Goal: Task Accomplishment & Management: Use online tool/utility

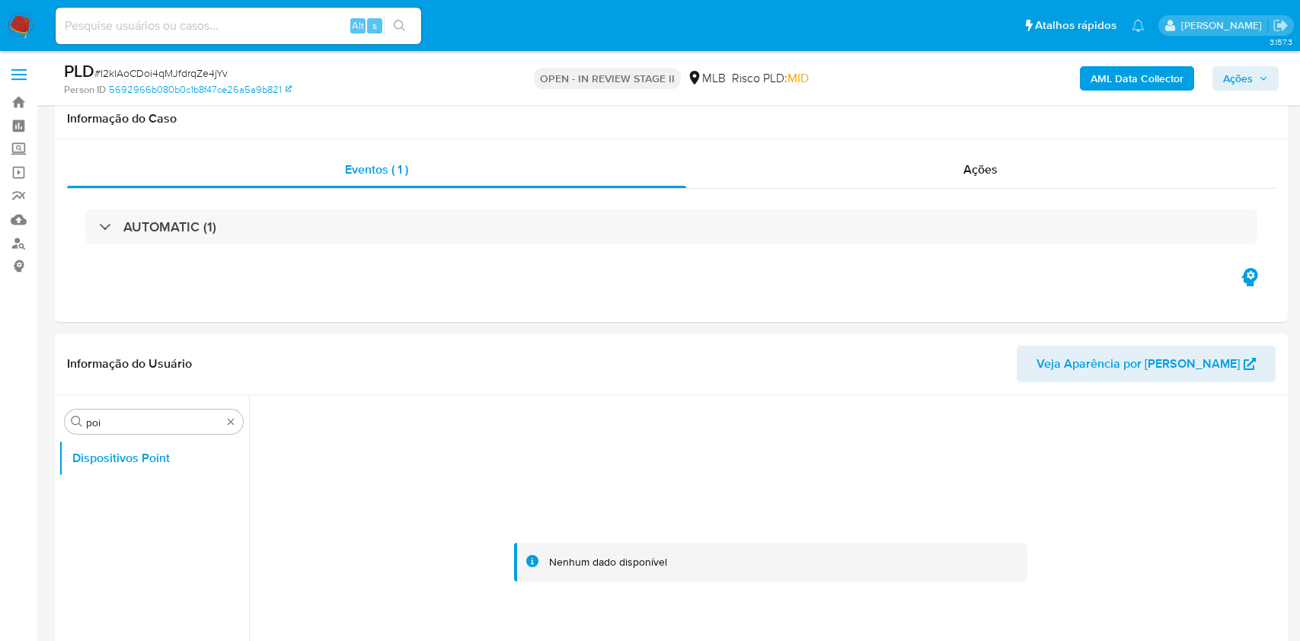
select select "10"
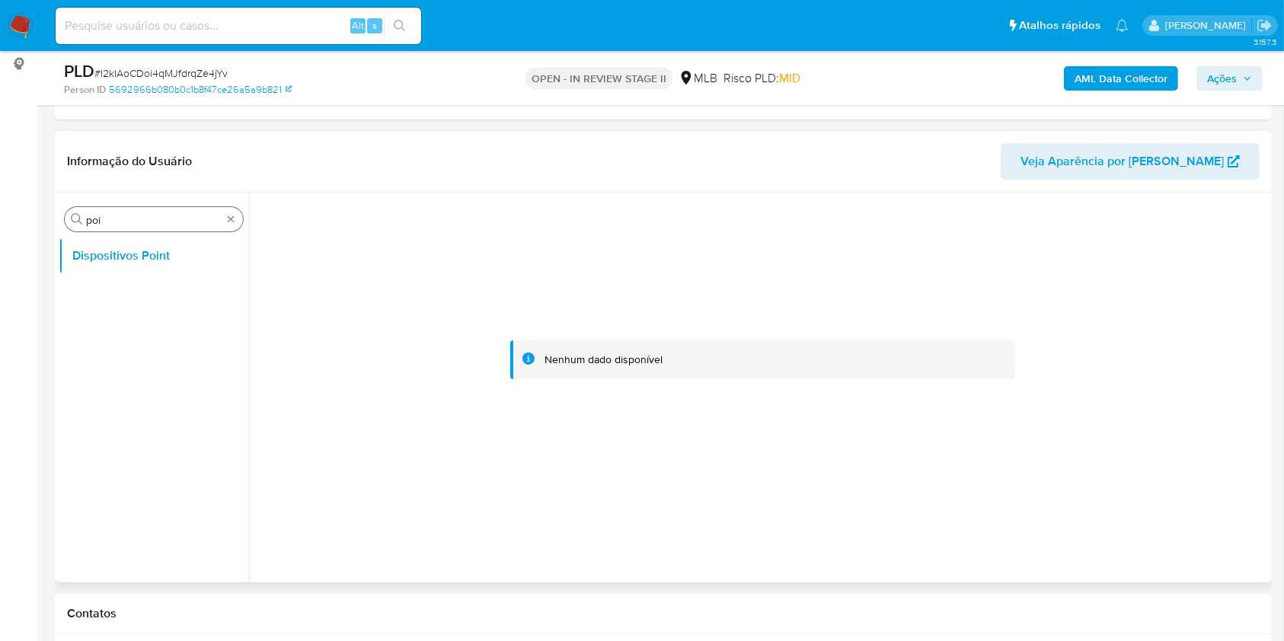
click at [237, 221] on div "Procurar poi" at bounding box center [154, 219] width 178 height 24
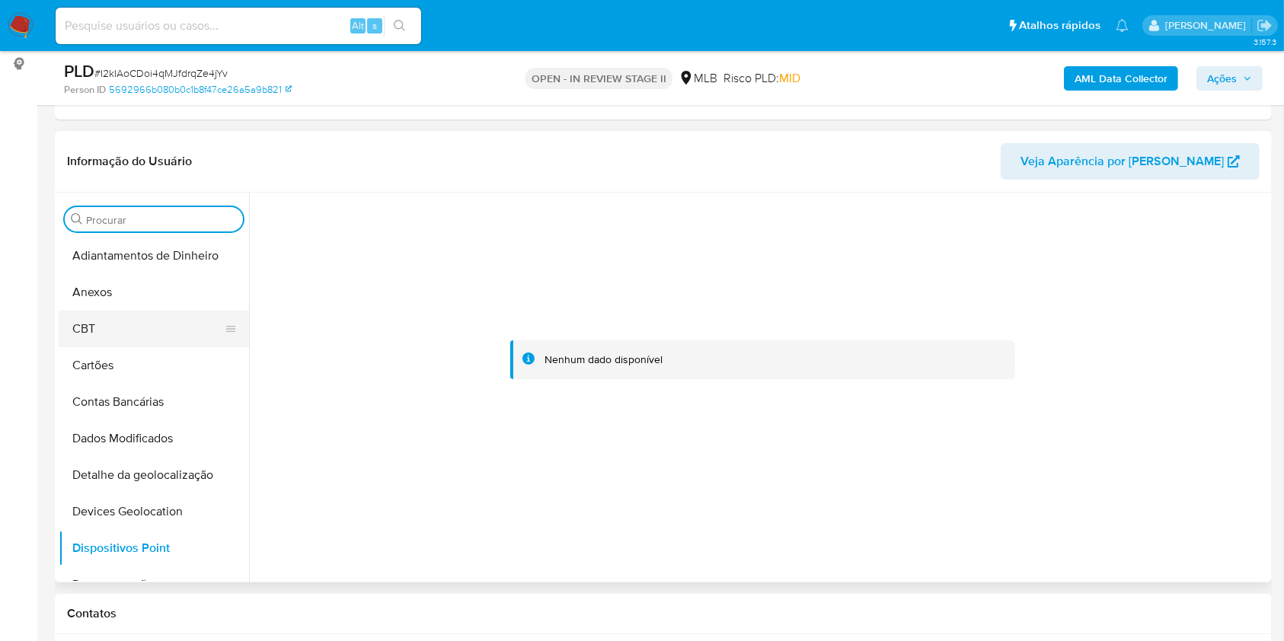
click at [128, 312] on button "CBT" at bounding box center [148, 329] width 178 height 37
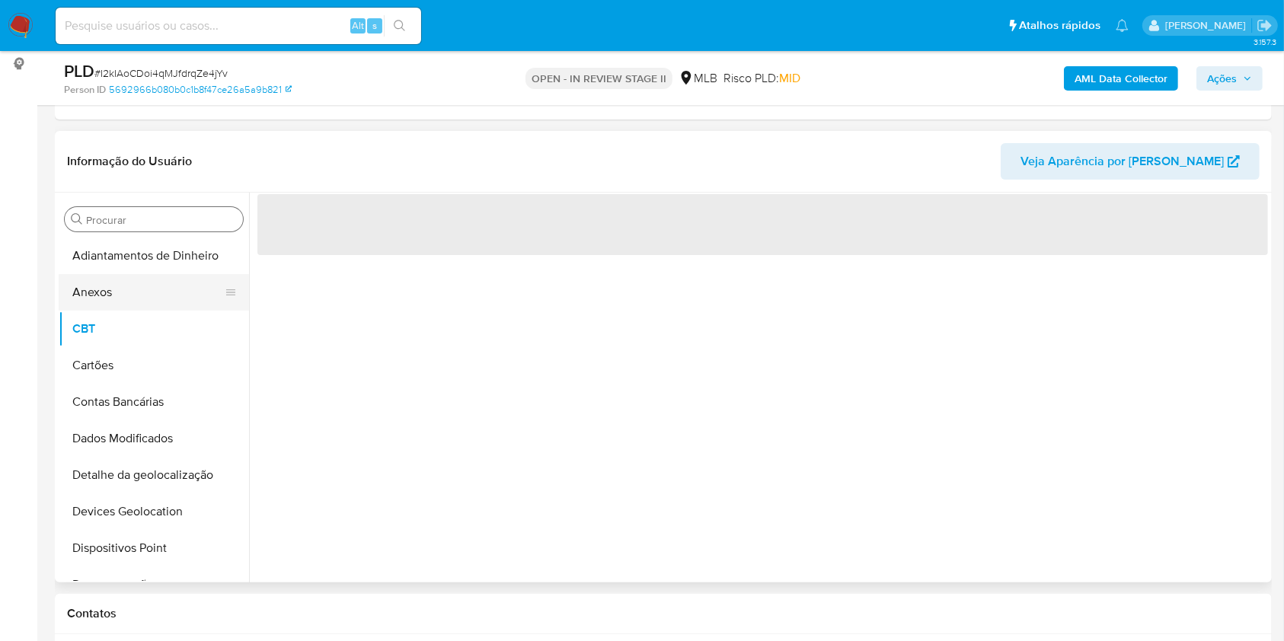
click at [128, 293] on button "Anexos" at bounding box center [148, 292] width 178 height 37
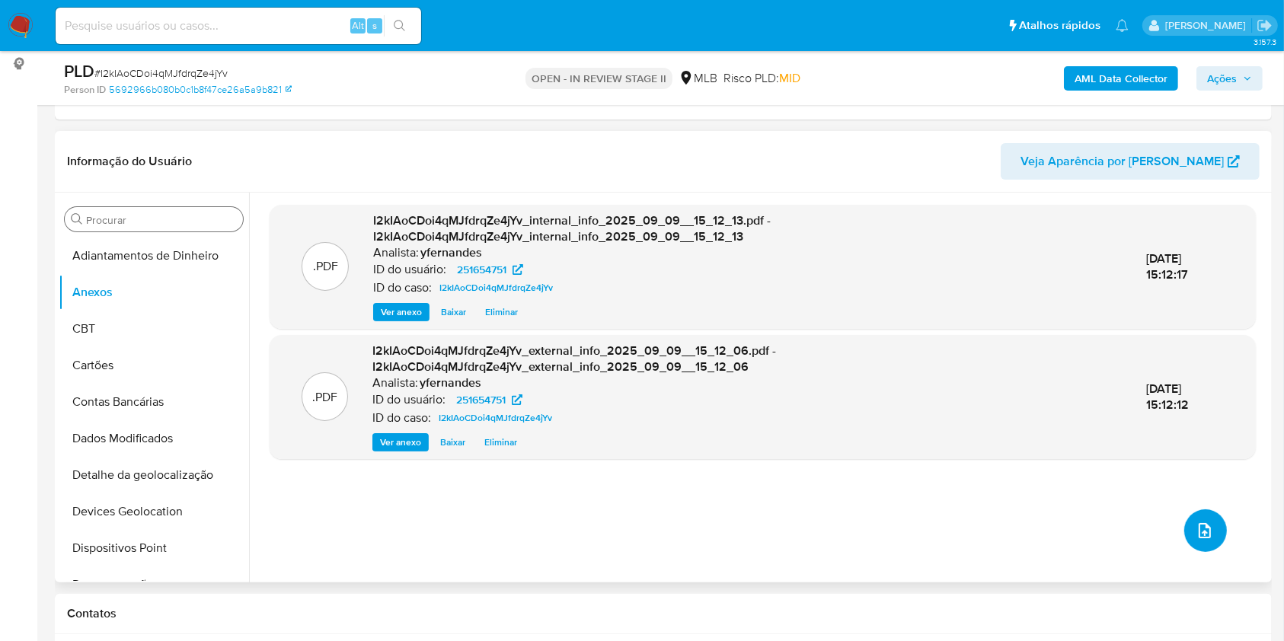
click at [1204, 535] on icon "upload-file" at bounding box center [1205, 531] width 18 height 18
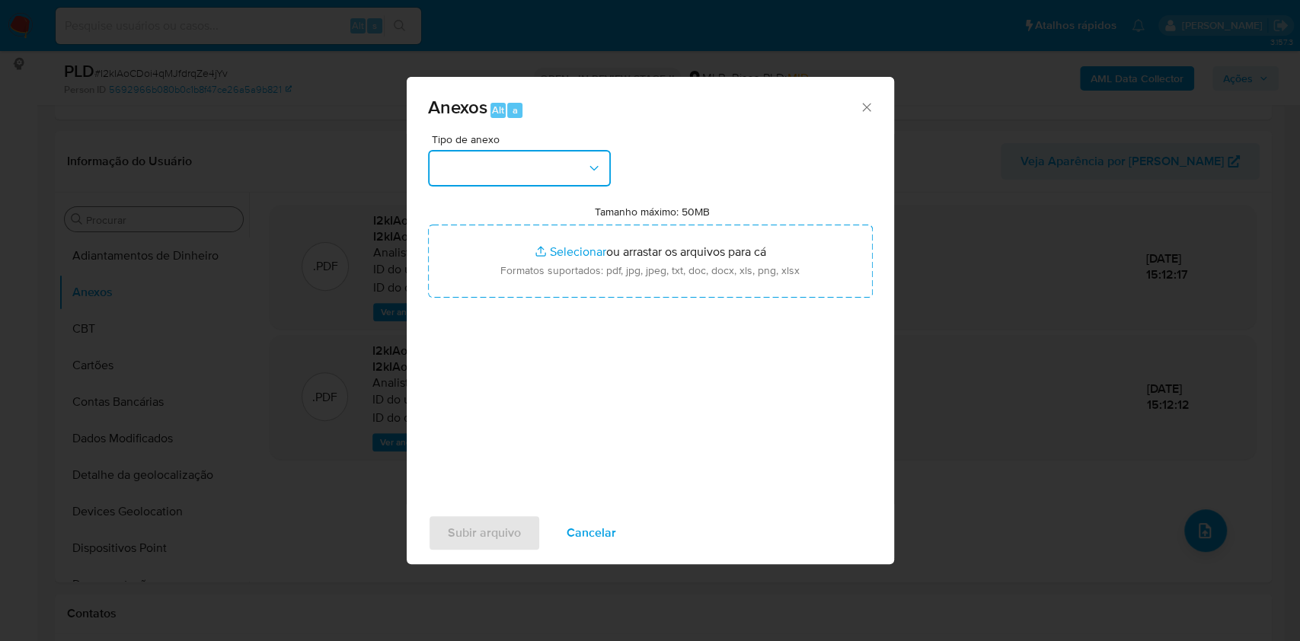
click at [489, 150] on button "button" at bounding box center [519, 168] width 183 height 37
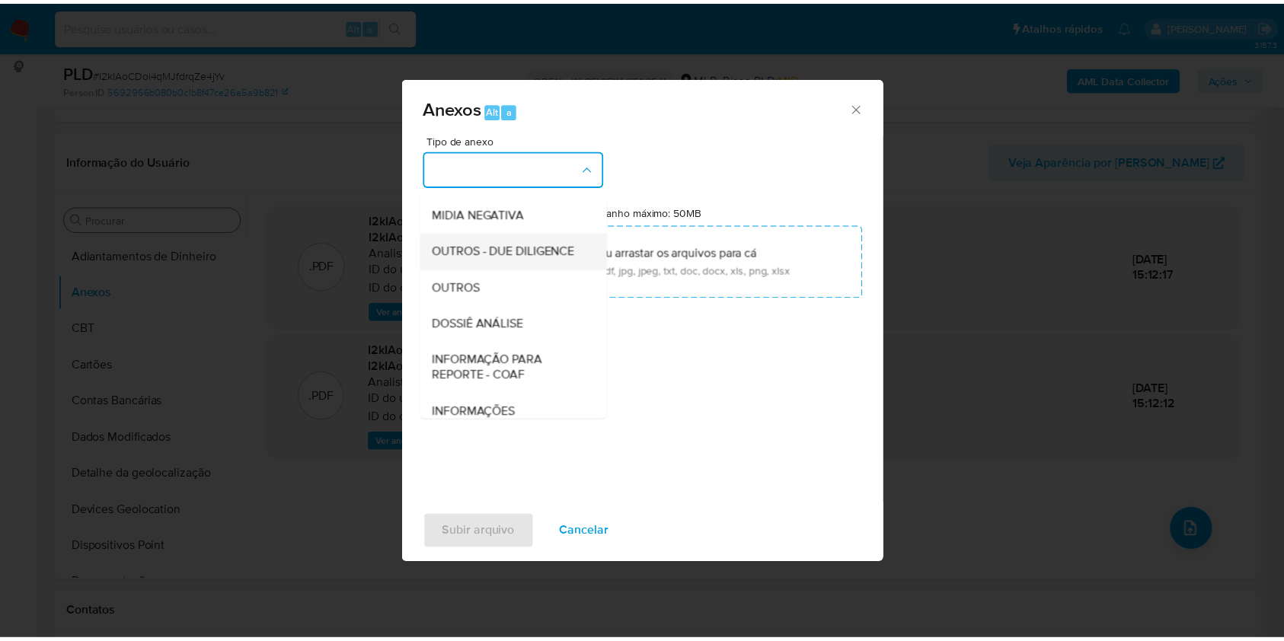
scroll to position [234, 0]
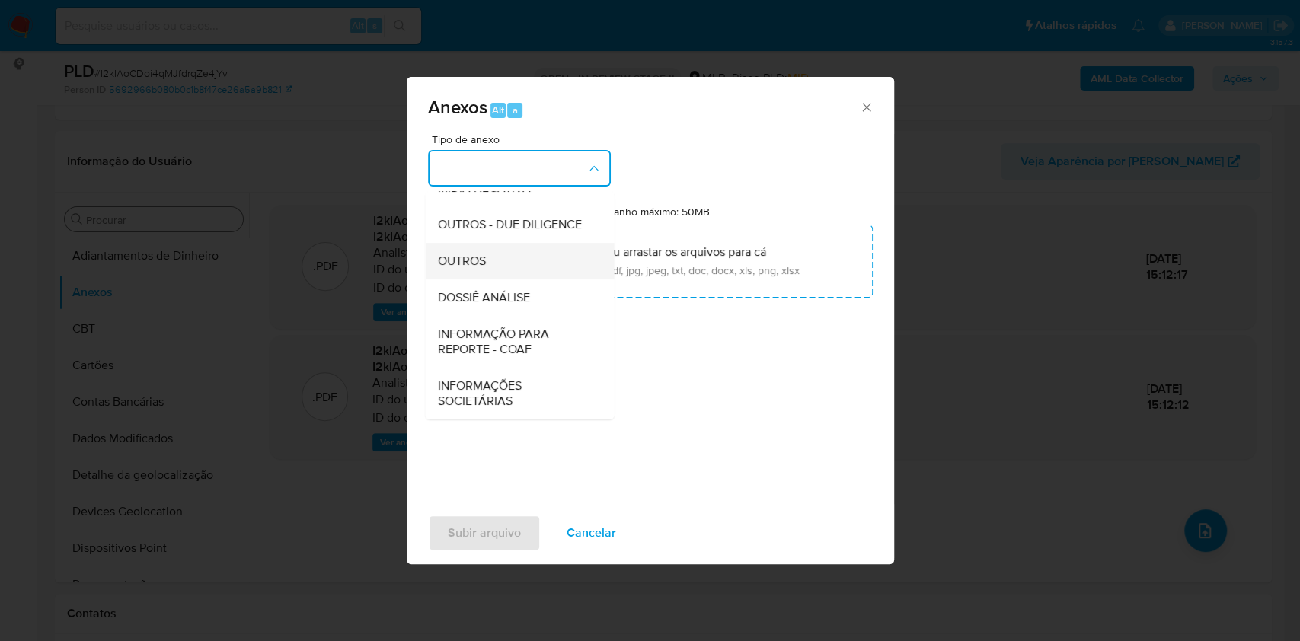
click at [468, 247] on div "OUTROS" at bounding box center [514, 261] width 155 height 37
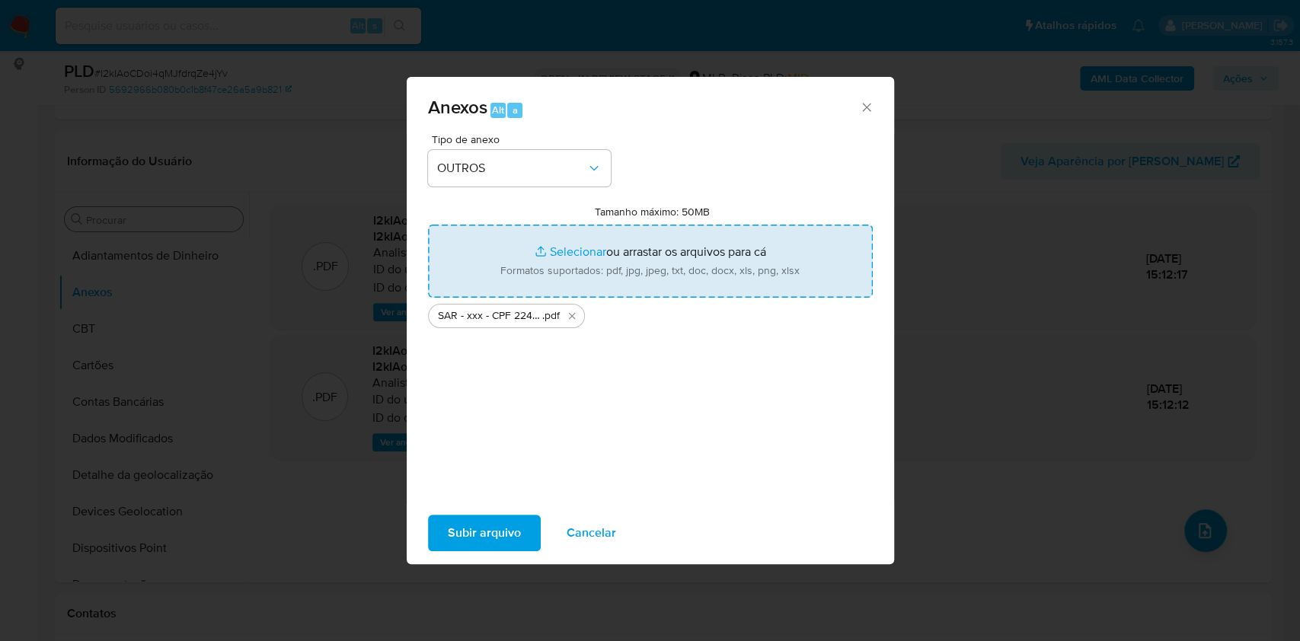
type input "C:\fakepath\Mulan 251654751_2025_09_08_16_56_05.xlsx"
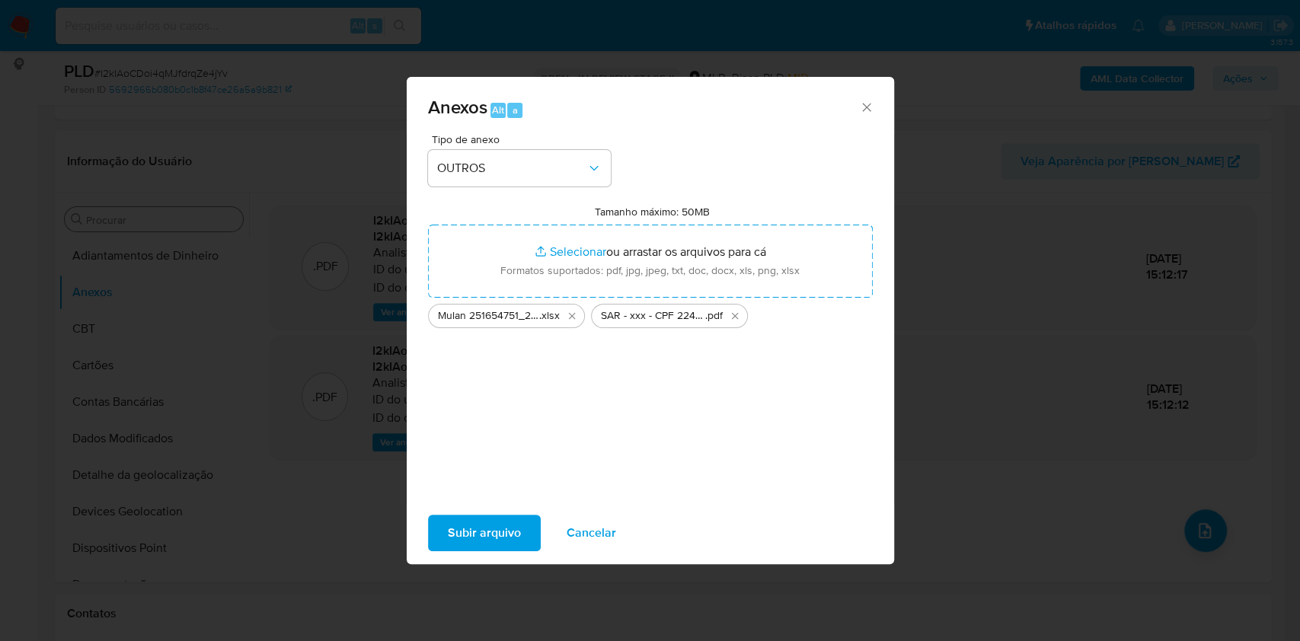
click at [516, 520] on span "Subir arquivo" at bounding box center [484, 533] width 73 height 34
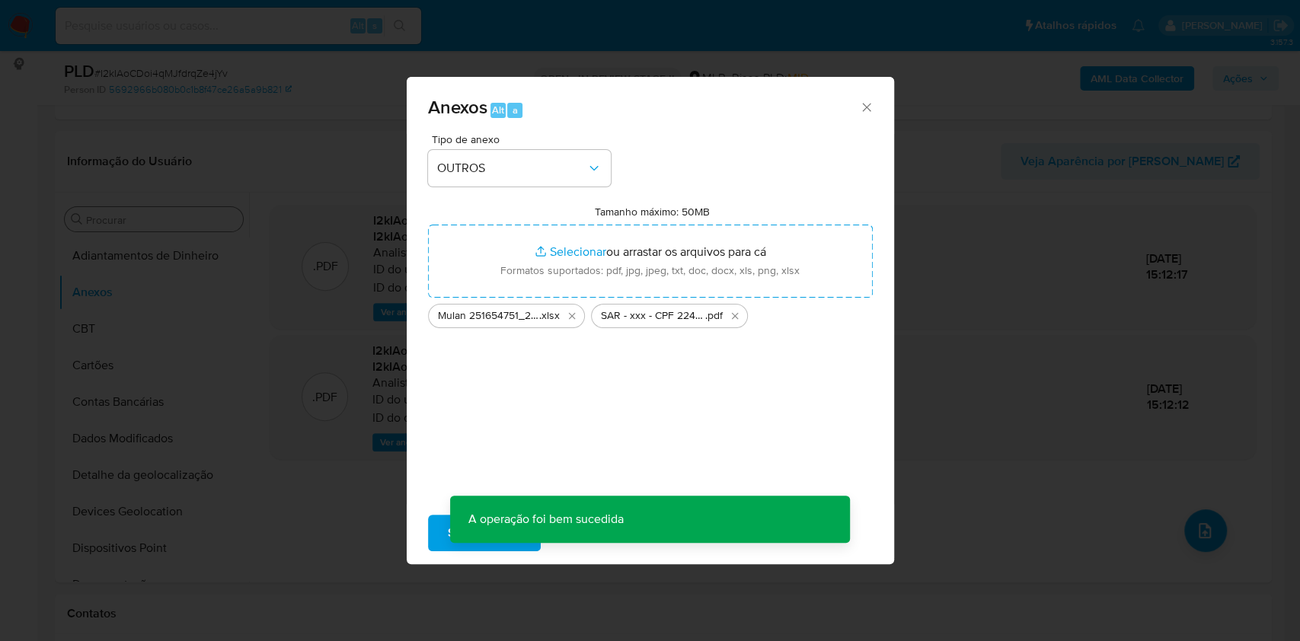
click at [278, 211] on div "Anexos Alt a Tipo de anexo OUTROS Tamanho máximo: 50MB Selecionar arquivos Sele…" at bounding box center [650, 320] width 1300 height 641
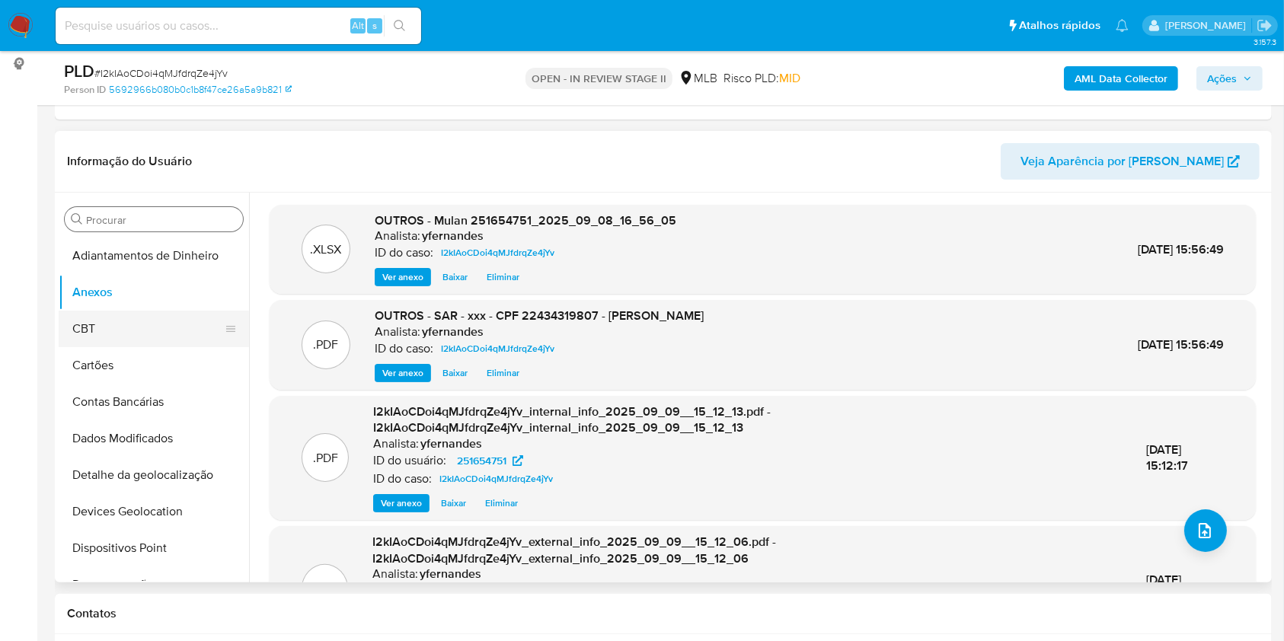
click at [110, 341] on button "CBT" at bounding box center [148, 329] width 178 height 37
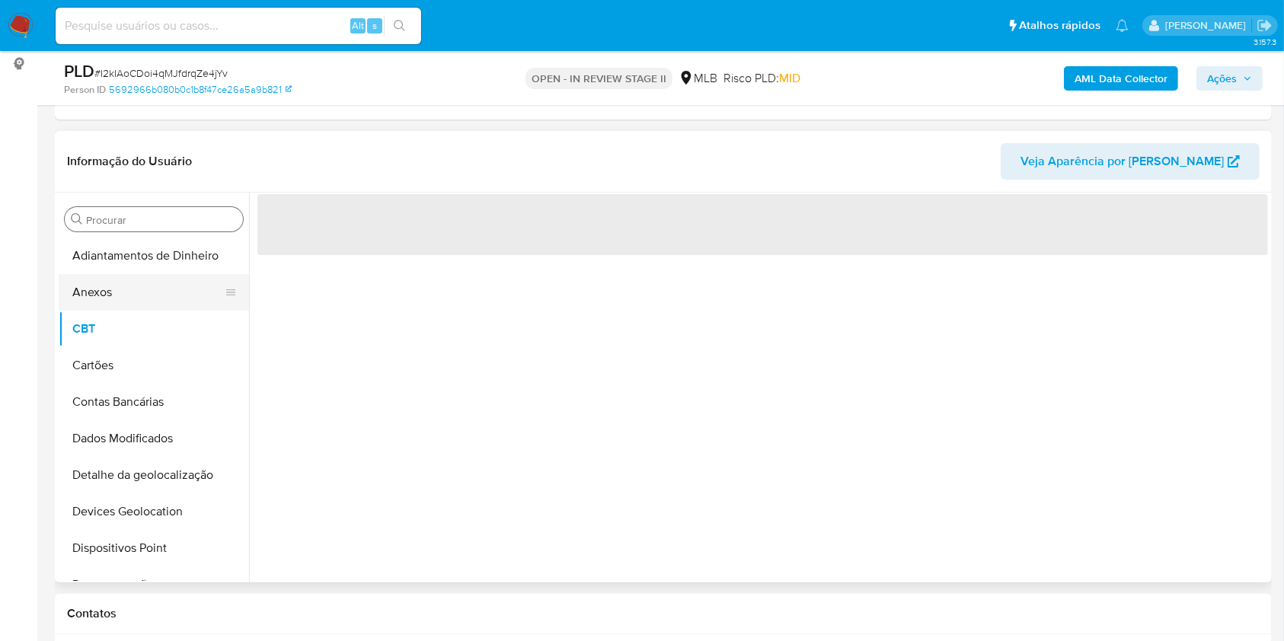
click at [107, 301] on button "Anexos" at bounding box center [148, 292] width 178 height 37
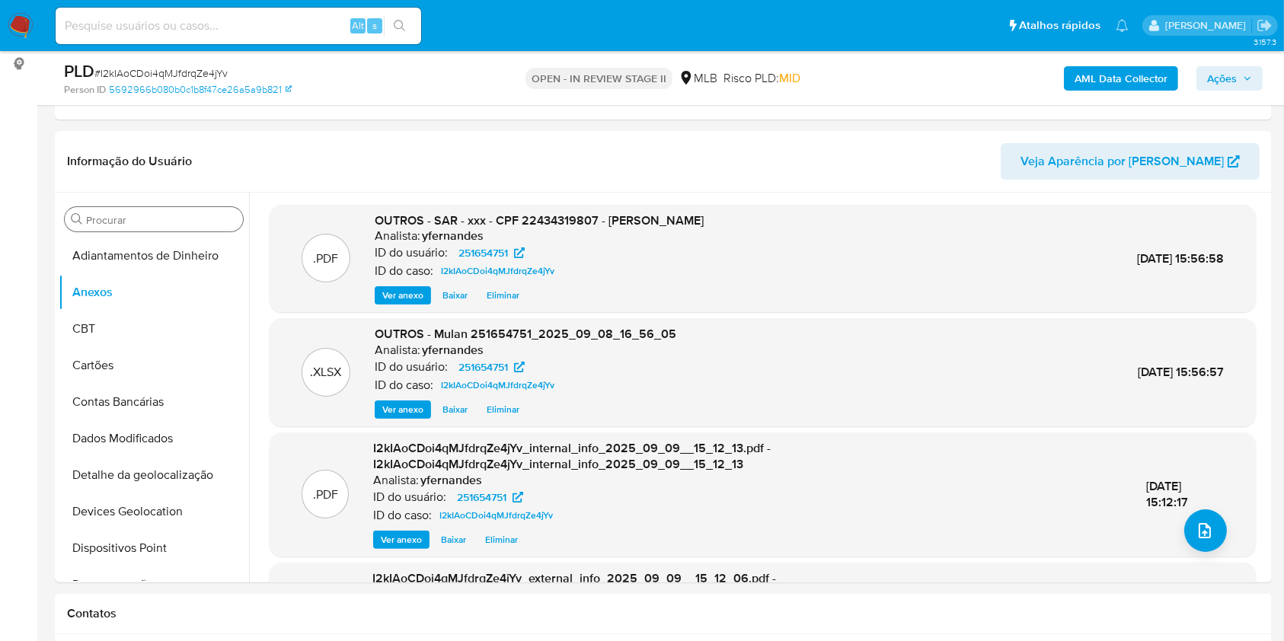
click at [1215, 74] on span "Ações" at bounding box center [1222, 78] width 30 height 24
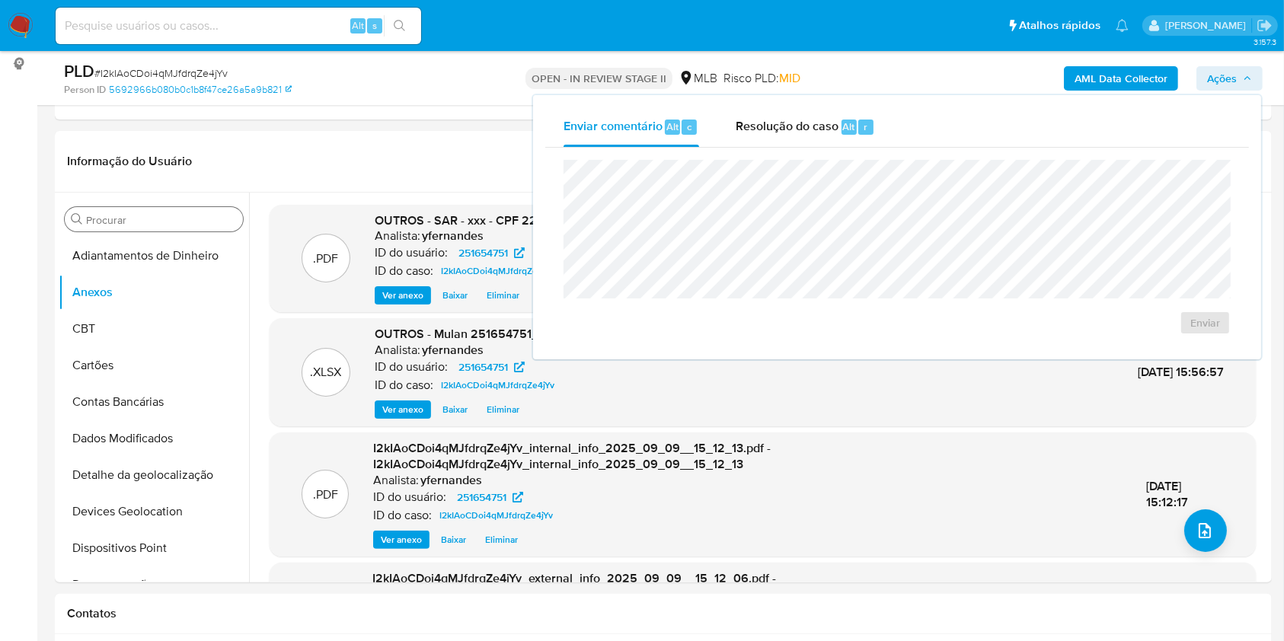
click at [859, 104] on div "Enviar comentário Alt c Resolução do caso Alt r Enviar" at bounding box center [897, 227] width 728 height 264
click at [756, 131] on span "Resolução do caso" at bounding box center [787, 126] width 103 height 18
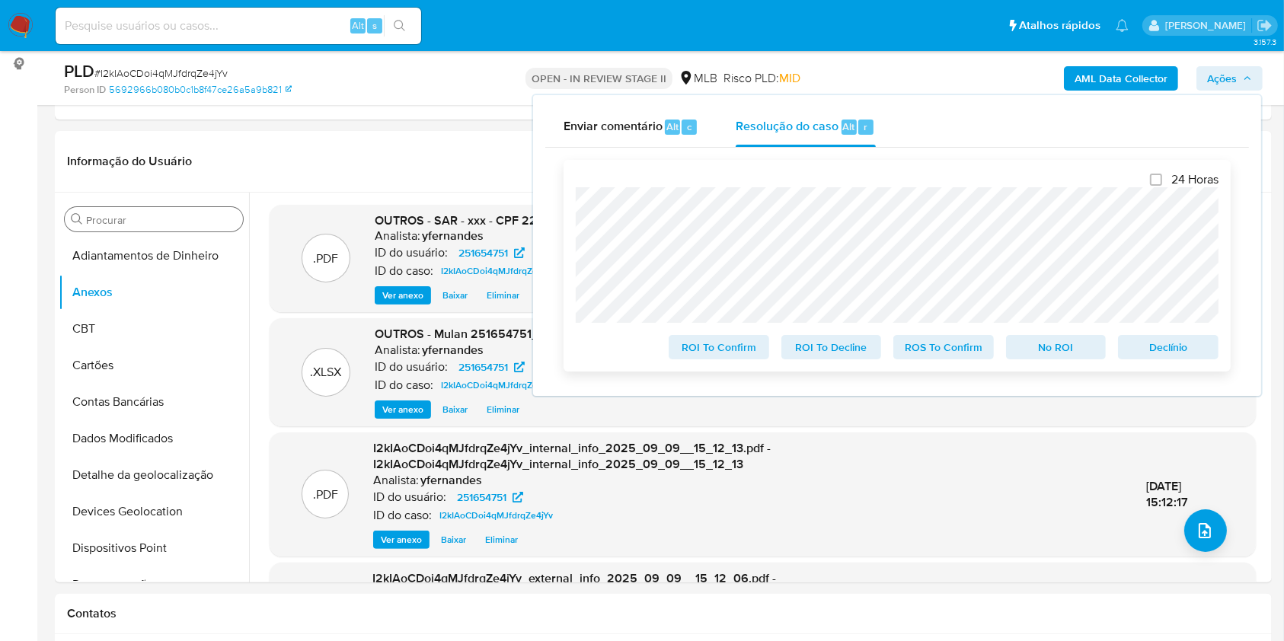
click at [968, 346] on span "ROS To Confirm" at bounding box center [943, 347] width 79 height 21
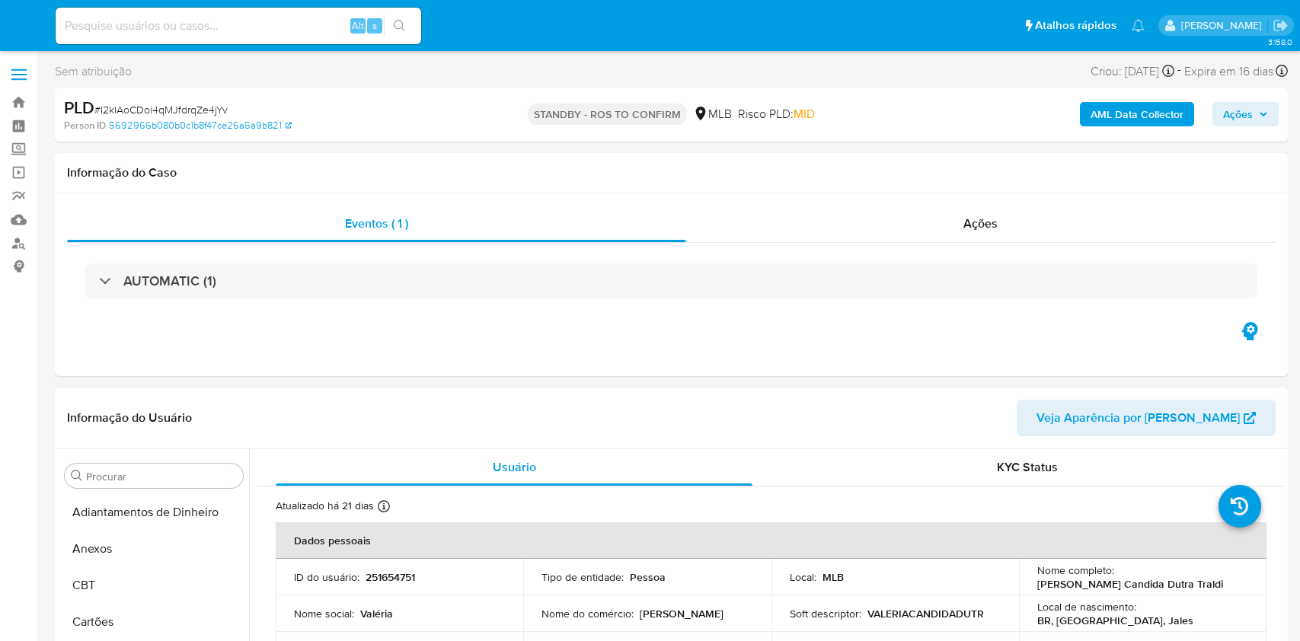
select select "10"
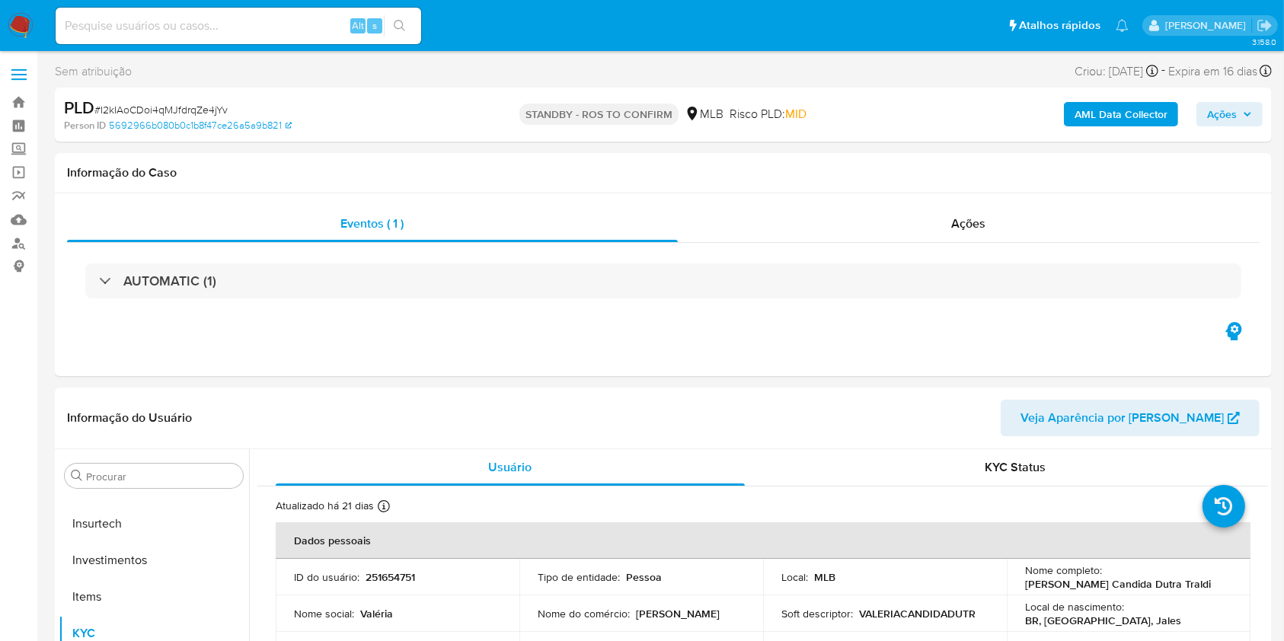
scroll to position [717, 0]
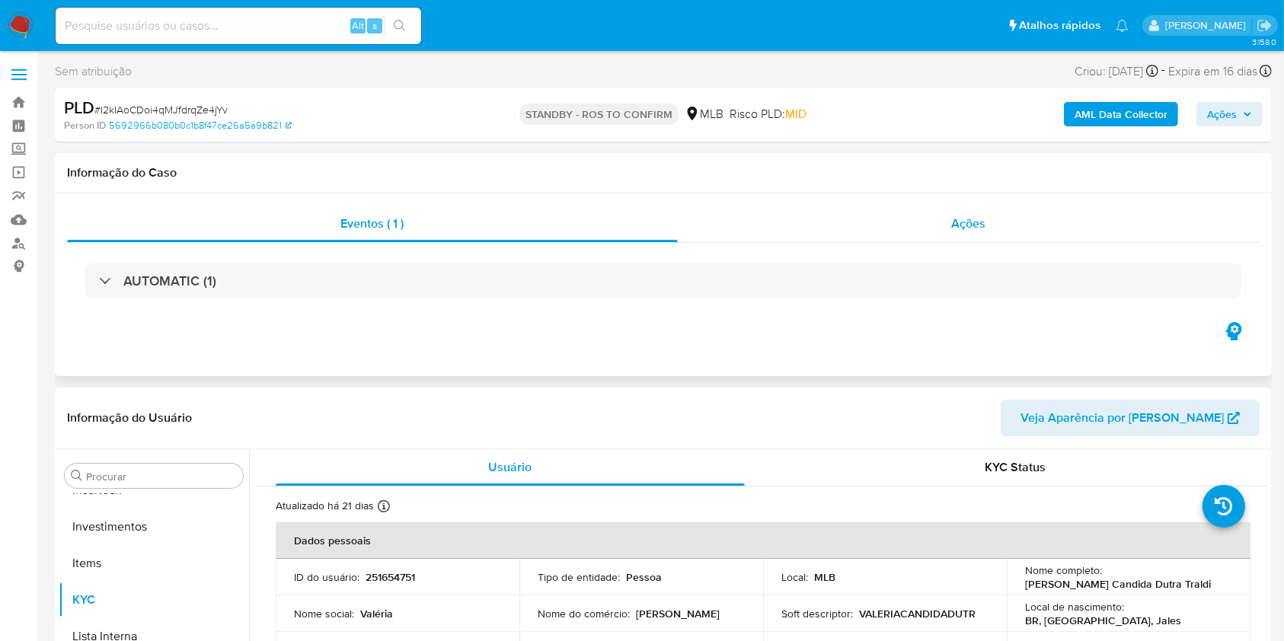
click at [835, 229] on div "Ações" at bounding box center [969, 224] width 582 height 37
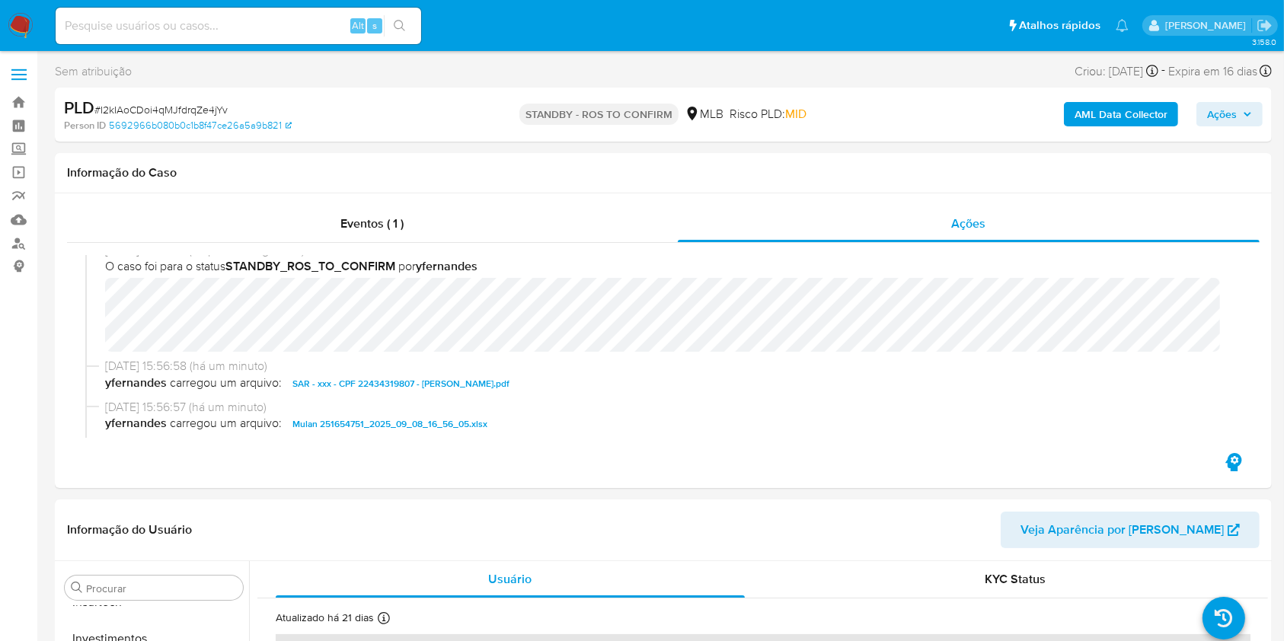
scroll to position [0, 0]
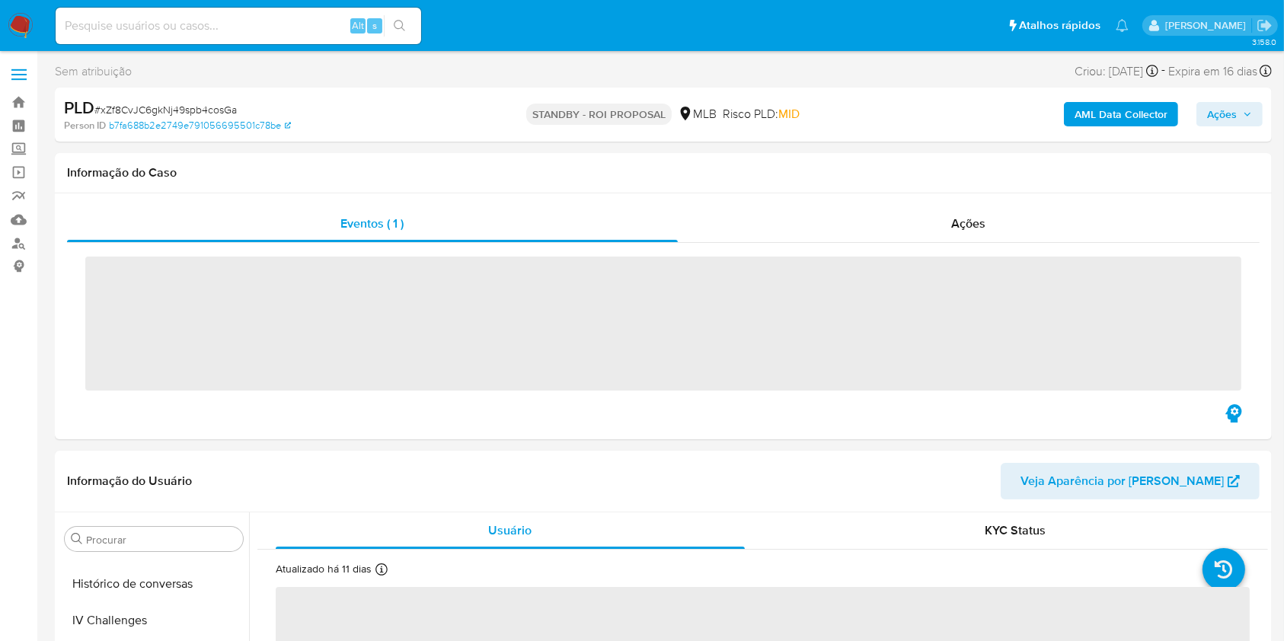
click at [37, 40] on nav "Pausado Ver notificaciones Alt s Atalhos rápidos Presiona las siguientes teclas…" at bounding box center [642, 25] width 1284 height 51
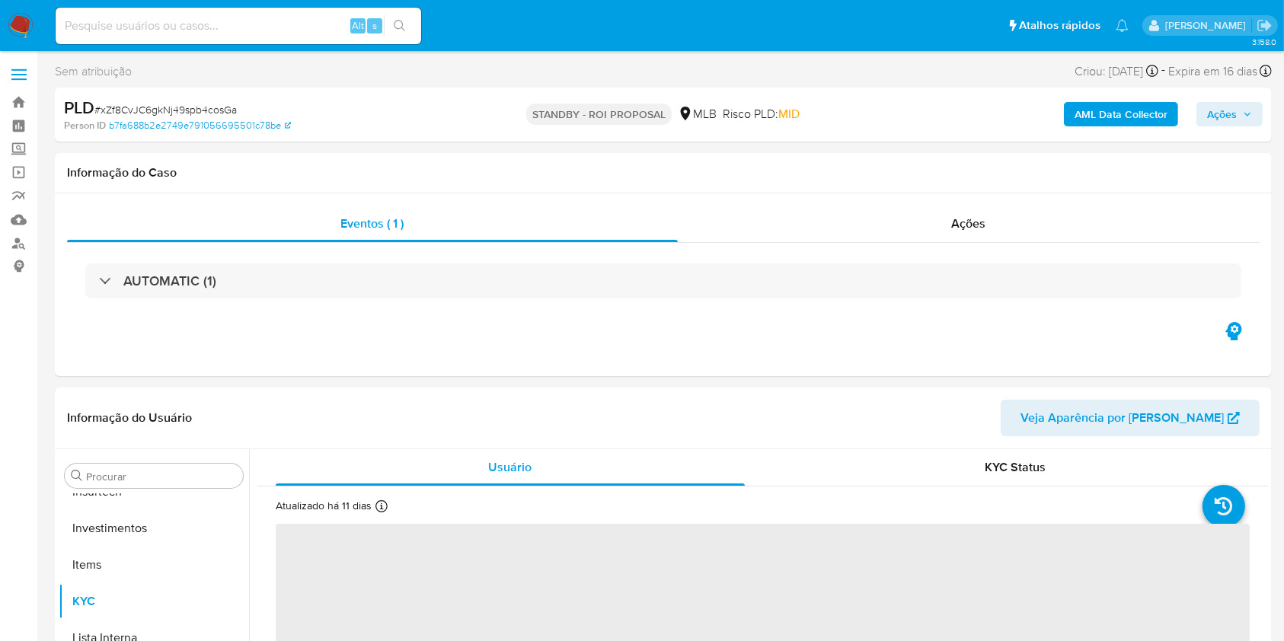
scroll to position [717, 0]
click at [0, 24] on nav "Pausado Ver notificaciones Alt s Atalhos rápidos Presiona las siguientes teclas…" at bounding box center [642, 25] width 1284 height 51
click at [21, 24] on img at bounding box center [21, 26] width 26 height 26
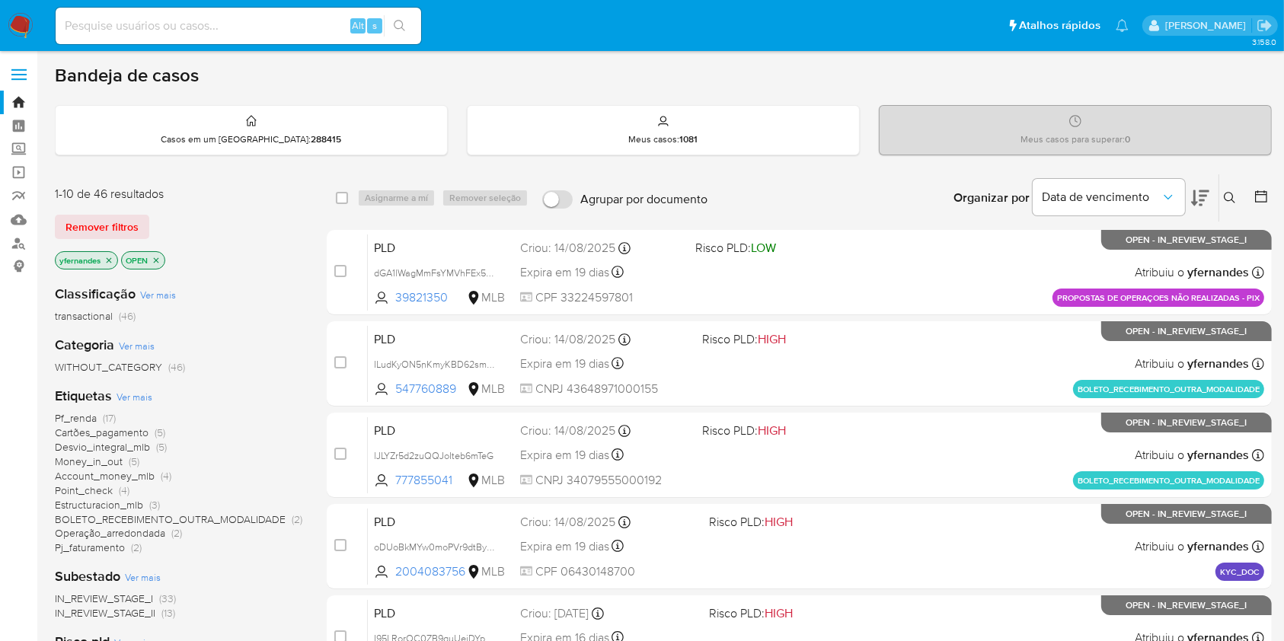
click at [227, 399] on div "Etiquetas Ver mais Pf_renda (17) Cartões_pagamento (5) Desvio_integral_mlb (5) …" at bounding box center [179, 471] width 248 height 168
drag, startPoint x: 94, startPoint y: 193, endPoint x: 189, endPoint y: 195, distance: 95.2
click at [189, 195] on div "1-10 de 46 resultados" at bounding box center [177, 194] width 244 height 17
drag, startPoint x: 91, startPoint y: 184, endPoint x: 184, endPoint y: 197, distance: 93.8
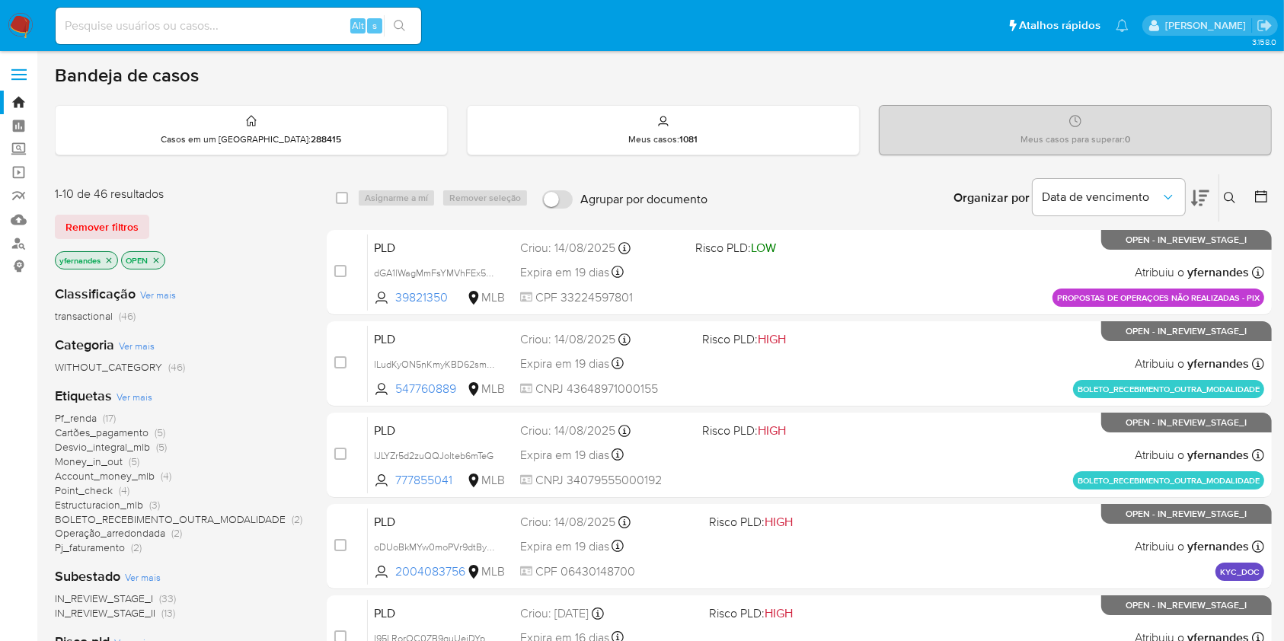
click at [184, 197] on div "1-10 de 46 resultados" at bounding box center [177, 194] width 244 height 17
click at [206, 194] on div "1-10 de 46 resultados" at bounding box center [177, 194] width 244 height 17
click at [293, 211] on div "1-10 de 46 resultados Remover filtros yfernandes OPEN" at bounding box center [177, 229] width 244 height 87
click at [152, 389] on div "Etiquetas Ver mais Pf_renda (17) Cartões_pagamento (5) Desvio_integral_mlb (5) …" at bounding box center [179, 471] width 248 height 168
click at [123, 400] on span "Ver mais" at bounding box center [135, 397] width 36 height 14
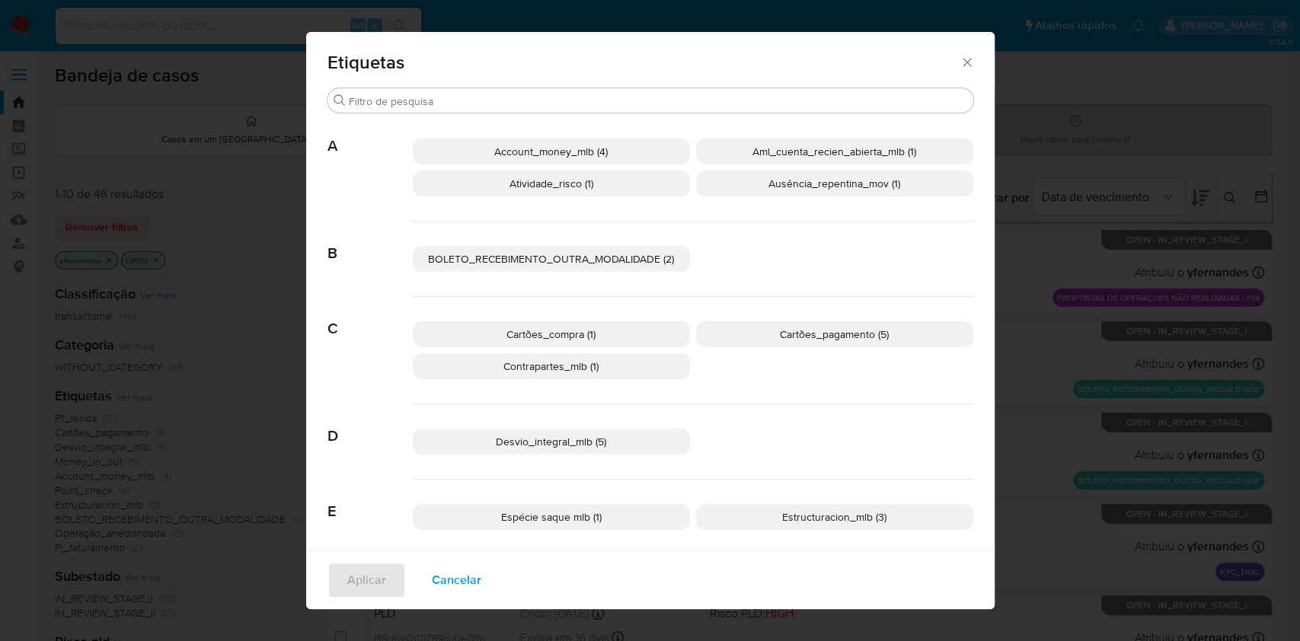
click at [521, 255] on span "BOLETO_RECEBIMENTO_OUTRA_MODALIDADE (2)" at bounding box center [551, 258] width 246 height 15
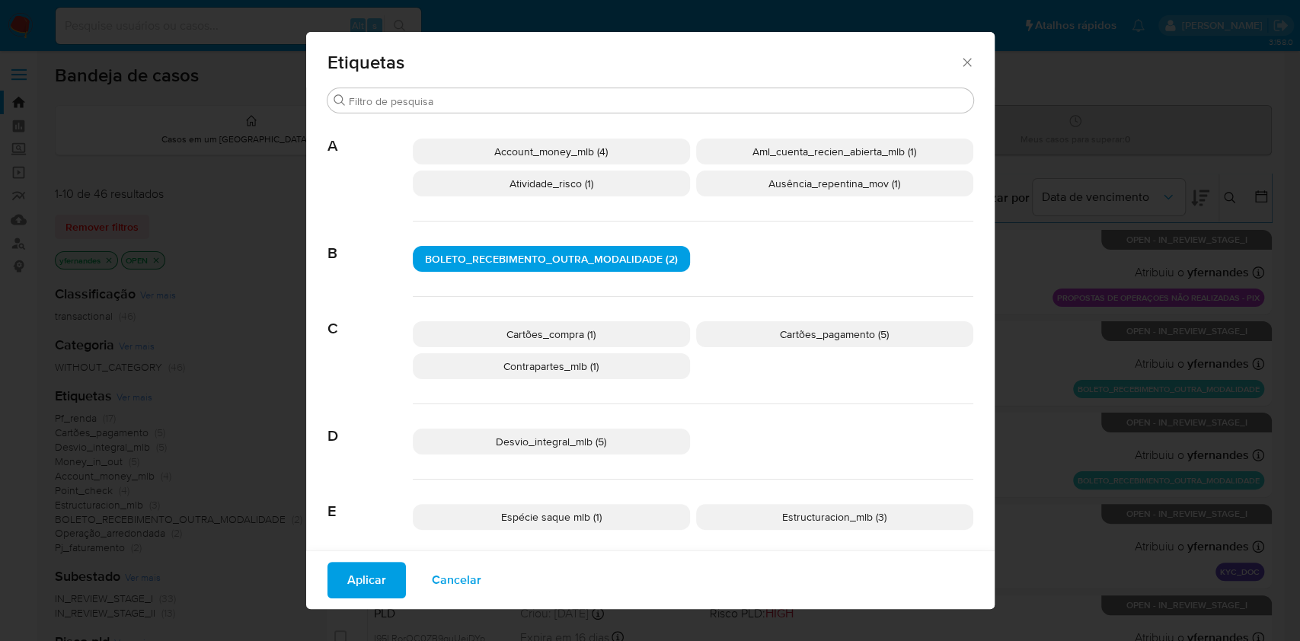
click at [566, 329] on span "Cartões_compra (1)" at bounding box center [551, 334] width 89 height 15
click at [780, 330] on span "Cartões_pagamento (5)" at bounding box center [834, 334] width 109 height 15
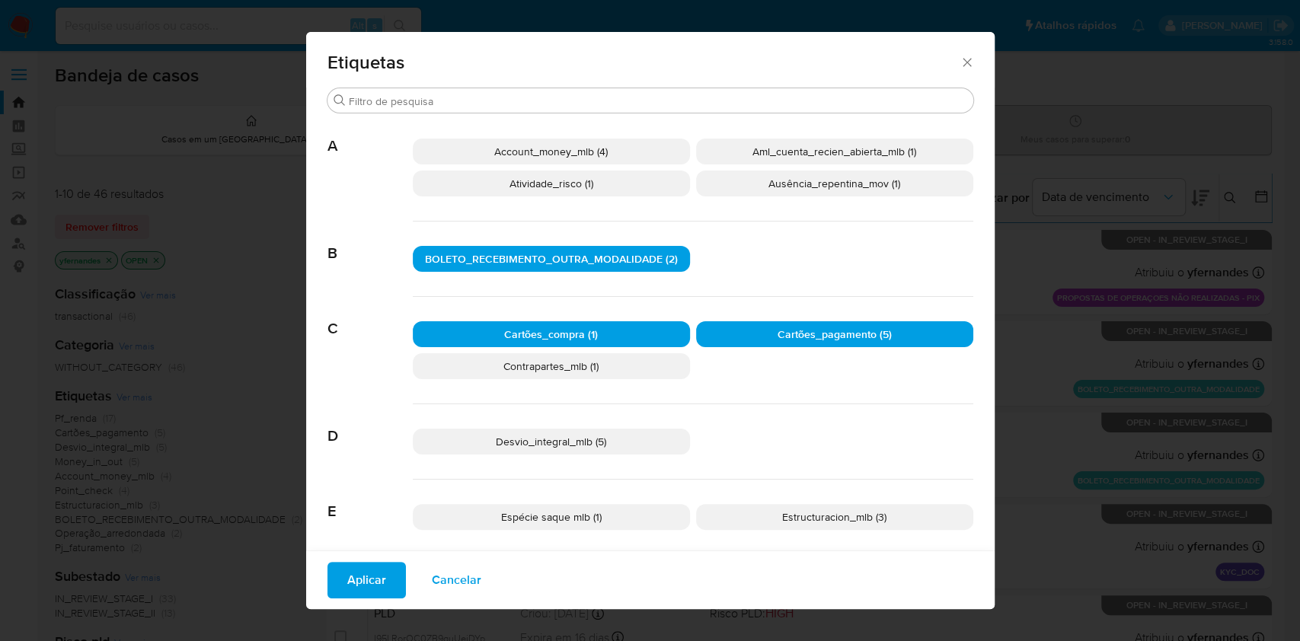
click at [562, 265] on span "BOLETO_RECEBIMENTO_OUTRA_MODALIDADE (2)" at bounding box center [551, 258] width 253 height 15
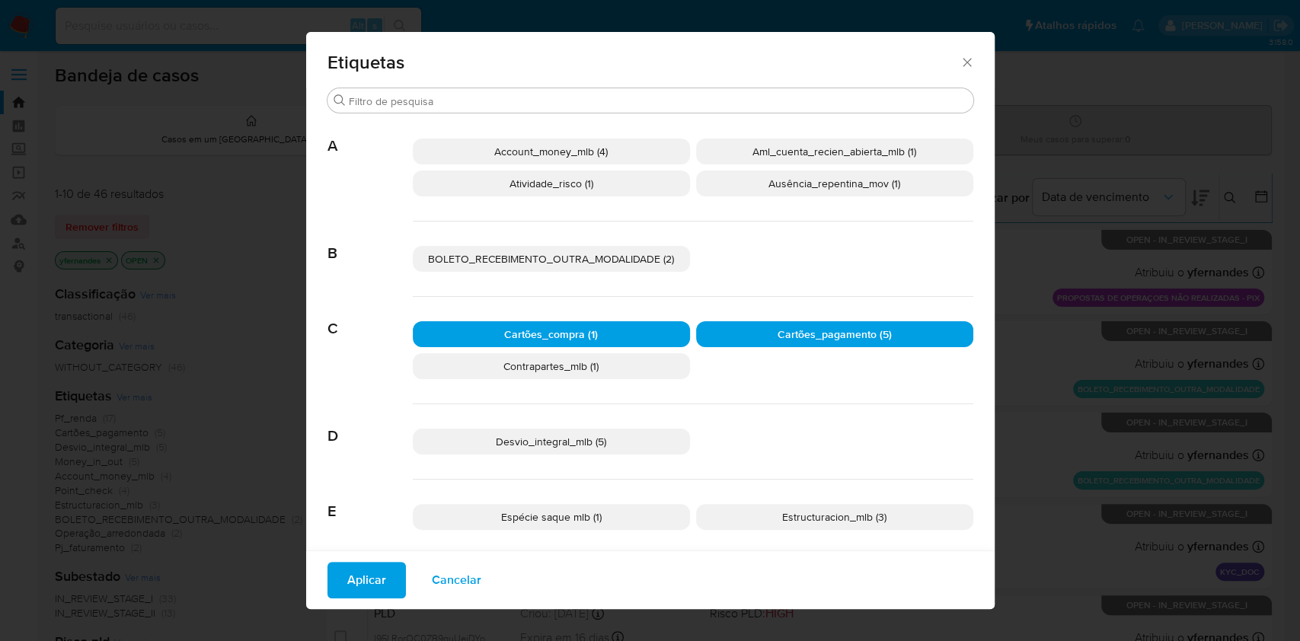
click at [786, 266] on div "BOLETO_RECEBIMENTO_OUTRA_MODALIDADE (2)" at bounding box center [693, 259] width 561 height 75
click at [658, 336] on p "Cartões_compra (1)" at bounding box center [551, 334] width 277 height 26
click at [750, 328] on p "Cartões_pagamento (5)" at bounding box center [834, 334] width 277 height 26
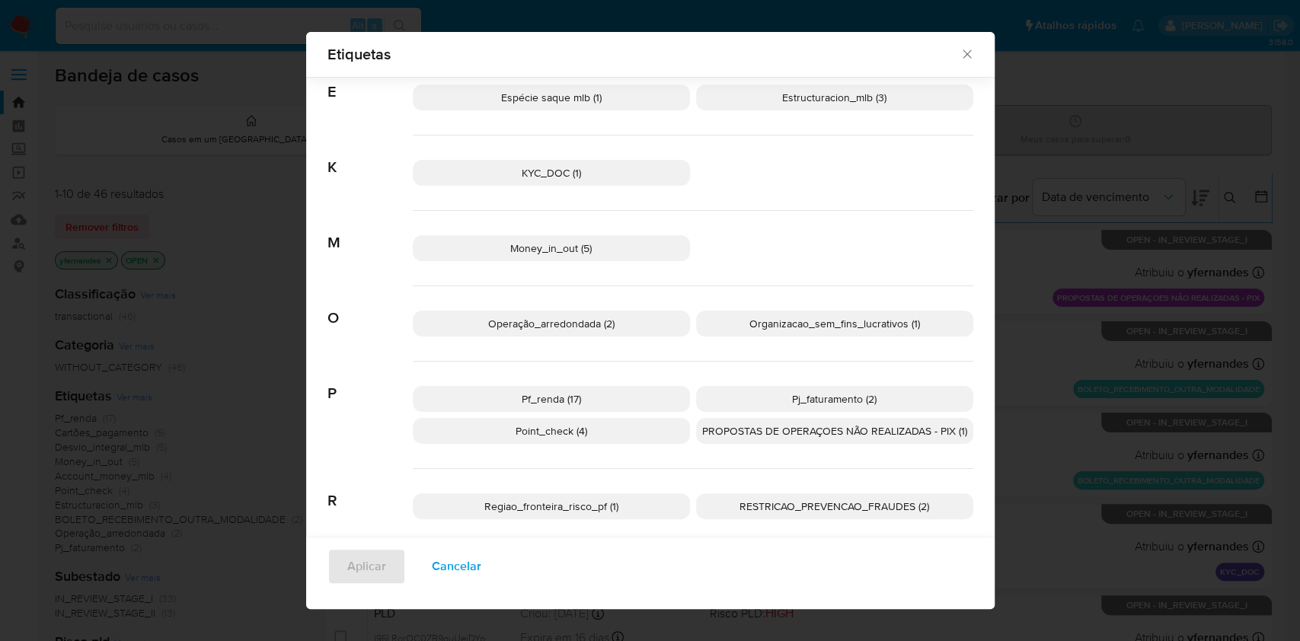
scroll to position [411, 0]
click at [960, 54] on icon "Fechar" at bounding box center [967, 53] width 15 height 15
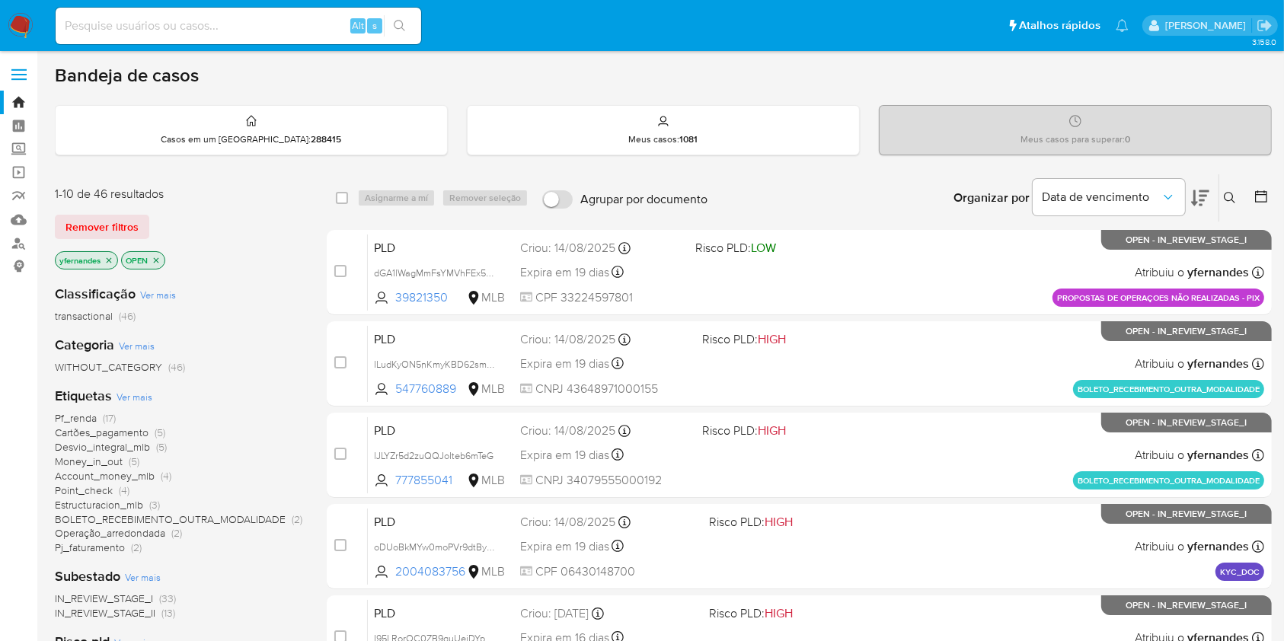
click at [126, 399] on span "Ver mais" at bounding box center [135, 397] width 36 height 14
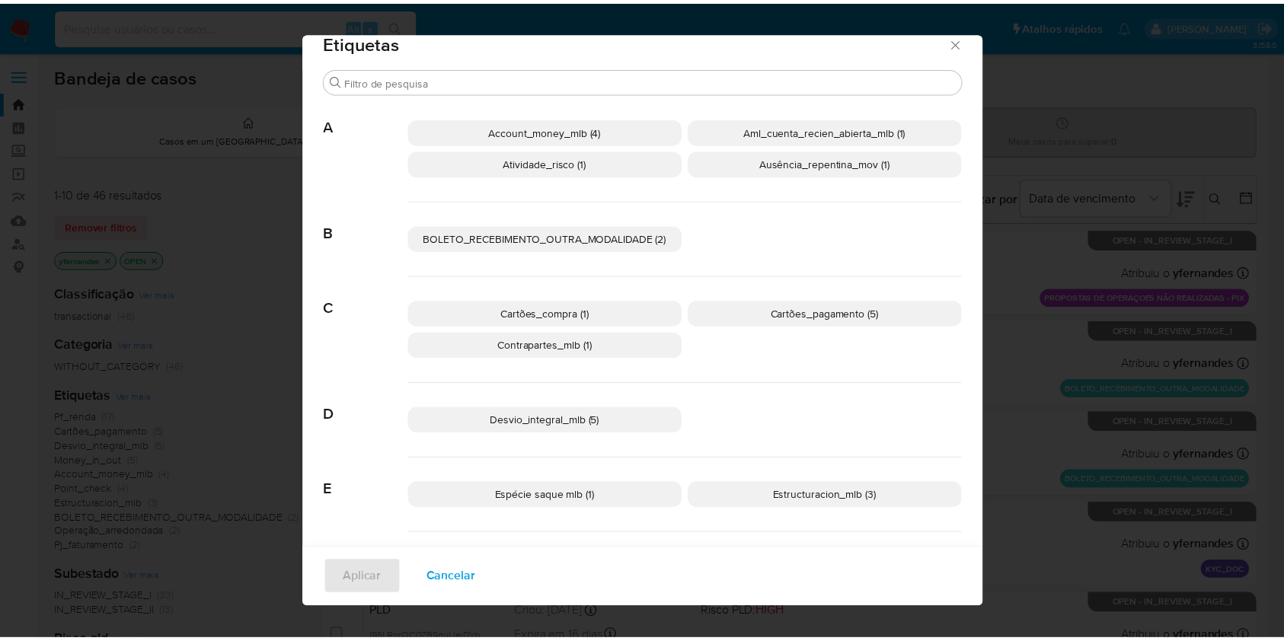
scroll to position [11, 0]
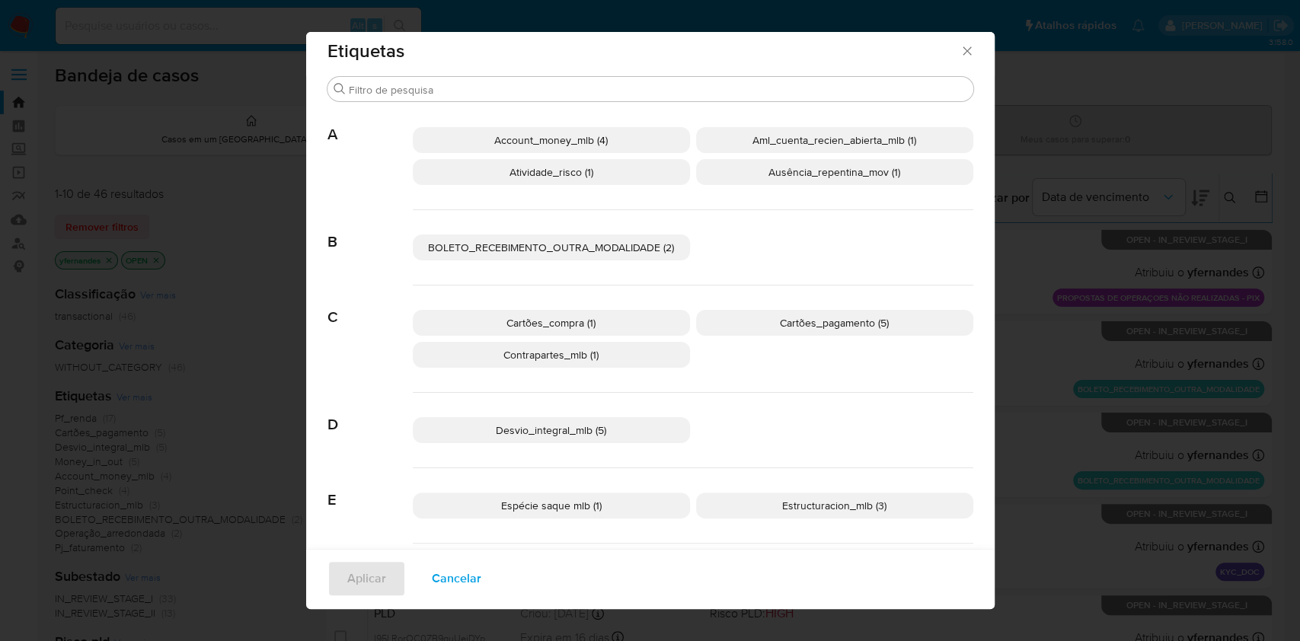
click at [964, 277] on div "BOLETO_RECEBIMENTO_OUTRA_MODALIDADE (2)" at bounding box center [693, 247] width 561 height 75
click at [1115, 94] on div "Etiquetas Procurar A Account_money_mlb (4) Aml_cuenta_recien_abierta_mlb (1) At…" at bounding box center [650, 320] width 1300 height 641
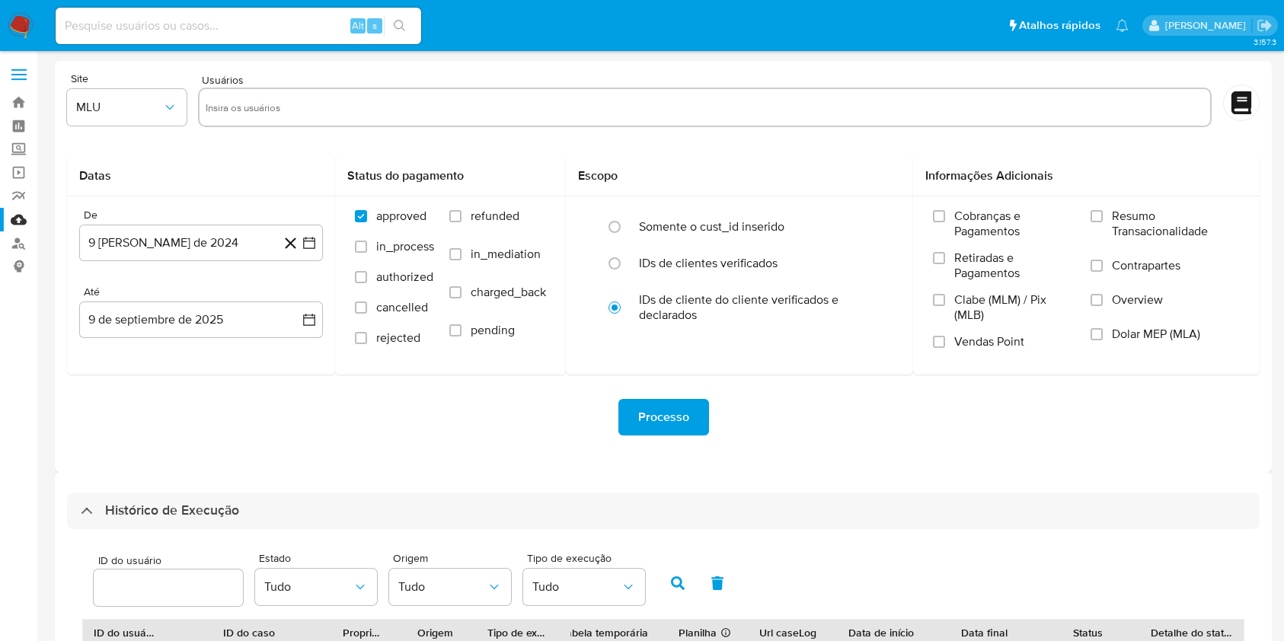
select select "10"
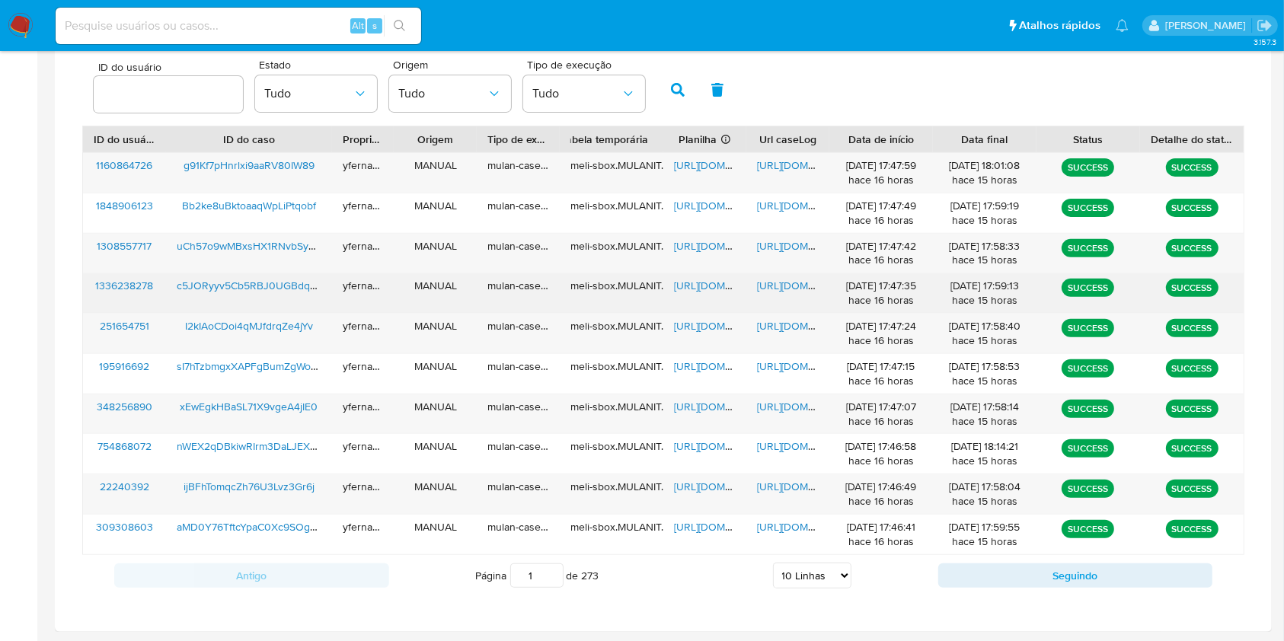
click at [709, 282] on span "https://docs.google.com/spreadsheets/d/1zsg27tX10sJtABu2NsMnGRMtbBv5irkSPXzbs7H…" at bounding box center [726, 285] width 105 height 15
click at [779, 282] on span "https://docs.google.com/document/d/17TcCoI9b5l-9IoafUCNTcPgxO8EwfoosX8oEywCgxac…" at bounding box center [809, 285] width 105 height 15
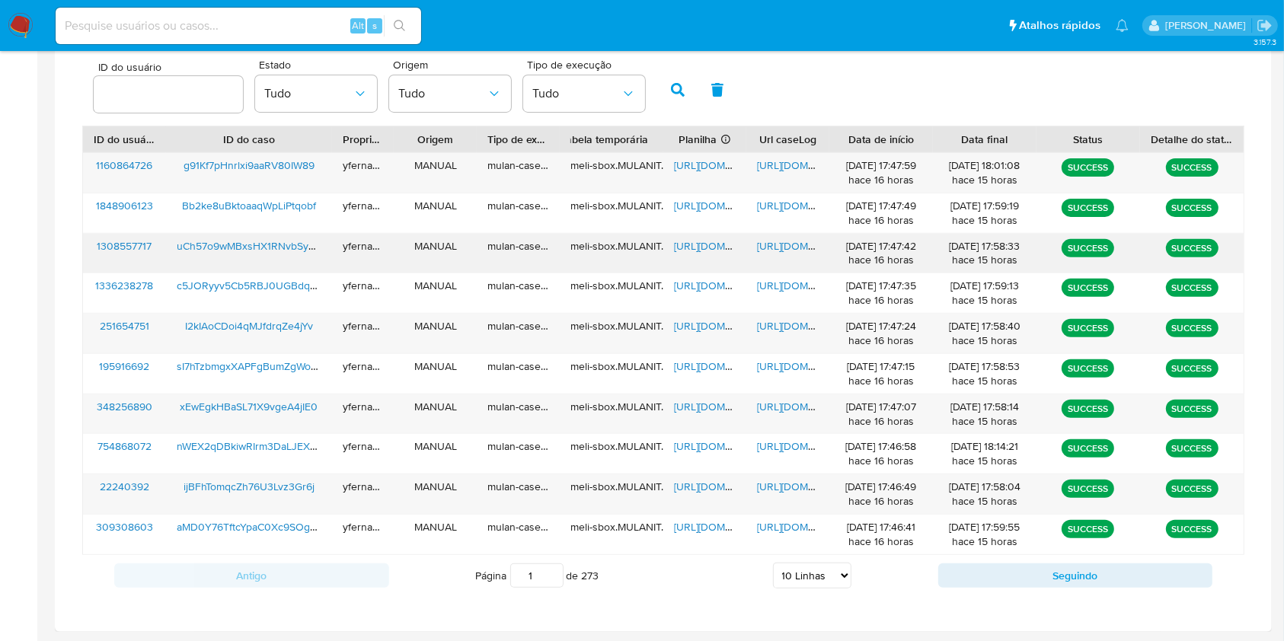
click at [714, 239] on span "https://docs.google.com/spreadsheets/d/1IZLc-0mKrzlniJa_ksxy7kcubIFTwZrd9xsZUJB…" at bounding box center [726, 245] width 105 height 15
click at [798, 247] on span "https://docs.google.com/document/d/1kMzEb_-gu1ZhirGM7yVCmik2aS5oZkXXD3mHI3aGkg0…" at bounding box center [809, 245] width 105 height 15
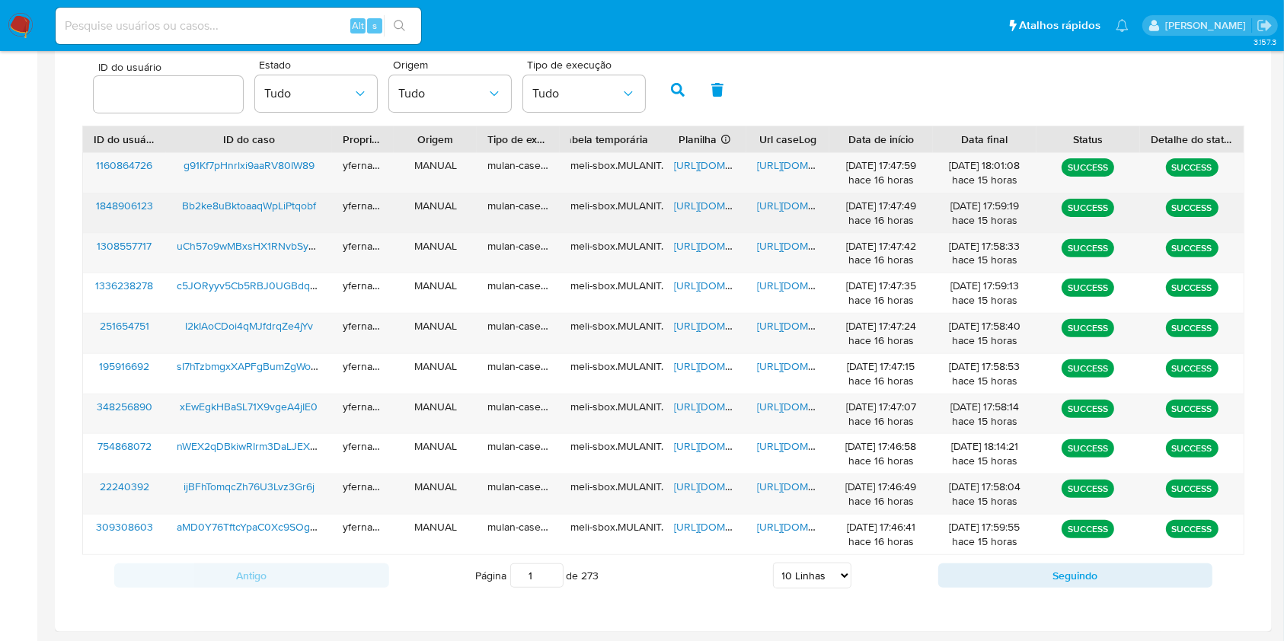
click at [709, 209] on span "https://docs.google.com/spreadsheets/d/18gQgZjF2JExzuqsQXAvvktVtXnXejCOPvx_Z2TW…" at bounding box center [726, 205] width 105 height 15
click at [784, 199] on span "https://docs.google.com/document/d/1X8N_w2wGlCkypfGsDFbe9W3CBZ6rH01fi8mHIMzooJY…" at bounding box center [809, 205] width 105 height 15
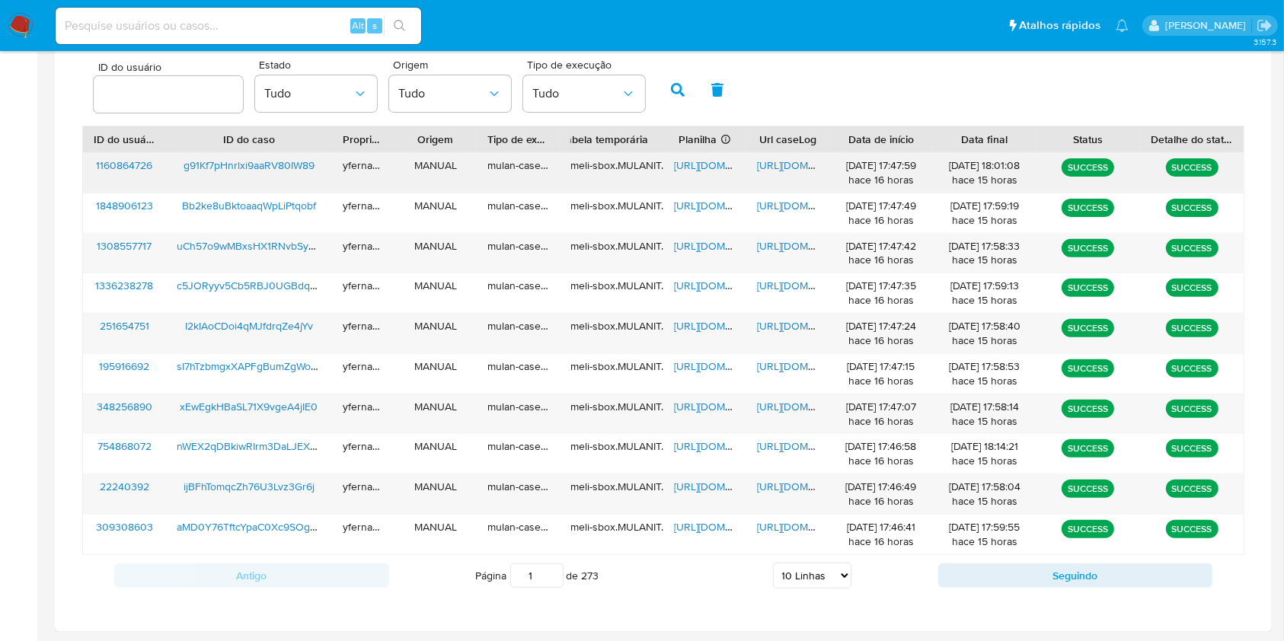
click at [689, 165] on span "https://docs.google.com/spreadsheets/d/1lFwPjHDHT3xHifMwWpU0a_F_Tq7H3A4yecIlYMs…" at bounding box center [726, 165] width 105 height 15
click at [765, 166] on span "https://docs.google.com/document/d/1YDxwG04e7OurUEe7VHyRgCzVEk5P_AWlKzzeYe-_RHk…" at bounding box center [809, 165] width 105 height 15
click at [705, 486] on span "https://docs.google.com/spreadsheets/d/14CbSvimzC9HUjEnIjnvfDeYapGubWo5Ow2gU_PW…" at bounding box center [726, 486] width 105 height 15
click at [786, 490] on span "https://docs.google.com/document/d/1JMkgIlChnZpsA41jBDeqGwCNZRk5SXLluH8t485gwgU…" at bounding box center [809, 486] width 105 height 15
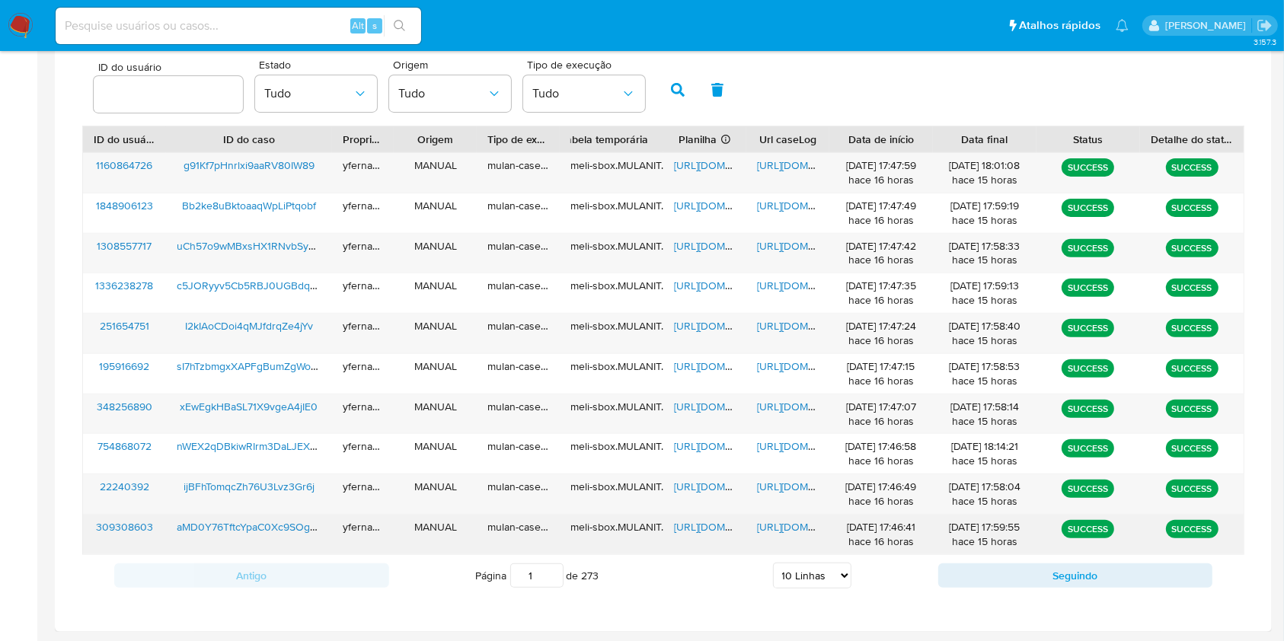
click at [695, 526] on span "https://docs.google.com/spreadsheets/d/1sW6xU7_sGNZC_SCZ6FQDD9YEsaZWb2qXzpKDcRc…" at bounding box center [726, 527] width 105 height 15
click at [786, 527] on span "https://docs.google.com/document/d/1liTaURts0AlXK02IbU4ps5KHxXOEO092msDVGYwokLI…" at bounding box center [809, 527] width 105 height 15
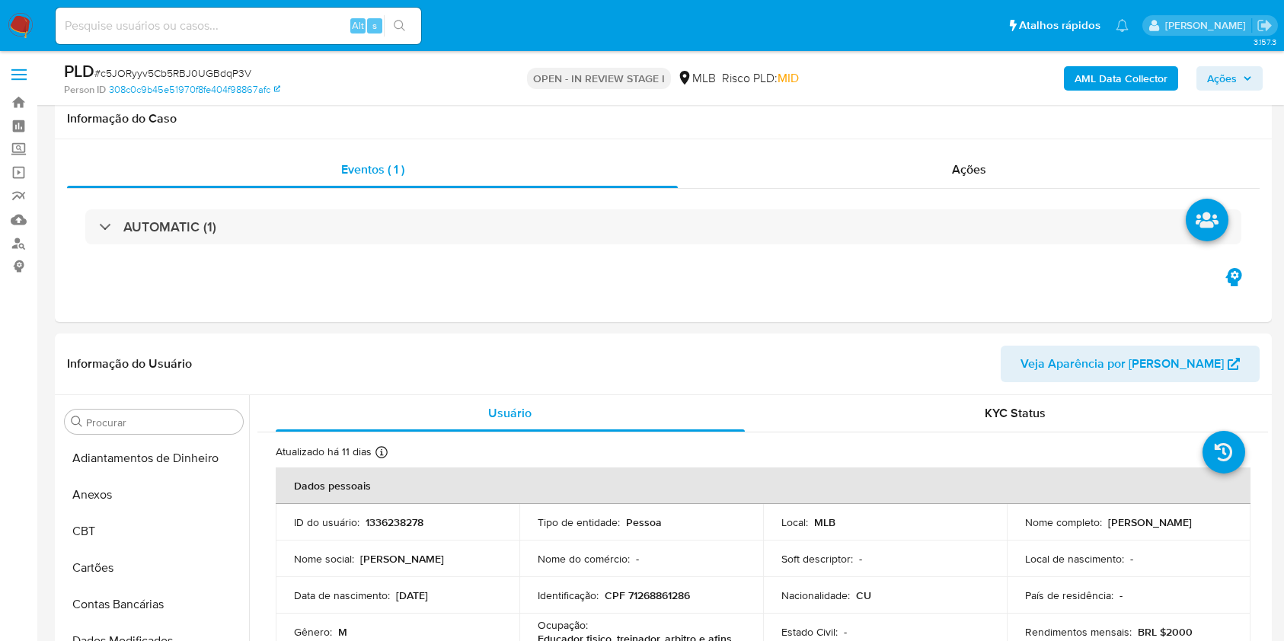
select select "10"
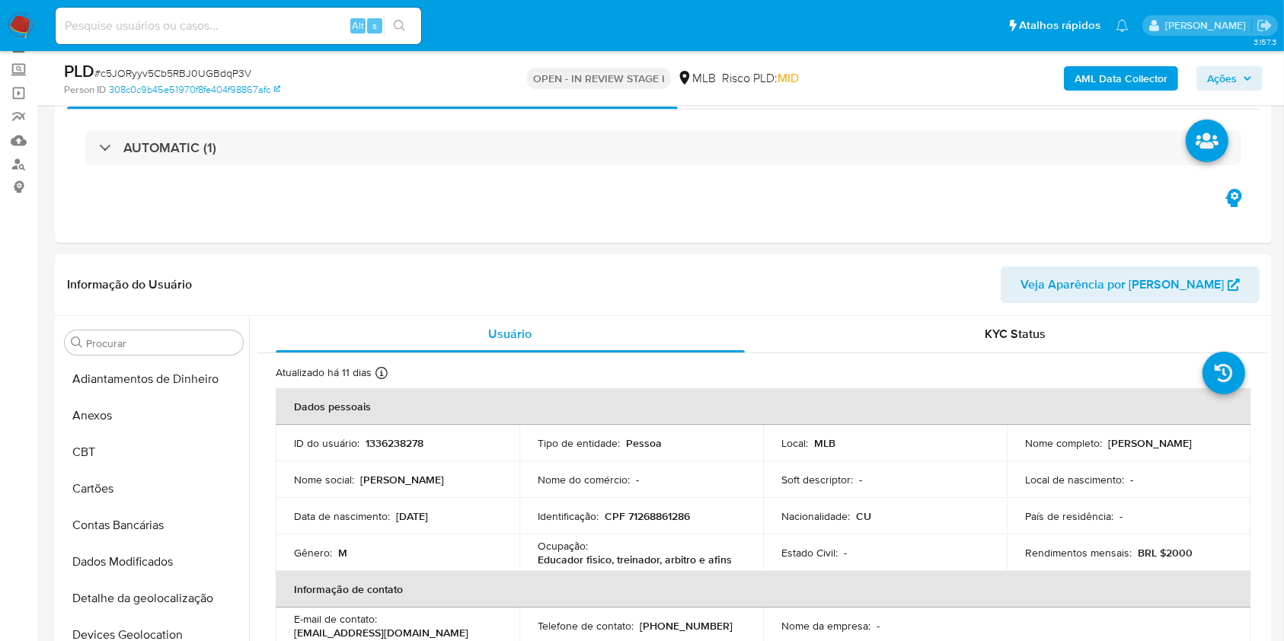
scroll to position [717, 0]
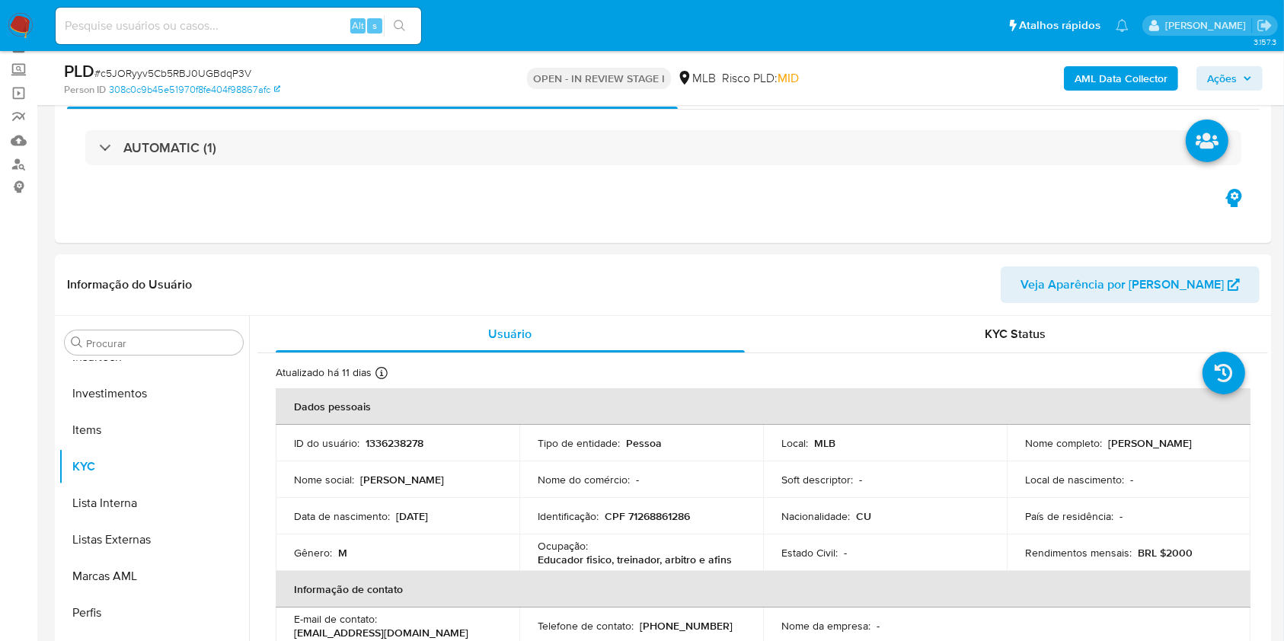
click at [186, 74] on span "# c5JORyyv5Cb5RBJ0UGBdqP3V" at bounding box center [172, 73] width 157 height 15
click at [186, 73] on span "# c5JORyyv5Cb5RBJ0UGBdqP3V" at bounding box center [172, 73] width 157 height 15
copy span "c5JORyyv5Cb5RBJ0UGBdqP3V"
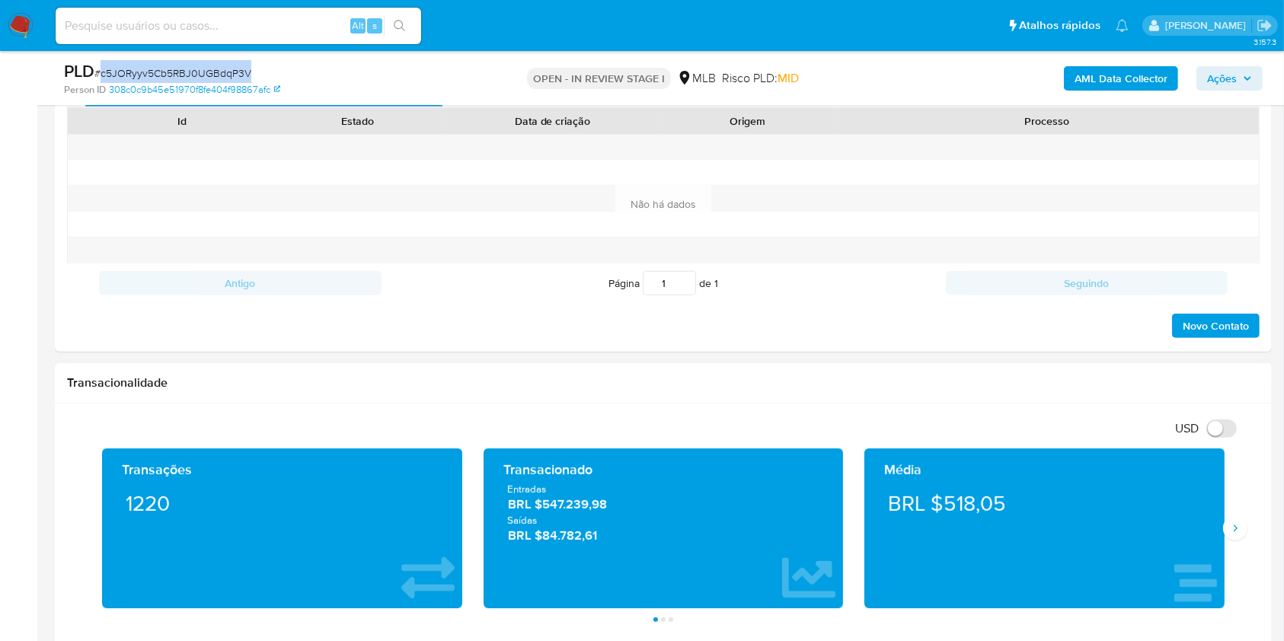
scroll to position [993, 0]
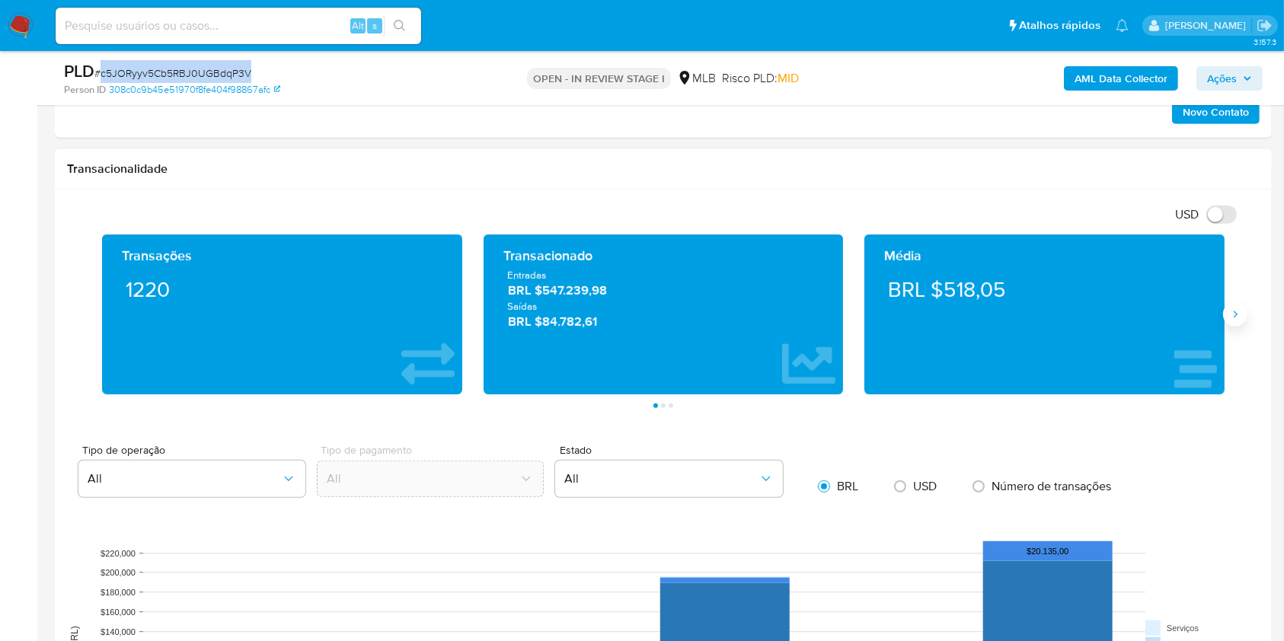
click at [1233, 315] on icon "Siguiente" at bounding box center [1235, 315] width 12 height 12
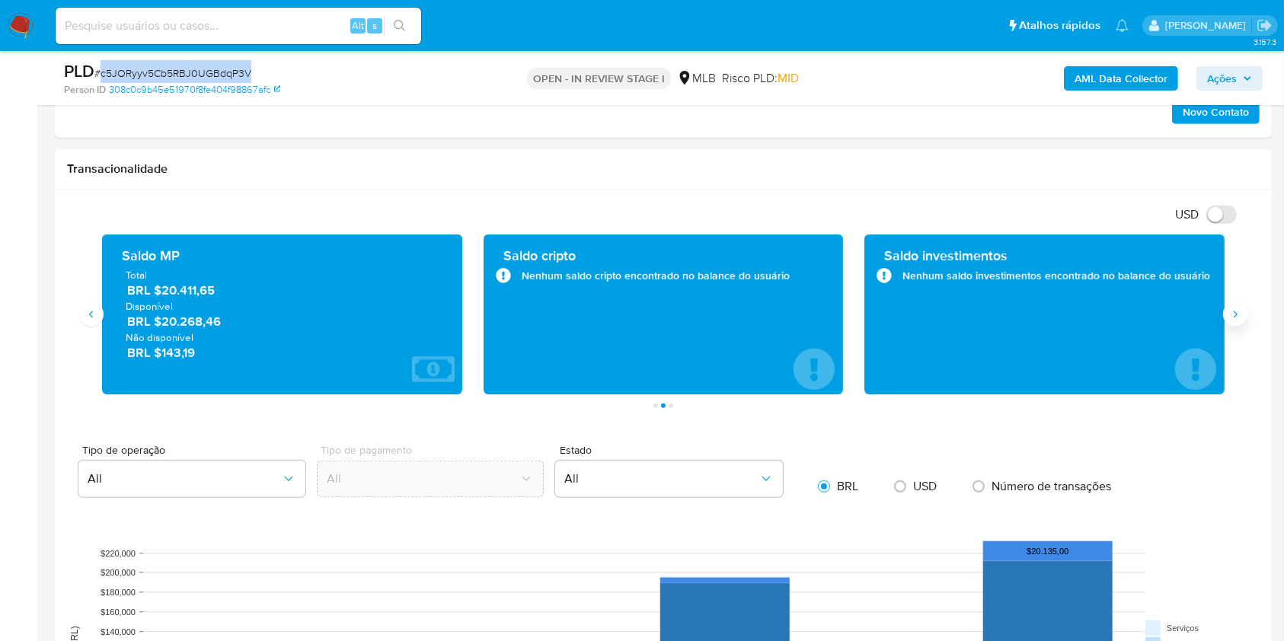
click at [1233, 315] on icon "Siguiente" at bounding box center [1235, 315] width 12 height 12
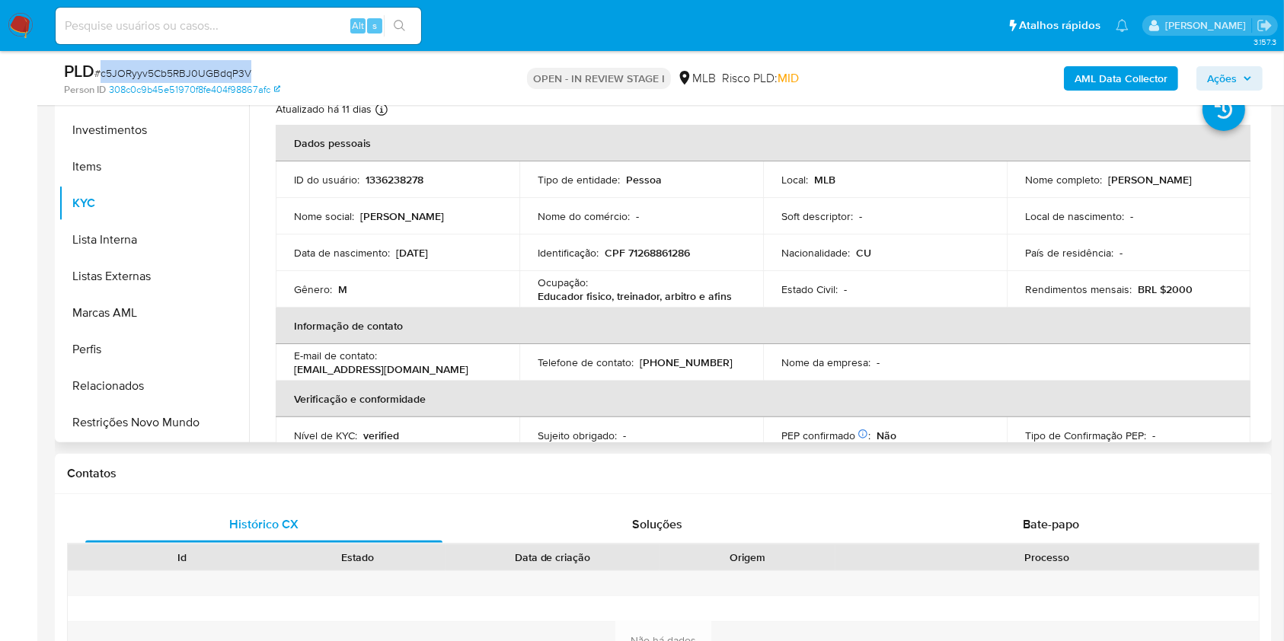
scroll to position [283, 0]
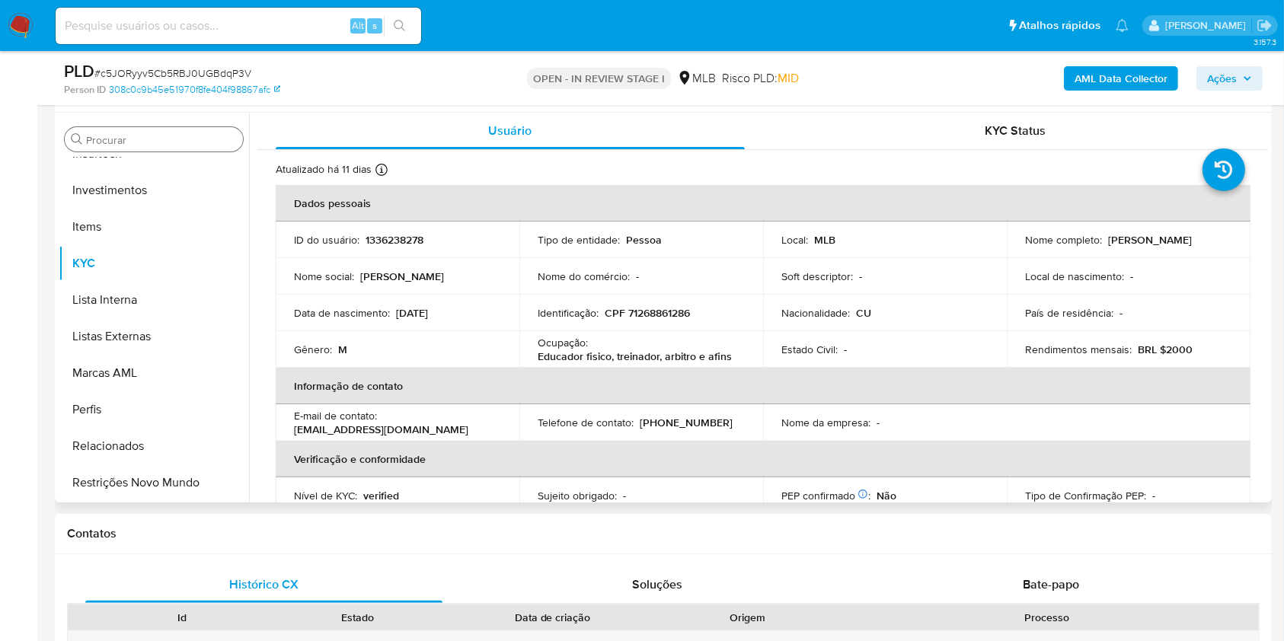
click at [164, 133] on input "Procurar" at bounding box center [161, 140] width 151 height 14
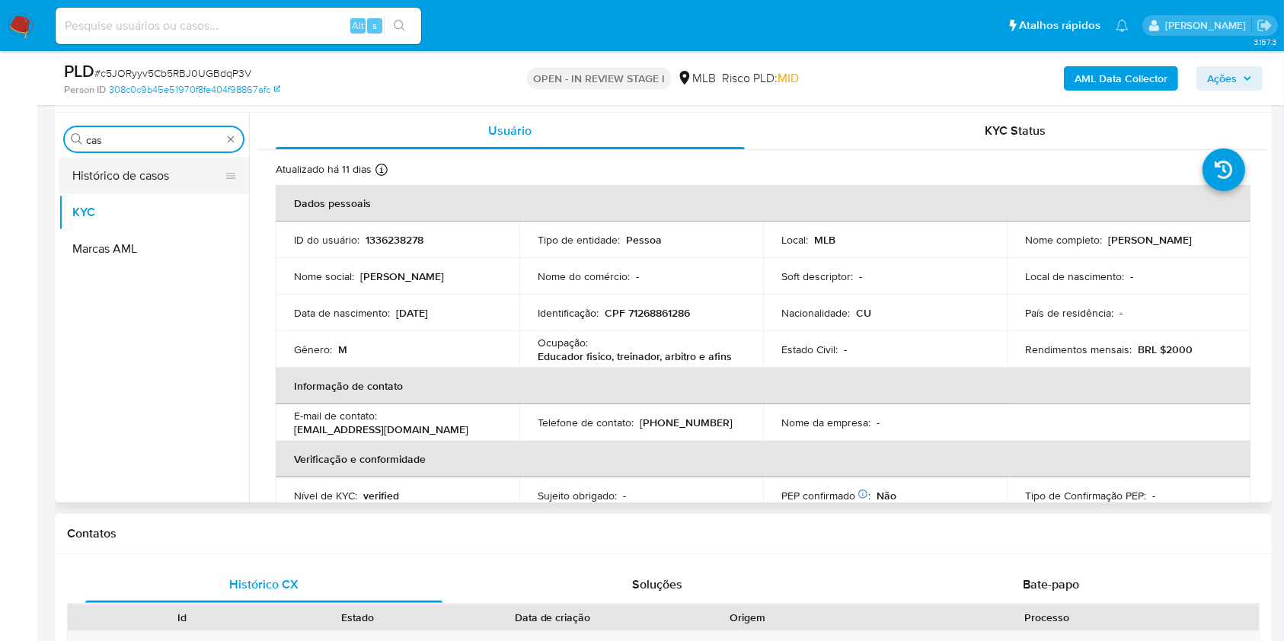
scroll to position [0, 0]
click at [148, 163] on button "Histórico de casos" at bounding box center [148, 176] width 178 height 37
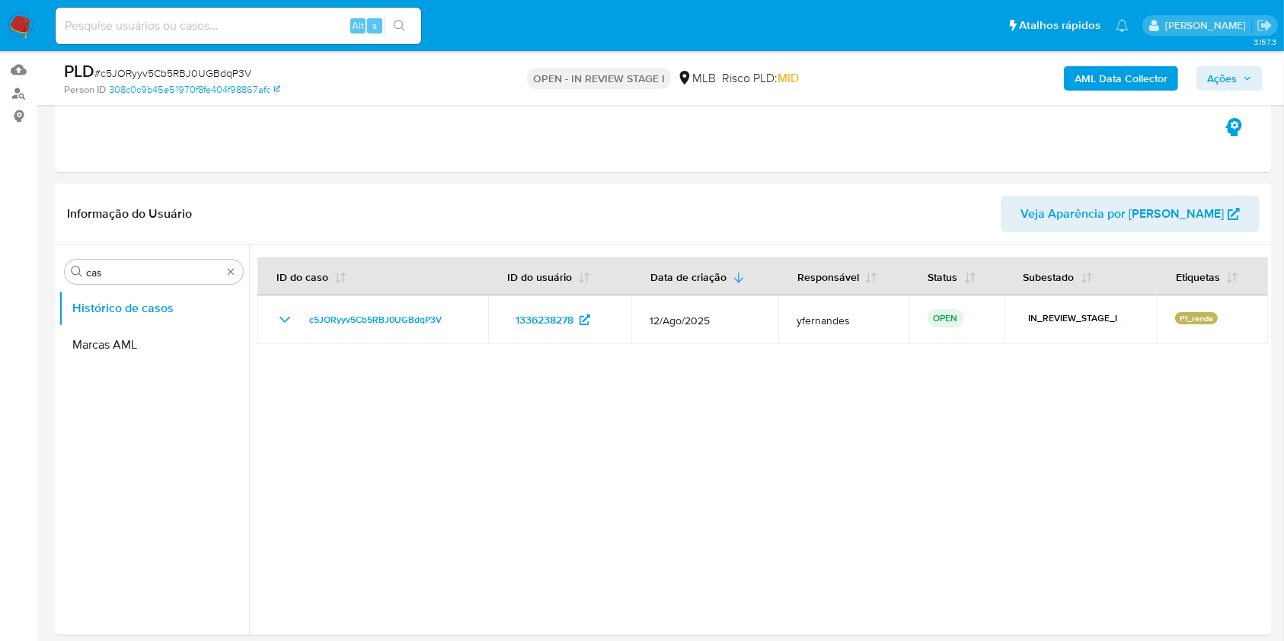
scroll to position [181, 0]
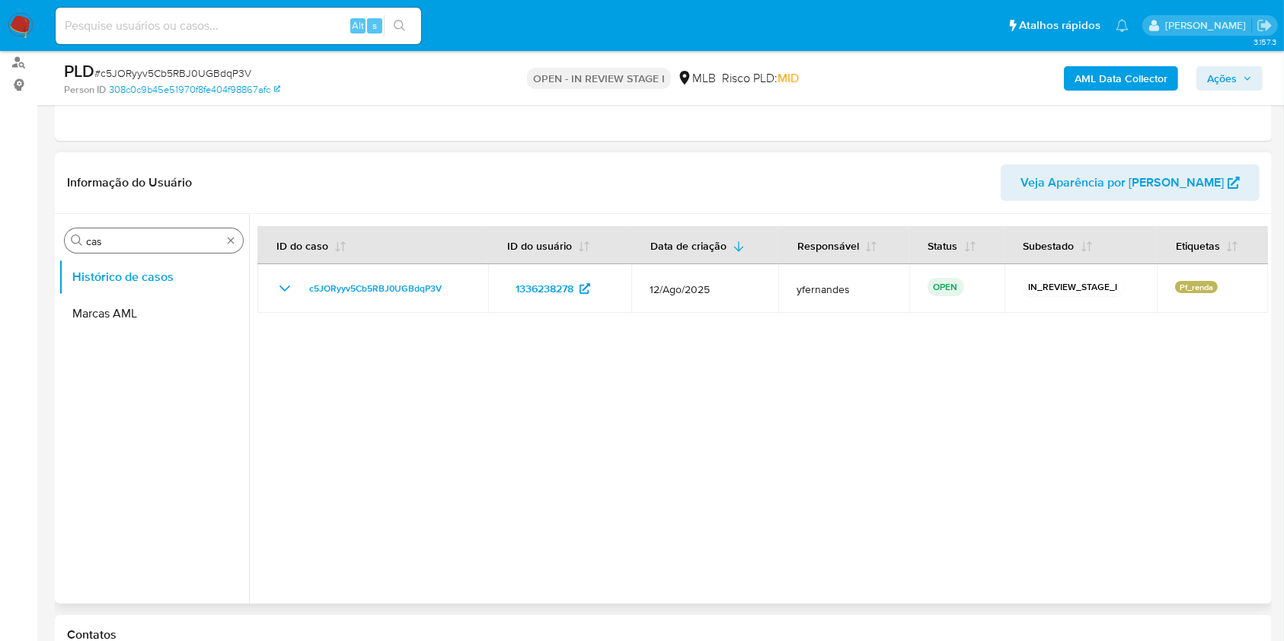
click at [146, 245] on input "cas" at bounding box center [154, 242] width 136 height 14
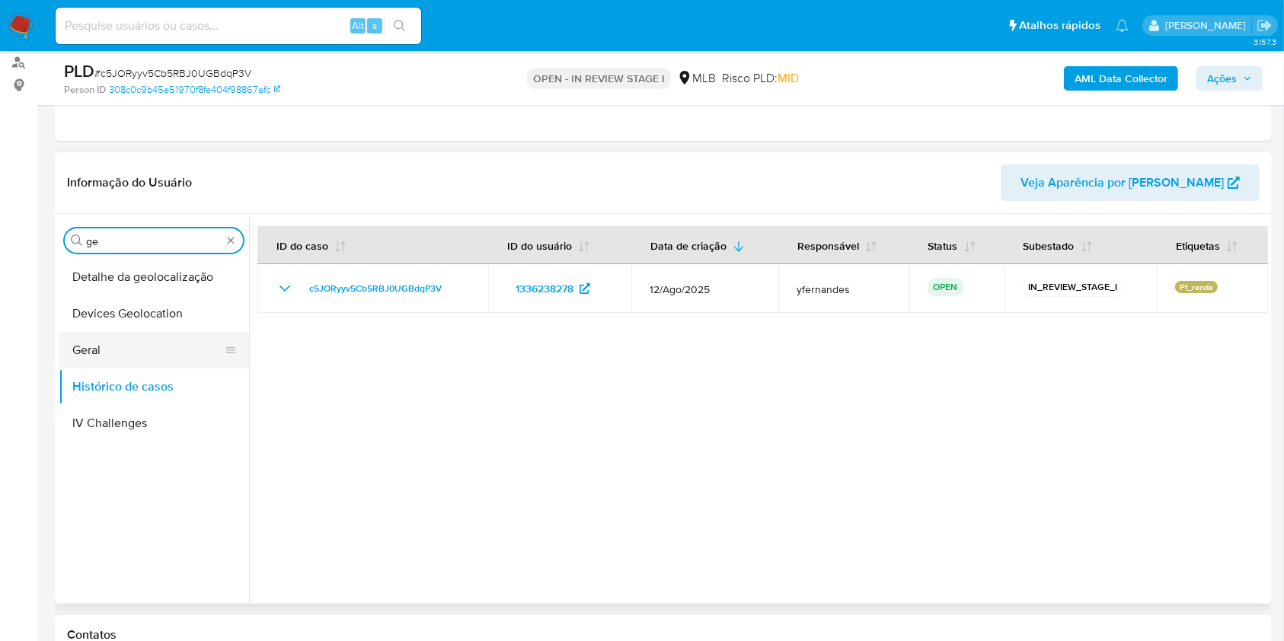
type input "ge"
click at [101, 353] on button "Geral" at bounding box center [148, 350] width 178 height 37
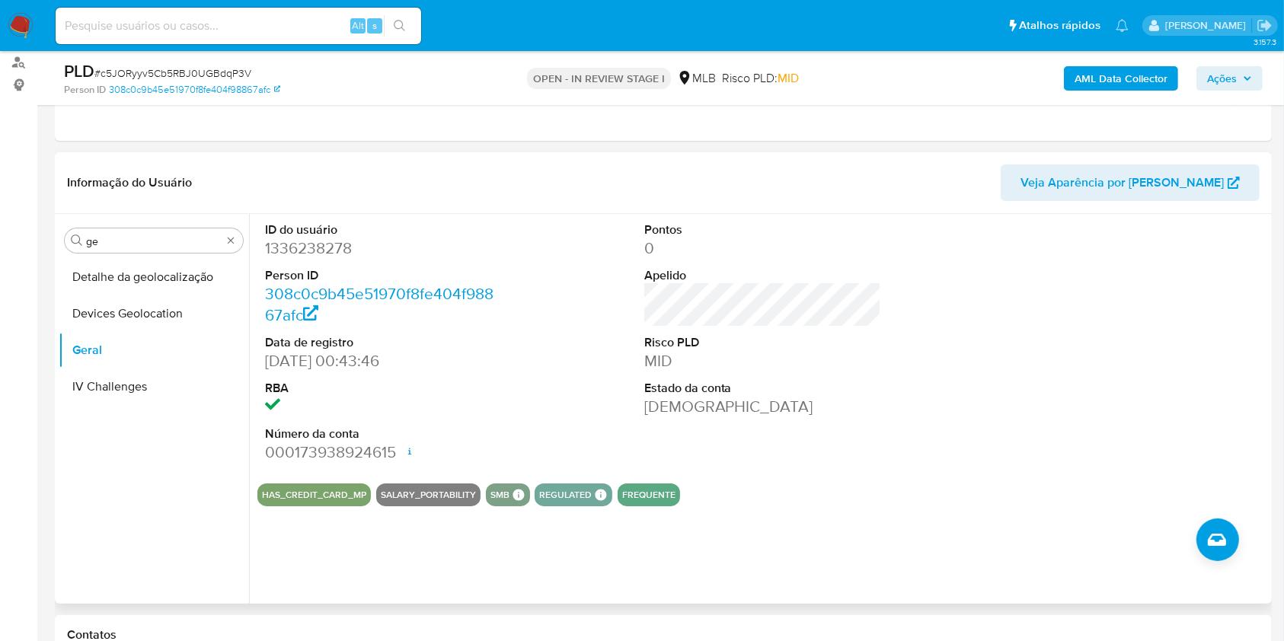
click at [151, 256] on div "Procurar ge Detalhe da geolocalização Devices Geolocation Geral IV Challenges" at bounding box center [154, 410] width 190 height 388
click at [142, 239] on input "ge" at bounding box center [154, 242] width 136 height 14
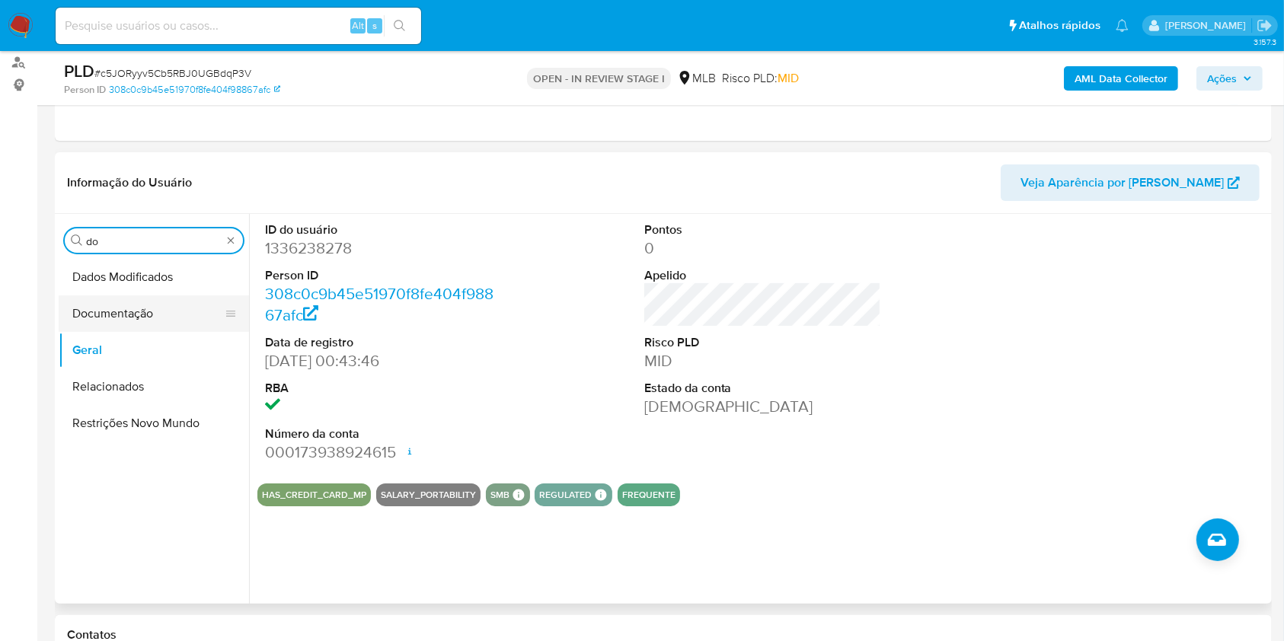
type input "do"
click at [104, 330] on button "Documentação" at bounding box center [148, 314] width 178 height 37
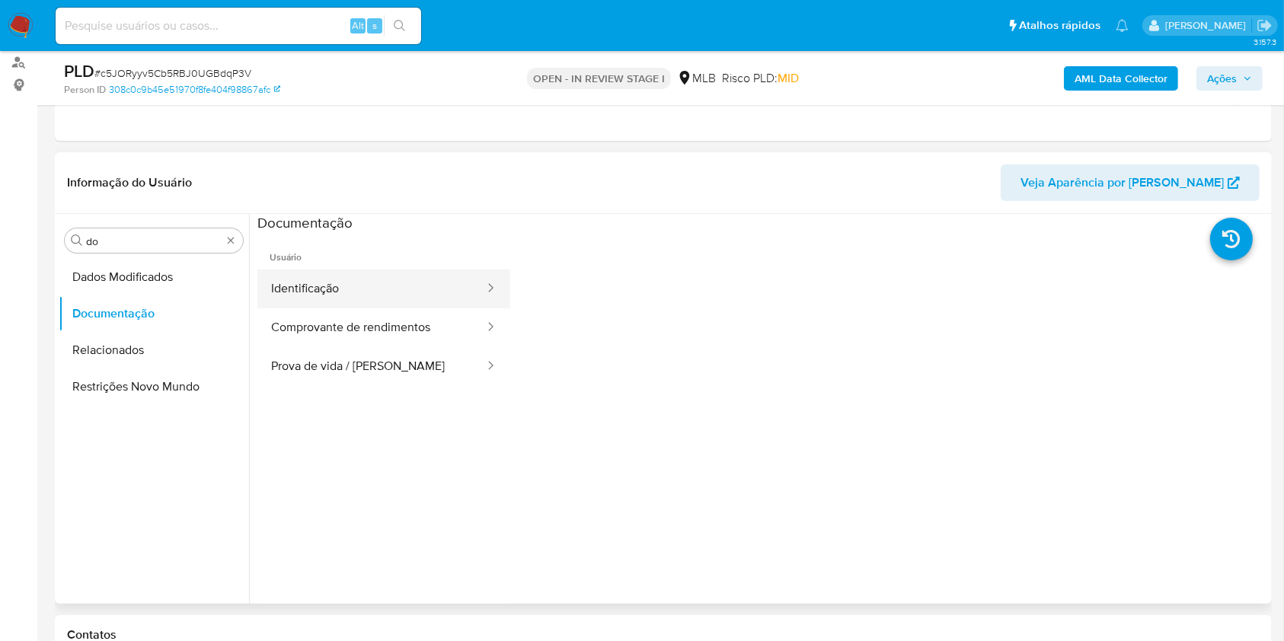
drag, startPoint x: 252, startPoint y: 308, endPoint x: 309, endPoint y: 303, distance: 56.6
click at [309, 303] on button "Identificação" at bounding box center [371, 289] width 229 height 39
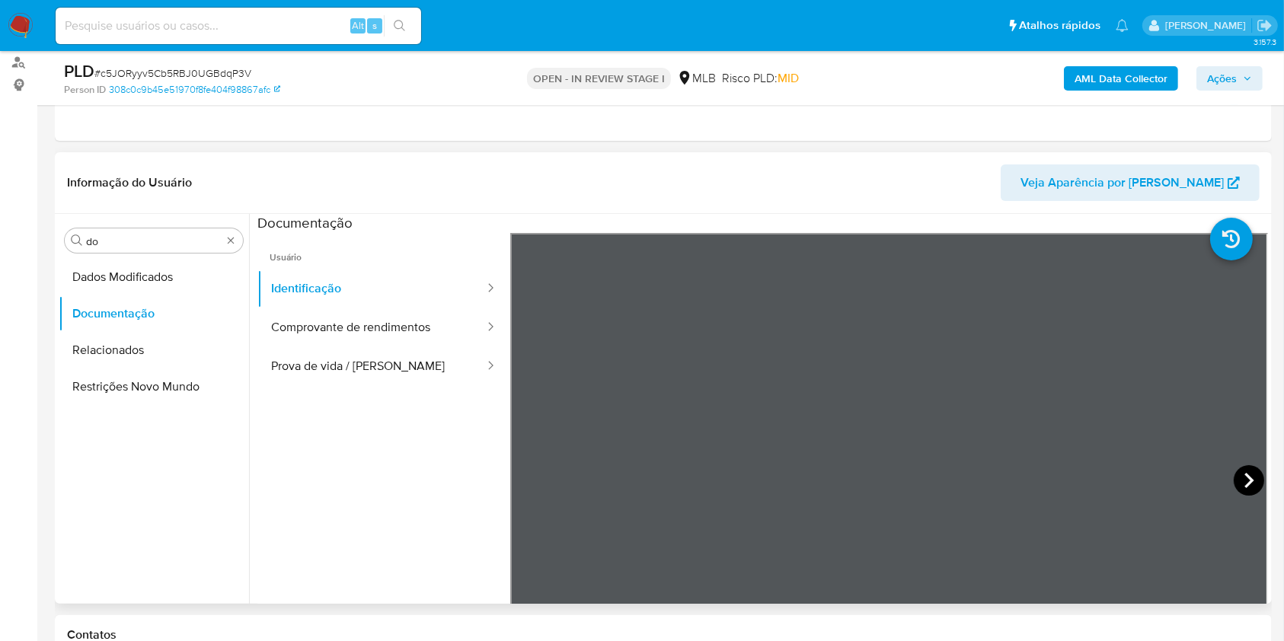
click at [1234, 477] on icon at bounding box center [1249, 480] width 30 height 30
click at [536, 484] on icon at bounding box center [529, 480] width 30 height 30
click at [366, 355] on button "Prova de vida / Selfie" at bounding box center [371, 366] width 229 height 39
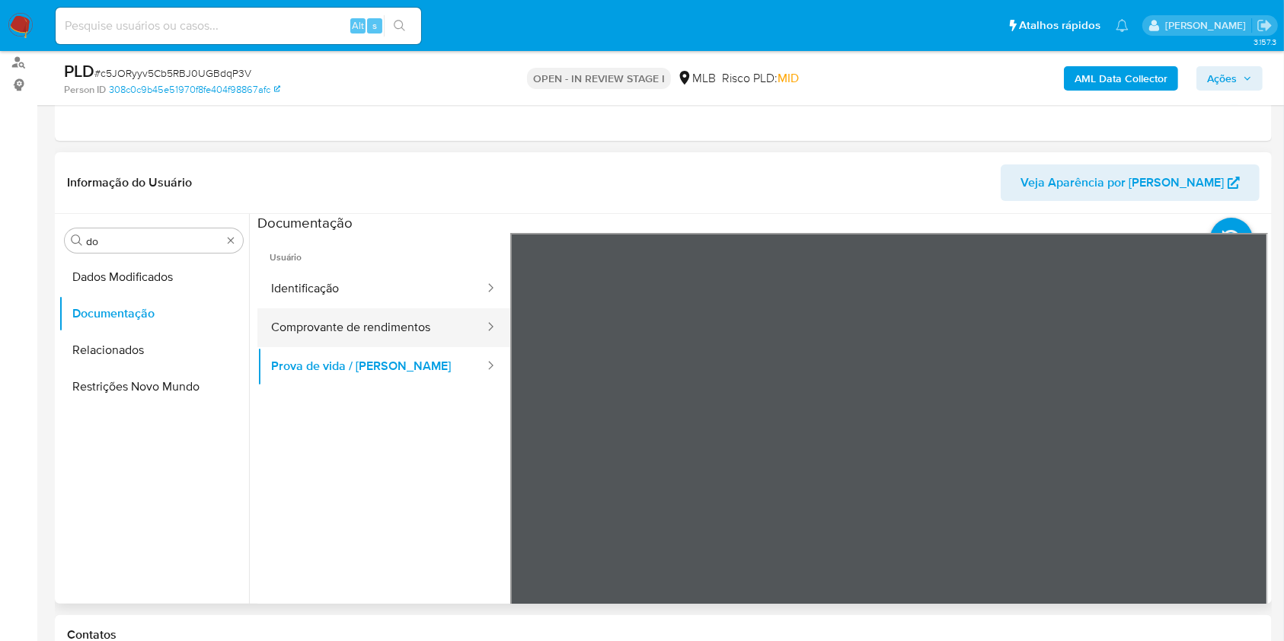
click at [439, 326] on button "Comprovante de rendimentos" at bounding box center [371, 328] width 229 height 39
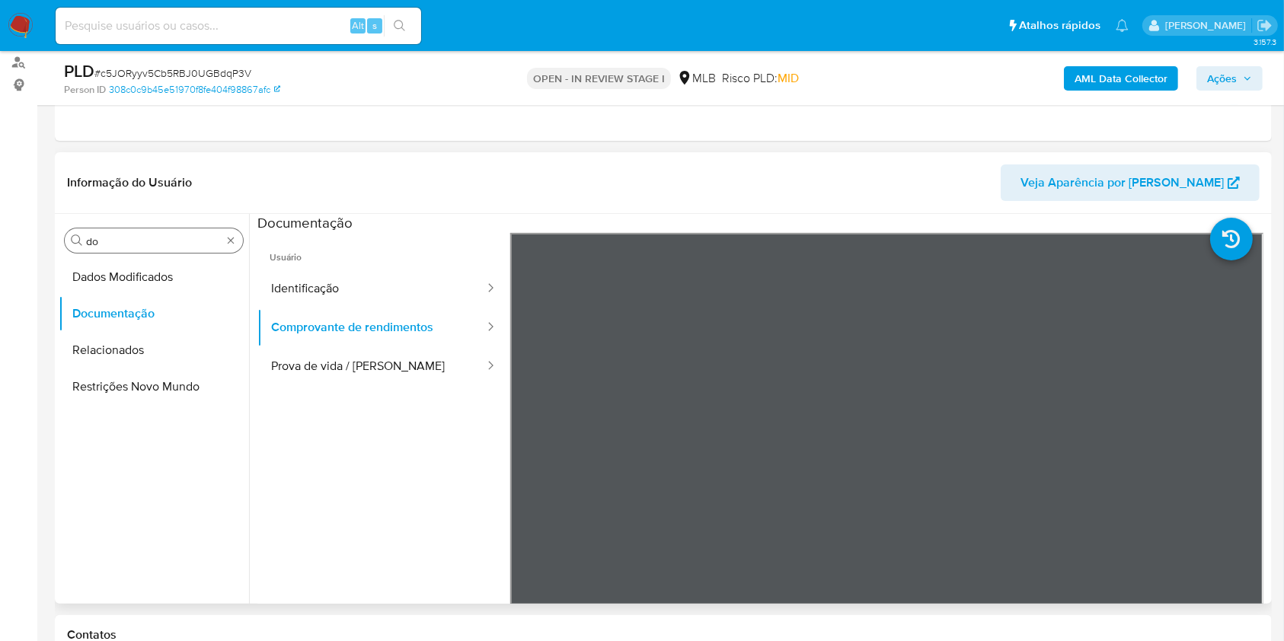
click at [155, 247] on input "do" at bounding box center [154, 242] width 136 height 14
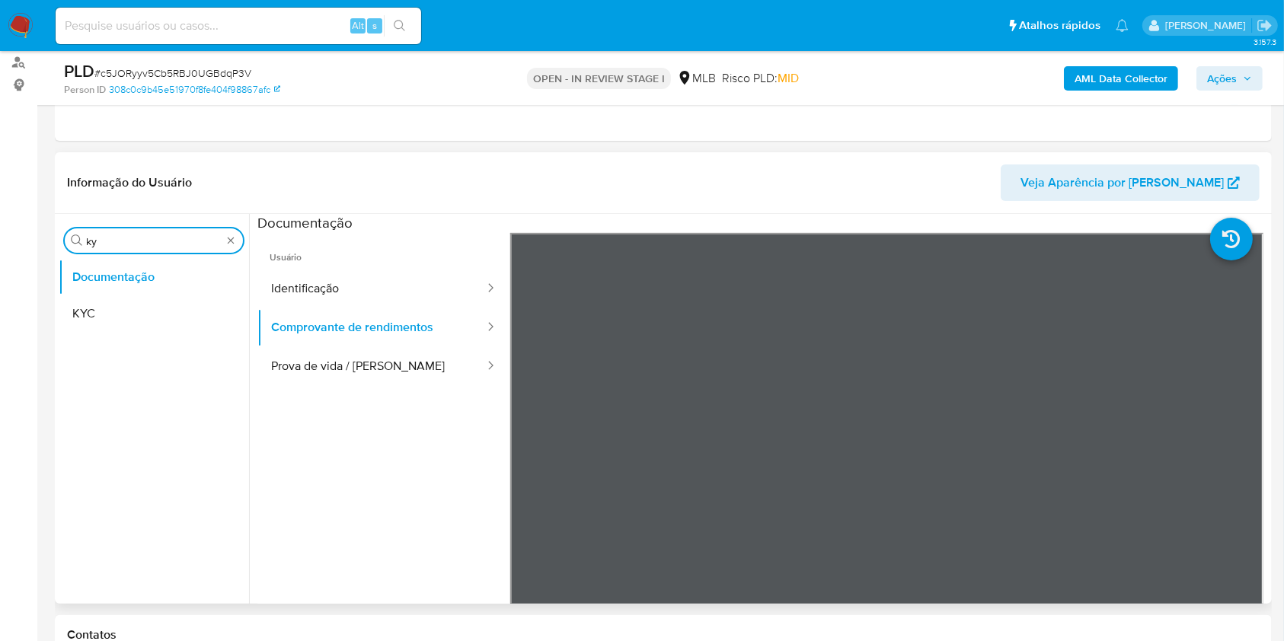
click at [117, 334] on ul "Documentação KYC" at bounding box center [154, 431] width 190 height 344
click at [114, 326] on button "KYC" at bounding box center [148, 314] width 178 height 37
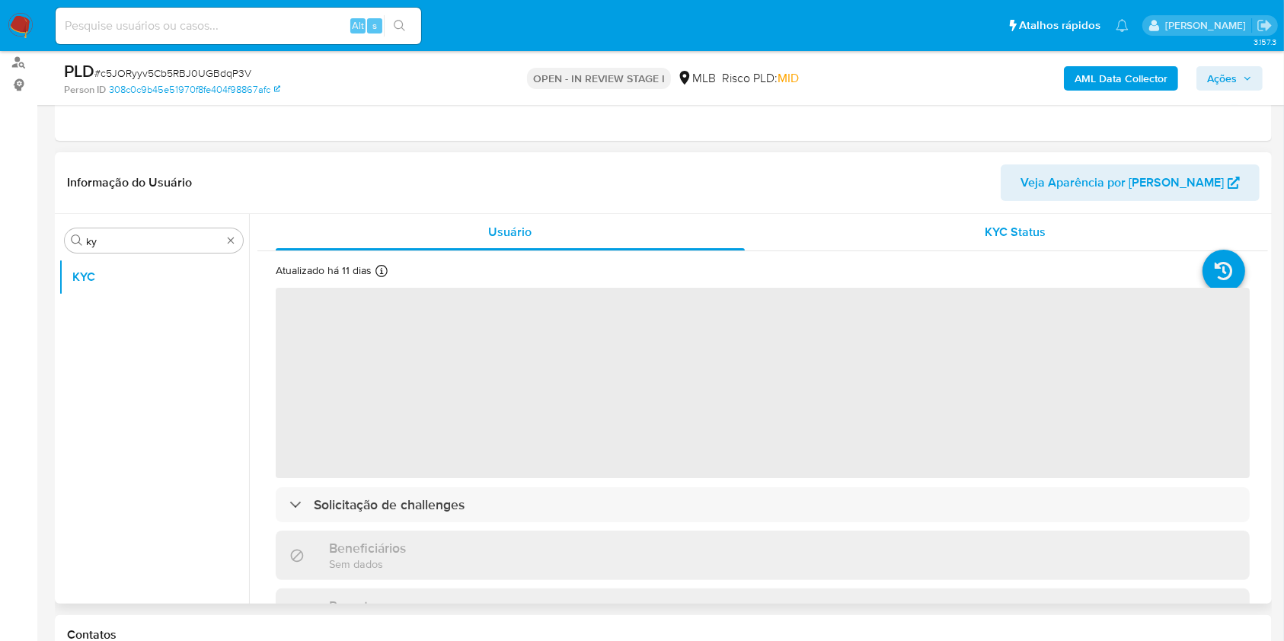
click at [967, 235] on div "KYC Status" at bounding box center [1016, 232] width 469 height 37
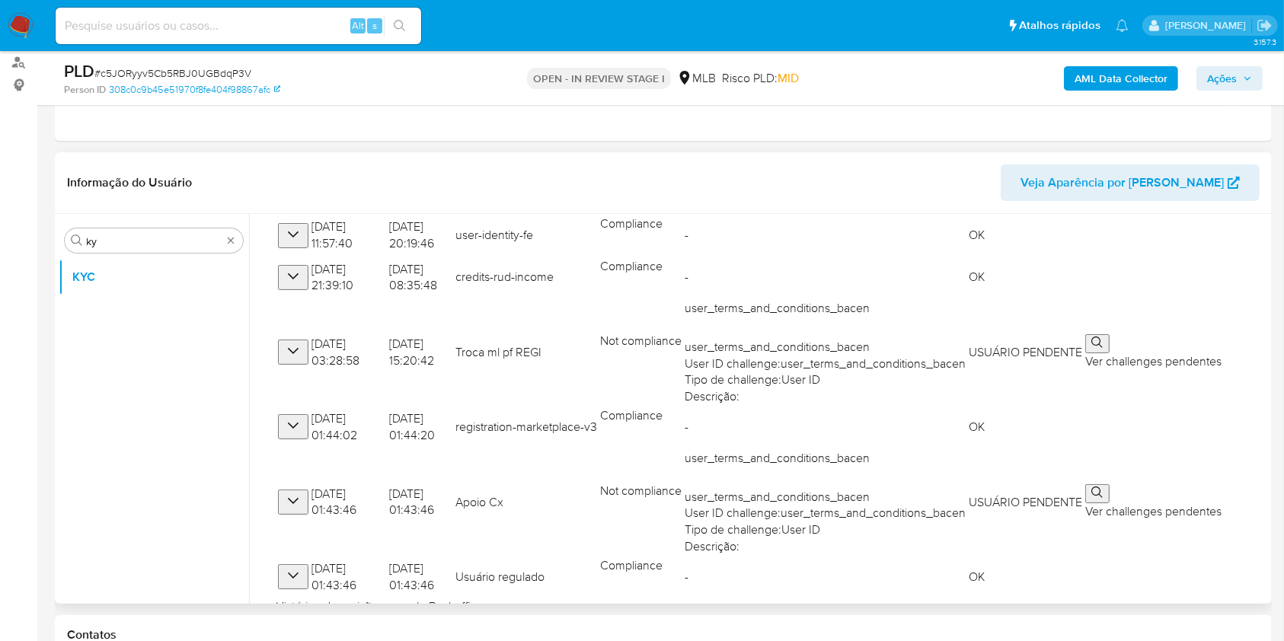
scroll to position [294, 0]
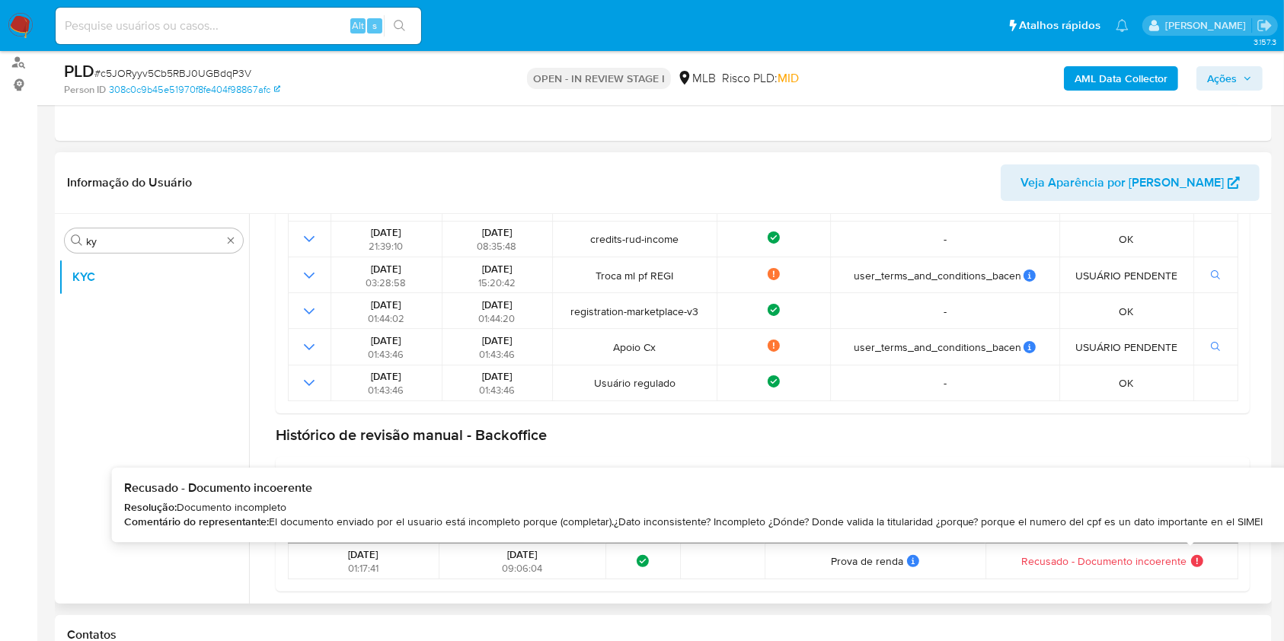
click at [1191, 564] on icon at bounding box center [1197, 561] width 12 height 12
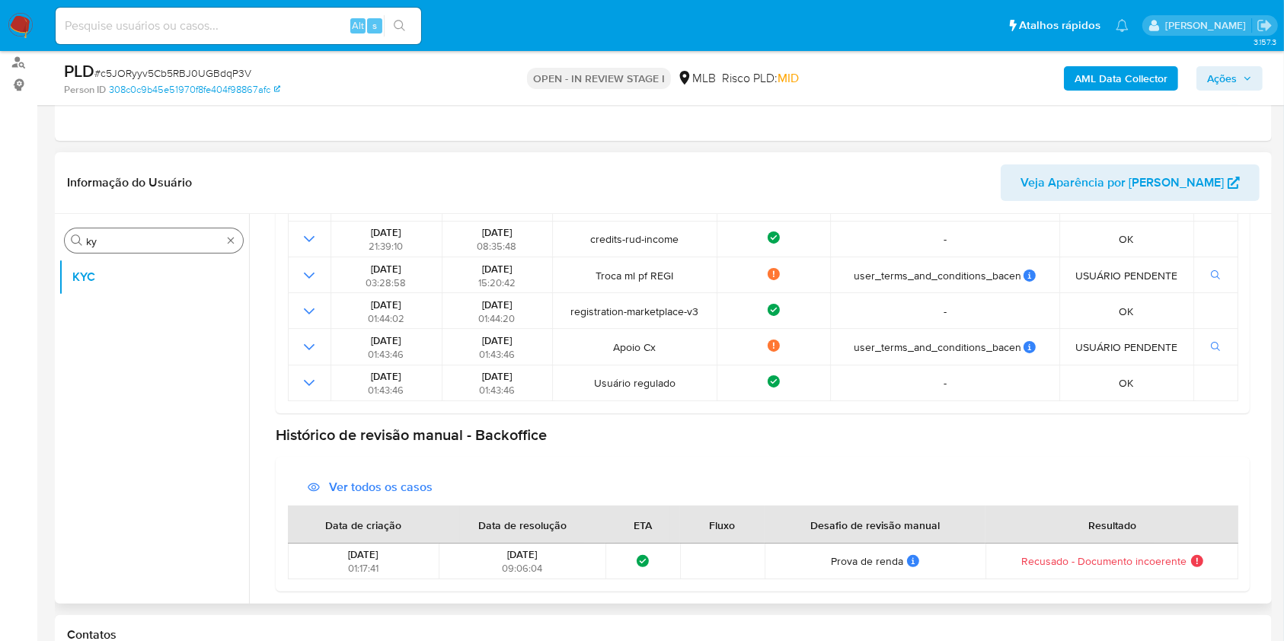
click at [140, 247] on input "ky" at bounding box center [154, 242] width 136 height 14
type input "ky"
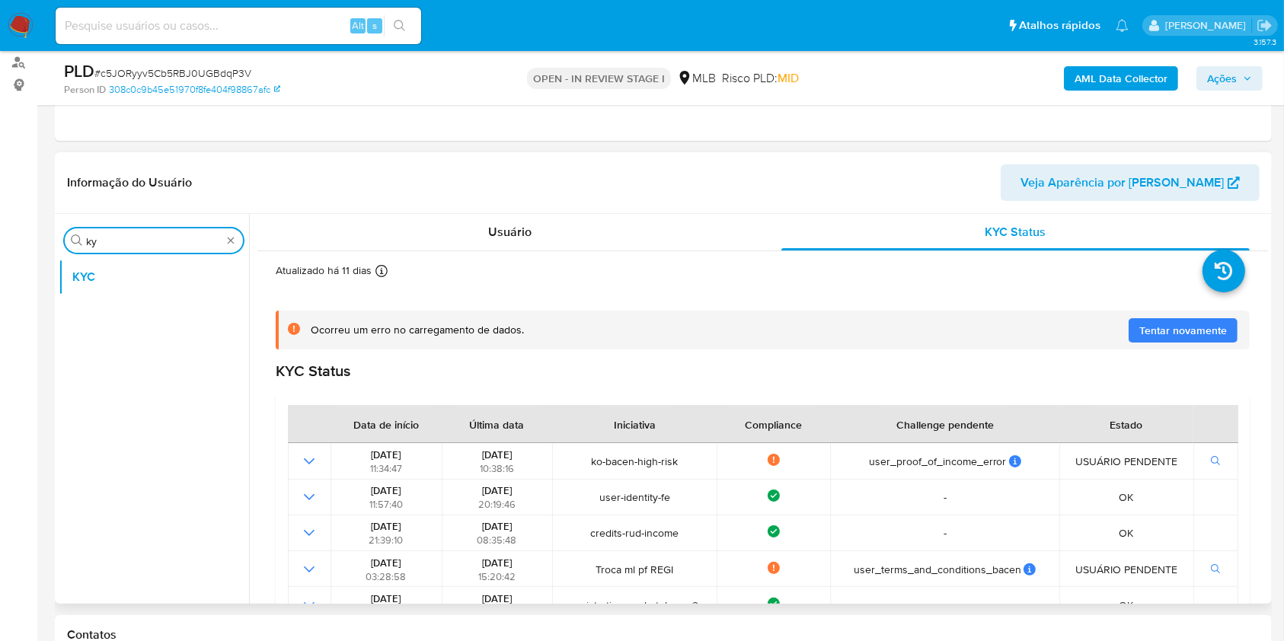
click at [548, 271] on div "Atualizado há 11 dias Criado: 22/03/2023 01:43:47 Atualizado: 29/08/2025 09:06:…" at bounding box center [744, 274] width 936 height 20
click at [544, 241] on div "Usuário" at bounding box center [510, 232] width 469 height 37
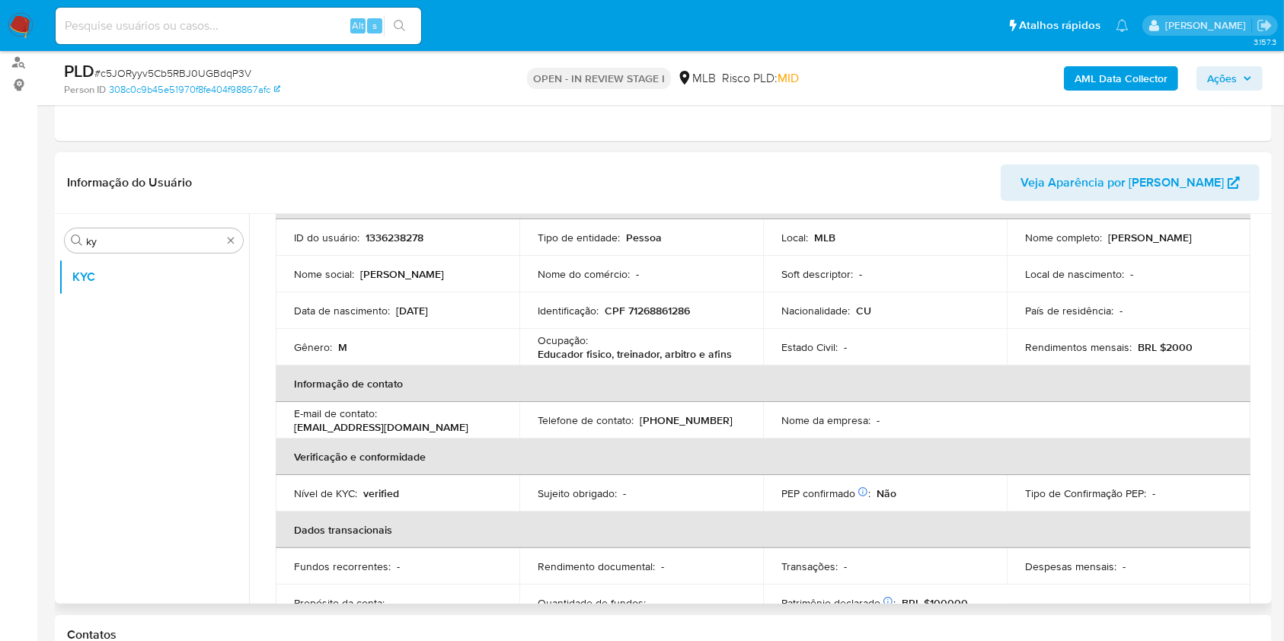
scroll to position [116, 0]
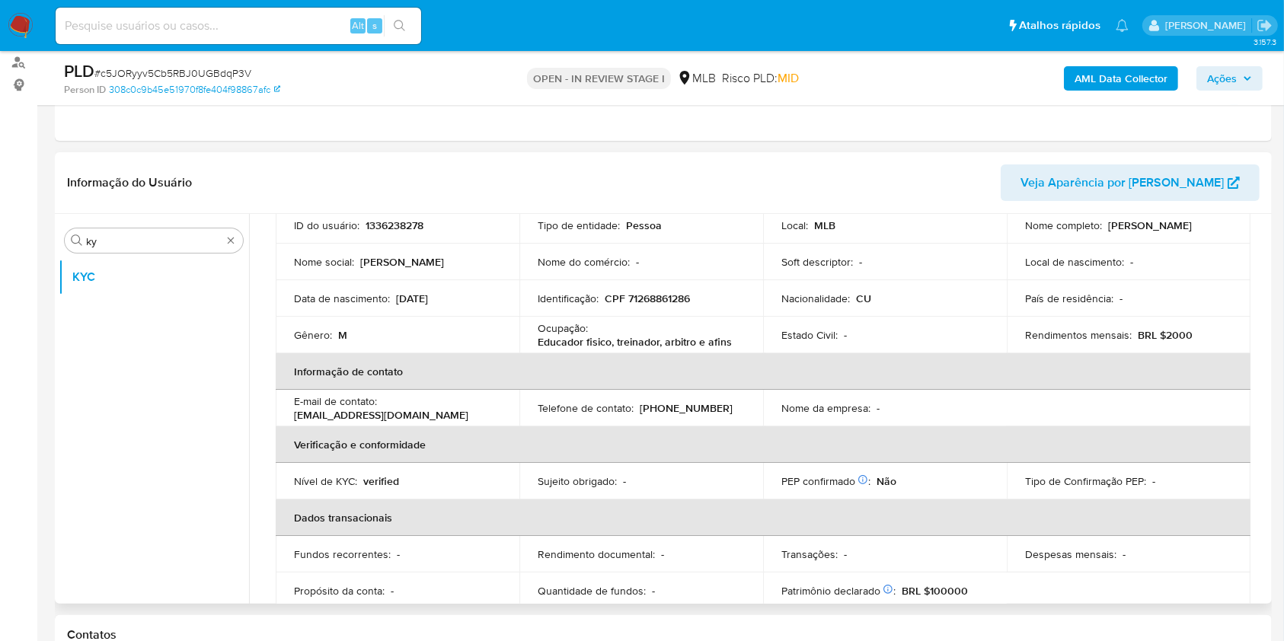
click at [576, 335] on p "Educador fisico, treinador, arbitro e afins" at bounding box center [635, 342] width 194 height 14
copy div "Ocupação : Educador fisico, treinador, arbitro e afins"
drag, startPoint x: 727, startPoint y: 383, endPoint x: 718, endPoint y: 385, distance: 8.5
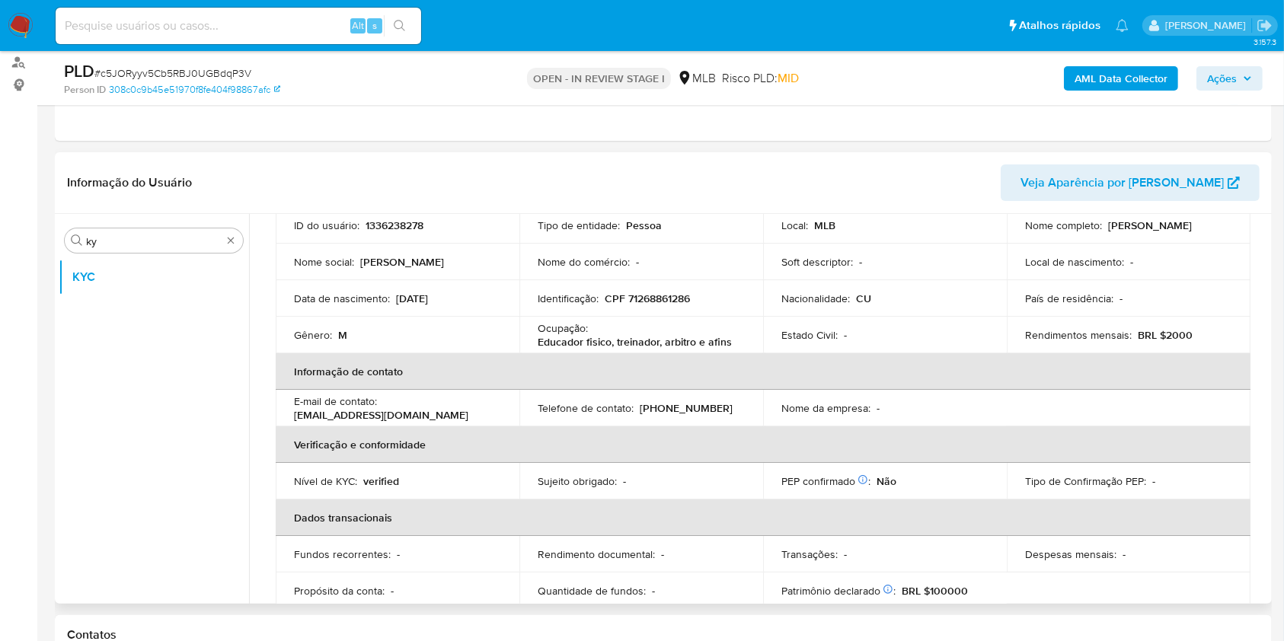
click at [727, 382] on th "Informação de contato" at bounding box center [763, 371] width 975 height 37
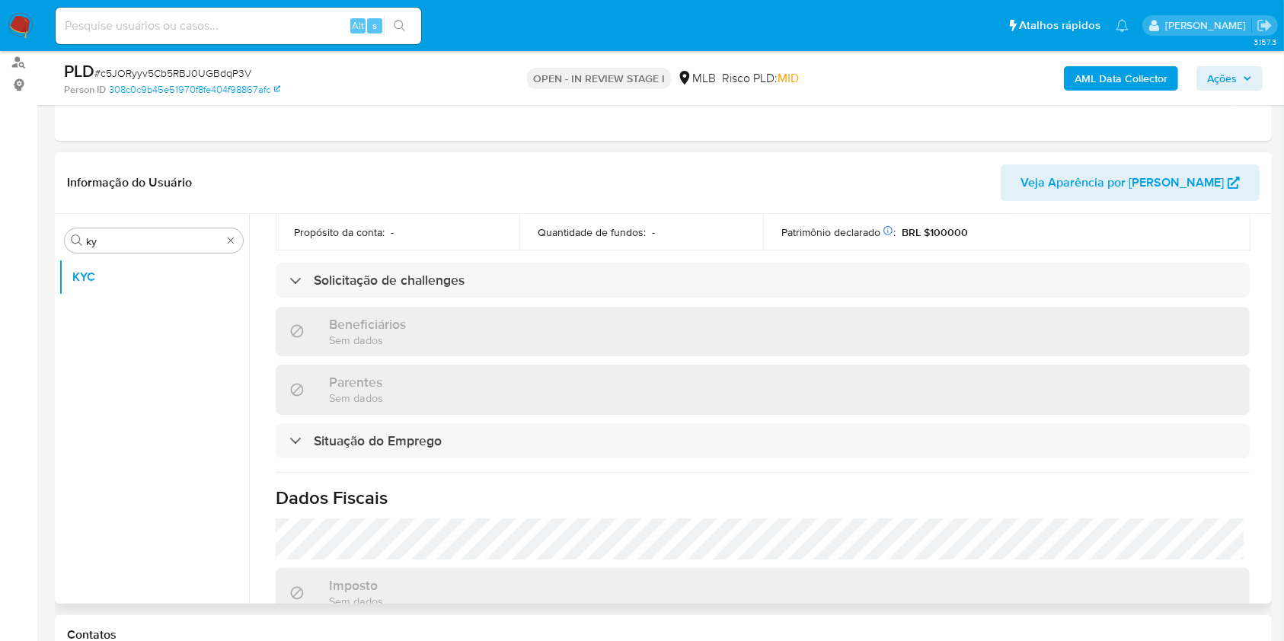
scroll to position [663, 0]
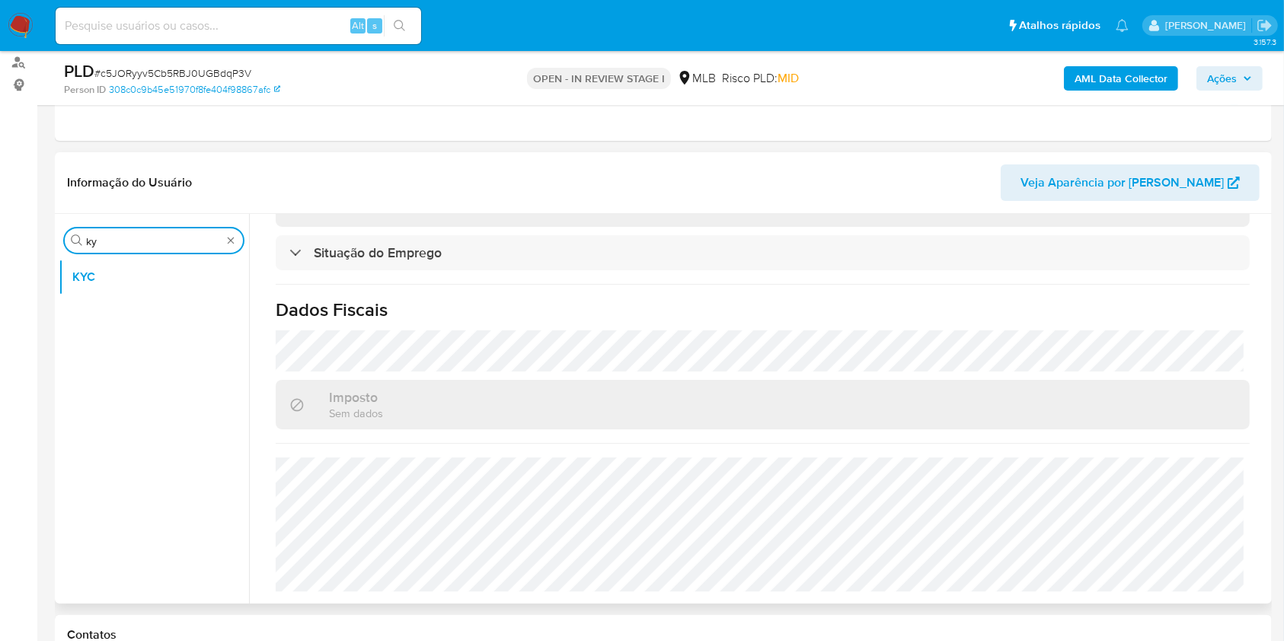
click at [98, 245] on input "ky" at bounding box center [154, 242] width 136 height 14
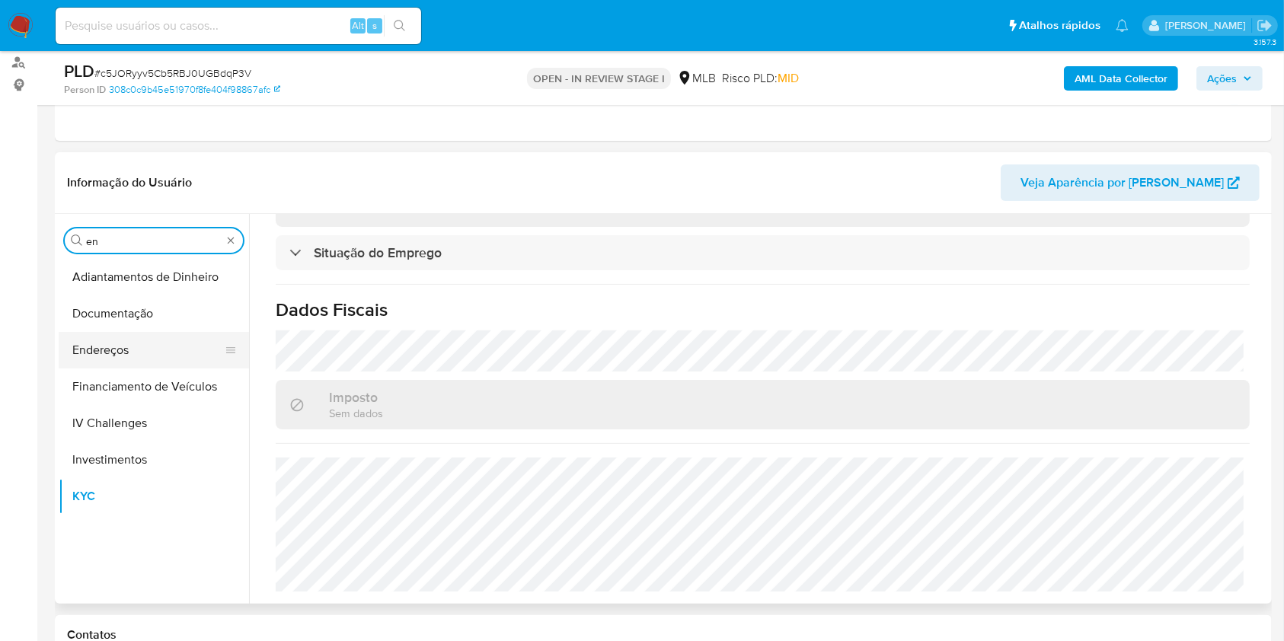
type input "en"
click at [127, 341] on button "Endereços" at bounding box center [148, 350] width 178 height 37
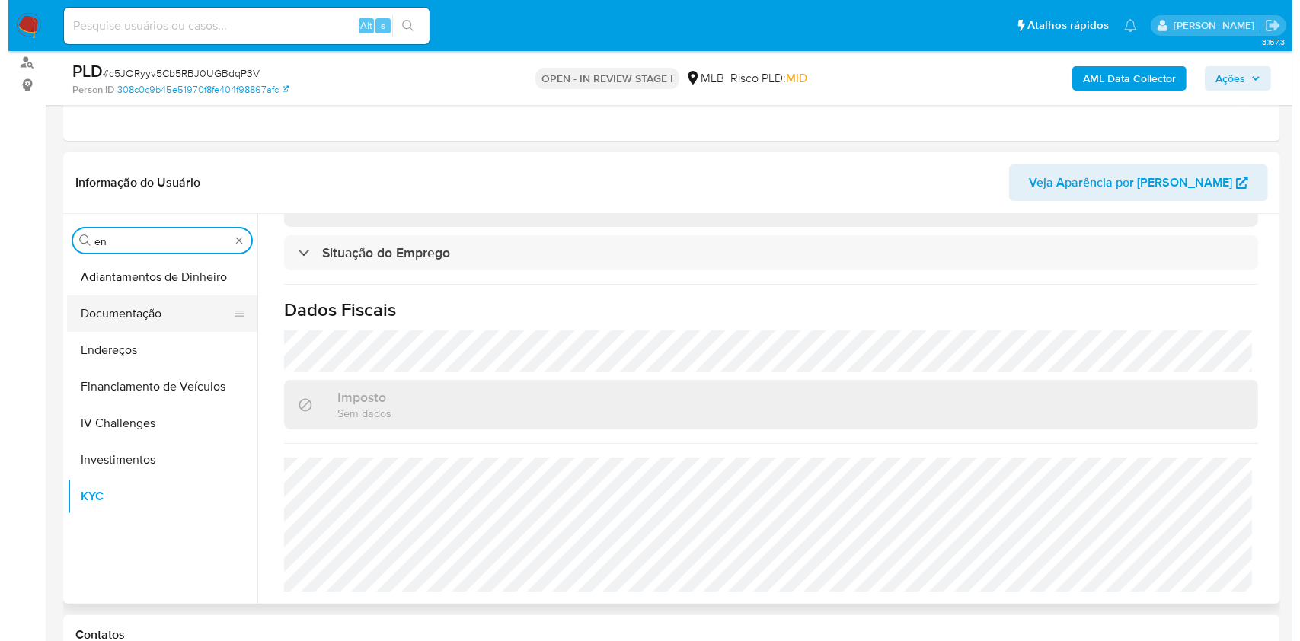
scroll to position [0, 0]
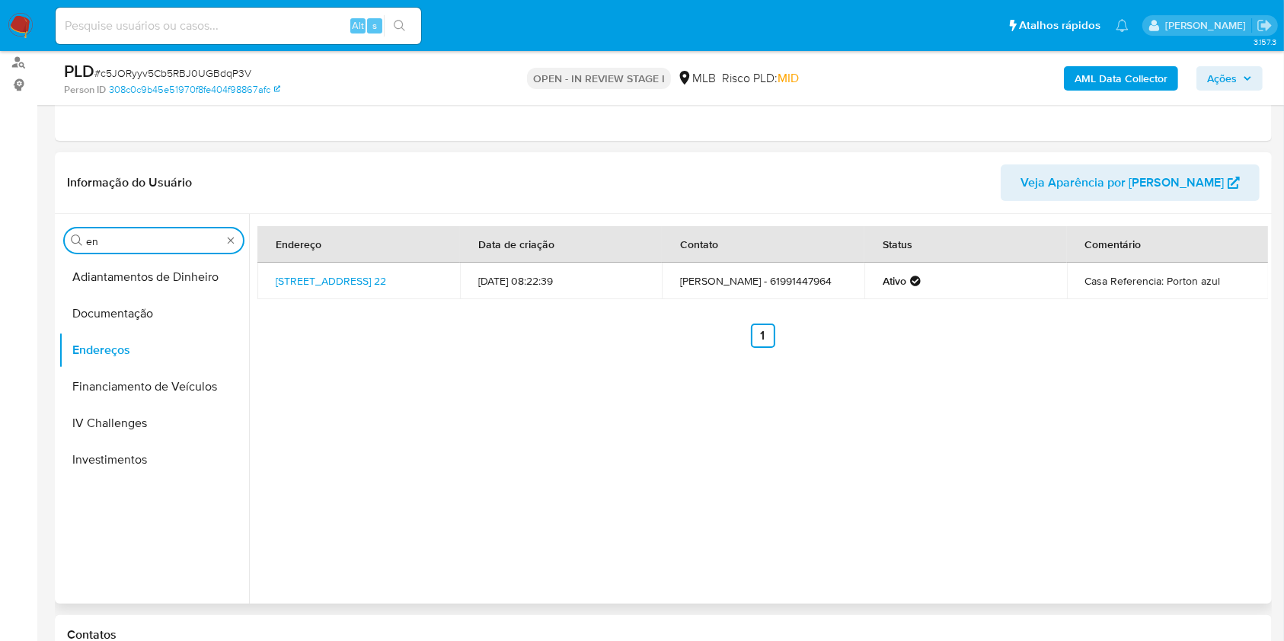
click at [129, 241] on input "en" at bounding box center [154, 242] width 136 height 14
type input "ge"
click at [110, 289] on button "Detalhe da geolocalização" at bounding box center [154, 277] width 190 height 37
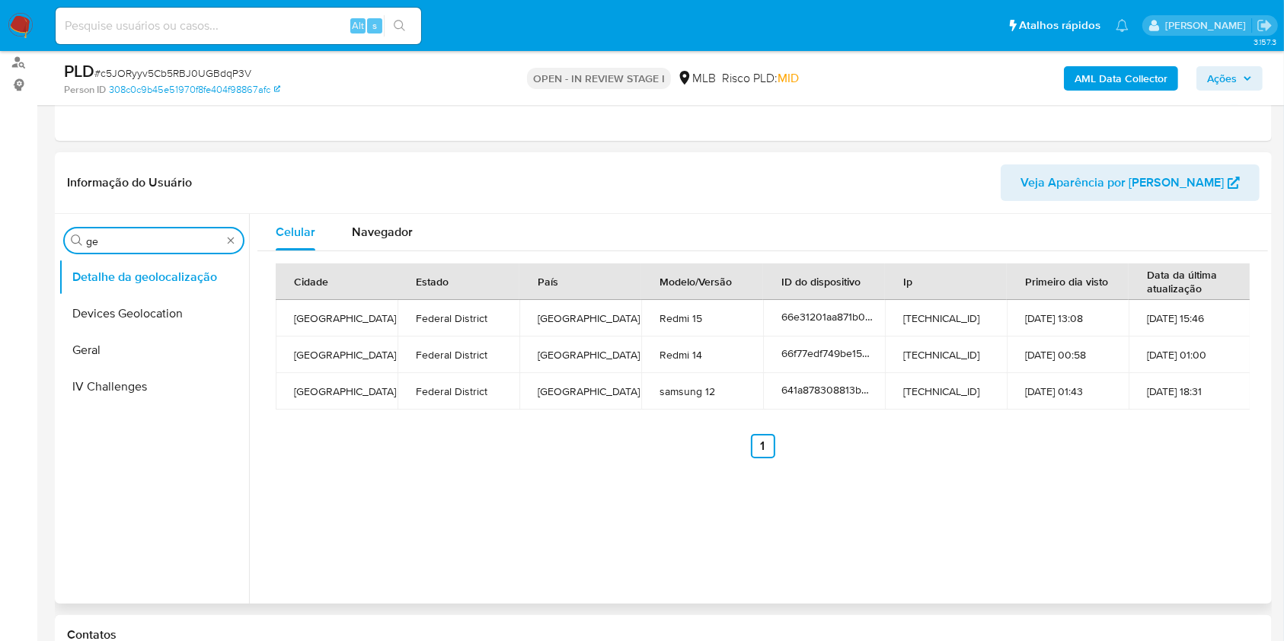
click at [123, 238] on input "ge" at bounding box center [154, 242] width 136 height 14
type input "res"
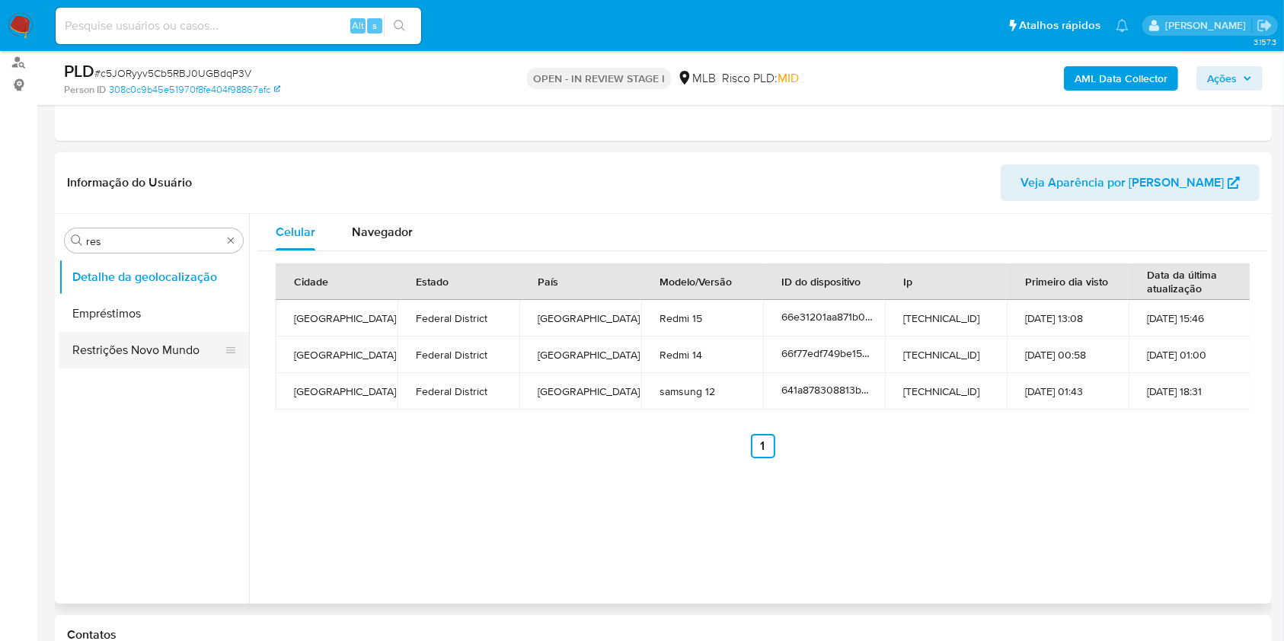
click at [98, 342] on button "Restrições Novo Mundo" at bounding box center [148, 350] width 178 height 37
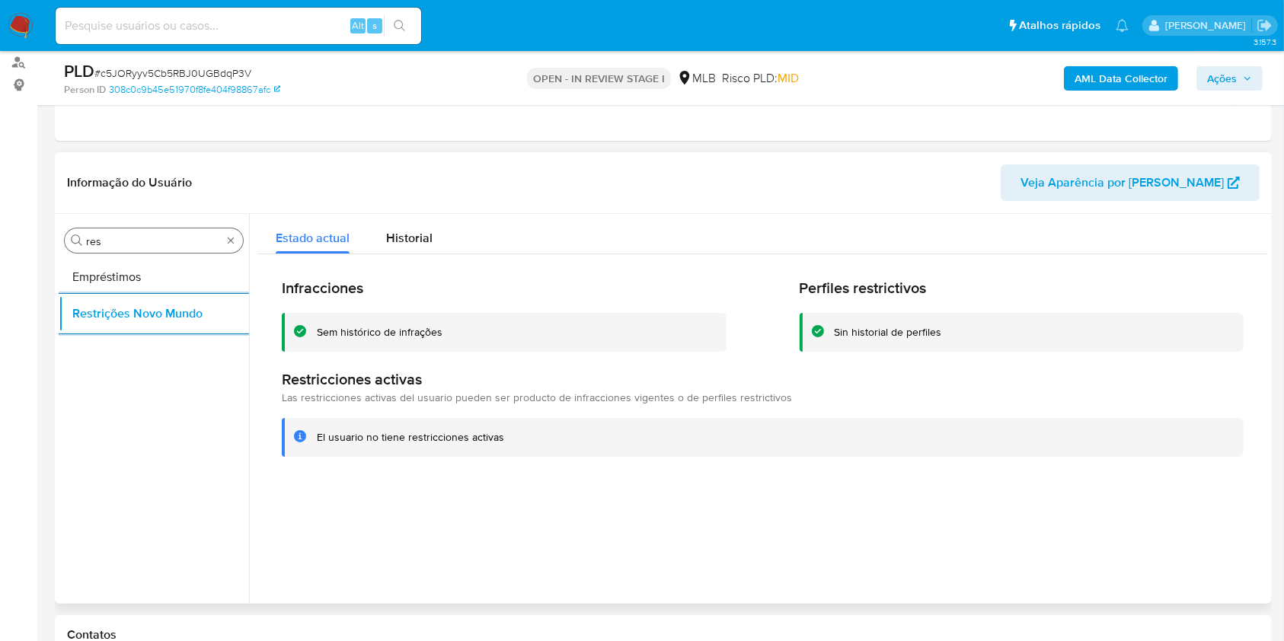
click at [91, 241] on input "res" at bounding box center [154, 242] width 136 height 14
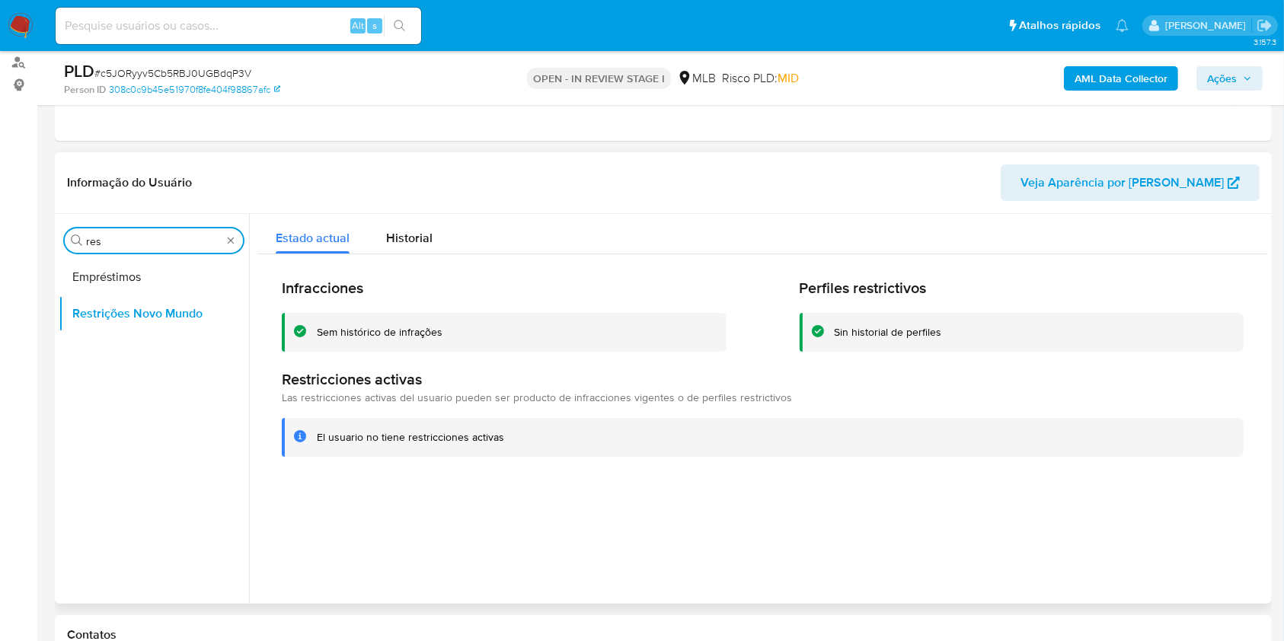
click at [91, 241] on input "res" at bounding box center [154, 242] width 136 height 14
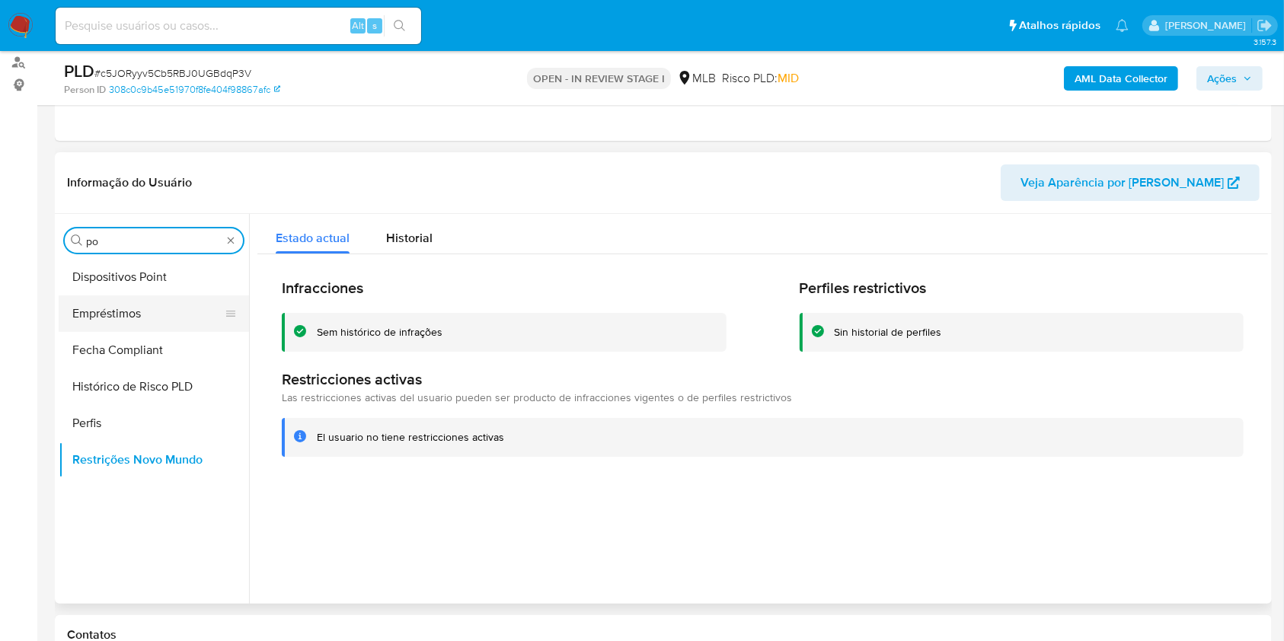
type input "po"
click at [98, 273] on button "Dispositivos Point" at bounding box center [154, 277] width 190 height 37
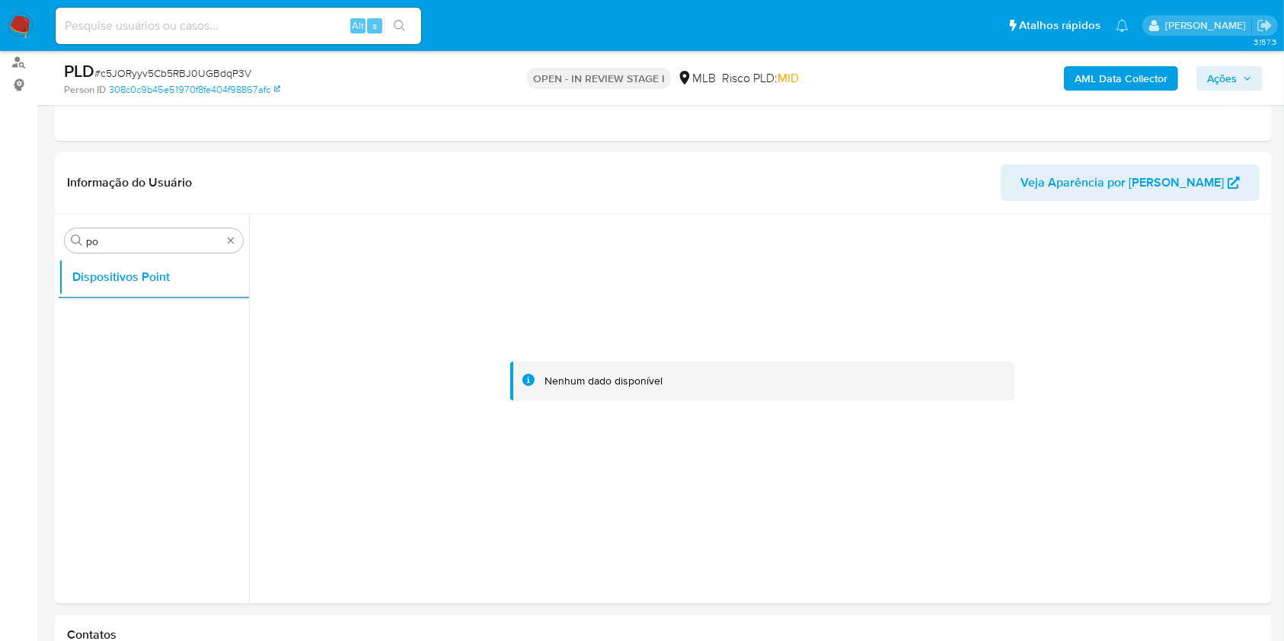
click at [1132, 78] on b "AML Data Collector" at bounding box center [1121, 78] width 93 height 24
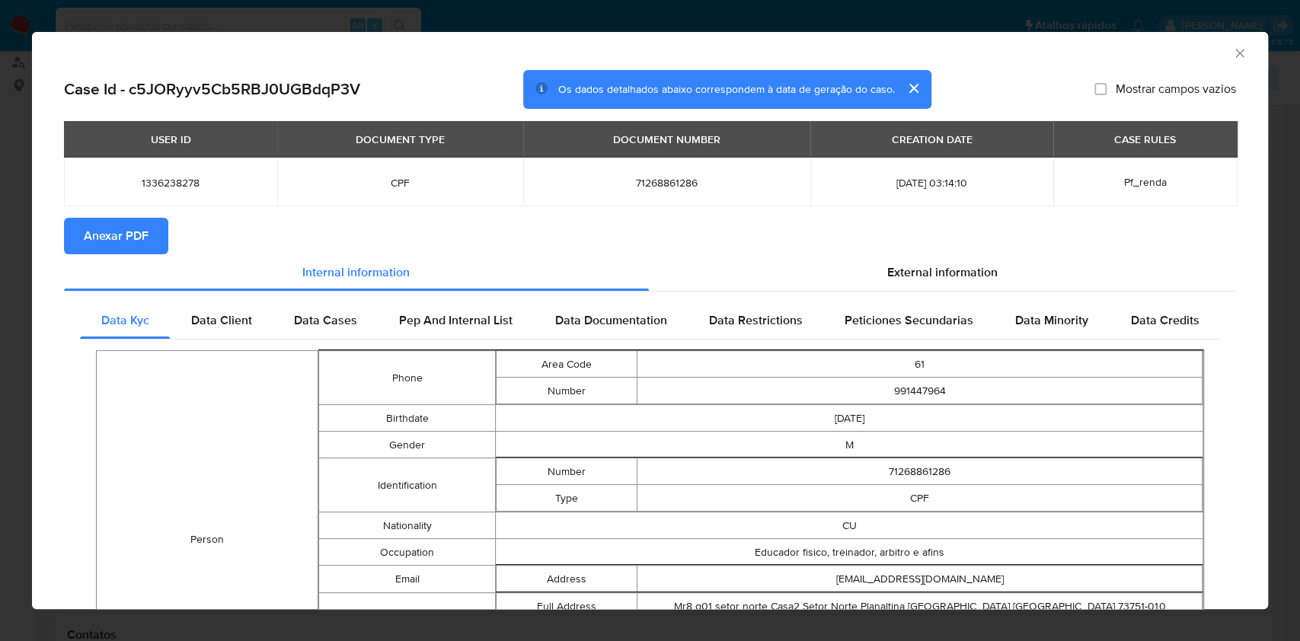
click at [119, 234] on span "Anexar PDF" at bounding box center [116, 236] width 65 height 34
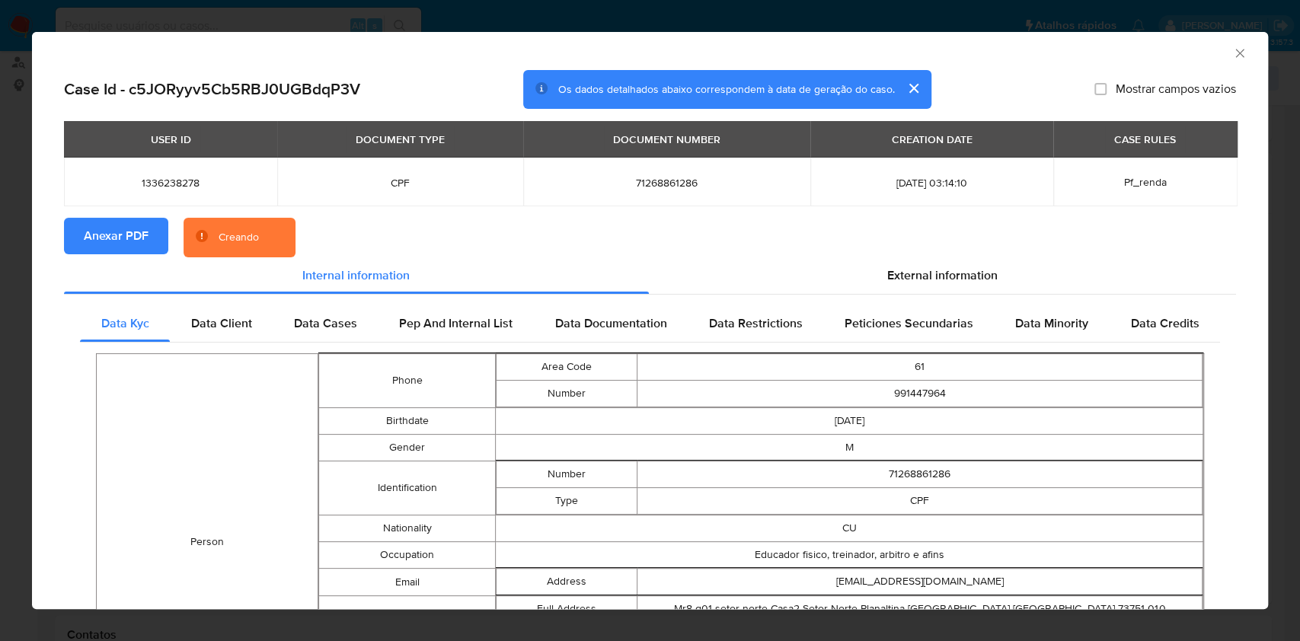
click at [940, 255] on section "Anexar PDF Creando" at bounding box center [650, 238] width 1172 height 40
drag, startPoint x: 929, startPoint y: 283, endPoint x: 923, endPoint y: 297, distance: 15.7
click at [929, 283] on span "External information" at bounding box center [942, 276] width 110 height 18
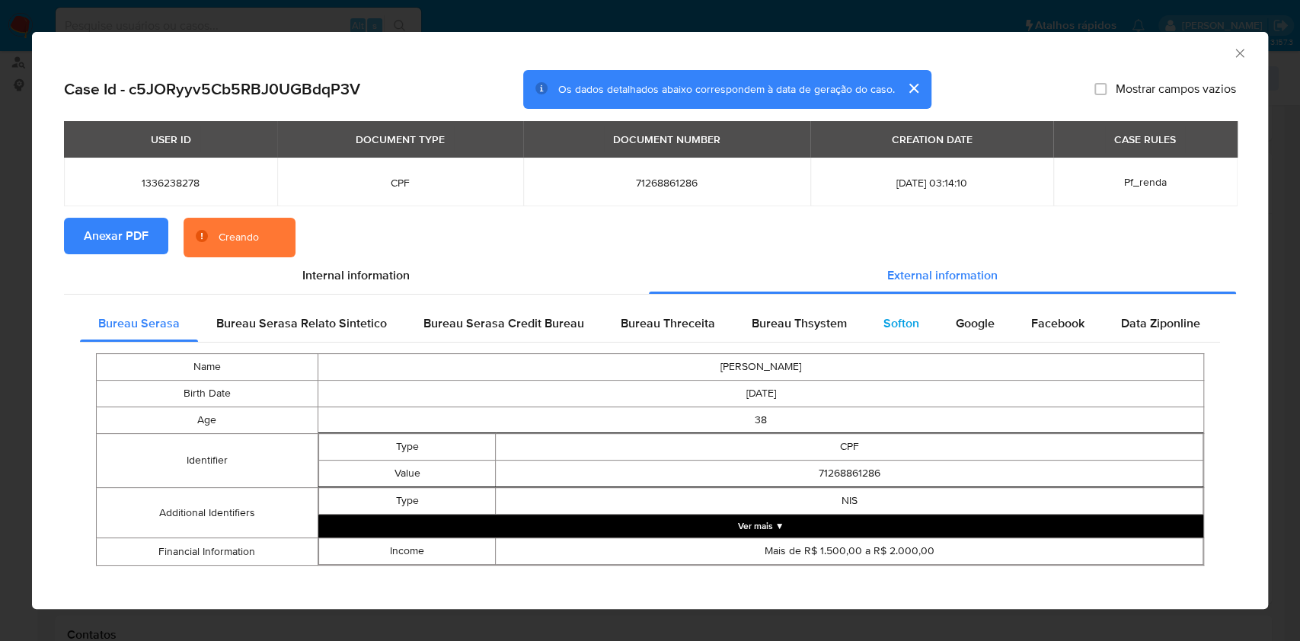
click at [918, 319] on div "Softon" at bounding box center [901, 323] width 72 height 37
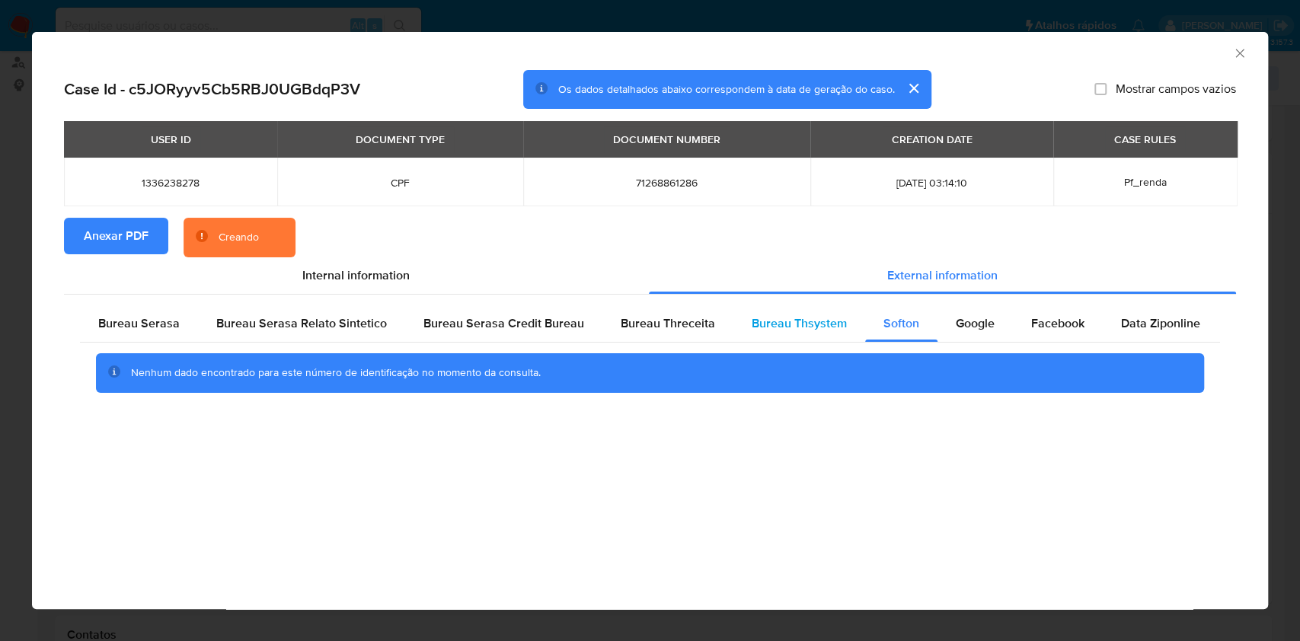
click at [832, 322] on span "Bureau Thsystem" at bounding box center [799, 324] width 95 height 18
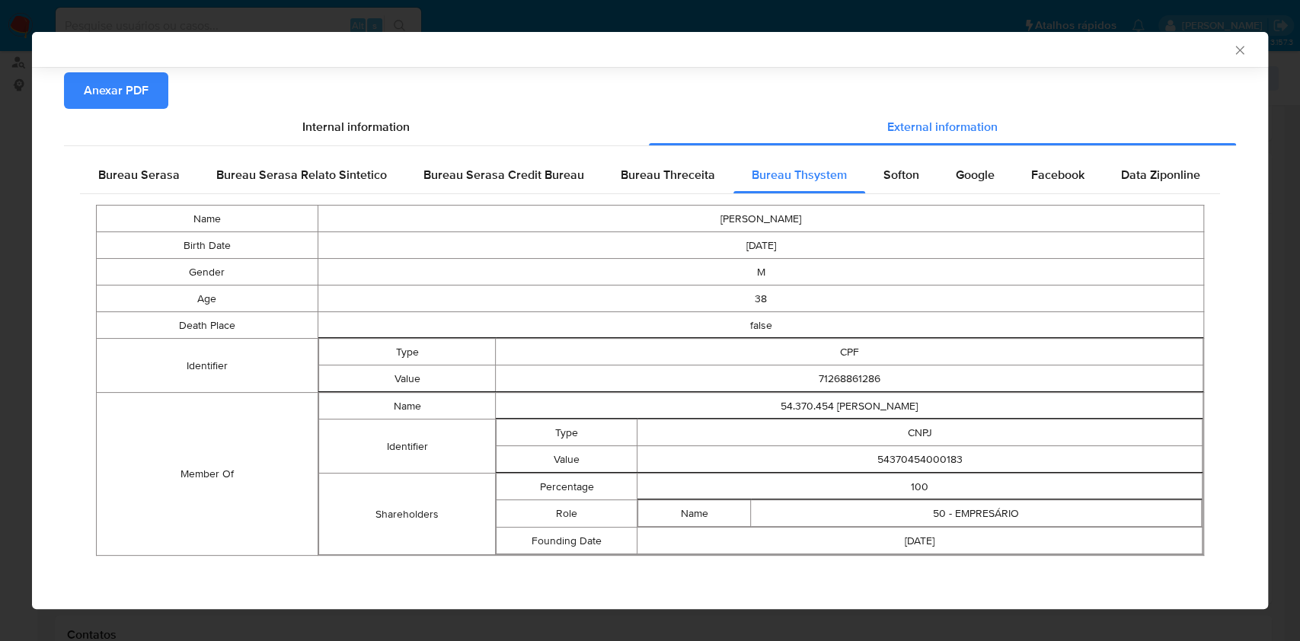
scroll to position [140, 0]
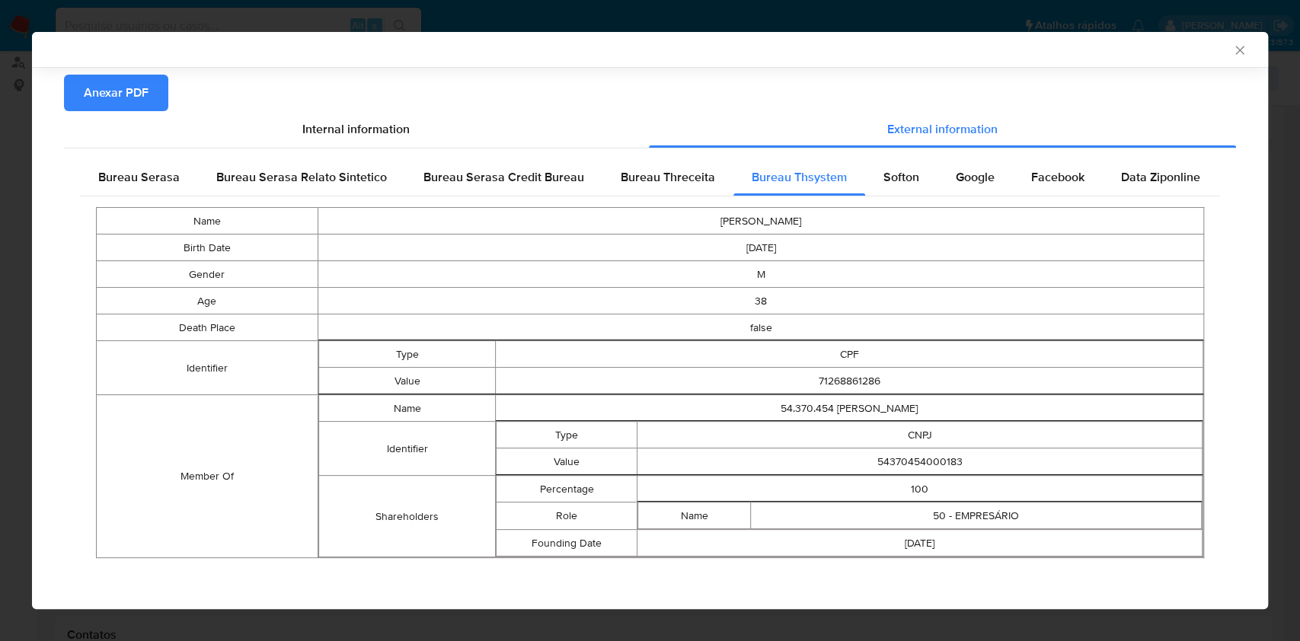
click at [891, 456] on td "54370454000183" at bounding box center [920, 462] width 565 height 27
copy td "54370454000183"
click at [656, 285] on td "M" at bounding box center [761, 274] width 886 height 27
click at [135, 181] on span "Bureau Serasa" at bounding box center [139, 177] width 82 height 18
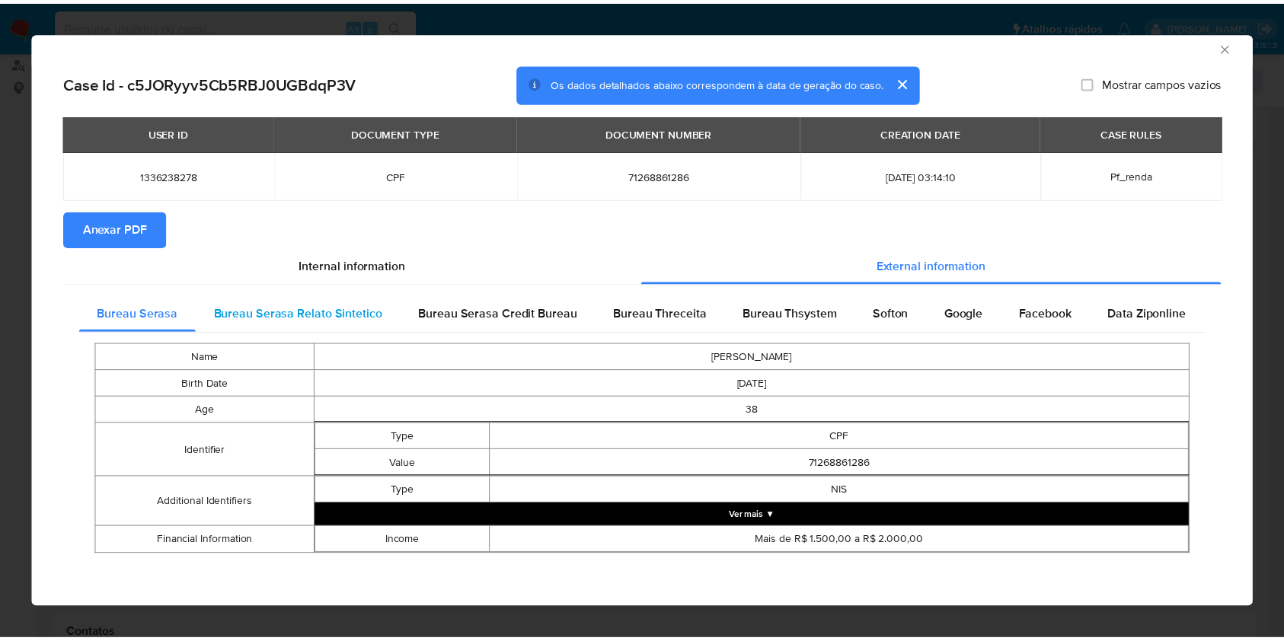
scroll to position [6, 0]
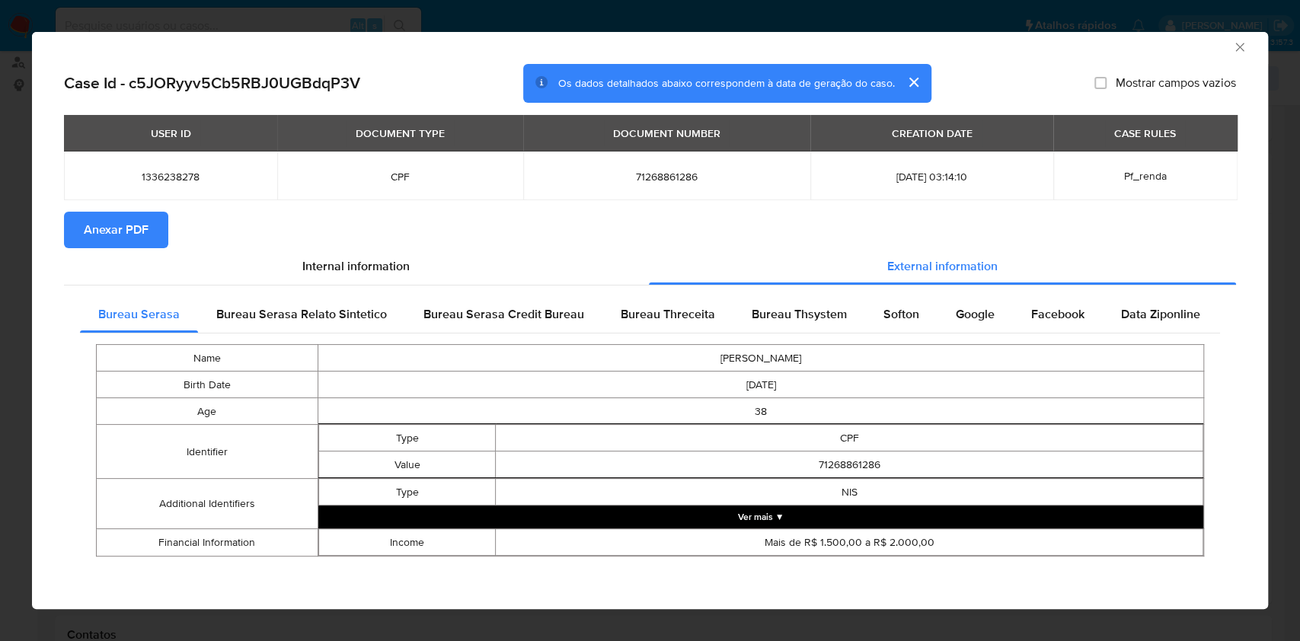
click at [49, 118] on div "Case Id - c5JORyyv5Cb5RBJ0UGBdqP3V Os dados detalhados abaixo correspondem à da…" at bounding box center [650, 337] width 1236 height 547
click at [0, 176] on div "AML Data Collector Case Id - c5JORyyv5Cb5RBJ0UGBdqP3V Os dados detalhados abaix…" at bounding box center [650, 320] width 1300 height 641
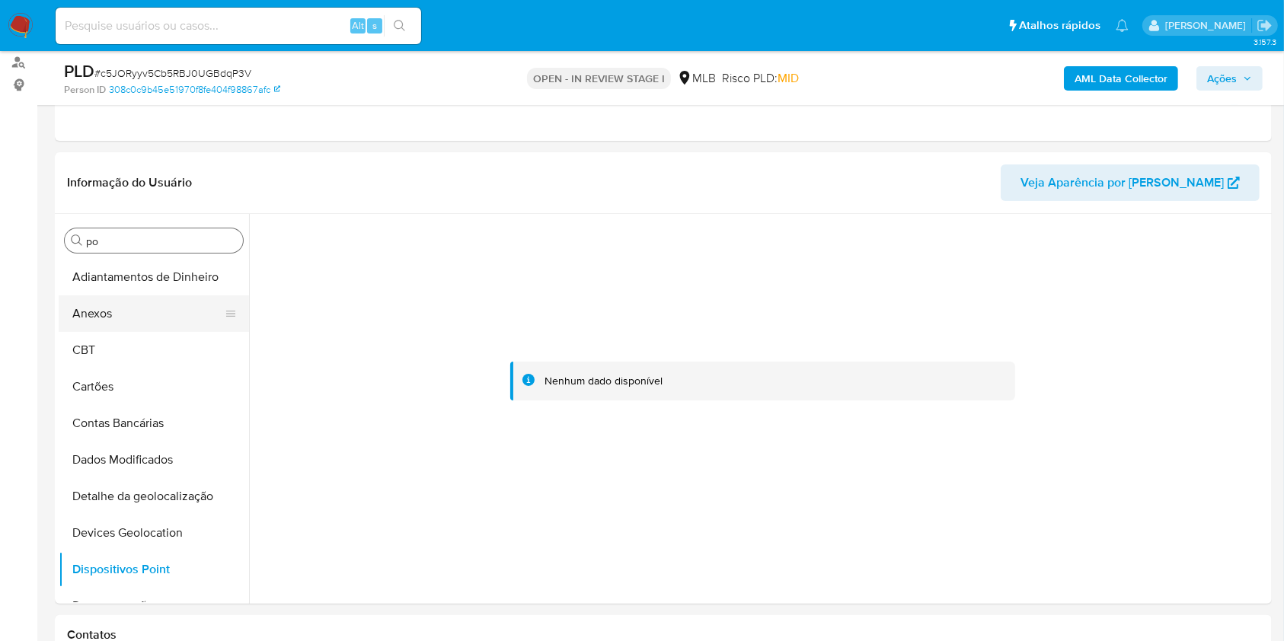
click at [90, 318] on button "Anexos" at bounding box center [148, 314] width 178 height 37
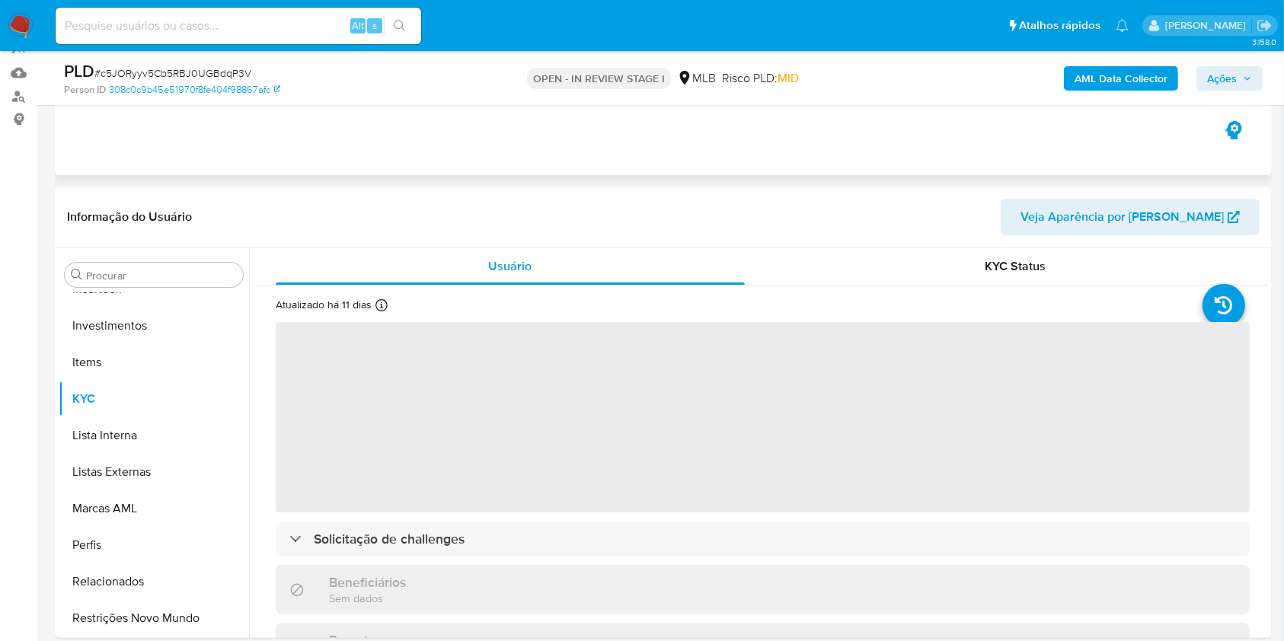
scroll to position [203, 0]
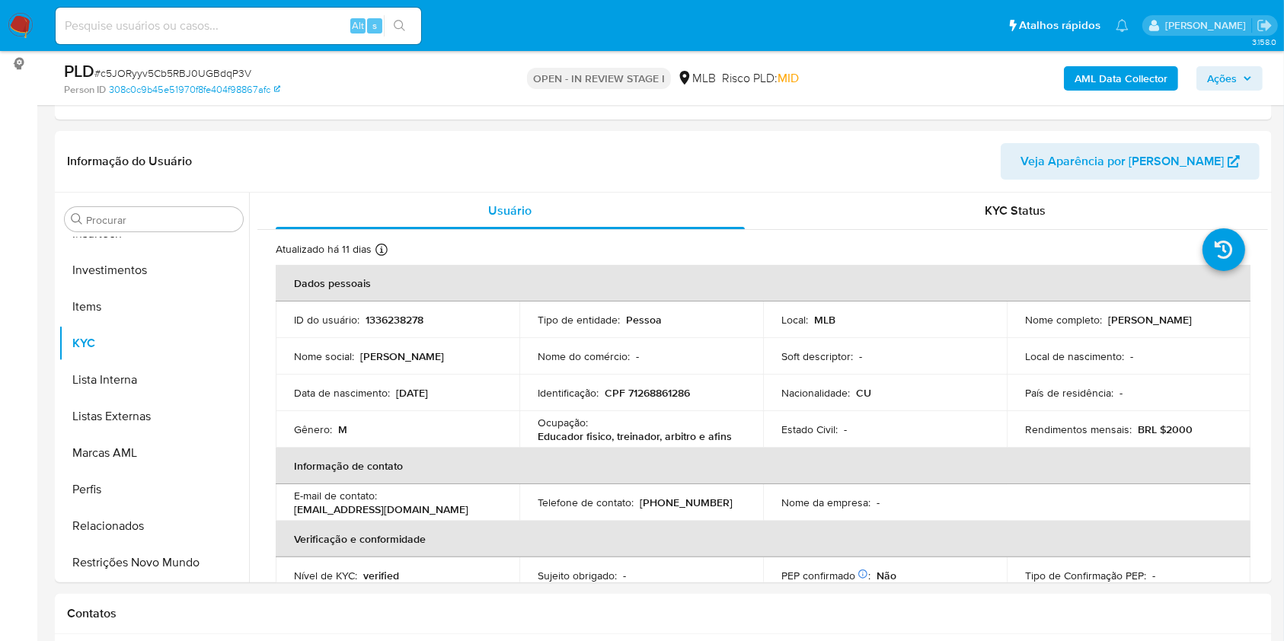
select select "10"
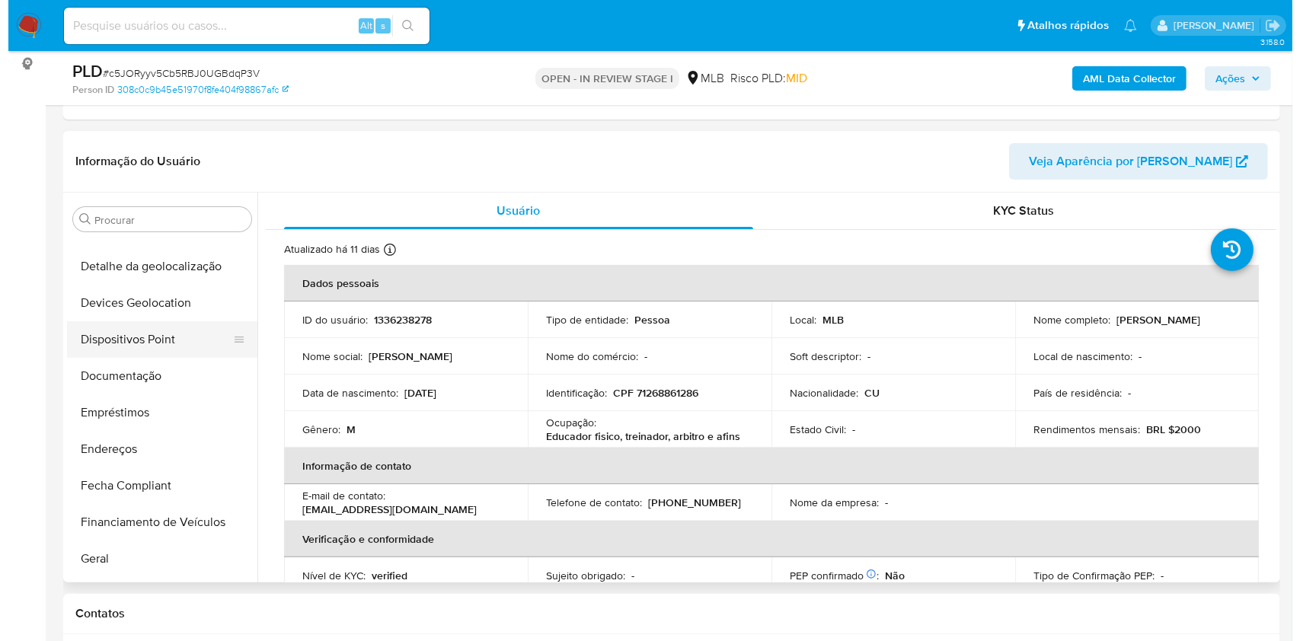
scroll to position [0, 0]
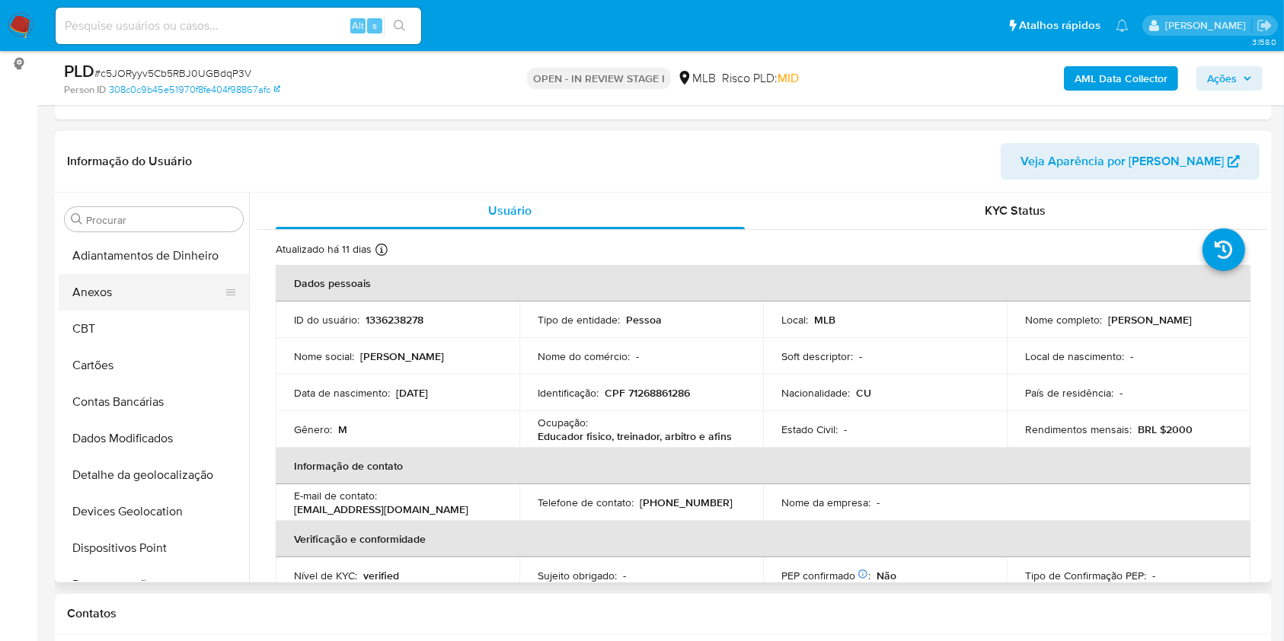
click at [107, 299] on button "Anexos" at bounding box center [148, 292] width 178 height 37
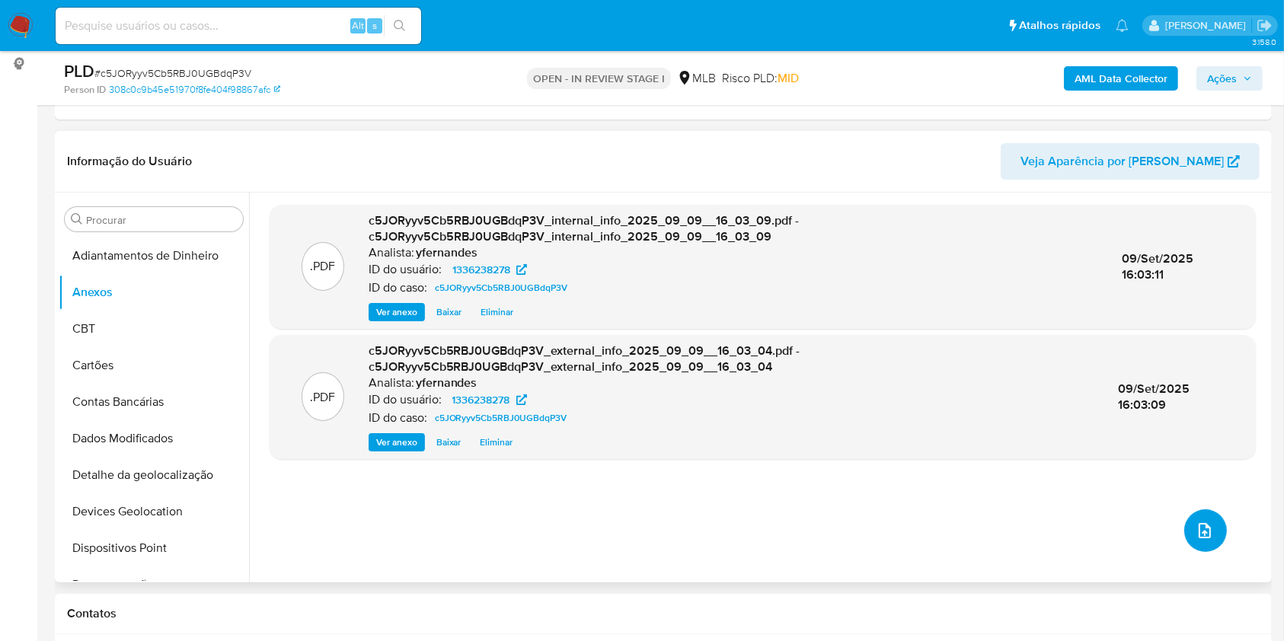
click at [1189, 510] on button "upload-file" at bounding box center [1206, 531] width 43 height 43
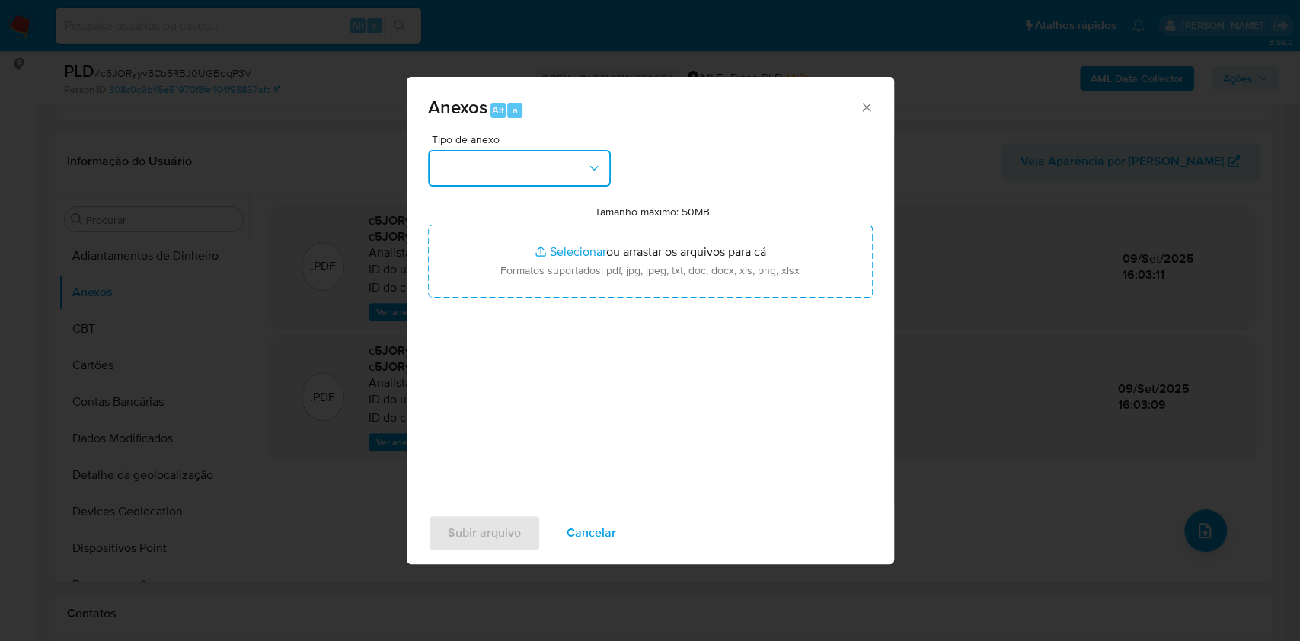
click at [520, 184] on button "button" at bounding box center [519, 168] width 183 height 37
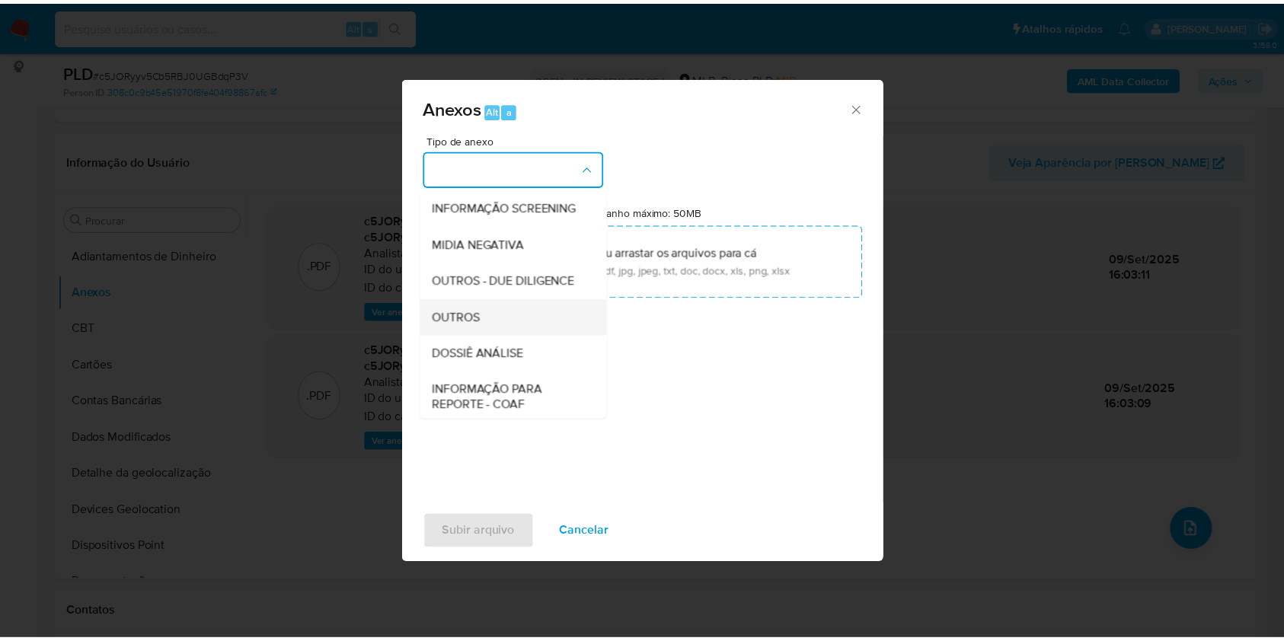
scroll to position [234, 0]
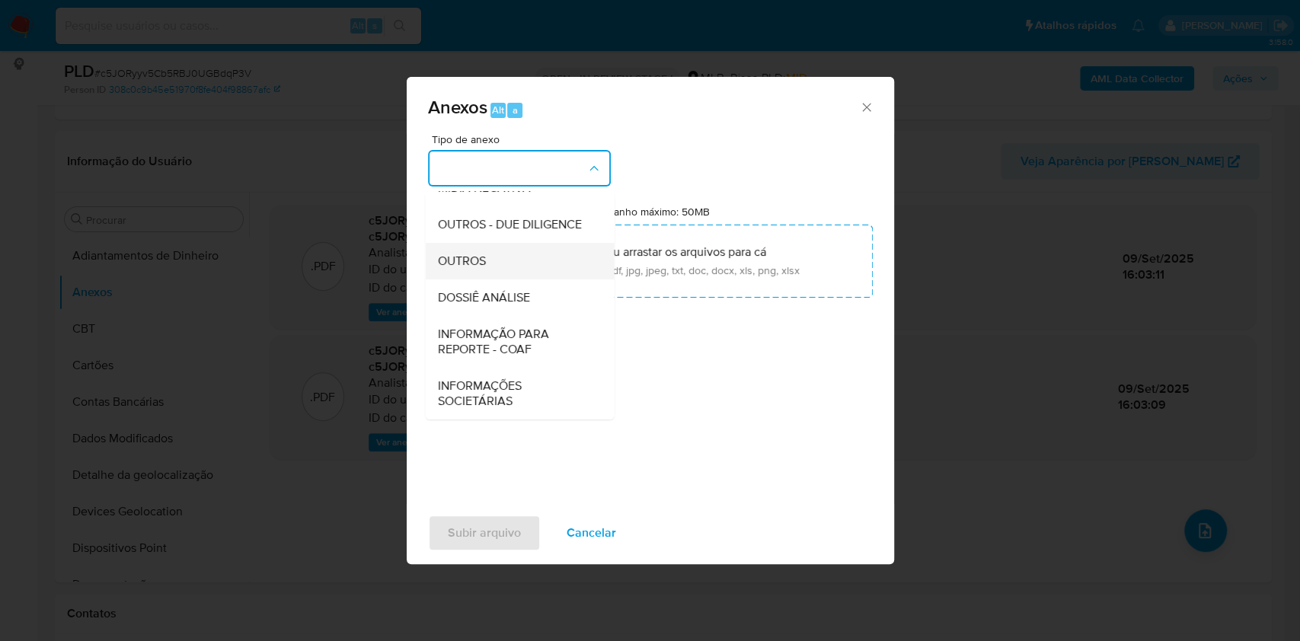
click at [485, 271] on div "OUTROS" at bounding box center [514, 261] width 155 height 37
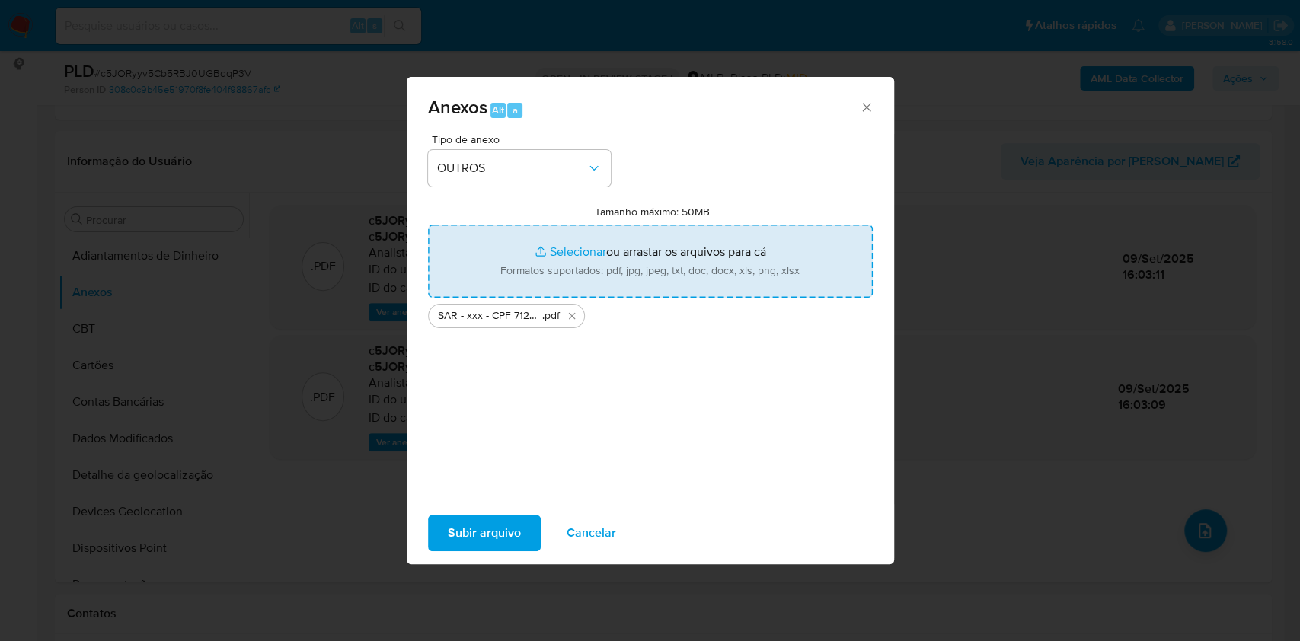
type input "C:\fakepath\Mulan 1336238278_2025_09_08_16_56_45.xlsx"
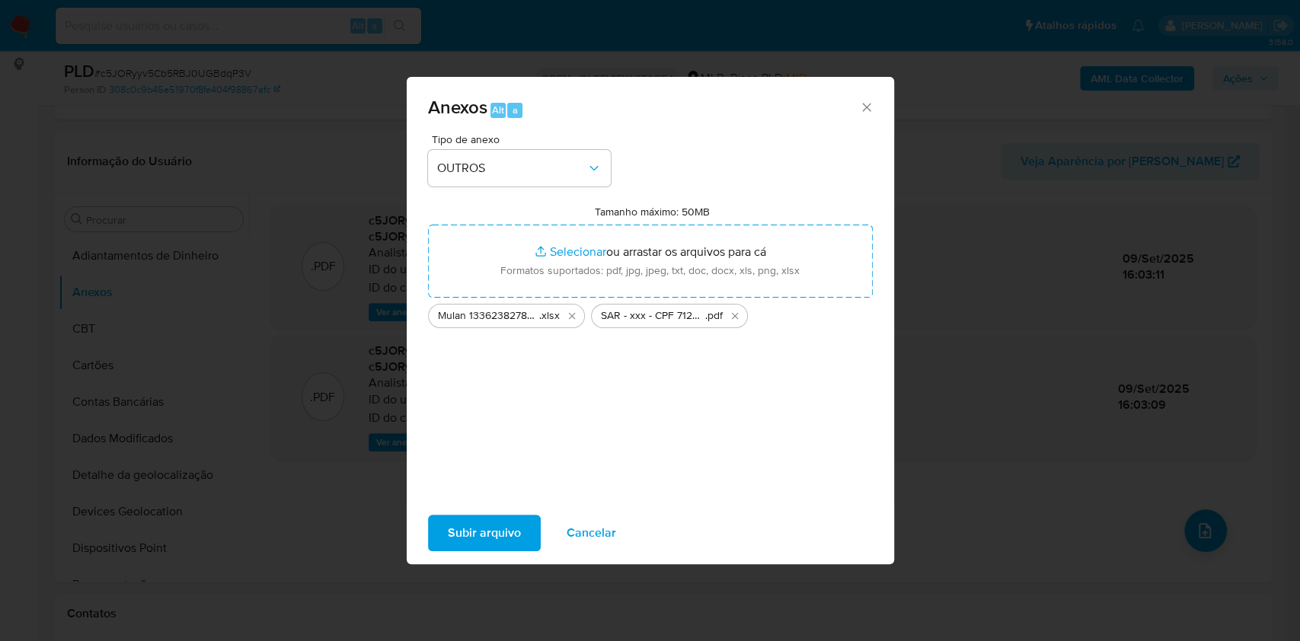
click at [472, 498] on div "Tipo de anexo OUTROS Tamanho máximo: 50MB Selecionar arquivos Selecionar ou arr…" at bounding box center [651, 319] width 488 height 370
click at [448, 532] on span "Subir arquivo" at bounding box center [484, 533] width 73 height 34
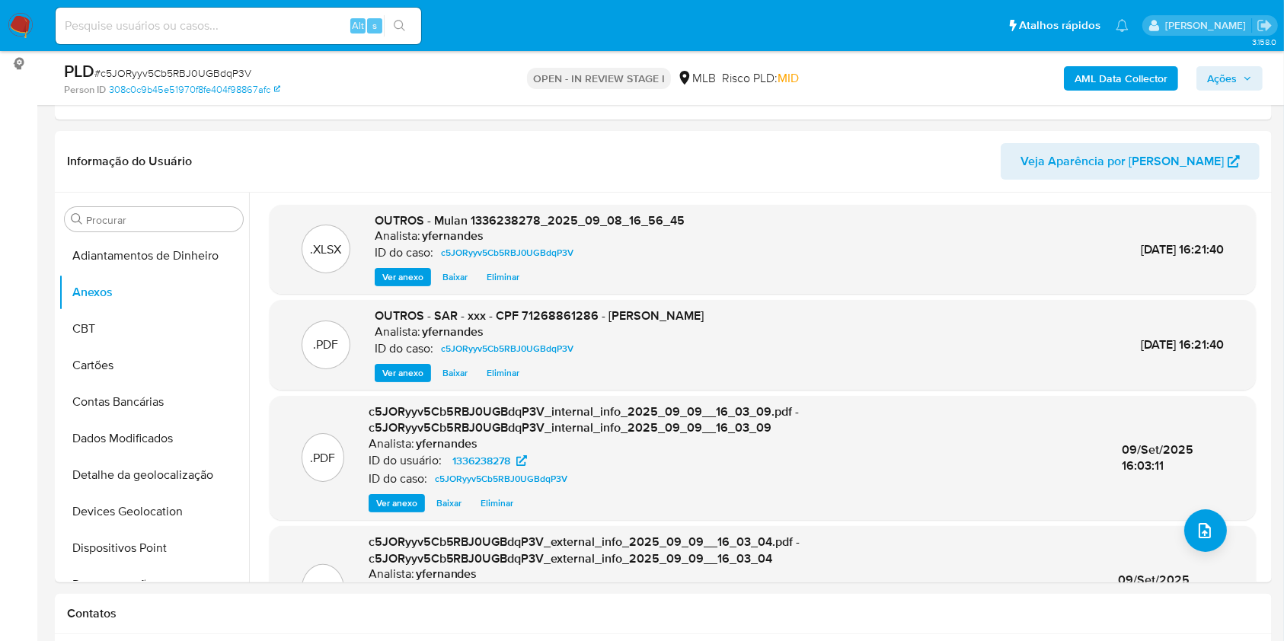
click at [1217, 77] on span "Ações" at bounding box center [1222, 78] width 30 height 24
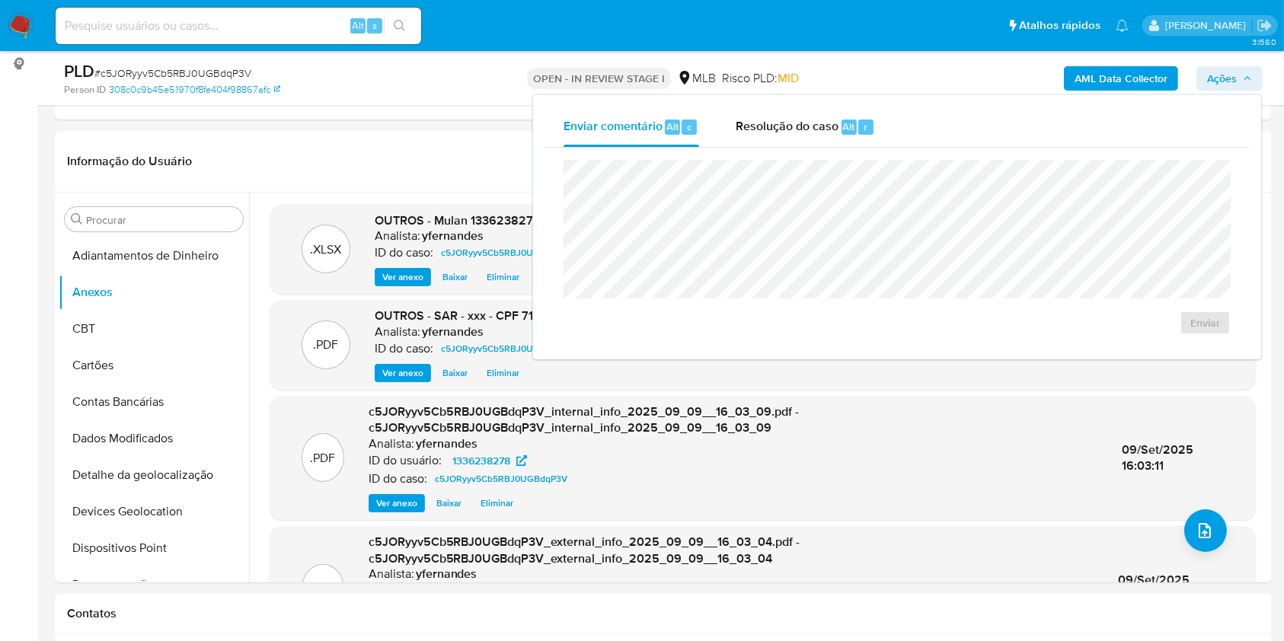
drag, startPoint x: 825, startPoint y: 129, endPoint x: 825, endPoint y: 151, distance: 22.1
click at [825, 128] on span "Resolução do caso" at bounding box center [787, 126] width 103 height 18
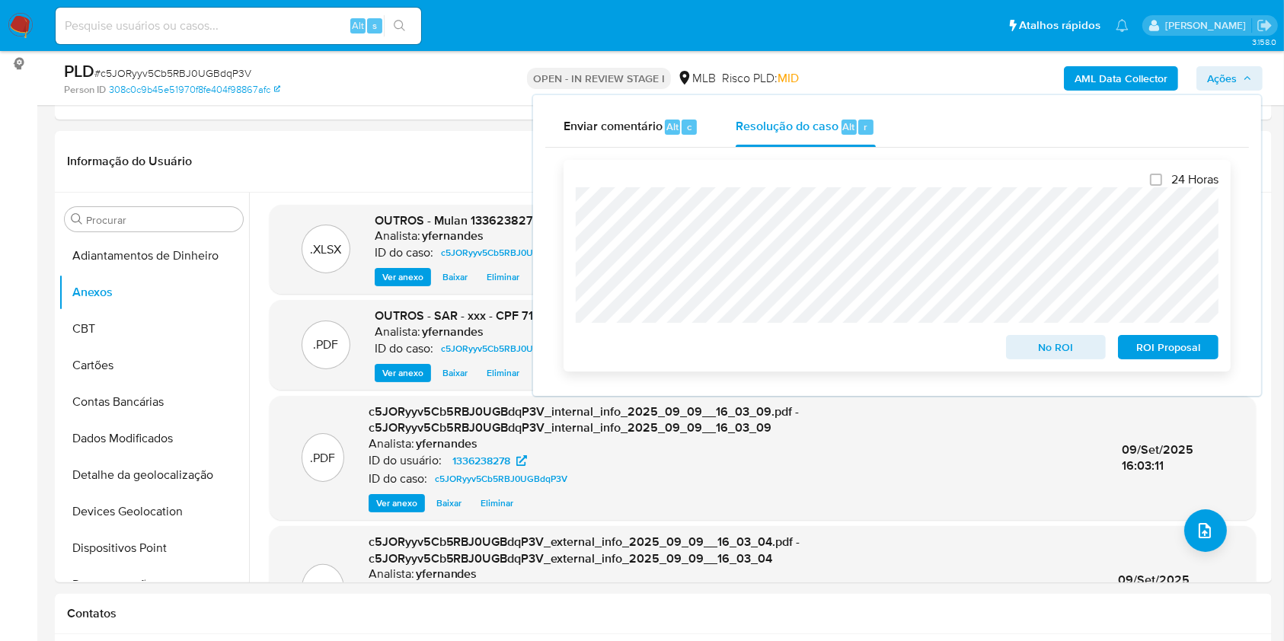
click at [1168, 343] on span "ROI Proposal" at bounding box center [1168, 347] width 79 height 21
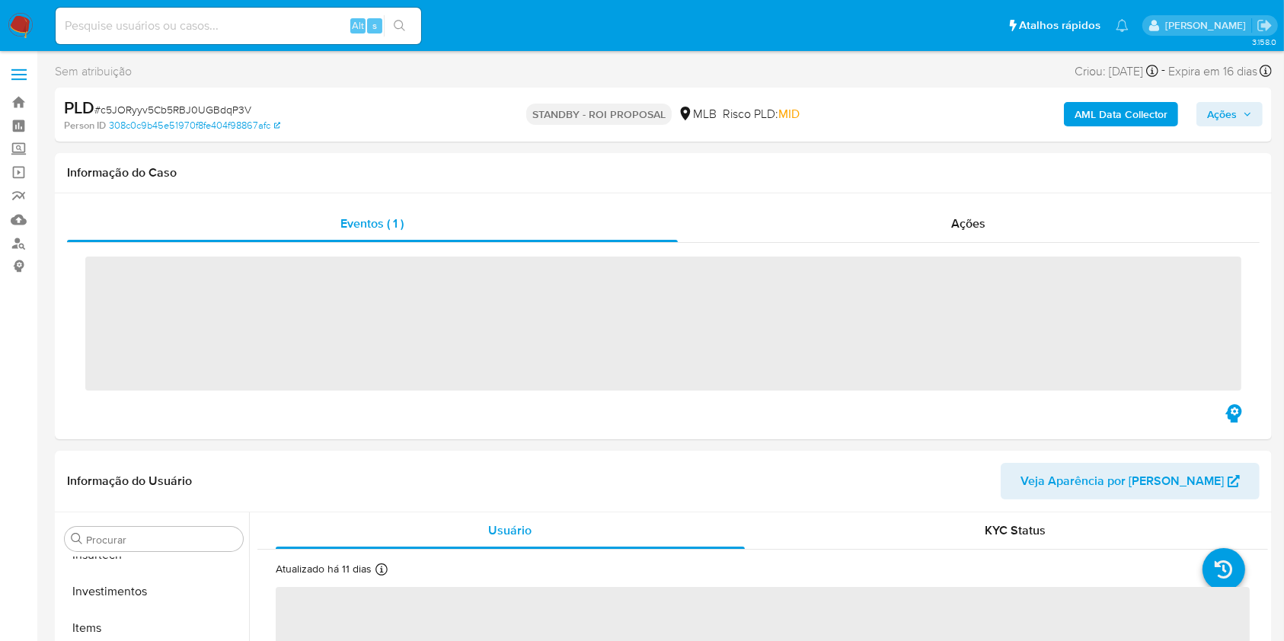
scroll to position [717, 0]
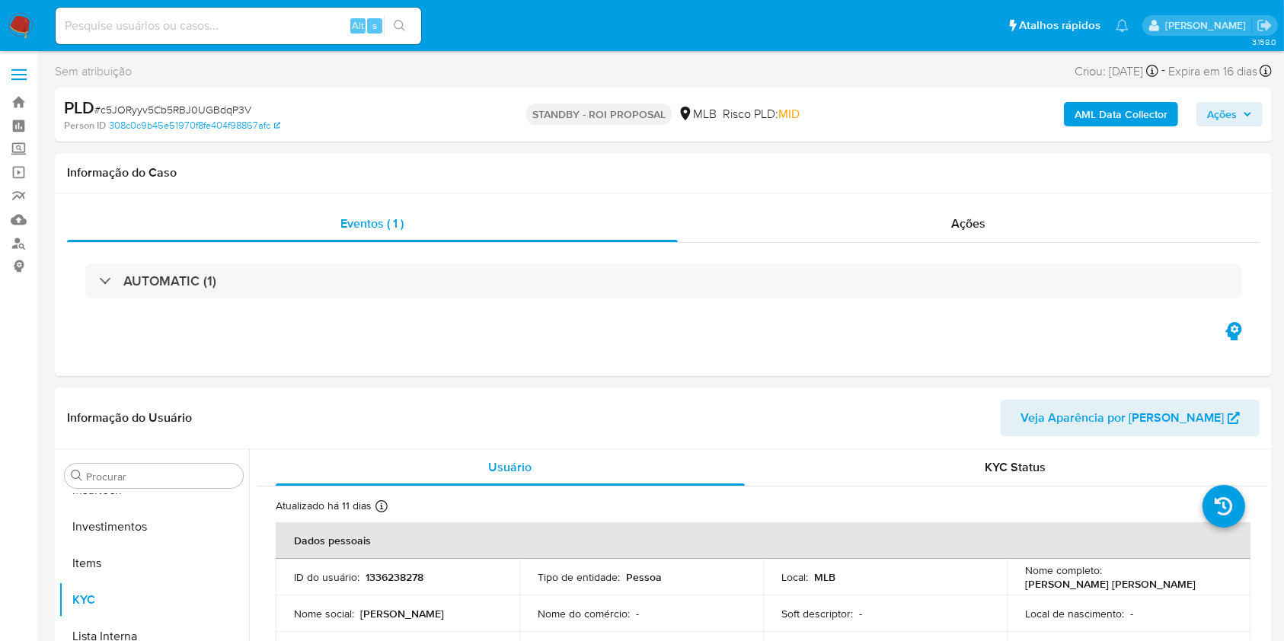
select select "10"
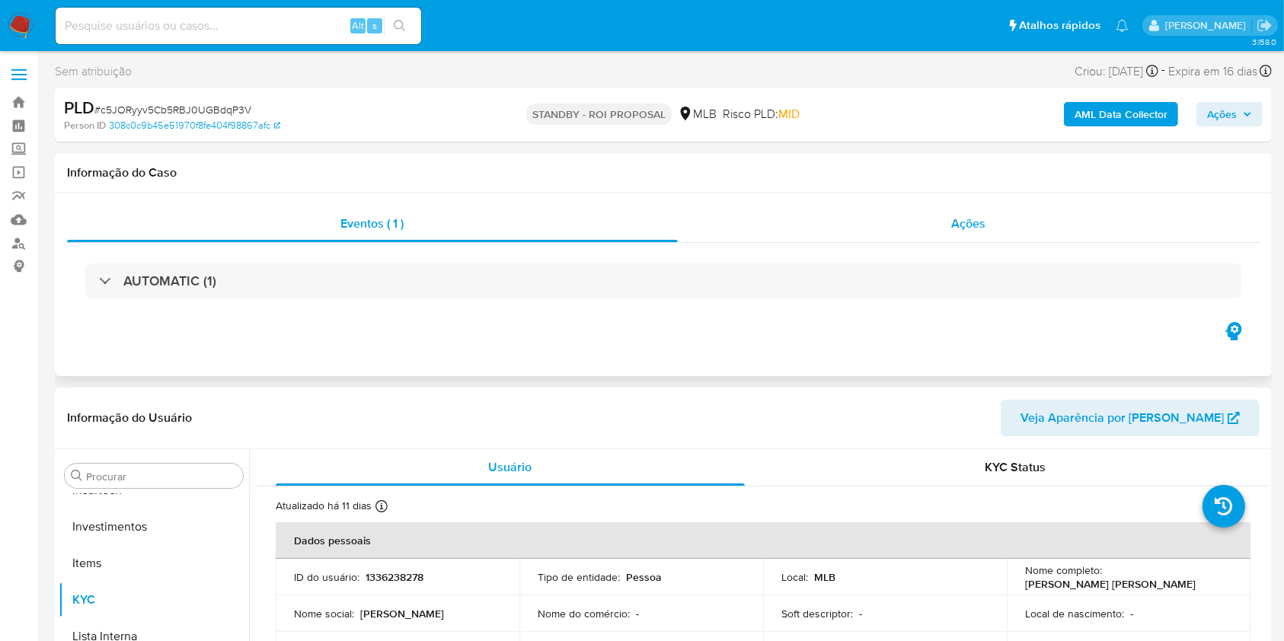
click at [887, 229] on div "Ações" at bounding box center [969, 224] width 582 height 37
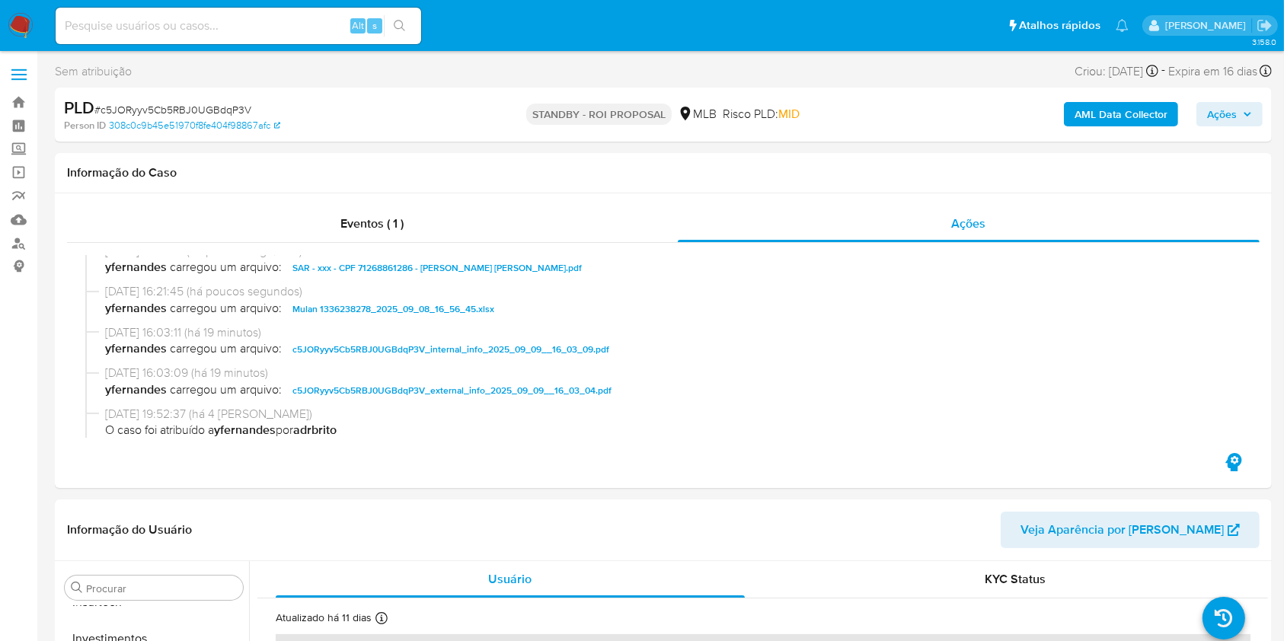
scroll to position [0, 0]
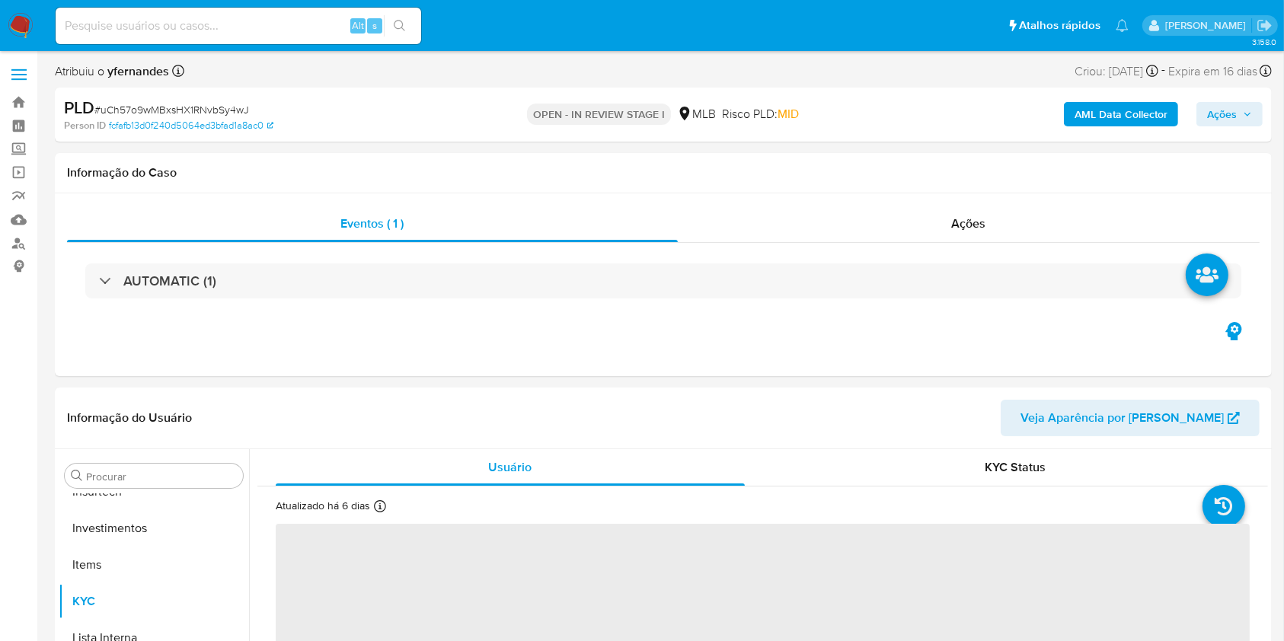
scroll to position [717, 0]
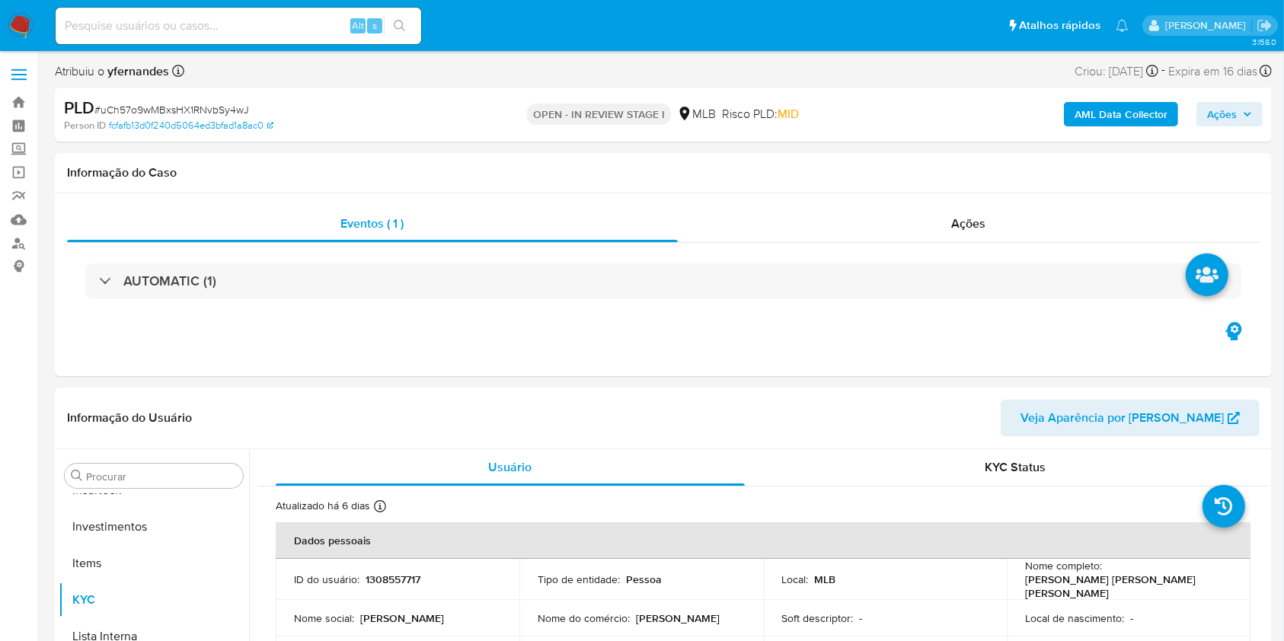
select select "10"
click at [216, 106] on span "# uCh57o9wMBxsHX1RNvbSy4wJ" at bounding box center [171, 109] width 155 height 15
copy span "uCh57o9wMBxsHX1RNvbSy4wJ"
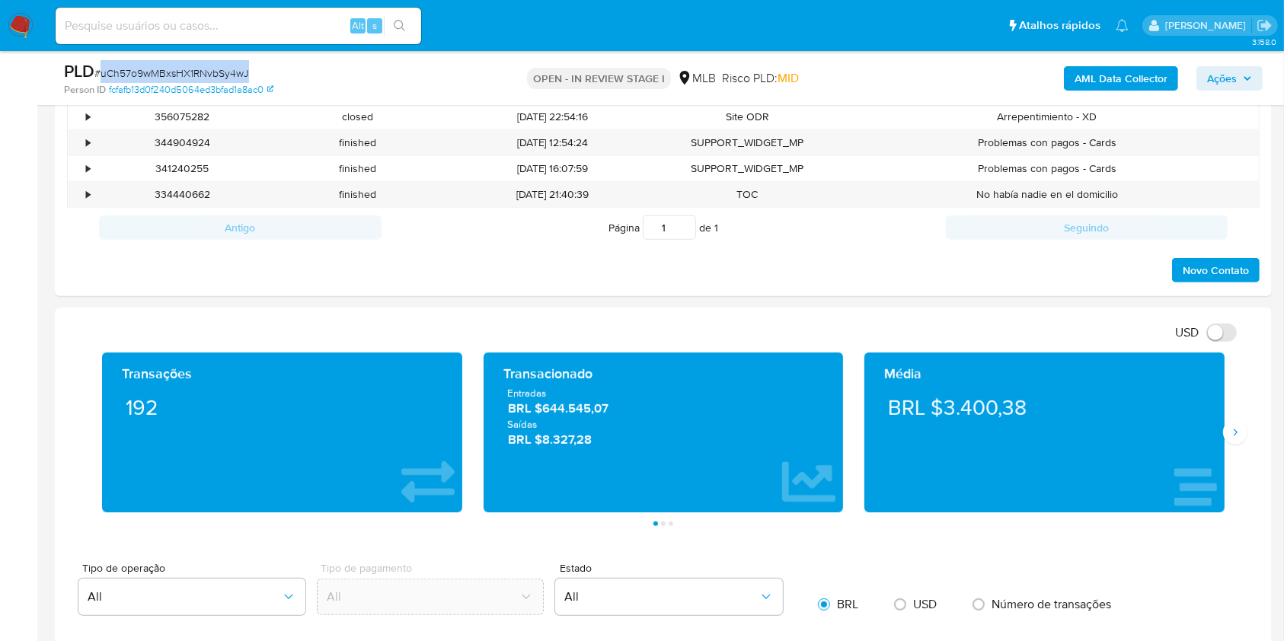
scroll to position [812, 0]
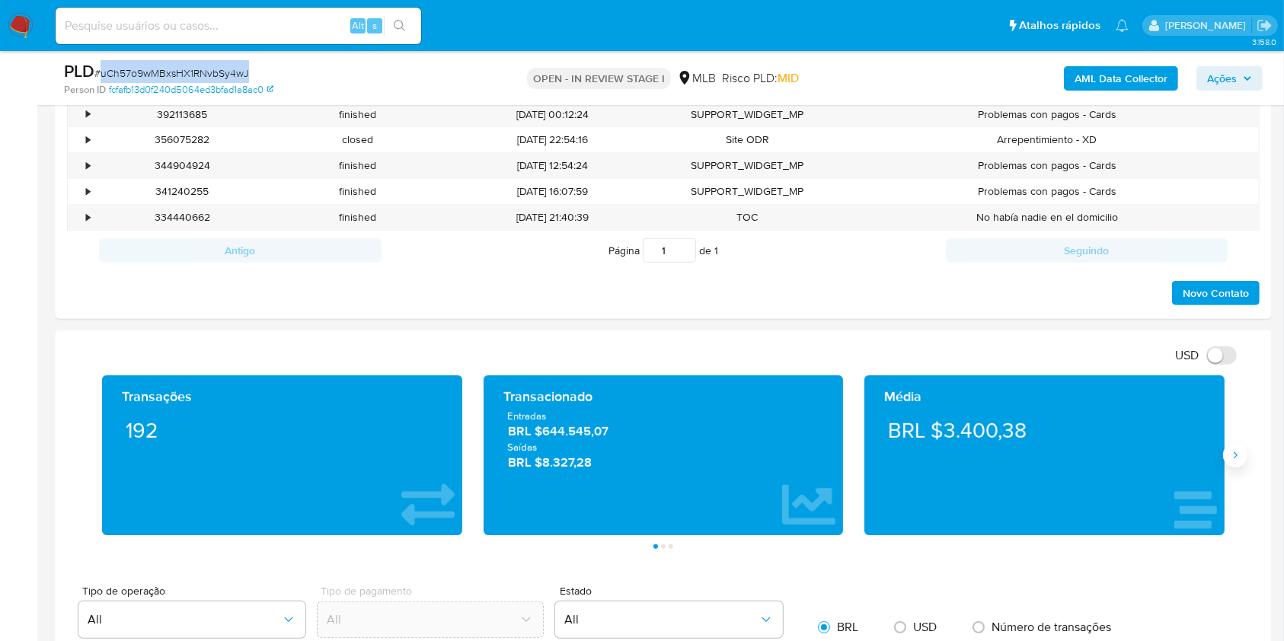
click at [1243, 460] on button "Siguiente" at bounding box center [1235, 455] width 24 height 24
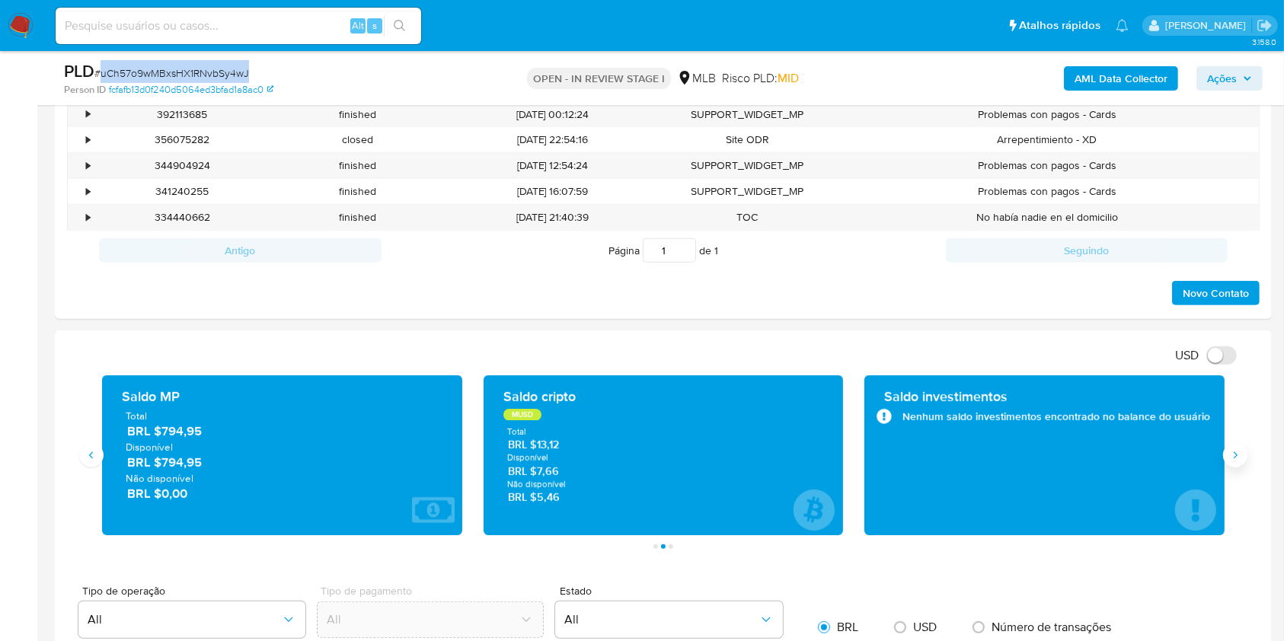
click at [1243, 460] on button "Siguiente" at bounding box center [1235, 455] width 24 height 24
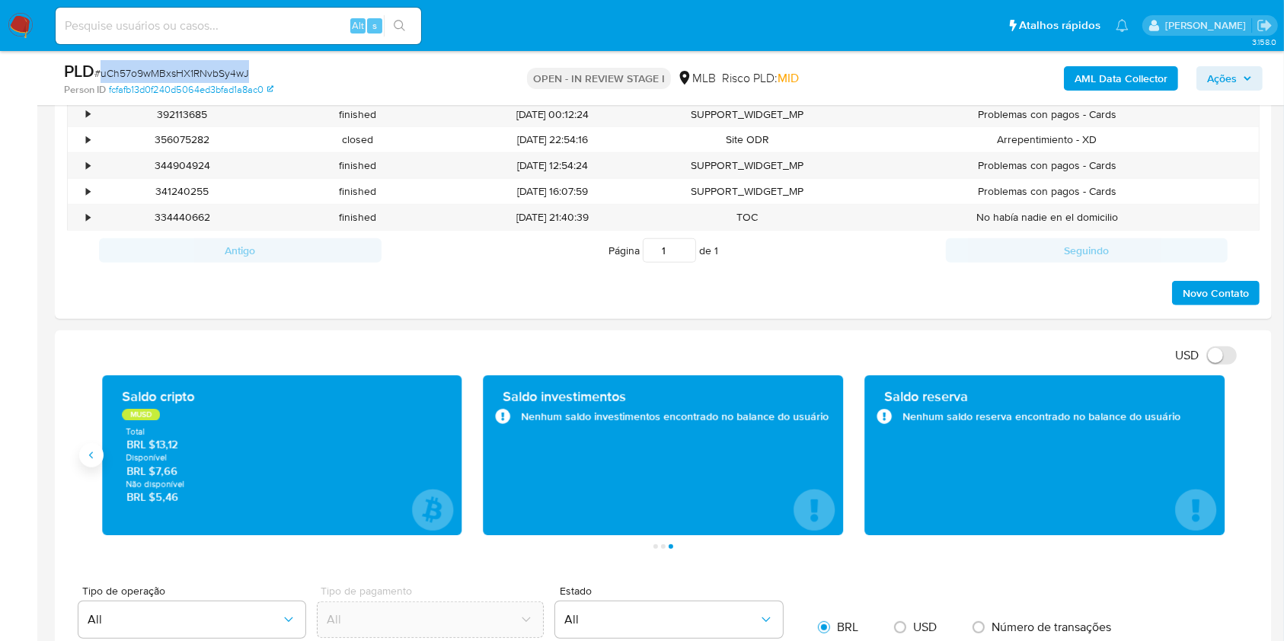
click at [91, 452] on icon "Anterior" at bounding box center [91, 455] width 12 height 12
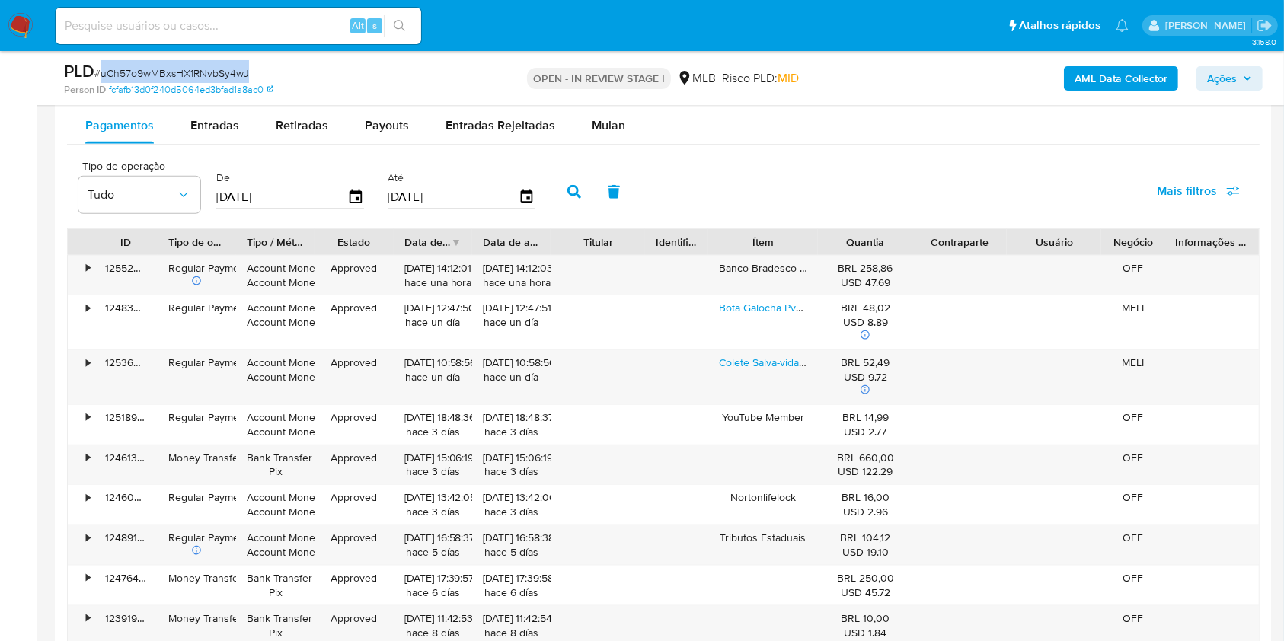
scroll to position [1726, 0]
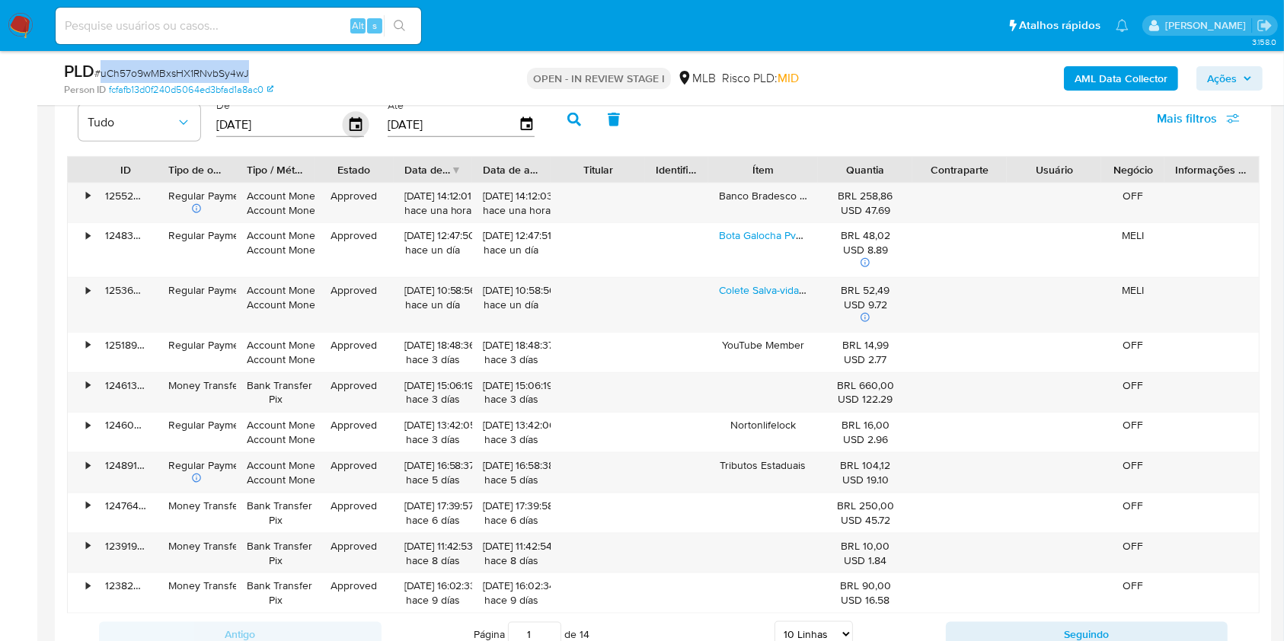
click at [356, 123] on icon "button" at bounding box center [356, 125] width 27 height 27
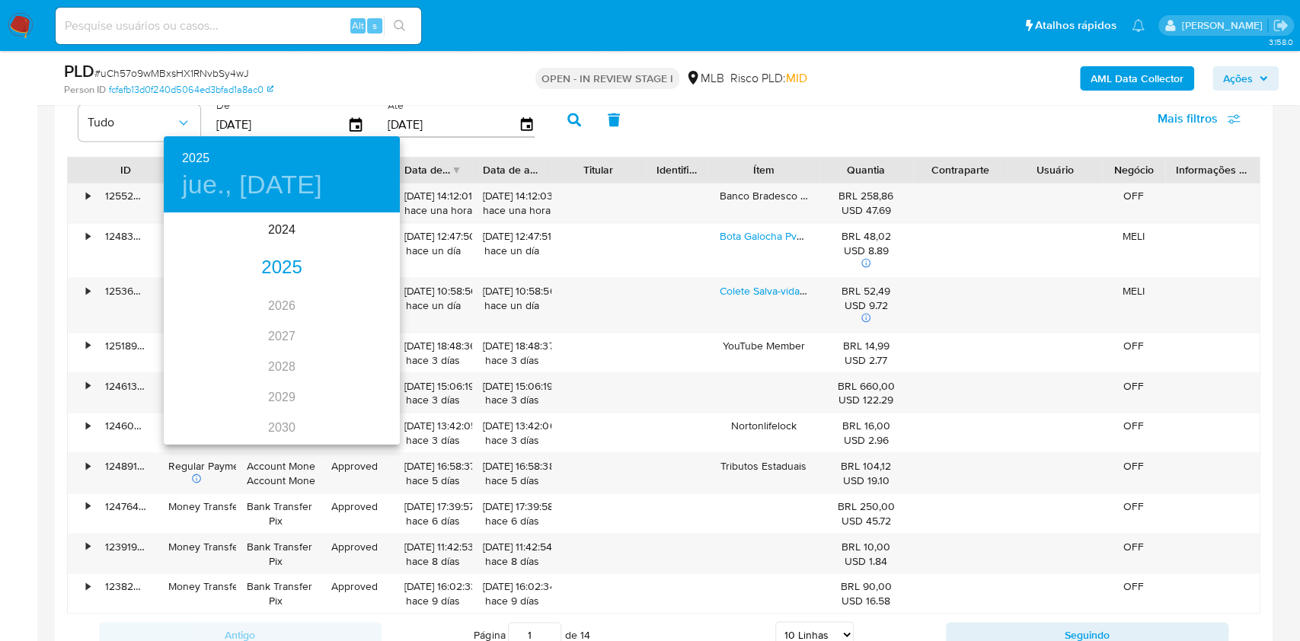
click at [274, 278] on div "2025" at bounding box center [282, 268] width 236 height 30
click at [348, 308] on div "jun." at bounding box center [360, 300] width 78 height 57
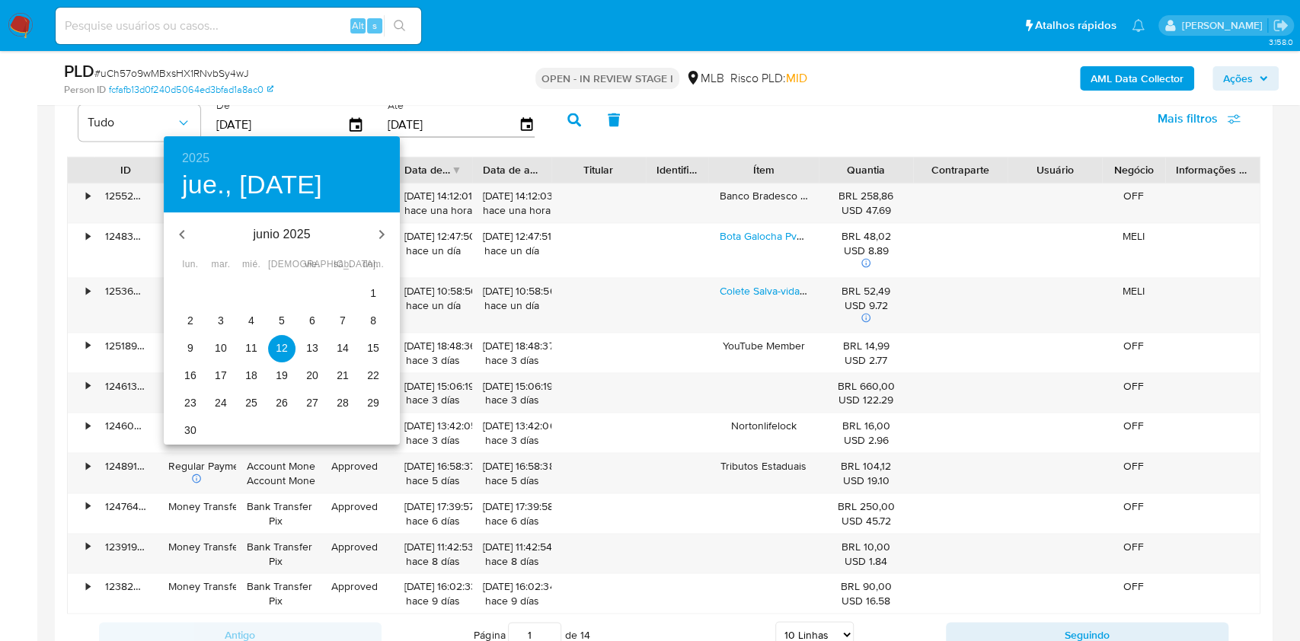
click at [384, 287] on span "1" at bounding box center [373, 293] width 27 height 15
type input "01/06/2025"
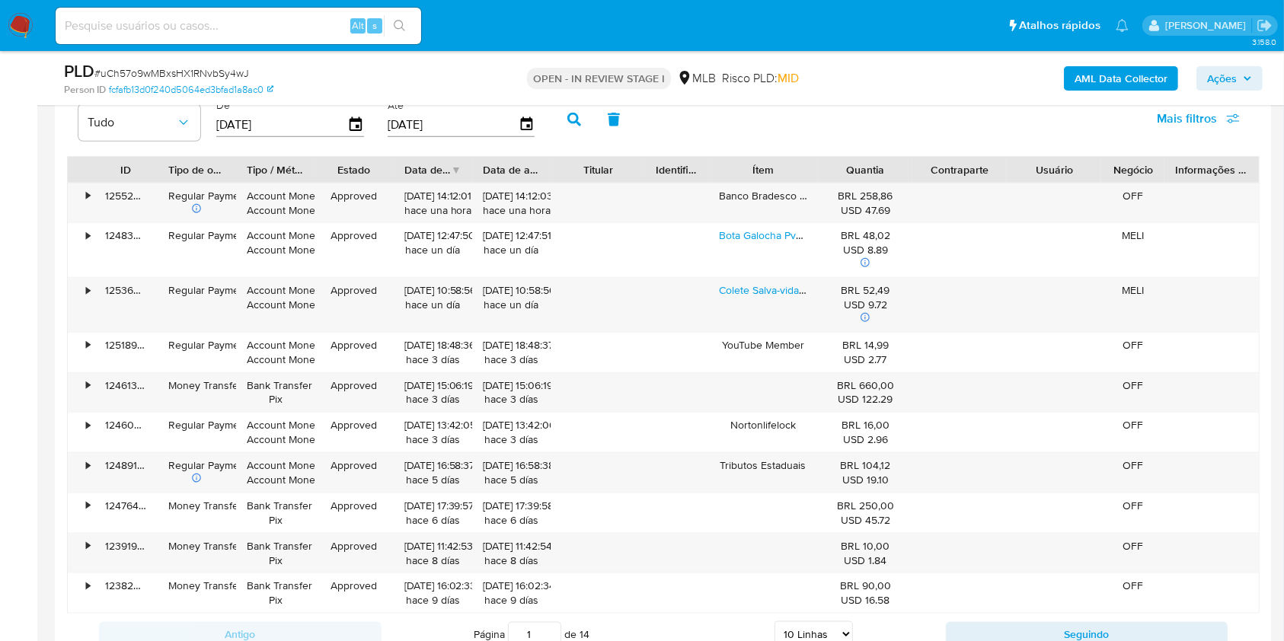
click at [574, 123] on icon "button" at bounding box center [575, 120] width 14 height 14
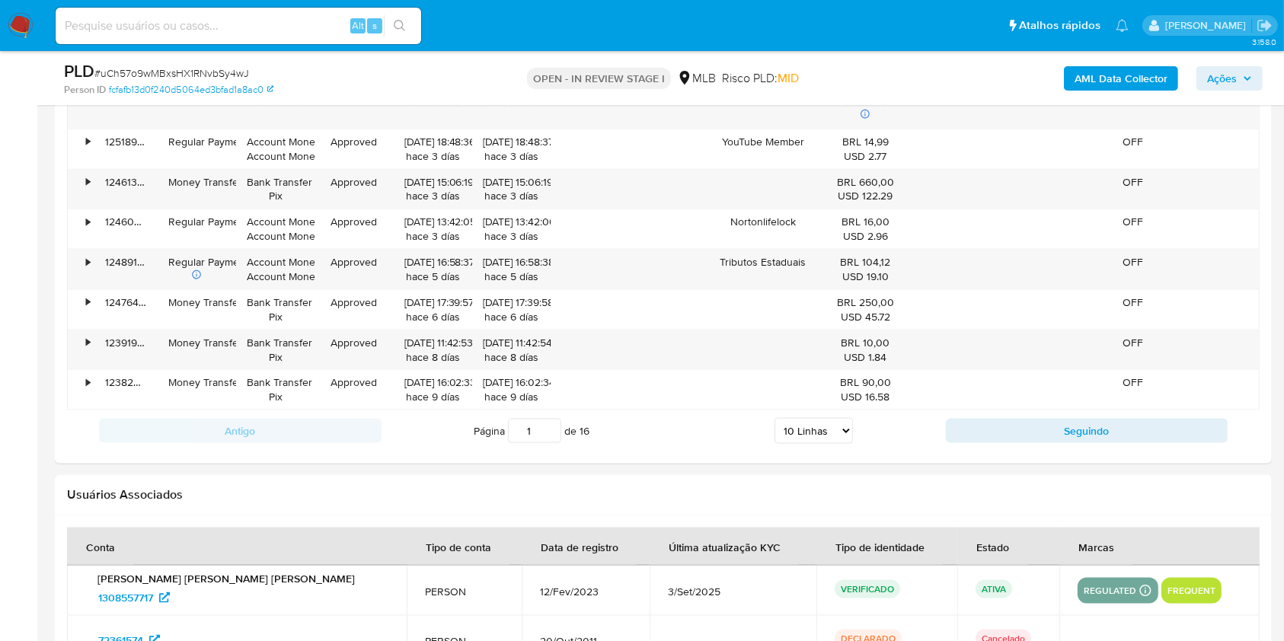
click at [996, 416] on div "Antigo Página 1 de 16 5 Linhas 10 Linhas 20 Linhas 25 Linhas 50 Linhas 100 Linh…" at bounding box center [663, 431] width 1193 height 41
click at [1025, 433] on button "Seguindo" at bounding box center [1087, 431] width 283 height 24
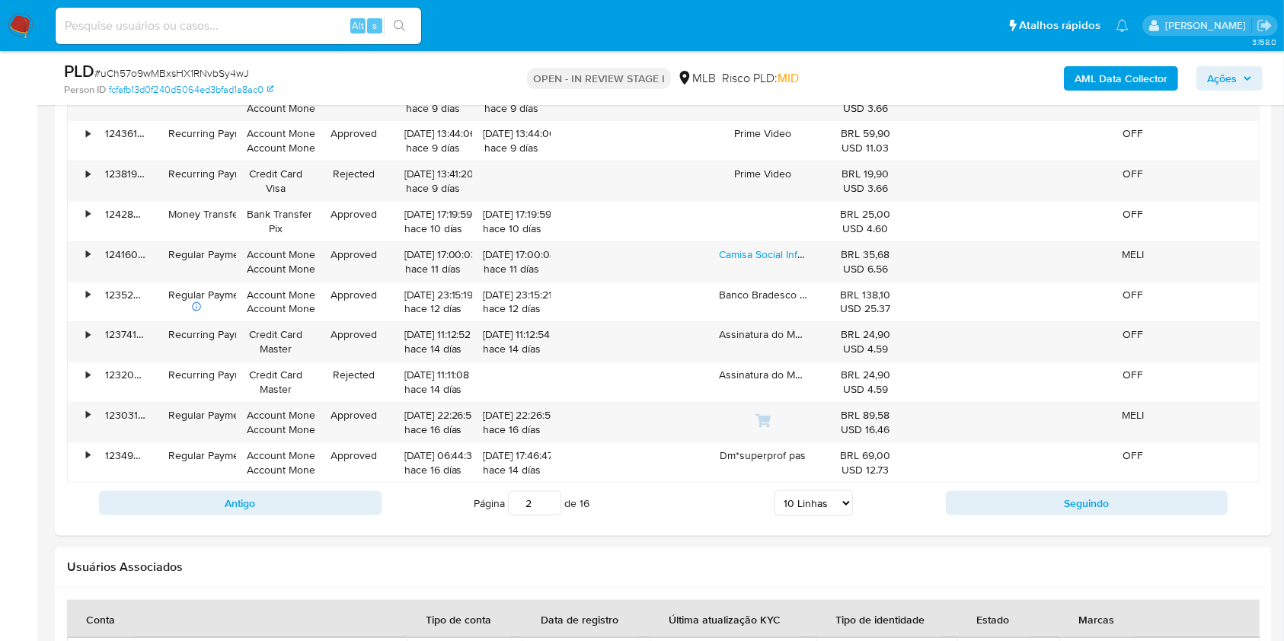
scroll to position [1726, 0]
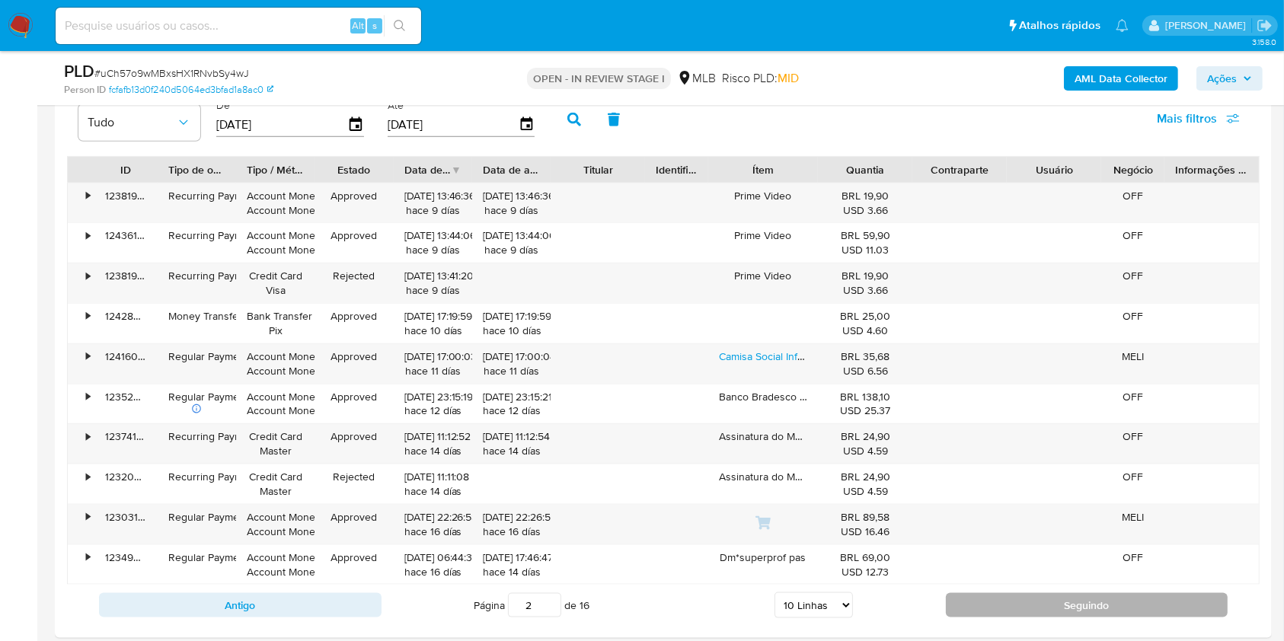
click at [990, 615] on button "Seguindo" at bounding box center [1087, 605] width 283 height 24
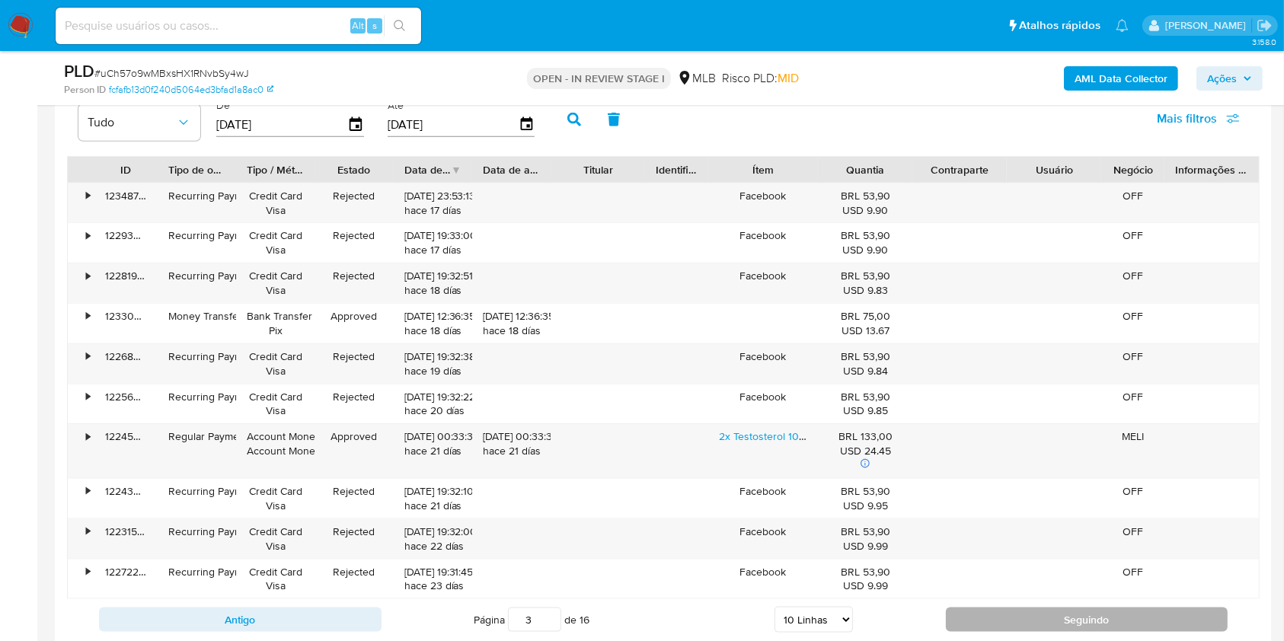
click at [990, 615] on button "Seguindo" at bounding box center [1087, 620] width 283 height 24
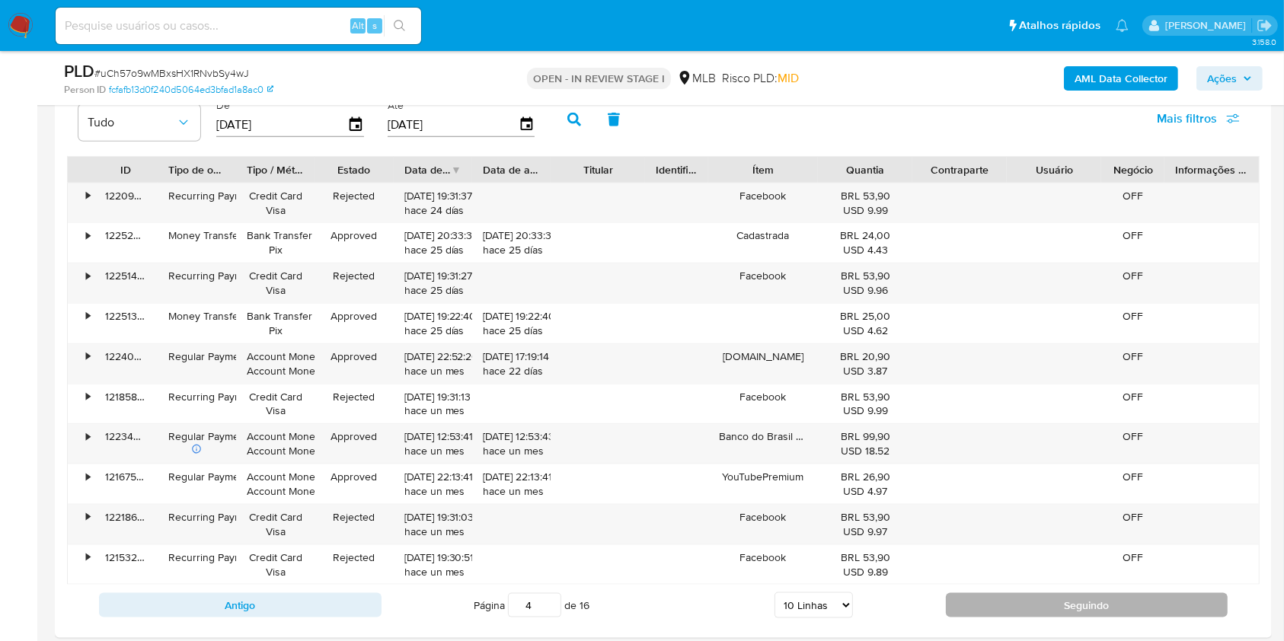
click at [990, 615] on button "Seguindo" at bounding box center [1087, 605] width 283 height 24
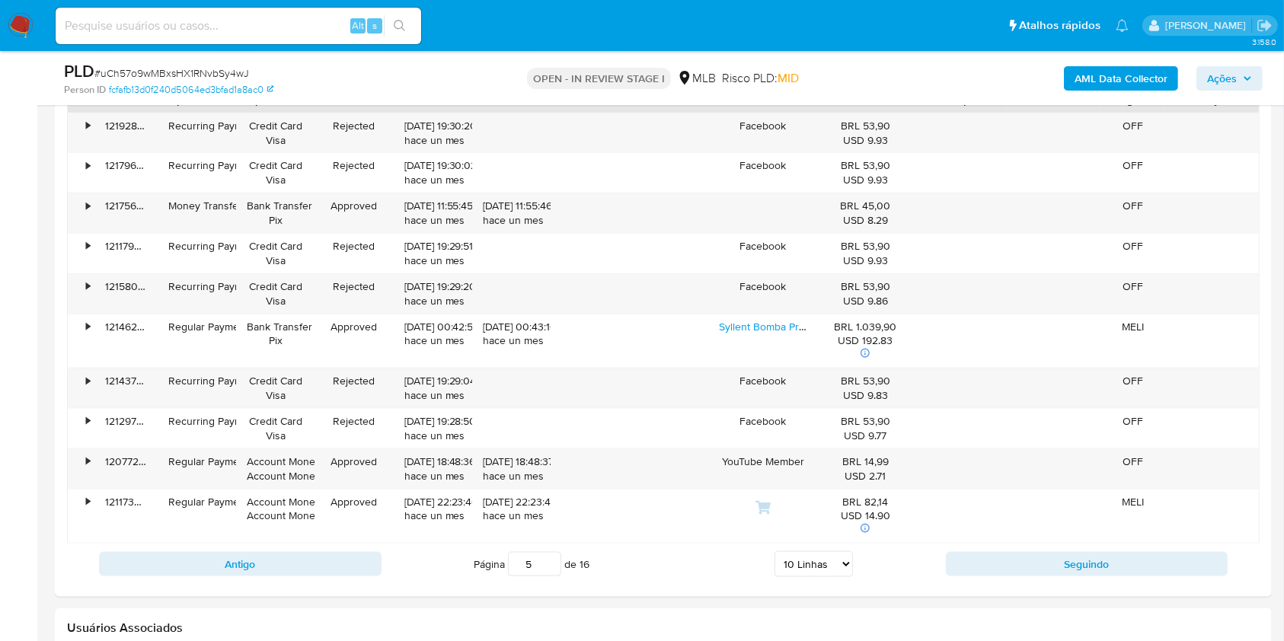
scroll to position [1828, 0]
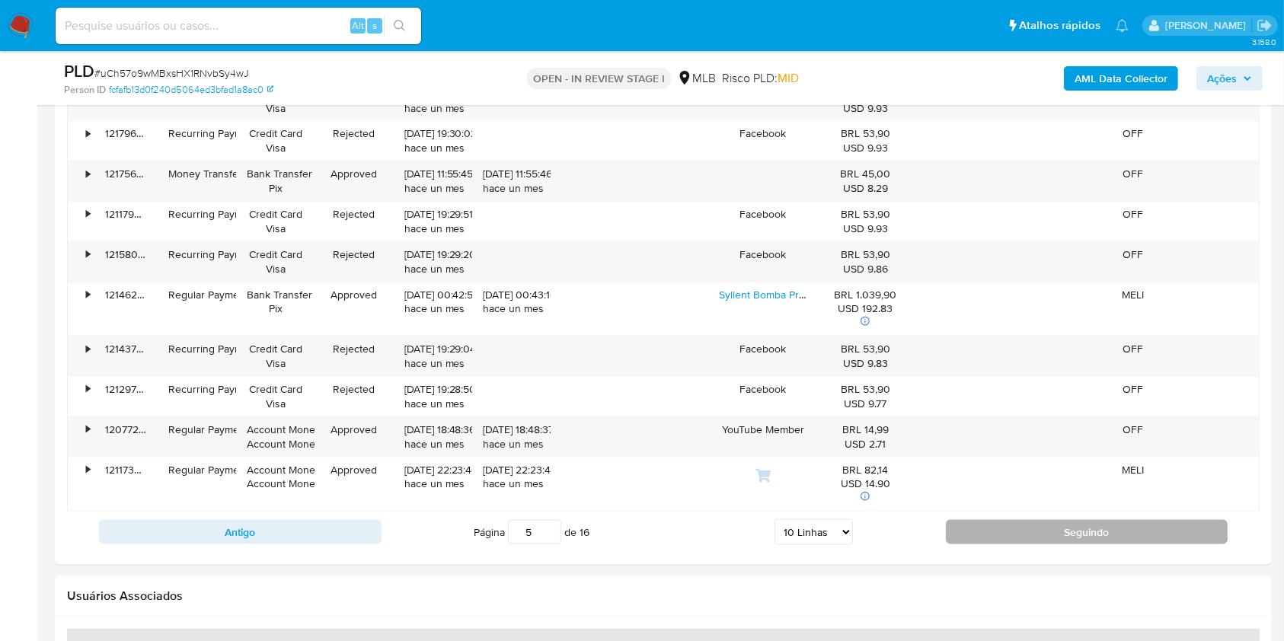
click at [992, 532] on button "Seguindo" at bounding box center [1087, 532] width 283 height 24
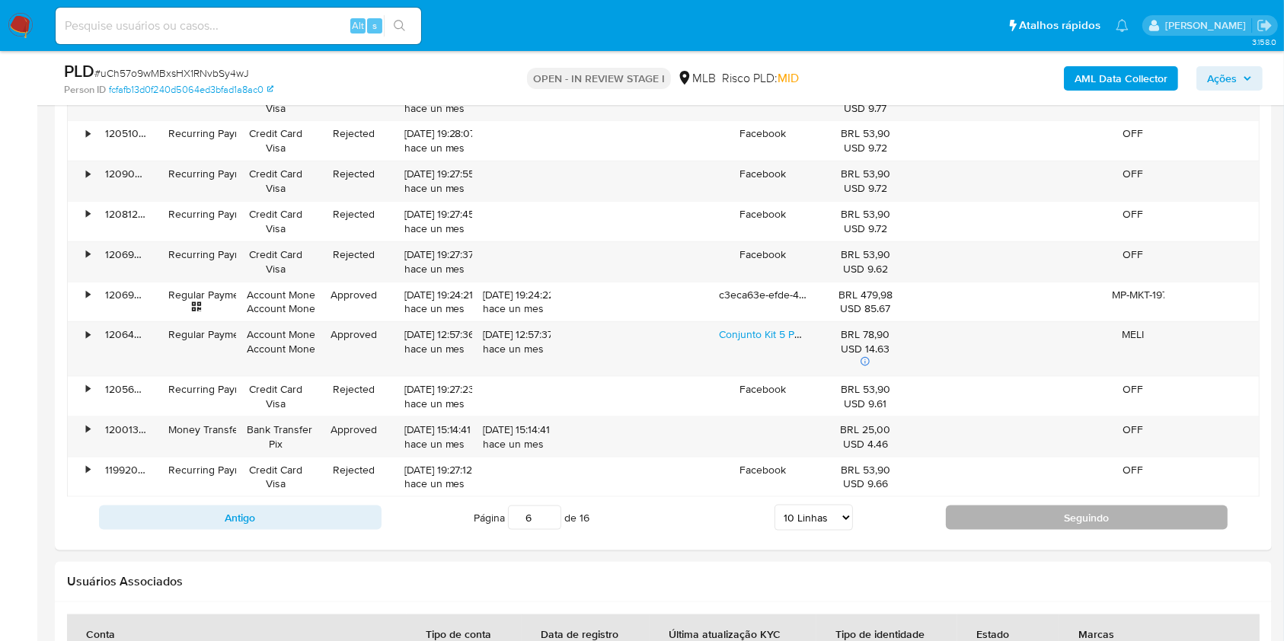
click at [979, 520] on button "Seguindo" at bounding box center [1087, 518] width 283 height 24
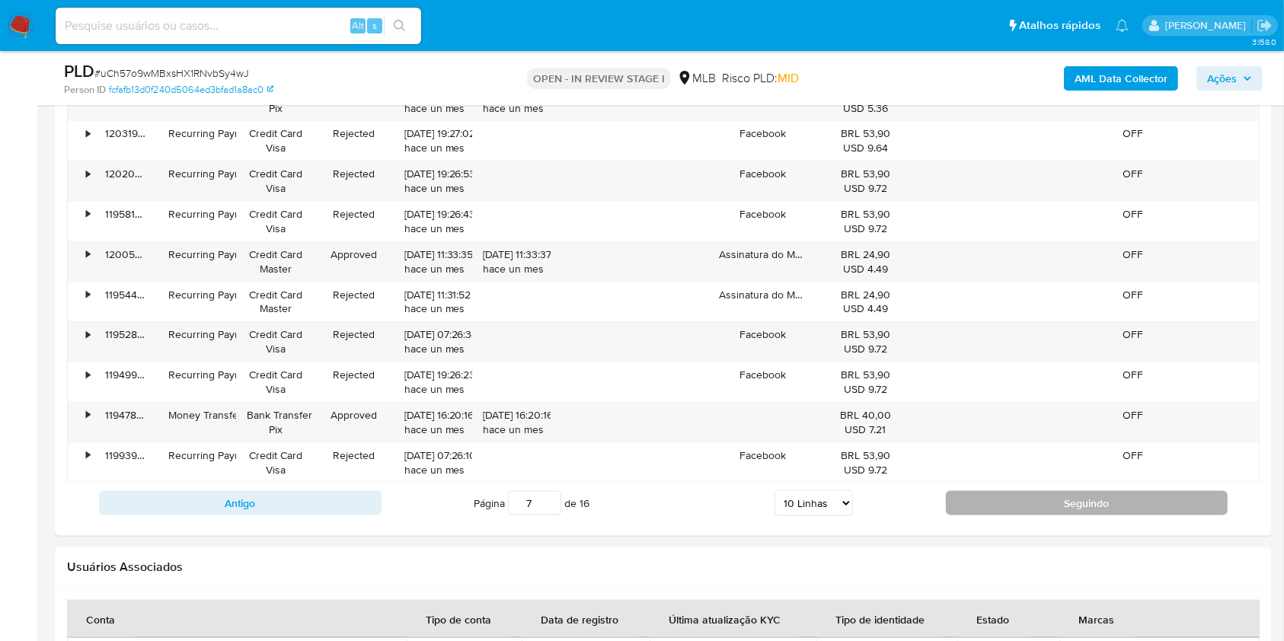
click at [1008, 503] on button "Seguindo" at bounding box center [1087, 503] width 283 height 24
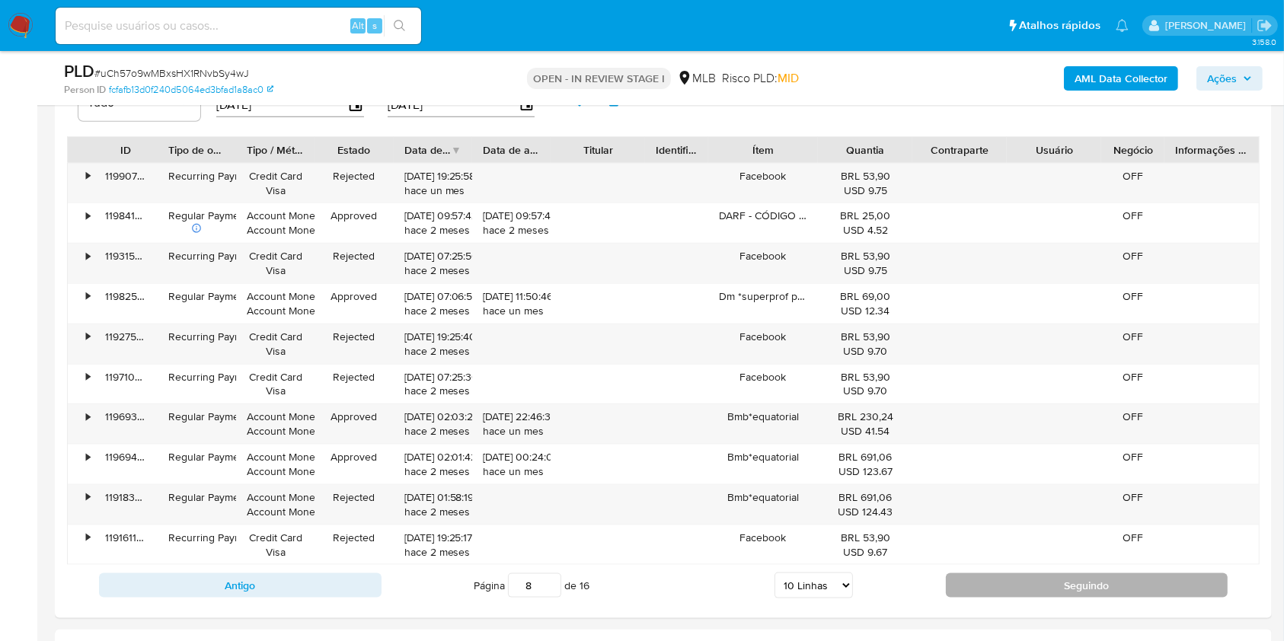
scroll to position [1726, 0]
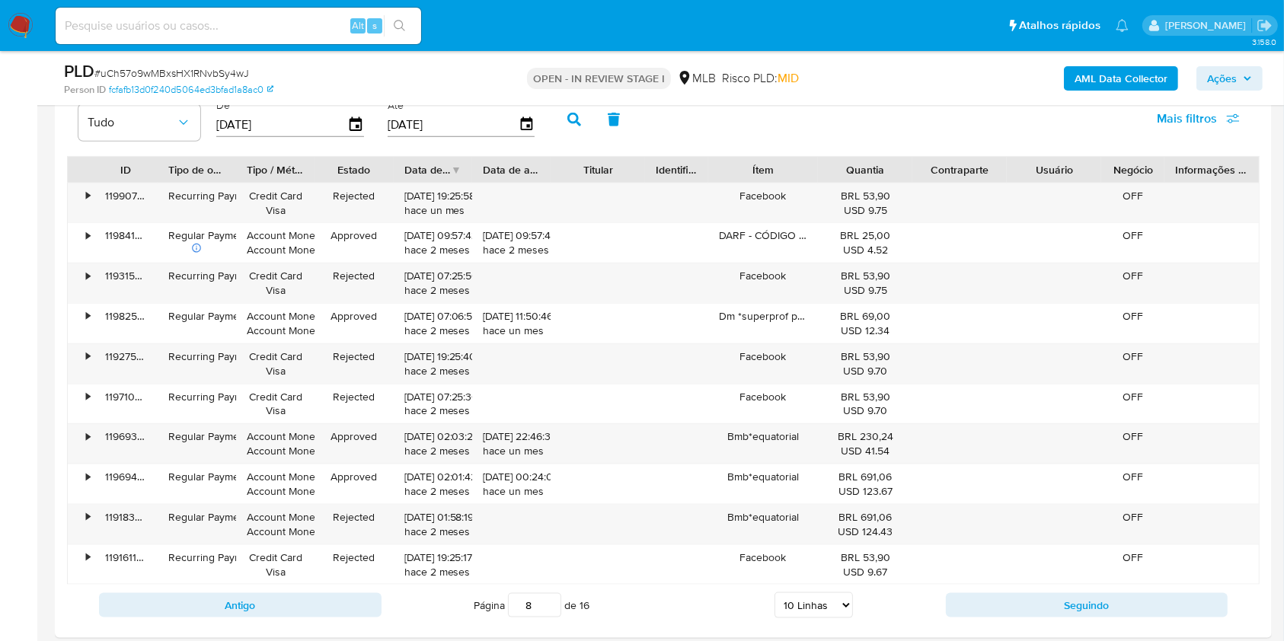
click at [1026, 624] on div "Antigo Página 8 de 16 5 Linhas 10 Linhas 20 Linhas 25 Linhas 50 Linhas 100 Linh…" at bounding box center [663, 605] width 1193 height 41
click at [1018, 600] on button "Seguindo" at bounding box center [1087, 605] width 283 height 24
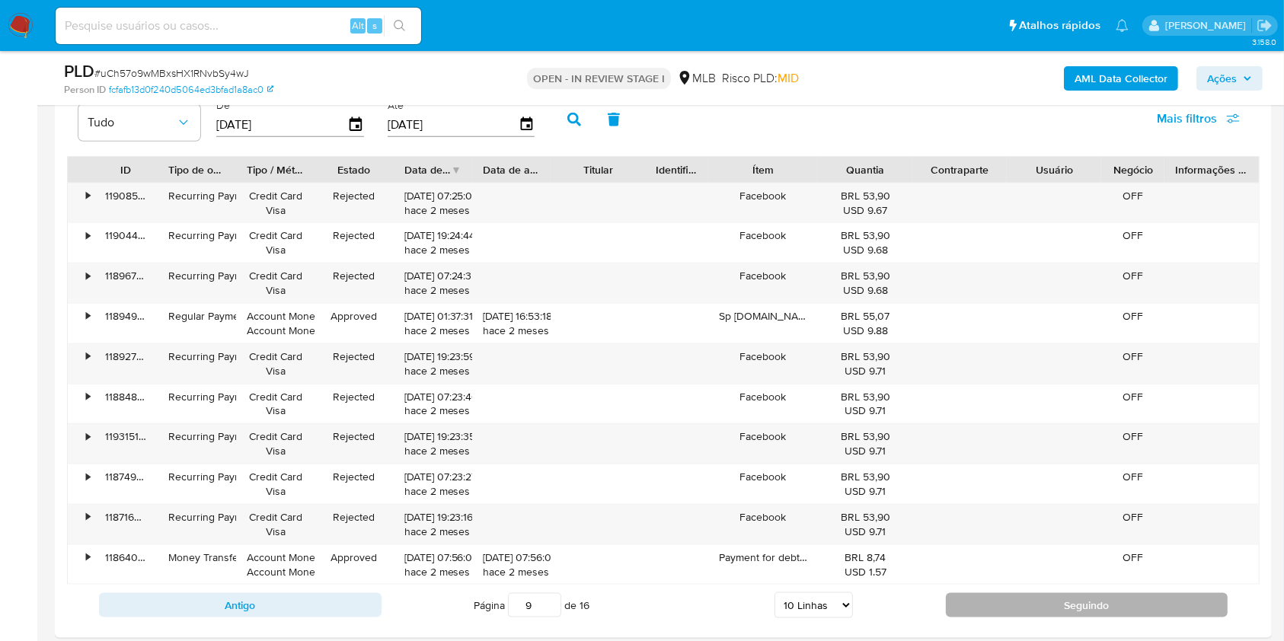
click at [1018, 600] on button "Seguindo" at bounding box center [1087, 605] width 283 height 24
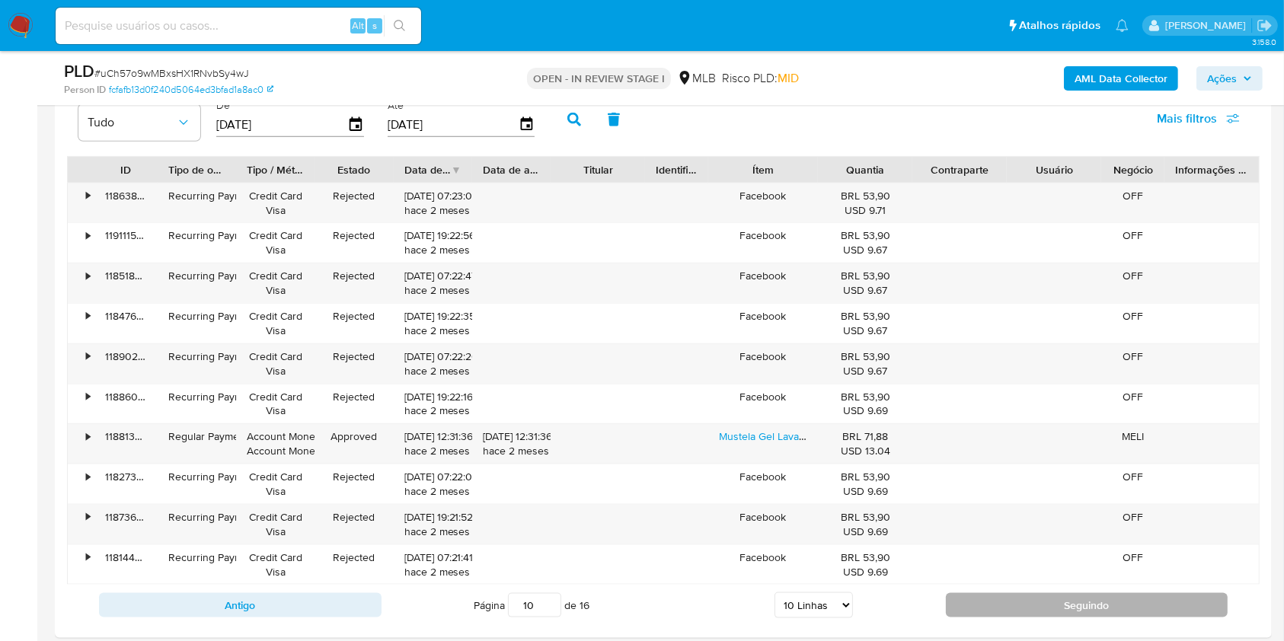
click at [1018, 600] on button "Seguindo" at bounding box center [1087, 605] width 283 height 24
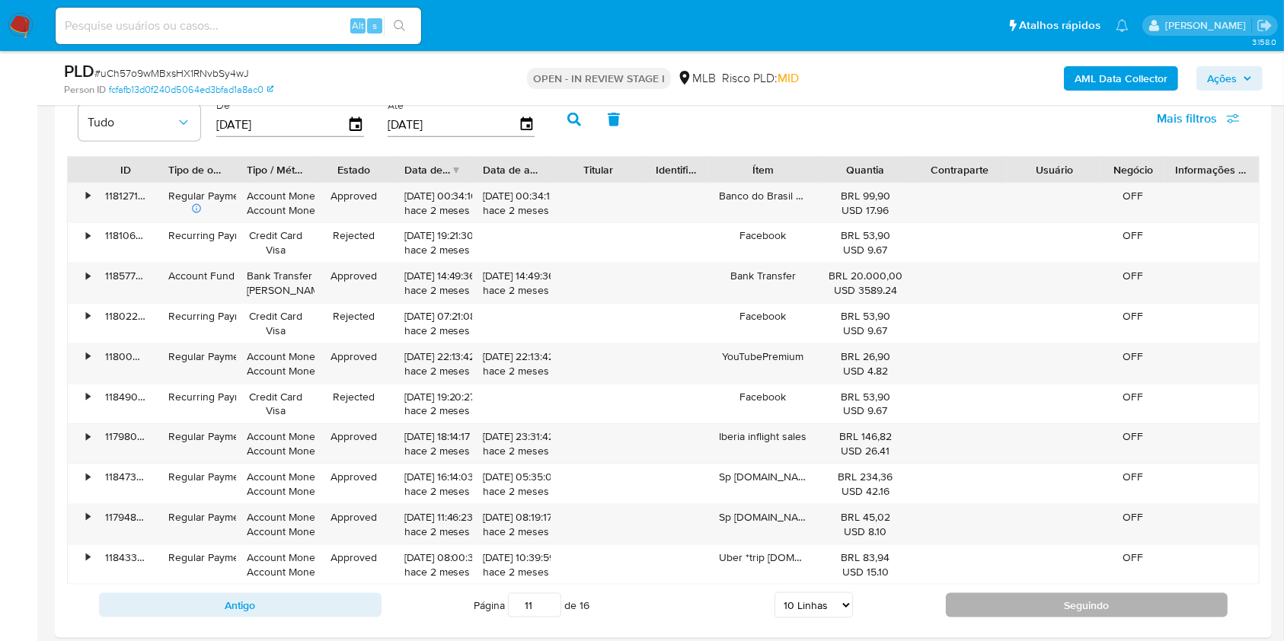
click at [980, 596] on button "Seguindo" at bounding box center [1087, 605] width 283 height 24
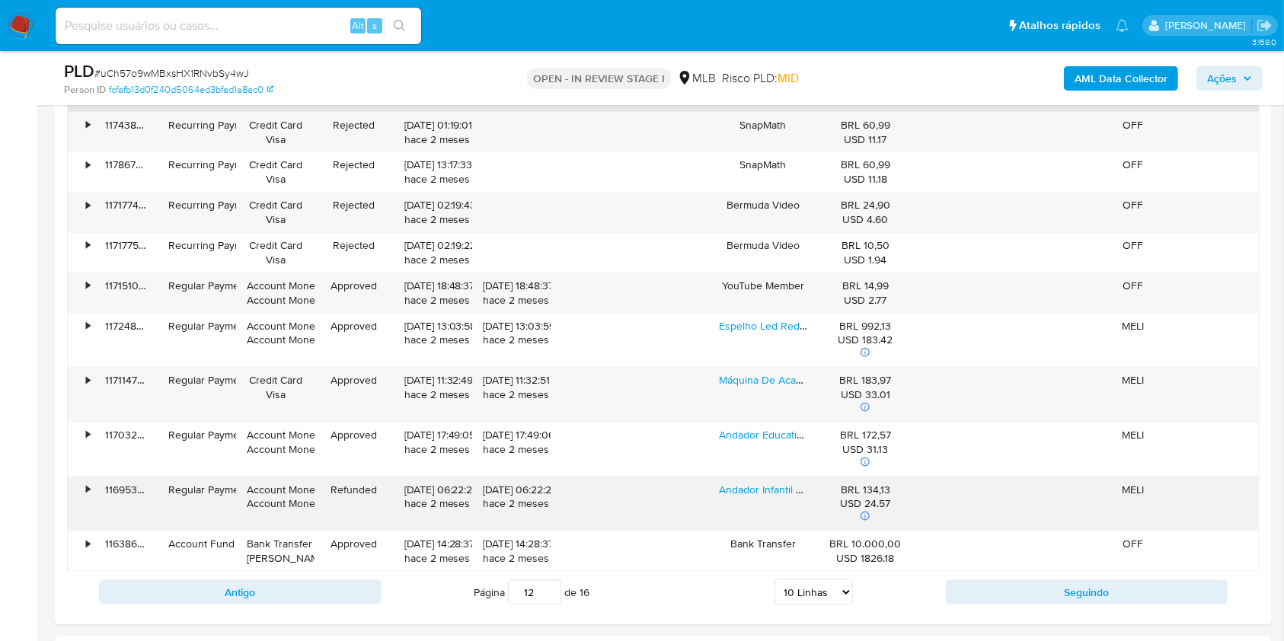
scroll to position [1828, 0]
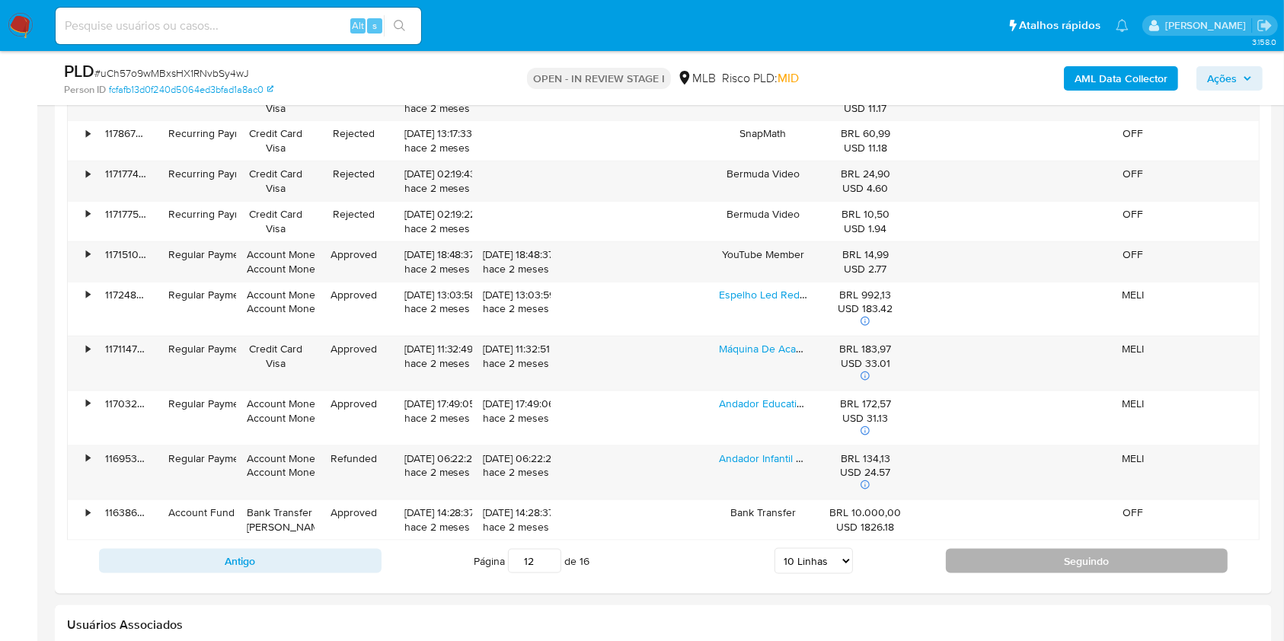
click at [992, 565] on button "Seguindo" at bounding box center [1087, 561] width 283 height 24
type input "13"
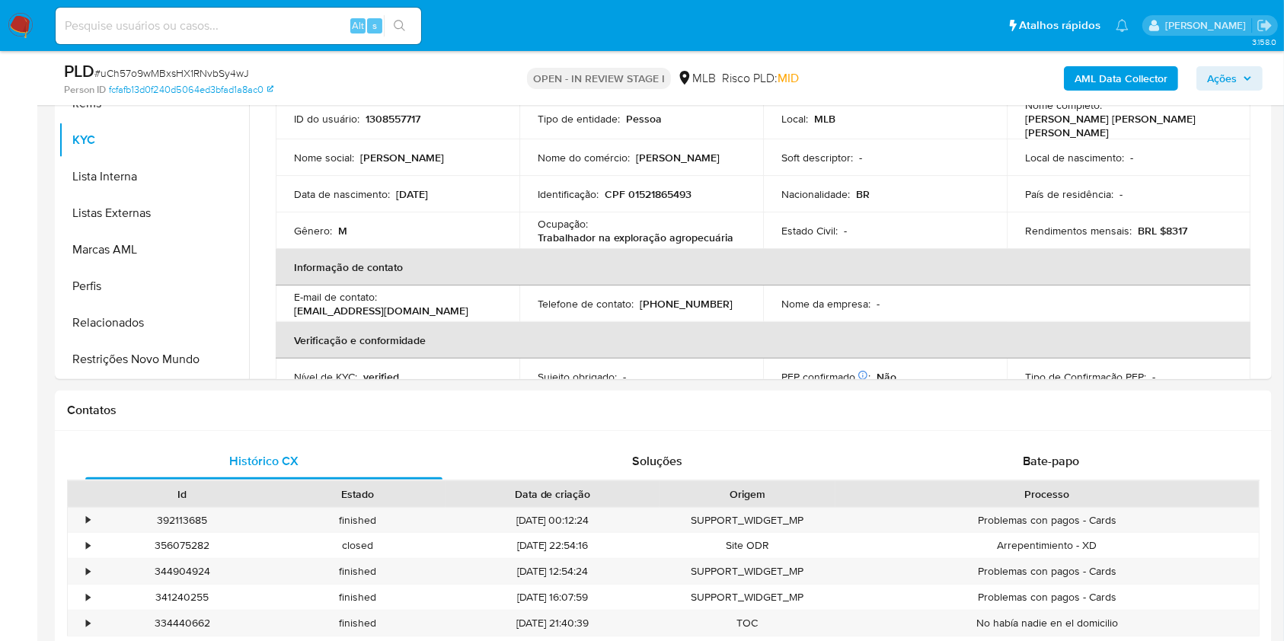
scroll to position [305, 0]
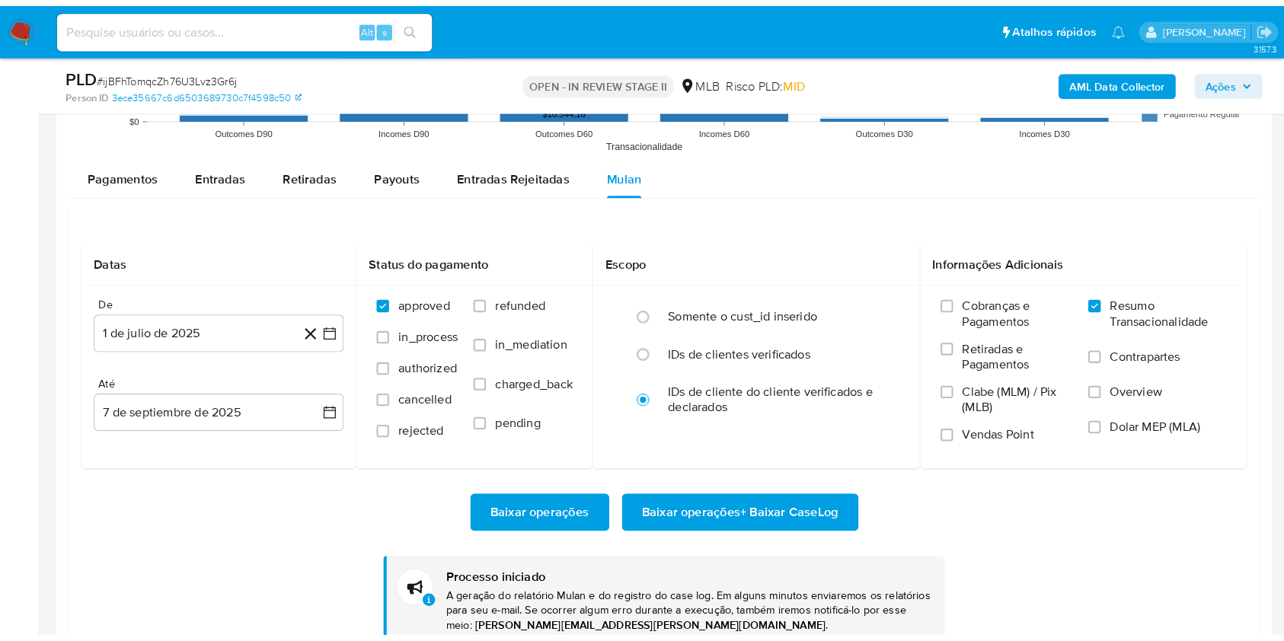
scroll to position [717, 0]
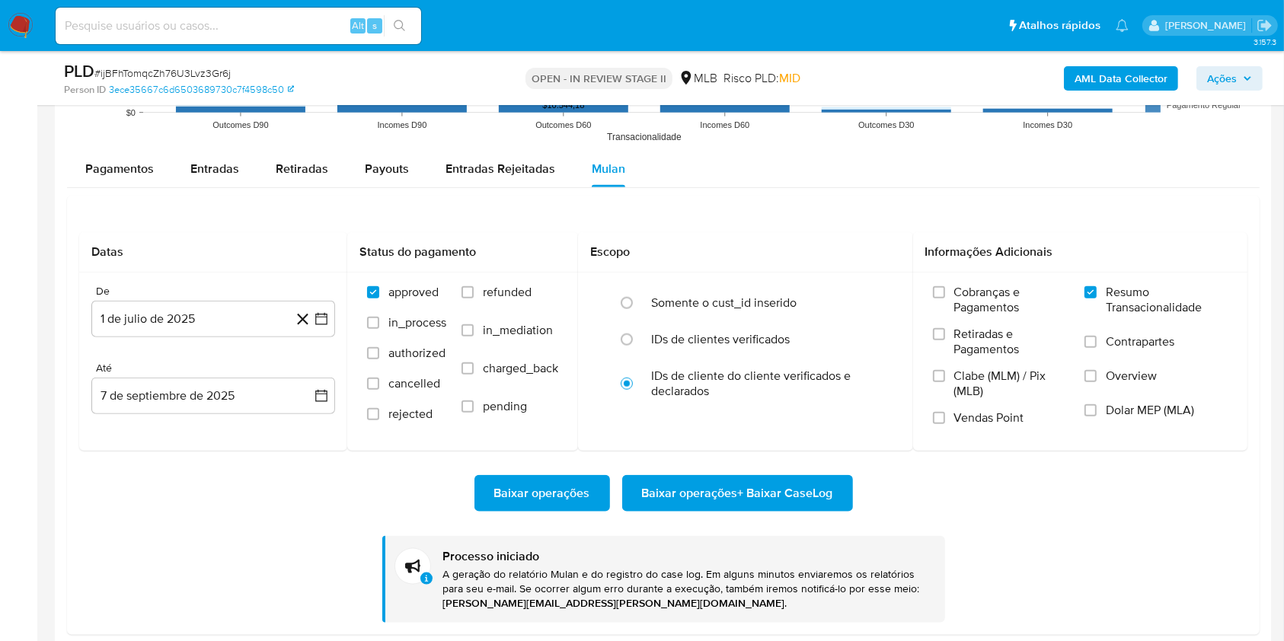
drag, startPoint x: 108, startPoint y: 72, endPoint x: 243, endPoint y: 5, distance: 150.9
click at [108, 72] on span "# ijBFhTomqcZh76U3Lvz3Gr6j" at bounding box center [162, 73] width 136 height 15
copy span "ijBFhTomqcZh76U3Lvz3Gr6j"
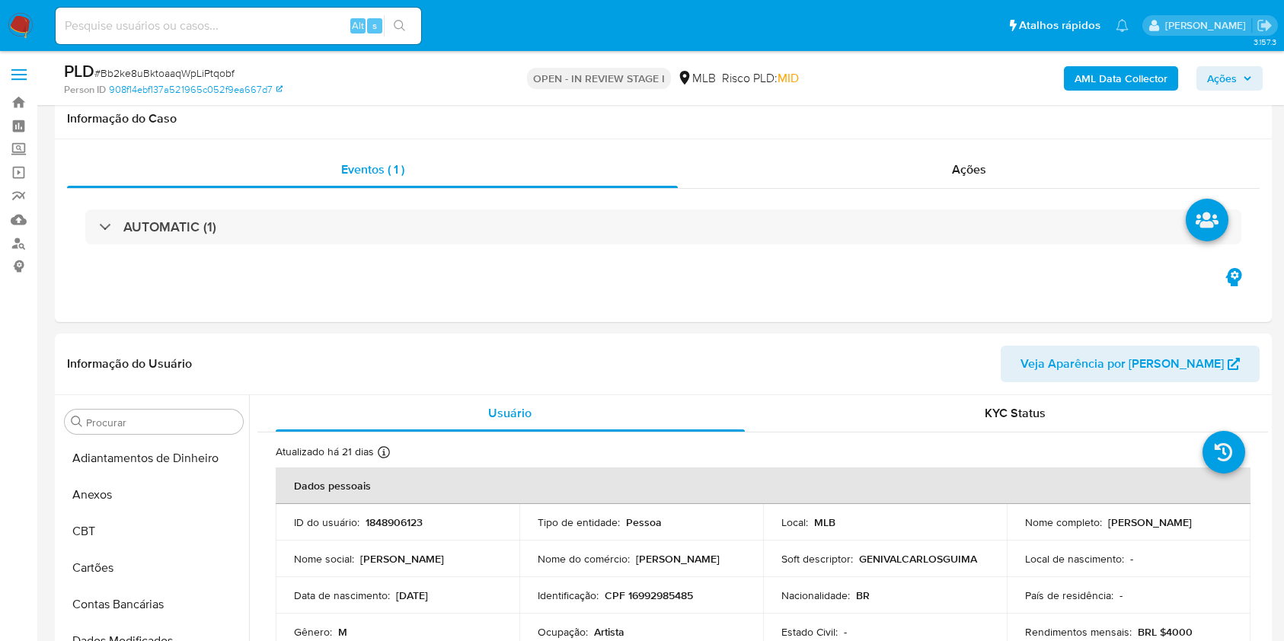
select select "10"
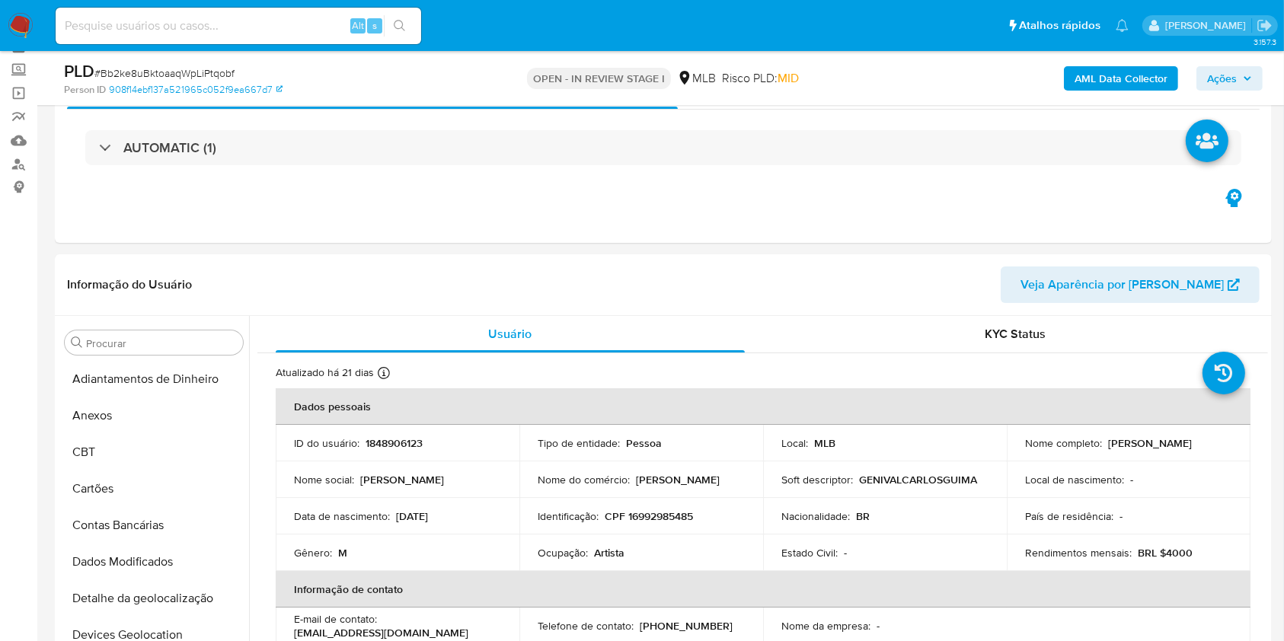
scroll to position [717, 0]
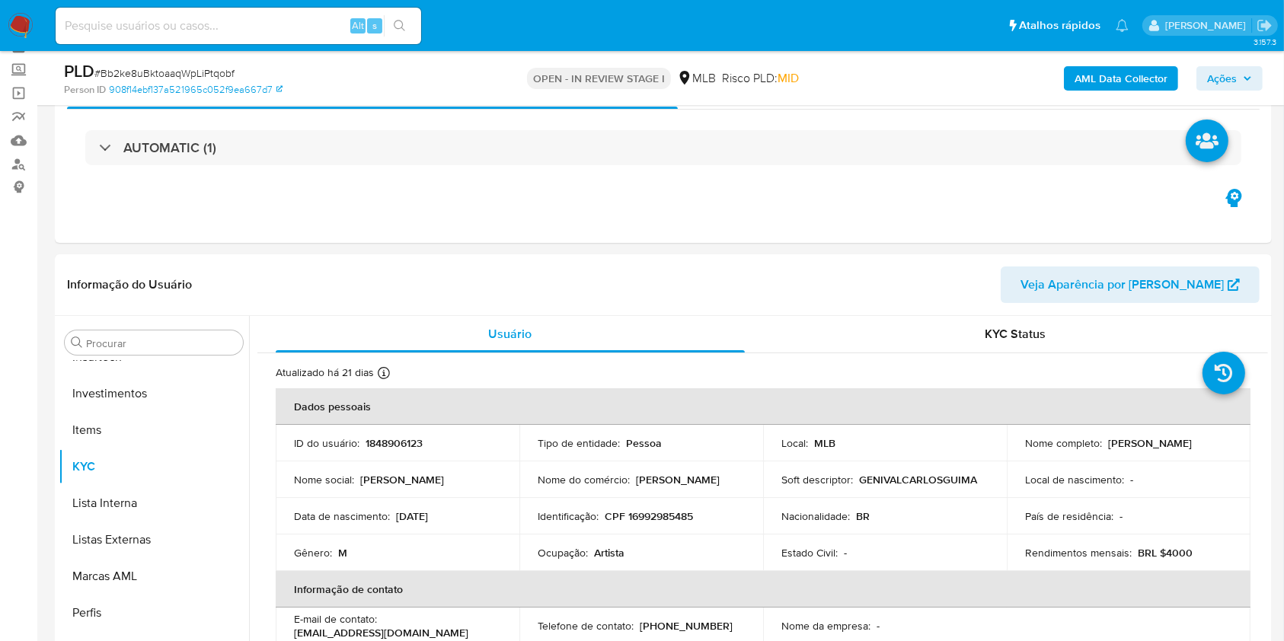
click at [186, 63] on div "PLD # Bb2ke8uBktoaaqWpLiPtqobf" at bounding box center [261, 71] width 394 height 23
copy span "Bb2ke8uBktoaaqWpLiPtqobf"
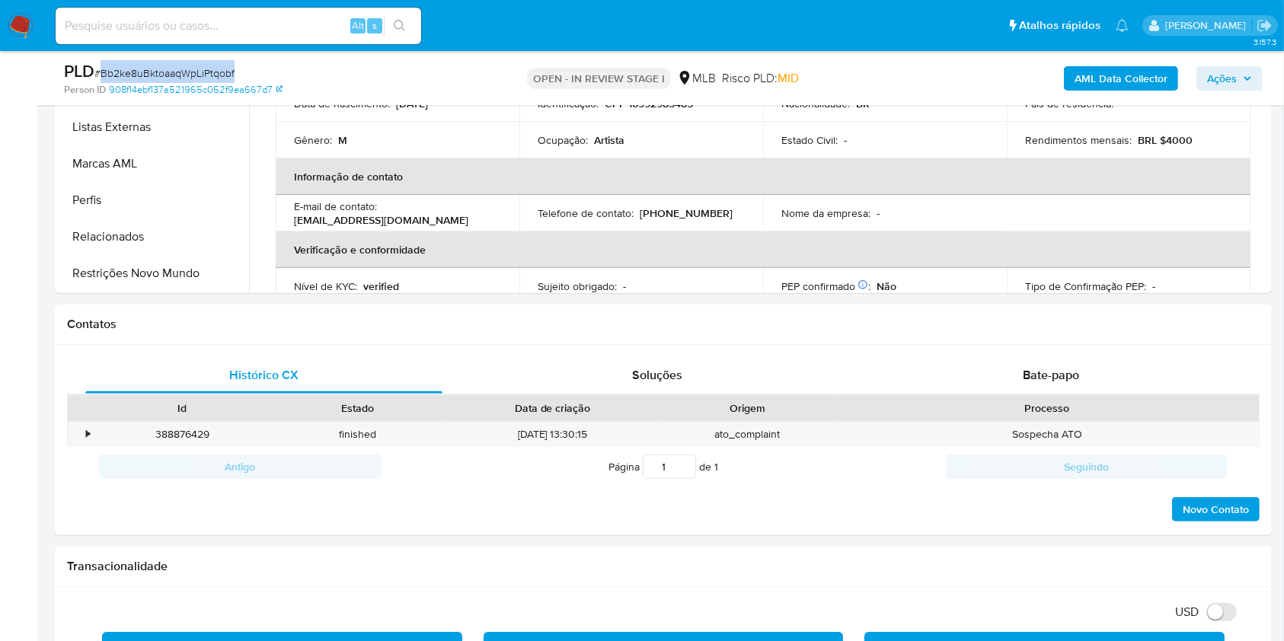
scroll to position [689, 0]
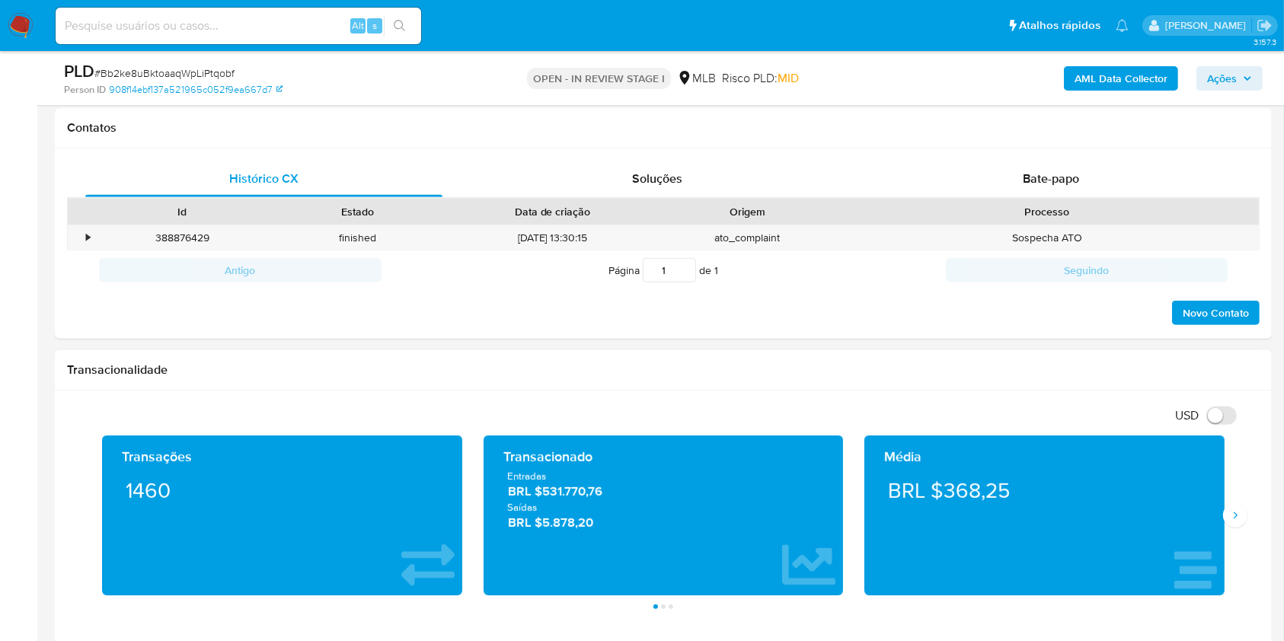
click at [1229, 527] on div "Média BRL $368,25" at bounding box center [1045, 516] width 382 height 160
click at [1241, 518] on icon "Siguiente" at bounding box center [1235, 516] width 12 height 12
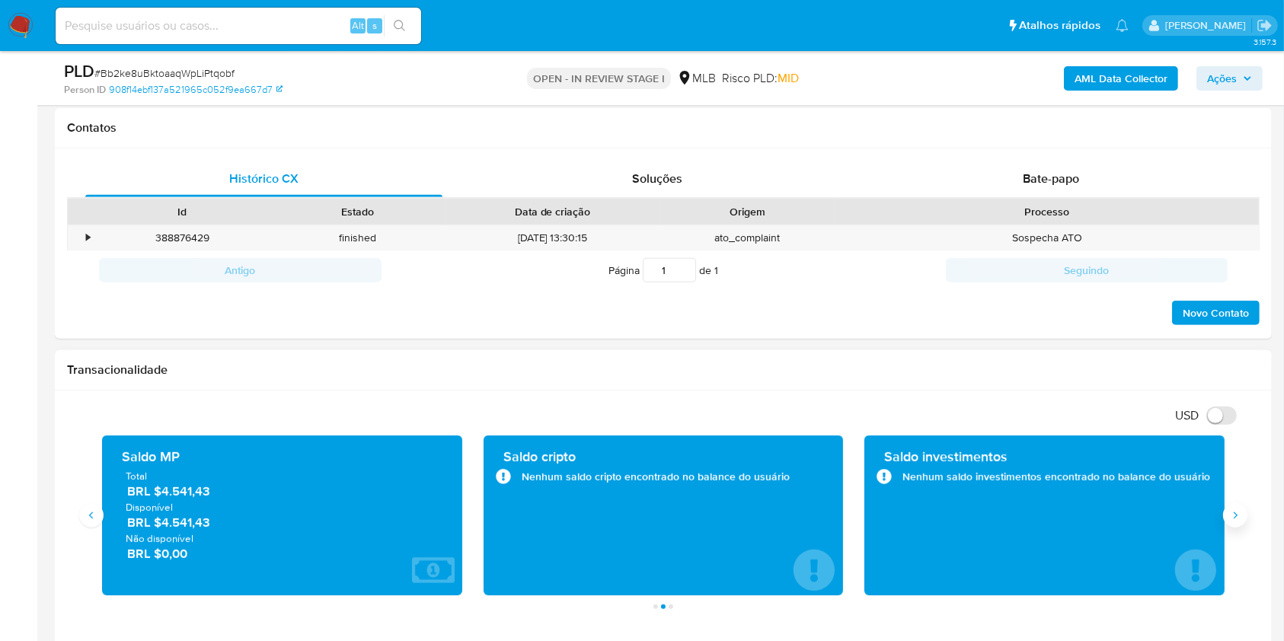
click at [1241, 518] on icon "Siguiente" at bounding box center [1235, 516] width 12 height 12
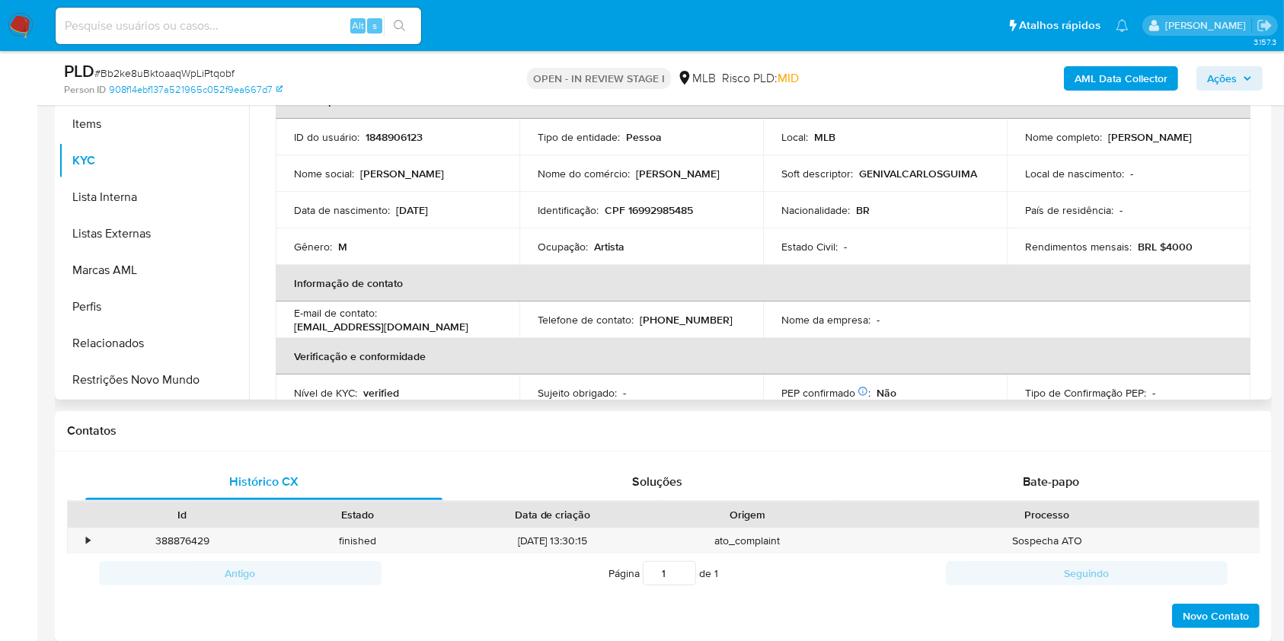
scroll to position [79, 0]
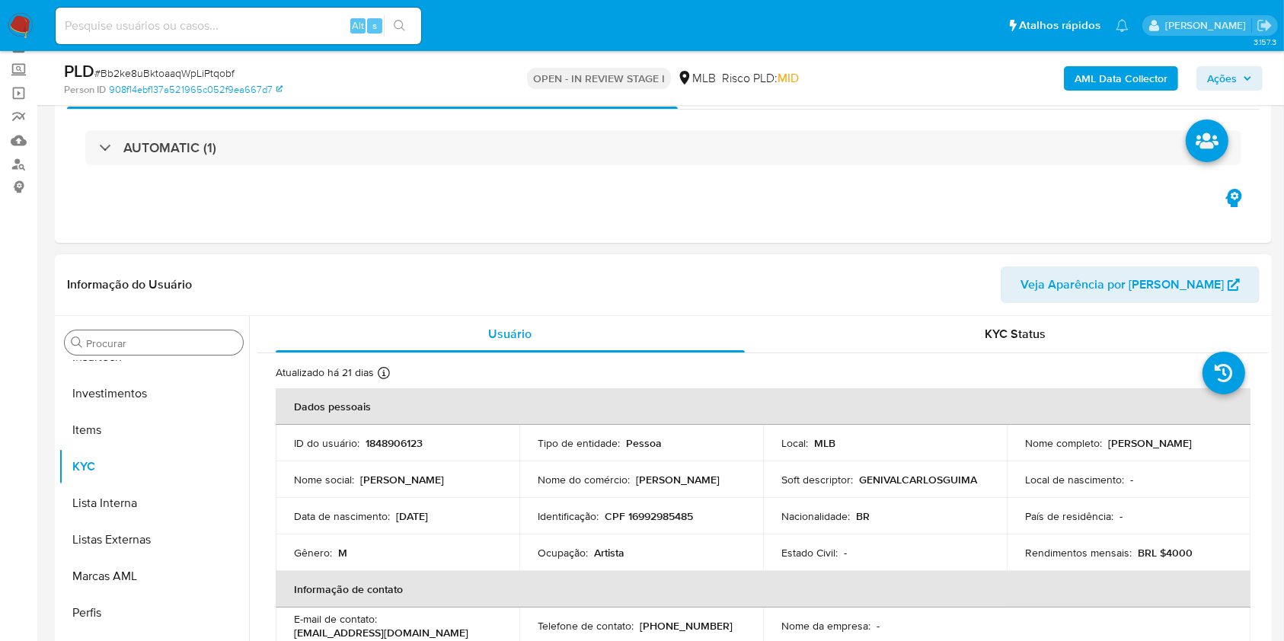
click at [173, 333] on div "Procurar" at bounding box center [154, 343] width 178 height 24
click at [167, 337] on input "Procurar" at bounding box center [161, 344] width 151 height 14
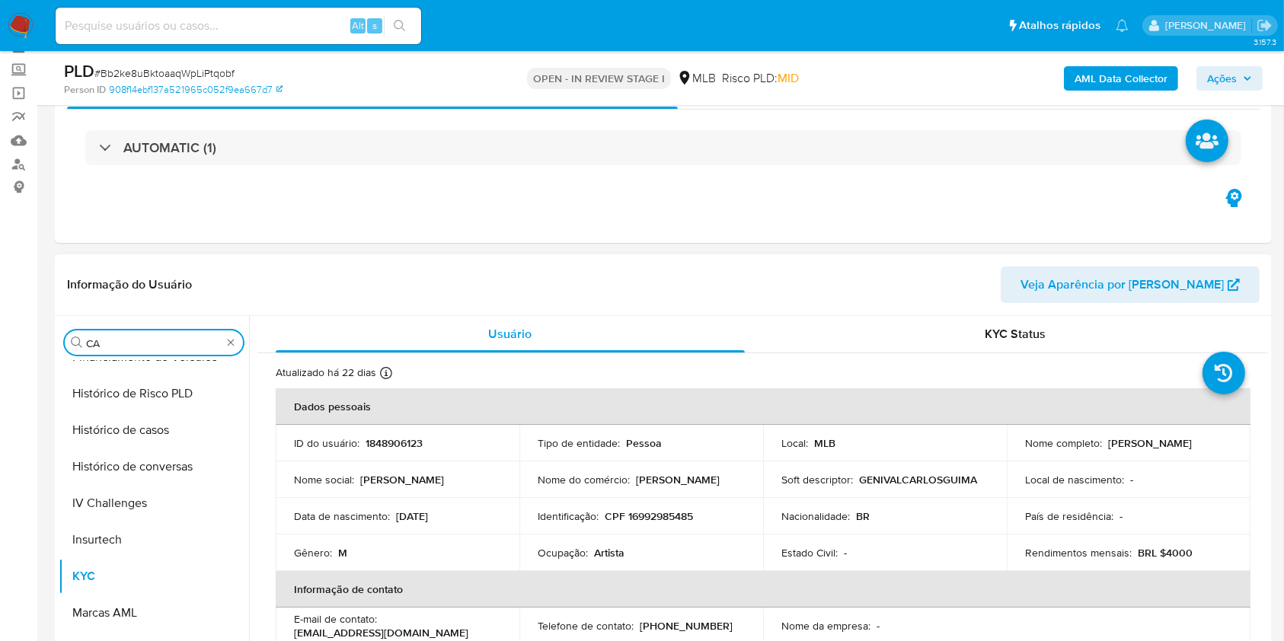
scroll to position [0, 0]
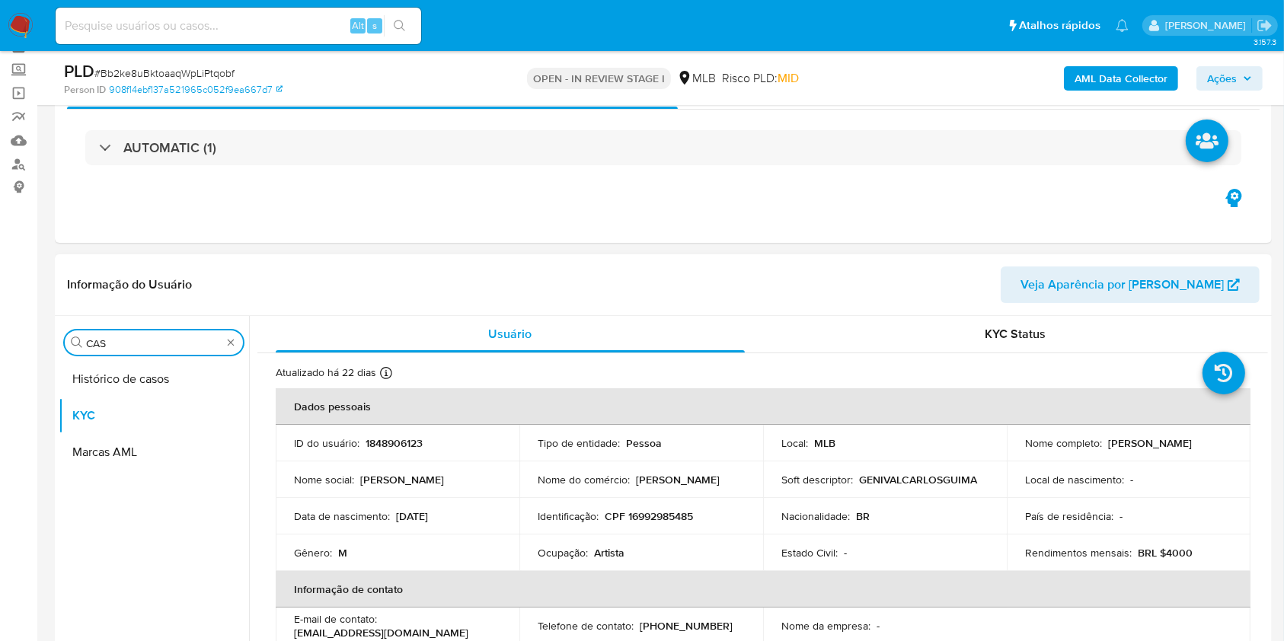
type input "CAS"
click at [149, 373] on button "Histórico de casos" at bounding box center [154, 379] width 190 height 37
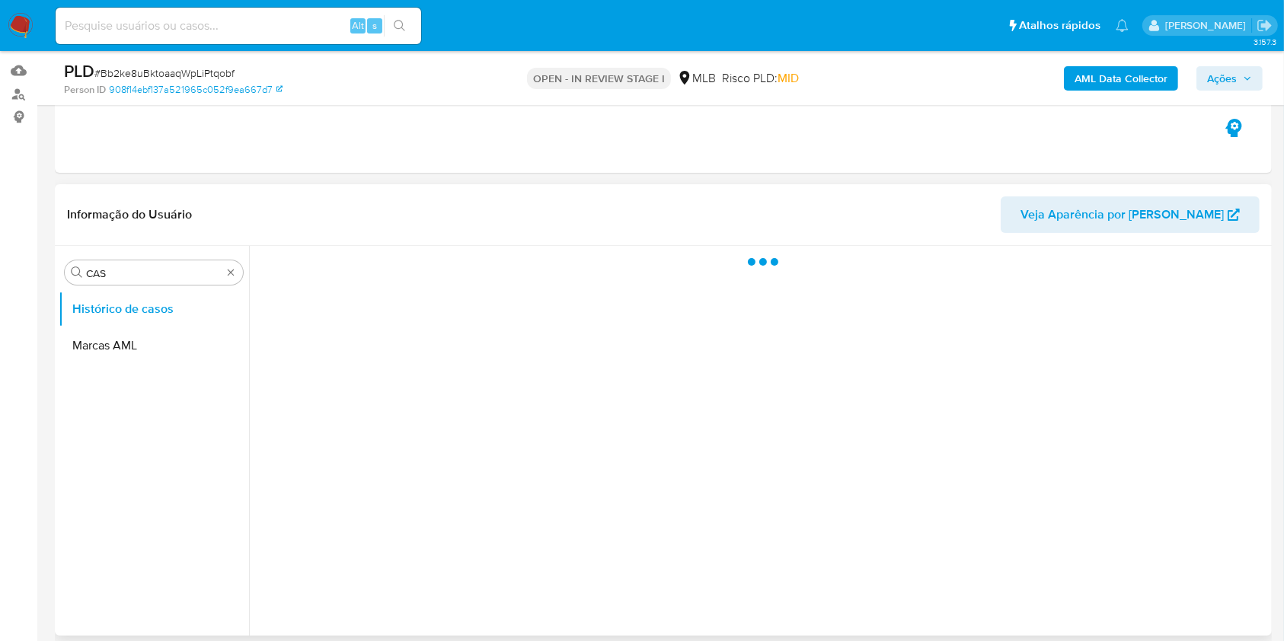
scroll to position [181, 0]
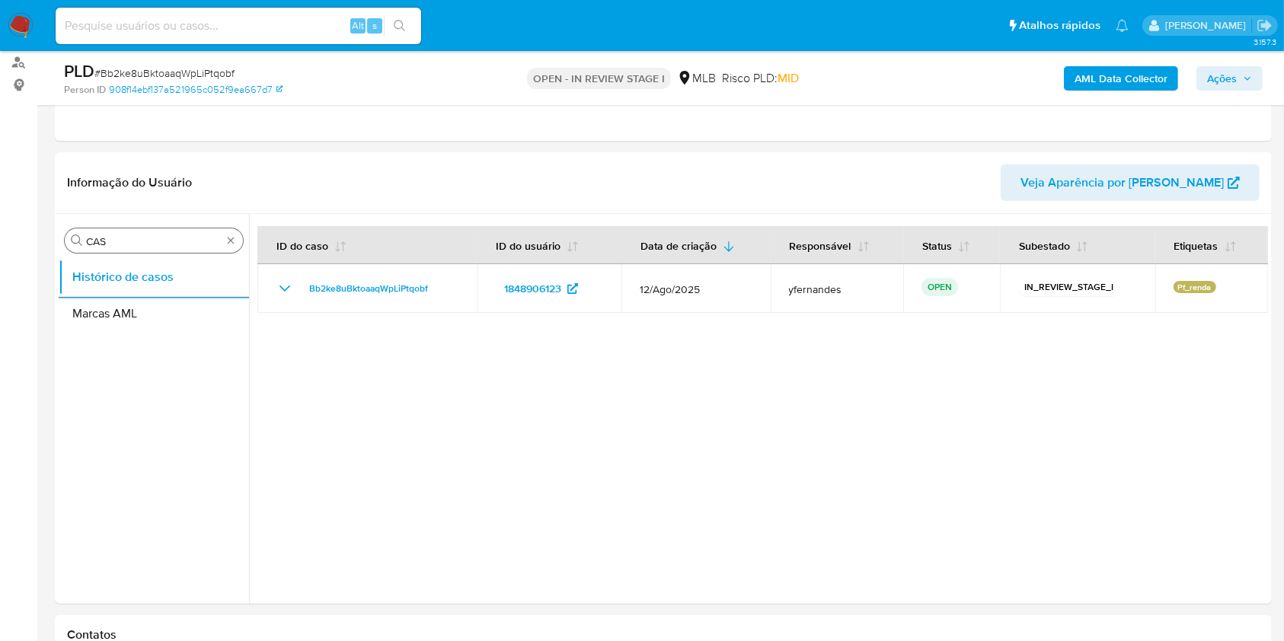
click at [169, 246] on input "CAS" at bounding box center [154, 242] width 136 height 14
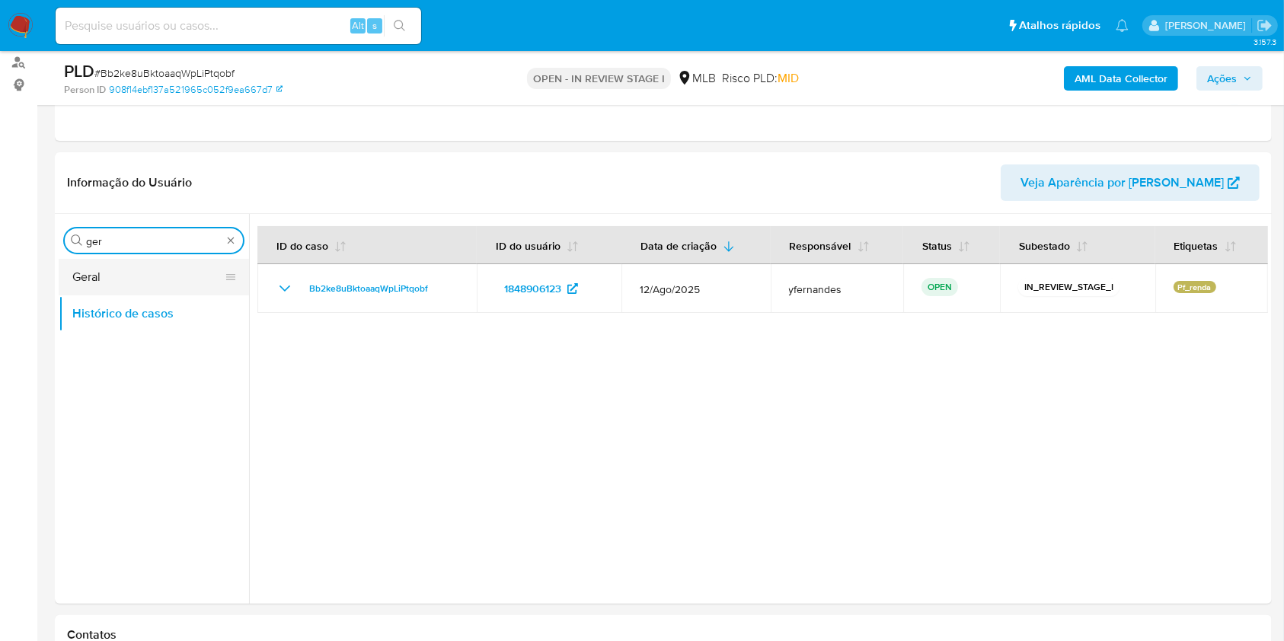
type input "ger"
click at [142, 273] on button "Geral" at bounding box center [148, 277] width 178 height 37
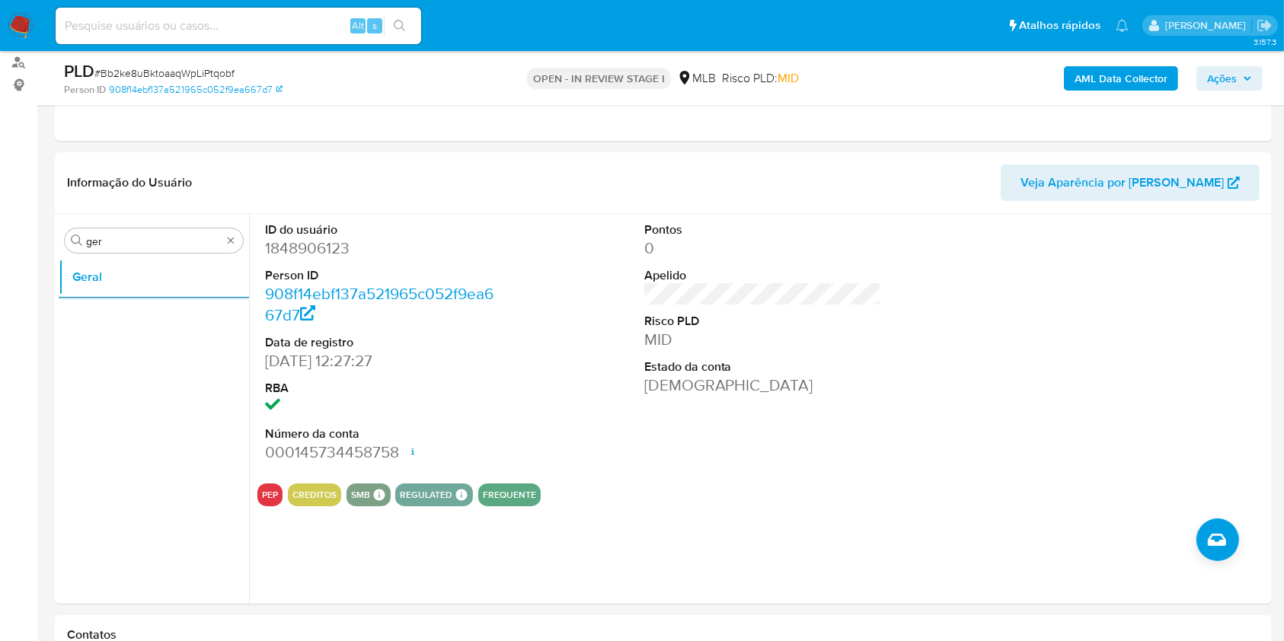
click at [133, 225] on div "Procurar ger Geral" at bounding box center [154, 410] width 190 height 388
click at [139, 242] on input "ger" at bounding box center [154, 242] width 136 height 14
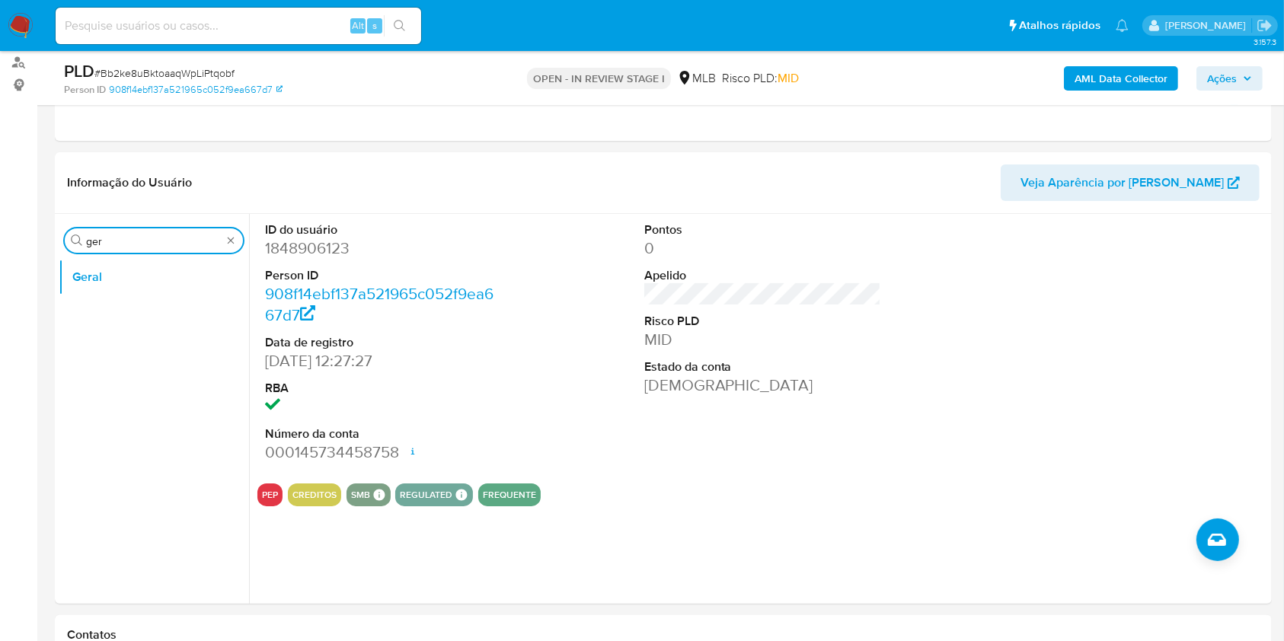
click at [139, 242] on input "ger" at bounding box center [154, 242] width 136 height 14
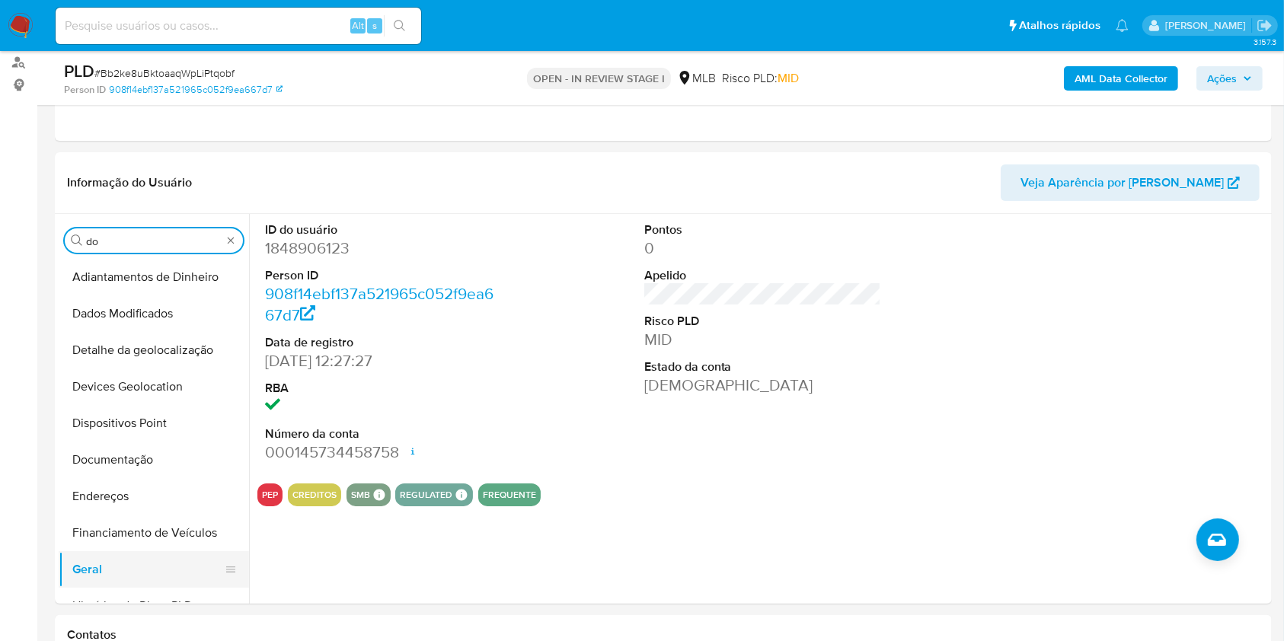
type input "do"
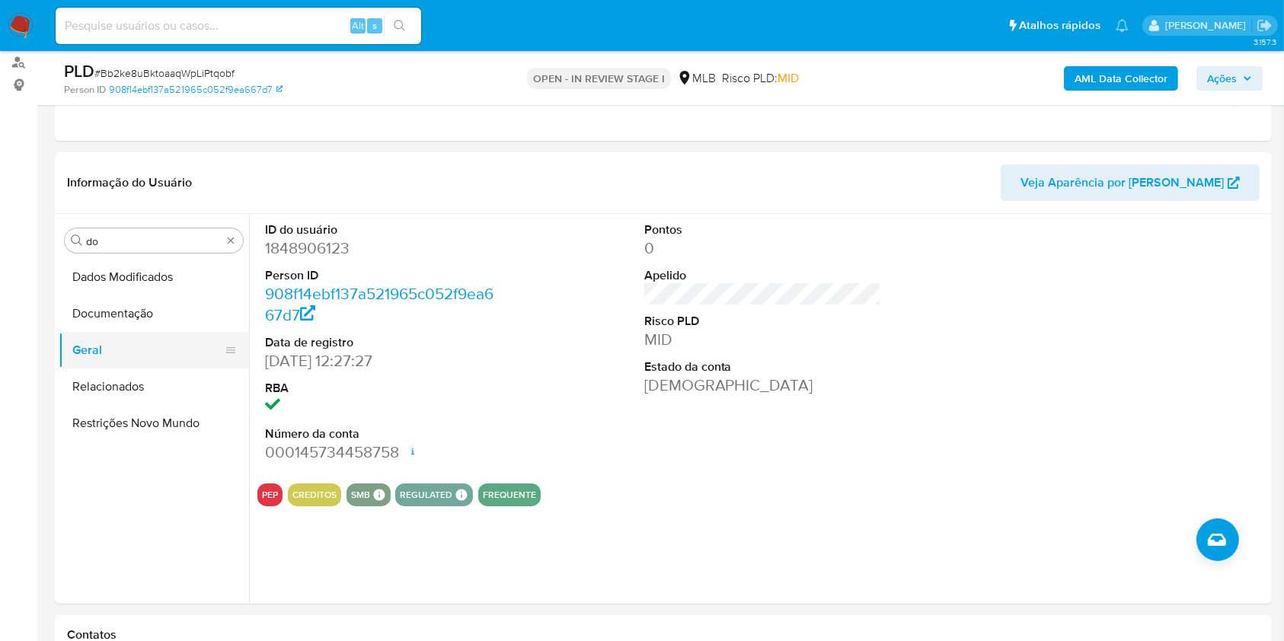
click at [104, 334] on button "Geral" at bounding box center [148, 350] width 178 height 37
click at [130, 308] on button "Documentação" at bounding box center [148, 314] width 178 height 37
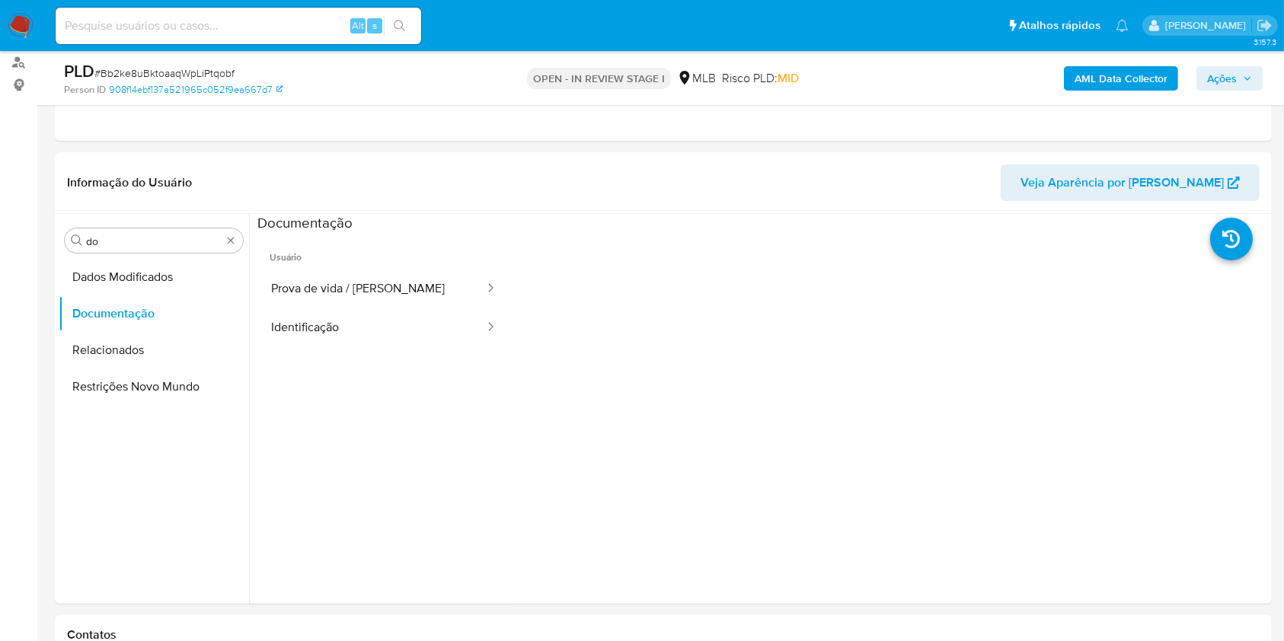
click at [350, 286] on button "Prova de vida / Selfie" at bounding box center [371, 289] width 229 height 39
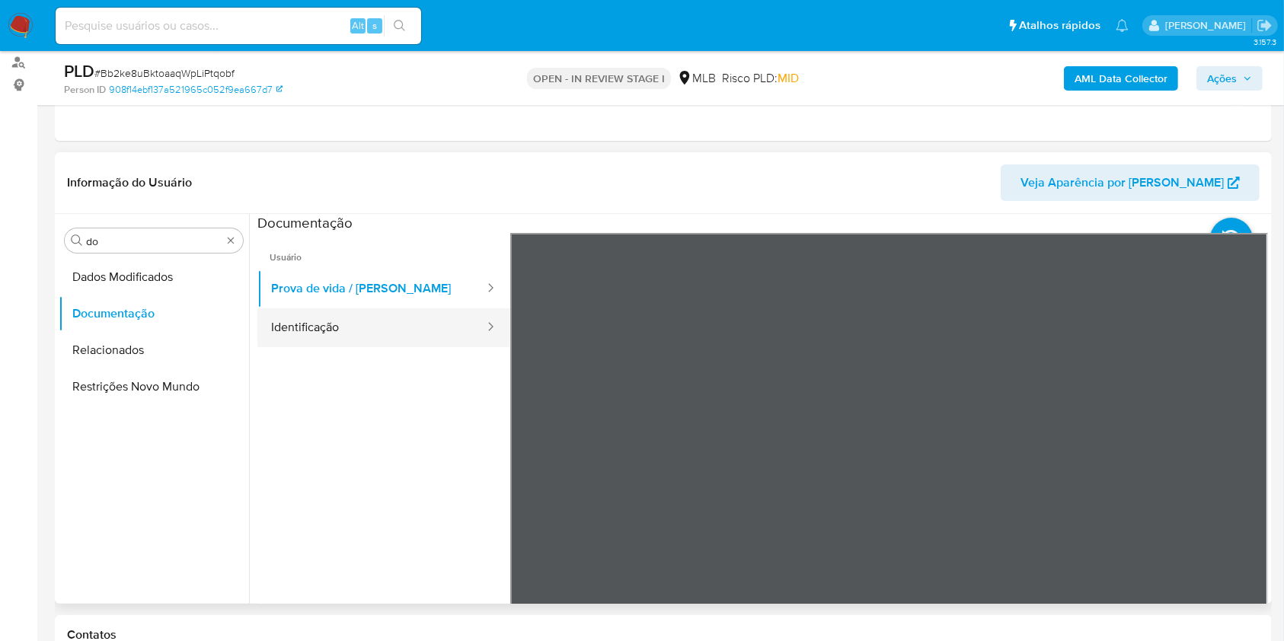
click at [380, 330] on button "Identificação" at bounding box center [371, 328] width 229 height 39
drag, startPoint x: 359, startPoint y: 296, endPoint x: 491, endPoint y: 325, distance: 134.8
click at [359, 296] on button "Prova de vida / Selfie" at bounding box center [371, 289] width 229 height 39
click at [399, 327] on button "Identificação" at bounding box center [371, 328] width 229 height 39
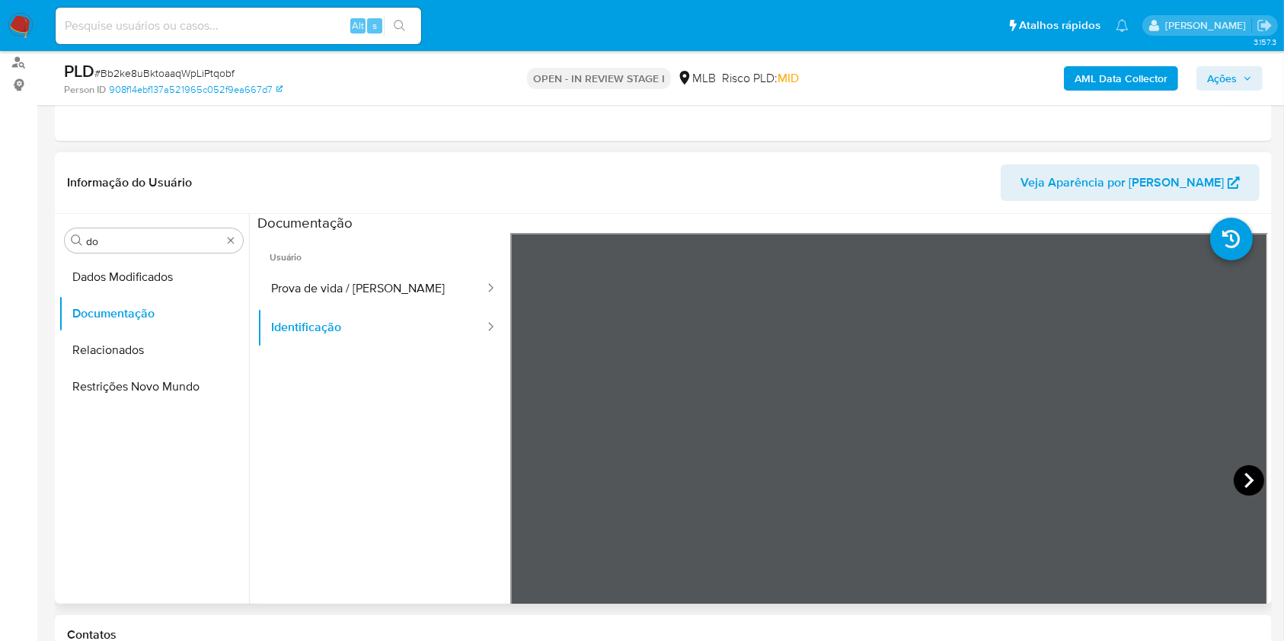
click at [1234, 491] on icon at bounding box center [1249, 480] width 30 height 30
click at [127, 243] on input "do" at bounding box center [154, 242] width 136 height 14
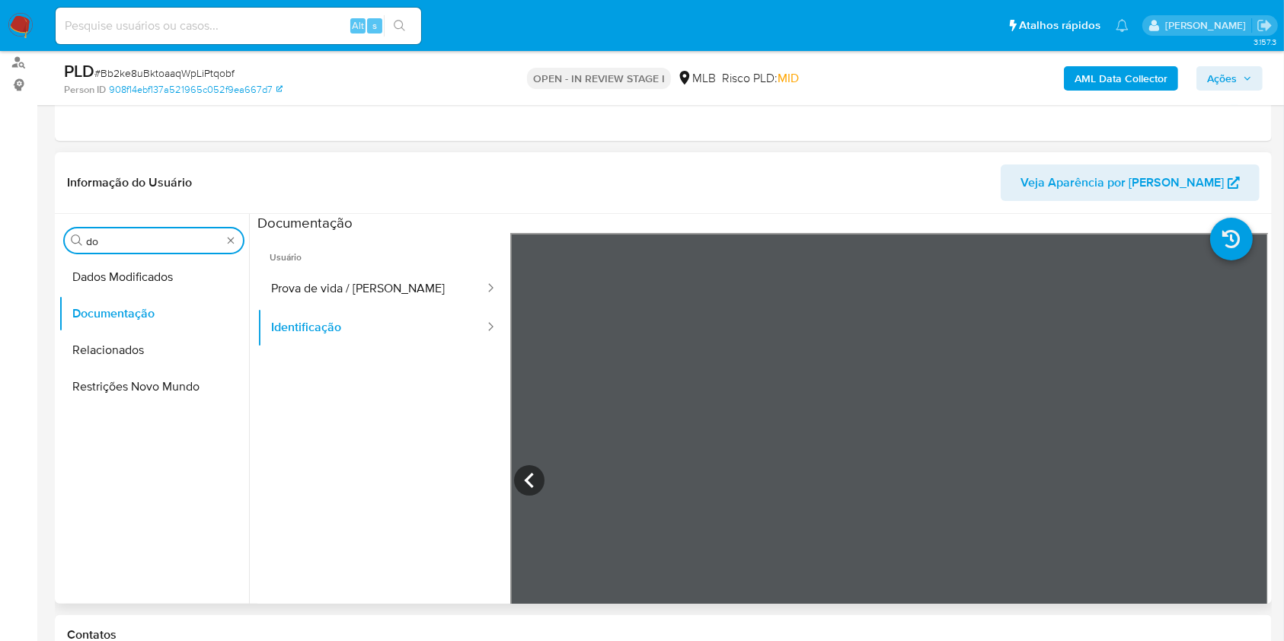
click at [127, 243] on input "do" at bounding box center [154, 242] width 136 height 14
type input "ky"
click at [110, 316] on button "KYC" at bounding box center [148, 314] width 178 height 37
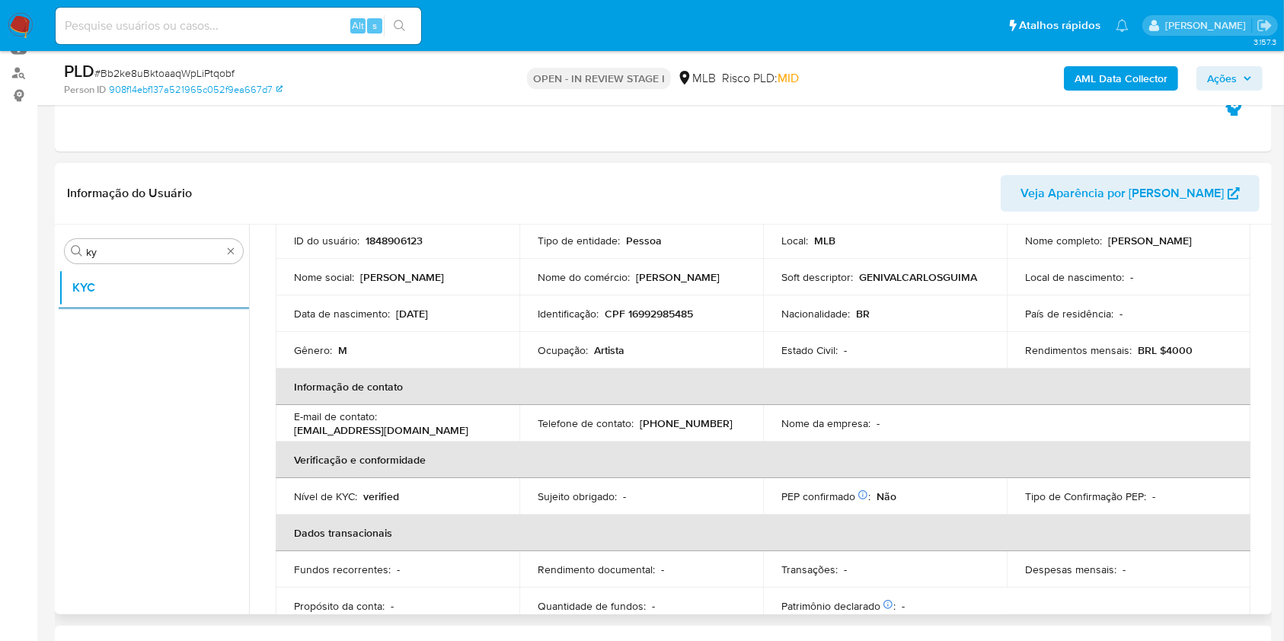
scroll to position [203, 0]
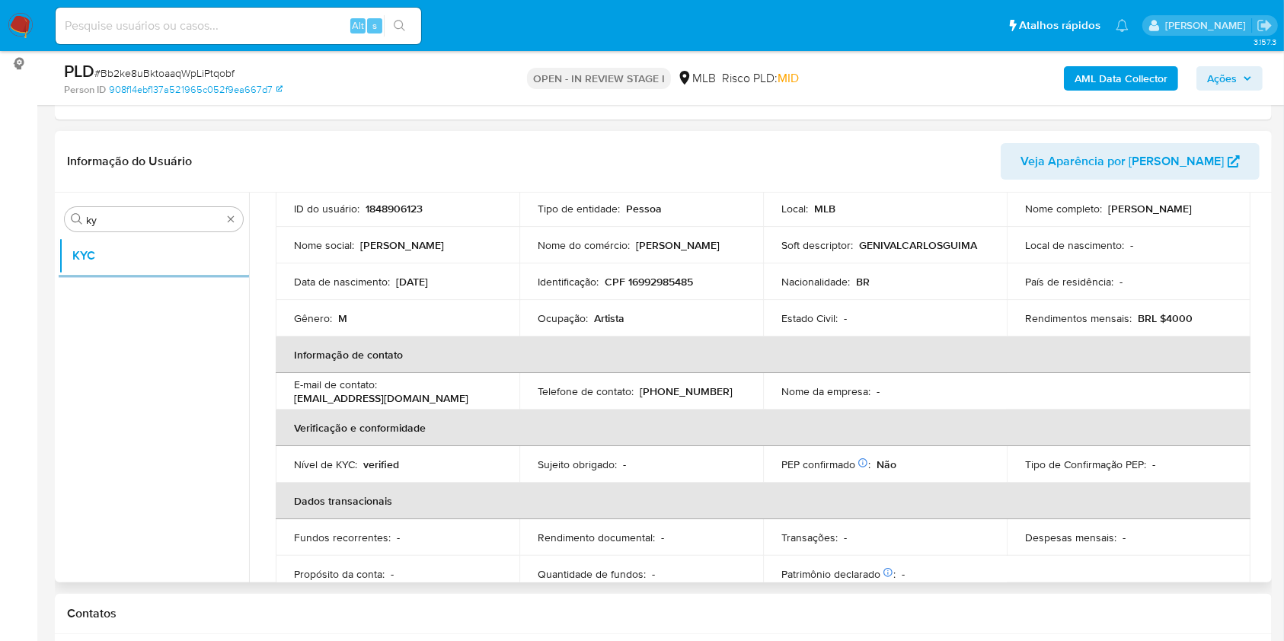
click at [577, 317] on p "Ocupação :" at bounding box center [563, 319] width 50 height 14
copy div "Ocupação : Artista"
click at [542, 308] on td "Ocupação : Artista" at bounding box center [642, 318] width 244 height 37
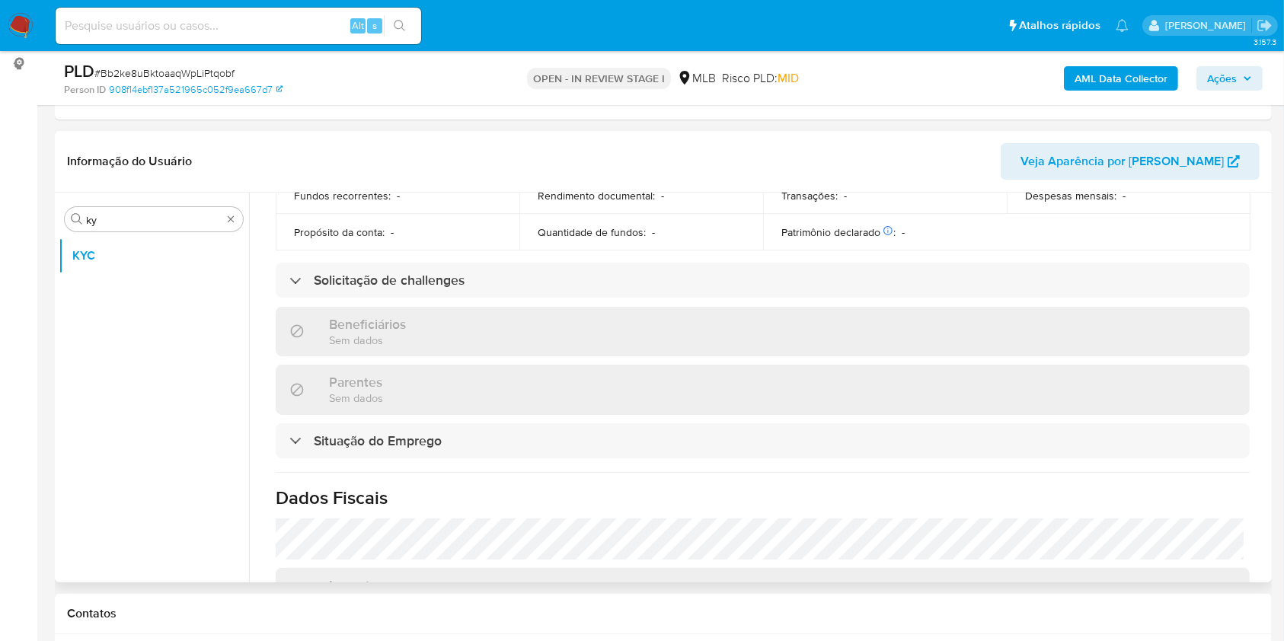
scroll to position [663, 0]
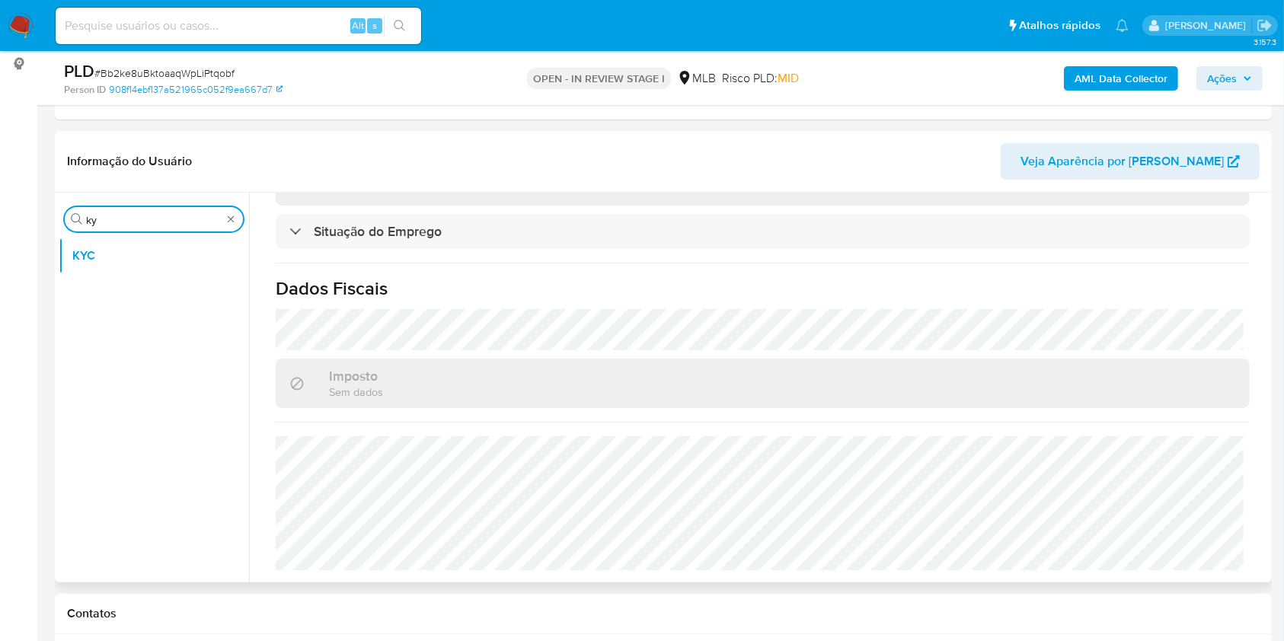
click at [100, 218] on input "ky" at bounding box center [154, 220] width 136 height 14
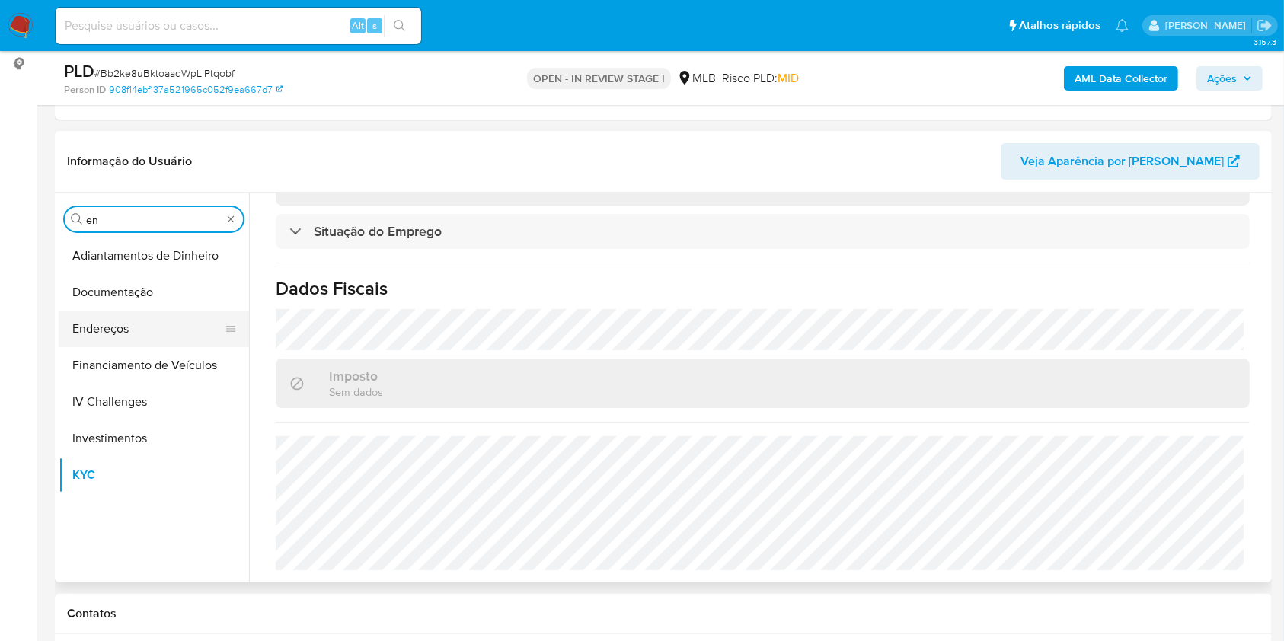
type input "en"
click at [91, 318] on button "Endereços" at bounding box center [148, 329] width 178 height 37
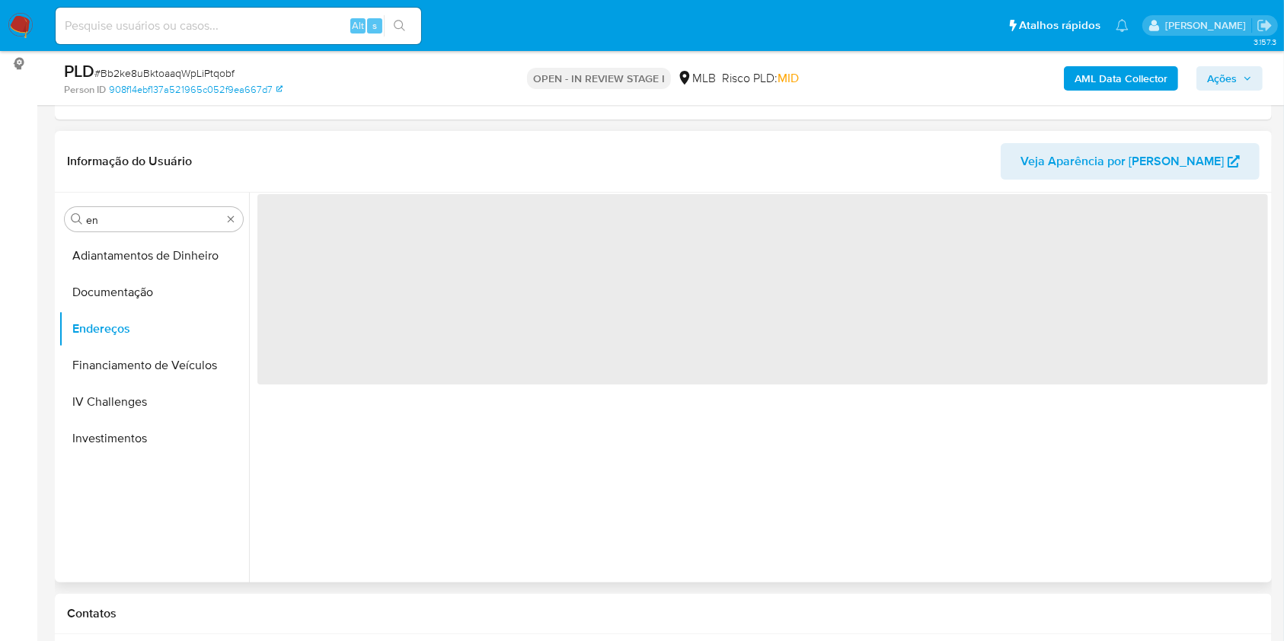
scroll to position [0, 0]
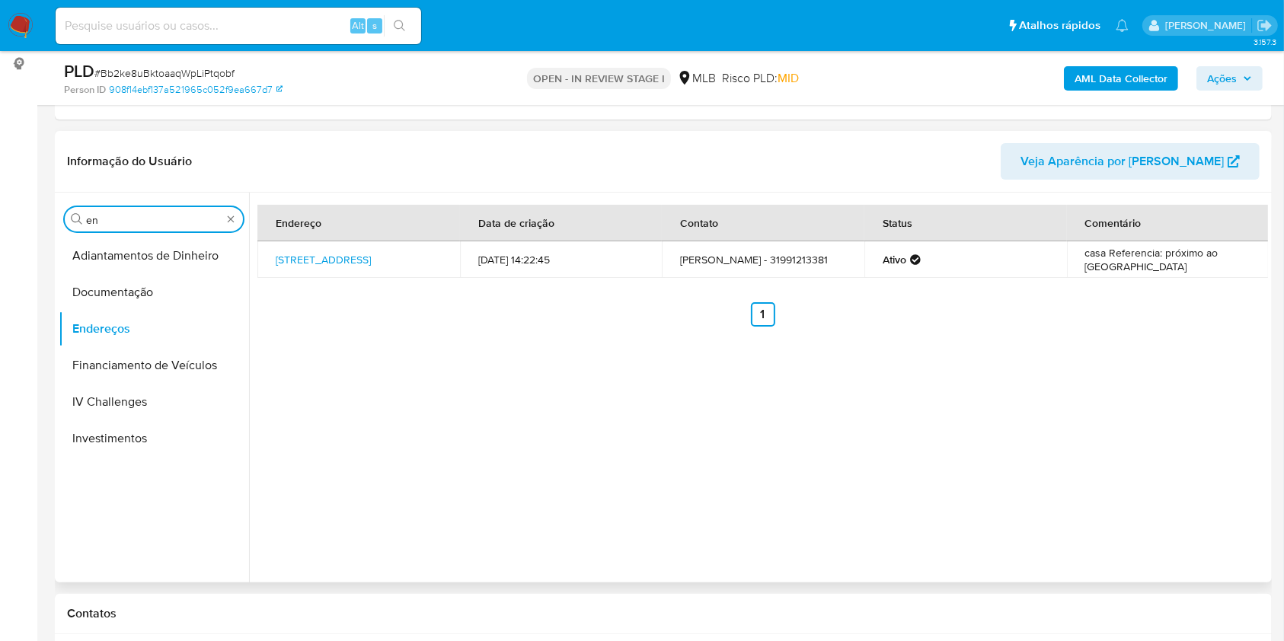
click at [185, 213] on input "en" at bounding box center [154, 220] width 136 height 14
type input "ge"
click at [158, 239] on button "Detalhe da geolocalização" at bounding box center [148, 256] width 178 height 37
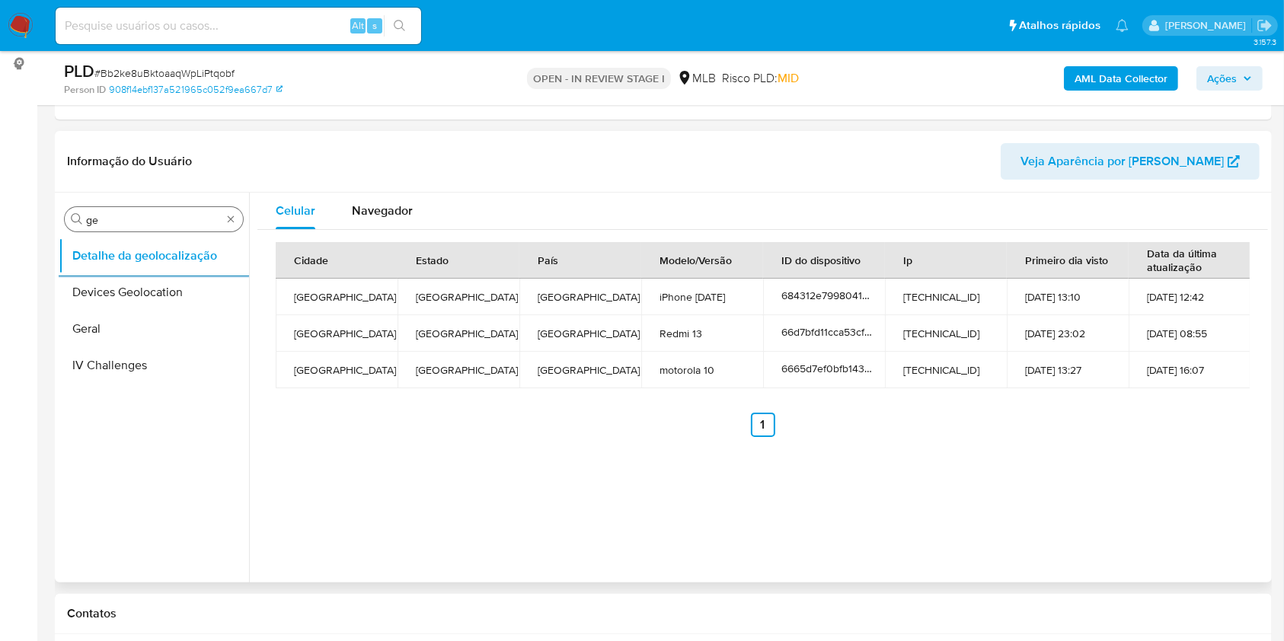
click at [114, 226] on div "Procurar ge" at bounding box center [154, 219] width 178 height 24
click at [113, 226] on div "Procurar ge" at bounding box center [154, 219] width 178 height 24
click at [108, 216] on input "ge" at bounding box center [154, 220] width 136 height 14
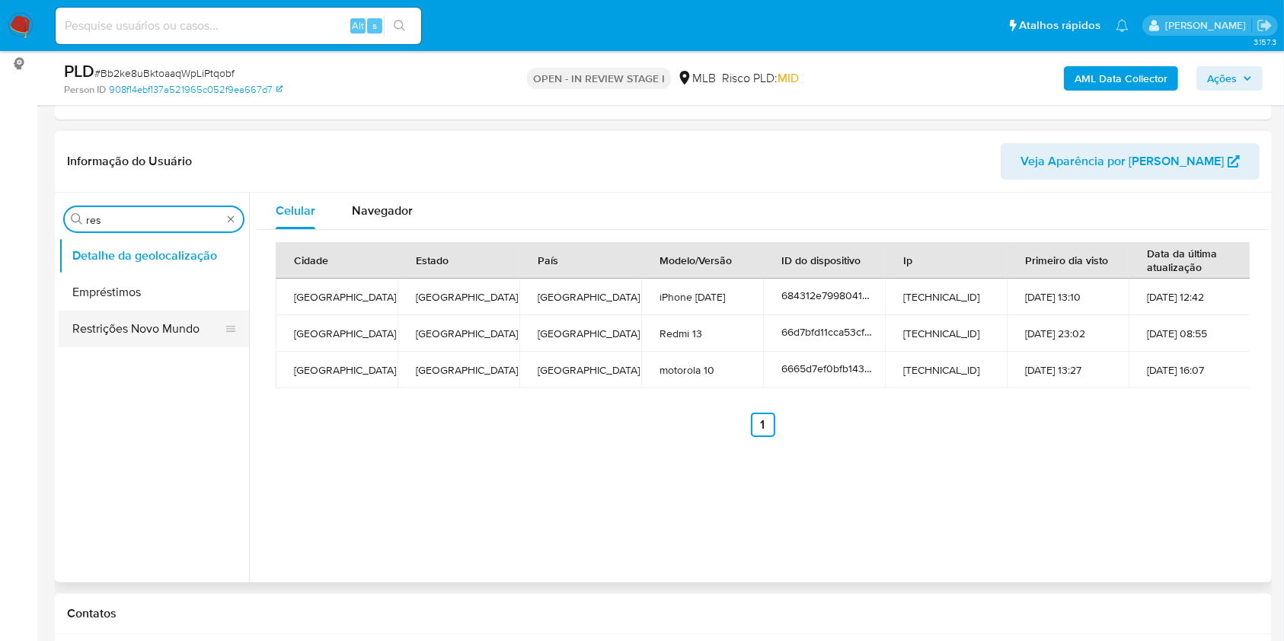
type input "res"
click at [101, 334] on button "Restrições Novo Mundo" at bounding box center [148, 329] width 178 height 37
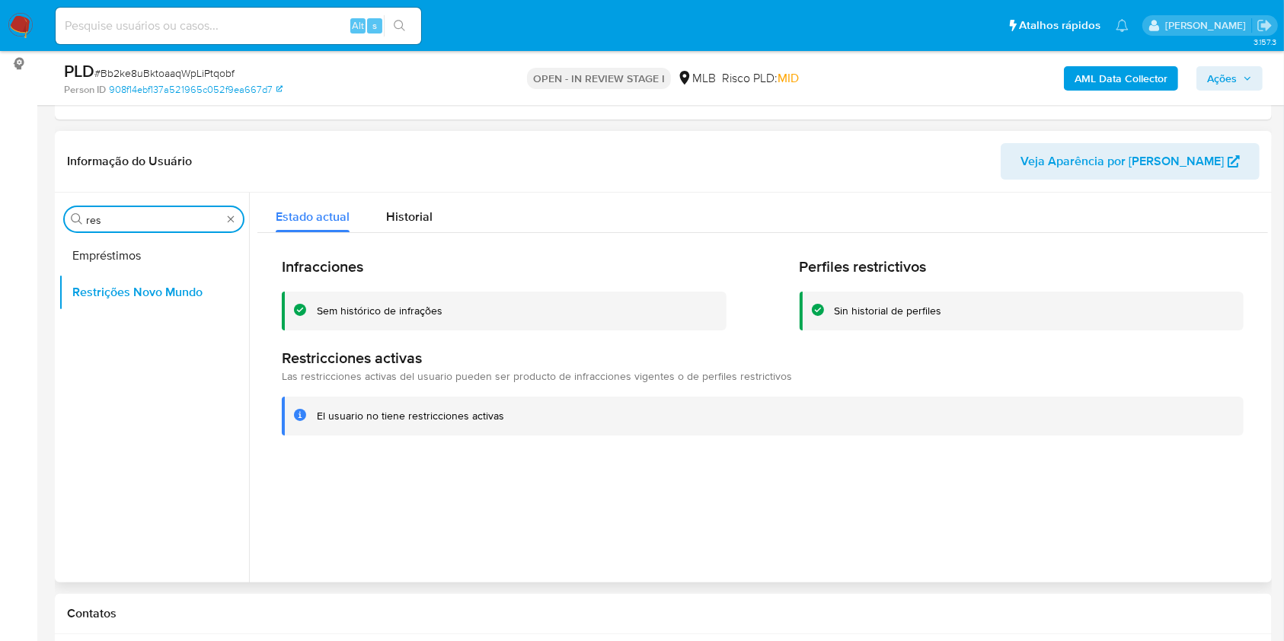
click at [161, 222] on input "res" at bounding box center [154, 220] width 136 height 14
type input "po"
click at [154, 253] on button "Dispositivos Point" at bounding box center [154, 256] width 190 height 37
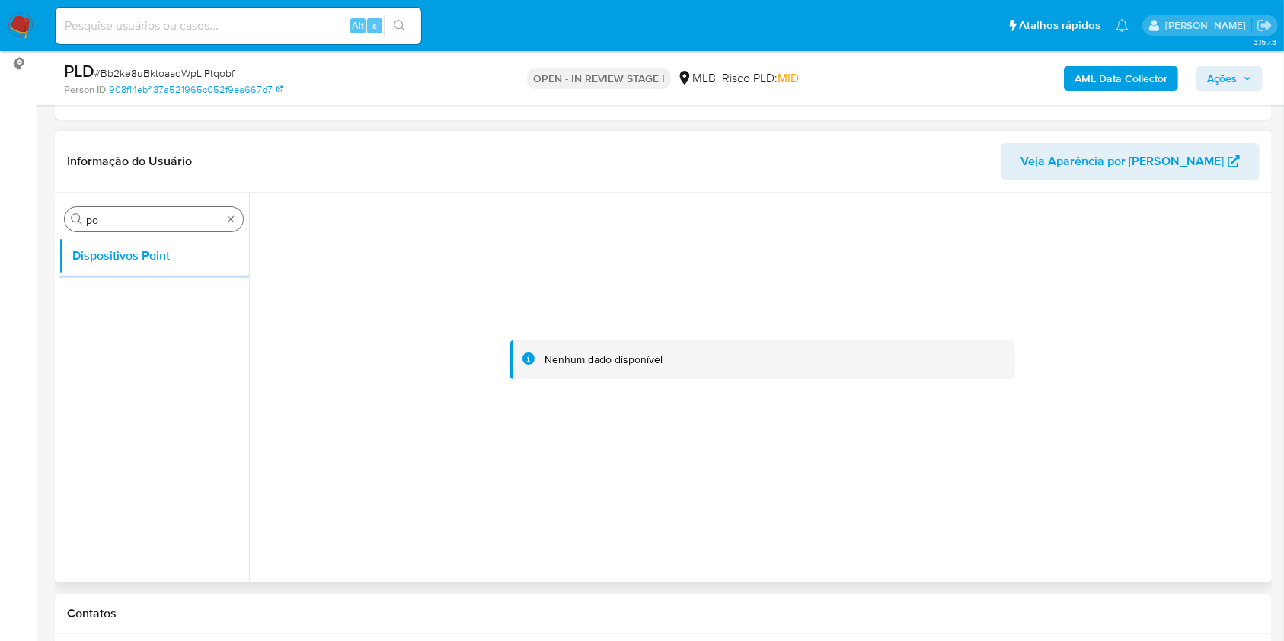
drag, startPoint x: 227, startPoint y: 217, endPoint x: 221, endPoint y: 223, distance: 8.6
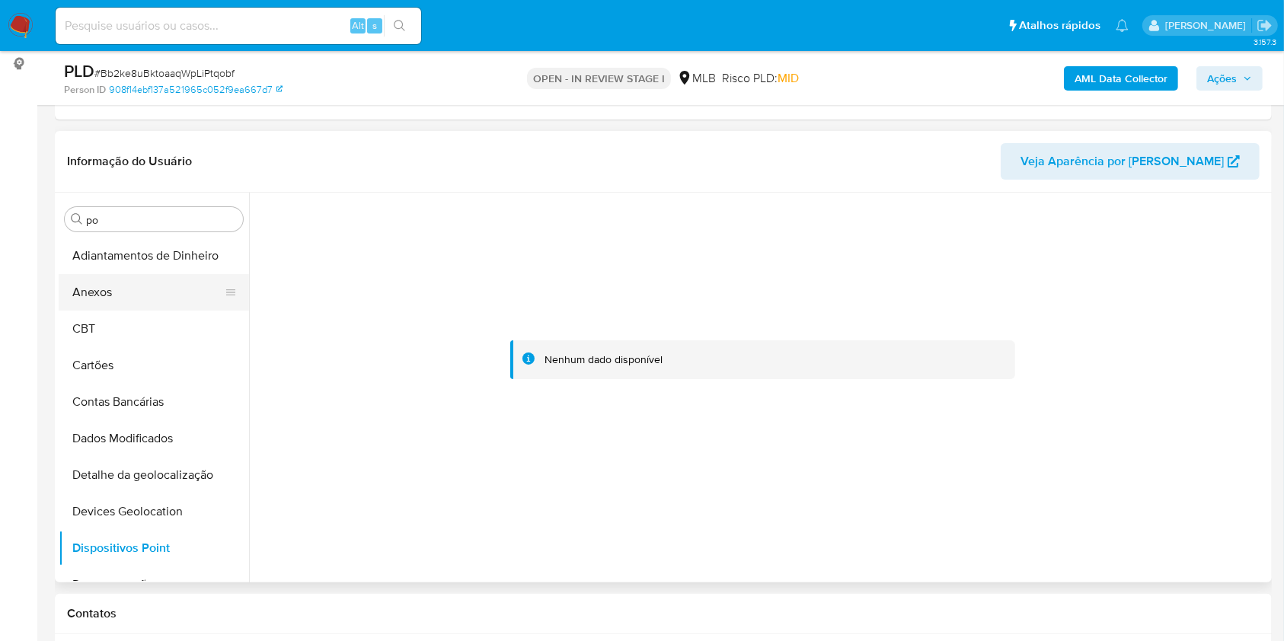
click at [96, 294] on button "Anexos" at bounding box center [148, 292] width 178 height 37
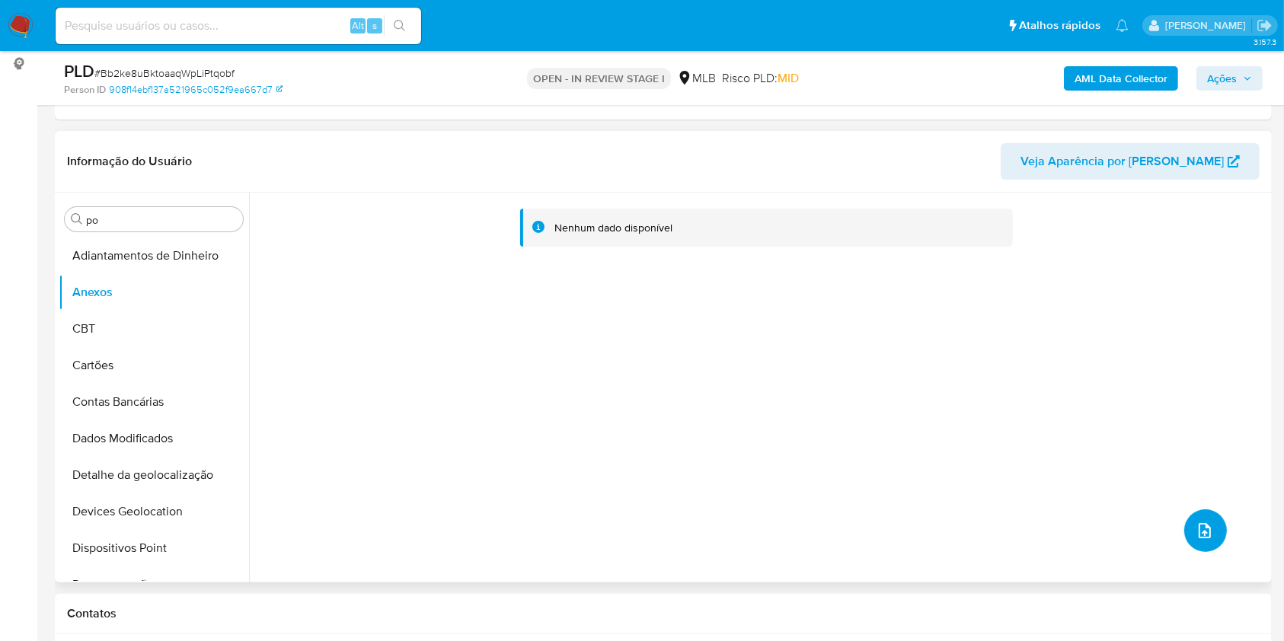
click at [1220, 532] on button "upload-file" at bounding box center [1206, 531] width 43 height 43
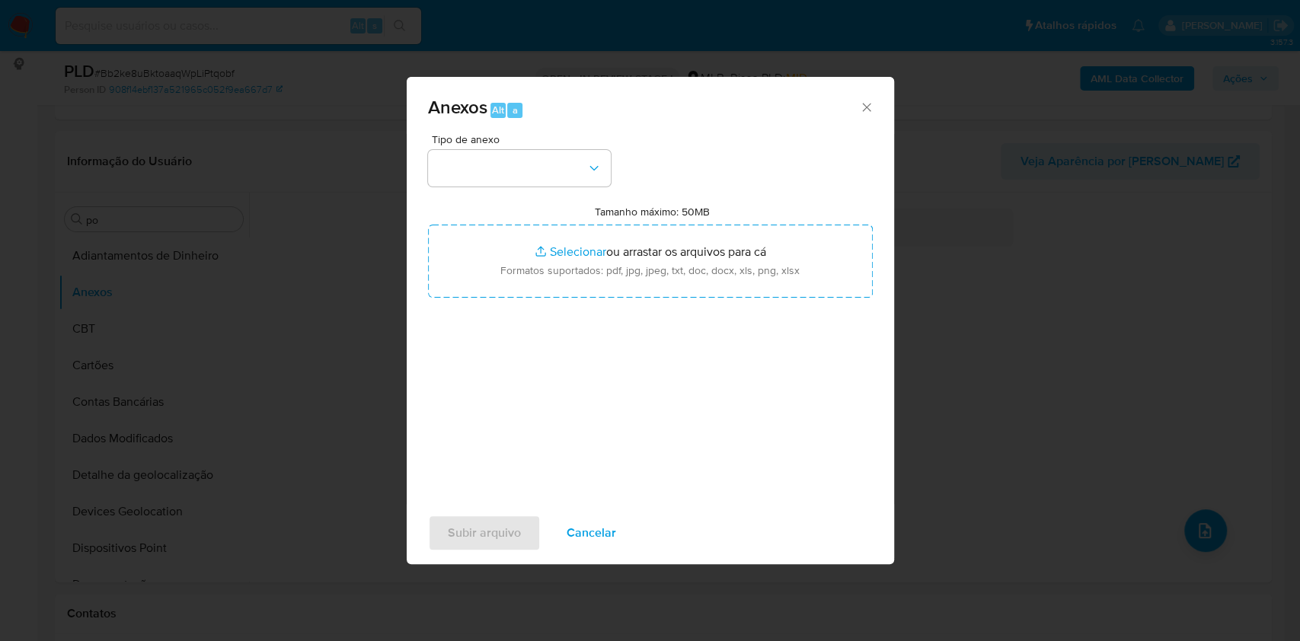
click at [865, 104] on icon "Fechar" at bounding box center [866, 107] width 15 height 15
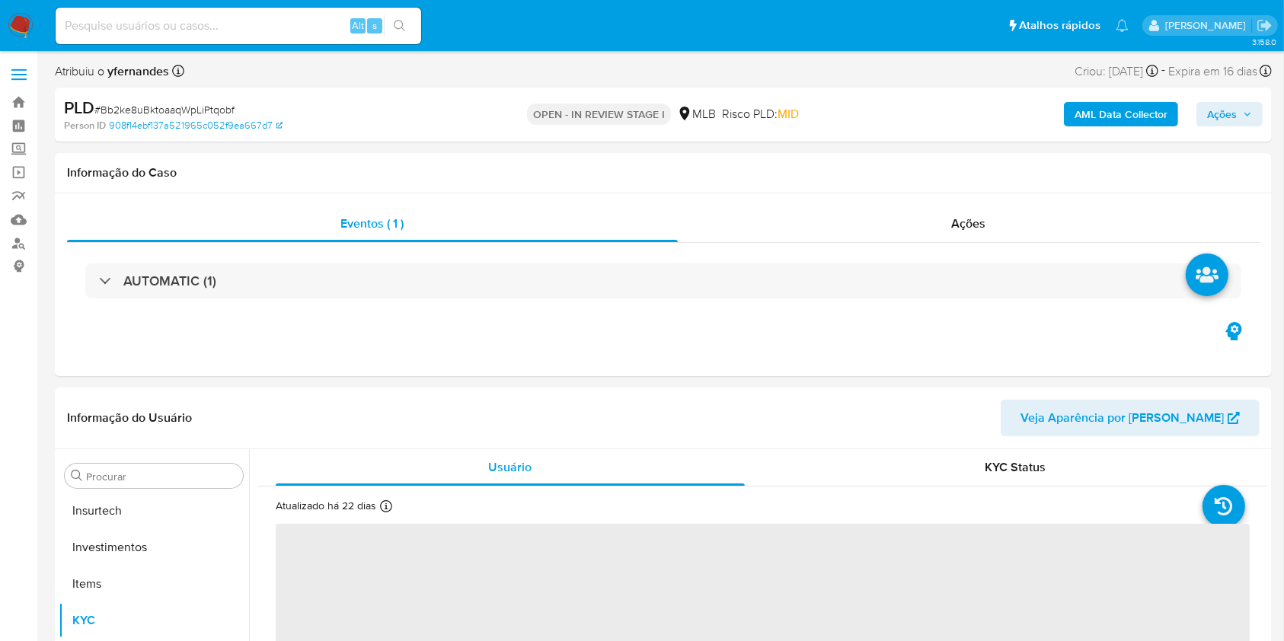
scroll to position [717, 0]
click at [1127, 119] on b "AML Data Collector" at bounding box center [1121, 114] width 93 height 24
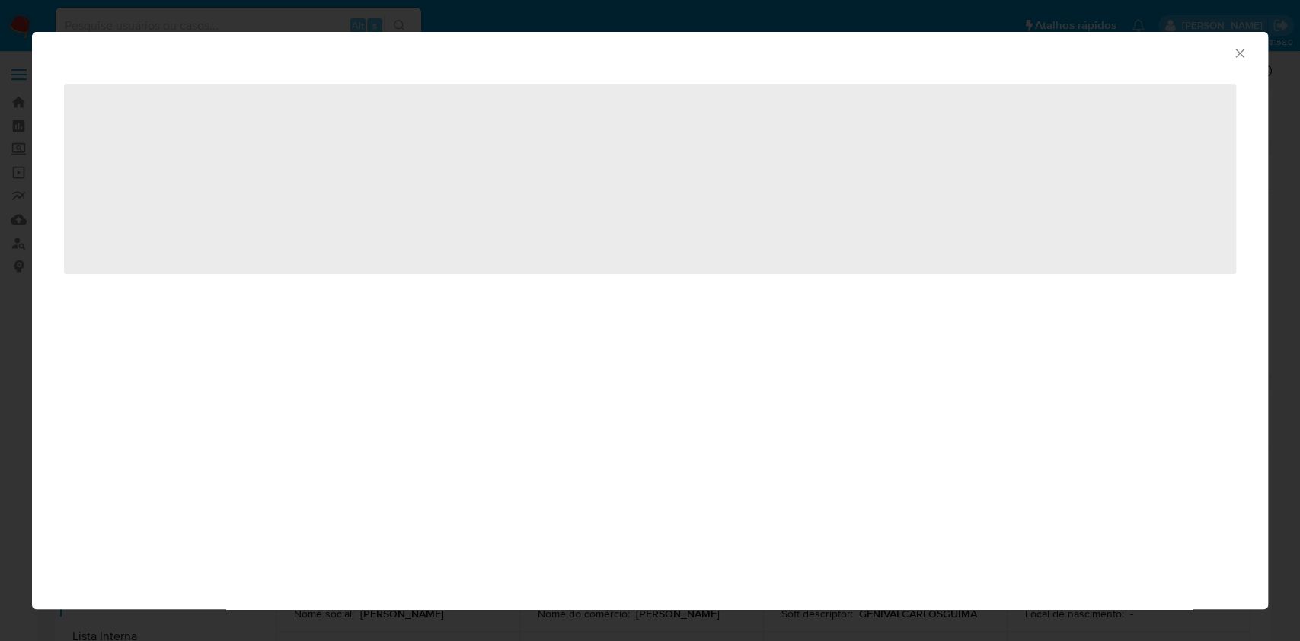
select select "10"
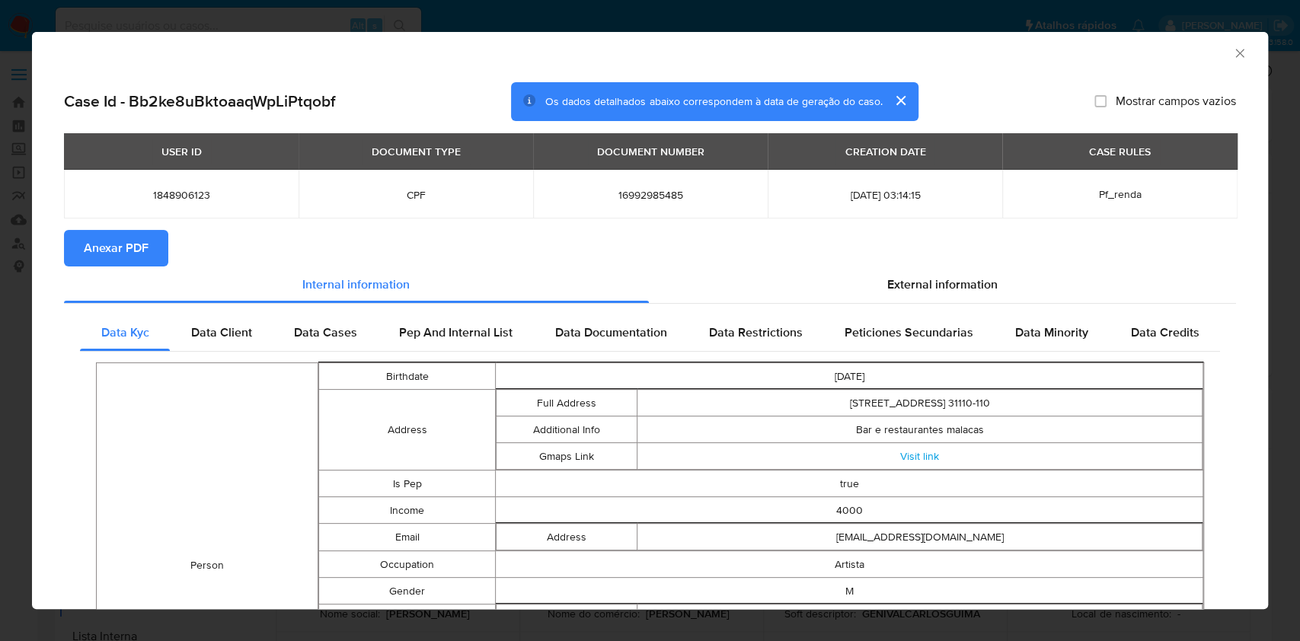
click at [142, 245] on span "Anexar PDF" at bounding box center [116, 249] width 65 height 34
click at [0, 419] on div "AML Data Collector Case Id - Bb2ke8uBktoaaqWpLiPtqobf Os dados detalhados abaix…" at bounding box center [650, 320] width 1300 height 641
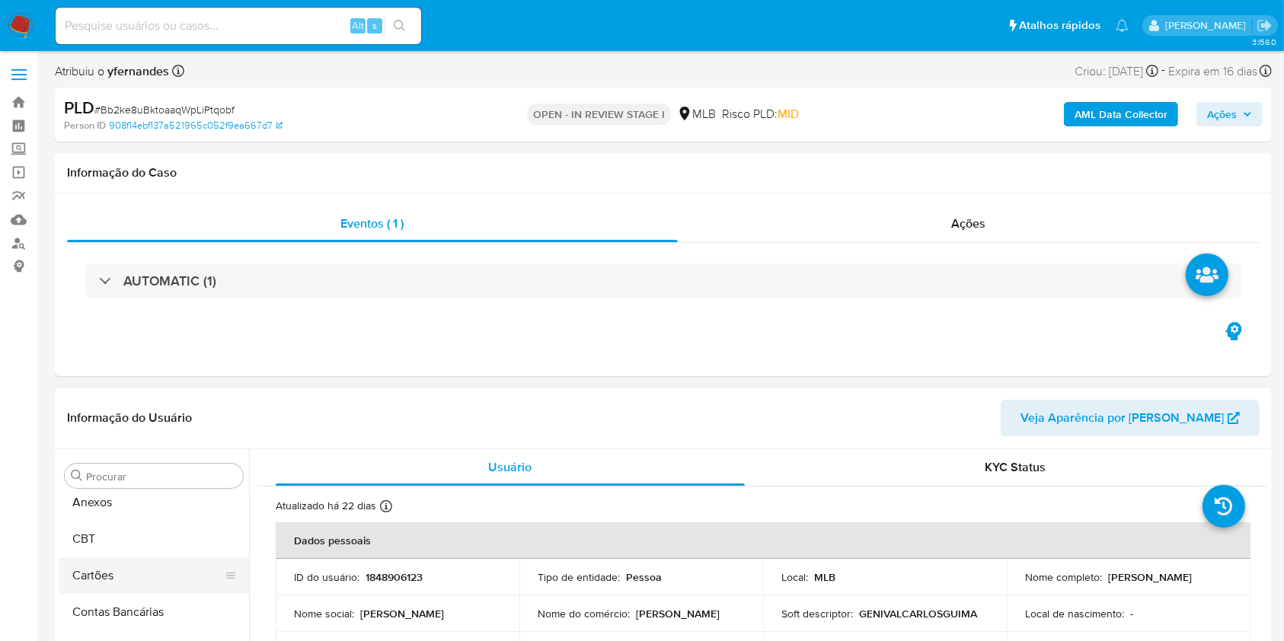
scroll to position [0, 0]
click at [114, 557] on button "Anexos" at bounding box center [148, 549] width 178 height 37
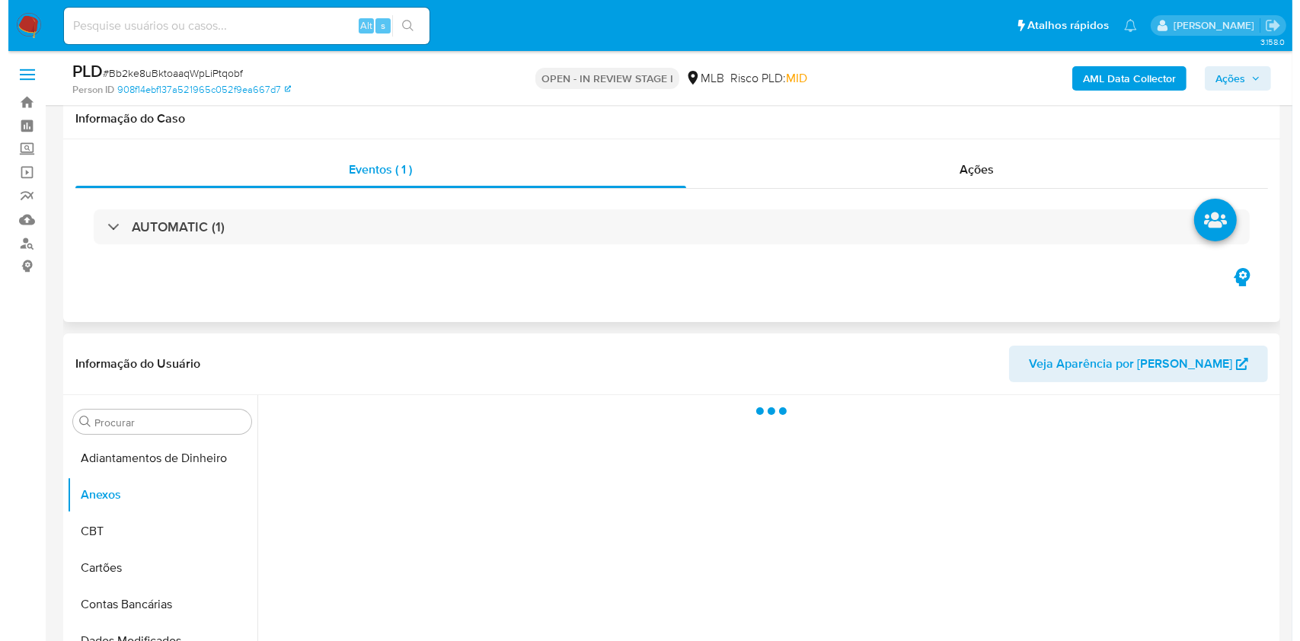
scroll to position [203, 0]
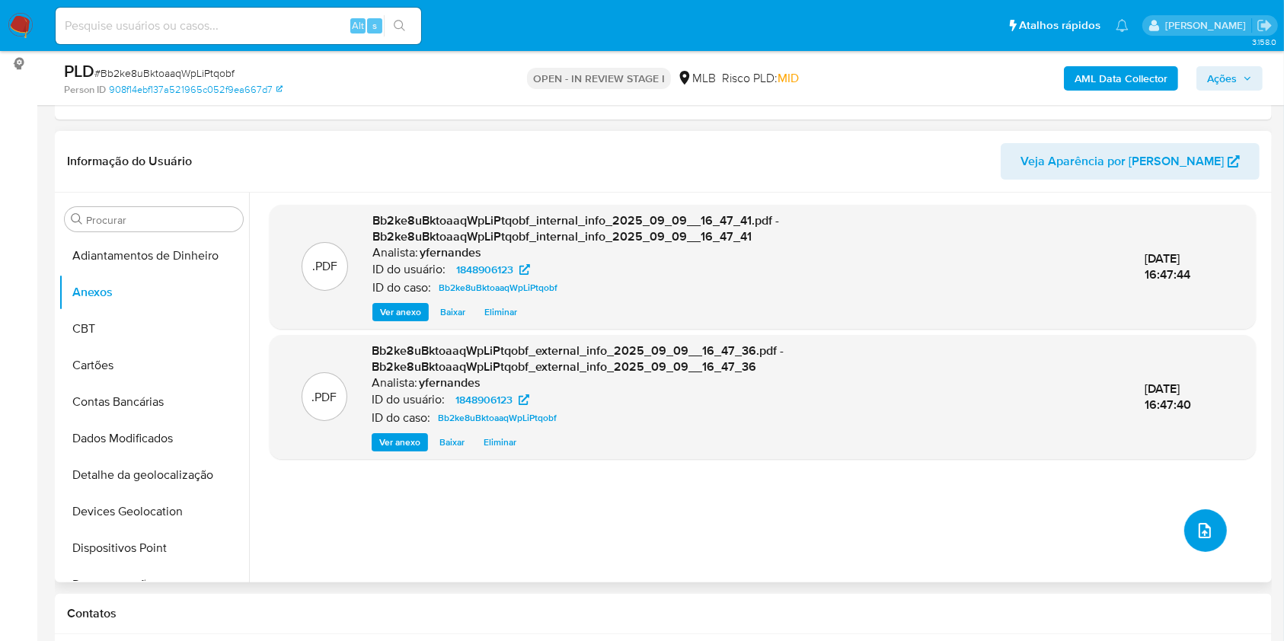
click at [1203, 529] on icon "upload-file" at bounding box center [1205, 531] width 18 height 18
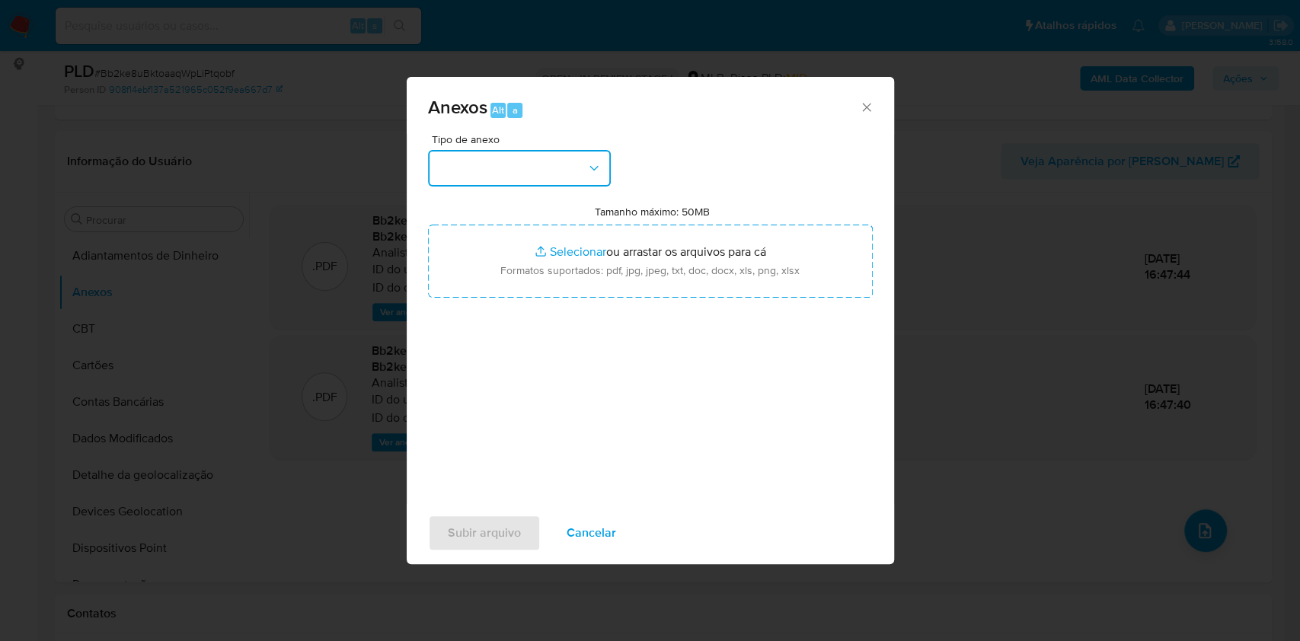
click at [554, 161] on button "button" at bounding box center [519, 168] width 183 height 37
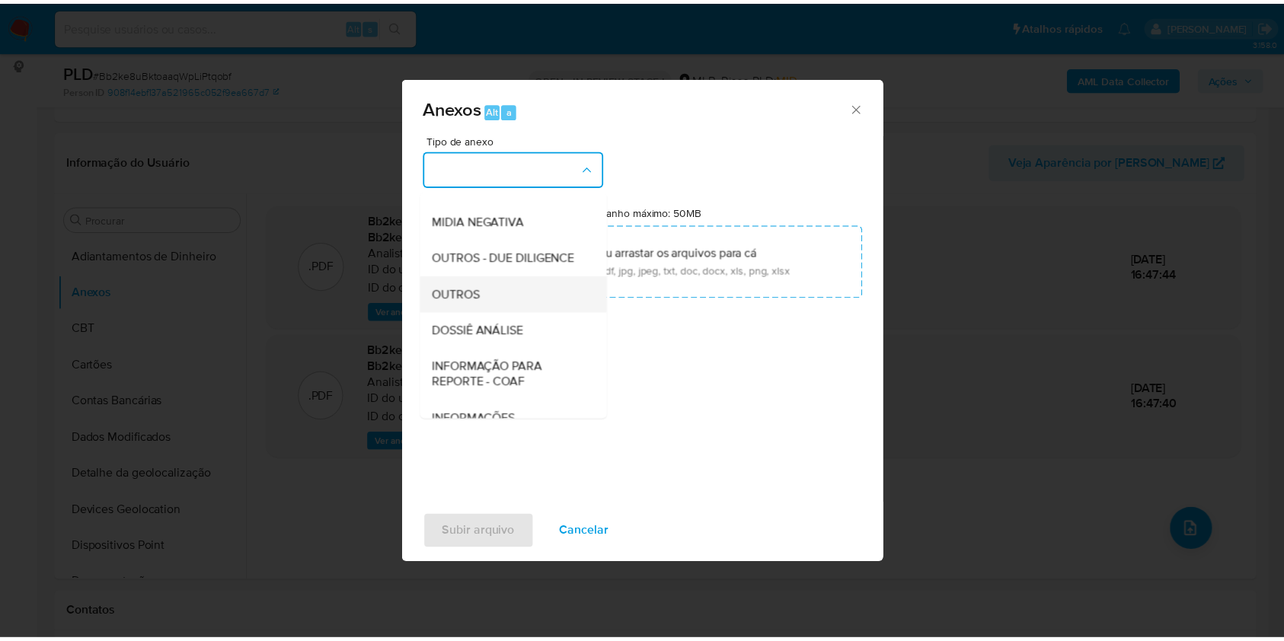
scroll to position [234, 0]
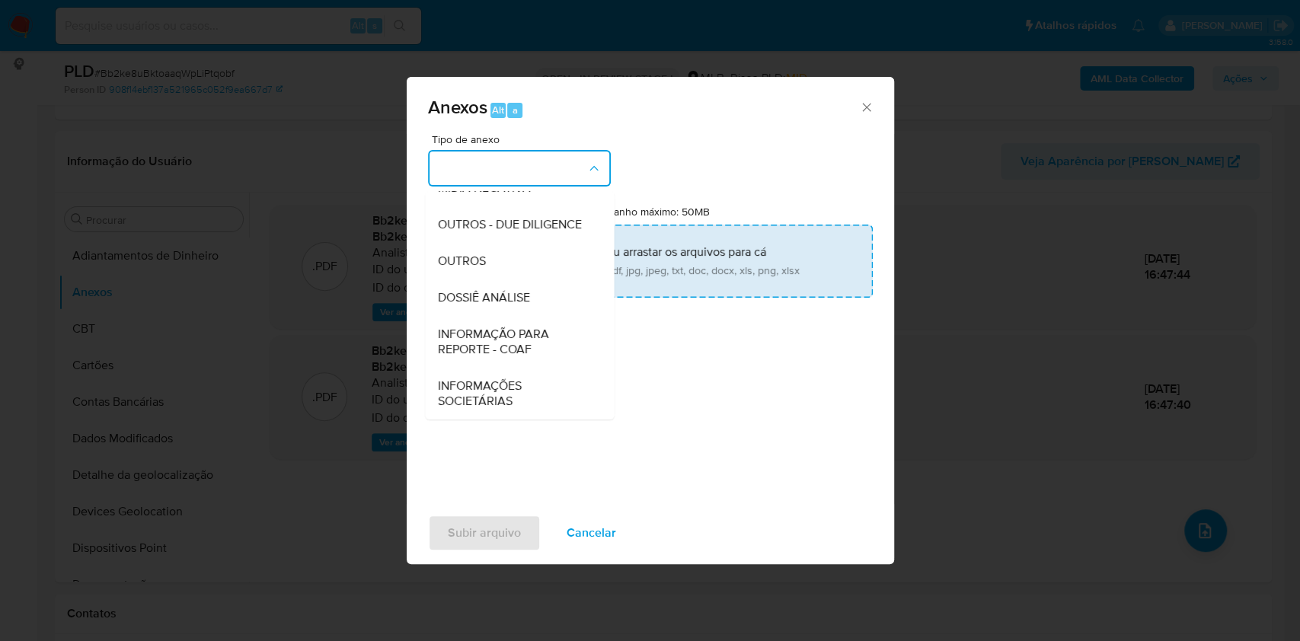
click at [478, 264] on span "OUTROS" at bounding box center [461, 261] width 48 height 15
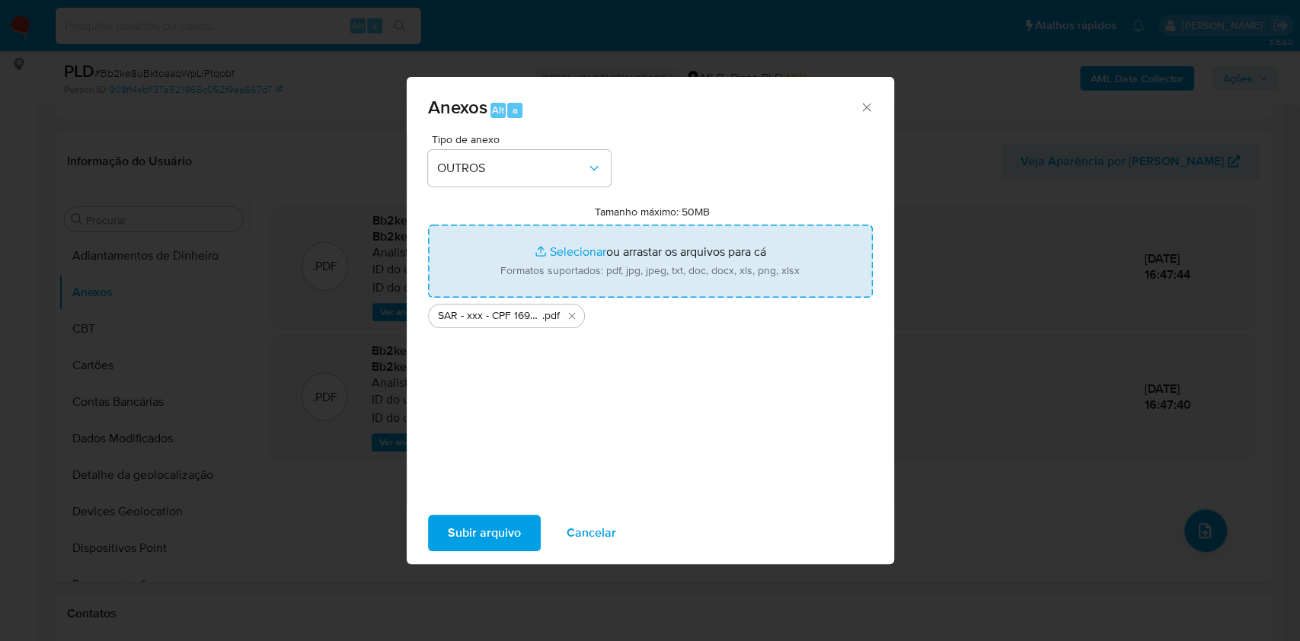
type input "C:\fakepath\Mulan 1848906123_2025_09_08_16_56_28.xlsx"
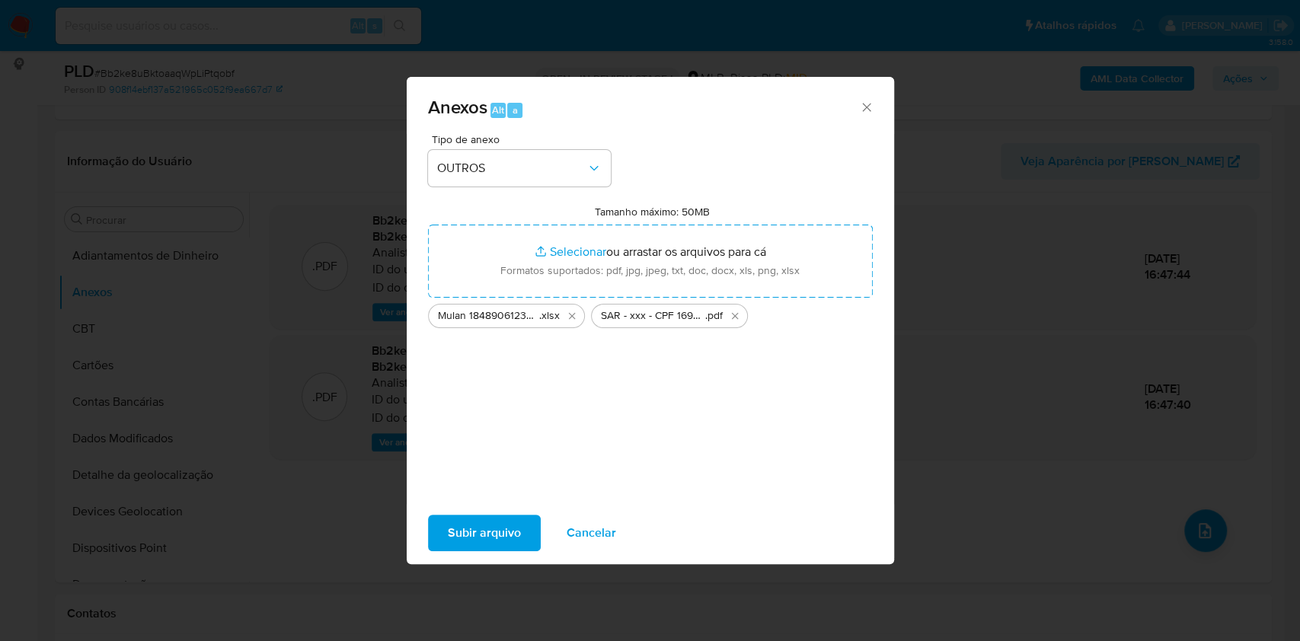
click at [487, 520] on span "Subir arquivo" at bounding box center [484, 533] width 73 height 34
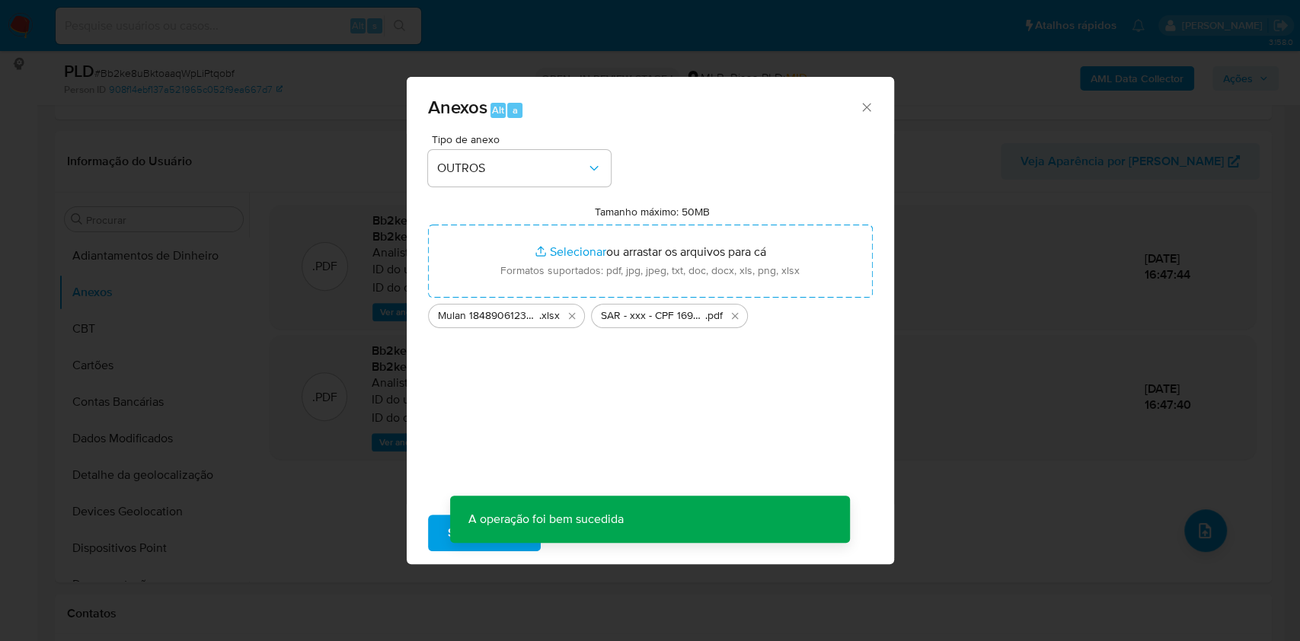
click at [282, 299] on div "Anexos Alt a Tipo de anexo OUTROS Tamanho máximo: 50MB Selecionar arquivos Sele…" at bounding box center [650, 320] width 1300 height 641
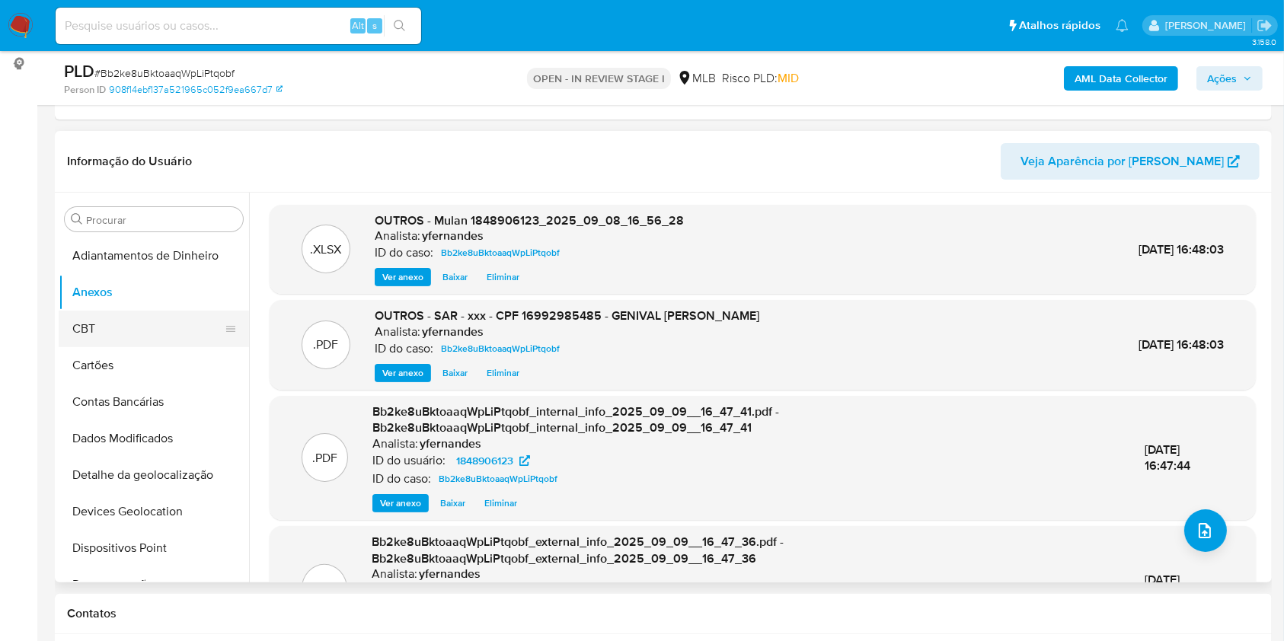
click at [104, 331] on button "CBT" at bounding box center [148, 329] width 178 height 37
click at [104, 289] on button "Anexos" at bounding box center [148, 292] width 178 height 37
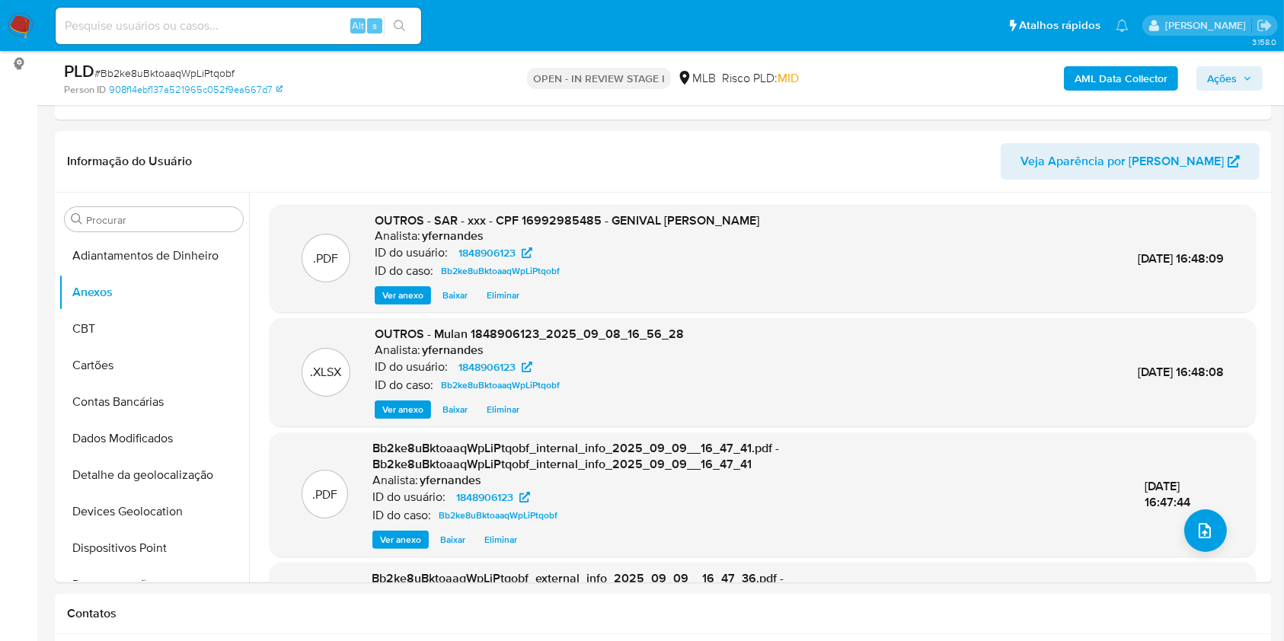
click at [1236, 78] on span "Ações" at bounding box center [1222, 78] width 30 height 24
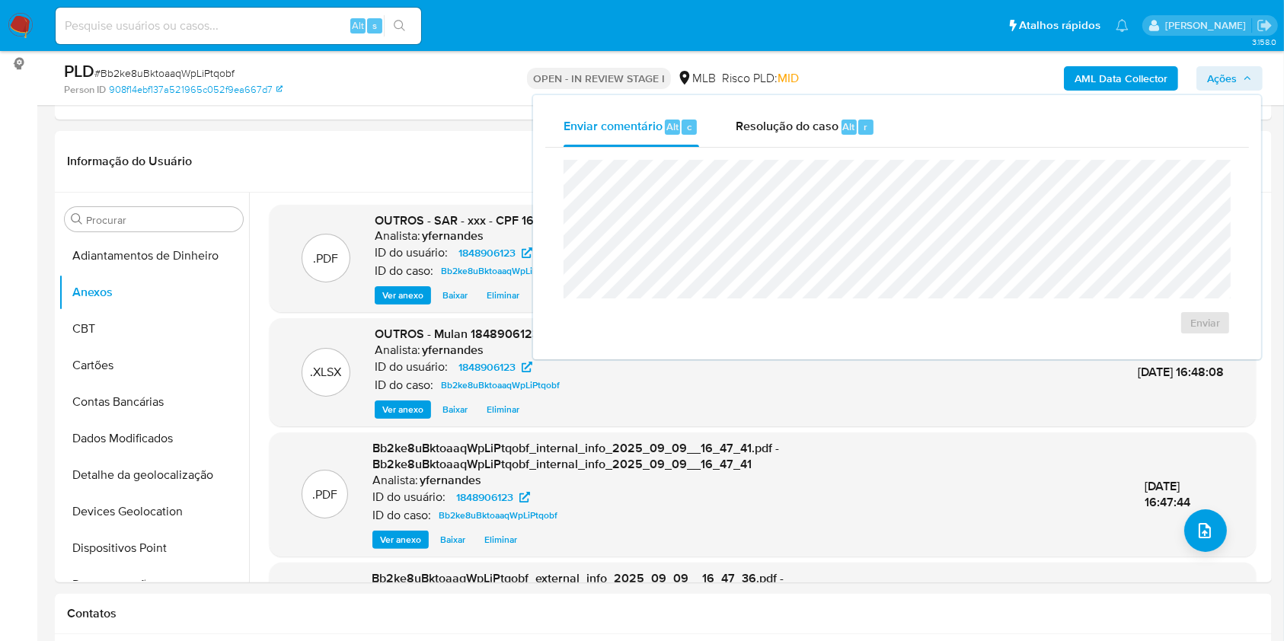
click at [750, 123] on span "Resolução do caso" at bounding box center [787, 126] width 103 height 18
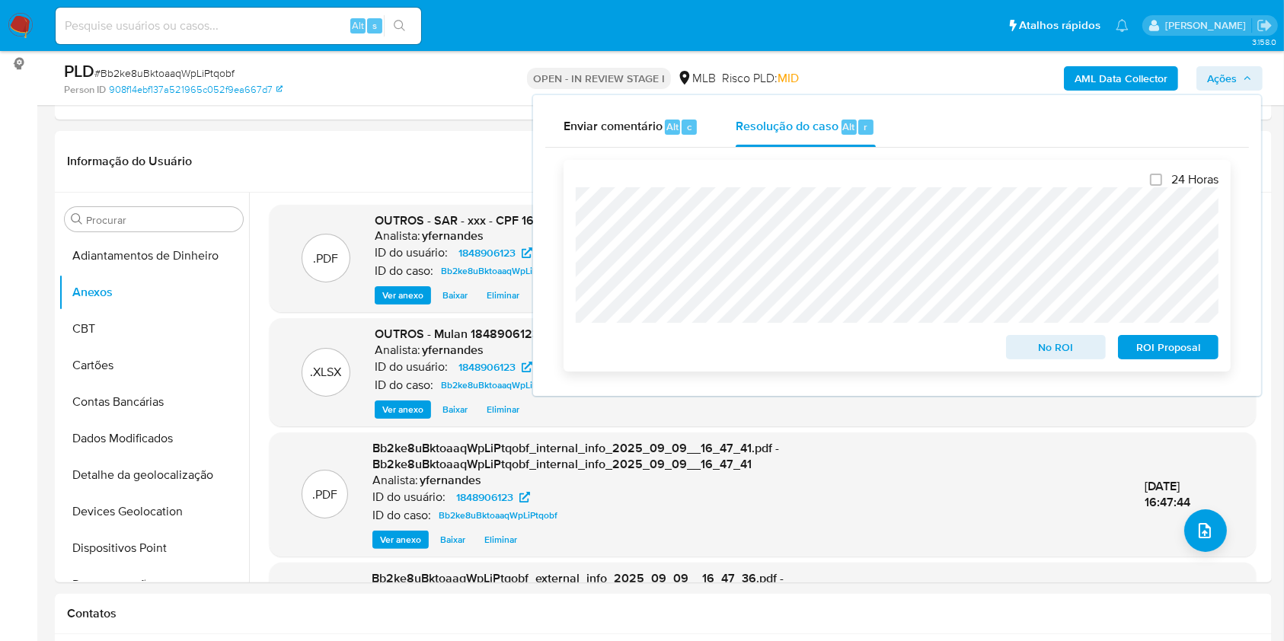
click at [1183, 366] on div "24 Horas No ROI ROI Proposal" at bounding box center [897, 266] width 667 height 212
click at [1172, 357] on span "ROI Proposal" at bounding box center [1168, 347] width 79 height 21
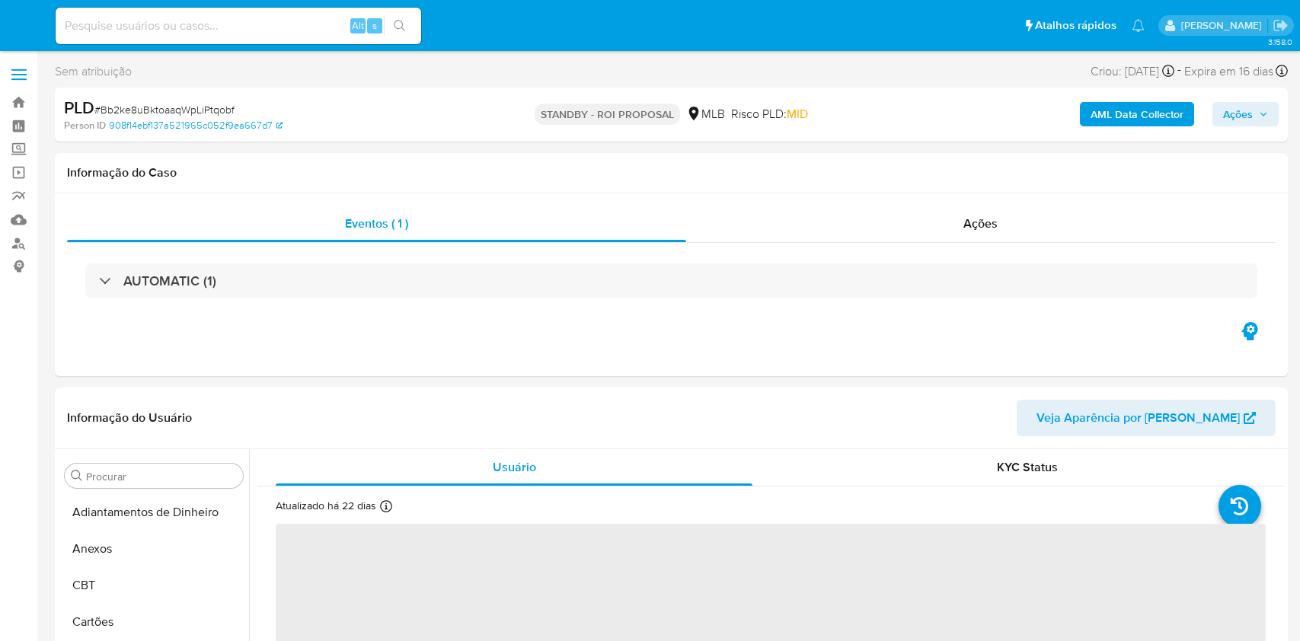
select select "10"
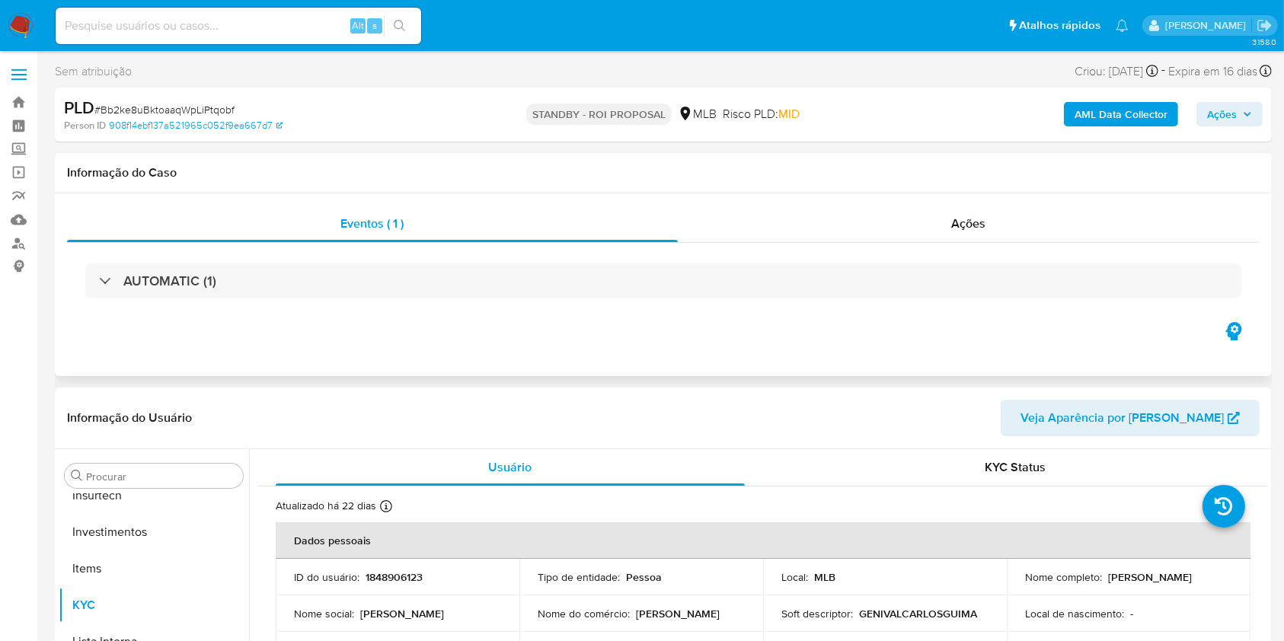
scroll to position [717, 0]
click at [858, 206] on div "Ações" at bounding box center [969, 224] width 582 height 37
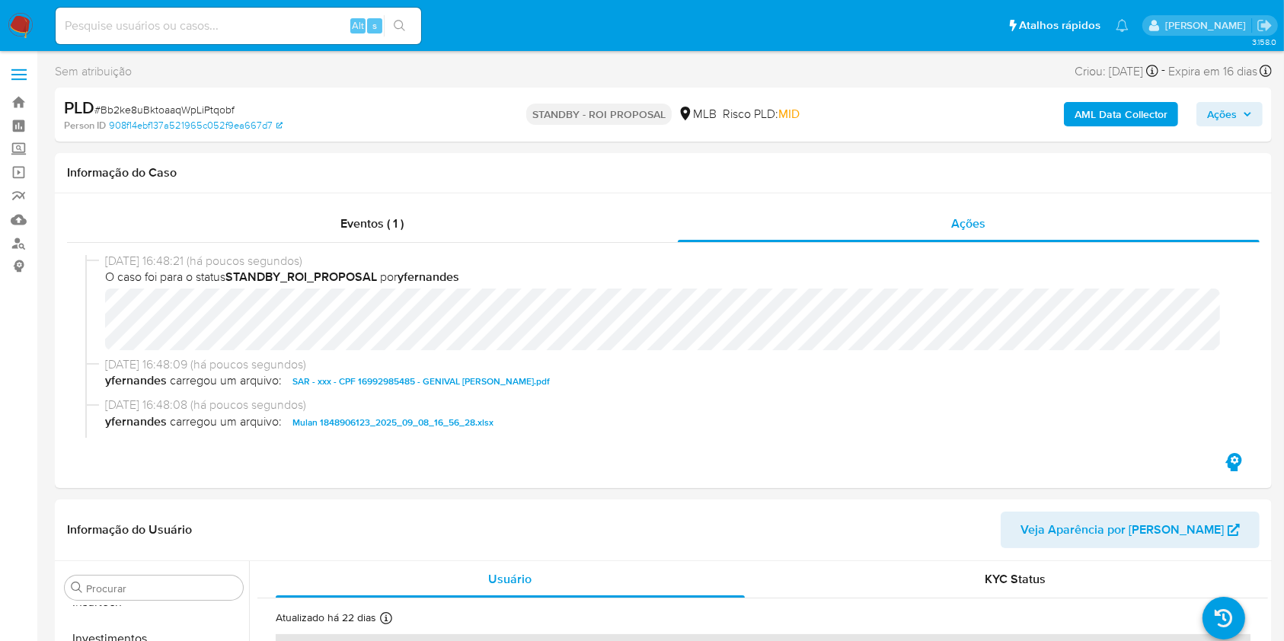
scroll to position [0, 0]
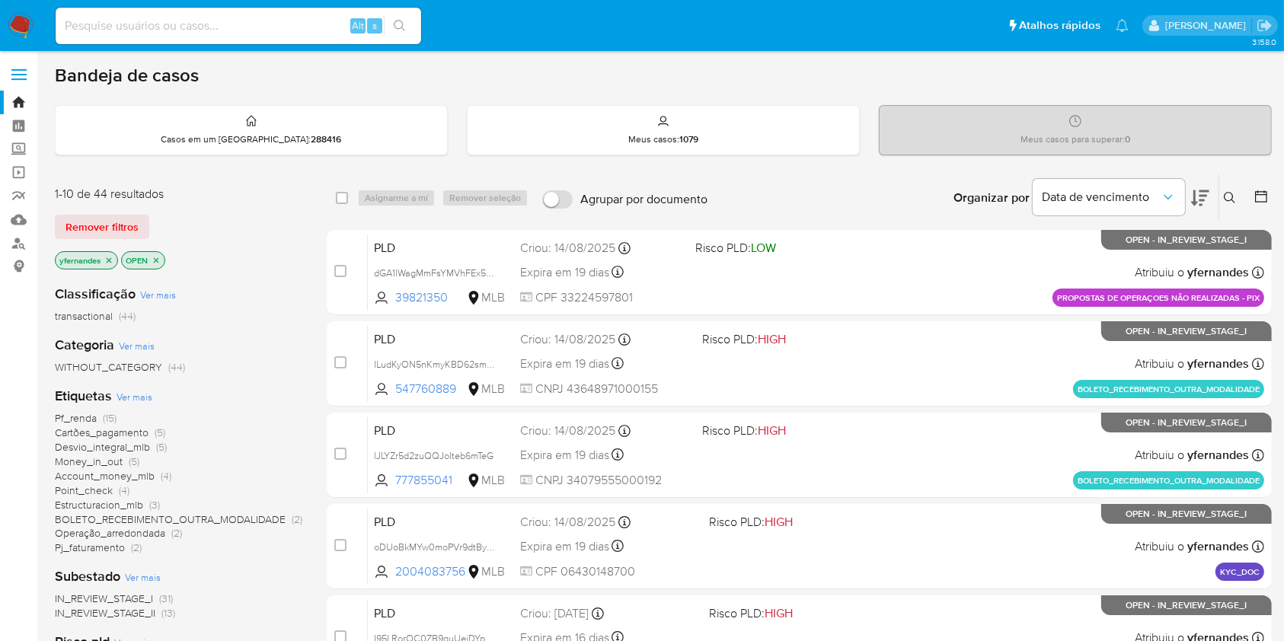
click at [142, 399] on span "Ver mais" at bounding box center [135, 397] width 36 height 14
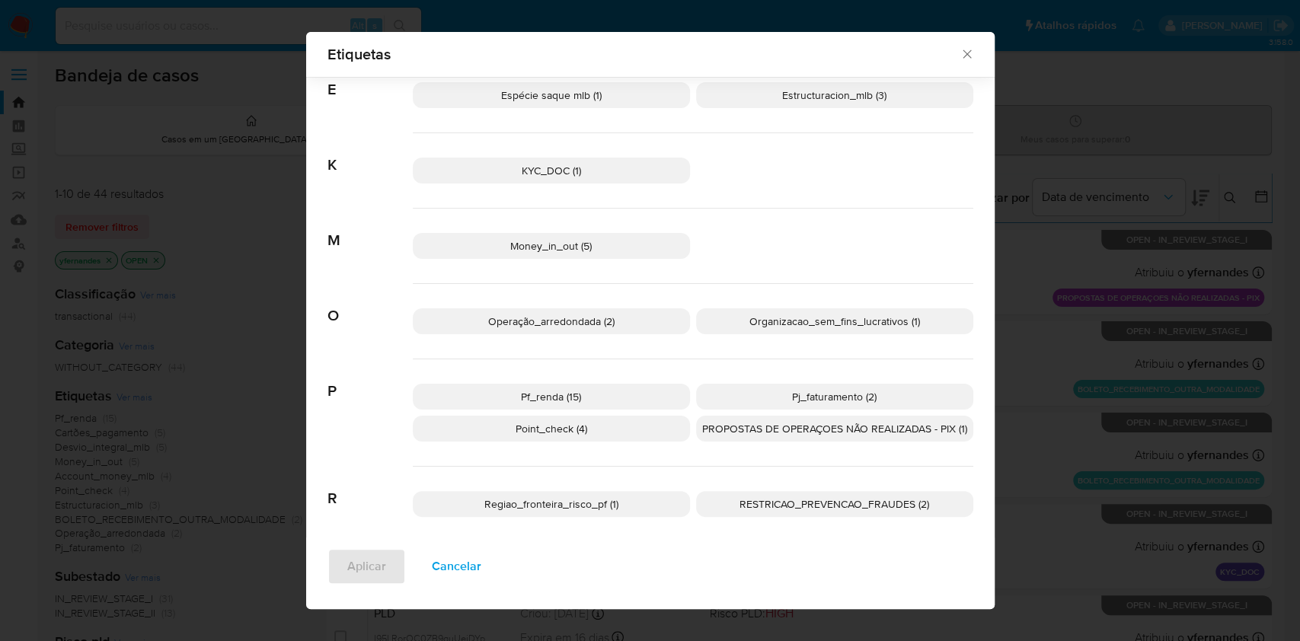
scroll to position [424, 0]
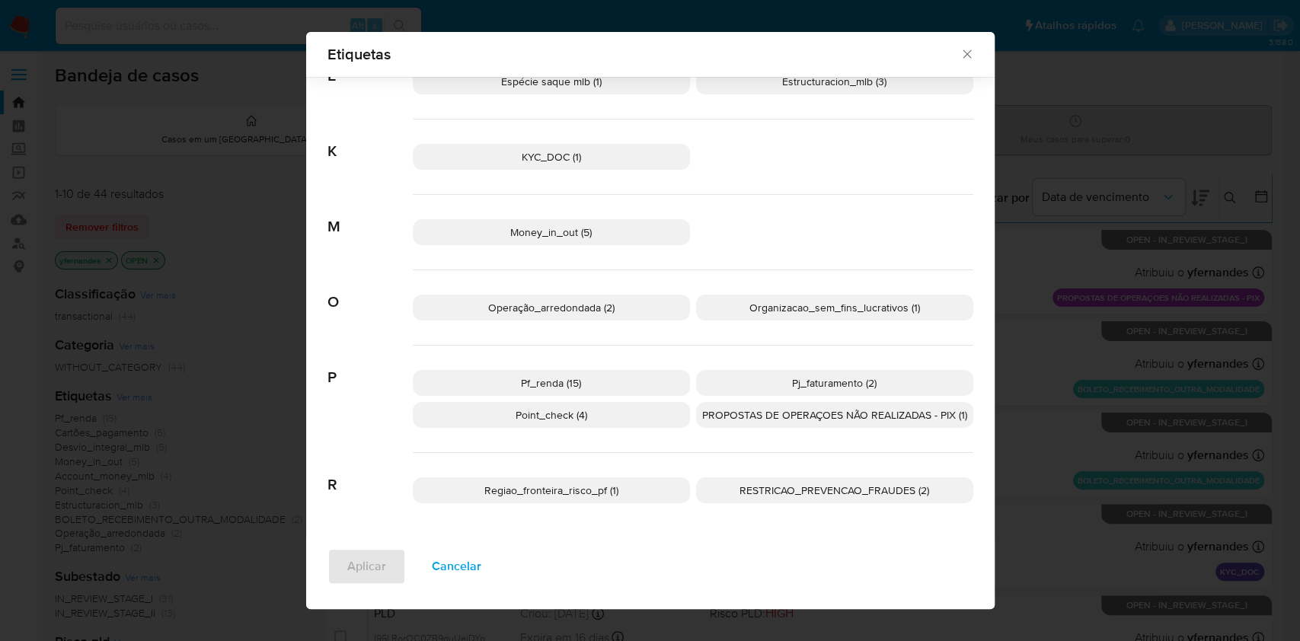
click at [966, 51] on icon "Fechar" at bounding box center [967, 53] width 15 height 15
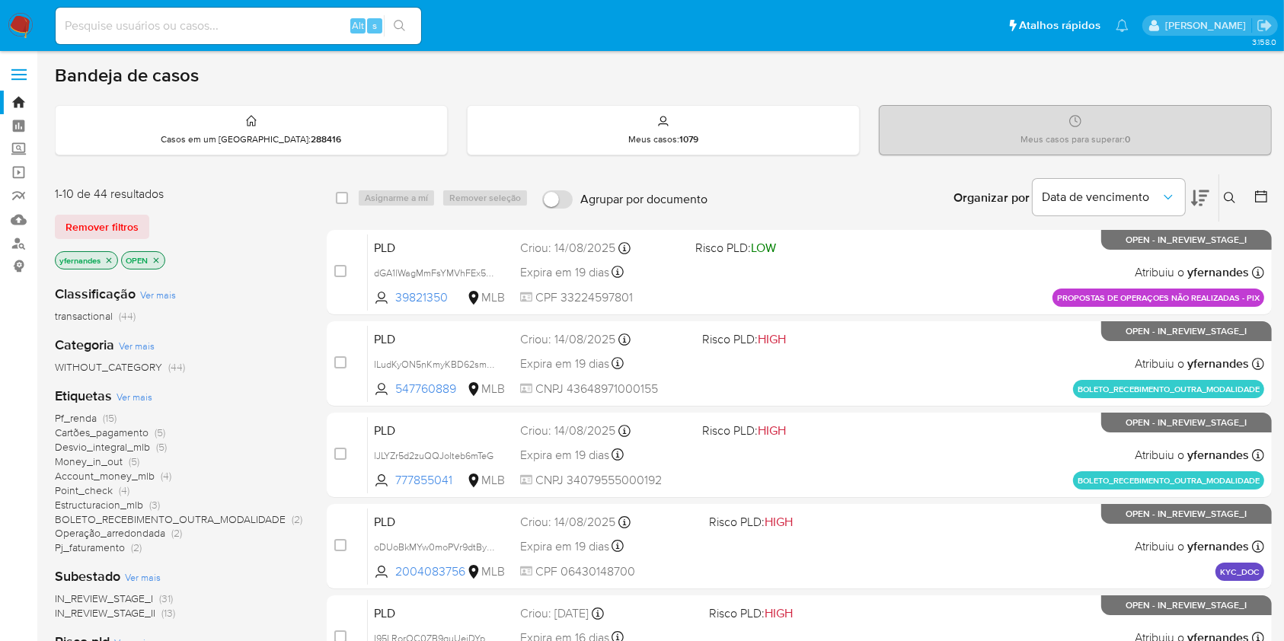
click at [123, 395] on span "Ver mais" at bounding box center [135, 397] width 36 height 14
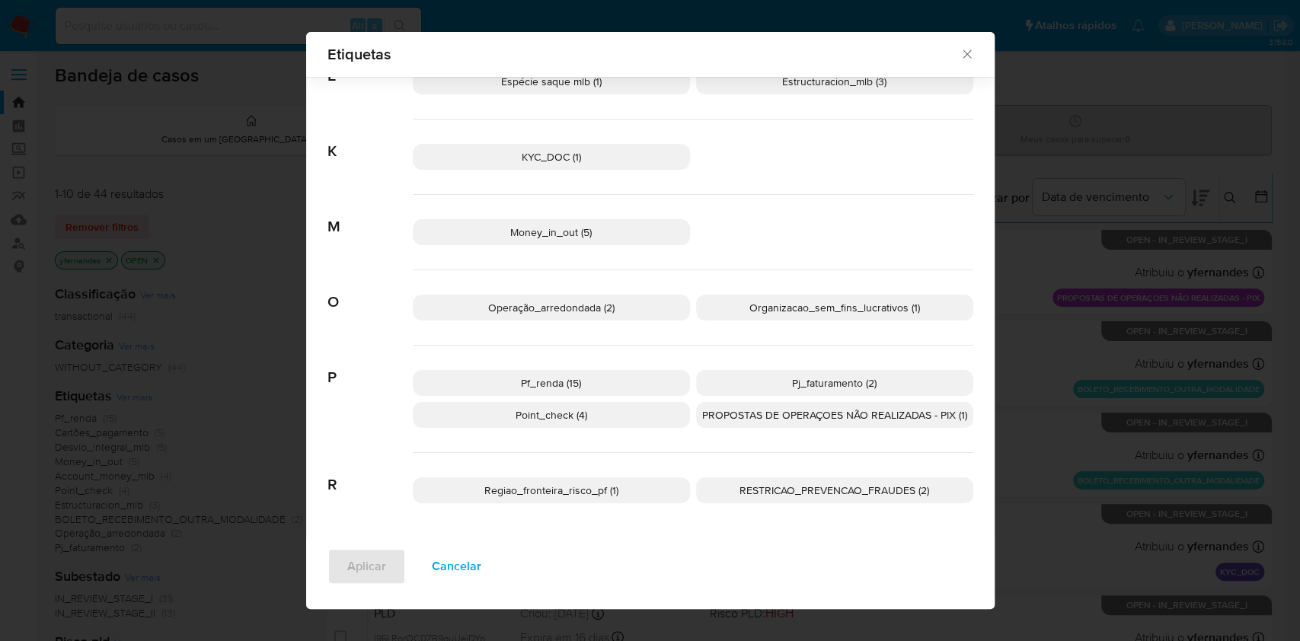
click at [561, 386] on span "Pf_renda (15)" at bounding box center [551, 383] width 60 height 15
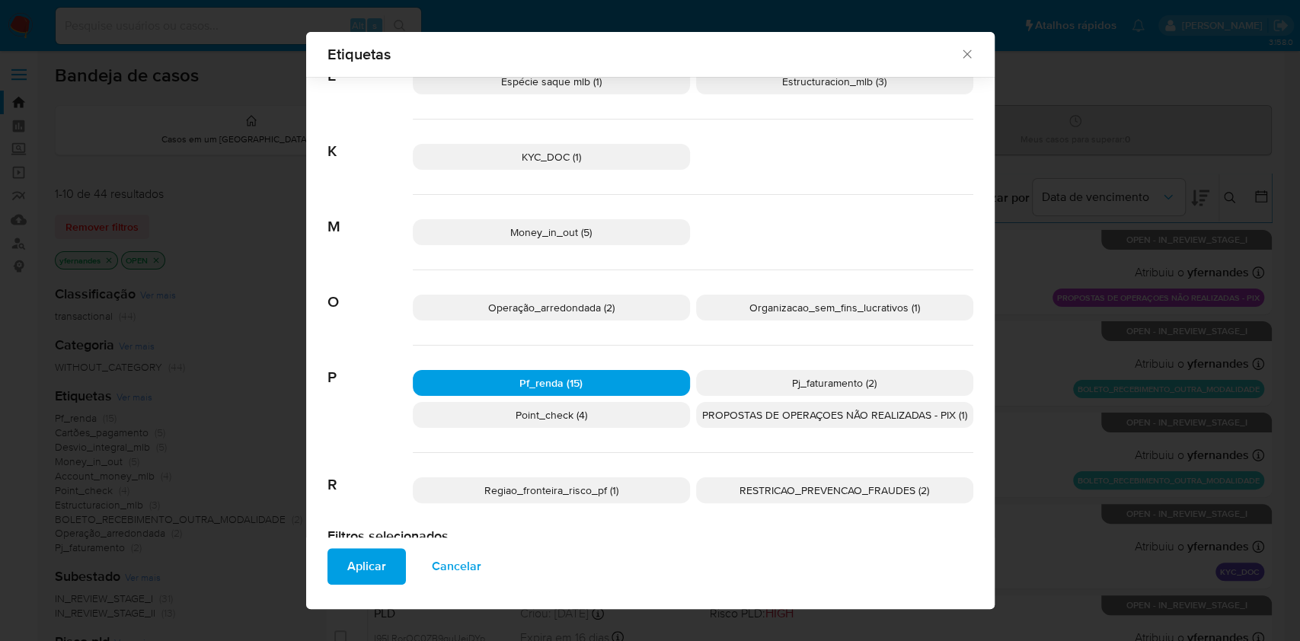
click at [365, 575] on span "Aplicar" at bounding box center [366, 567] width 39 height 34
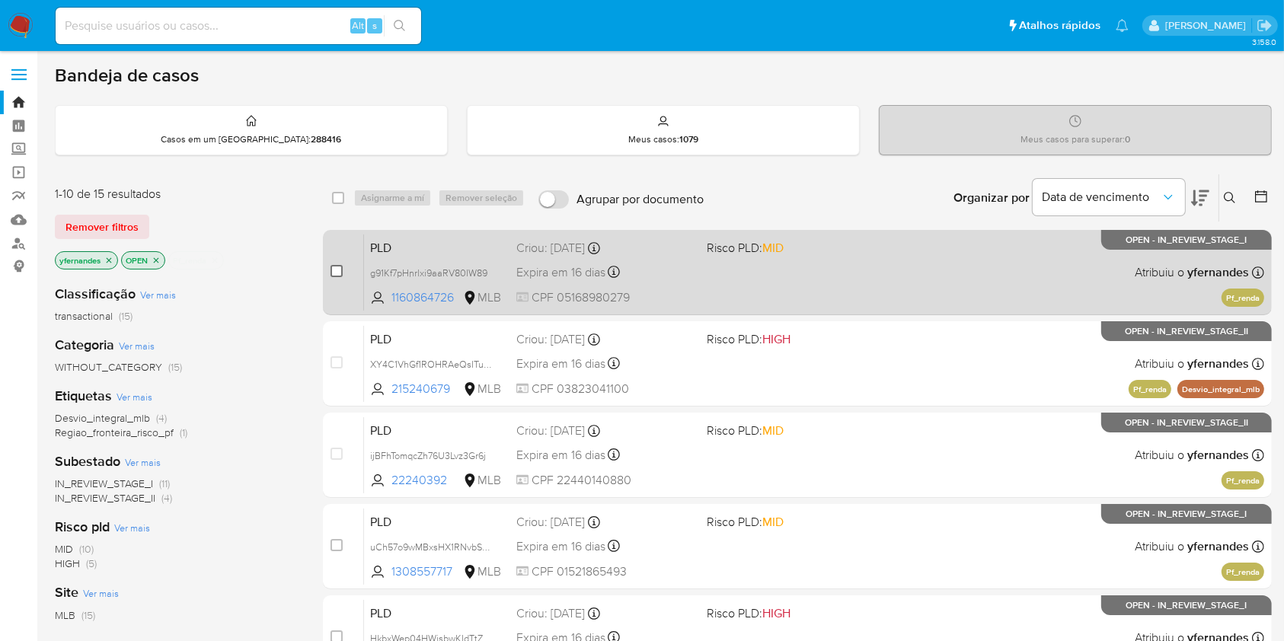
click at [333, 266] on input "checkbox" at bounding box center [337, 271] width 12 height 12
checkbox input "true"
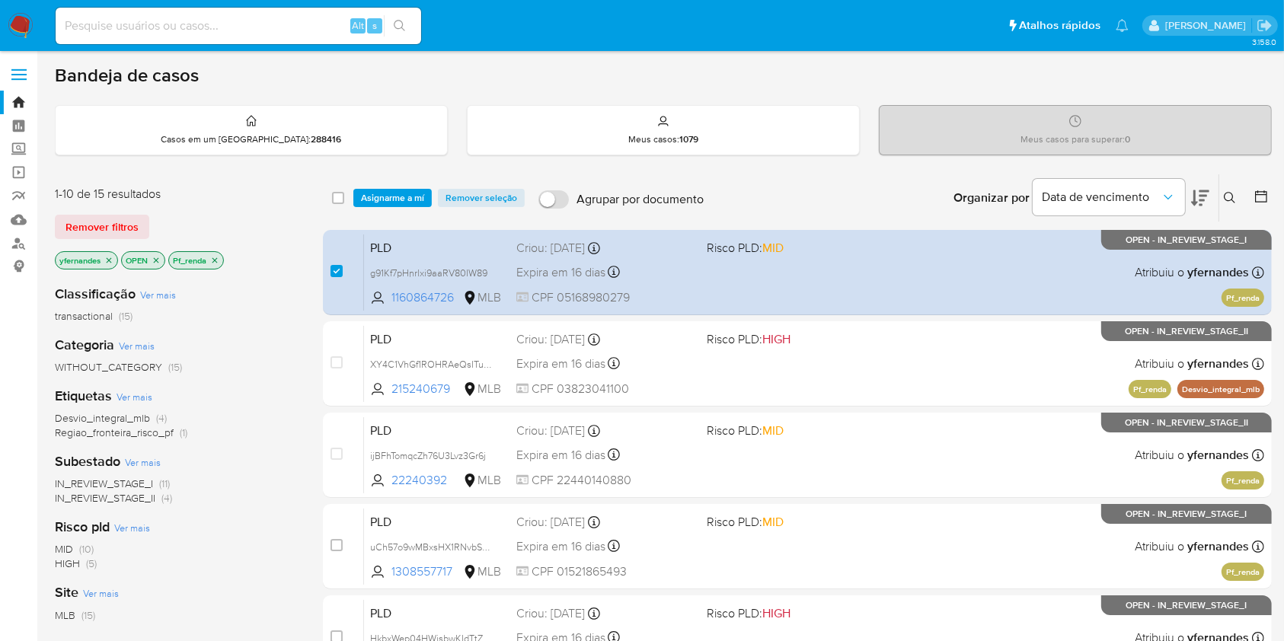
scroll to position [408, 0]
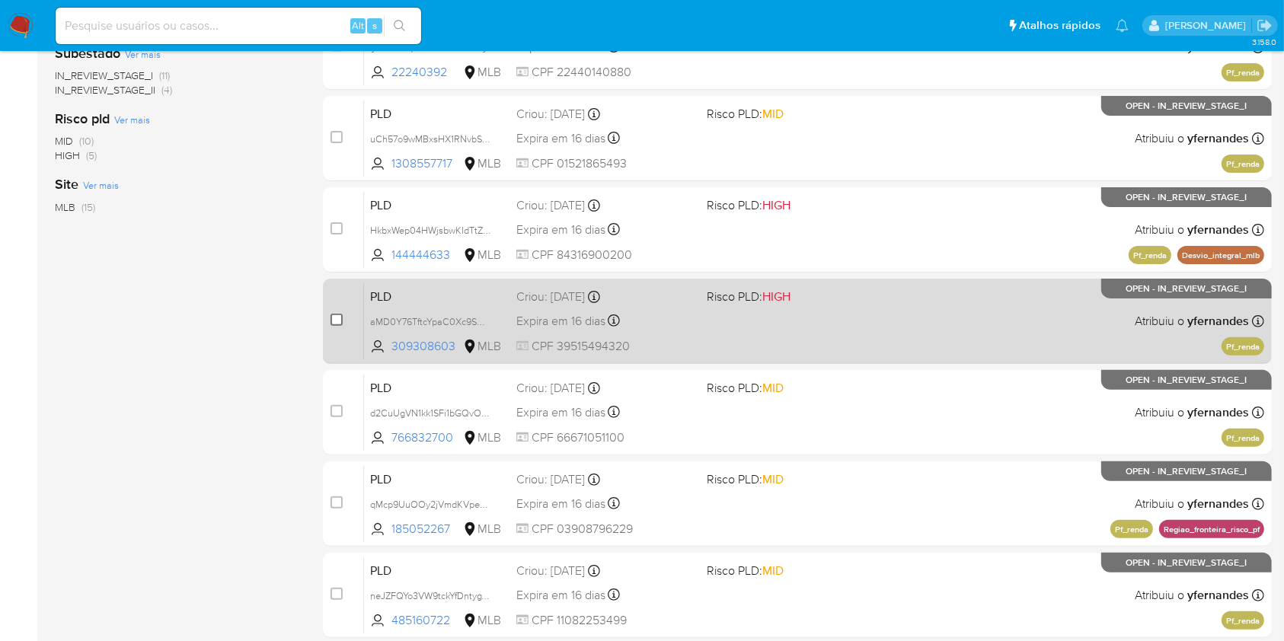
click at [337, 320] on input "checkbox" at bounding box center [337, 320] width 12 height 12
checkbox input "true"
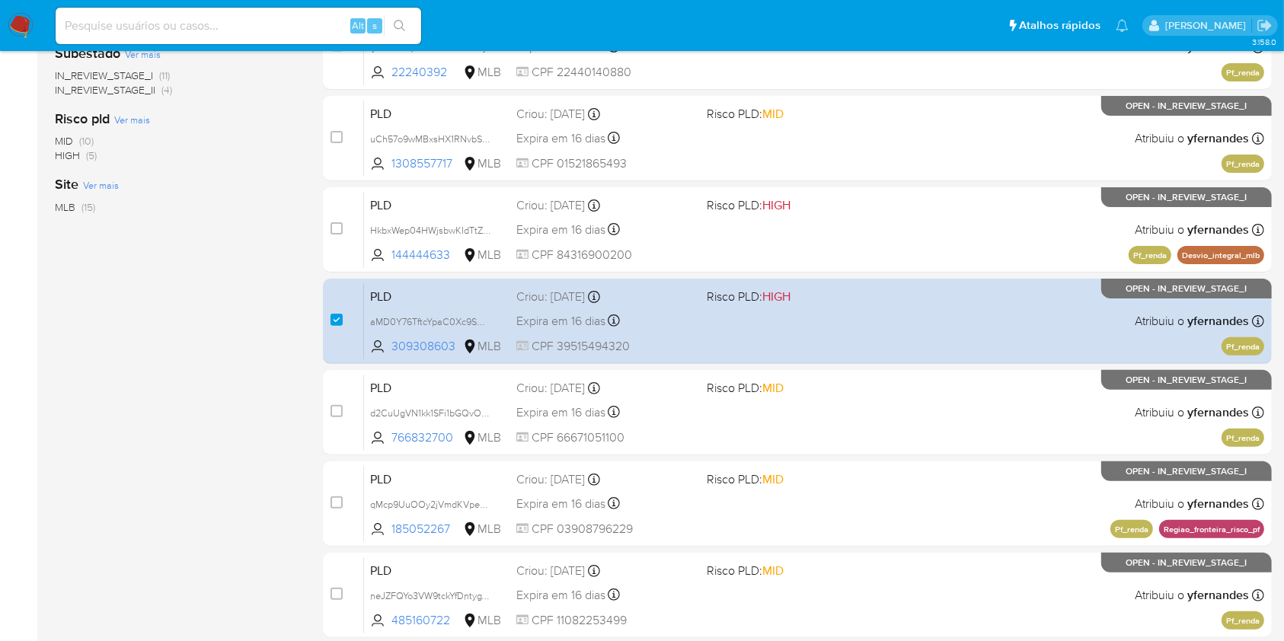
scroll to position [0, 0]
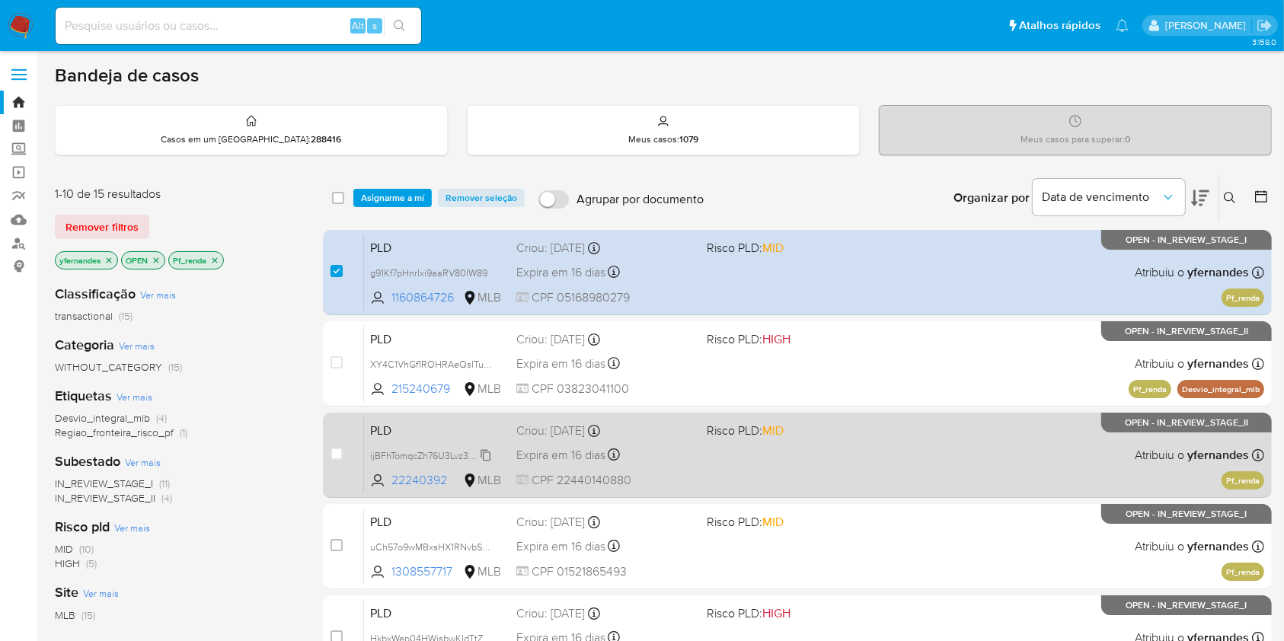
click at [440, 453] on span "ijBFhTomqcZh76U3Lvz3Gr6j" at bounding box center [428, 454] width 116 height 17
drag, startPoint x: 213, startPoint y: 456, endPoint x: 344, endPoint y: 444, distance: 132.3
click at [213, 456] on div "Subestado Ver mais IN_REVIEW_STAGE_I (11) IN_REVIEW_STAGE_II (4)" at bounding box center [177, 478] width 244 height 53
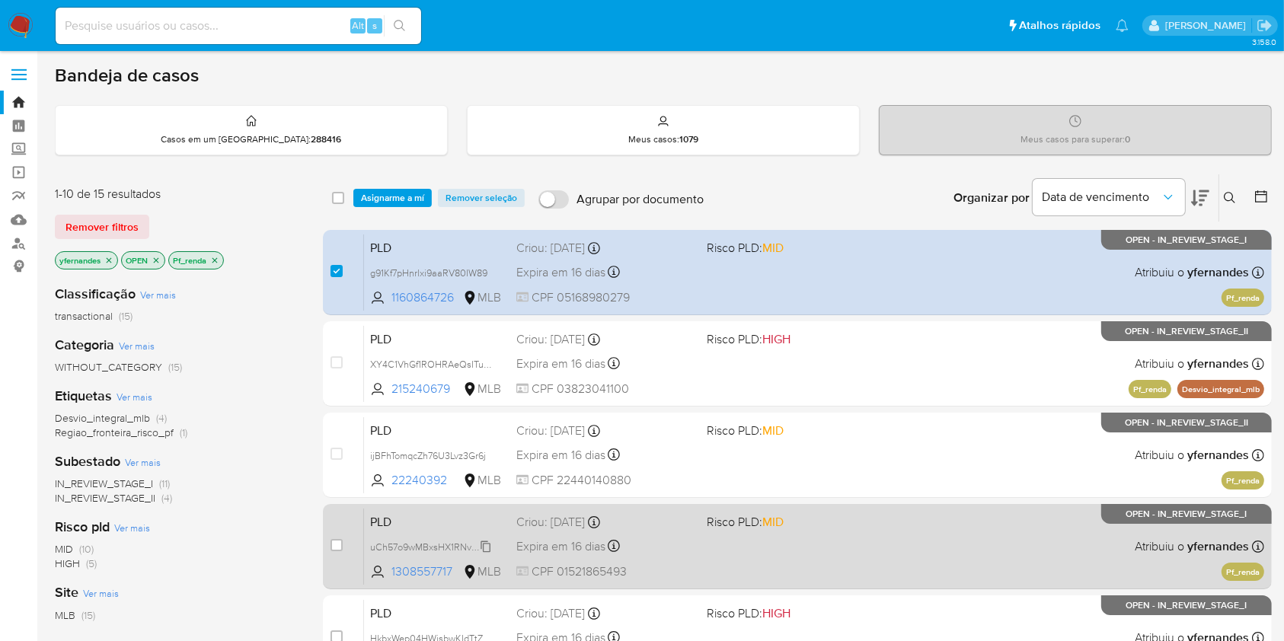
click at [417, 539] on span "uCh57o9wMBxsHX1RNvbSy4wJ" at bounding box center [436, 546] width 133 height 17
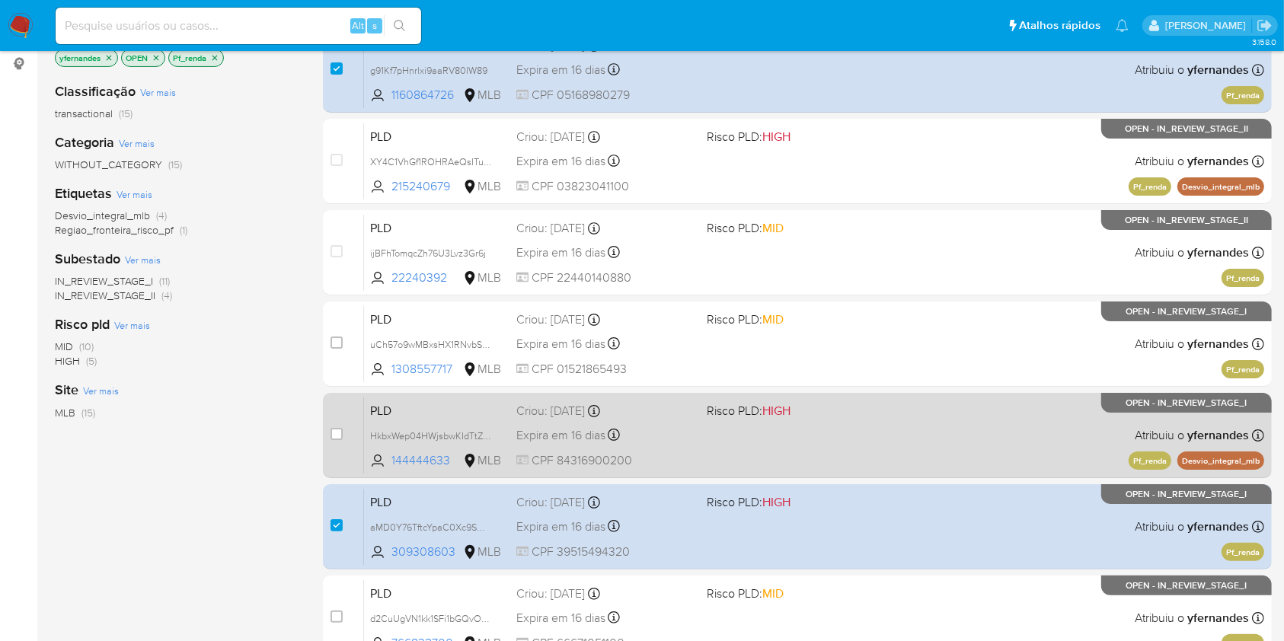
drag, startPoint x: 274, startPoint y: 529, endPoint x: 573, endPoint y: 399, distance: 325.5
click at [274, 529] on div "Classificação Ver mais transactional (15) Categoria Ver mais WITHOUT_CATEGORY (…" at bounding box center [177, 329] width 244 height 518
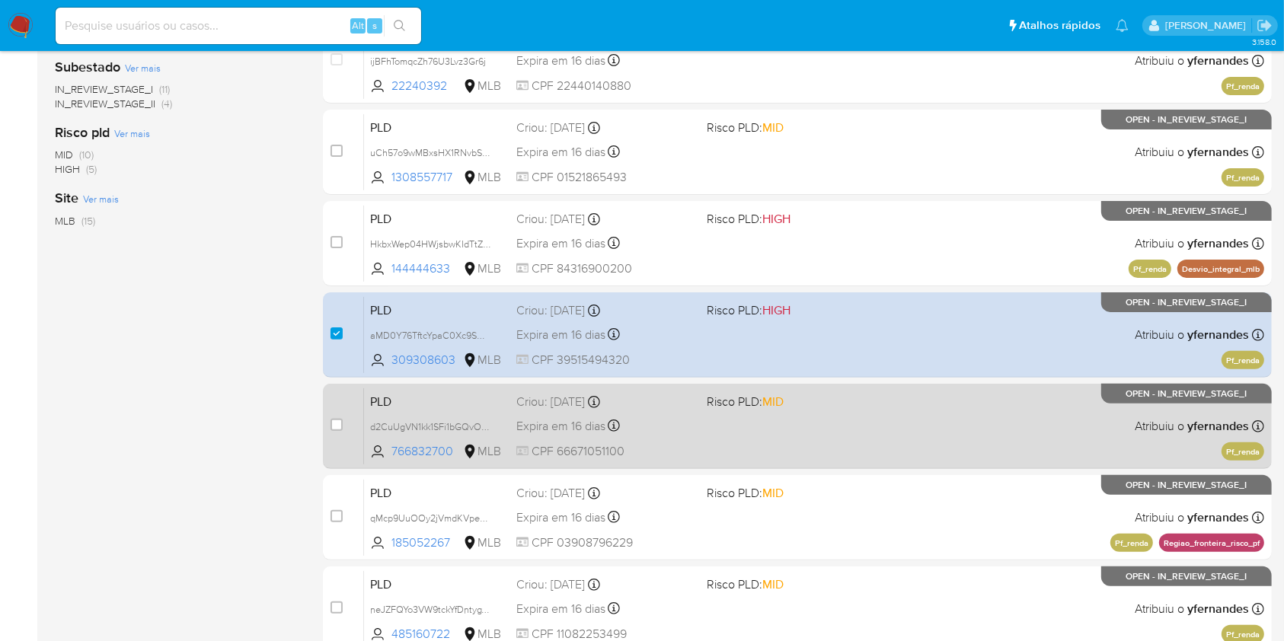
scroll to position [406, 0]
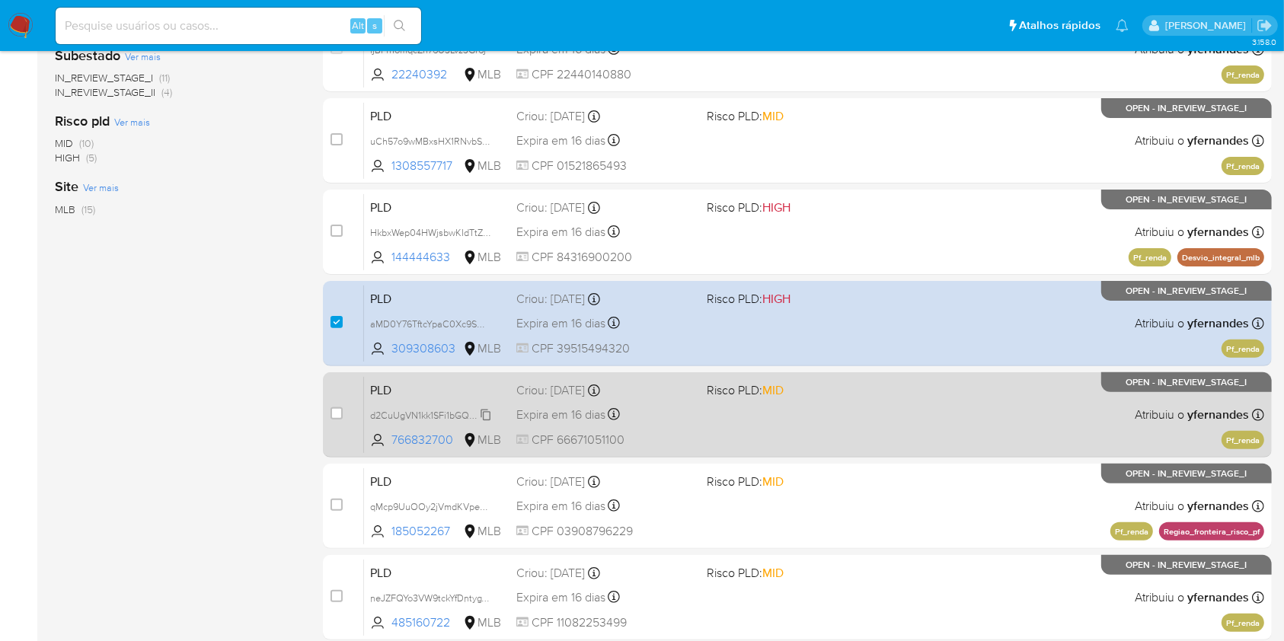
click at [419, 408] on span "d2CuUgVN1kk1SFi1bGQvOGdB" at bounding box center [434, 414] width 129 height 17
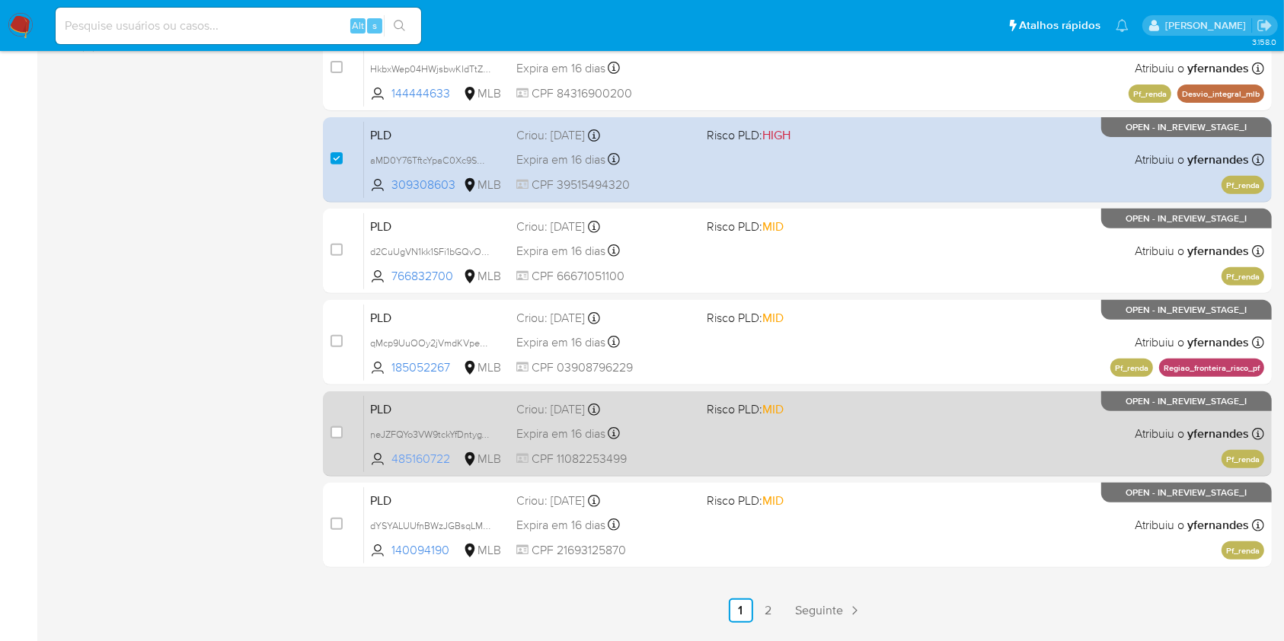
scroll to position [609, 0]
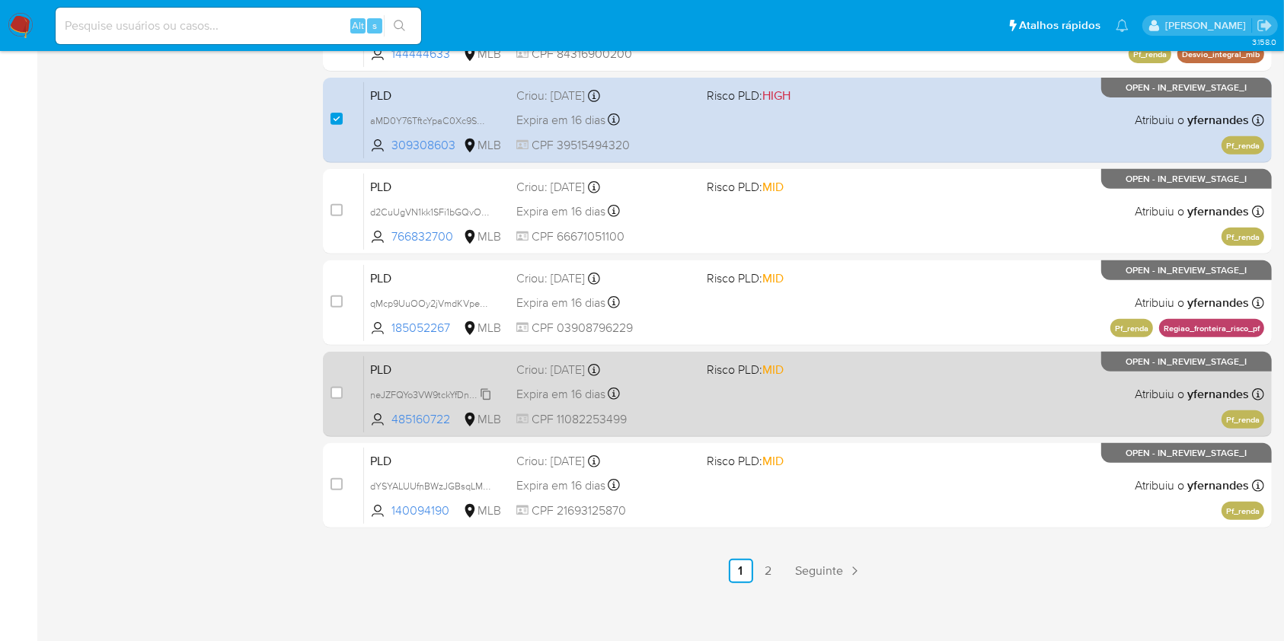
drag, startPoint x: 432, startPoint y: 395, endPoint x: 451, endPoint y: 398, distance: 19.2
click at [432, 395] on span "neJZFQYo3VW9tckYfDntygYR" at bounding box center [431, 393] width 123 height 17
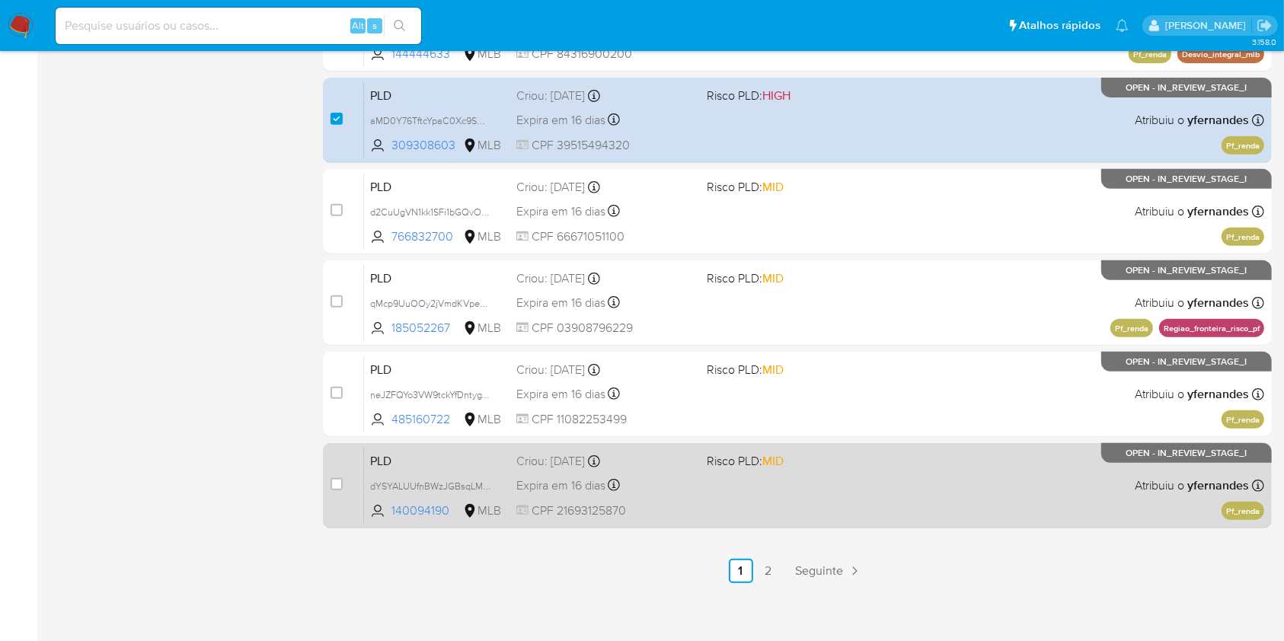
drag, startPoint x: 445, startPoint y: 480, endPoint x: 539, endPoint y: 483, distance: 93.7
click at [445, 480] on span "dYSYALUUfnBWzJGBsqLMu2Zb" at bounding box center [437, 485] width 134 height 17
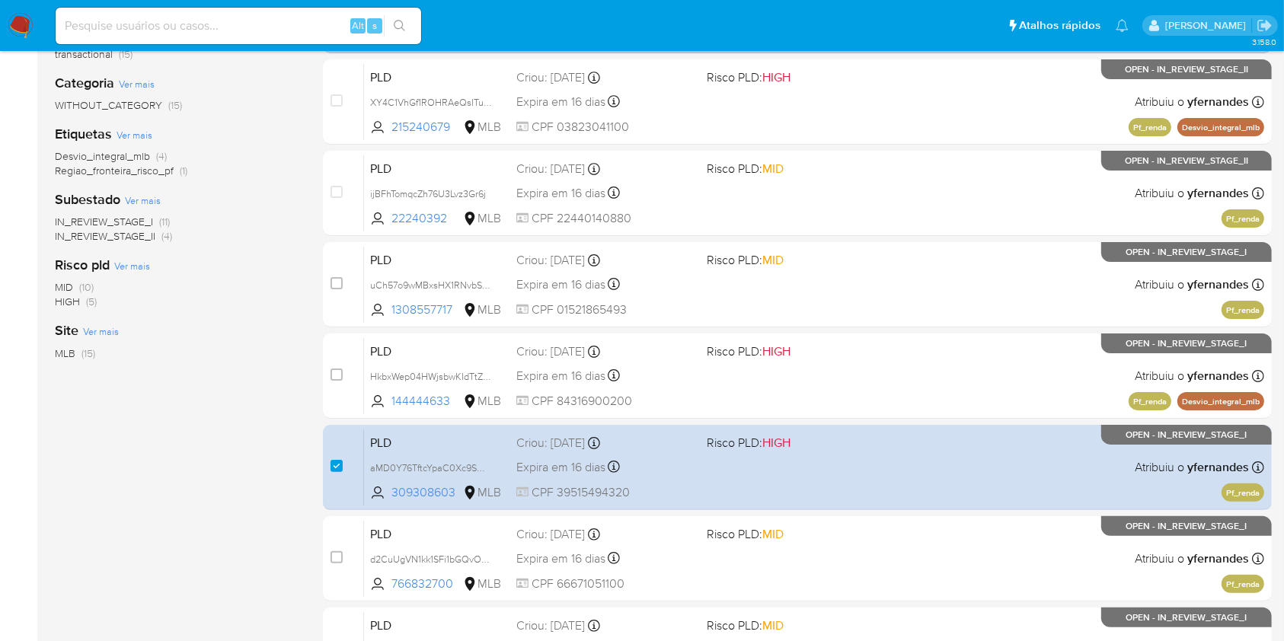
scroll to position [101, 0]
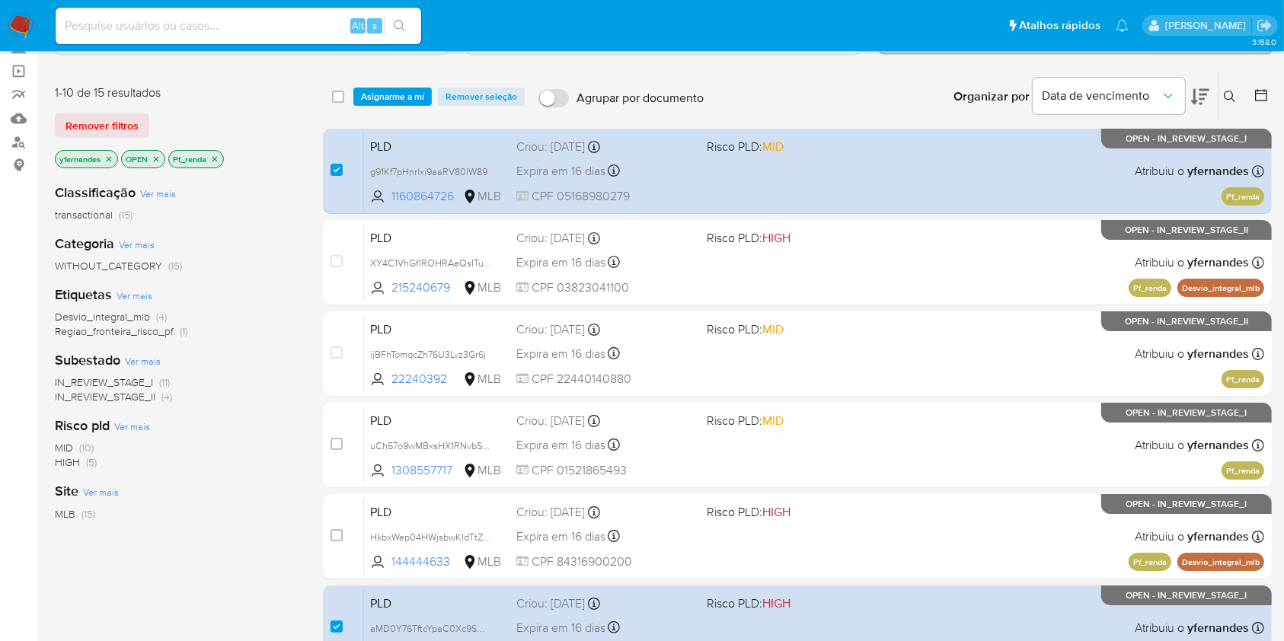
click at [9, 21] on img at bounding box center [21, 26] width 26 height 26
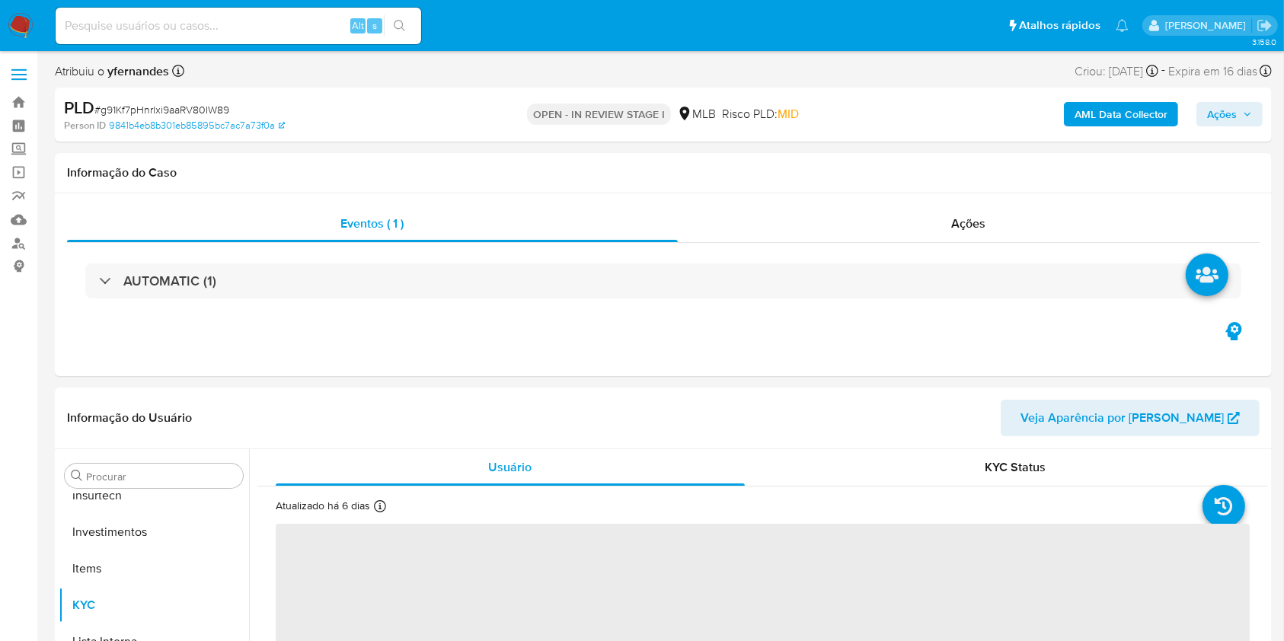
scroll to position [717, 0]
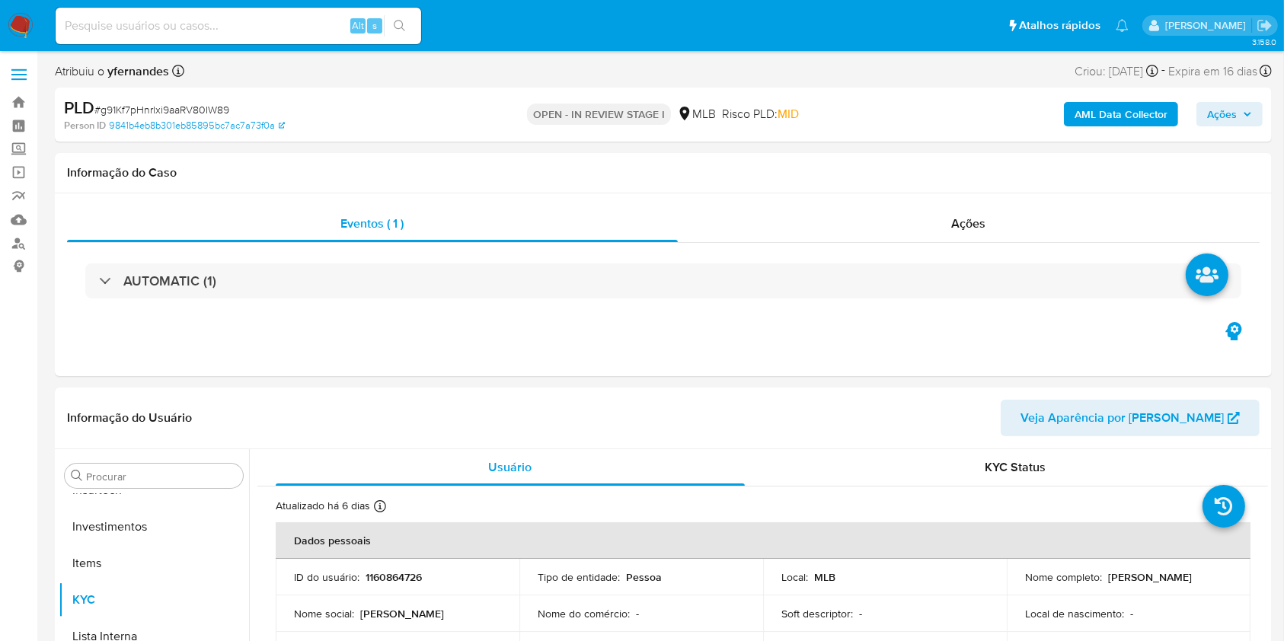
select select "10"
click at [213, 98] on div "PLD # g91Kf7pHnrlxi9aaRV80IW89" at bounding box center [261, 108] width 394 height 23
copy span "g91Kf7pHnrlxi9aaRV80IW89"
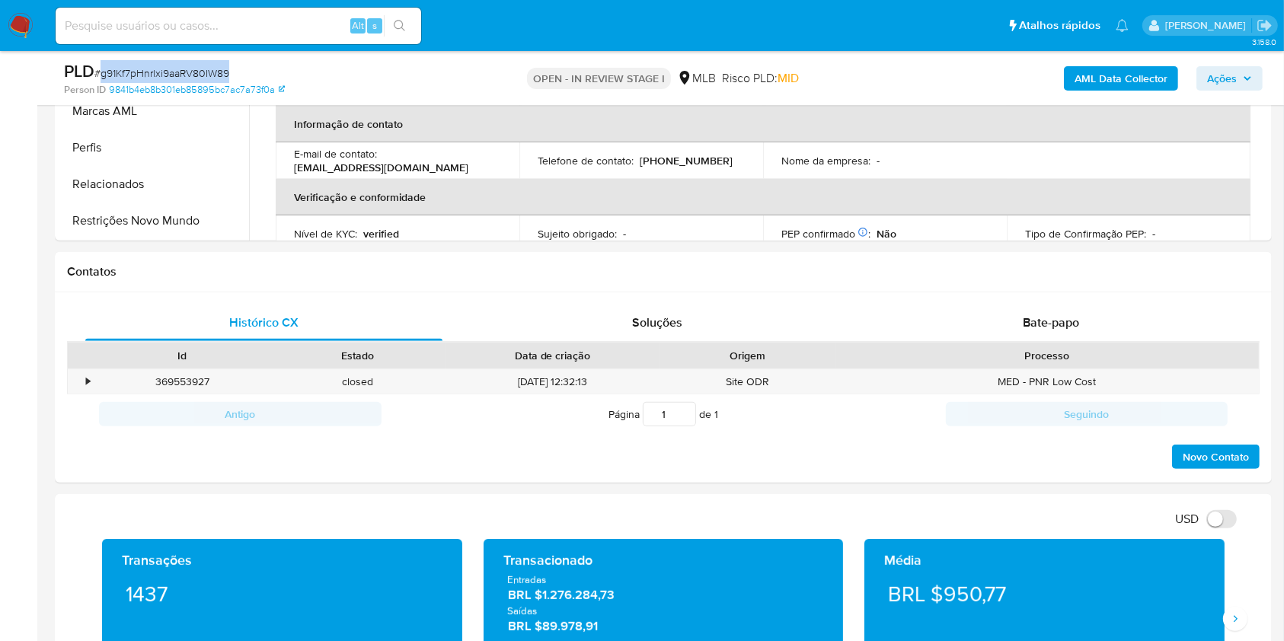
scroll to position [711, 0]
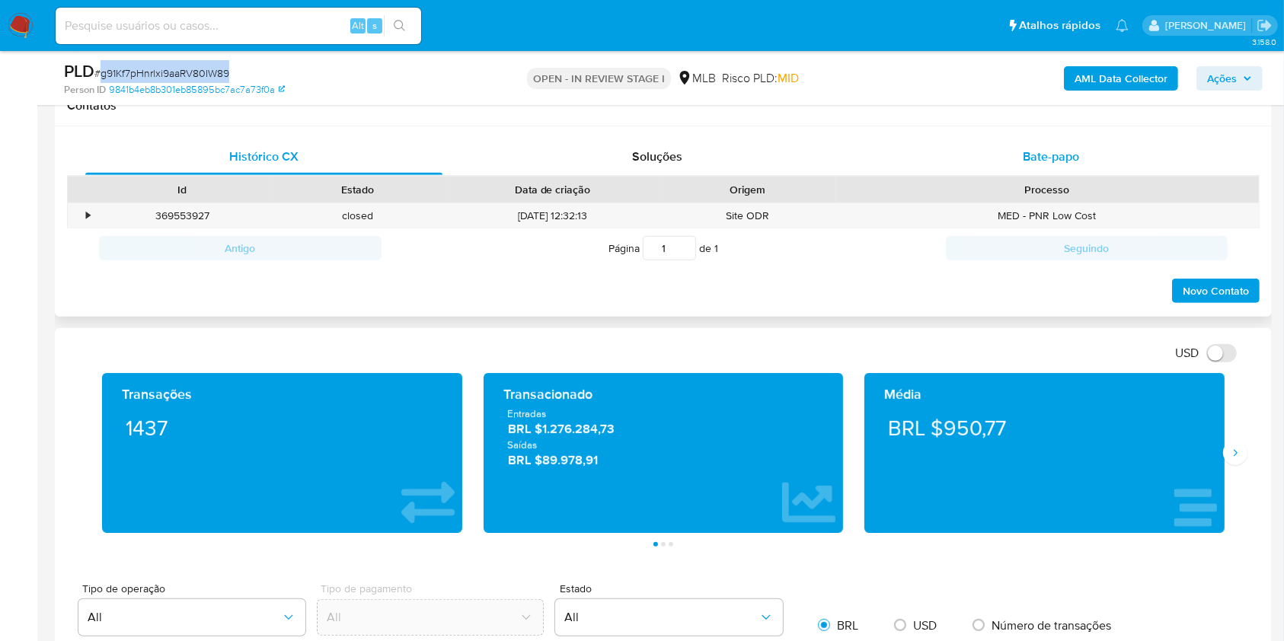
click at [1063, 142] on div "Bate-papo" at bounding box center [1051, 157] width 357 height 37
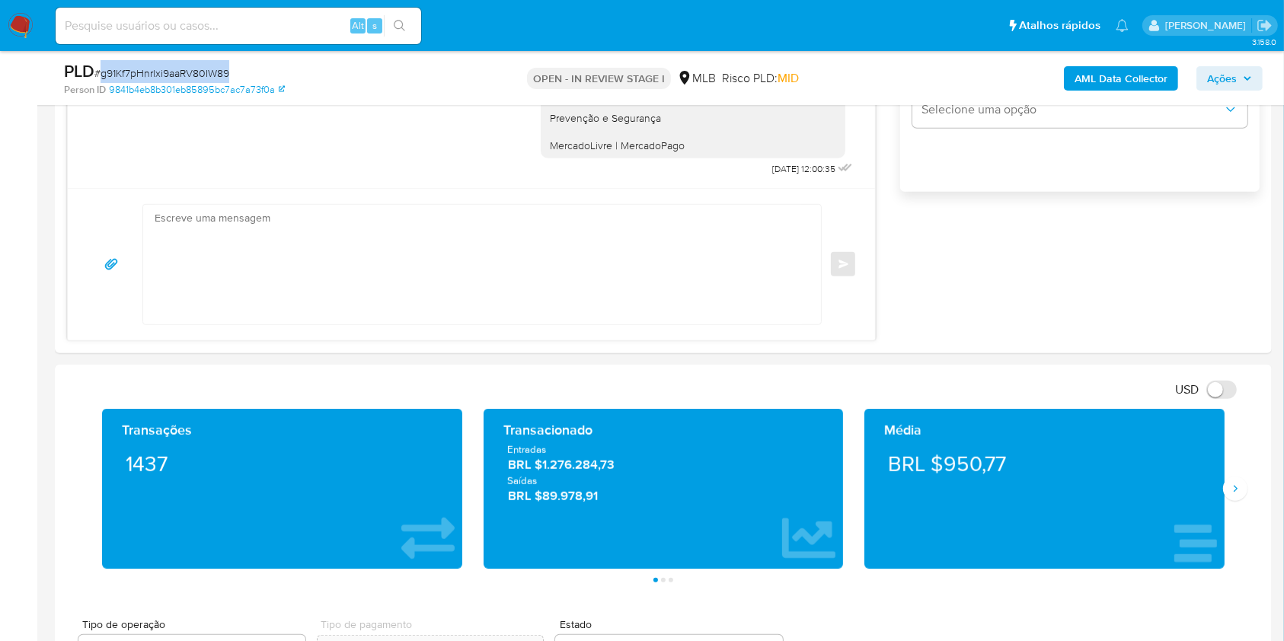
scroll to position [1219, 0]
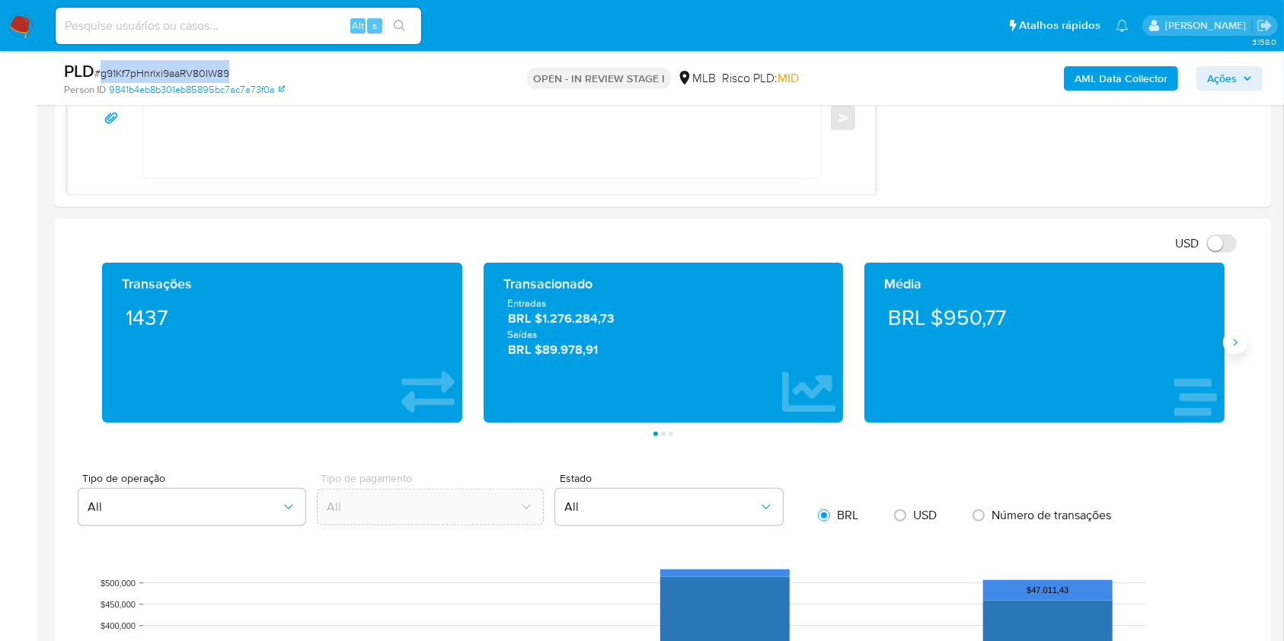
click at [1245, 344] on button "Siguiente" at bounding box center [1235, 343] width 24 height 24
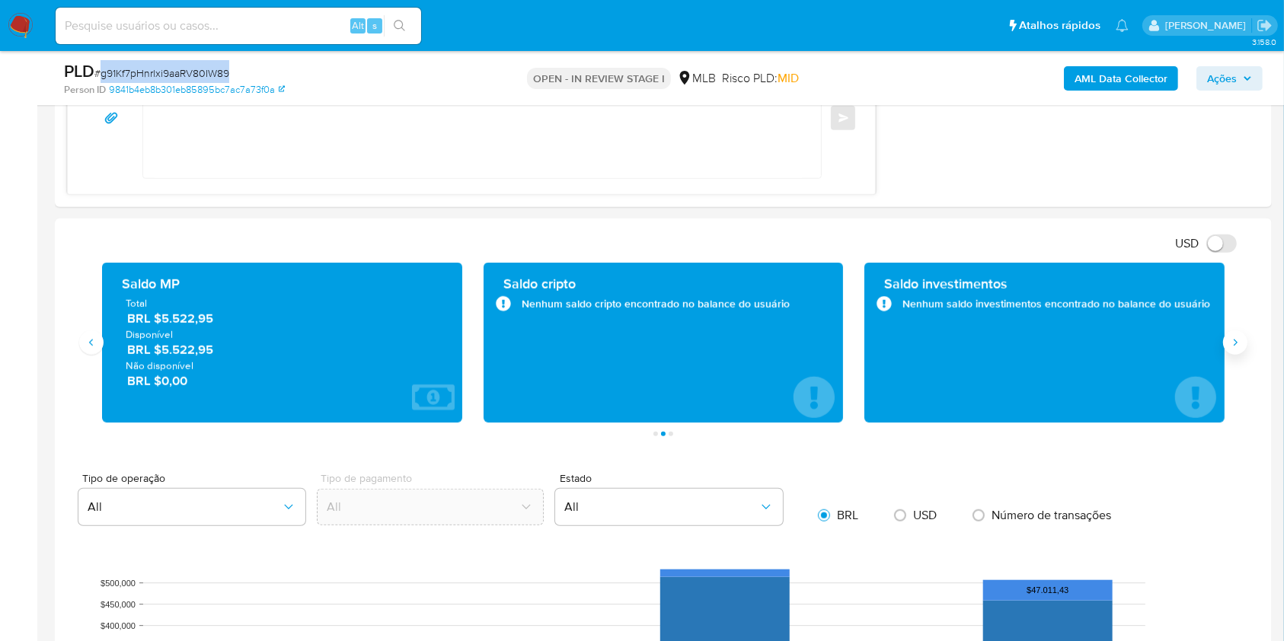
click at [1244, 344] on button "Siguiente" at bounding box center [1235, 343] width 24 height 24
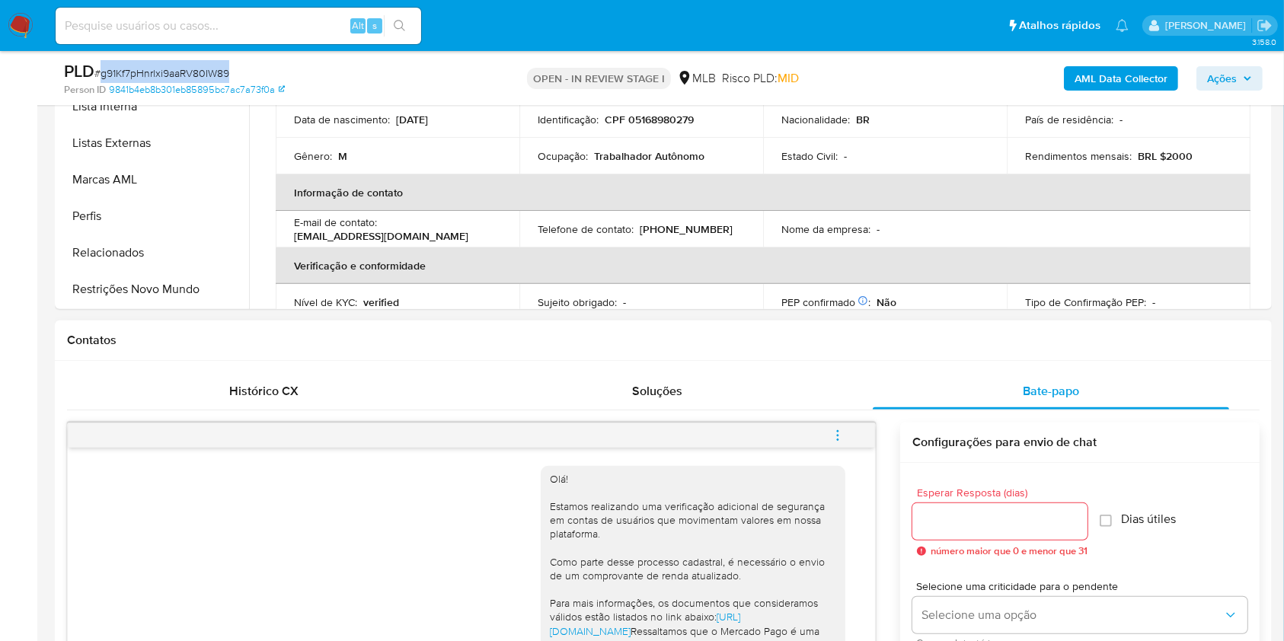
scroll to position [305, 0]
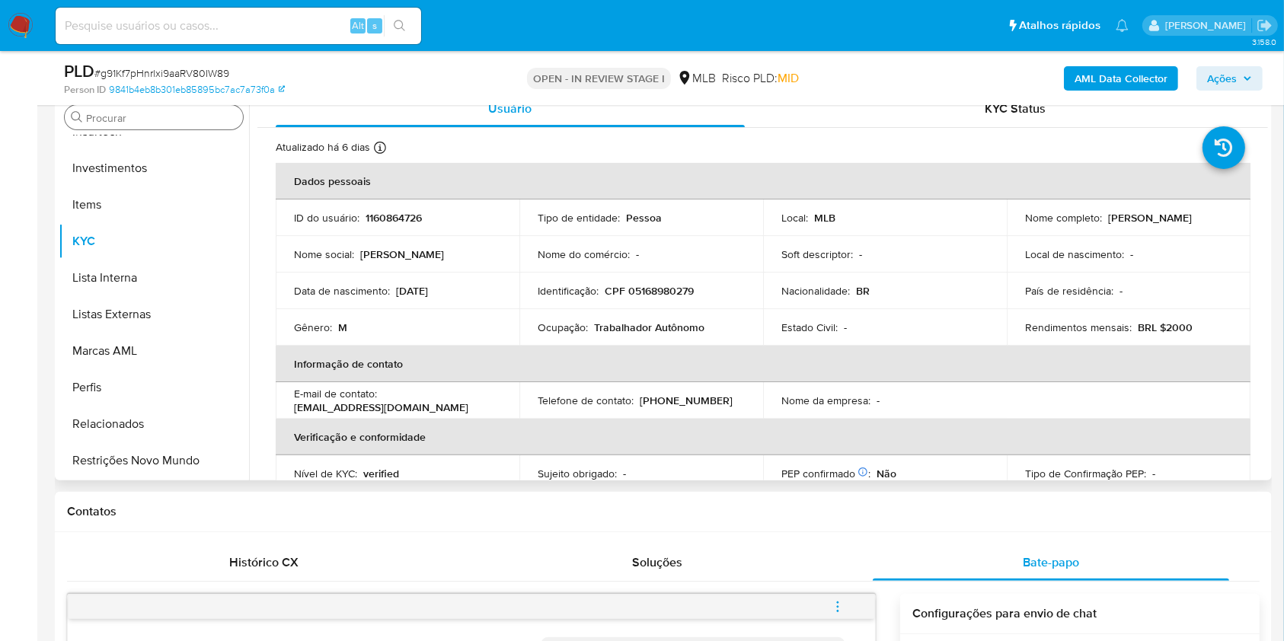
click at [166, 117] on input "Procurar" at bounding box center [161, 118] width 151 height 14
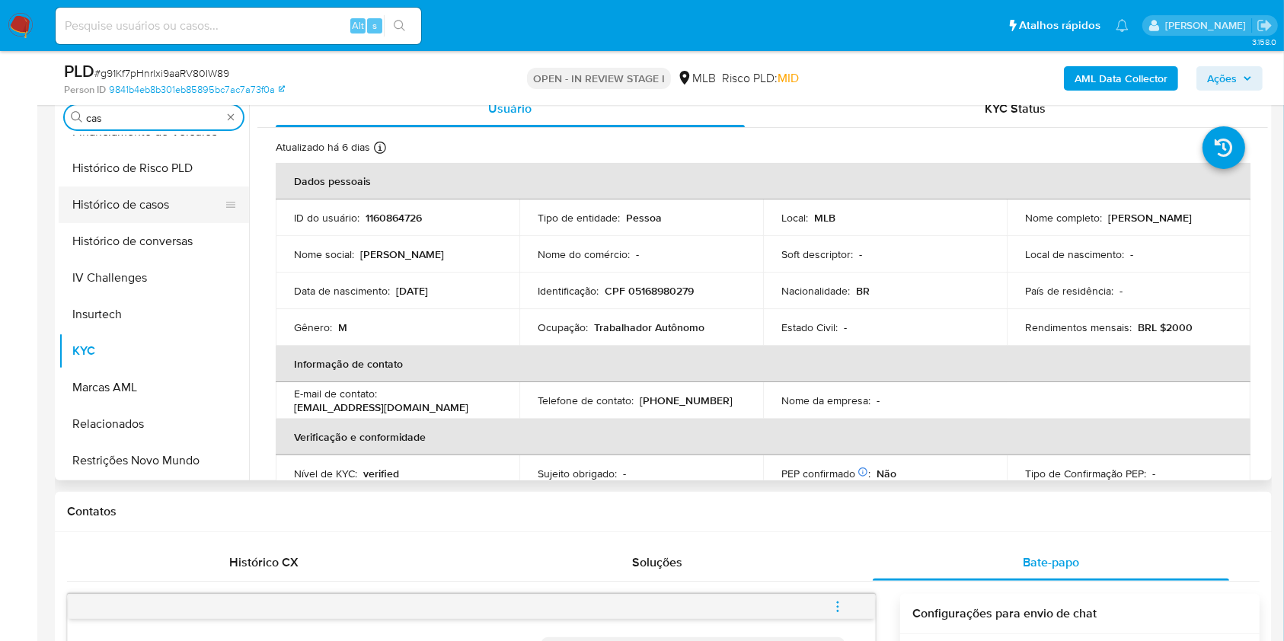
scroll to position [0, 0]
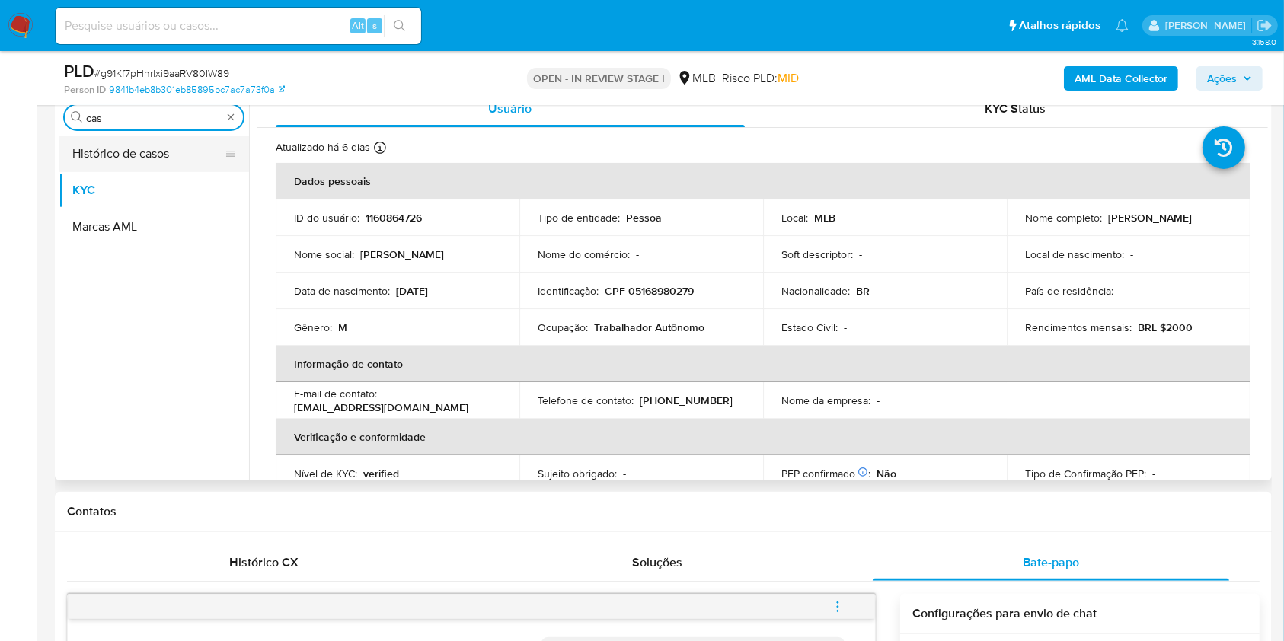
click at [139, 157] on button "Histórico de casos" at bounding box center [148, 154] width 178 height 37
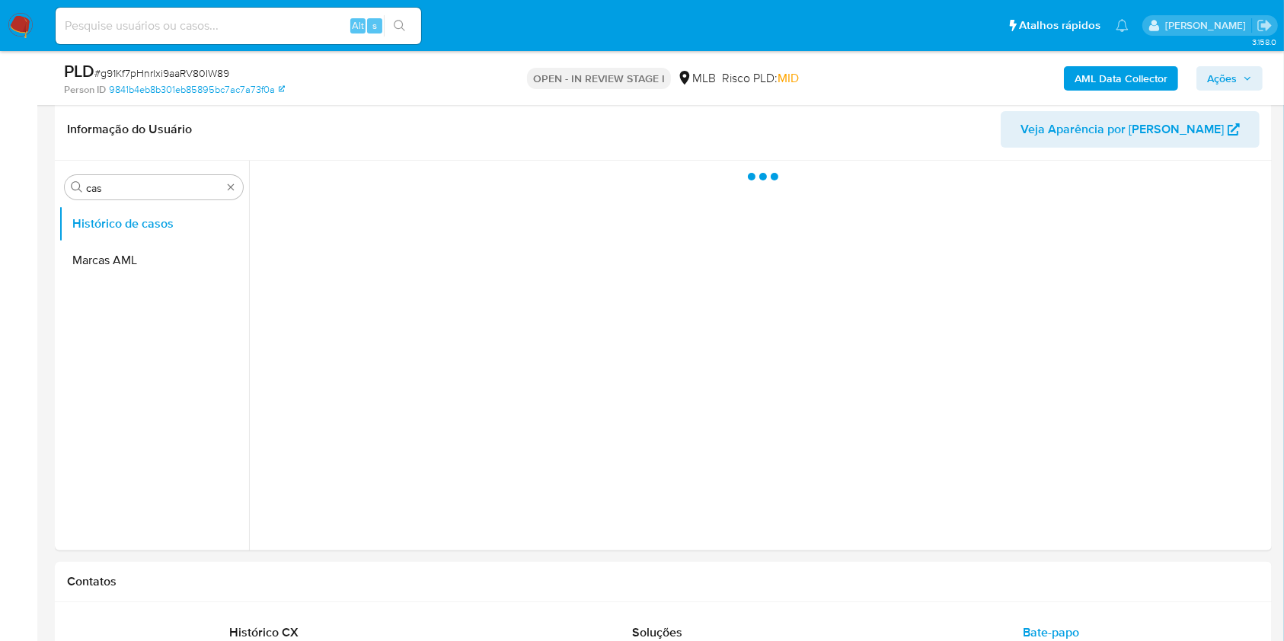
scroll to position [203, 0]
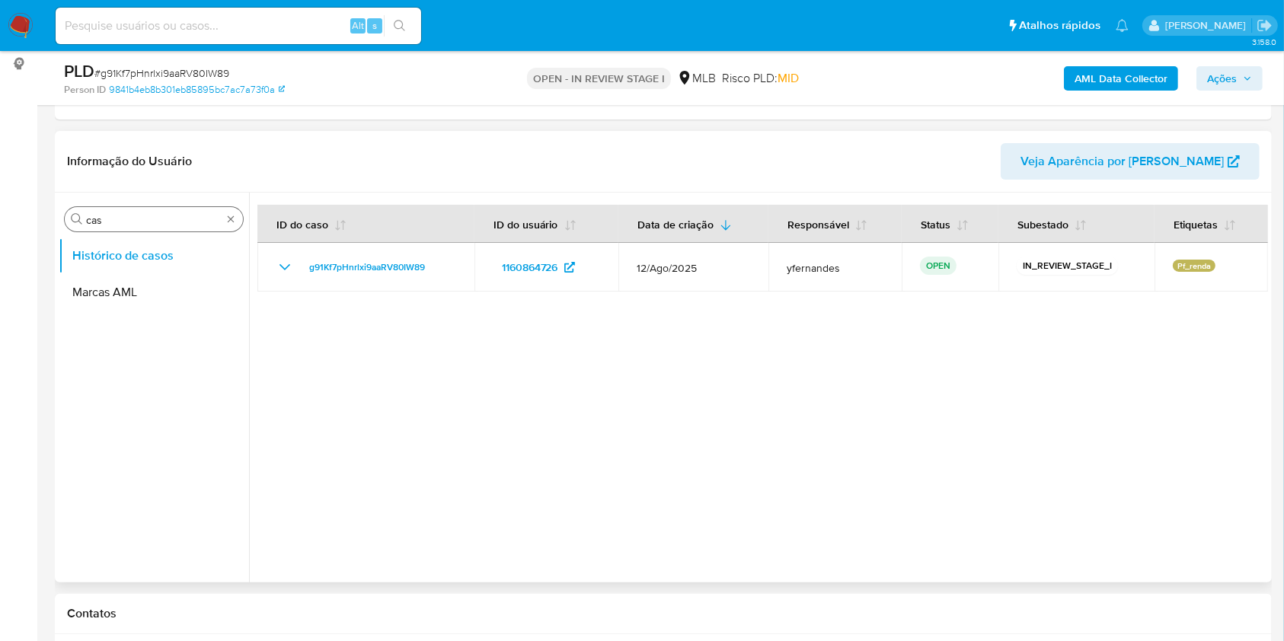
click at [110, 211] on div "Procurar cas" at bounding box center [154, 219] width 178 height 24
click at [100, 216] on input "cas" at bounding box center [154, 220] width 136 height 14
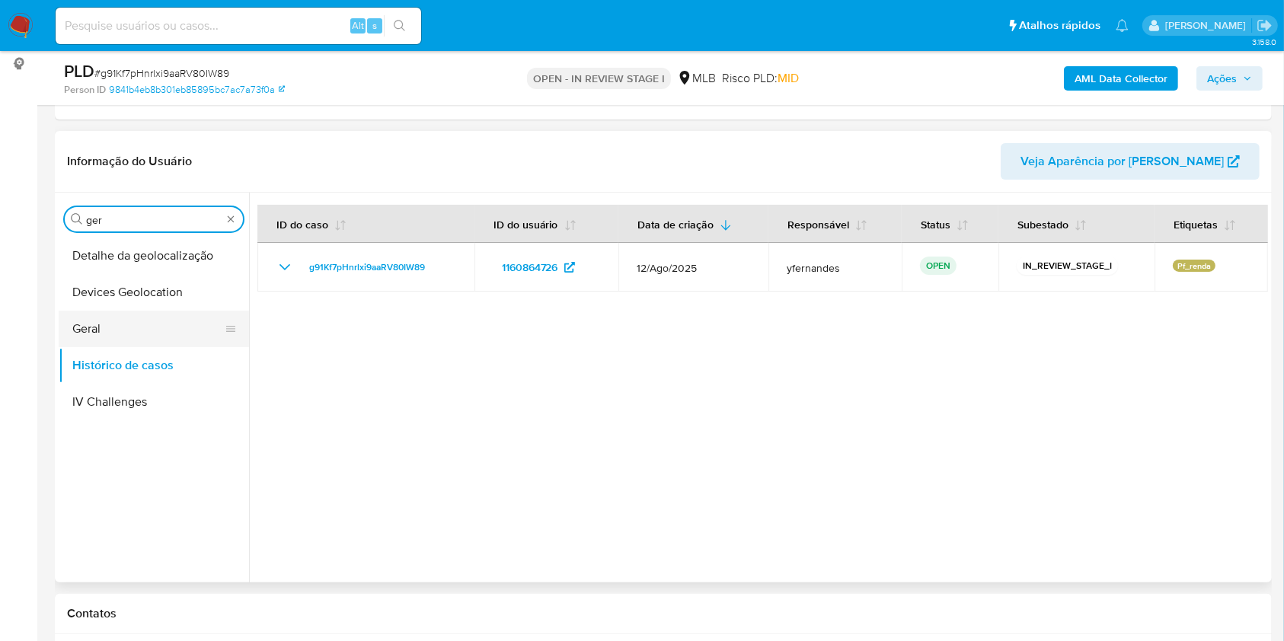
type input "ger"
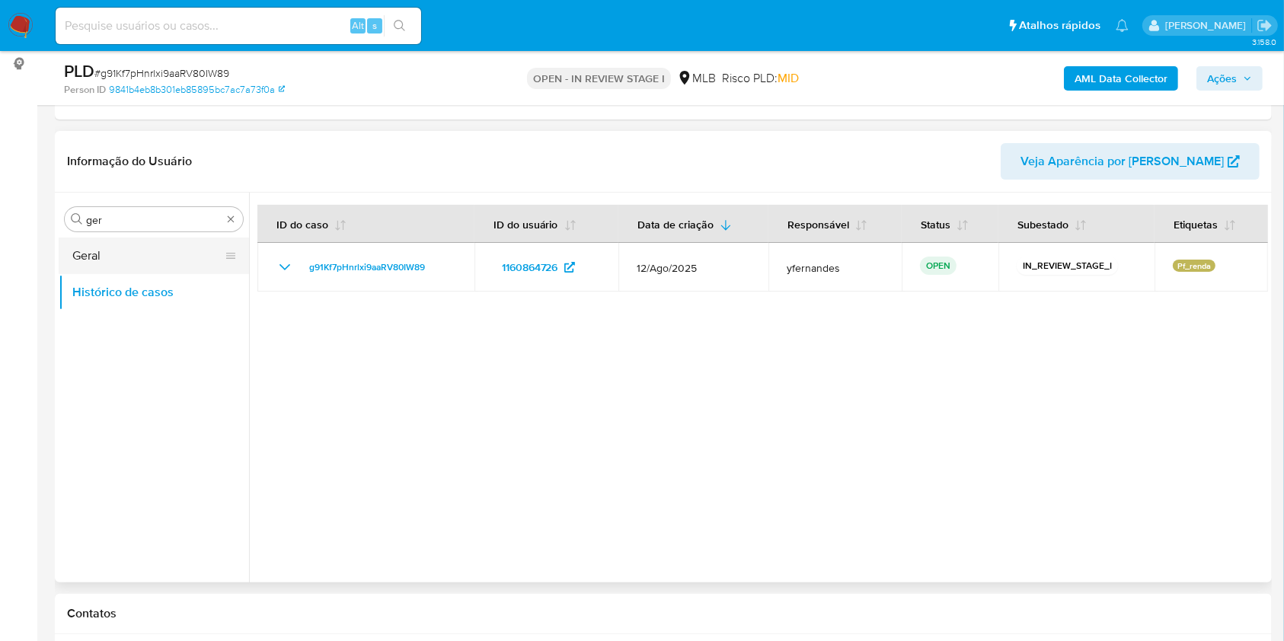
click at [89, 251] on button "Geral" at bounding box center [148, 256] width 178 height 37
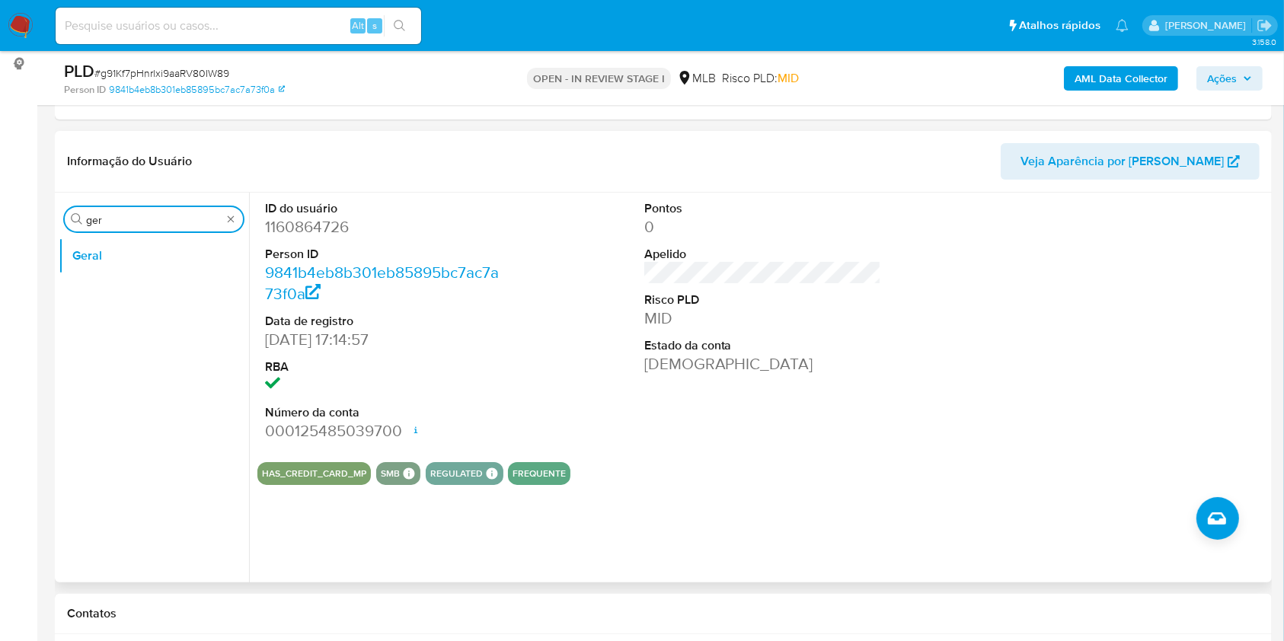
click at [146, 222] on input "ger" at bounding box center [154, 220] width 136 height 14
type input "ky"
click at [123, 265] on button "Geral" at bounding box center [148, 256] width 178 height 37
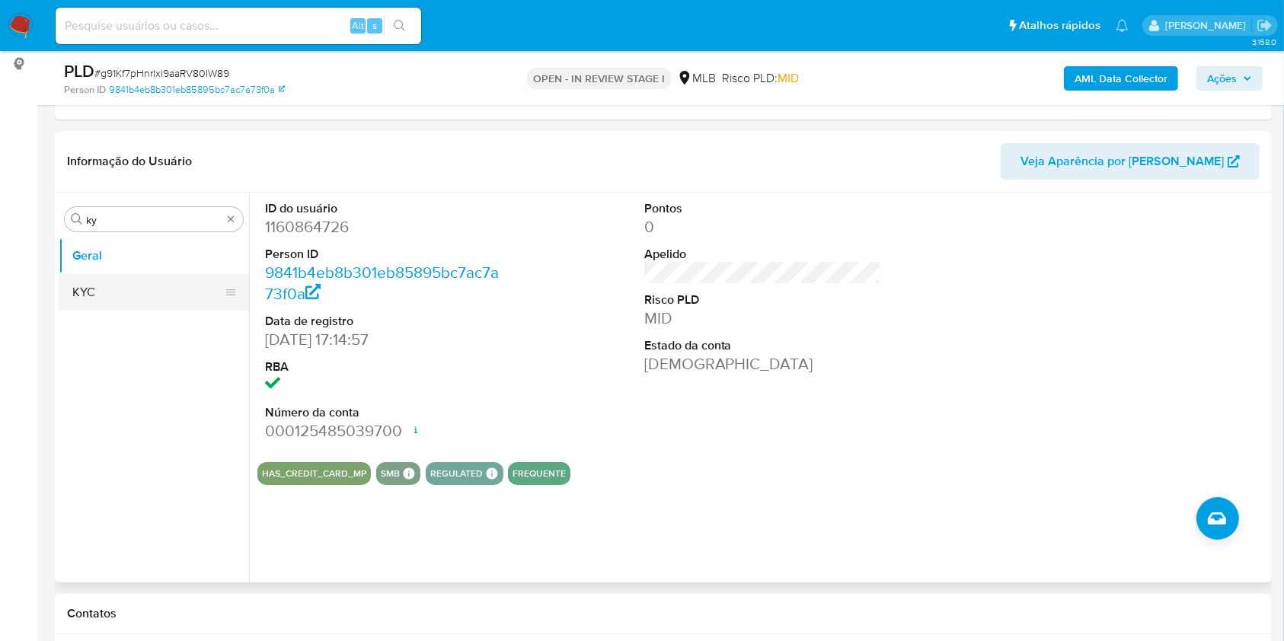
click at [115, 282] on button "KYC" at bounding box center [148, 292] width 178 height 37
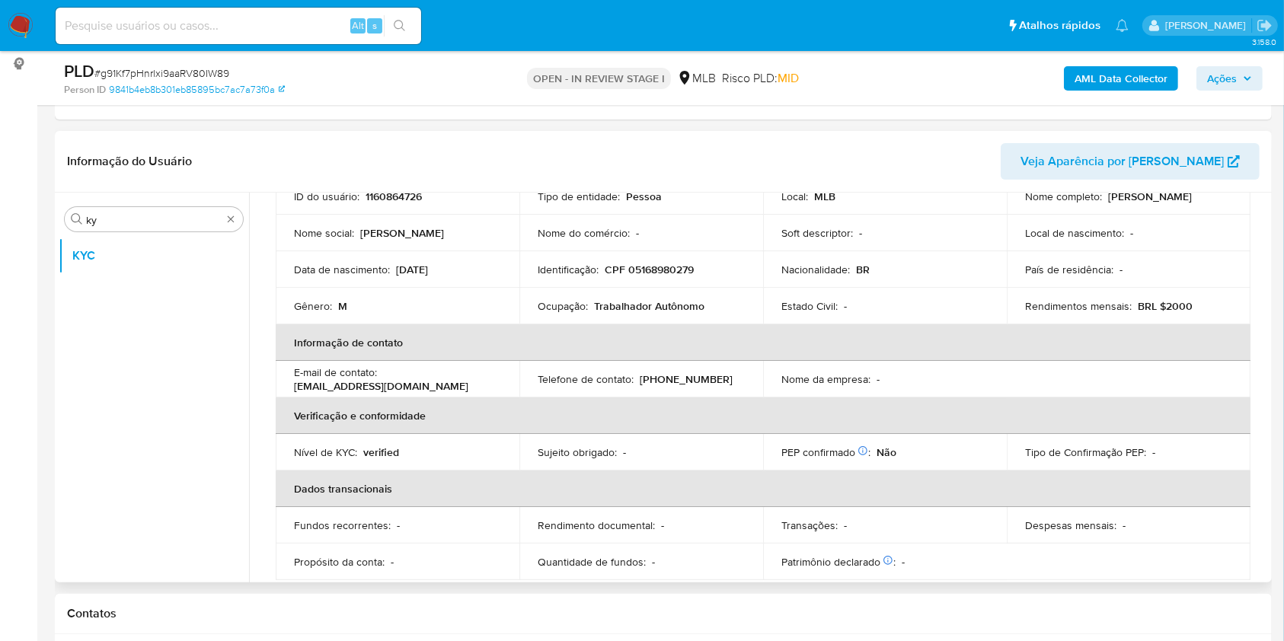
scroll to position [119, 0]
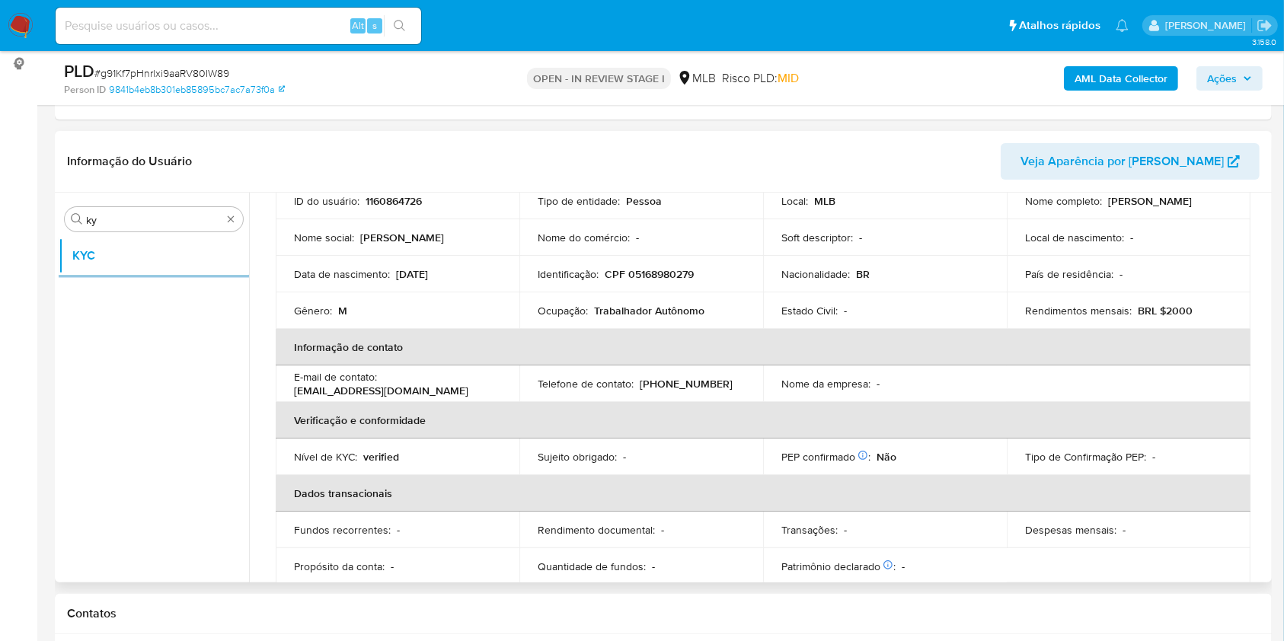
click at [564, 315] on p "Ocupação :" at bounding box center [563, 311] width 50 height 14
copy div "Ocupação : Trabalhador Autônomo"
drag, startPoint x: 525, startPoint y: 356, endPoint x: 582, endPoint y: 358, distance: 57.2
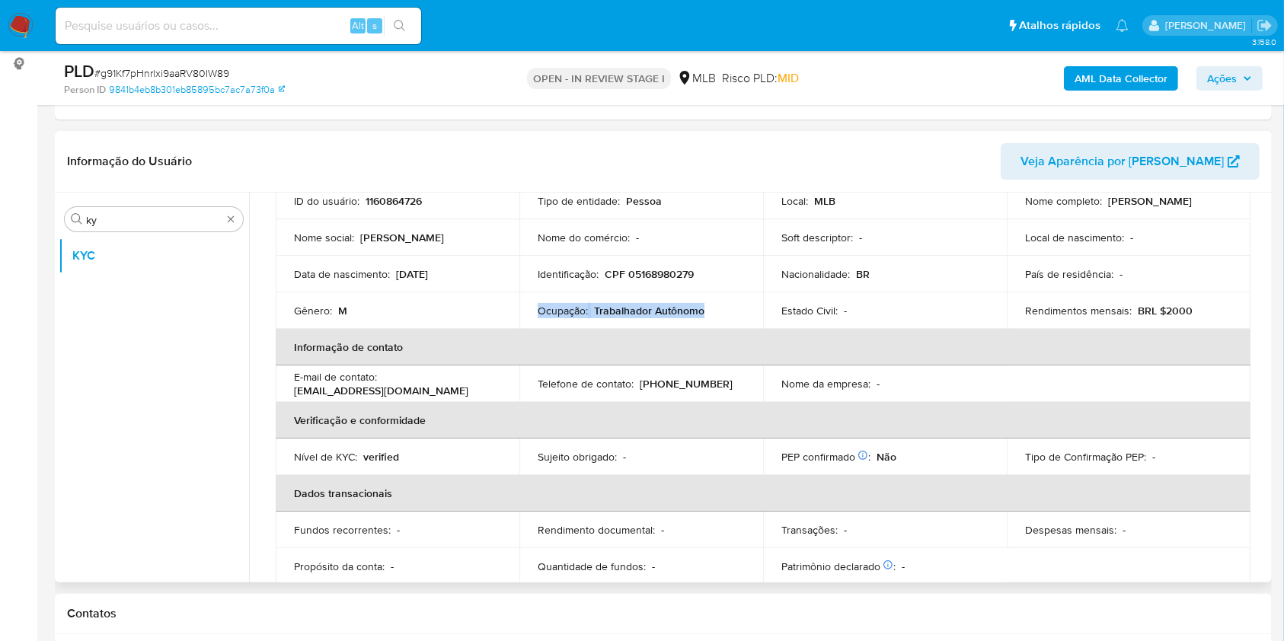
click at [525, 356] on th "Informação de contato" at bounding box center [763, 347] width 975 height 37
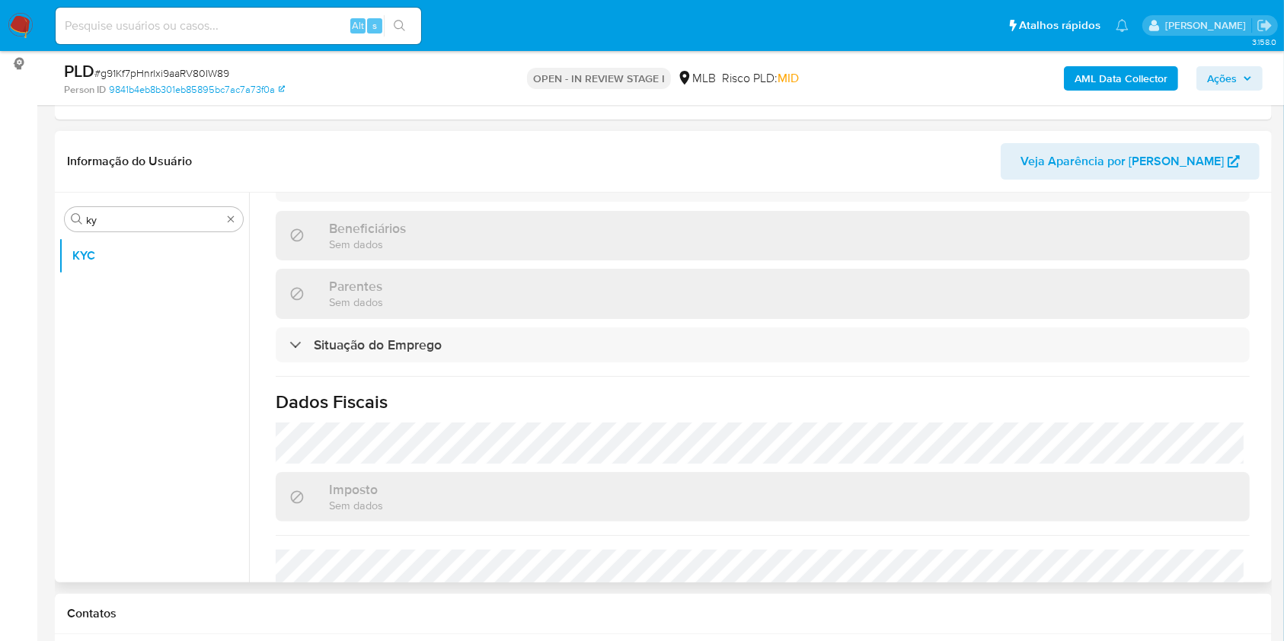
scroll to position [663, 0]
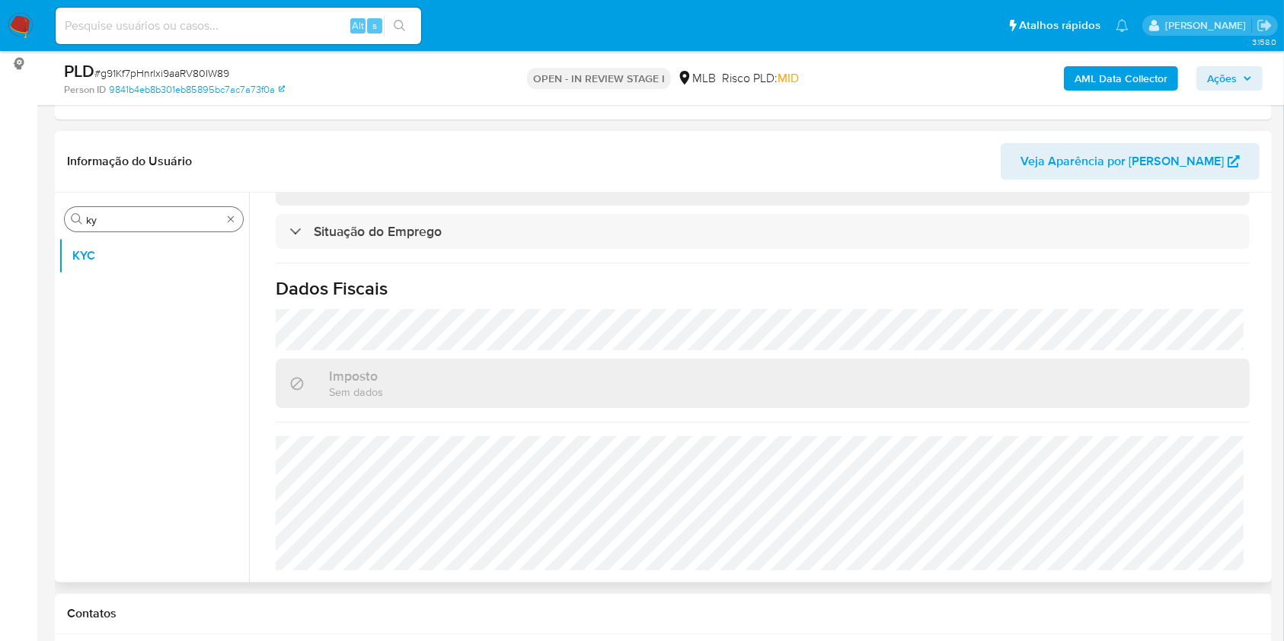
click at [92, 222] on input "ky" at bounding box center [154, 220] width 136 height 14
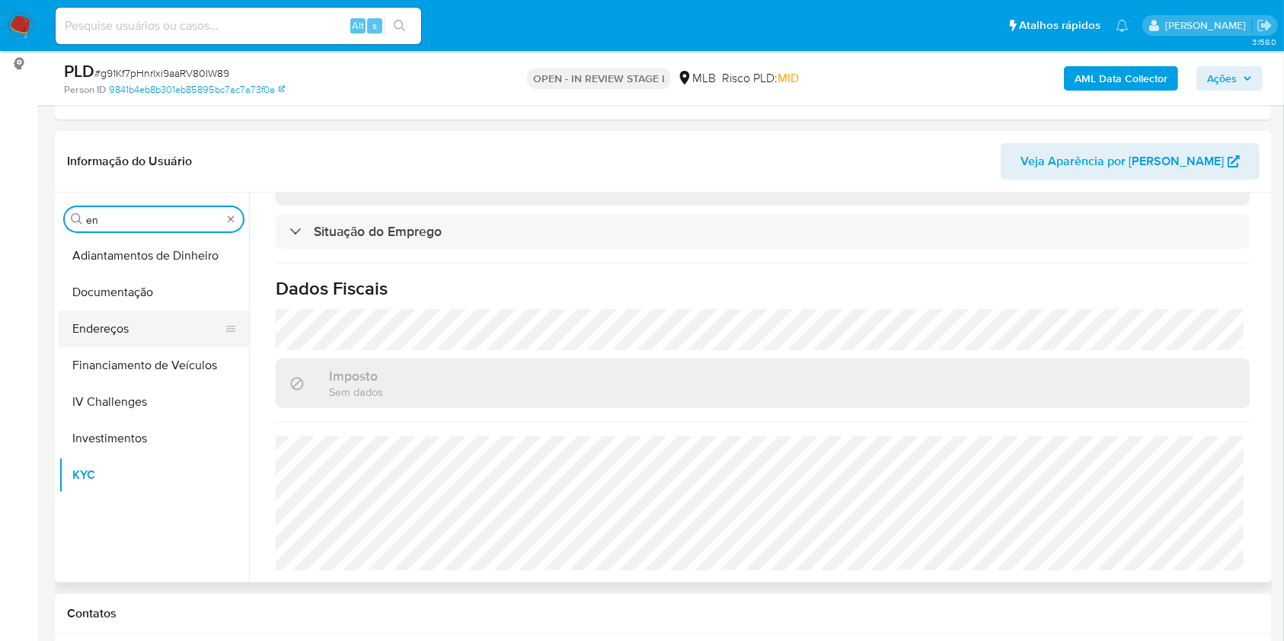
type input "en"
click at [126, 323] on button "Endereços" at bounding box center [148, 329] width 178 height 37
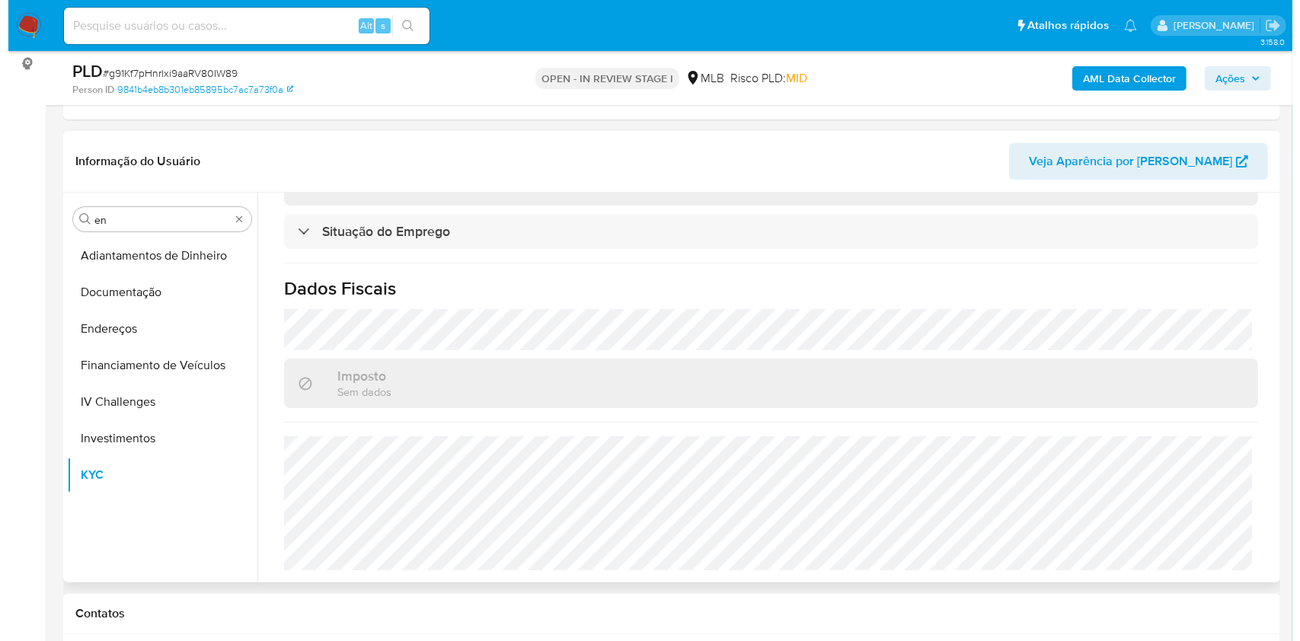
scroll to position [0, 0]
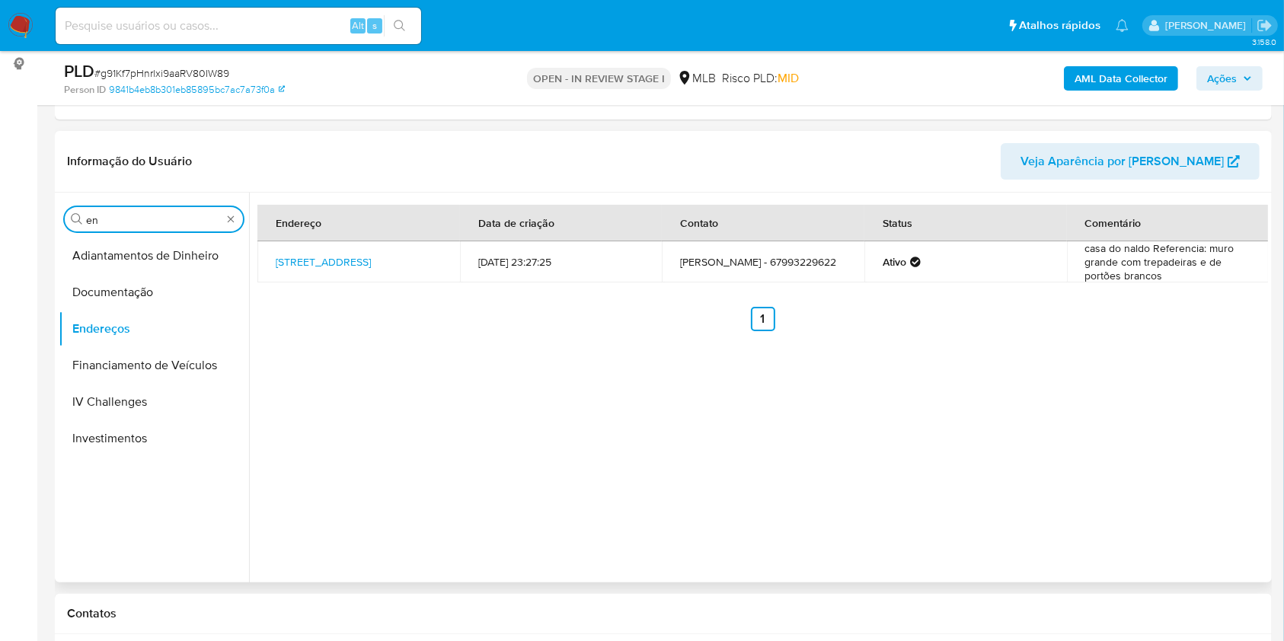
drag, startPoint x: 174, startPoint y: 212, endPoint x: 158, endPoint y: 214, distance: 16.2
click at [159, 214] on input "en" at bounding box center [154, 220] width 136 height 14
click at [158, 216] on input "en" at bounding box center [154, 220] width 136 height 14
type input "ge"
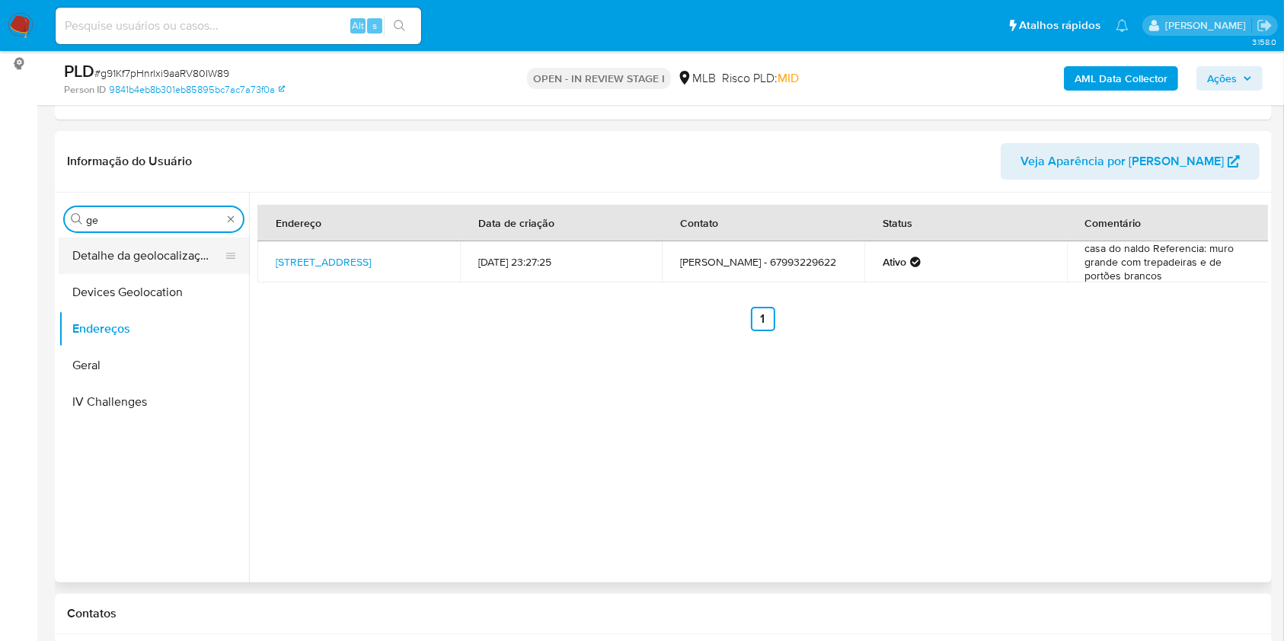
click at [125, 257] on button "Detalhe da geolocalização" at bounding box center [148, 256] width 178 height 37
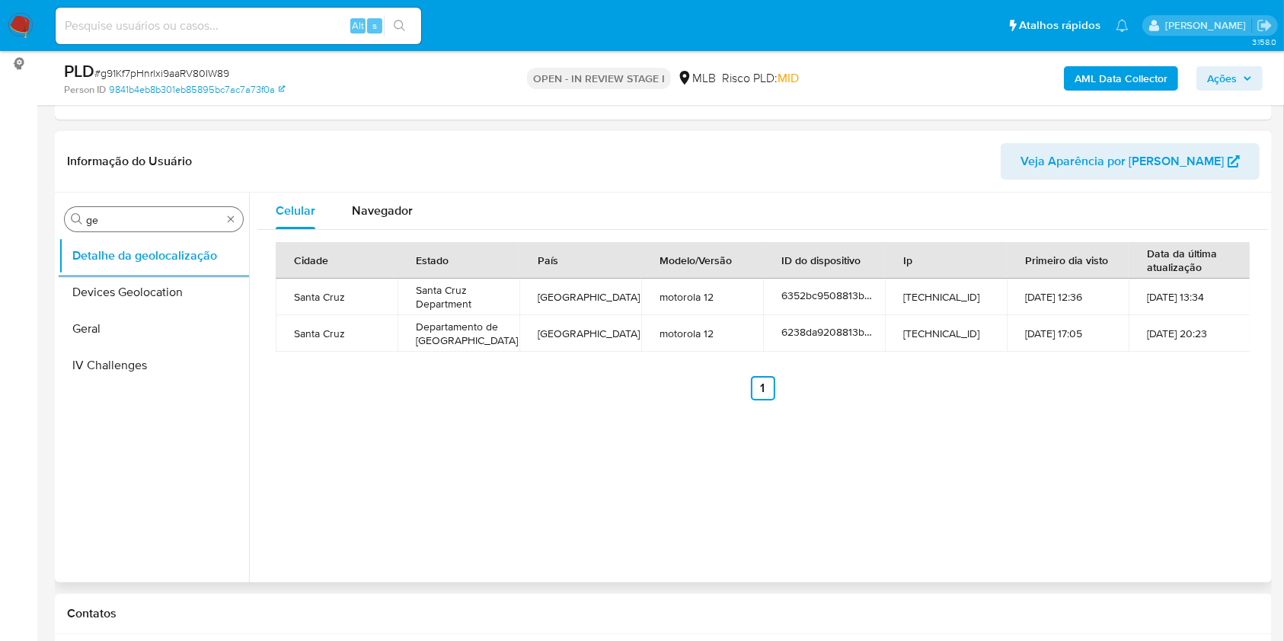
click at [127, 207] on div "Procurar ge" at bounding box center [154, 219] width 178 height 24
drag, startPoint x: 126, startPoint y: 207, endPoint x: 110, endPoint y: 212, distance: 17.4
click at [110, 212] on div "Procurar ge" at bounding box center [154, 219] width 178 height 24
click at [109, 213] on input "ge" at bounding box center [154, 220] width 136 height 14
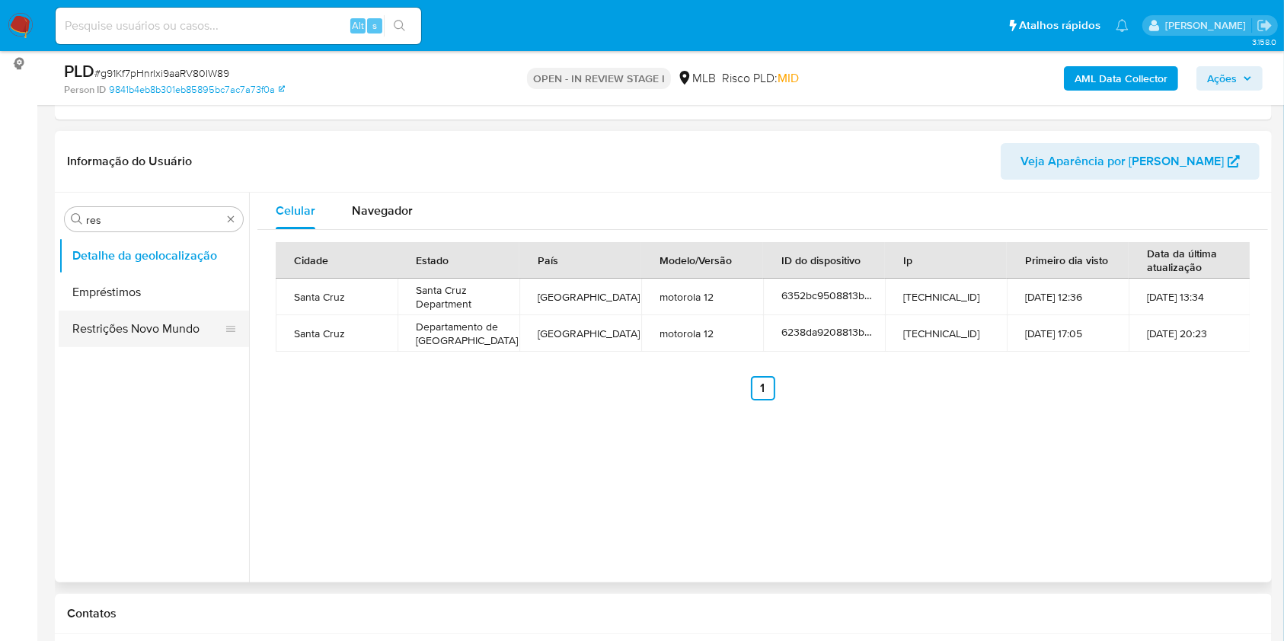
click at [88, 334] on button "Restrições Novo Mundo" at bounding box center [148, 329] width 178 height 37
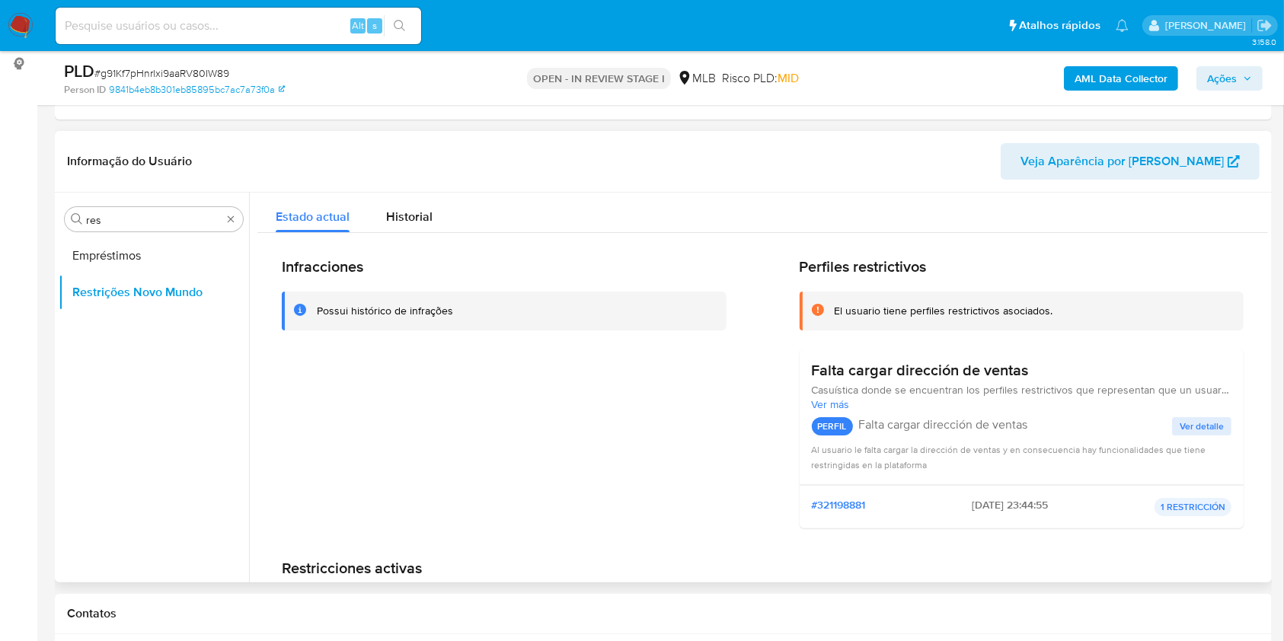
click at [953, 326] on div "El usuario tiene perfiles restrictivos asociados." at bounding box center [1022, 311] width 445 height 39
click at [168, 213] on input "res" at bounding box center [154, 220] width 136 height 14
type input "po"
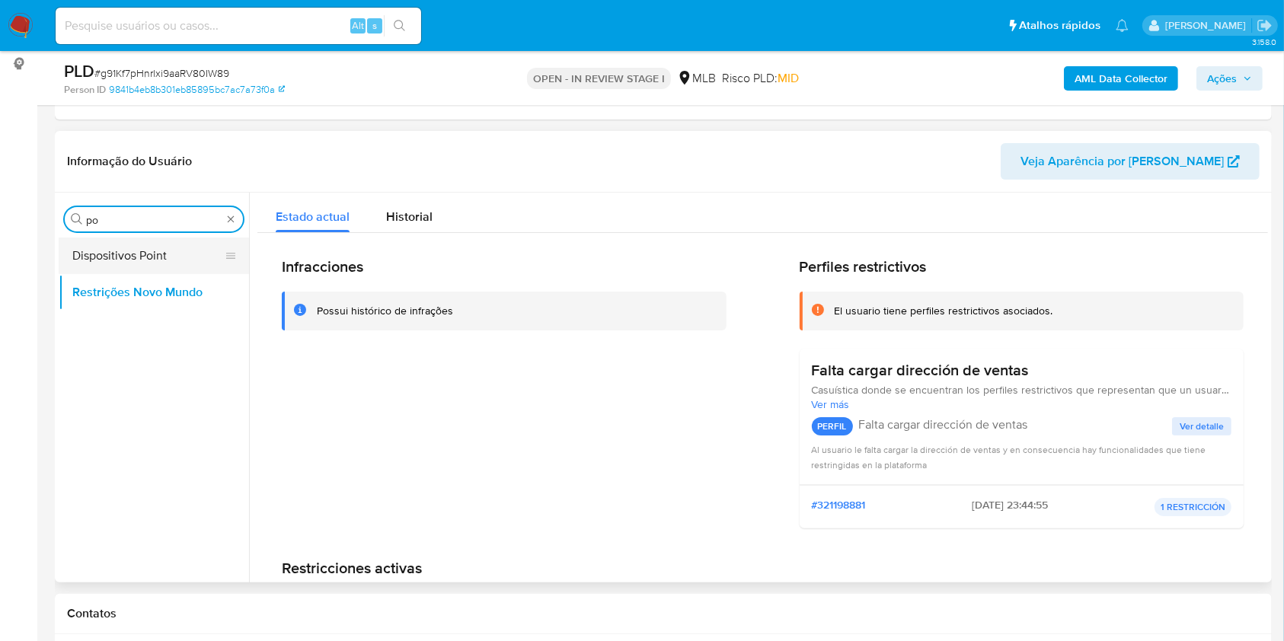
click at [149, 241] on button "Dispositivos Point" at bounding box center [148, 256] width 178 height 37
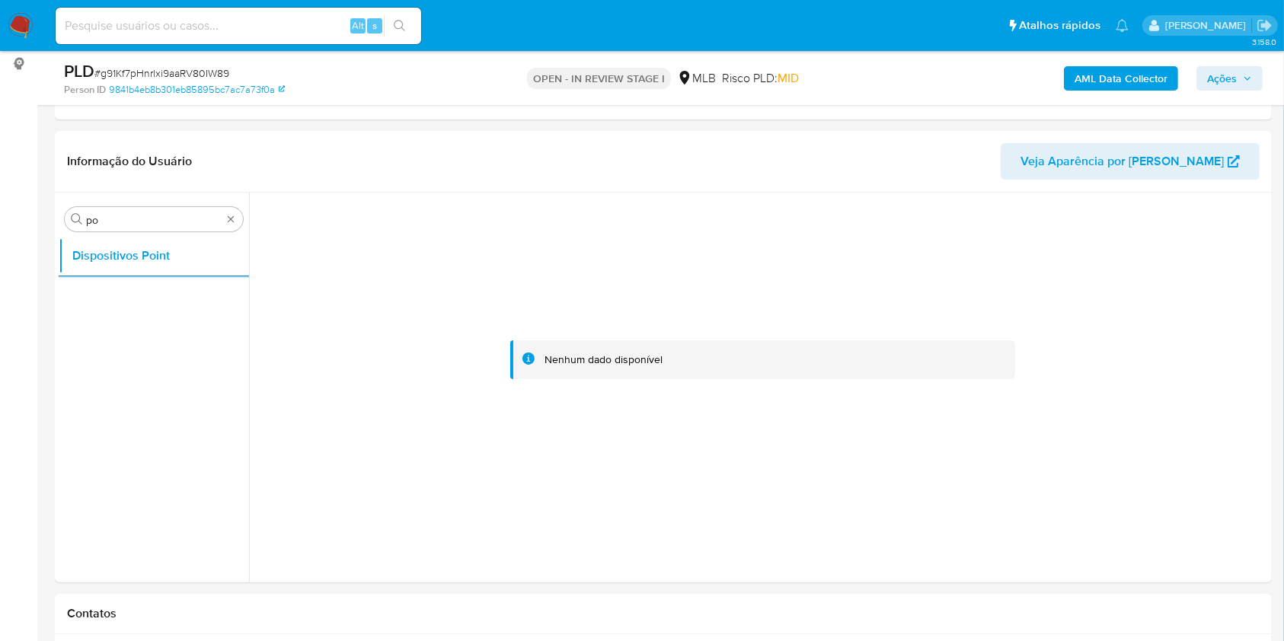
click at [1113, 68] on b "AML Data Collector" at bounding box center [1121, 78] width 93 height 24
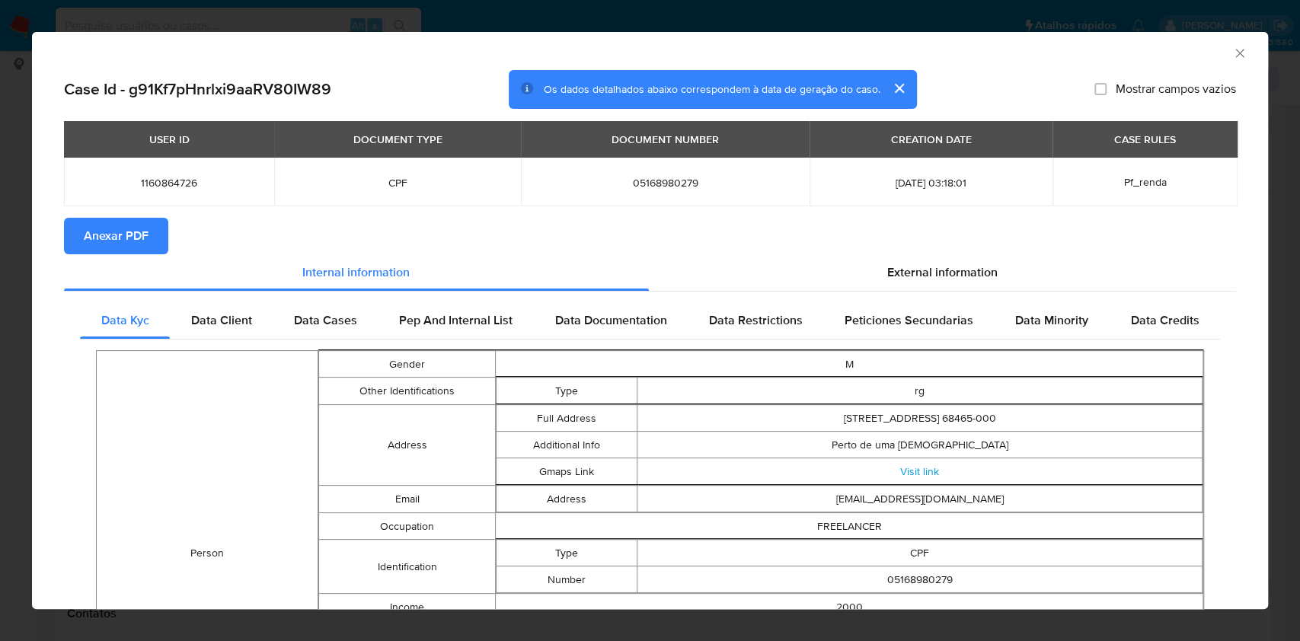
click at [133, 237] on span "Anexar PDF" at bounding box center [116, 236] width 65 height 34
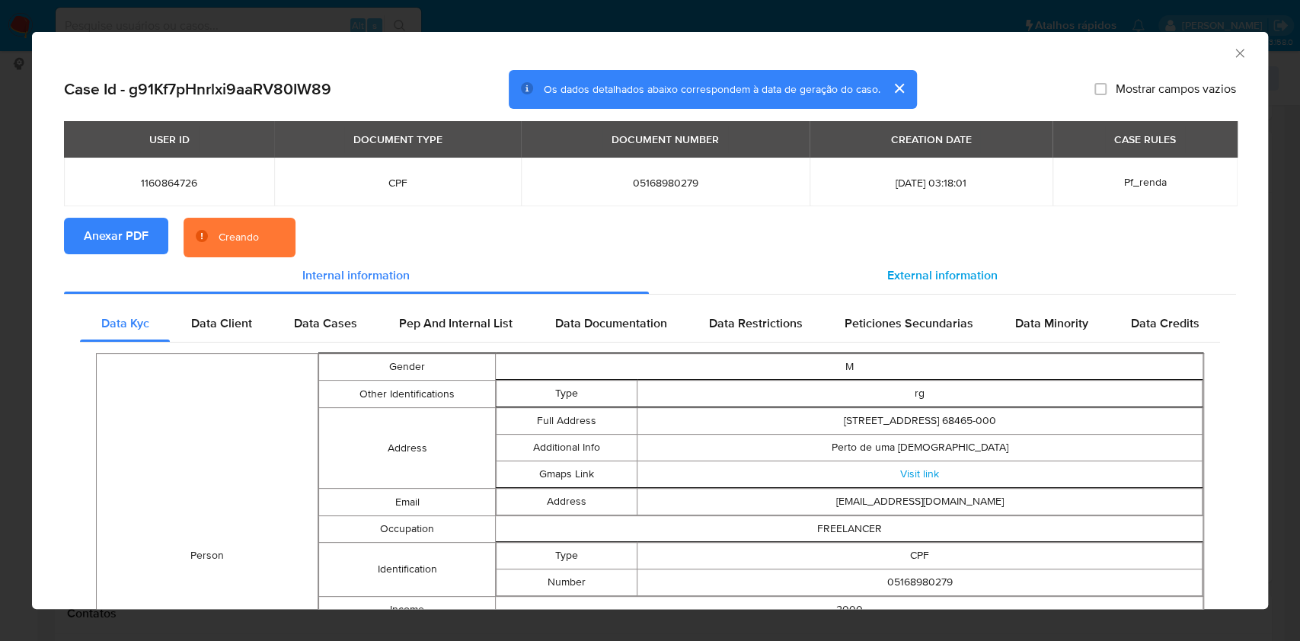
click at [887, 287] on div "External information" at bounding box center [943, 275] width 588 height 37
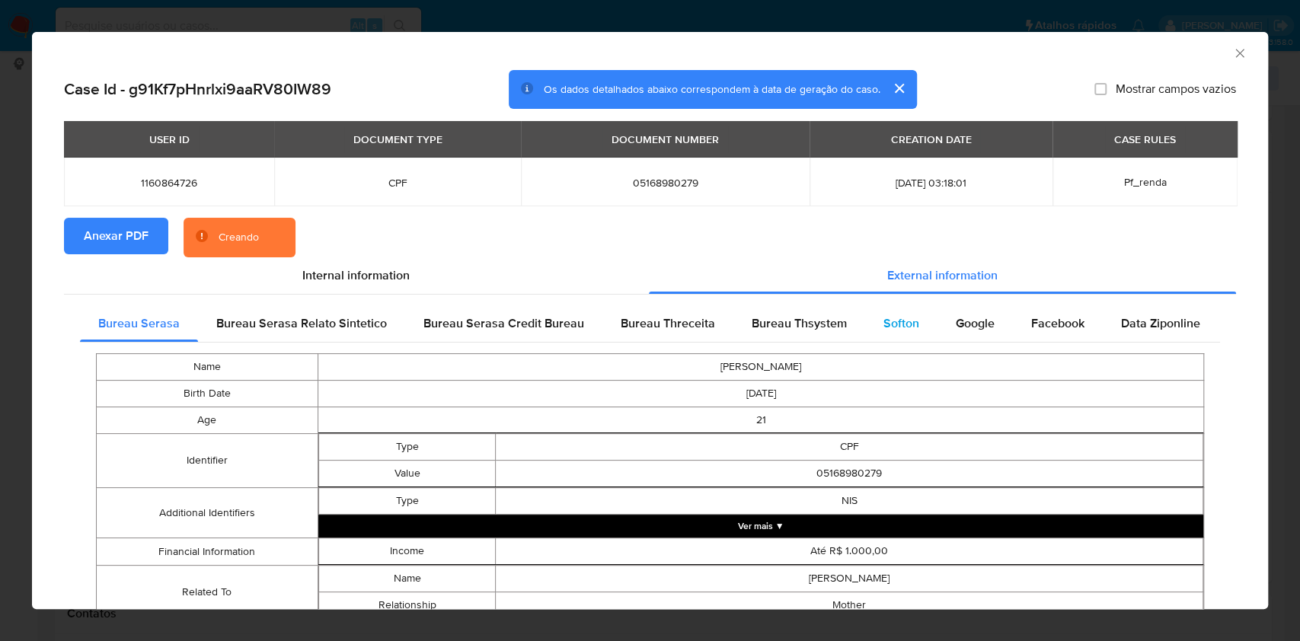
click at [887, 320] on span "Softon" at bounding box center [902, 324] width 36 height 18
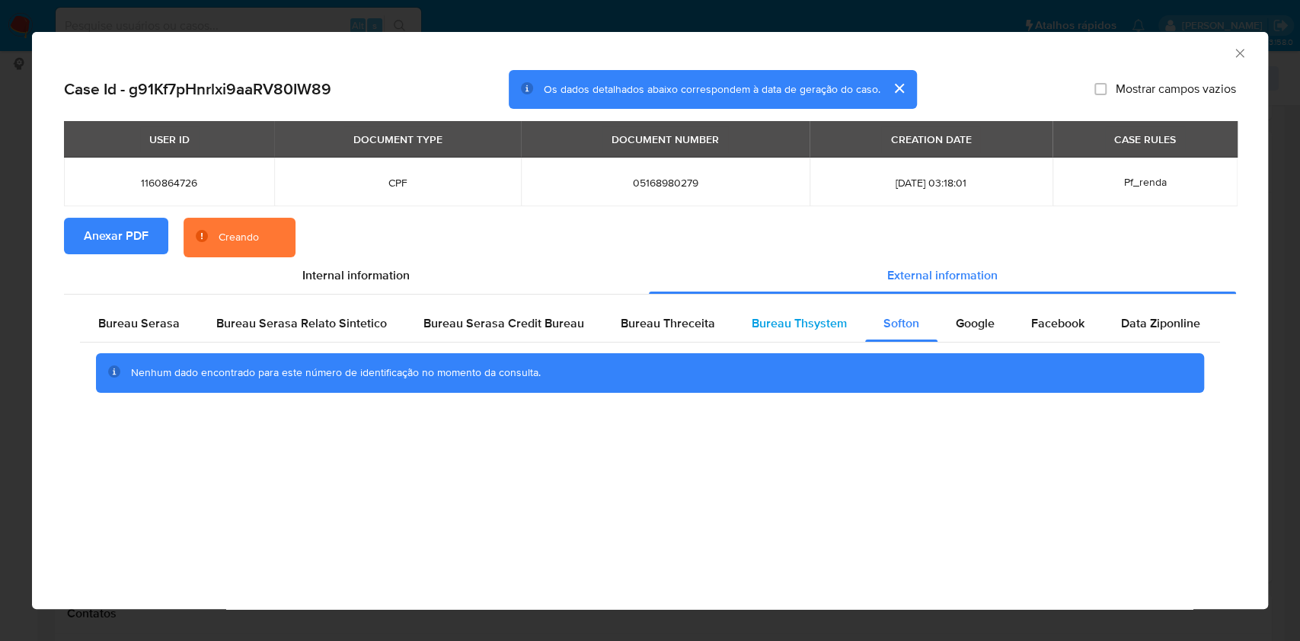
click at [823, 326] on span "Bureau Thsystem" at bounding box center [799, 324] width 95 height 18
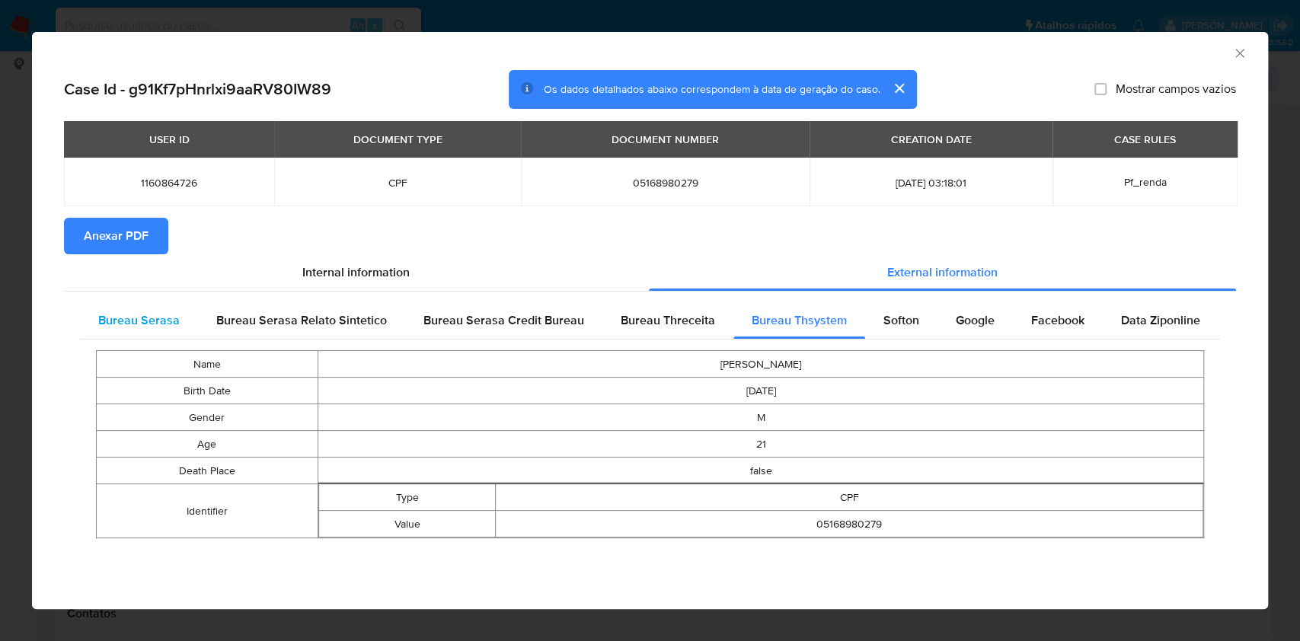
click at [141, 323] on span "Bureau Serasa" at bounding box center [139, 321] width 82 height 18
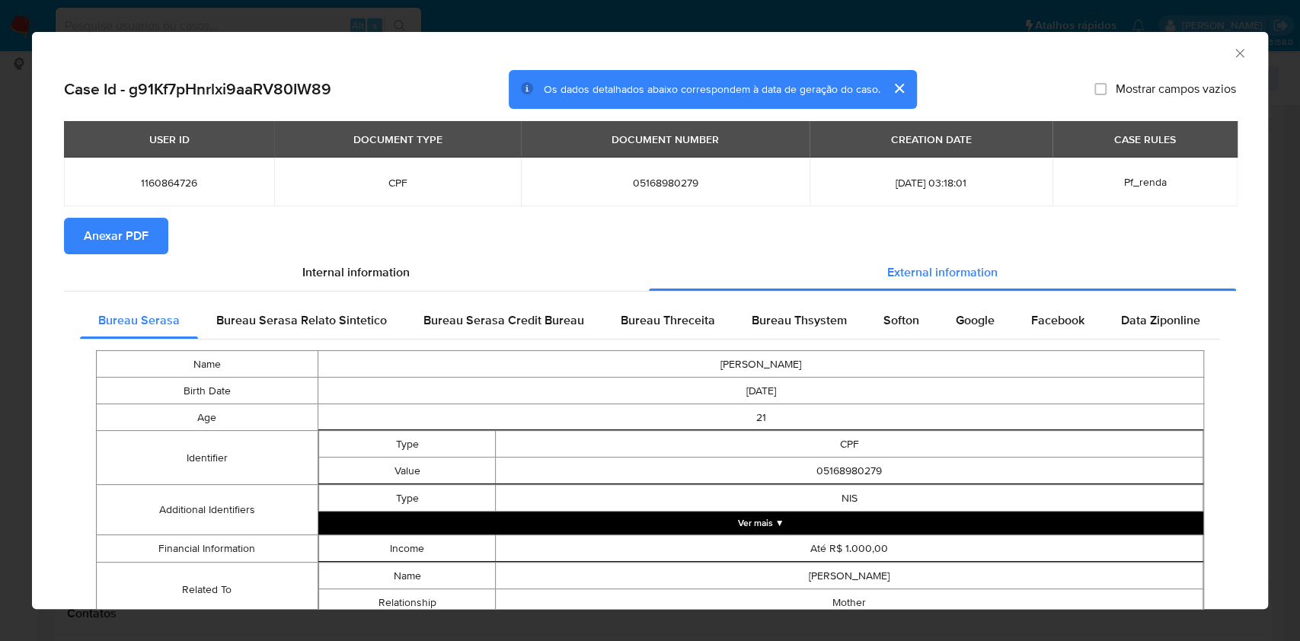
scroll to position [56, 0]
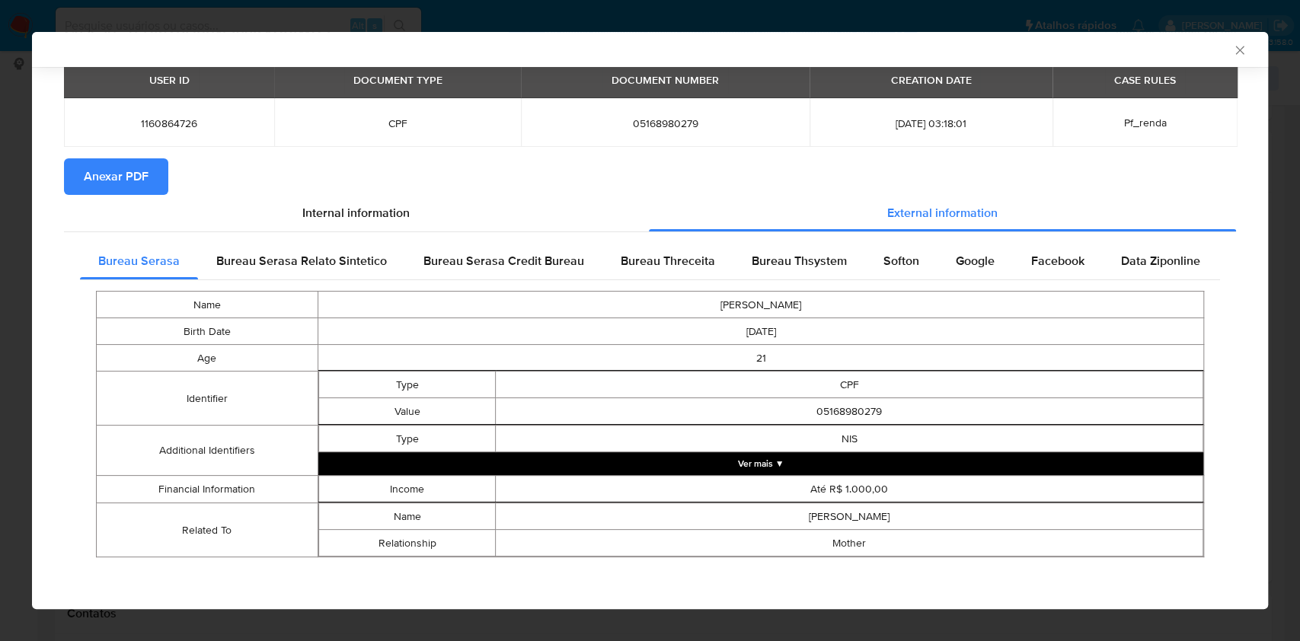
click at [0, 141] on div "AML Data Collector Case Id - g91Kf7pHnrlxi9aaRV80IW89 Os dados detalhados abaix…" at bounding box center [650, 320] width 1300 height 641
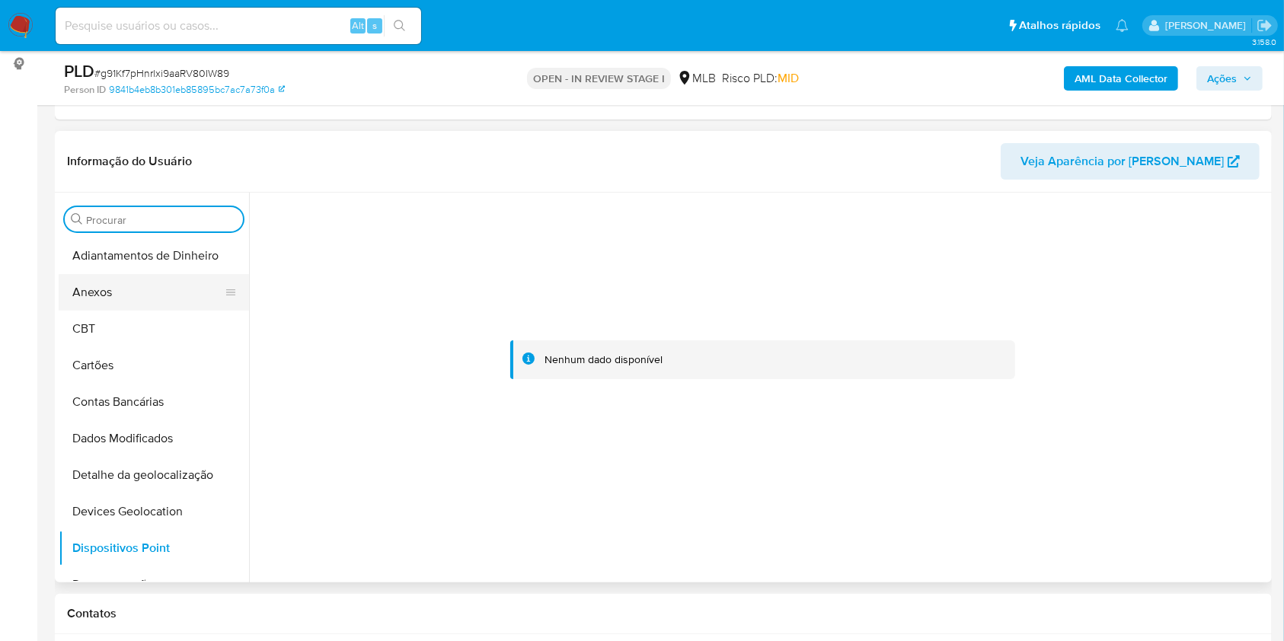
click at [140, 289] on button "Anexos" at bounding box center [148, 292] width 178 height 37
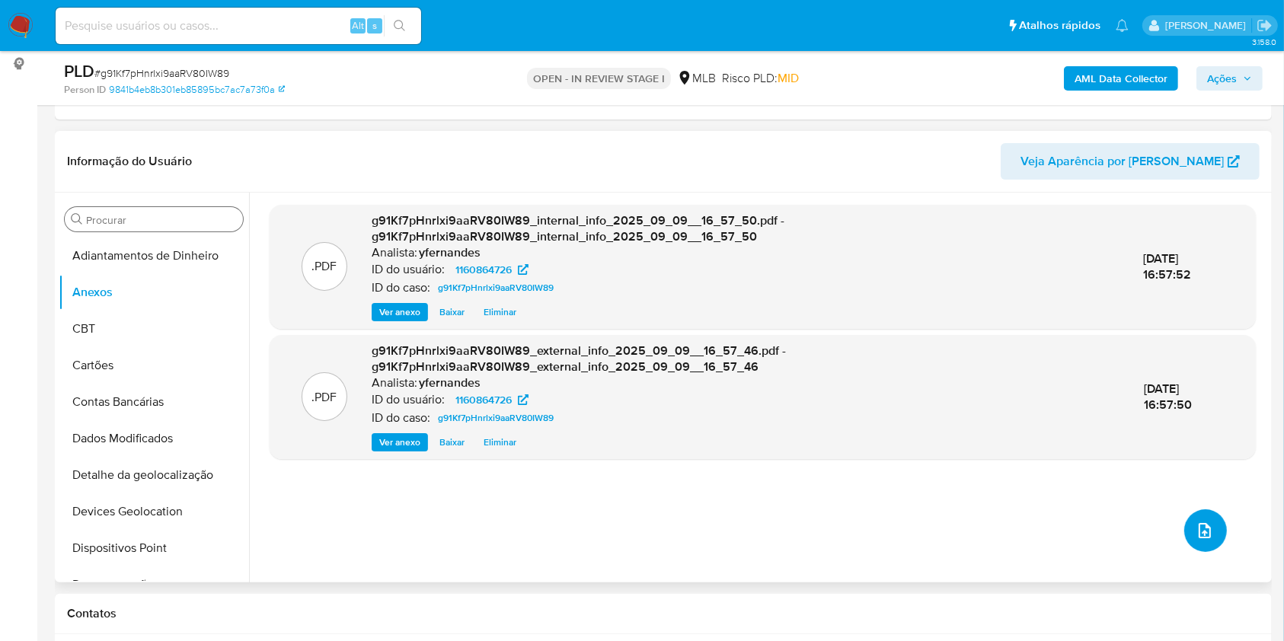
click at [1199, 530] on icon "upload-file" at bounding box center [1205, 530] width 12 height 15
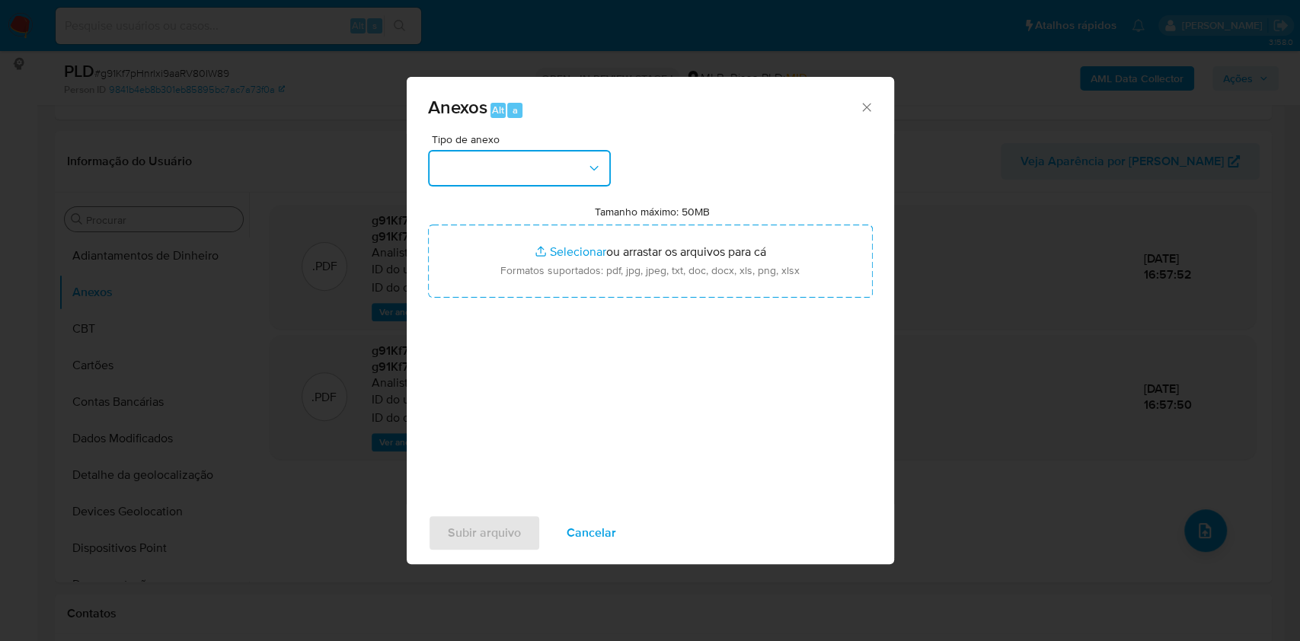
click at [529, 184] on button "button" at bounding box center [519, 168] width 183 height 37
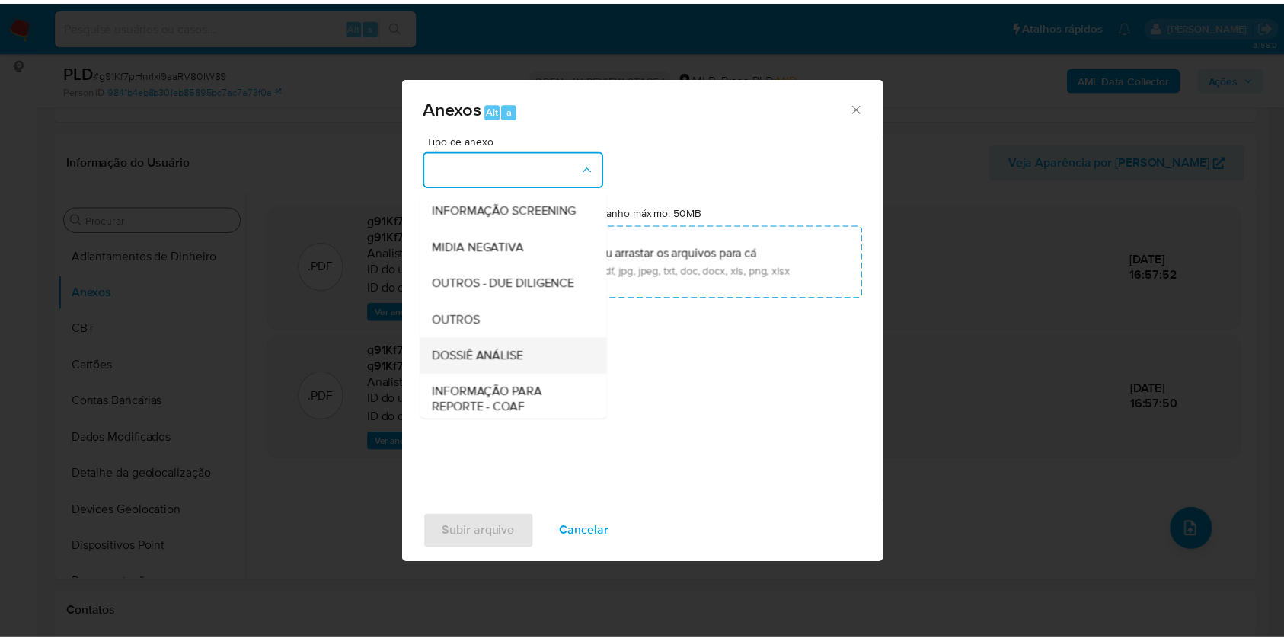
scroll to position [234, 0]
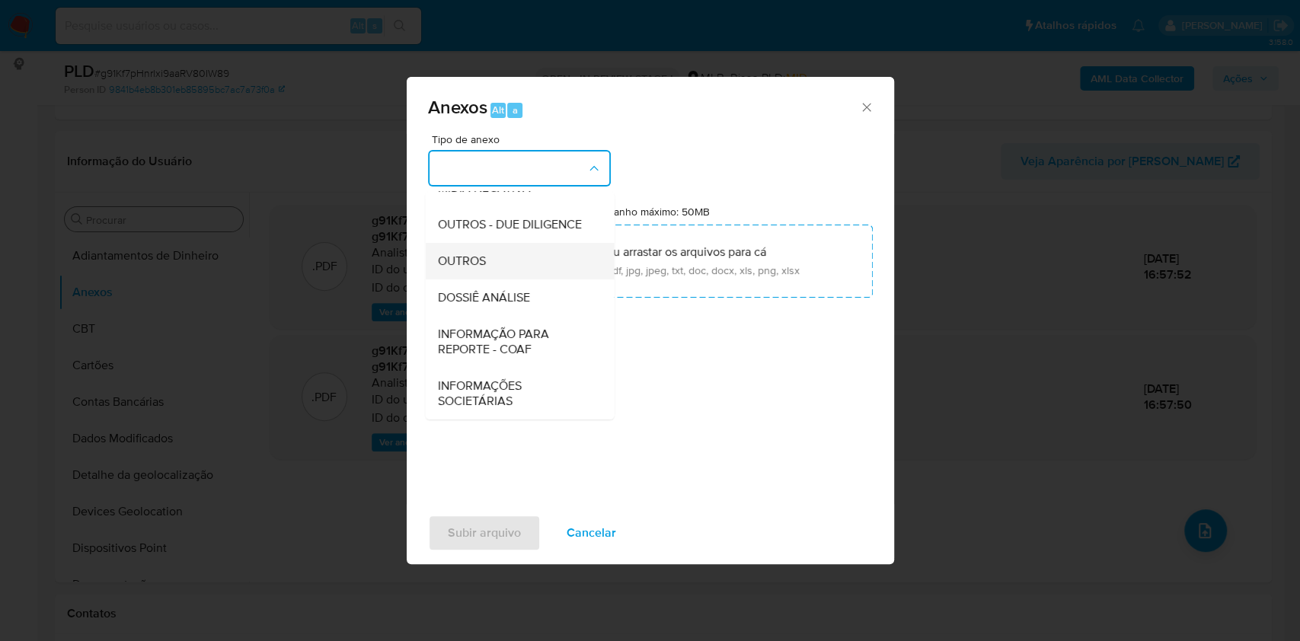
click at [484, 259] on span "OUTROS" at bounding box center [461, 261] width 48 height 15
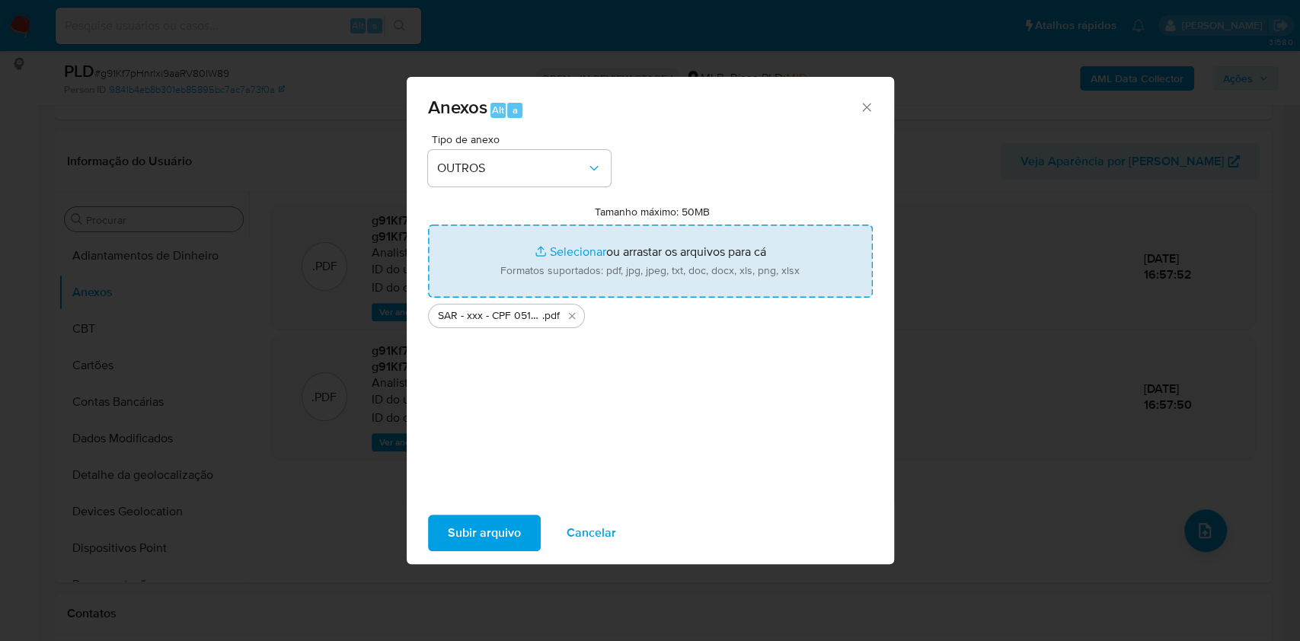
type input "C:\fakepath\Mulan 1160864726_2025_09_08_16_56_56.xlsx"
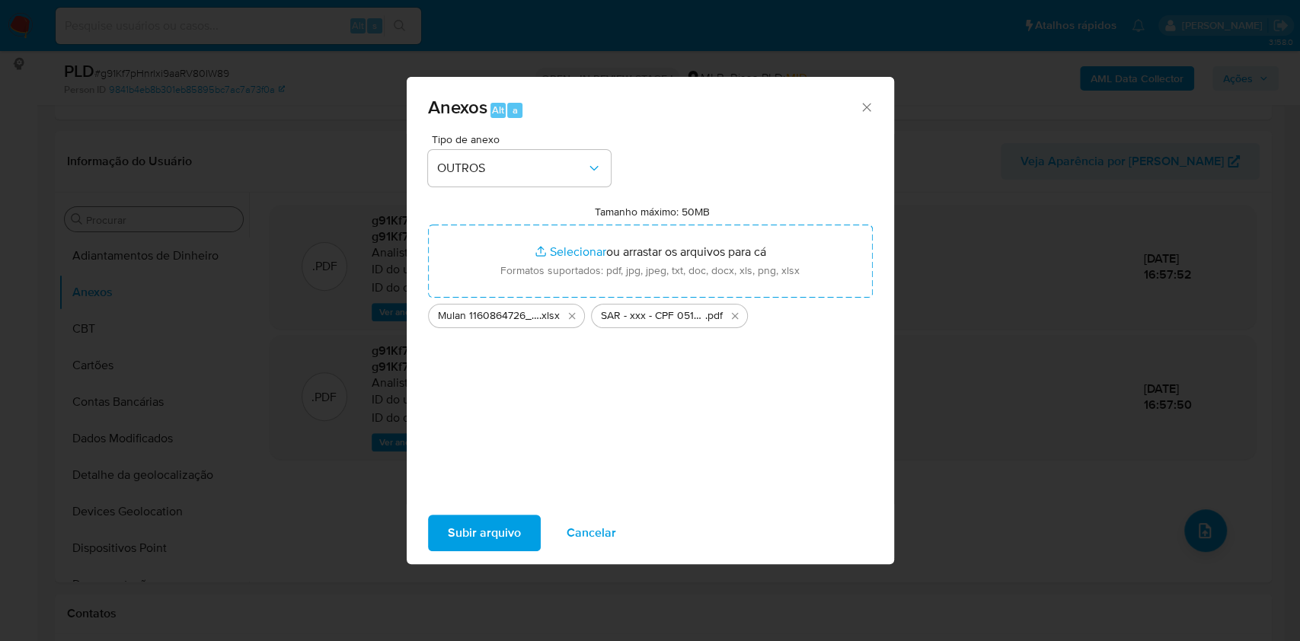
click at [458, 548] on span "Subir arquivo" at bounding box center [484, 533] width 73 height 34
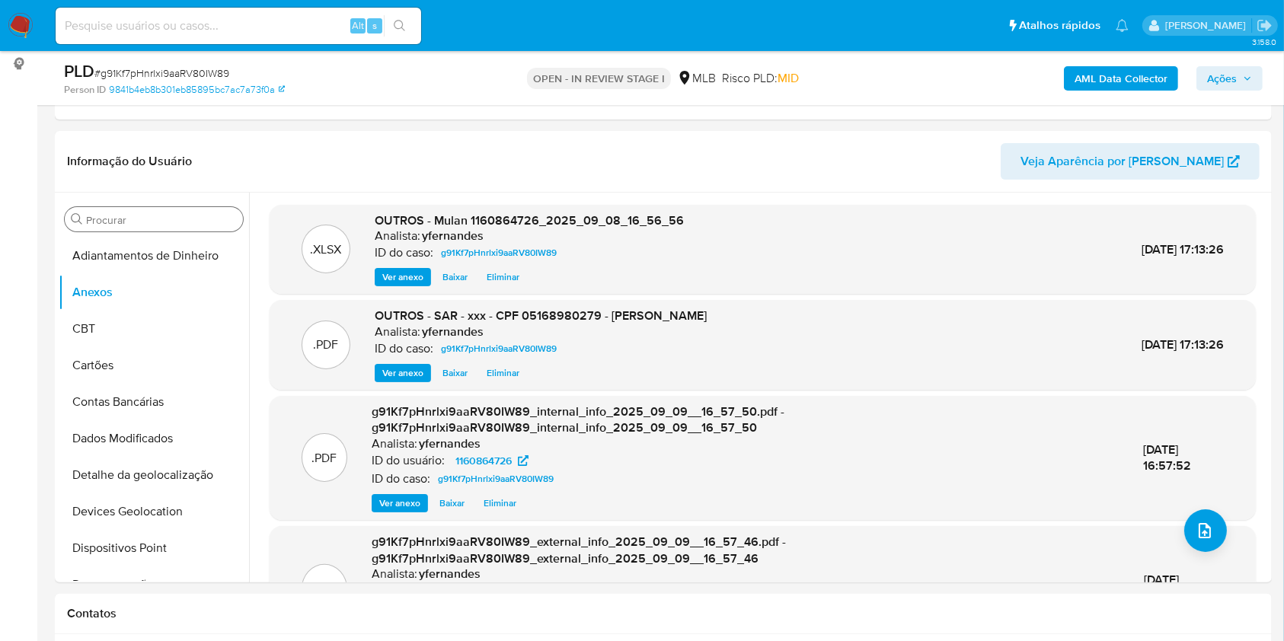
click at [1234, 66] on span "Ações" at bounding box center [1222, 78] width 30 height 24
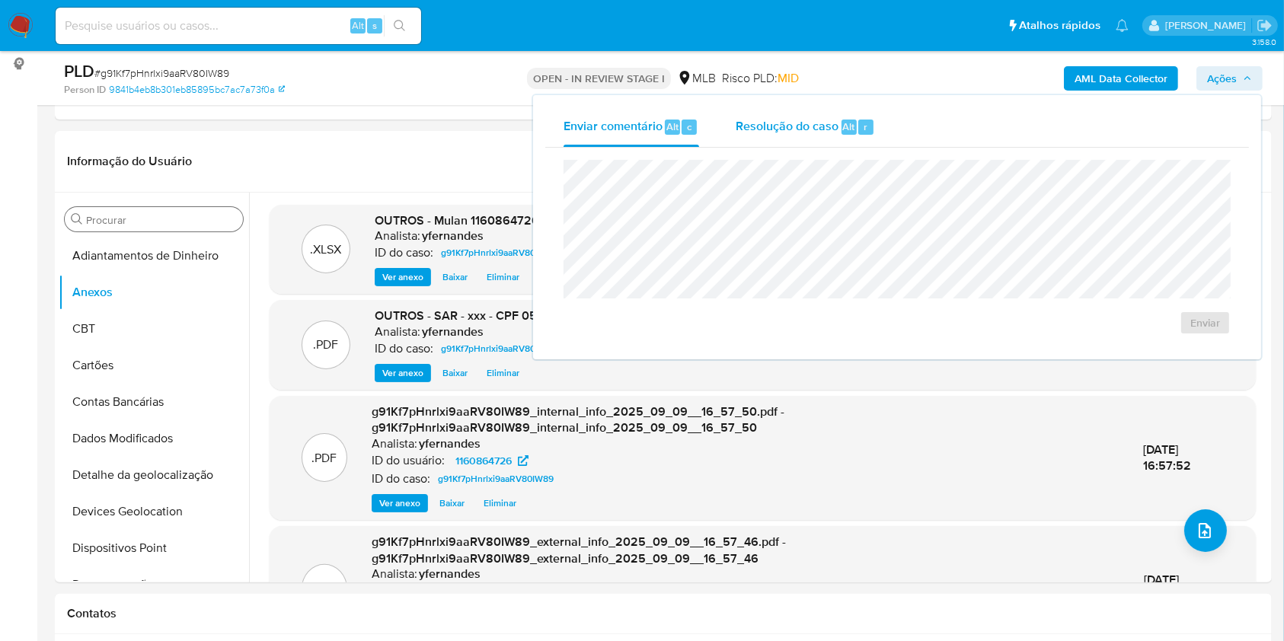
click at [859, 120] on div "r" at bounding box center [866, 127] width 15 height 15
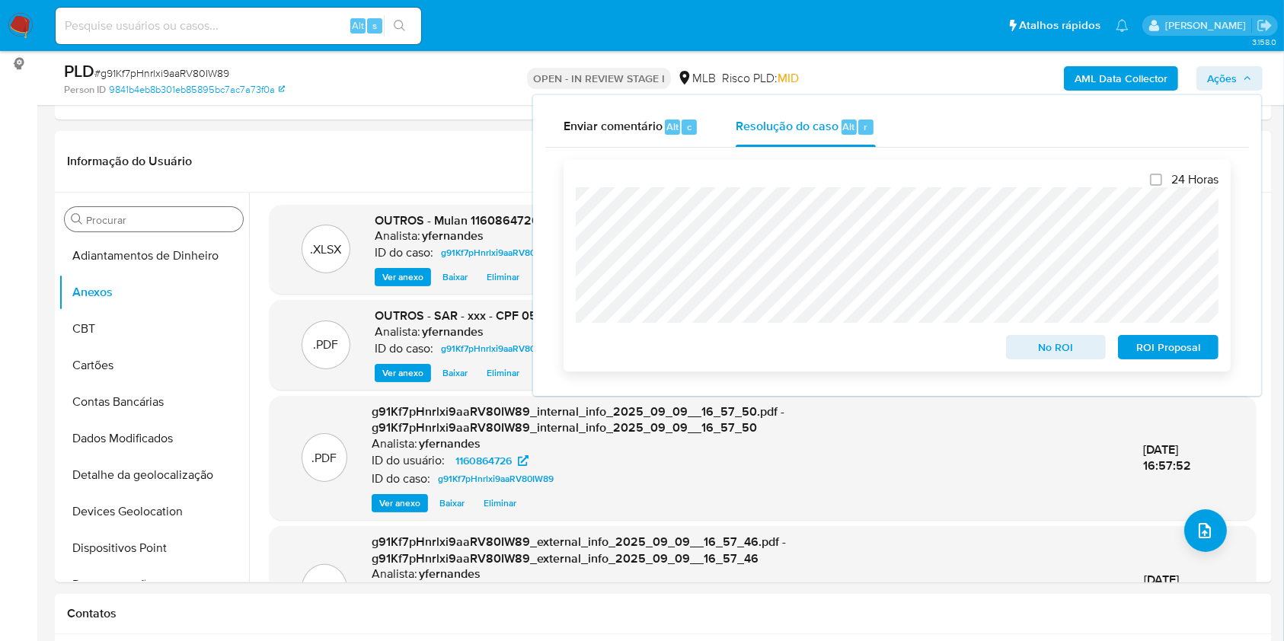
click at [1156, 353] on span "ROI Proposal" at bounding box center [1168, 347] width 79 height 21
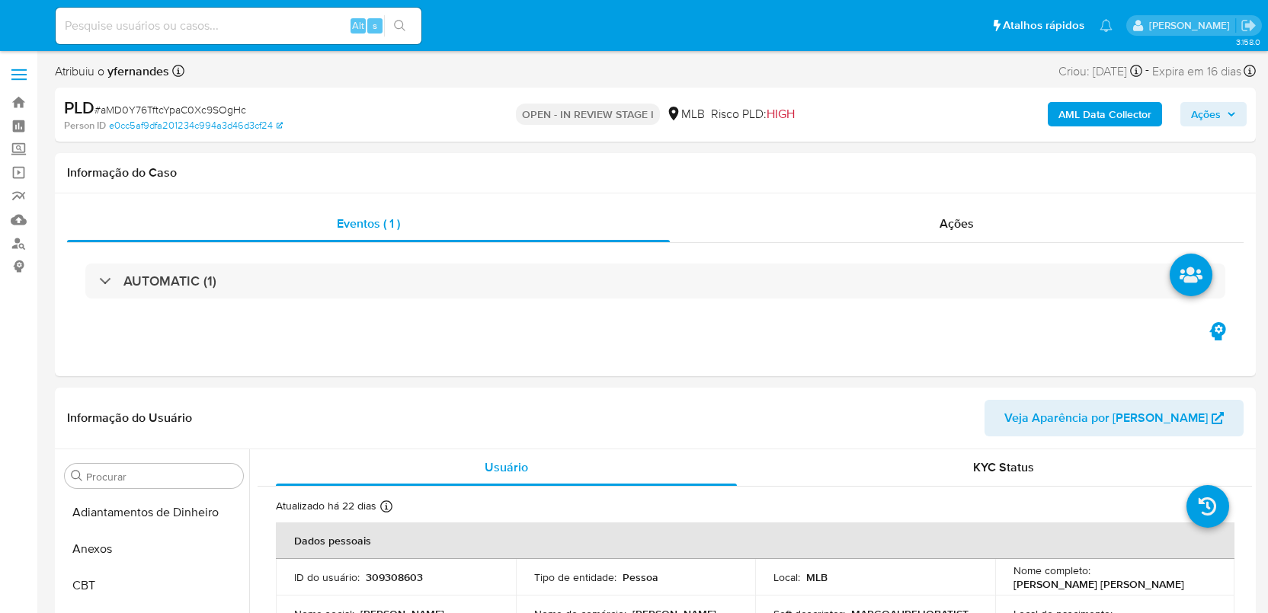
select select "10"
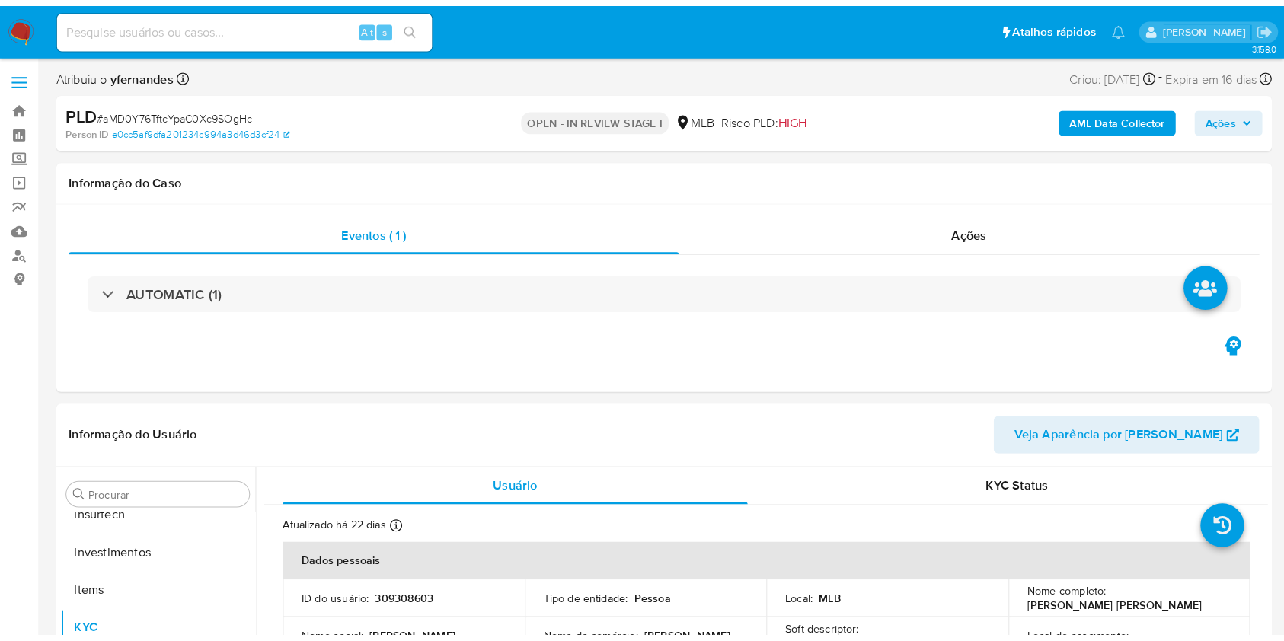
scroll to position [717, 0]
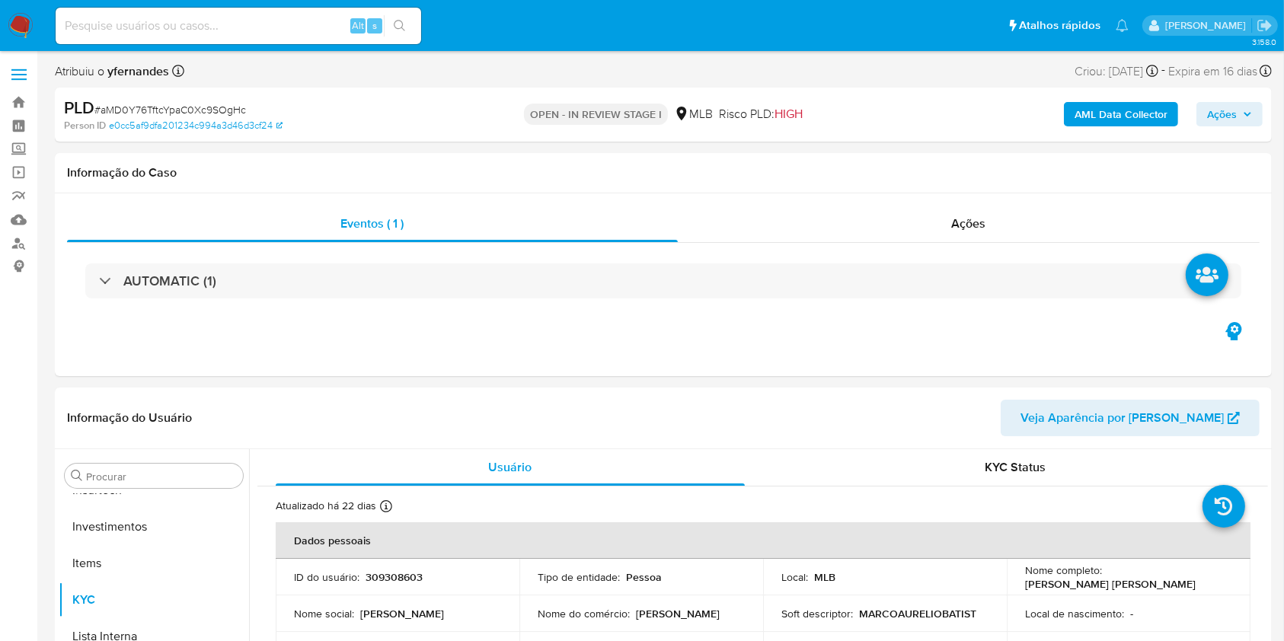
click at [169, 109] on span "# aMD0Y76TftcYpaC0Xc9SOgHc" at bounding box center [170, 109] width 152 height 15
click at [169, 108] on span "# aMD0Y76TftcYpaC0Xc9SOgHc" at bounding box center [170, 109] width 152 height 15
copy span "aMD0Y76TftcYpaC0Xc9SOgHc"
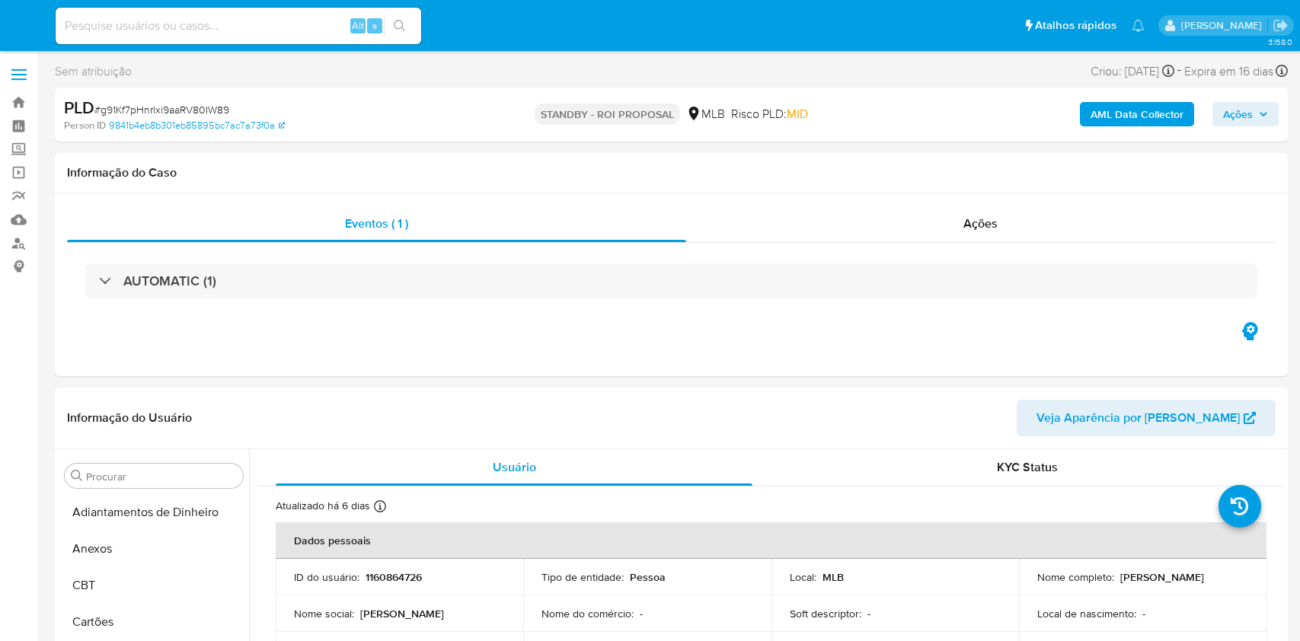
select select "10"
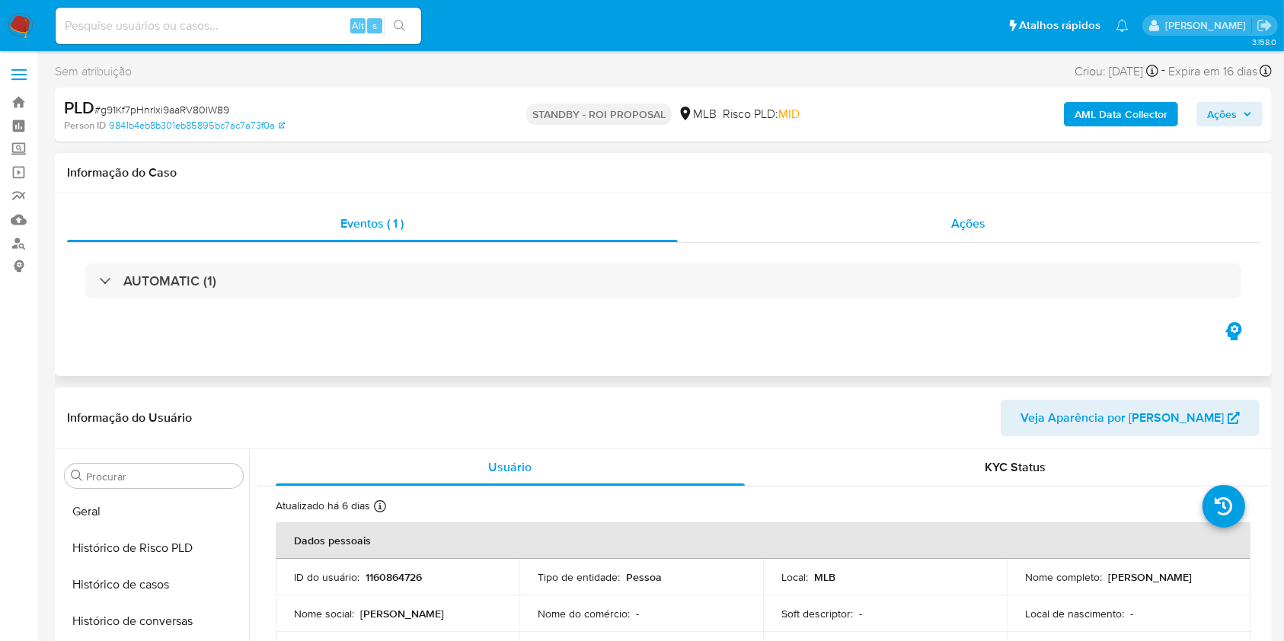
scroll to position [717, 0]
click at [880, 238] on div "Ações" at bounding box center [969, 224] width 582 height 37
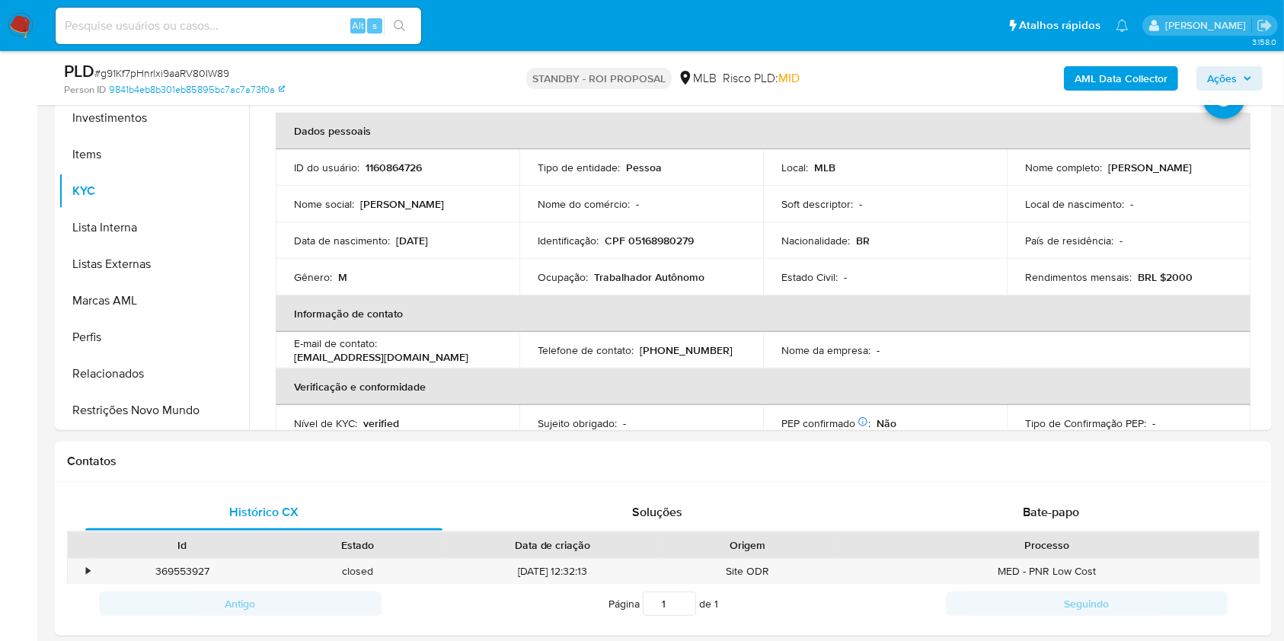
scroll to position [609, 0]
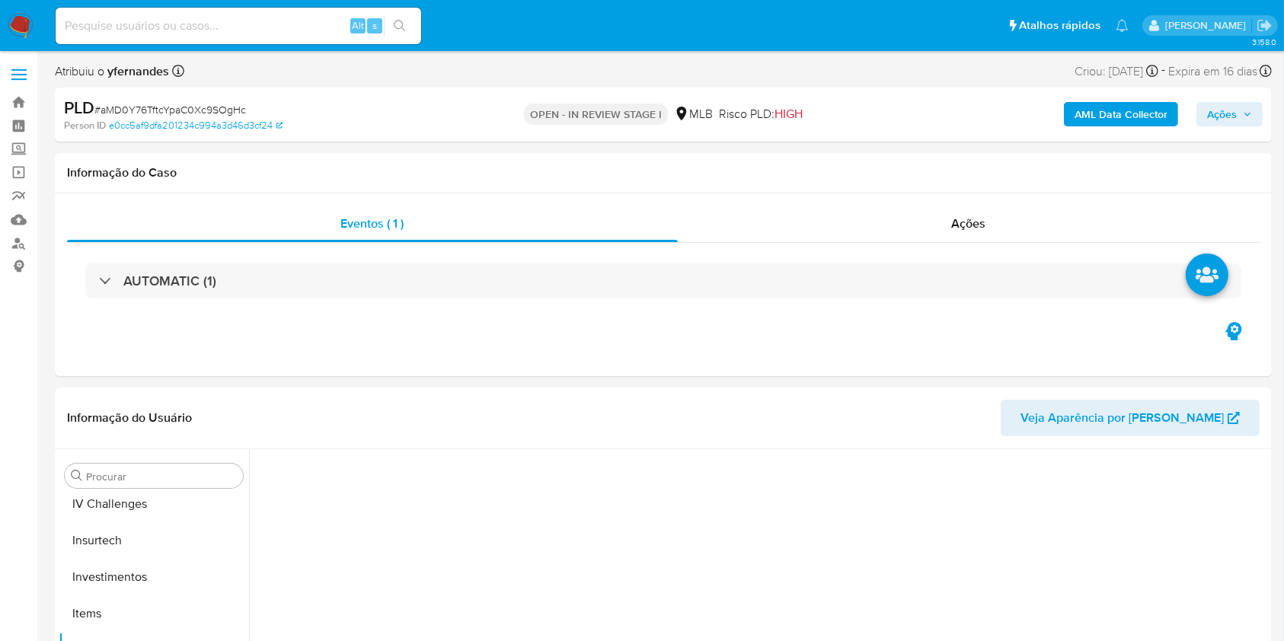
scroll to position [717, 0]
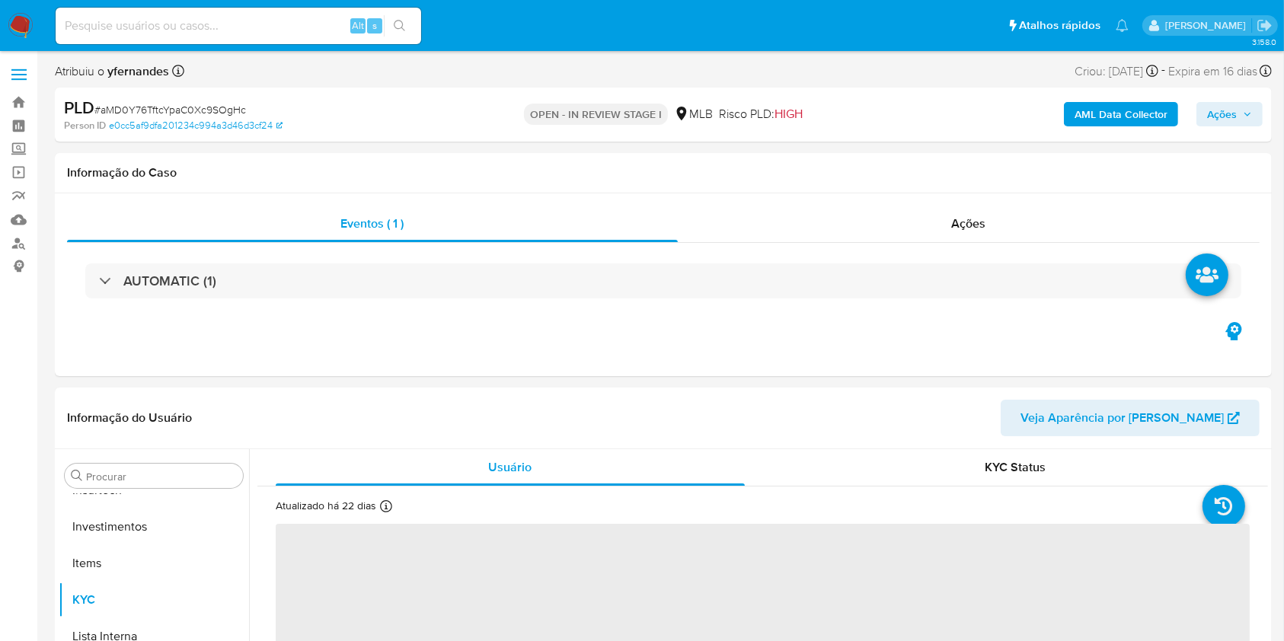
select select "10"
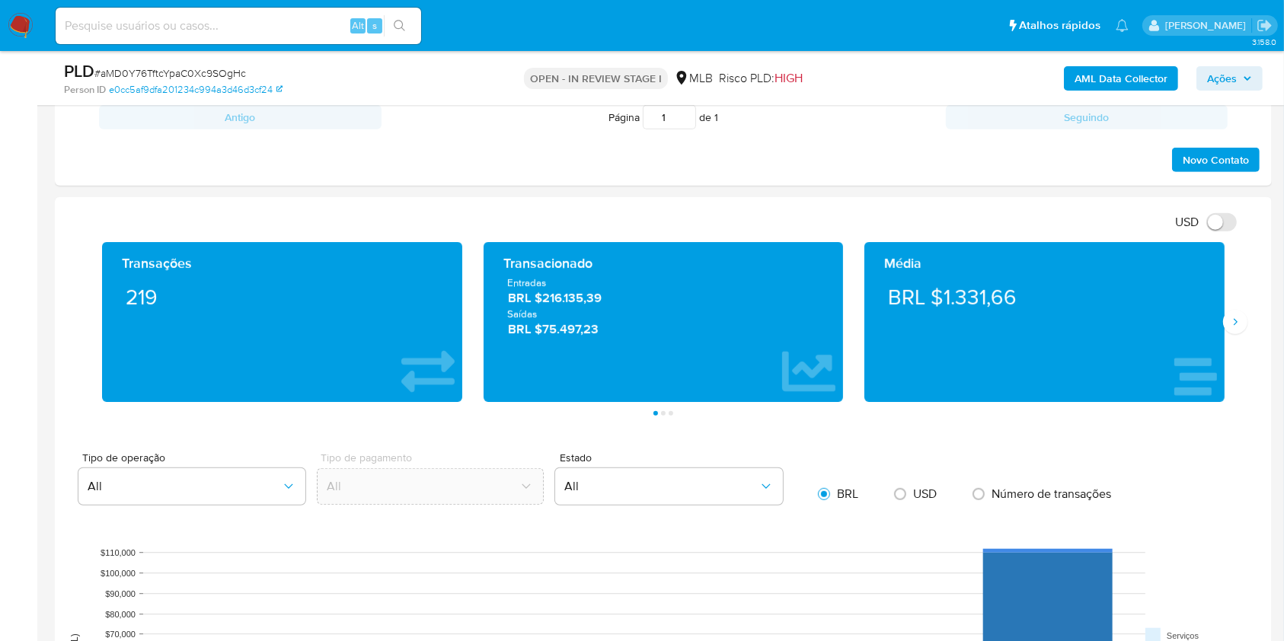
scroll to position [914, 0]
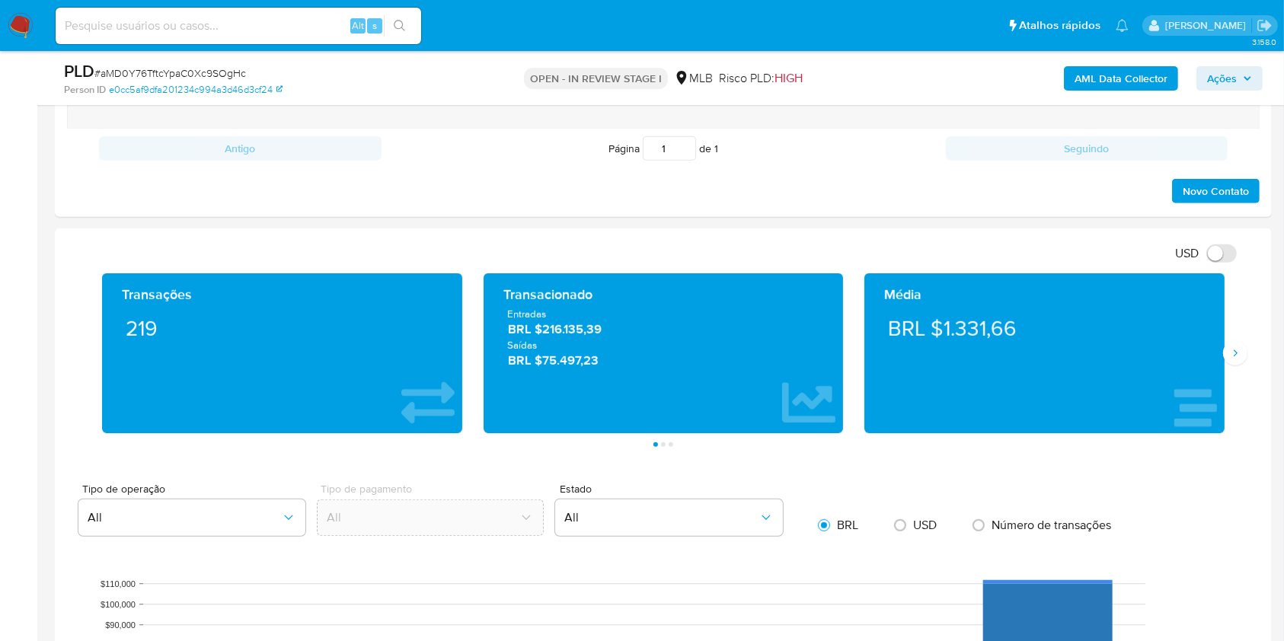
click at [1251, 358] on div "Transações 219 Transacionado Entradas BRL $216.135,39 Saídas BRL $75.497,23 Méd…" at bounding box center [663, 360] width 1193 height 174
click at [1237, 355] on icon "Siguiente" at bounding box center [1235, 353] width 12 height 12
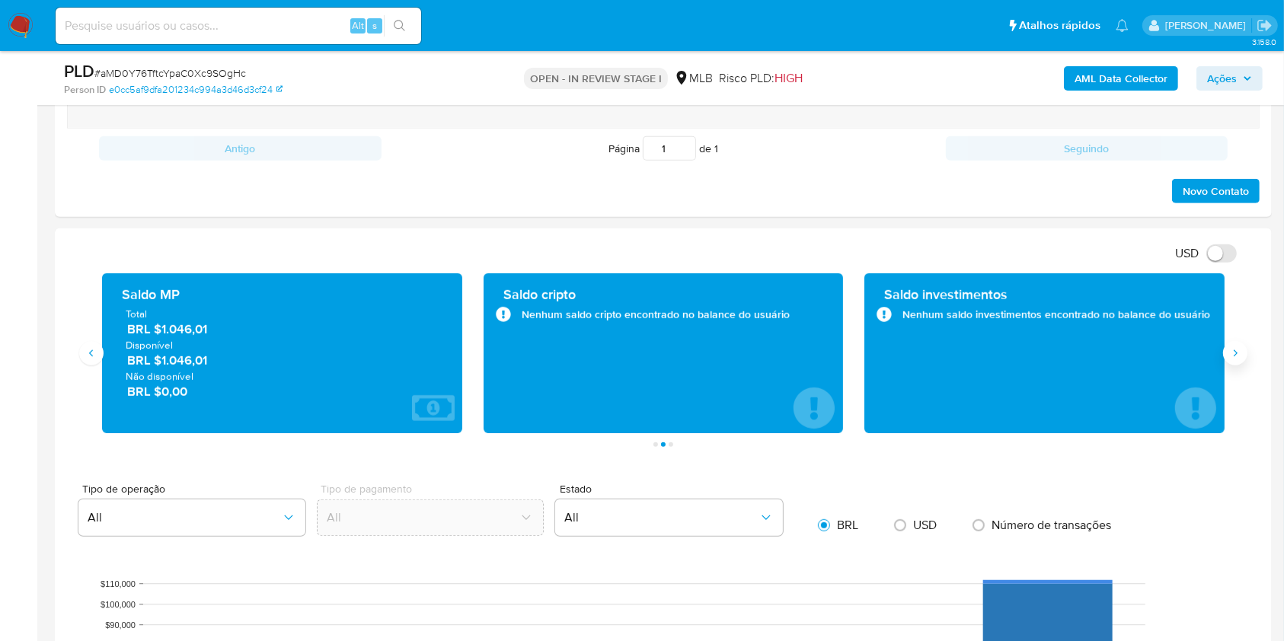
click at [1237, 355] on icon "Siguiente" at bounding box center [1235, 353] width 12 height 12
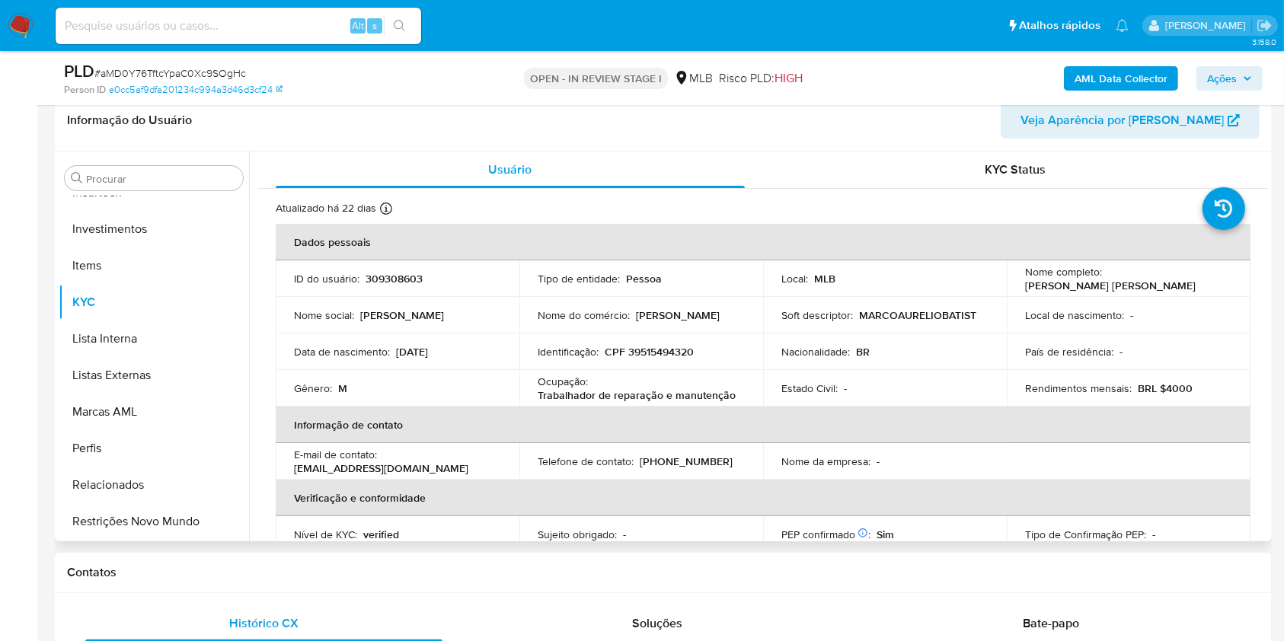
scroll to position [203, 0]
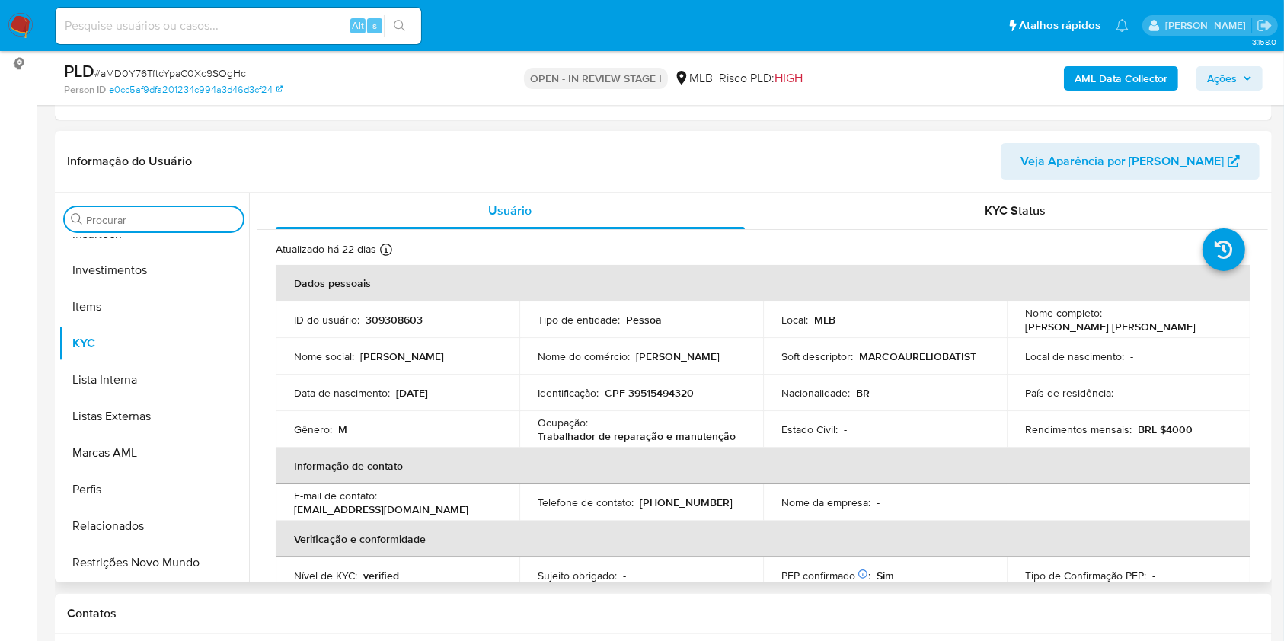
click at [147, 216] on input "Procurar" at bounding box center [161, 220] width 151 height 14
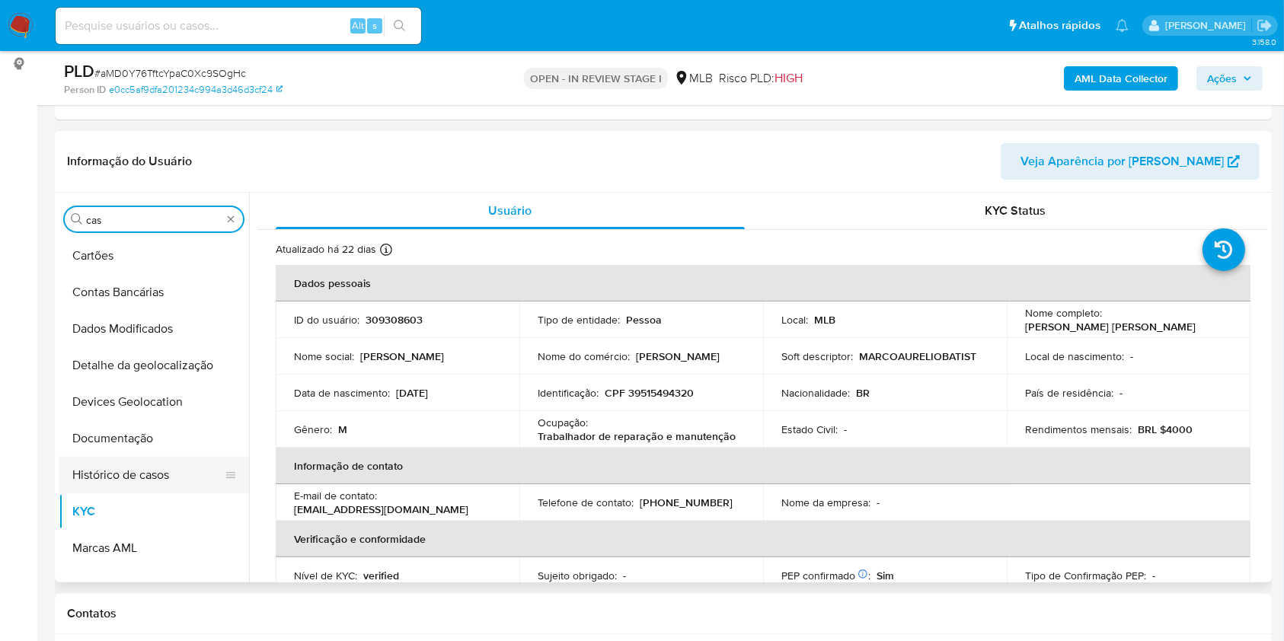
scroll to position [0, 0]
type input "cas"
click at [111, 457] on button "Histórico de casos" at bounding box center [148, 475] width 178 height 37
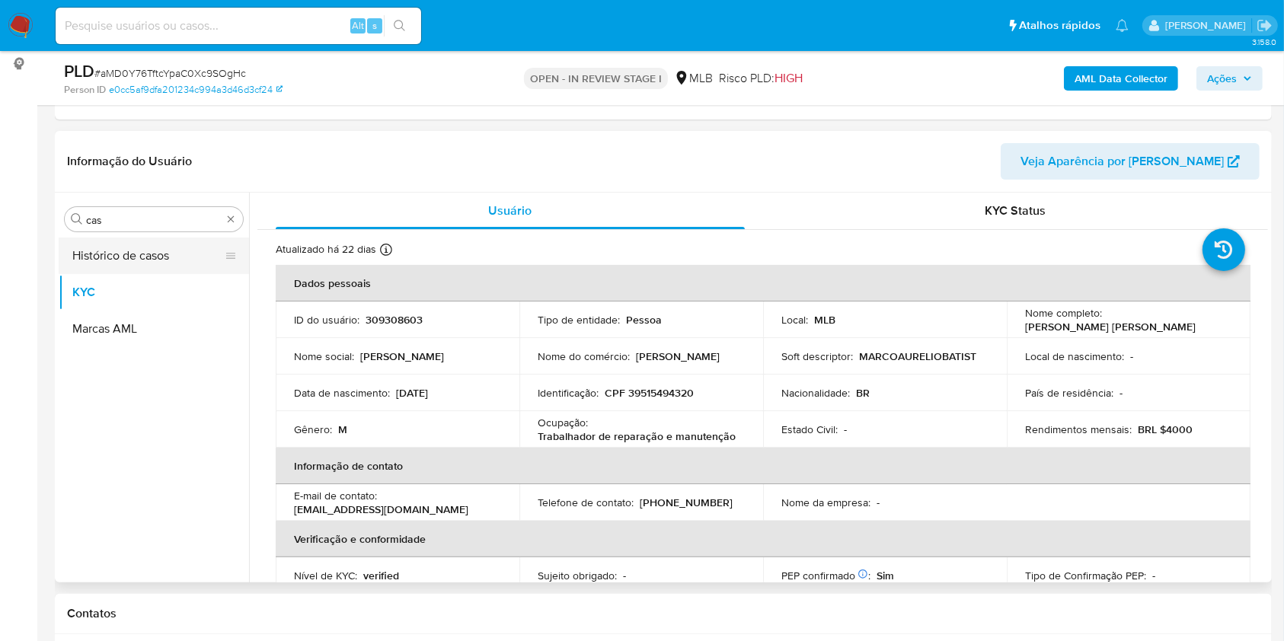
click at [122, 257] on button "Histórico de casos" at bounding box center [148, 256] width 178 height 37
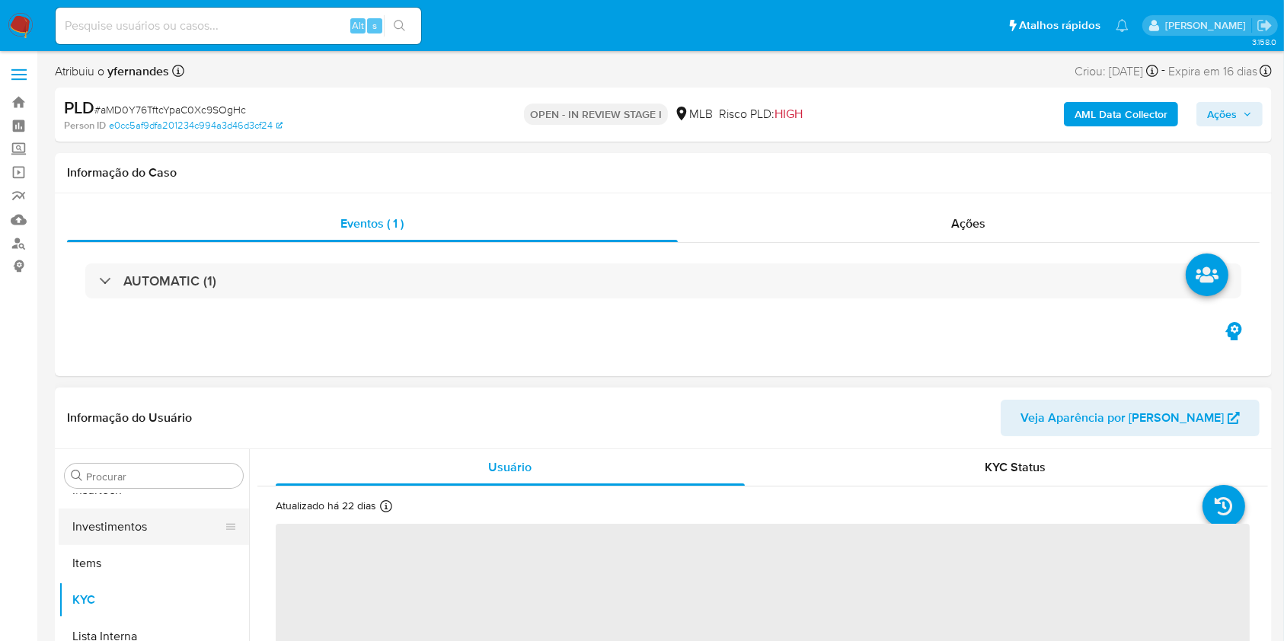
scroll to position [203, 0]
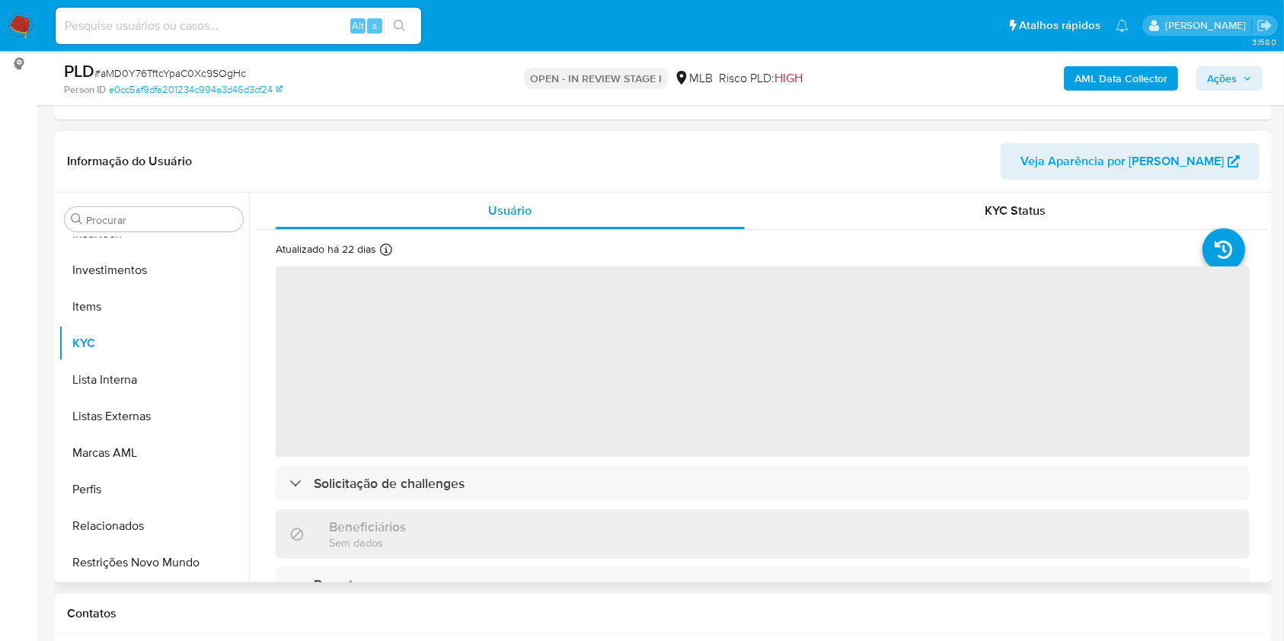
click at [116, 238] on button "Insurtech" at bounding box center [154, 234] width 190 height 37
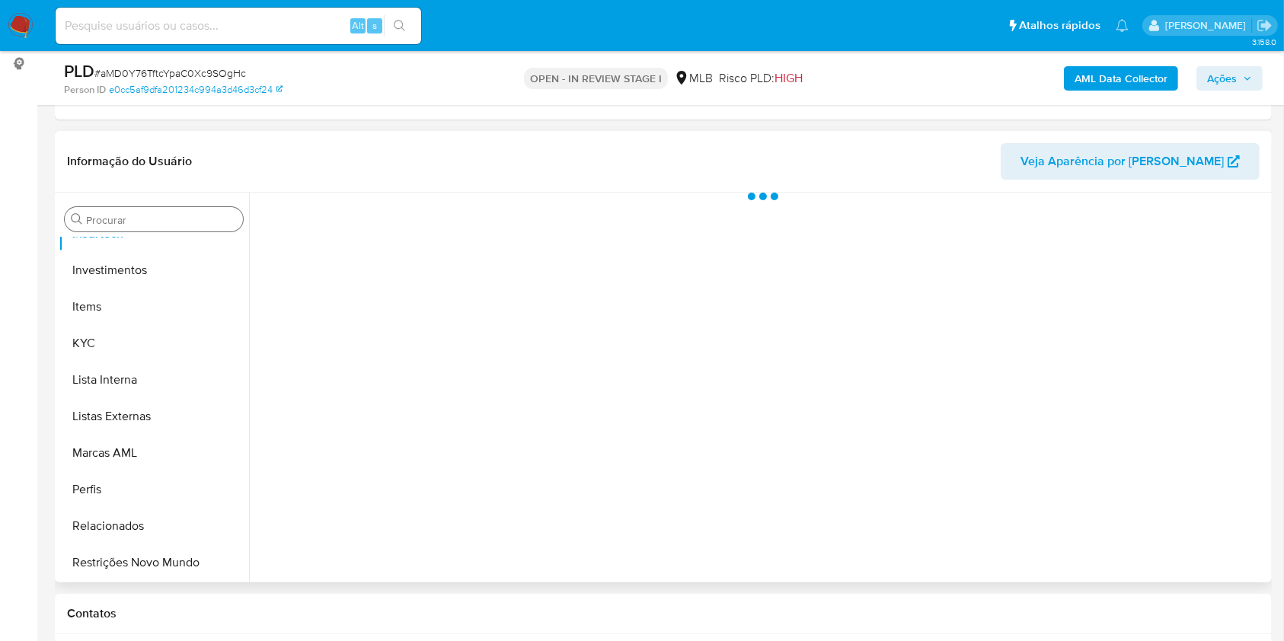
click at [107, 226] on div "Procurar" at bounding box center [154, 219] width 178 height 24
click at [102, 216] on input "Procurar" at bounding box center [161, 220] width 151 height 14
select select "10"
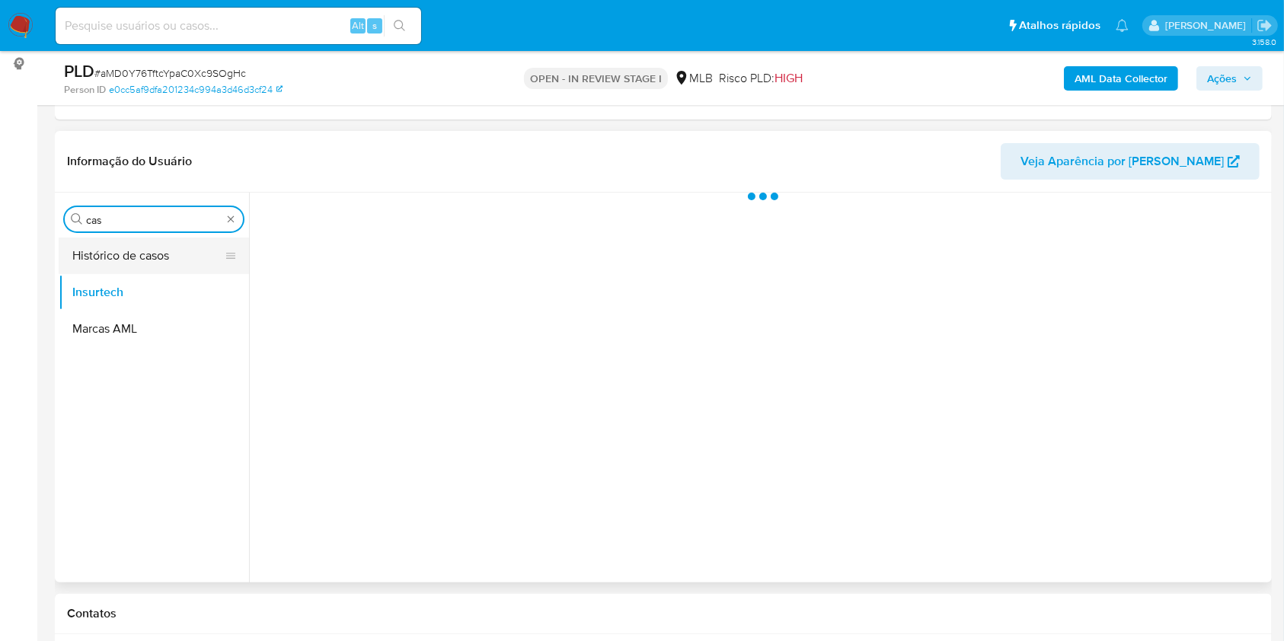
scroll to position [0, 0]
type input "cas"
click at [123, 253] on button "Histórico de casos" at bounding box center [148, 256] width 178 height 37
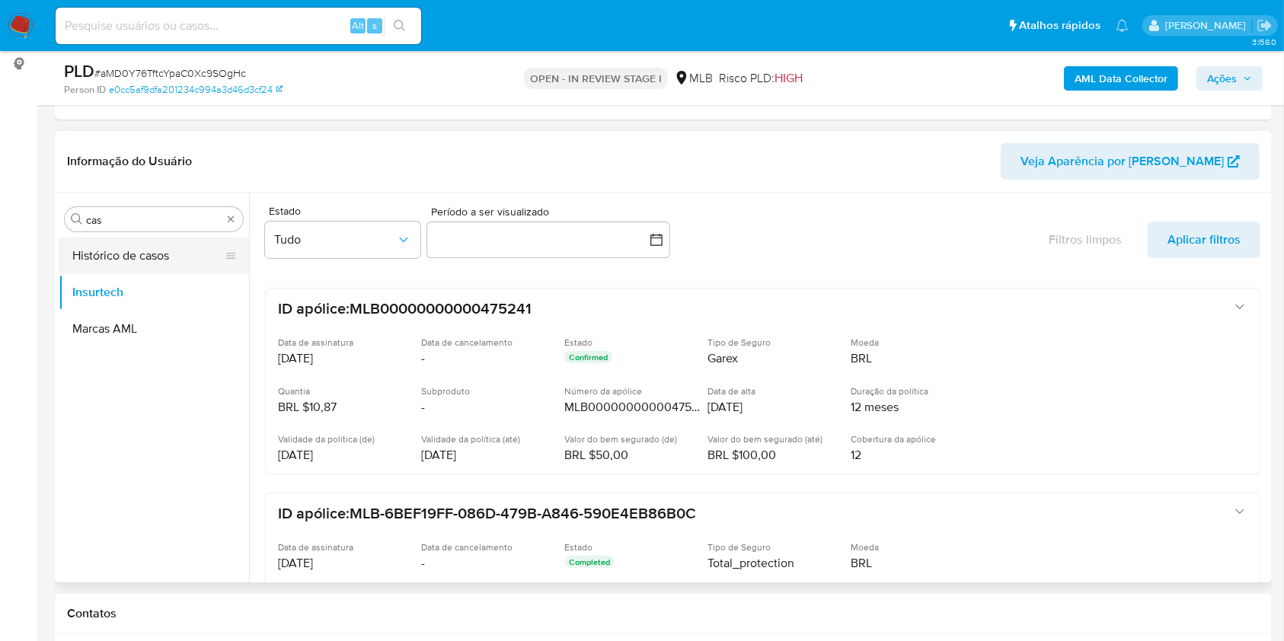
click at [124, 254] on button "Histórico de casos" at bounding box center [148, 256] width 178 height 37
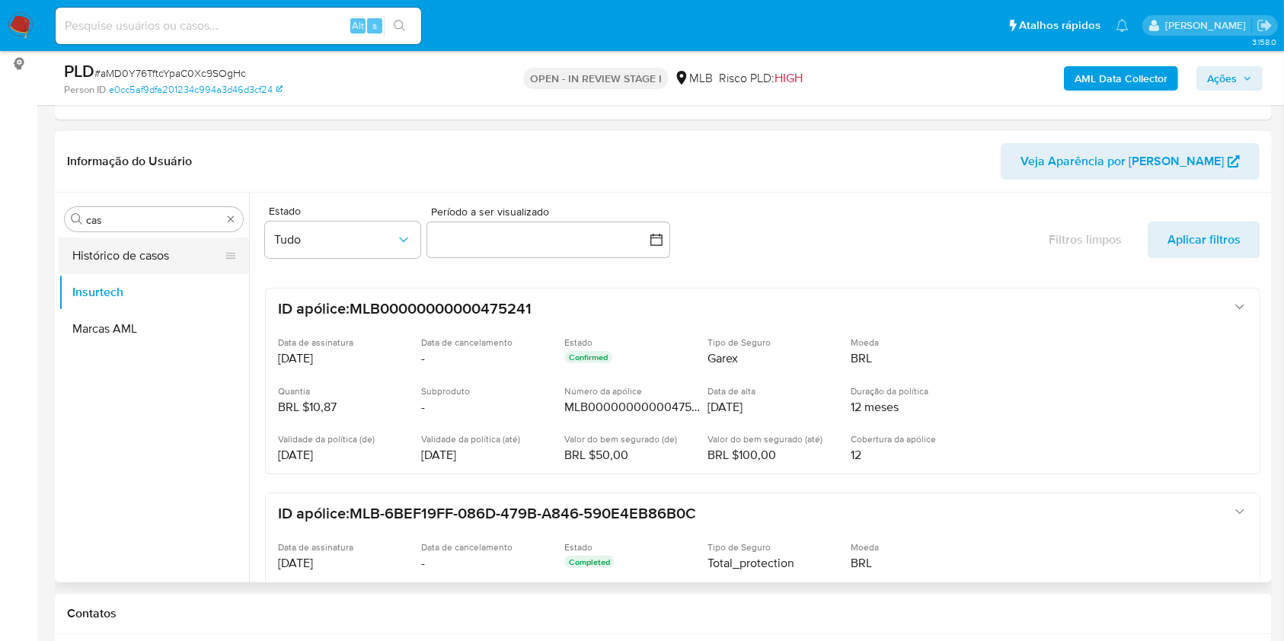
click at [124, 254] on button "Histórico de casos" at bounding box center [148, 256] width 178 height 37
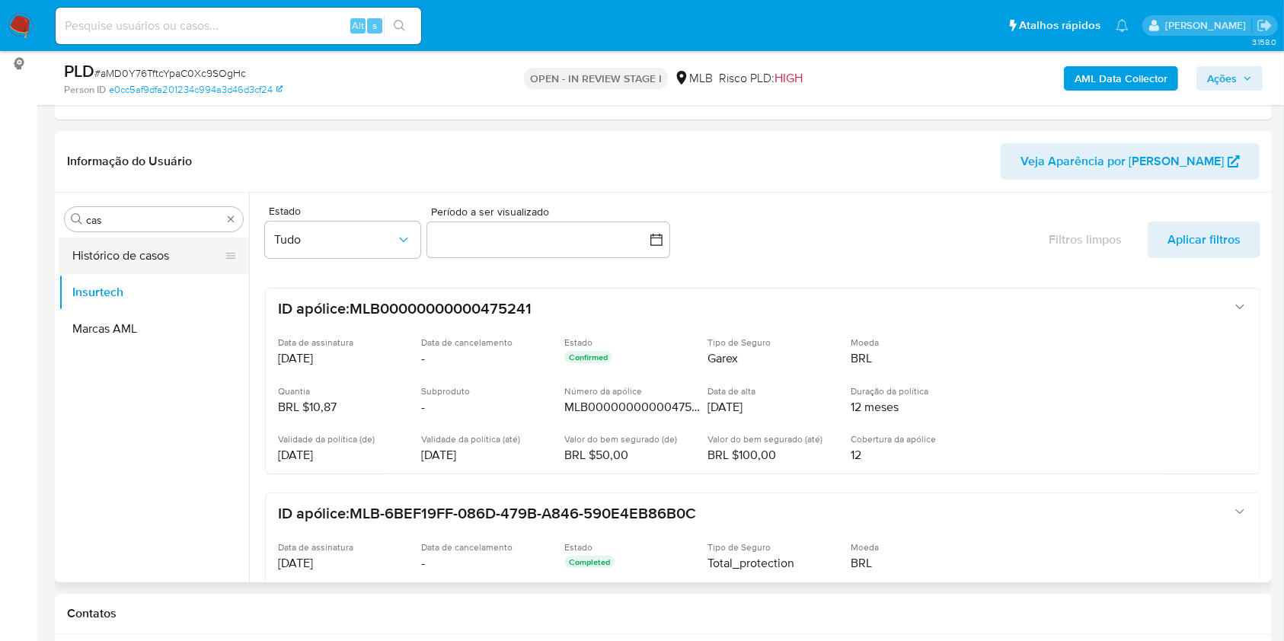
click at [124, 254] on button "Histórico de casos" at bounding box center [148, 256] width 178 height 37
click at [124, 315] on button "Marcas AML" at bounding box center [148, 329] width 178 height 37
click at [108, 256] on button "Histórico de casos" at bounding box center [148, 256] width 178 height 37
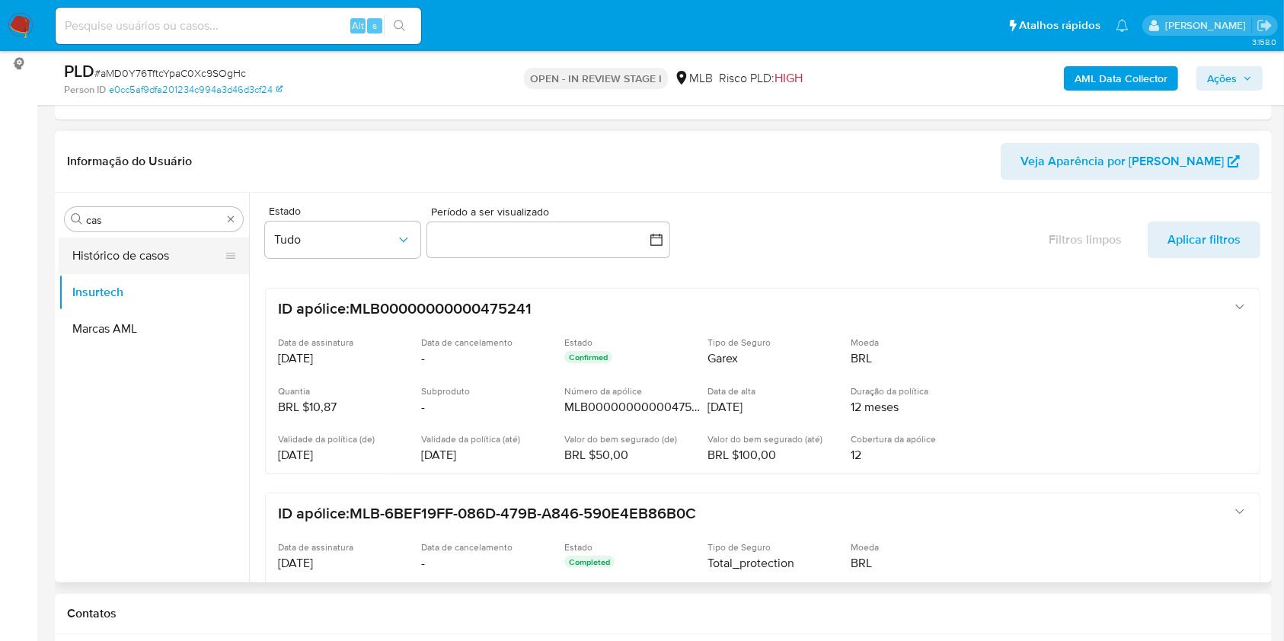
click at [98, 259] on button "Histórico de casos" at bounding box center [148, 256] width 178 height 37
drag, startPoint x: 98, startPoint y: 259, endPoint x: 115, endPoint y: 264, distance: 18.3
click at [115, 264] on button "Histórico de casos" at bounding box center [148, 256] width 178 height 37
drag, startPoint x: 115, startPoint y: 264, endPoint x: 104, endPoint y: 264, distance: 11.4
click at [104, 264] on button "Histórico de casos" at bounding box center [148, 256] width 178 height 37
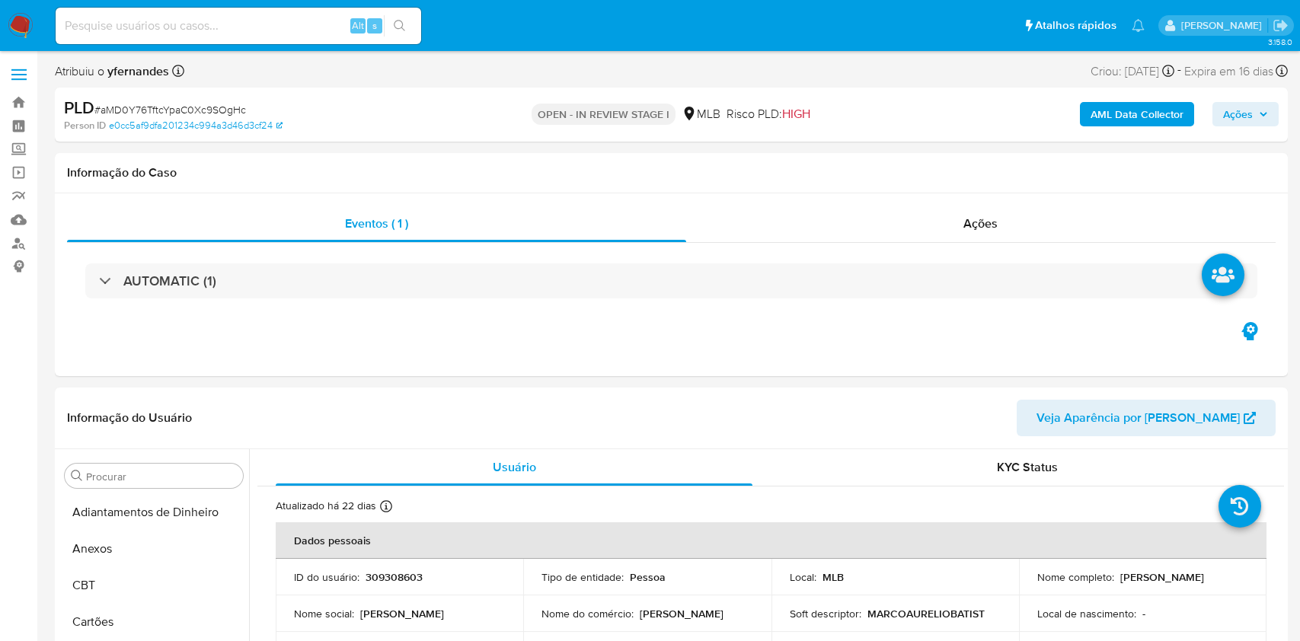
select select "10"
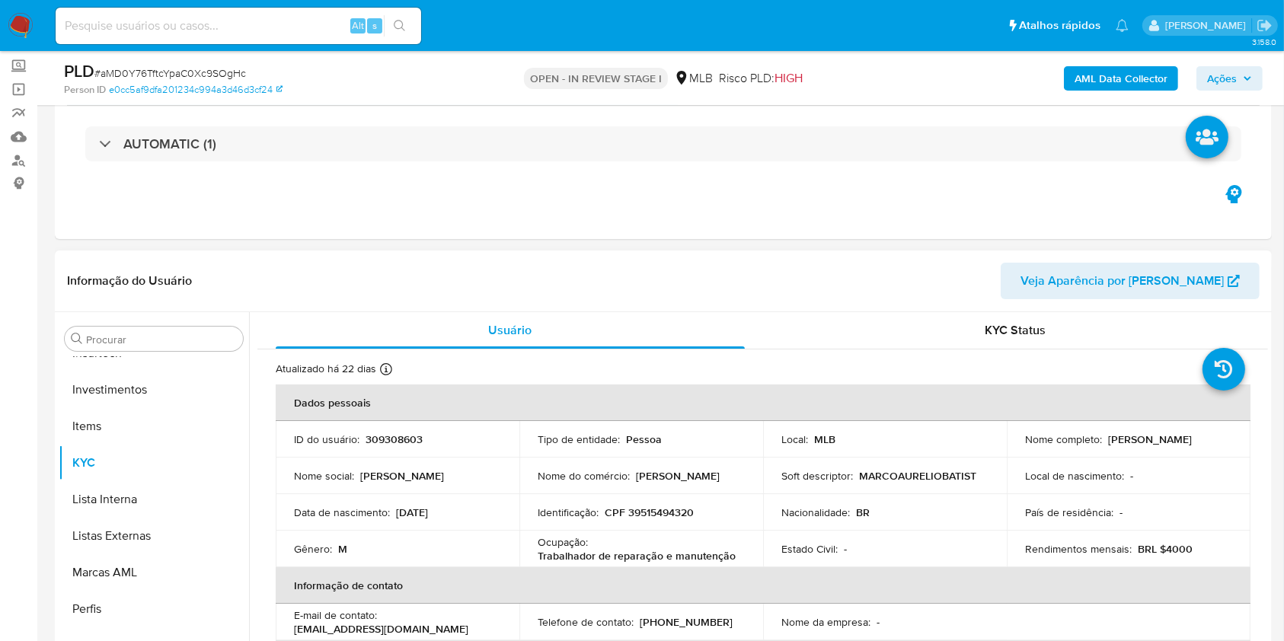
scroll to position [101, 0]
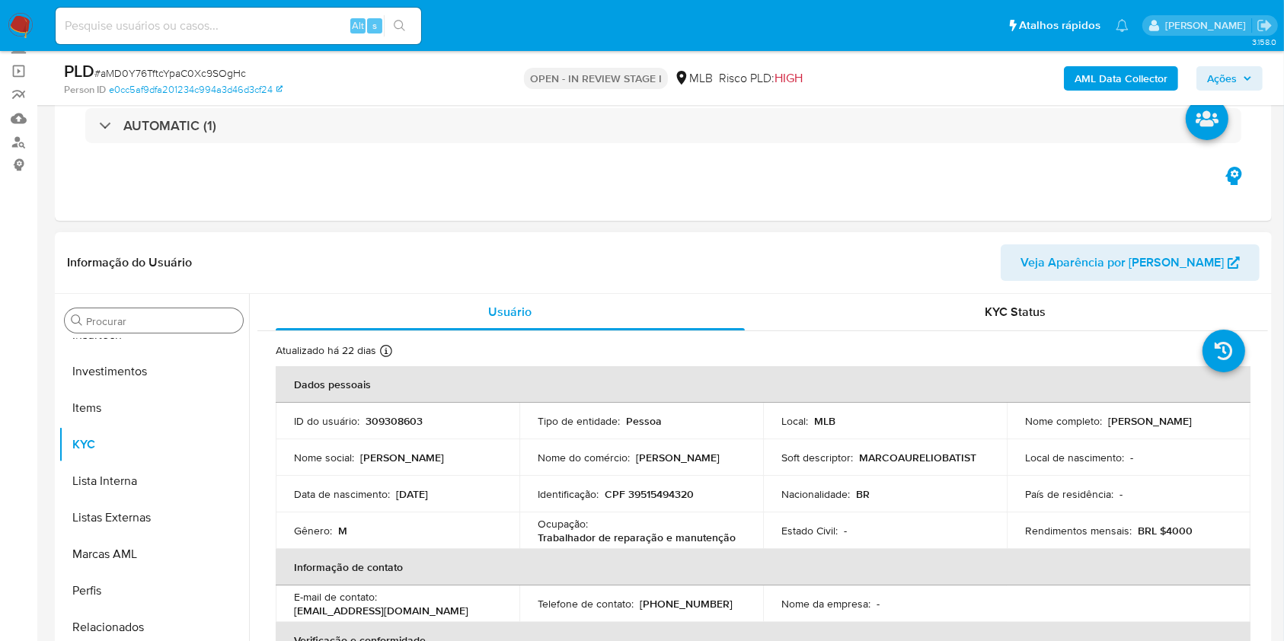
drag, startPoint x: 119, startPoint y: 312, endPoint x: 114, endPoint y: 320, distance: 9.9
click at [119, 312] on div "Procurar" at bounding box center [154, 321] width 178 height 24
click at [114, 320] on input "Procurar" at bounding box center [161, 322] width 151 height 14
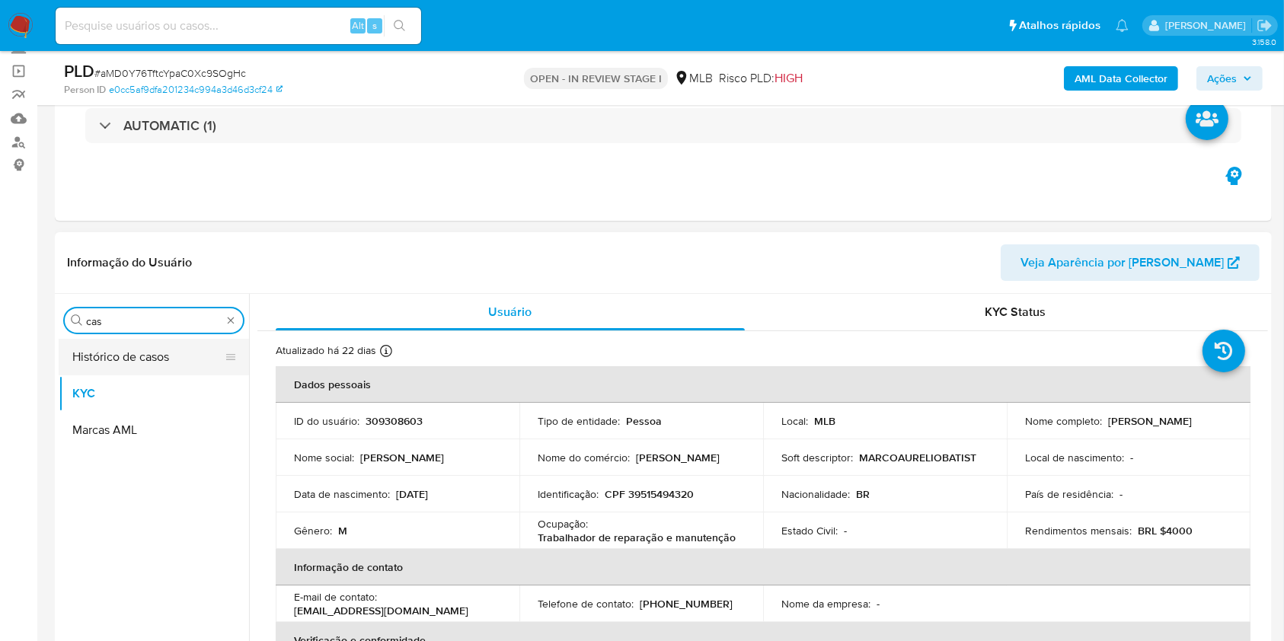
scroll to position [0, 0]
click at [102, 352] on button "Histórico de casos" at bounding box center [148, 357] width 178 height 37
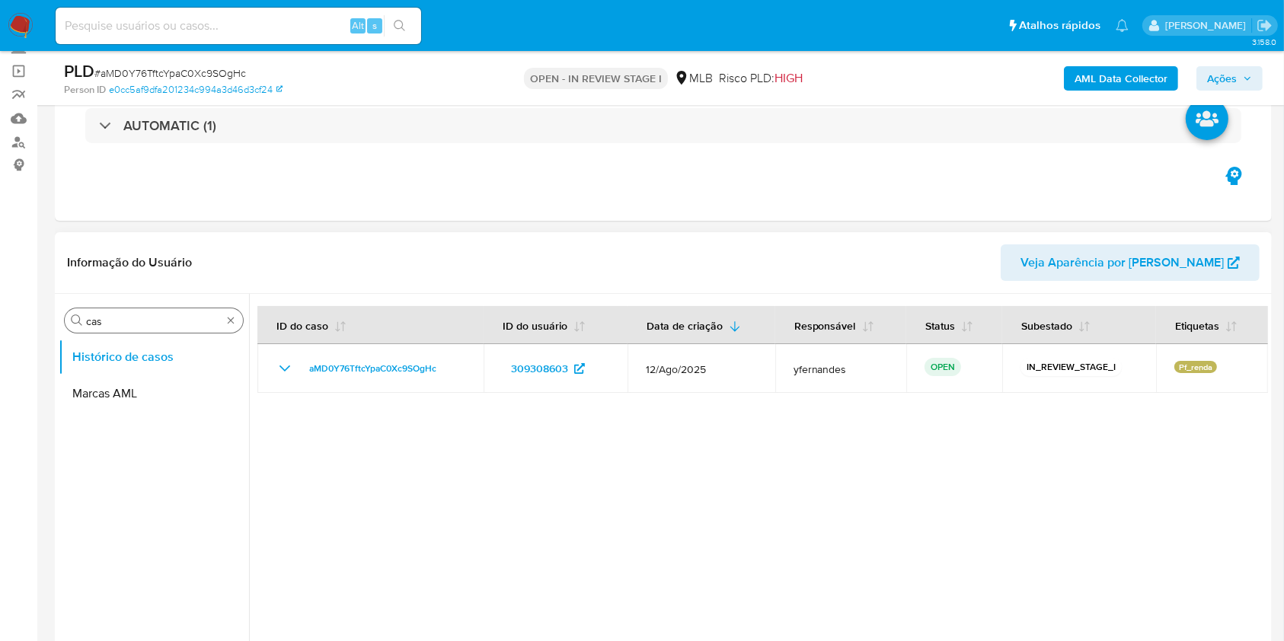
click at [105, 321] on input "cas" at bounding box center [154, 322] width 136 height 14
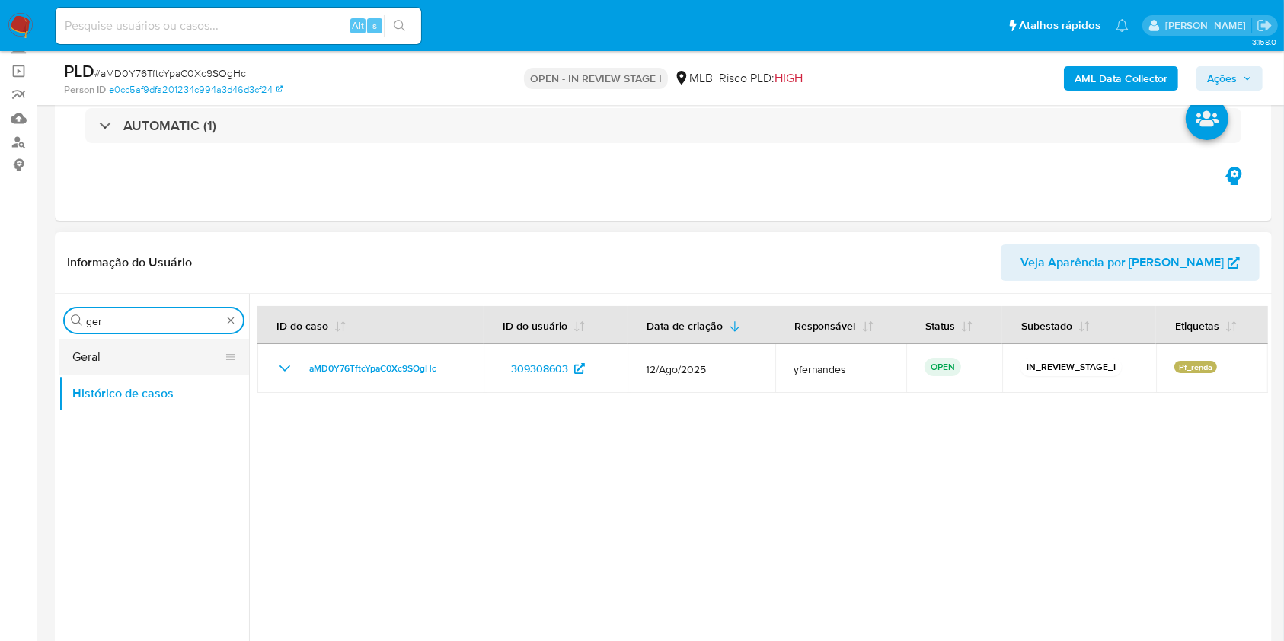
type input "ger"
drag, startPoint x: 90, startPoint y: 350, endPoint x: 217, endPoint y: 322, distance: 130.1
click at [89, 350] on button "Geral" at bounding box center [154, 357] width 190 height 37
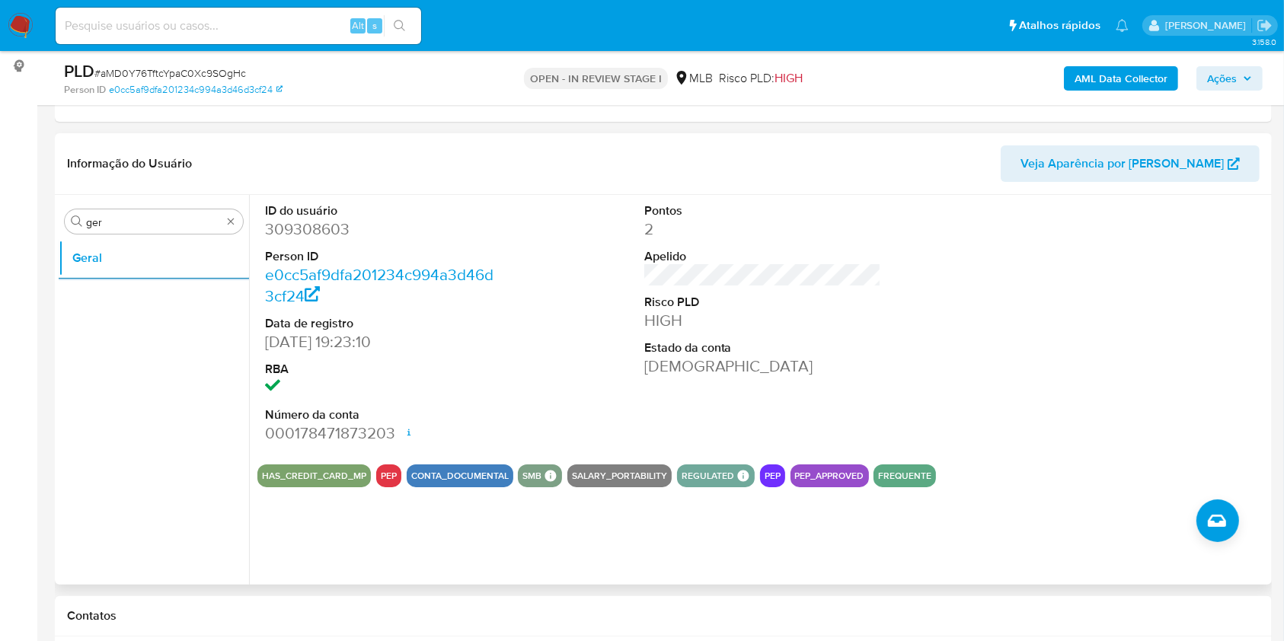
scroll to position [203, 0]
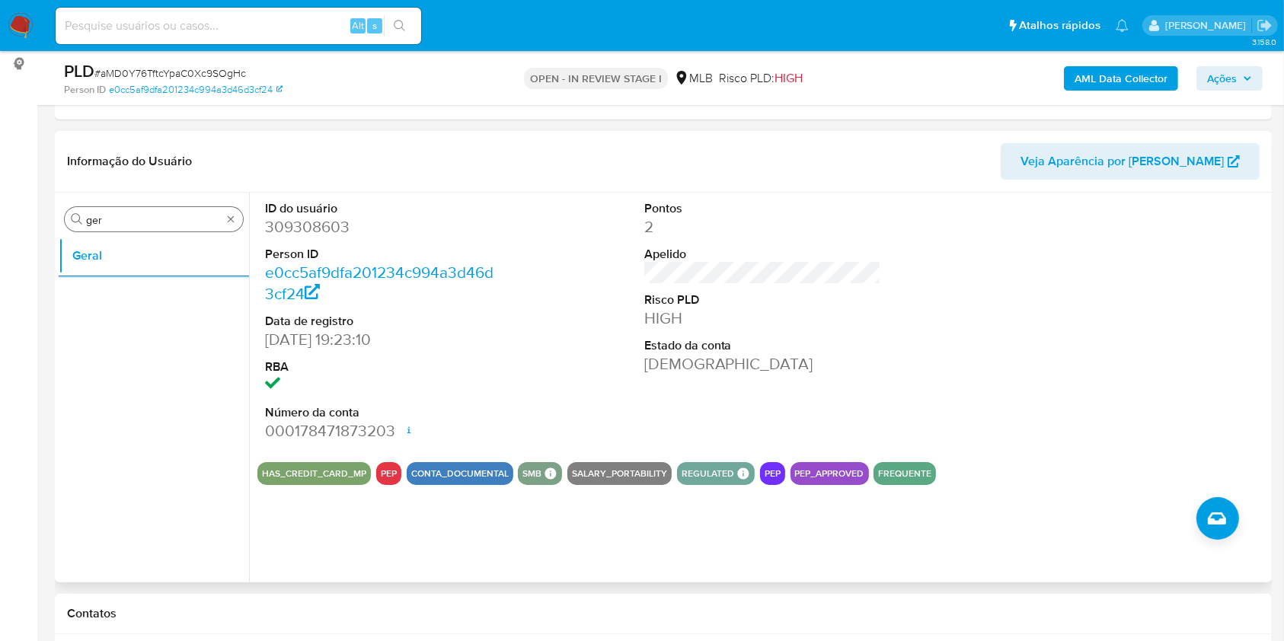
click at [139, 209] on div "Procurar ger" at bounding box center [154, 219] width 178 height 24
click at [138, 209] on div "Procurar ger" at bounding box center [154, 219] width 178 height 24
click at [113, 213] on input "ger" at bounding box center [154, 220] width 136 height 14
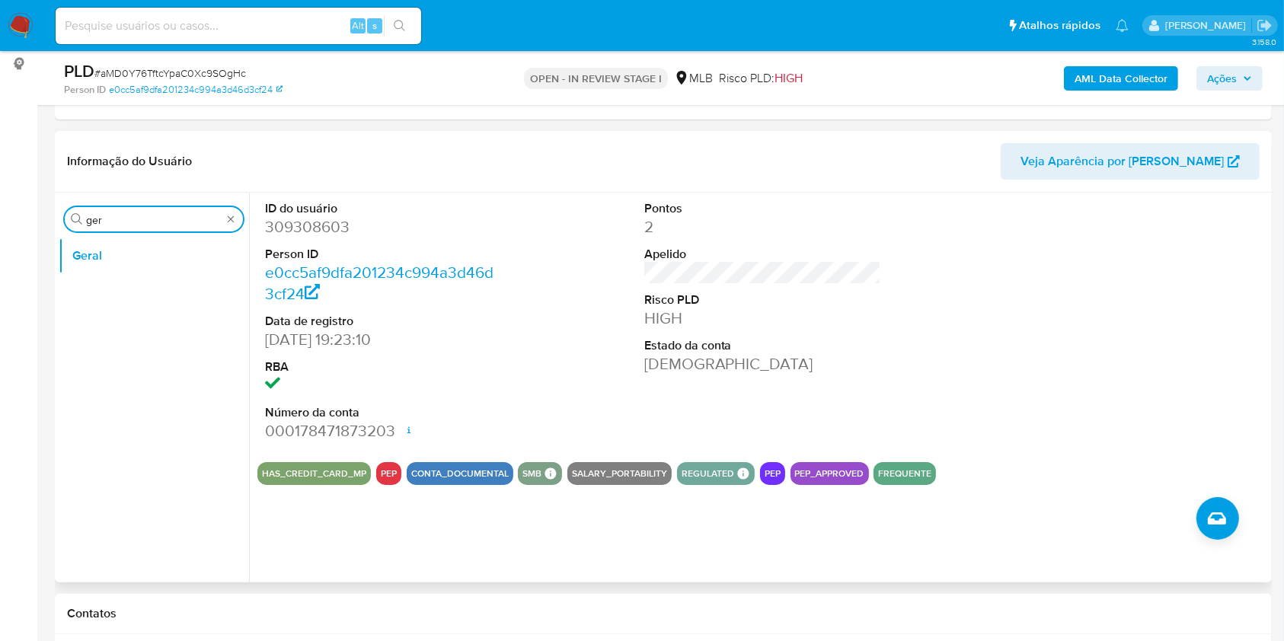
click at [109, 222] on input "ger" at bounding box center [154, 220] width 136 height 14
type input "ky"
click at [66, 283] on button "KYC" at bounding box center [148, 292] width 178 height 37
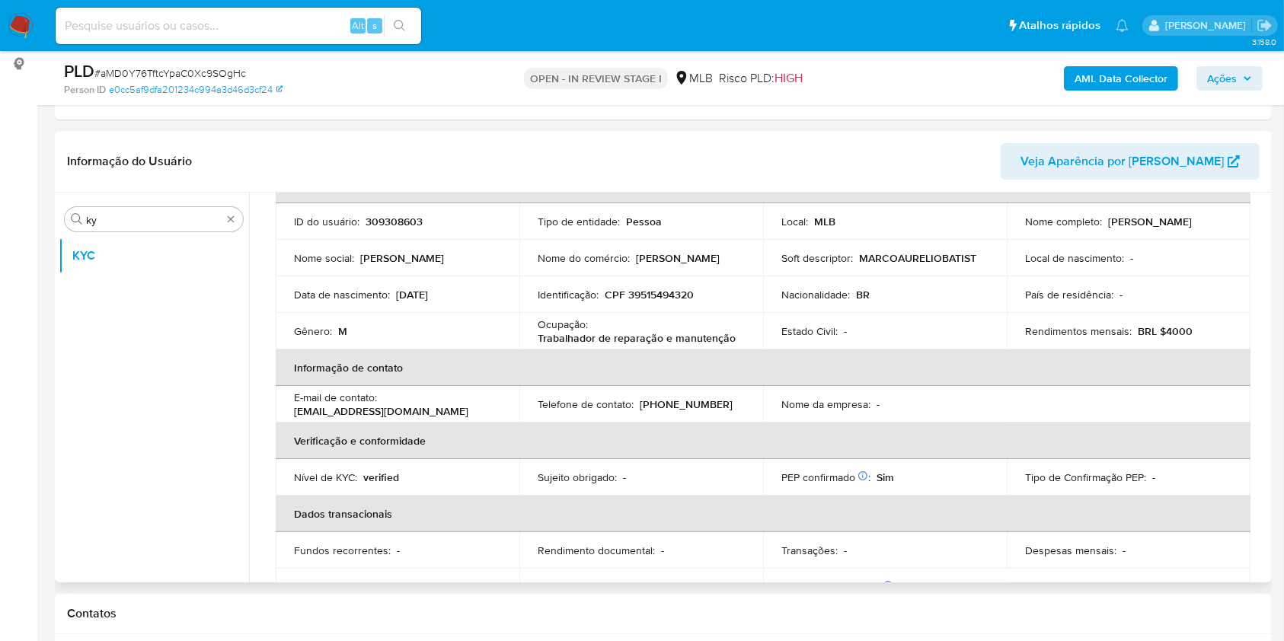
scroll to position [114, 0]
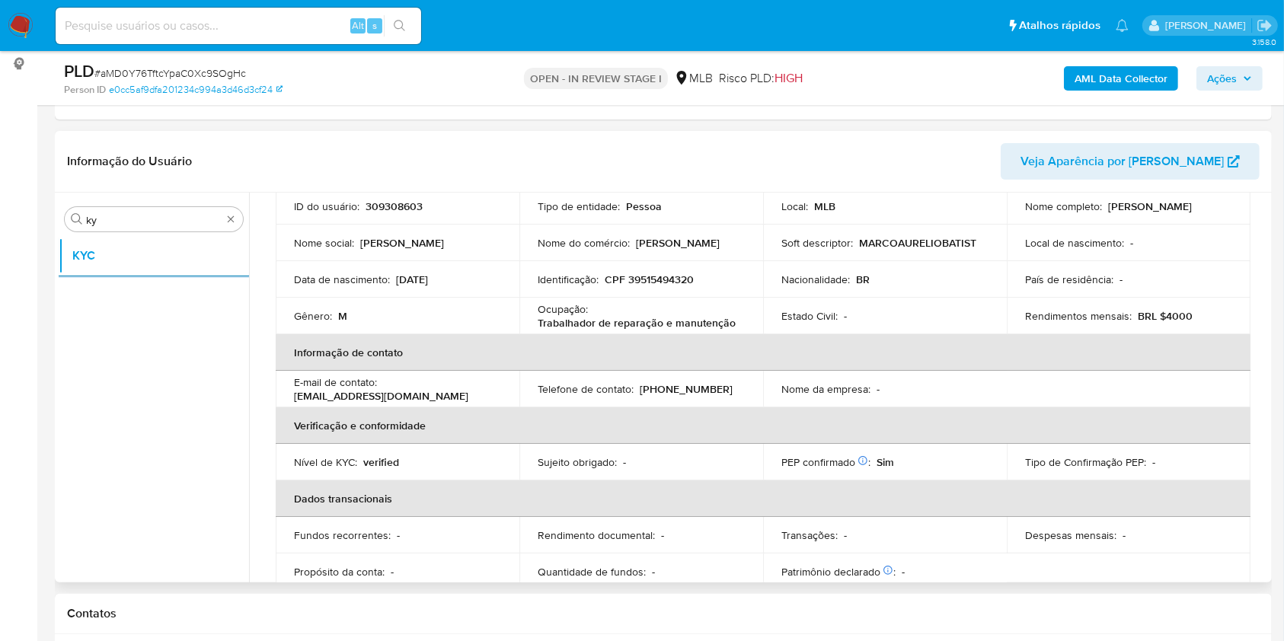
click at [585, 313] on p "Ocupação :" at bounding box center [563, 309] width 50 height 14
copy div "Ocupação : Trabalhador de reparação e manutenção"
drag, startPoint x: 518, startPoint y: 351, endPoint x: 737, endPoint y: 344, distance: 218.7
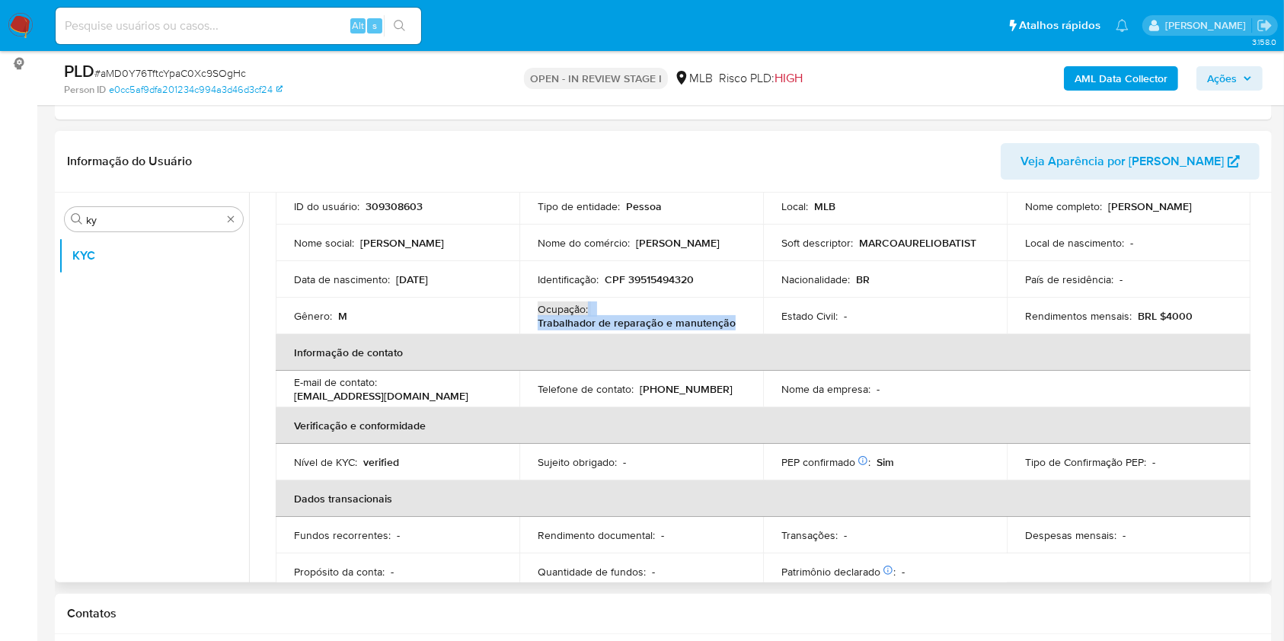
click at [518, 351] on th "Informação de contato" at bounding box center [763, 352] width 975 height 37
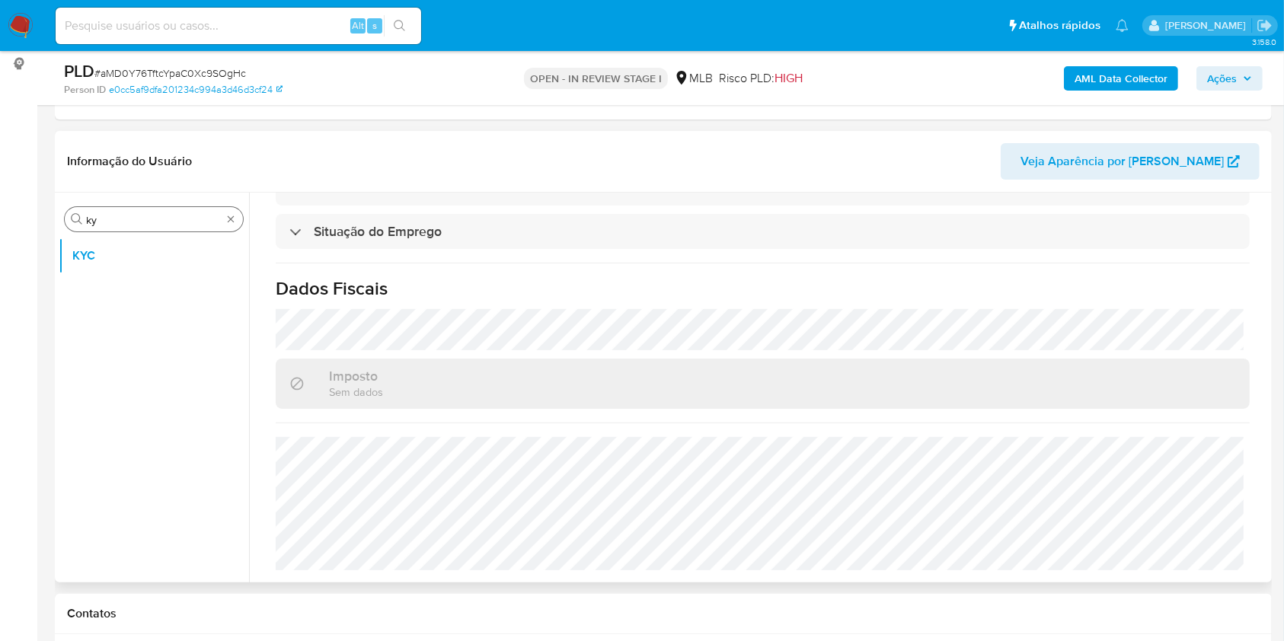
click at [126, 218] on input "ky" at bounding box center [154, 220] width 136 height 14
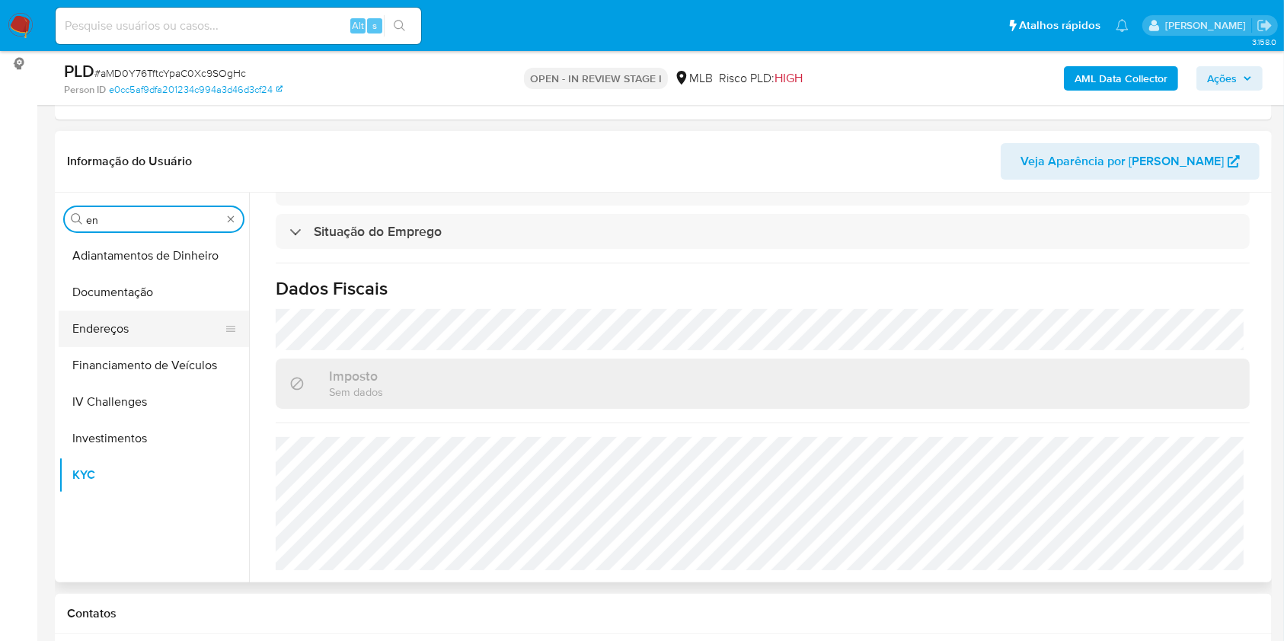
type input "en"
click at [78, 328] on button "Endereços" at bounding box center [148, 329] width 178 height 37
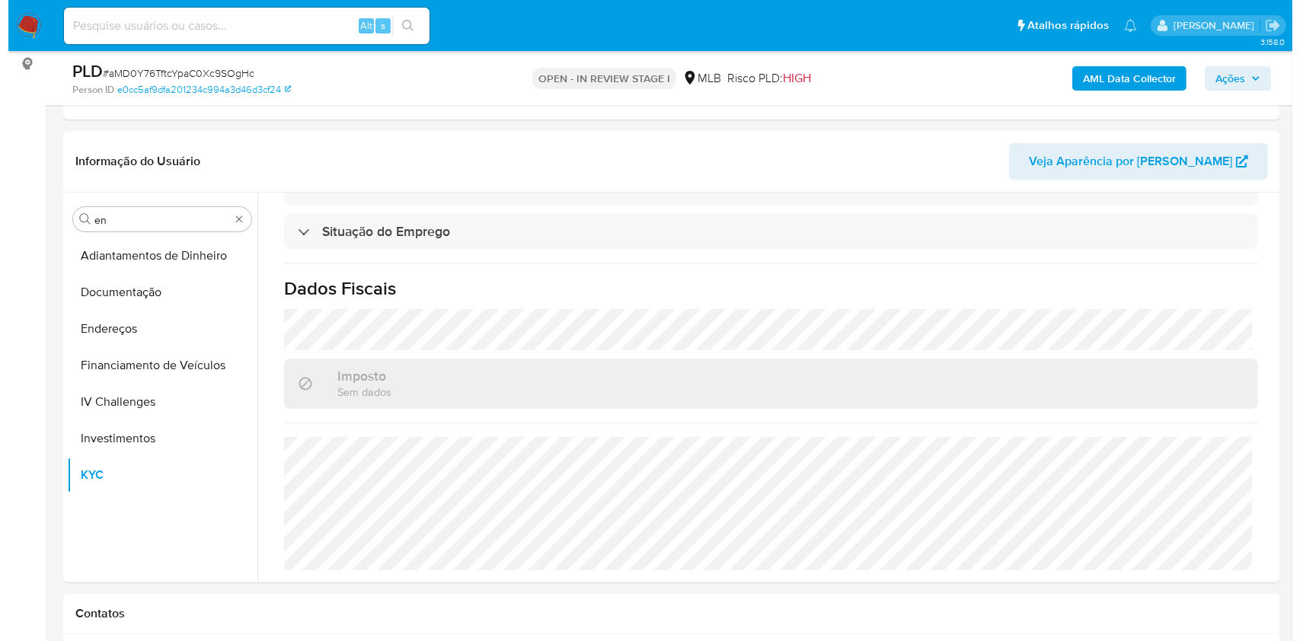
scroll to position [0, 0]
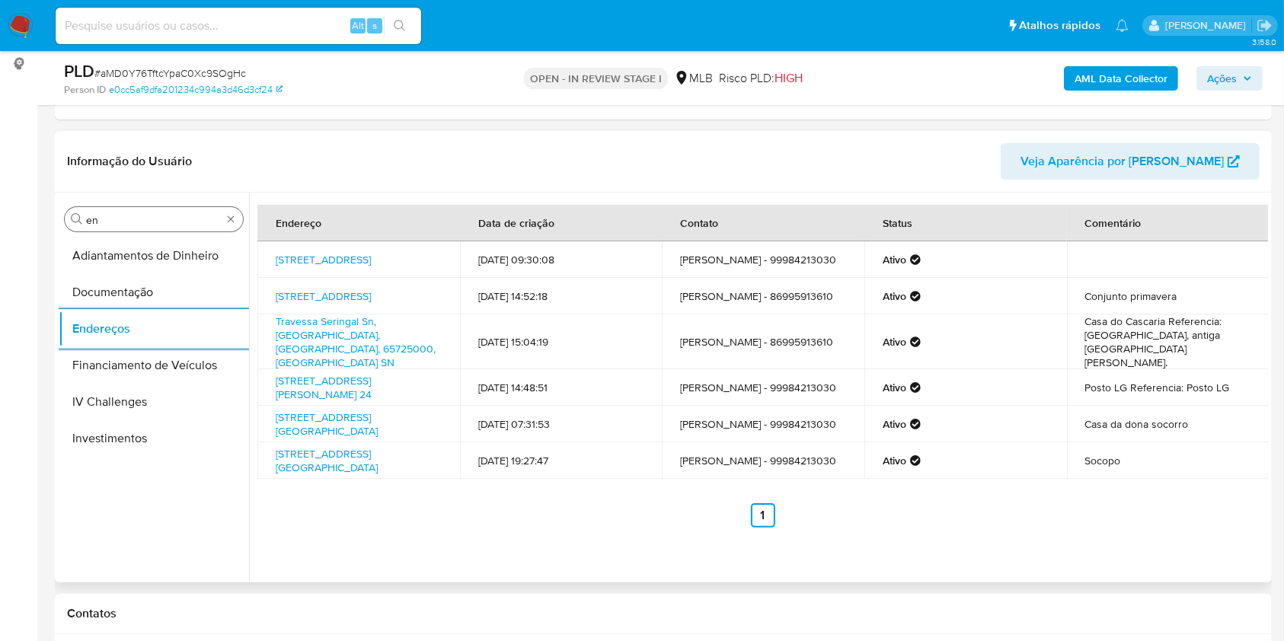
click at [126, 215] on input "en" at bounding box center [154, 220] width 136 height 14
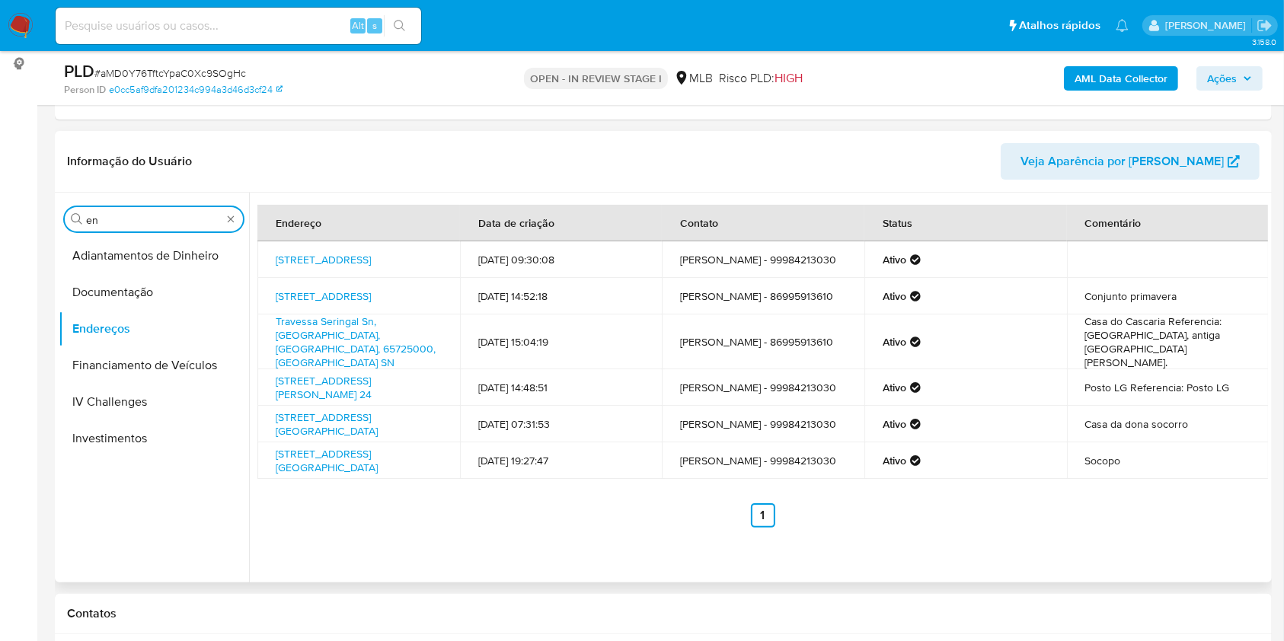
click at [126, 215] on input "en" at bounding box center [154, 220] width 136 height 14
type input "ge"
click at [70, 268] on button "Detalhe da geolocalização" at bounding box center [154, 256] width 190 height 37
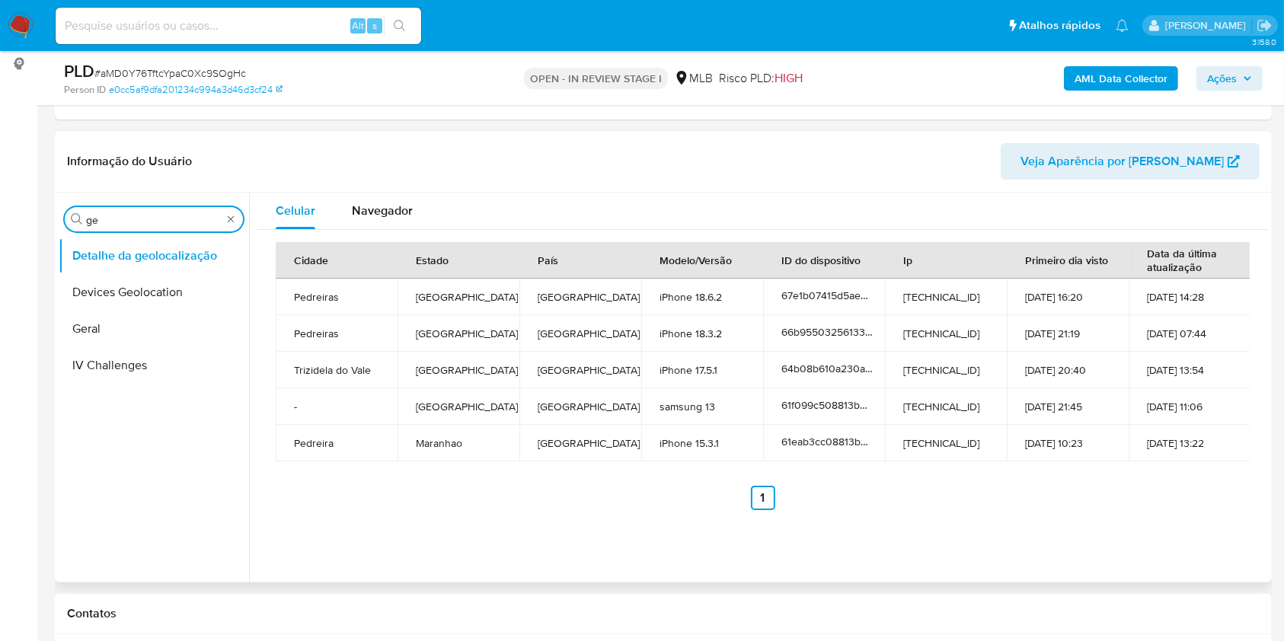
click at [133, 225] on input "ge" at bounding box center [154, 220] width 136 height 14
type input "res"
click at [117, 350] on ul "Detalhe da geolocalização Empréstimos Restrições Novo Mundo" at bounding box center [154, 410] width 190 height 344
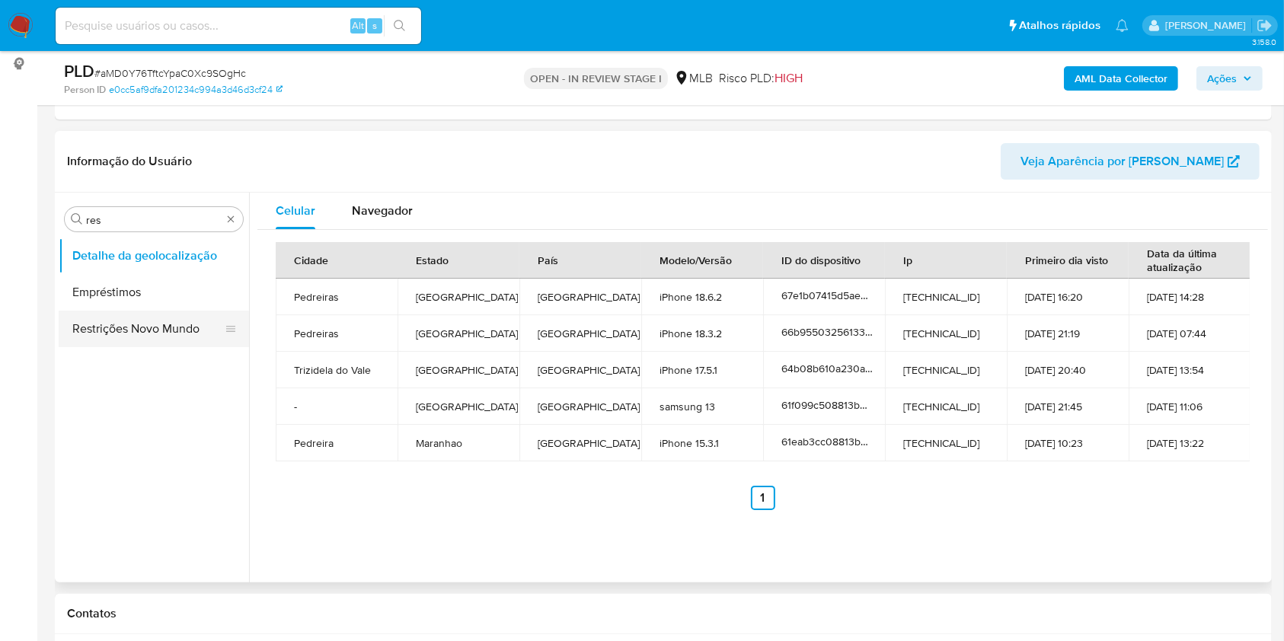
click at [128, 312] on button "Restrições Novo Mundo" at bounding box center [148, 329] width 178 height 37
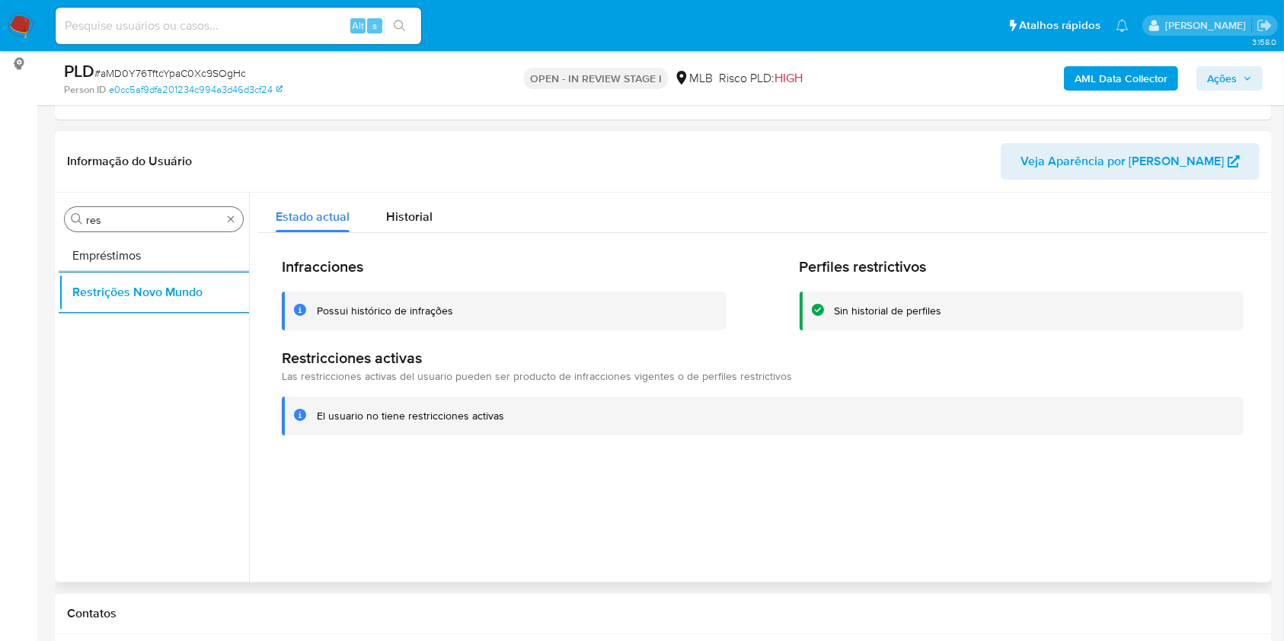
click at [131, 213] on input "res" at bounding box center [154, 220] width 136 height 14
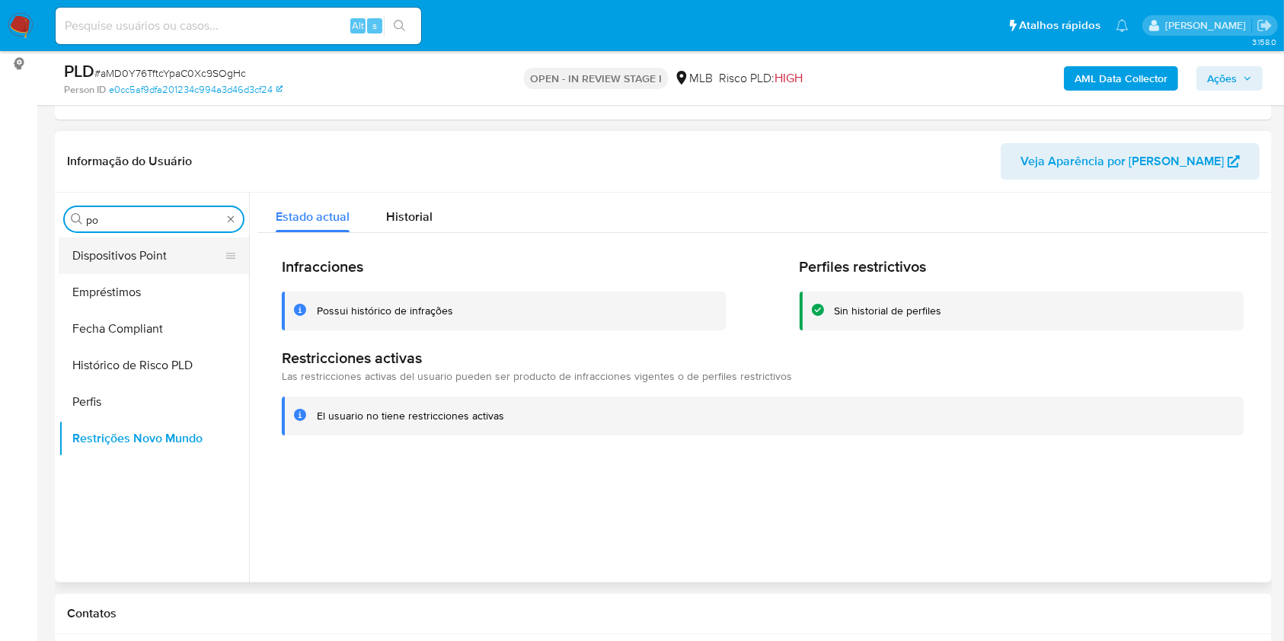
type input "po"
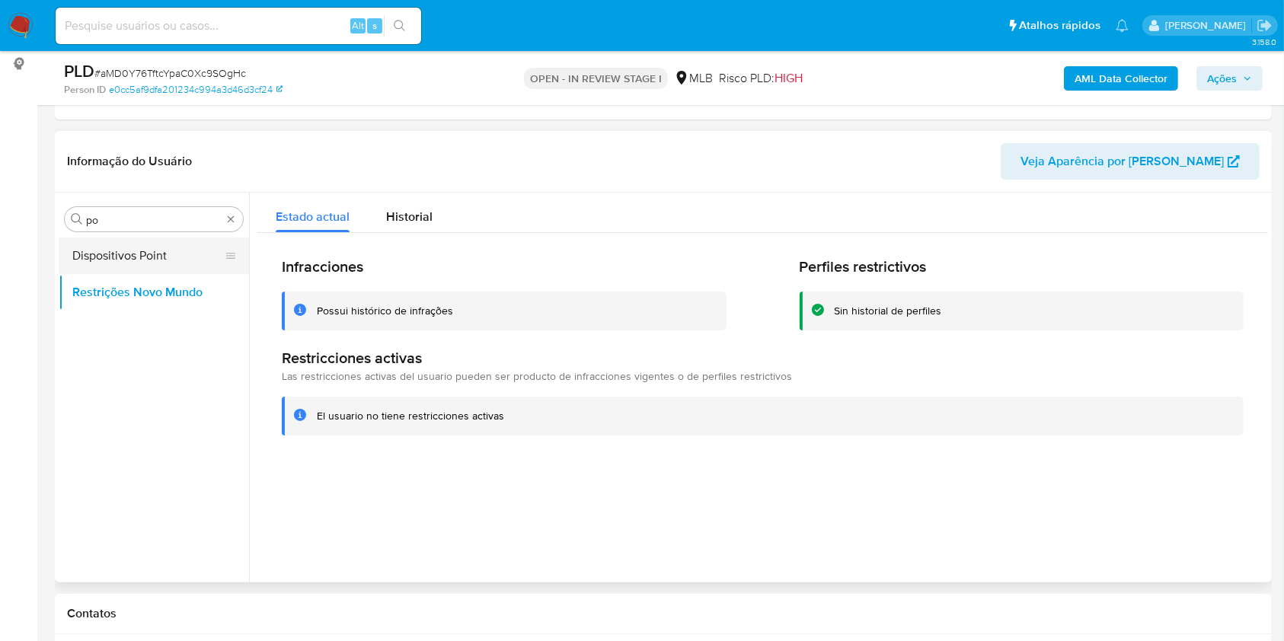
click at [130, 260] on button "Dispositivos Point" at bounding box center [148, 256] width 178 height 37
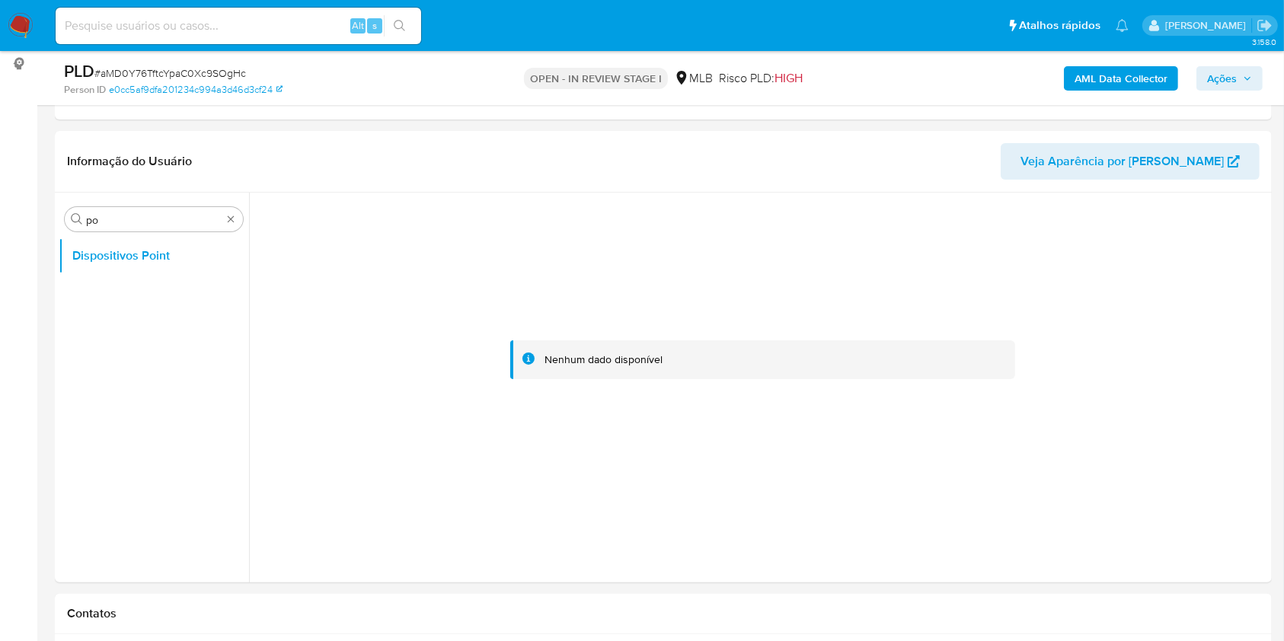
click at [1109, 76] on b "AML Data Collector" at bounding box center [1121, 78] width 93 height 24
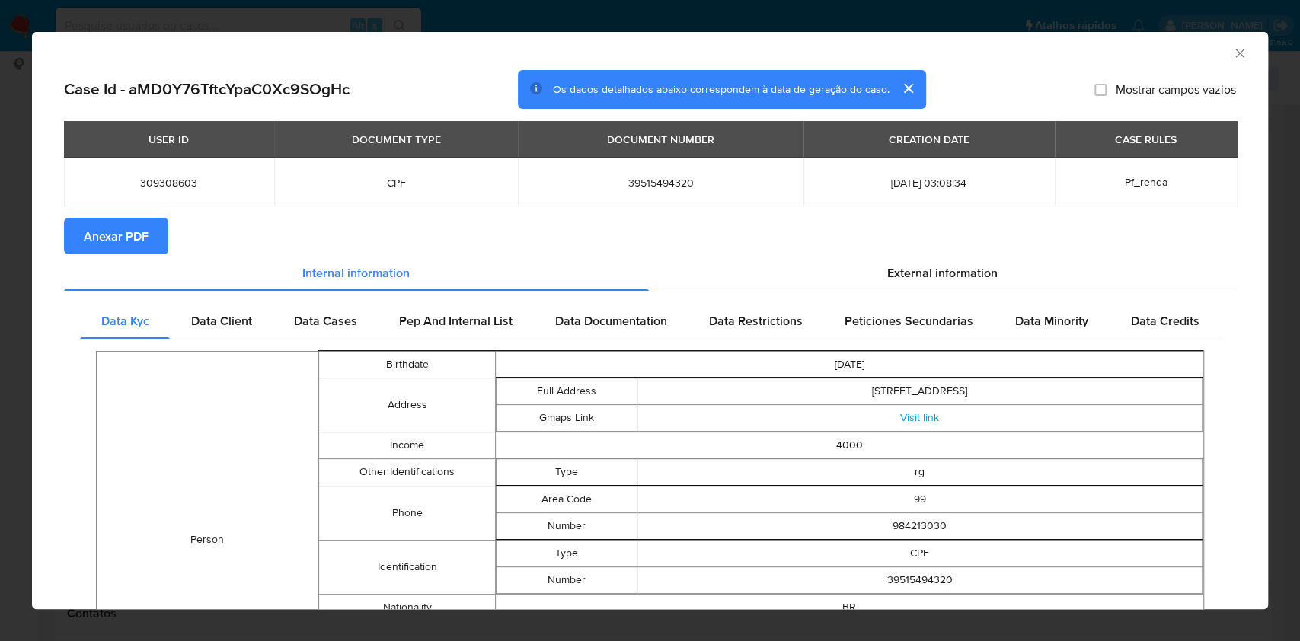
click at [113, 241] on span "Anexar PDF" at bounding box center [116, 236] width 65 height 34
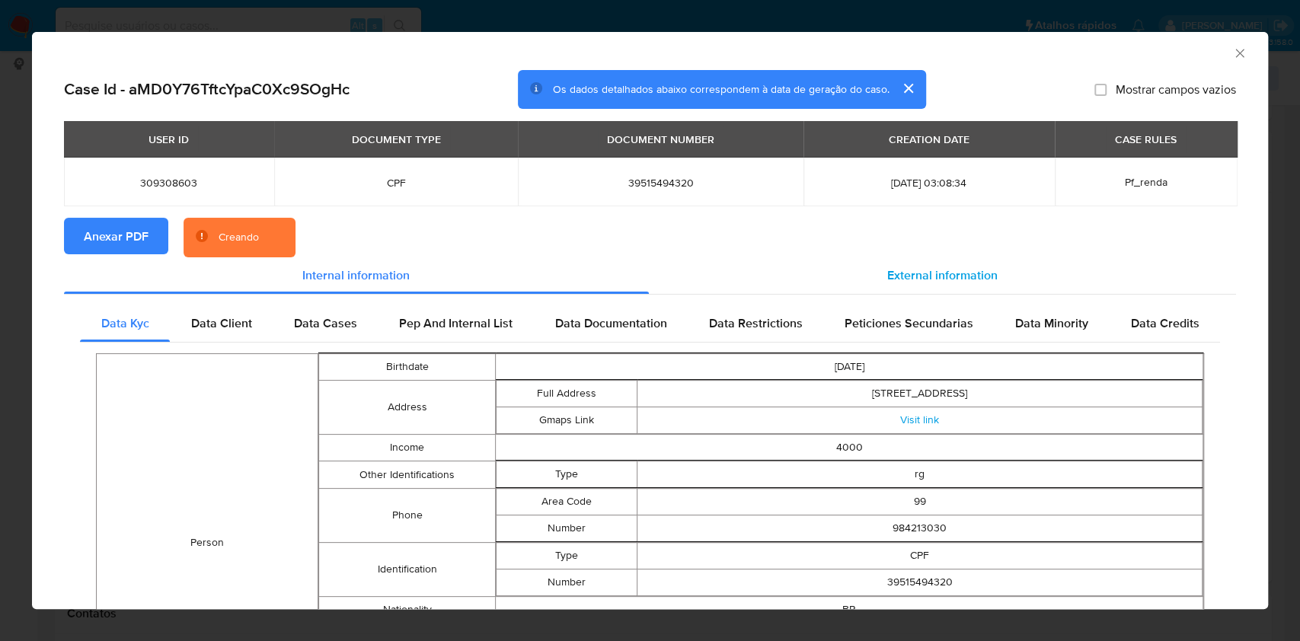
drag, startPoint x: 926, startPoint y: 277, endPoint x: 922, endPoint y: 289, distance: 12.3
click at [926, 277] on span "External information" at bounding box center [942, 276] width 110 height 18
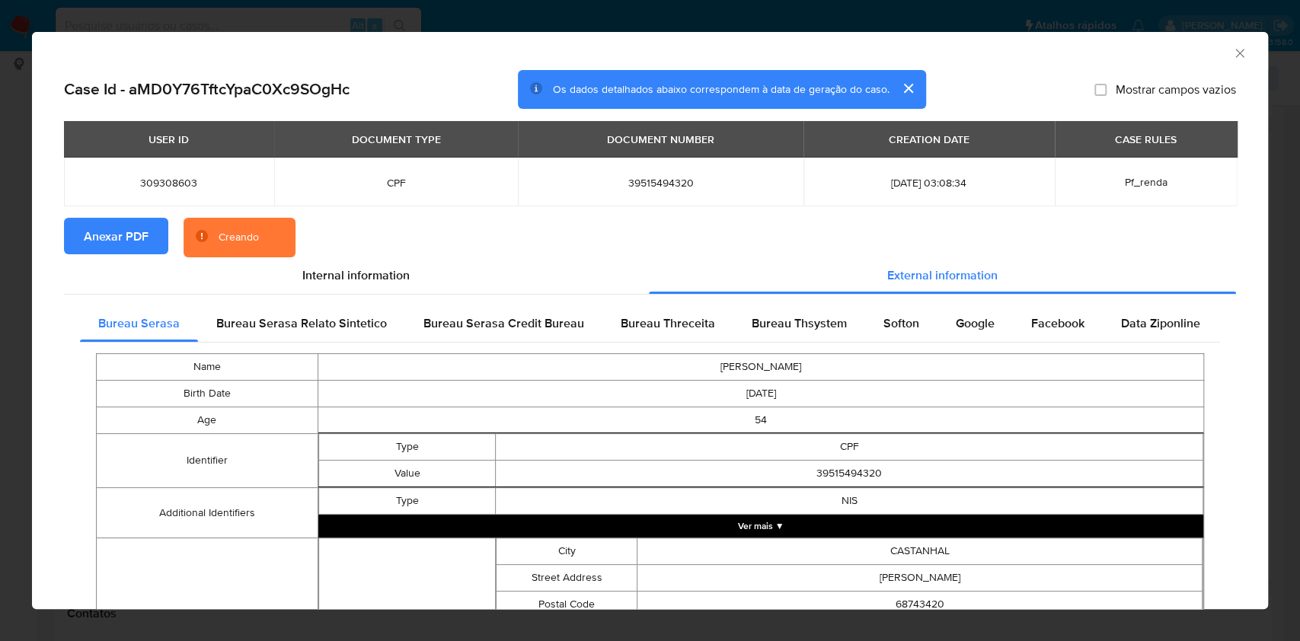
click at [859, 344] on div "Name MARCO AURELIO BATISTA PINHEIRO Birth Date 1970-08-19 Age 54 Identifier Typ…" at bounding box center [650, 631] width 1140 height 576
click at [865, 320] on div "Softon" at bounding box center [901, 323] width 72 height 37
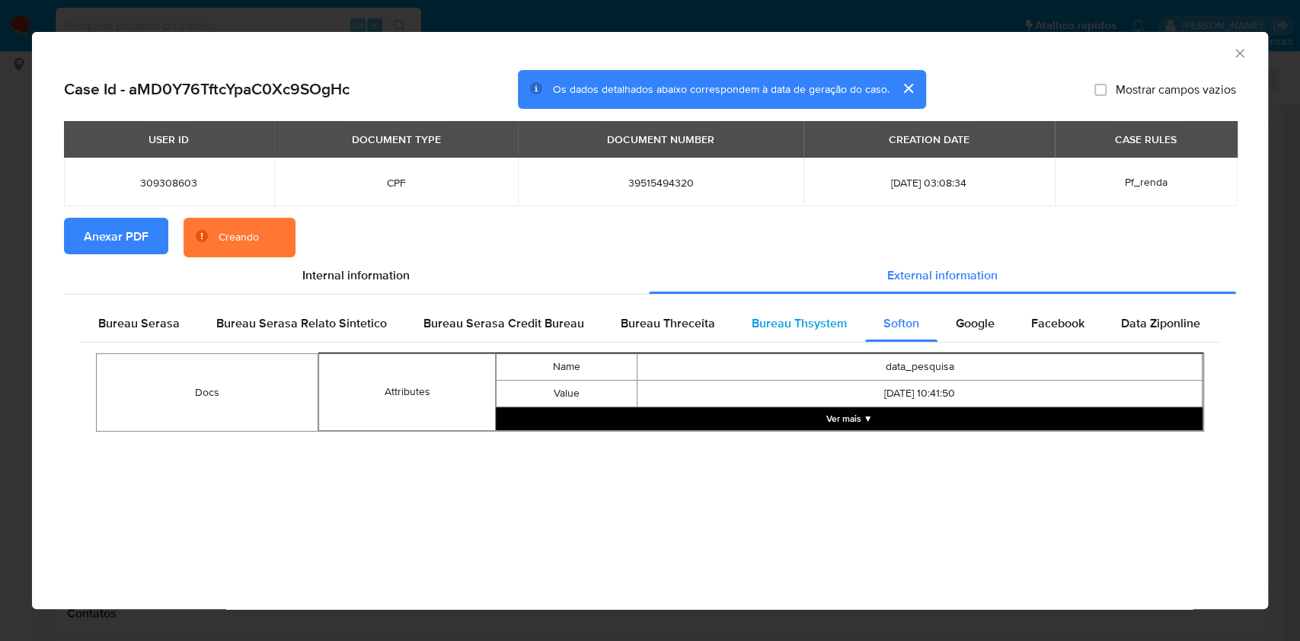
click at [774, 327] on span "Bureau Thsystem" at bounding box center [799, 324] width 95 height 18
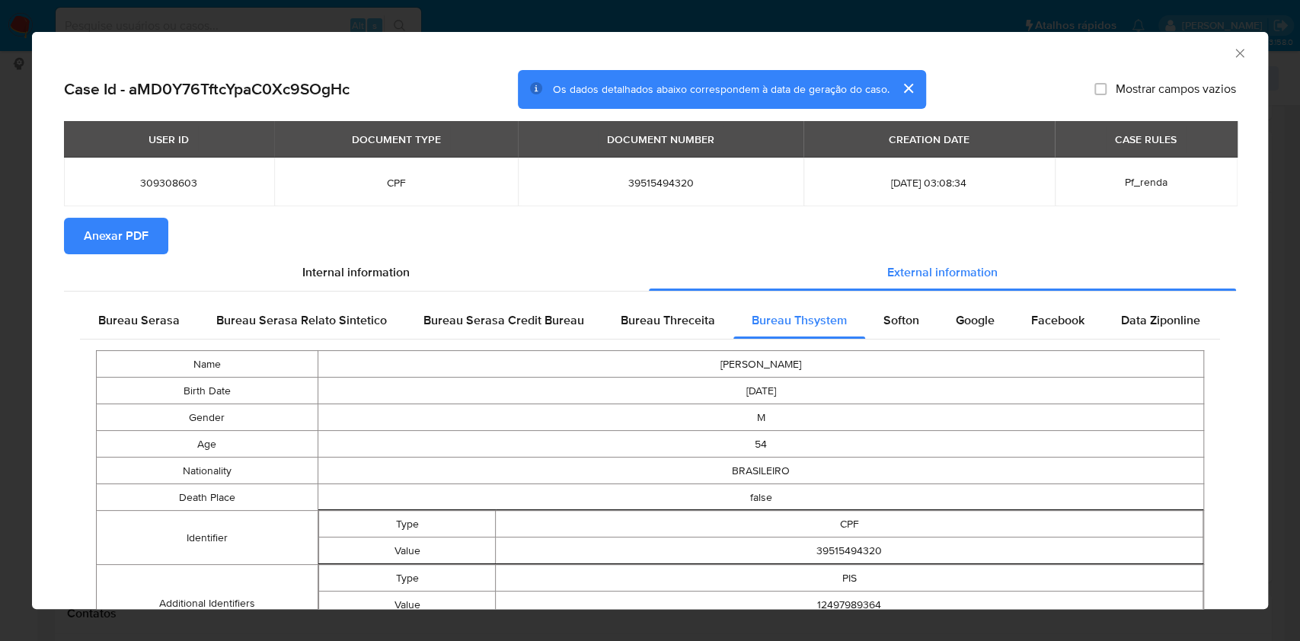
click at [146, 247] on span "Anexar PDF" at bounding box center [116, 236] width 65 height 34
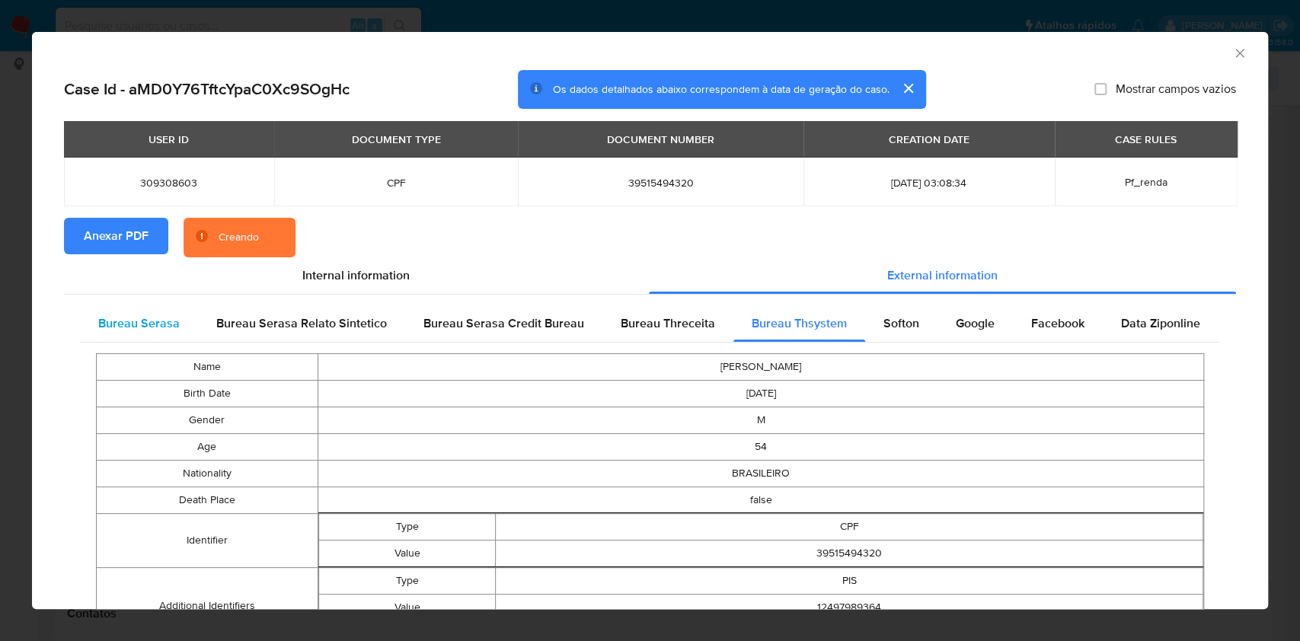
click at [133, 328] on span "Bureau Serasa" at bounding box center [139, 324] width 82 height 18
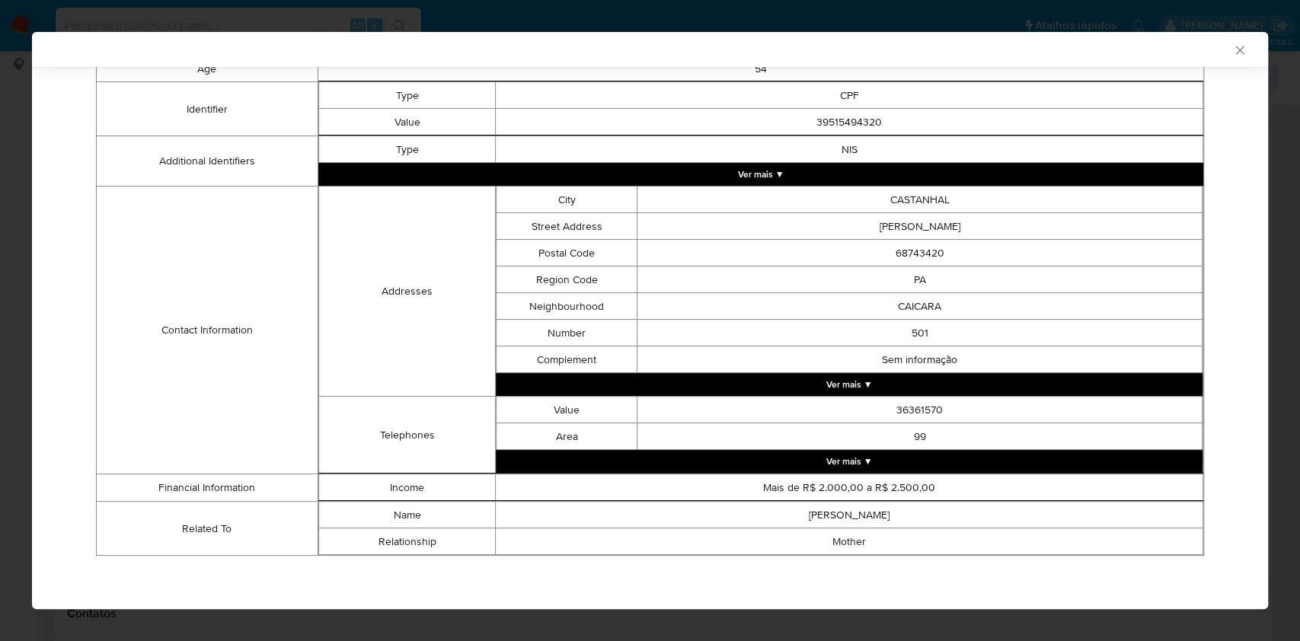
scroll to position [344, 0]
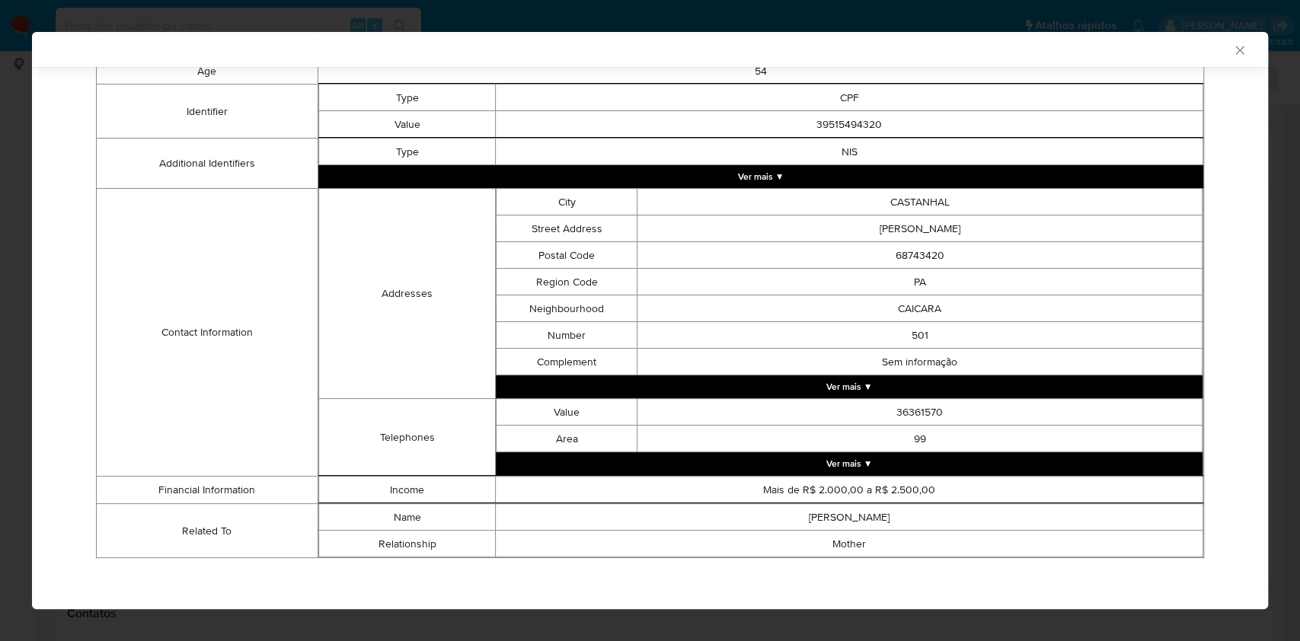
click at [0, 208] on div "AML Data Collector Case Id - aMD0Y76TftcYpaC0Xc9SOgHc Os dados detalhados abaix…" at bounding box center [650, 320] width 1300 height 641
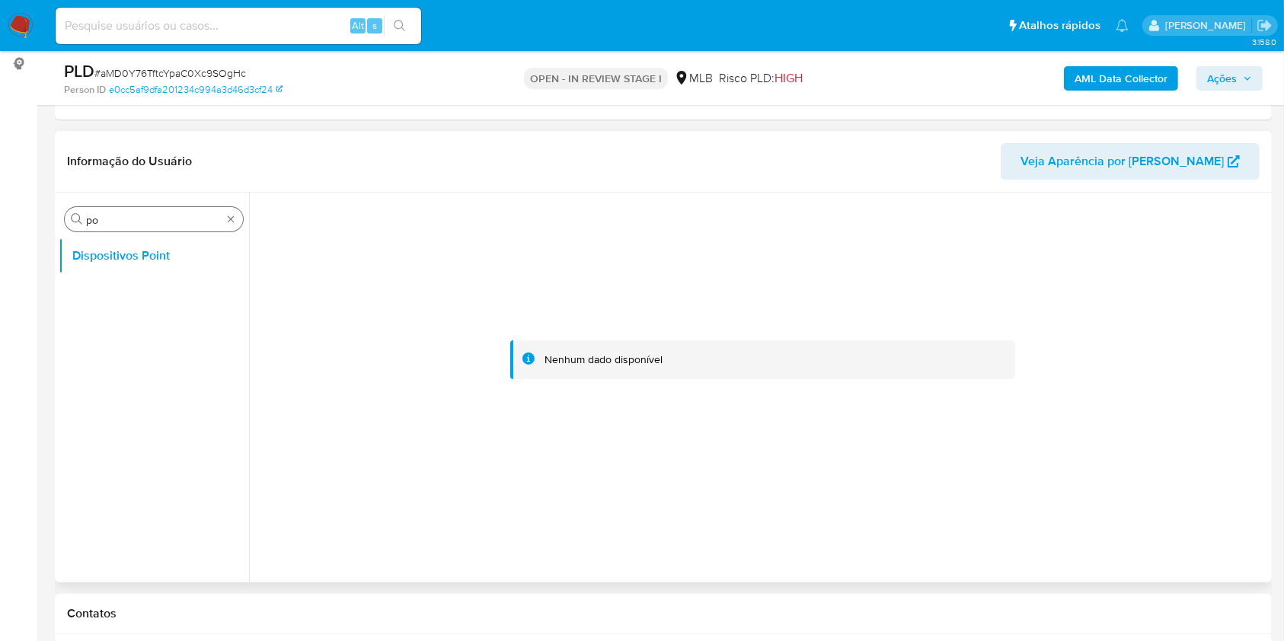
click at [134, 225] on input "po" at bounding box center [154, 220] width 136 height 14
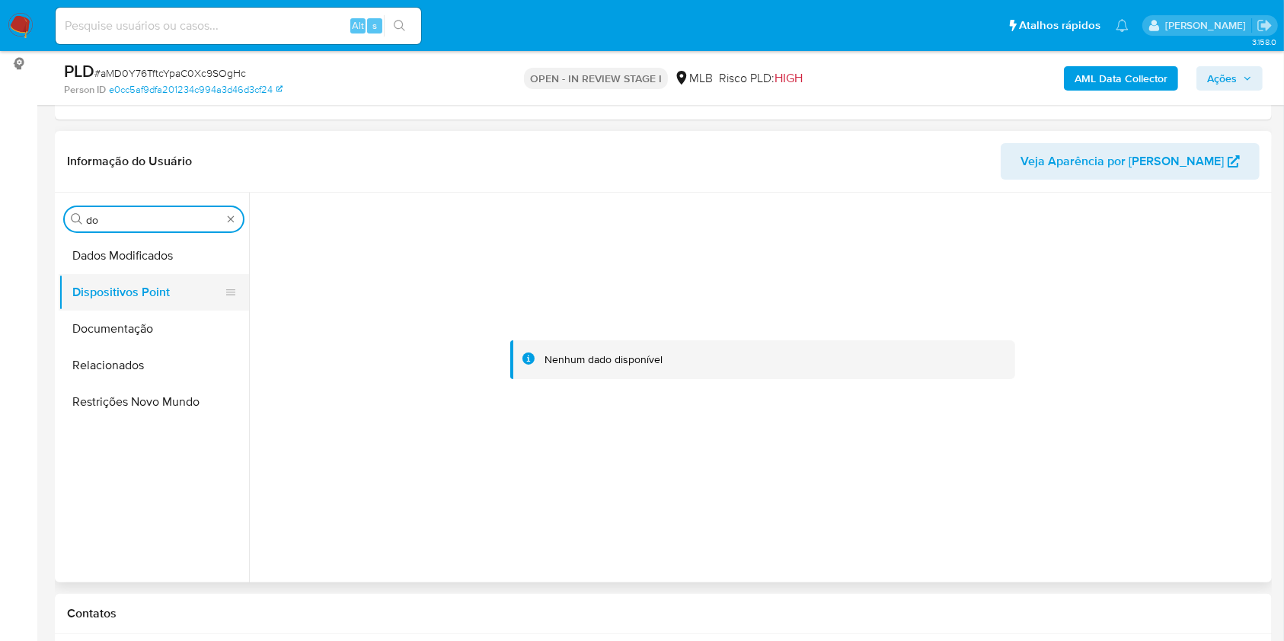
type input "do"
click at [110, 304] on button "Dispositivos Point" at bounding box center [148, 292] width 178 height 37
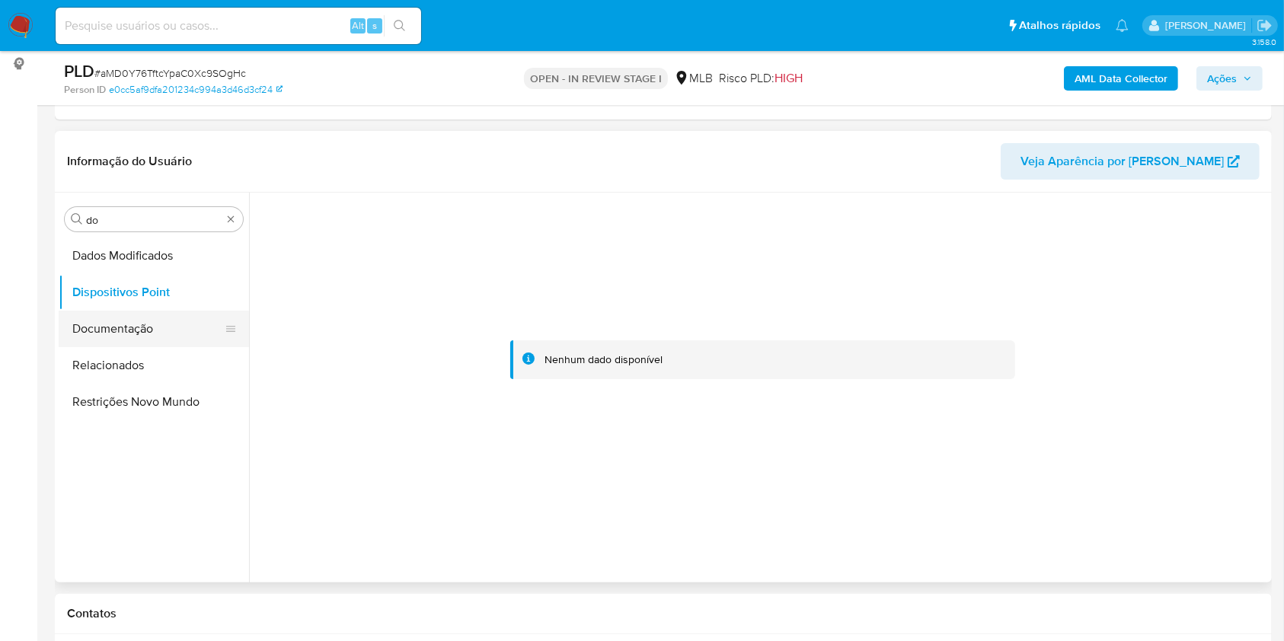
click at [126, 337] on button "Documentação" at bounding box center [148, 329] width 178 height 37
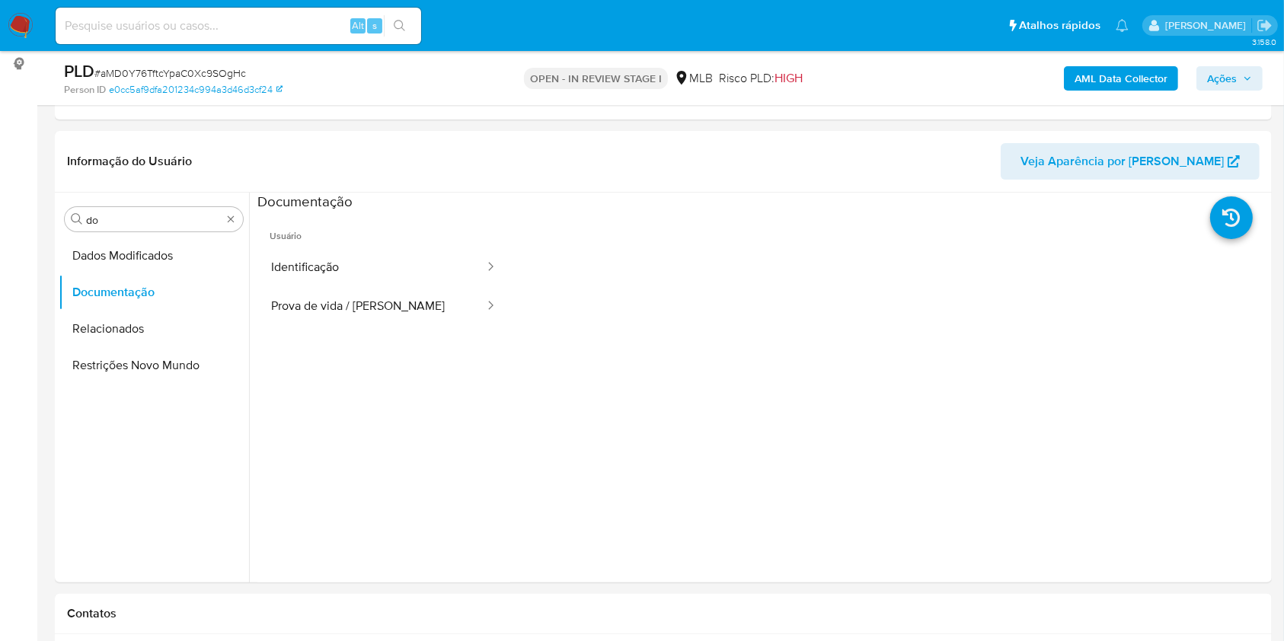
click at [296, 267] on button "Identificação" at bounding box center [371, 267] width 229 height 39
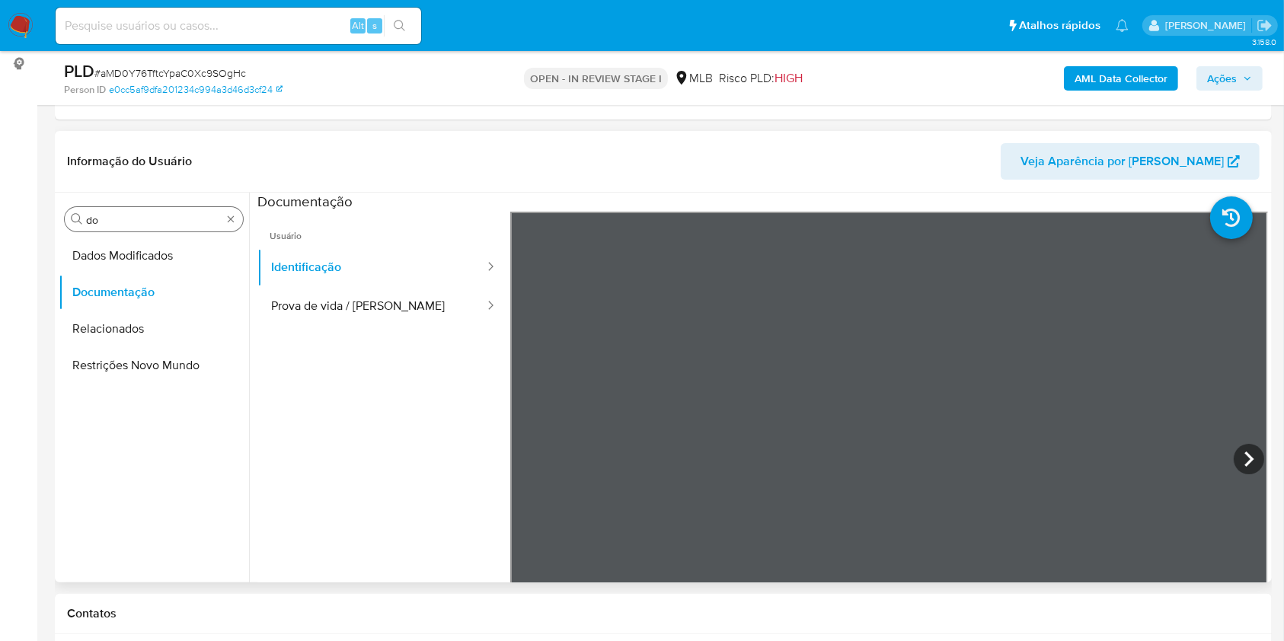
drag, startPoint x: 225, startPoint y: 212, endPoint x: 213, endPoint y: 225, distance: 18.3
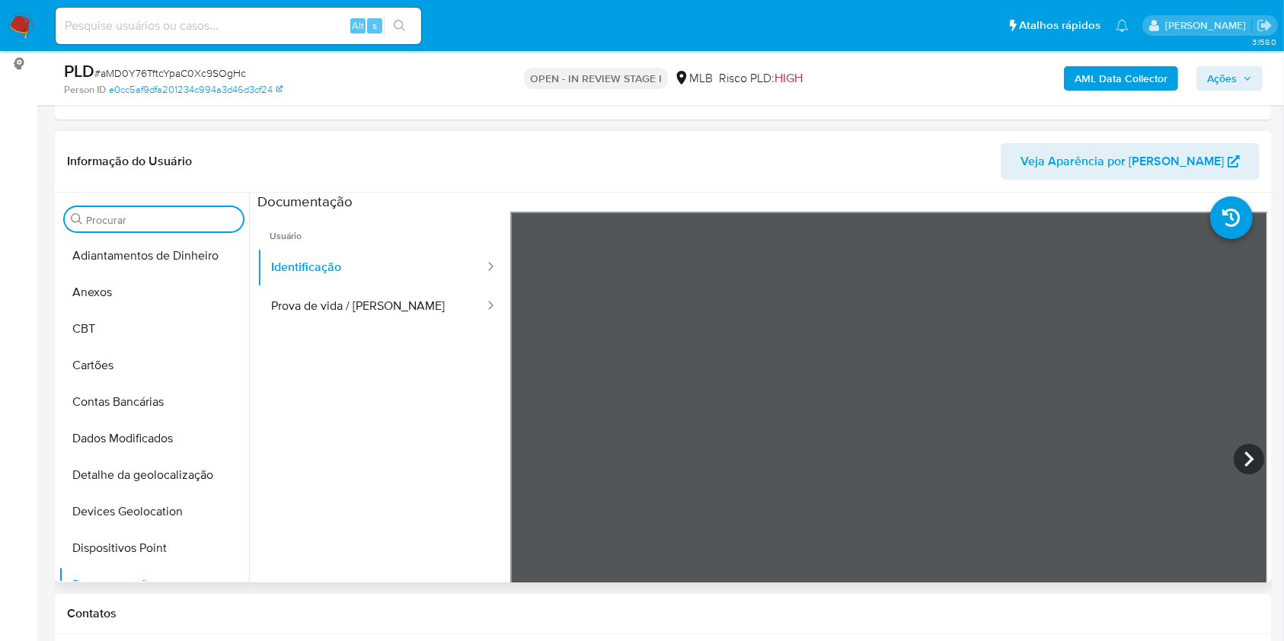
drag, startPoint x: 129, startPoint y: 292, endPoint x: 794, endPoint y: 361, distance: 667.9
click at [129, 292] on button "Anexos" at bounding box center [154, 292] width 190 height 37
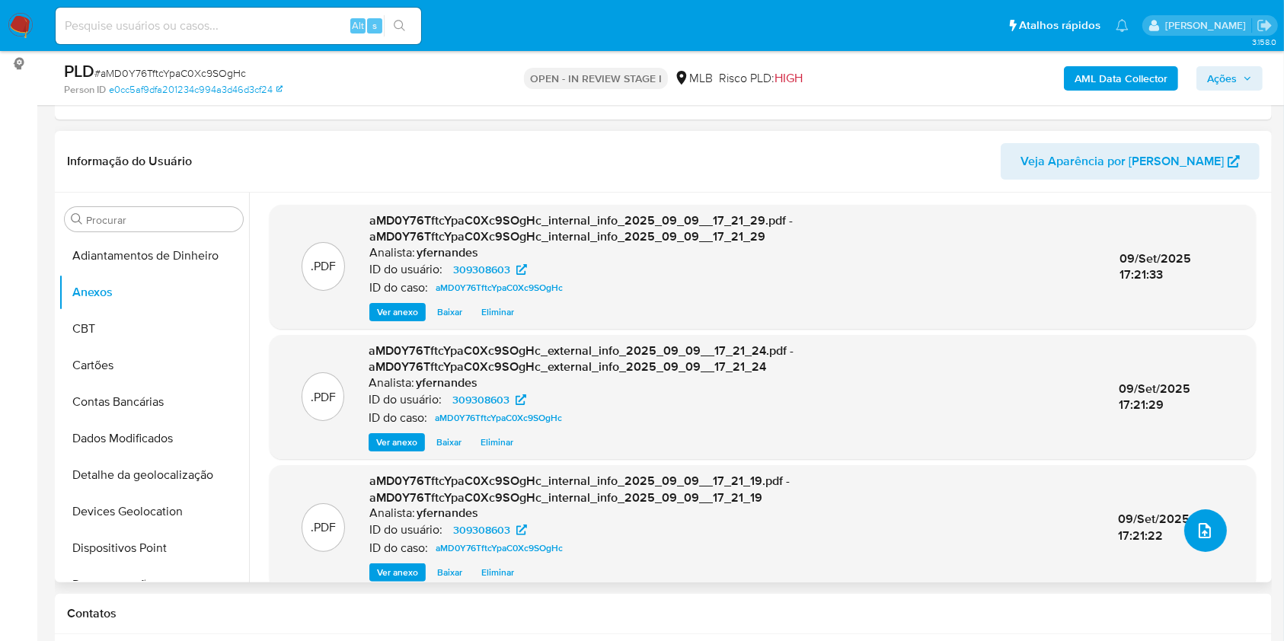
click at [1199, 531] on icon "upload-file" at bounding box center [1205, 531] width 18 height 18
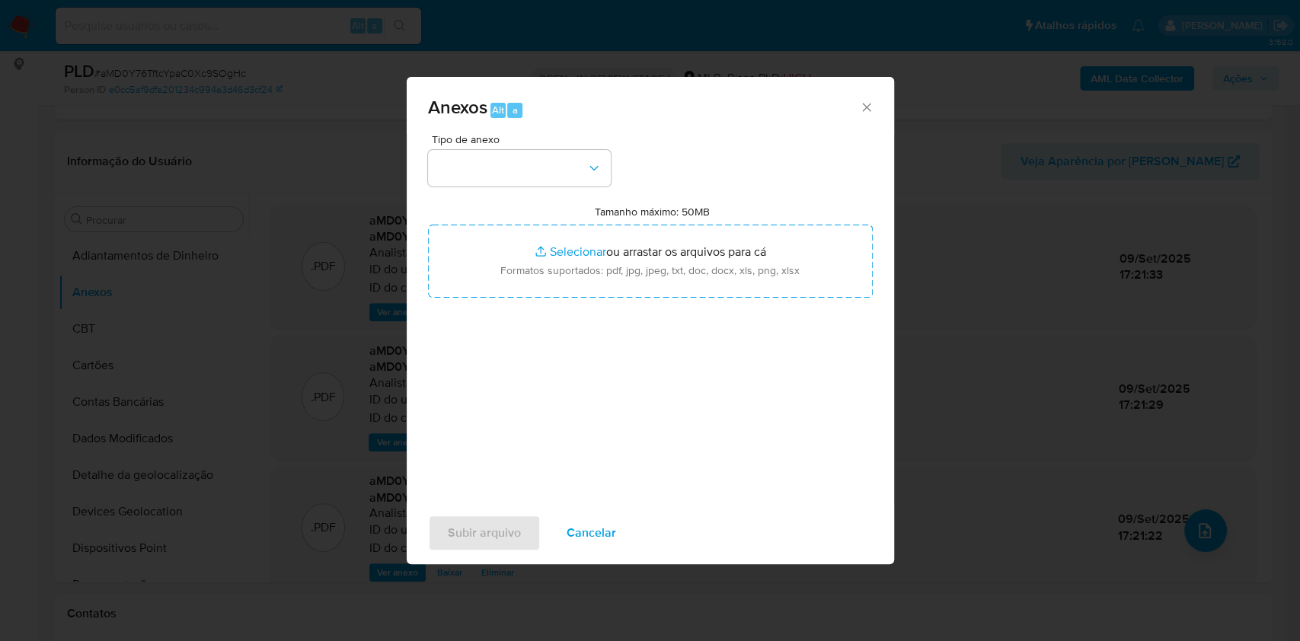
click at [500, 136] on span "Tipo de anexo" at bounding box center [523, 139] width 183 height 11
click at [475, 158] on button "button" at bounding box center [519, 168] width 183 height 37
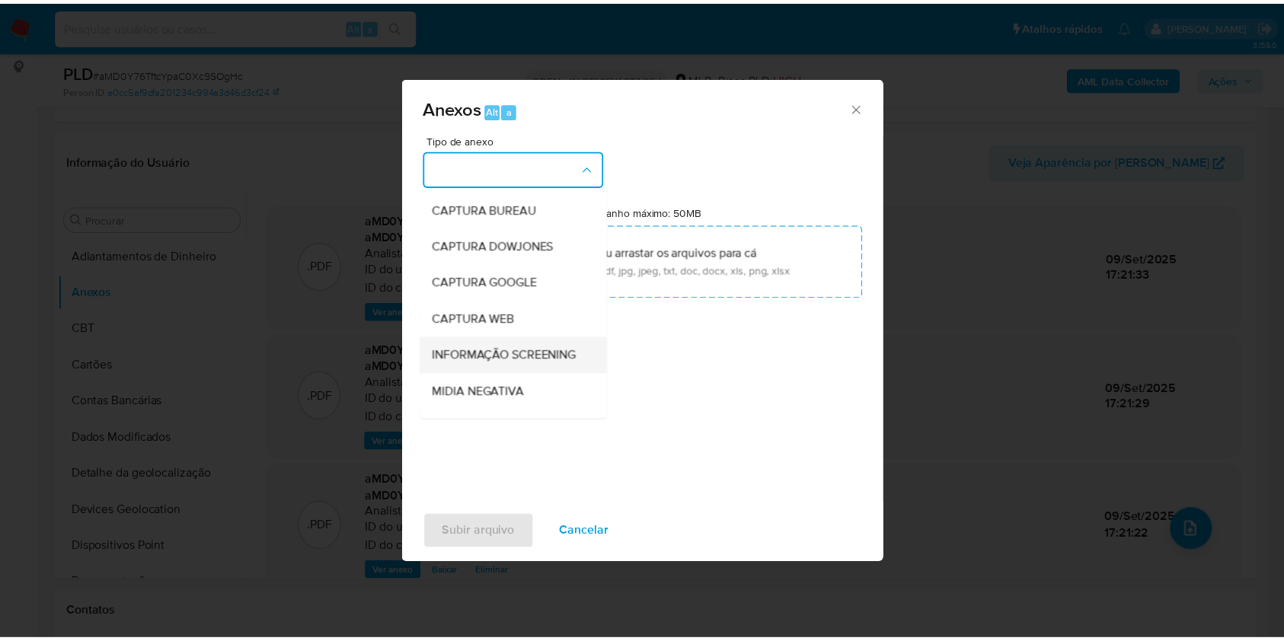
scroll to position [234, 0]
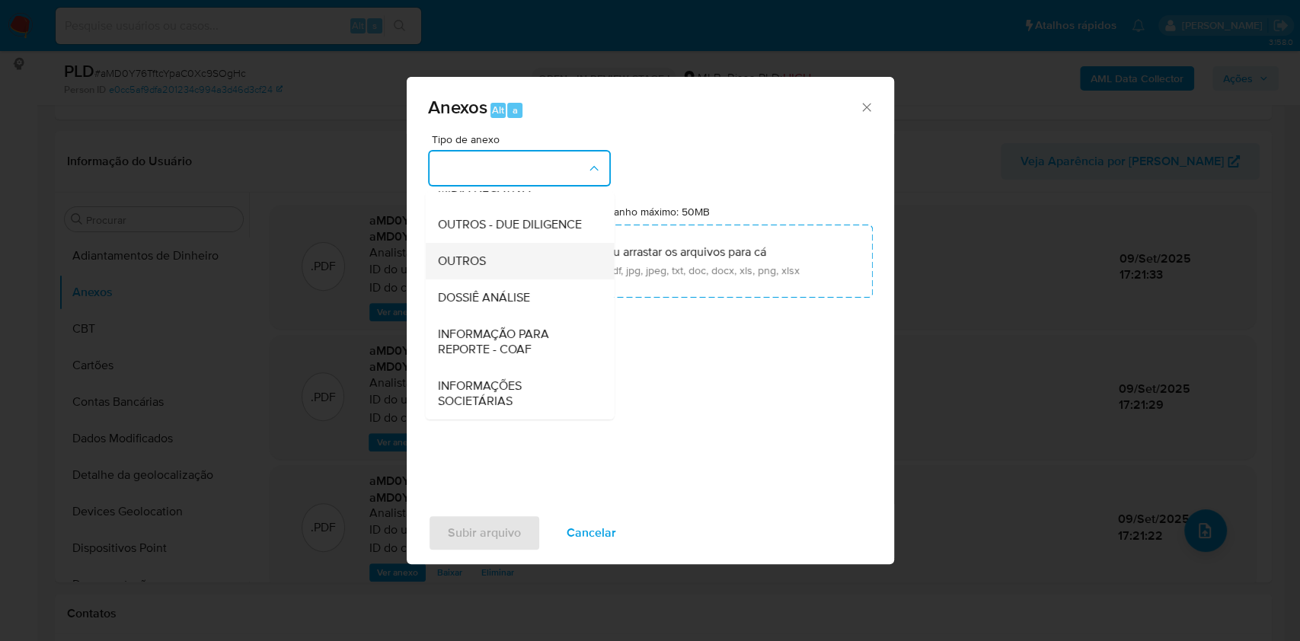
click at [473, 254] on span "OUTROS" at bounding box center [461, 261] width 48 height 15
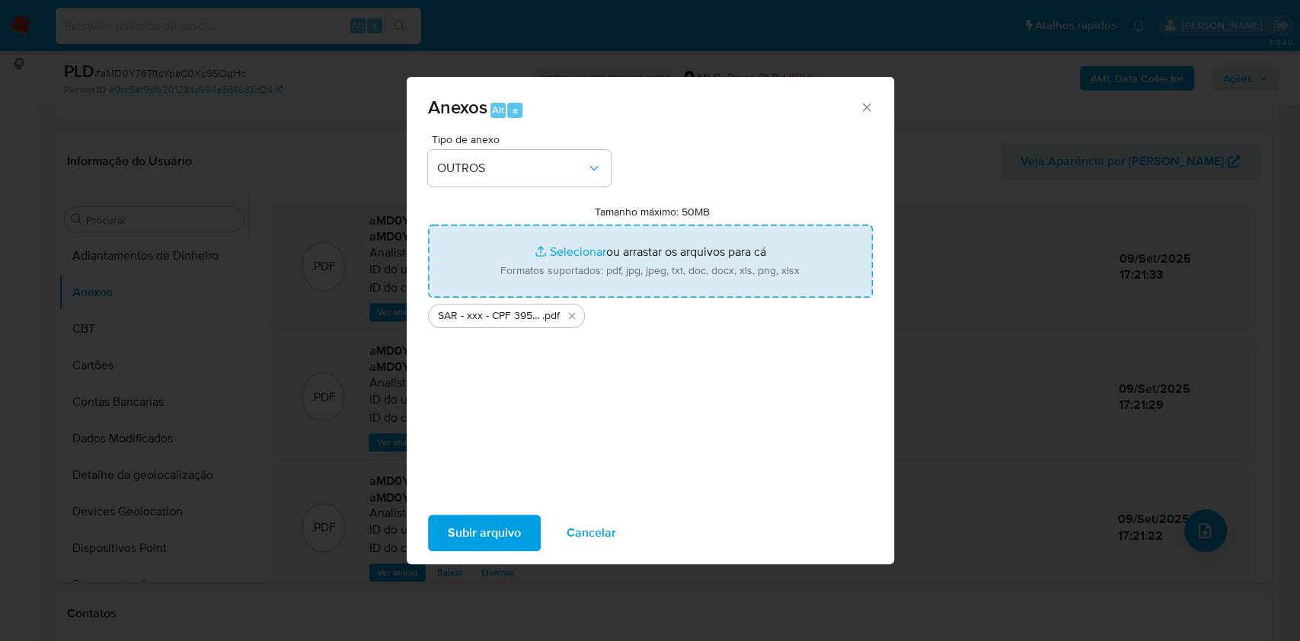
type input "C:\fakepath\Mulan 309308603_2025_09_08_16_57_07.xlsx"
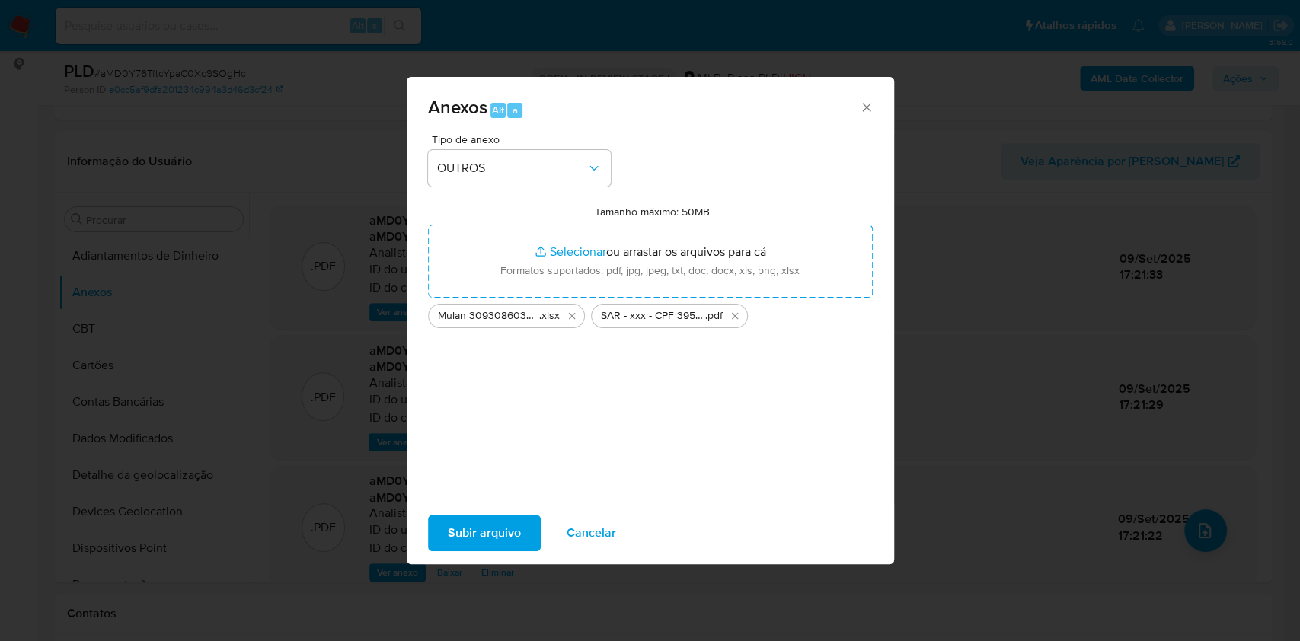
click at [495, 497] on div "Tipo de anexo OUTROS Tamanho máximo: 50MB Selecionar arquivos Selecionar ou arr…" at bounding box center [651, 319] width 488 height 370
click at [504, 516] on span "Subir arquivo" at bounding box center [484, 533] width 73 height 34
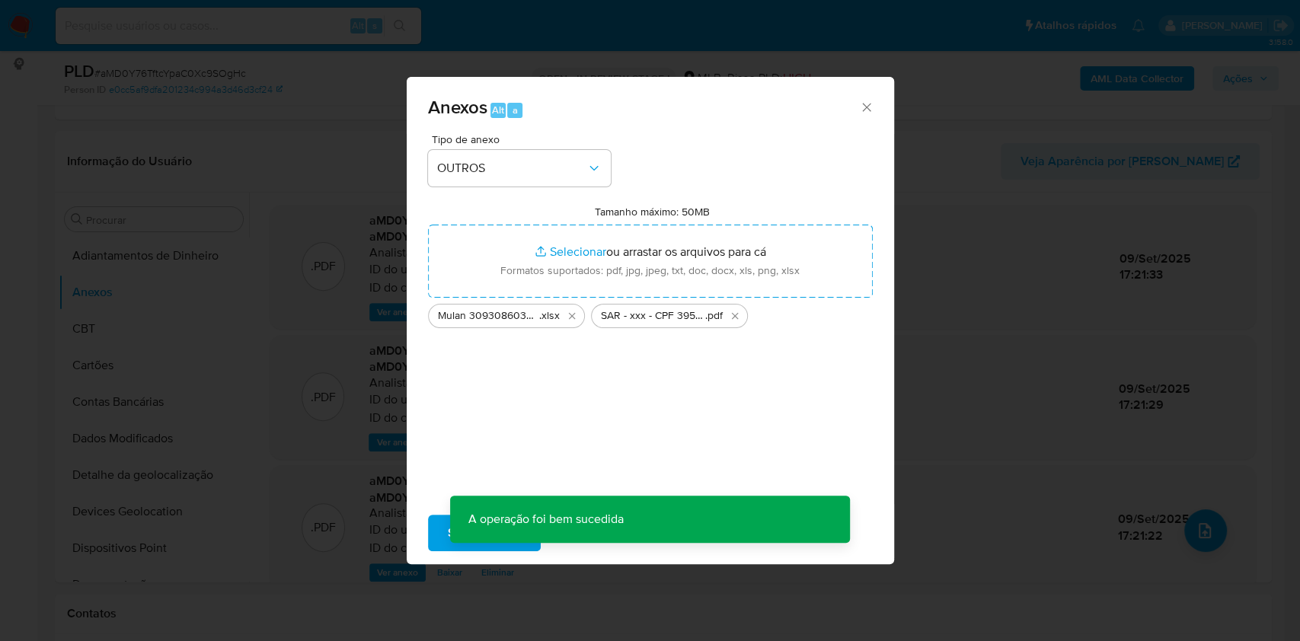
click at [91, 334] on div "Anexos Alt a Tipo de anexo OUTROS Tamanho máximo: 50MB Selecionar arquivos Sele…" at bounding box center [650, 320] width 1300 height 641
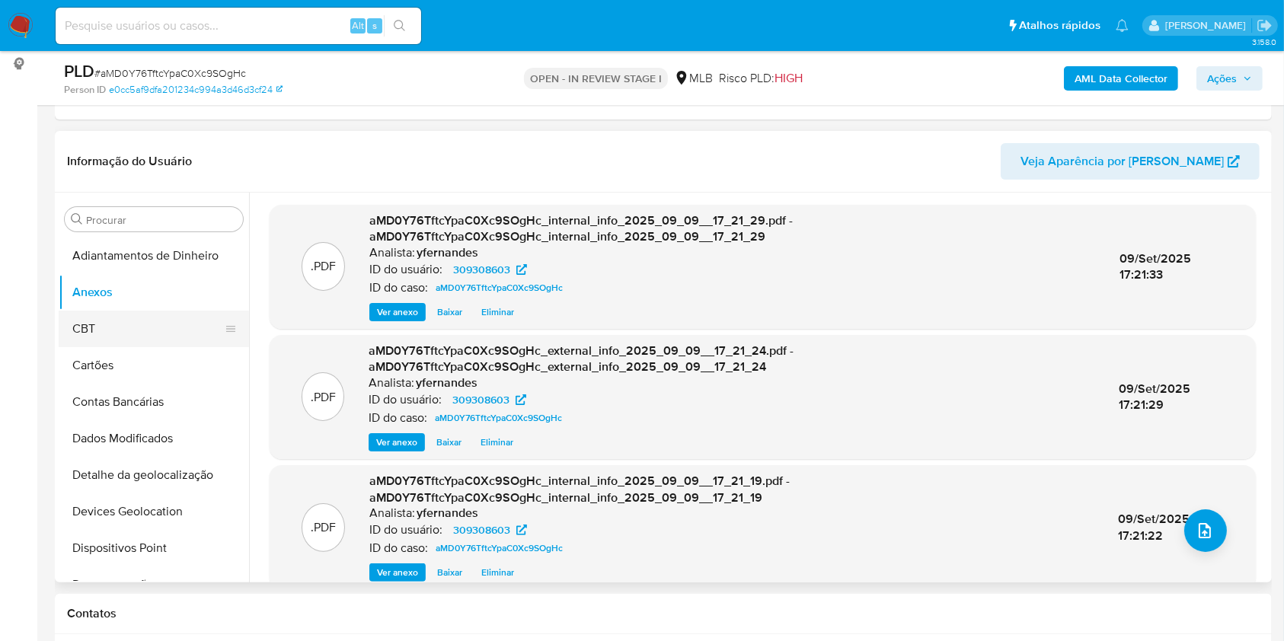
click at [110, 328] on button "CBT" at bounding box center [148, 329] width 178 height 37
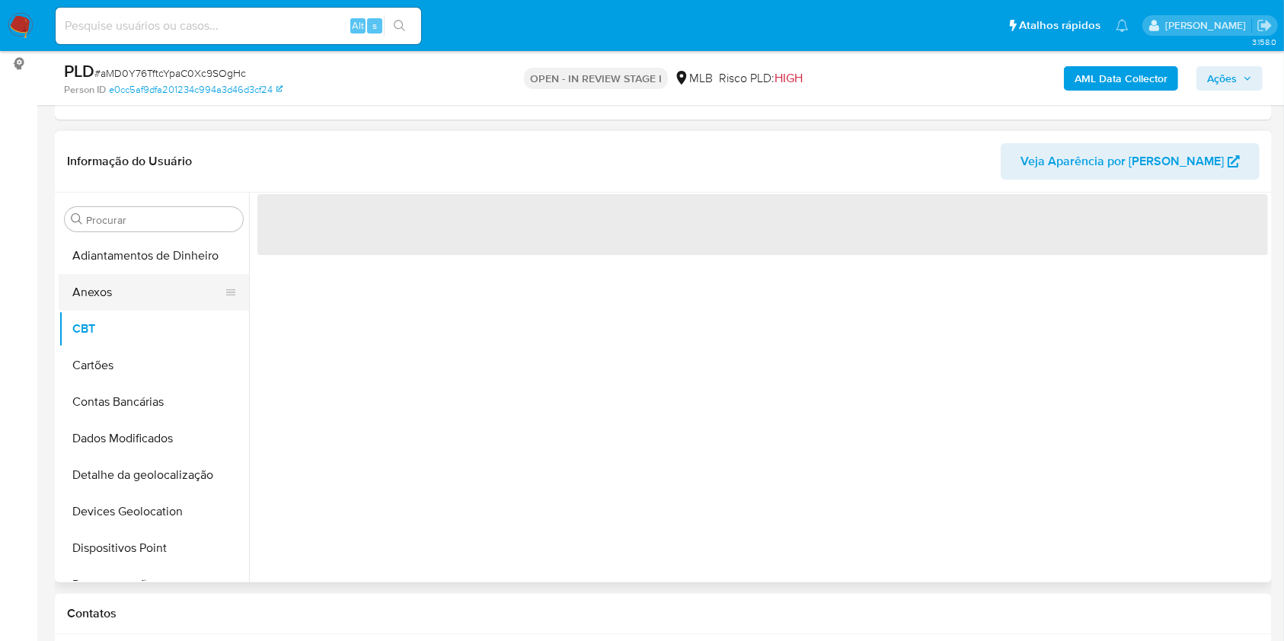
click at [110, 296] on button "Anexos" at bounding box center [148, 292] width 178 height 37
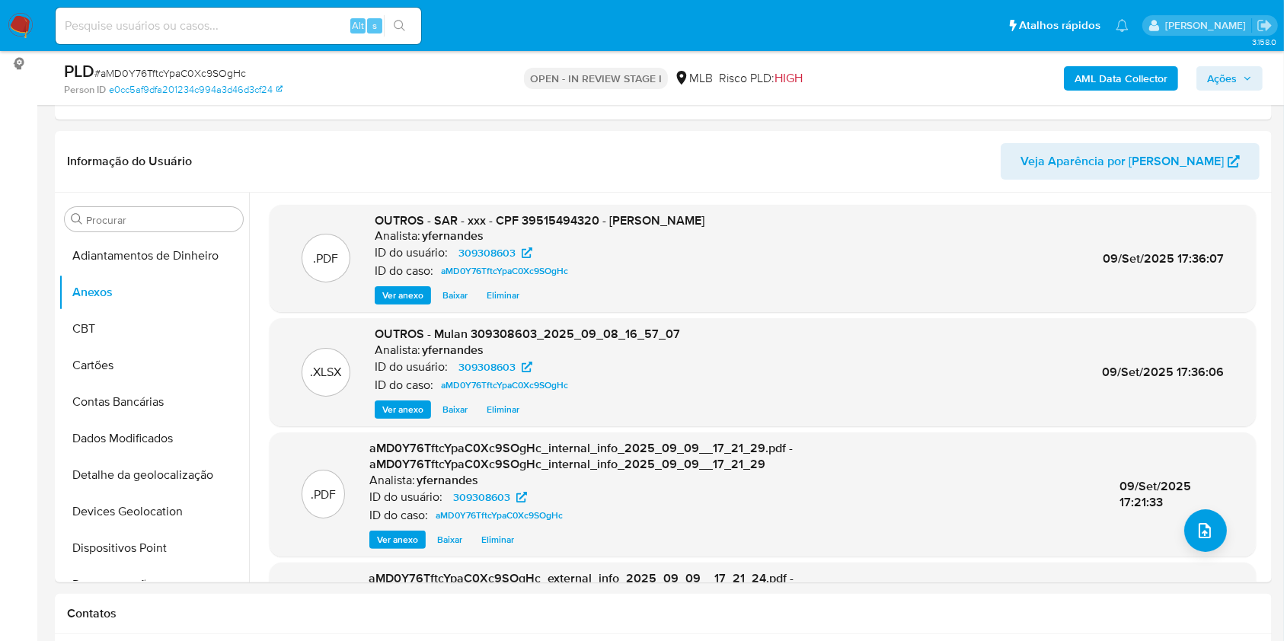
click at [1216, 79] on span "Ações" at bounding box center [1222, 78] width 30 height 24
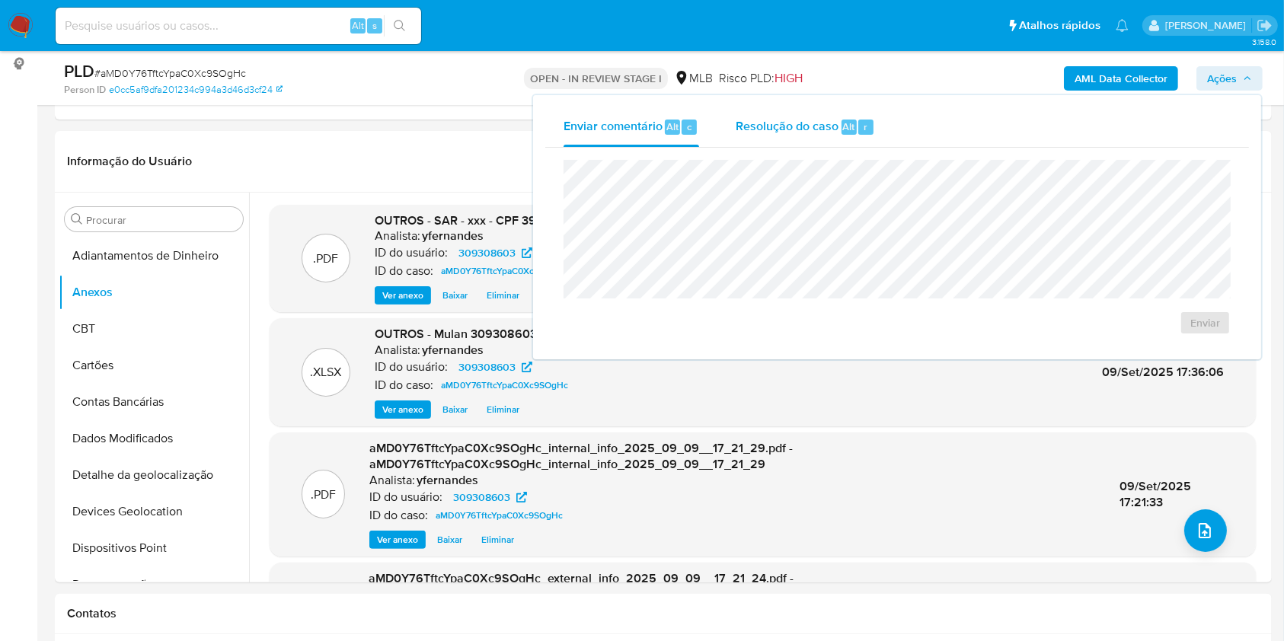
click at [833, 113] on div "Resolução do caso Alt r" at bounding box center [805, 127] width 139 height 40
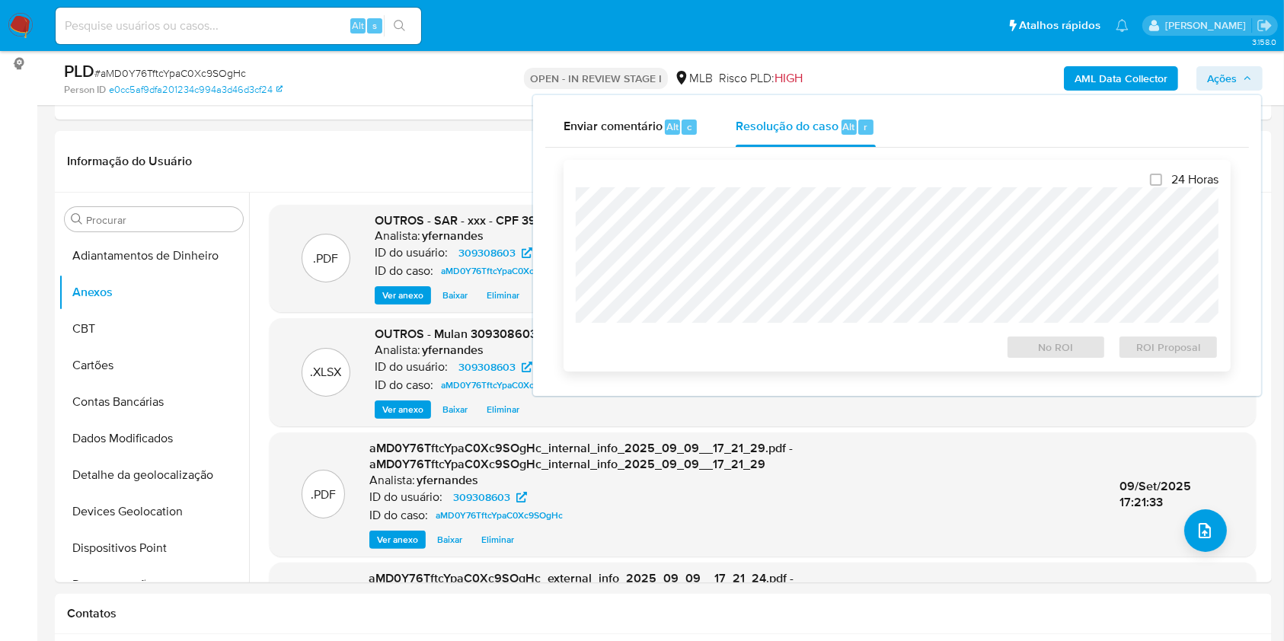
click at [817, 176] on div "24 Horas No ROI ROI Proposal" at bounding box center [897, 265] width 643 height 187
click at [1144, 352] on span "ROI Proposal" at bounding box center [1168, 347] width 79 height 21
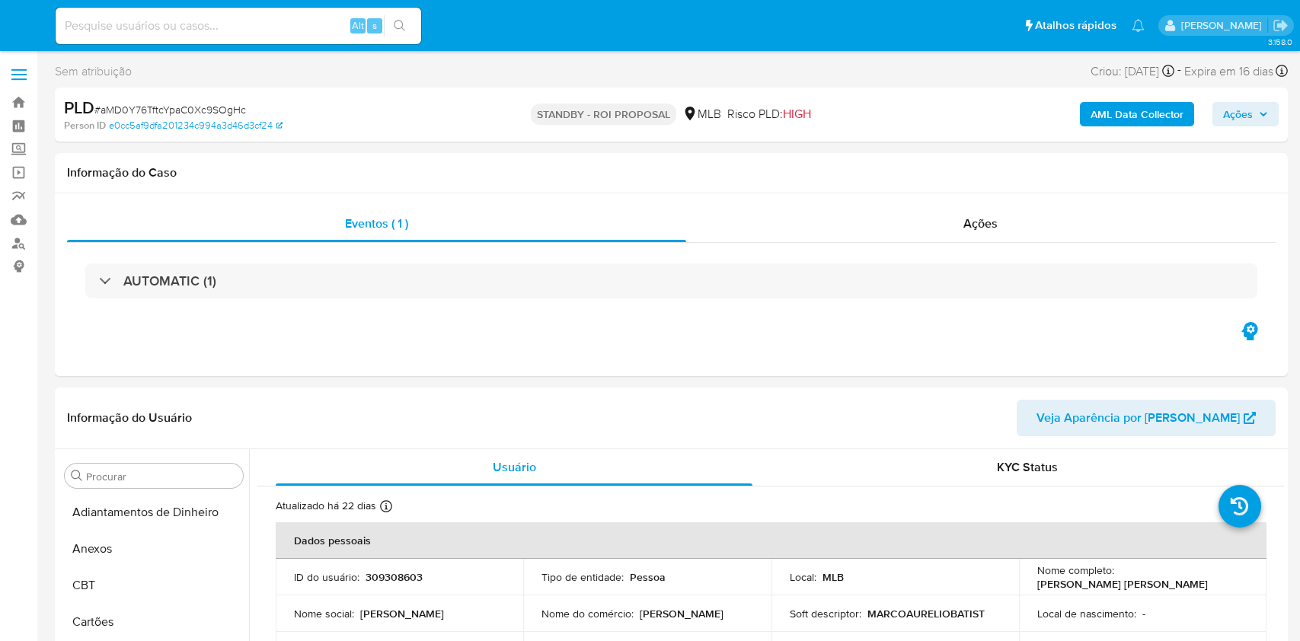
select select "10"
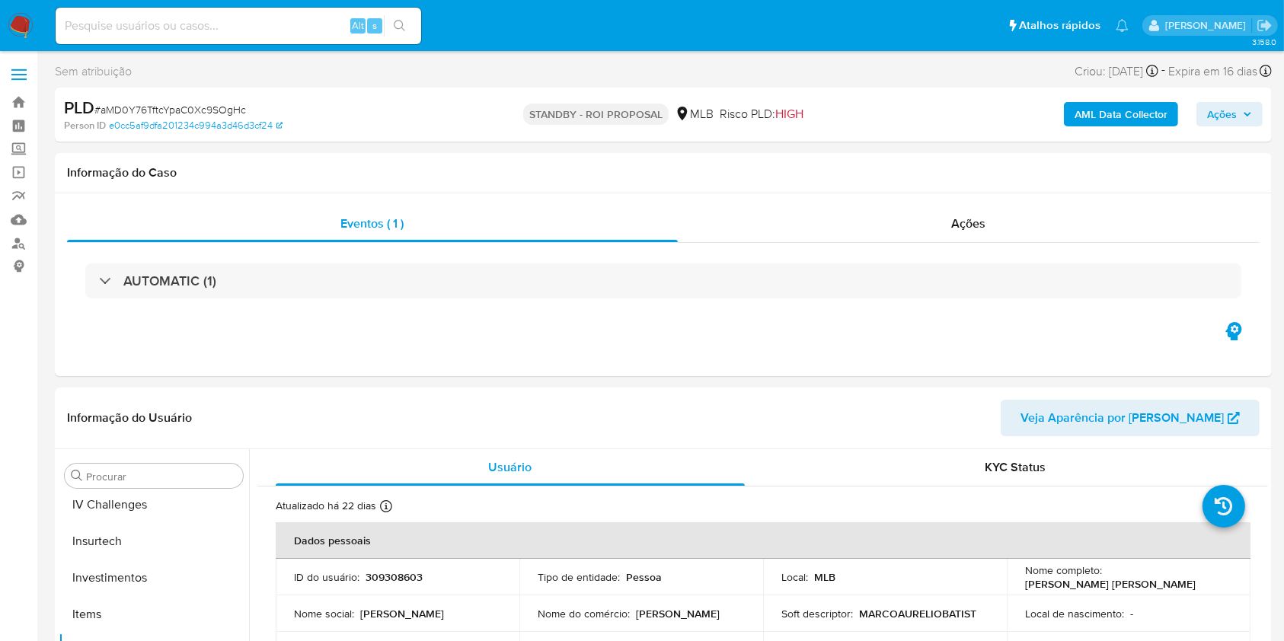
scroll to position [717, 0]
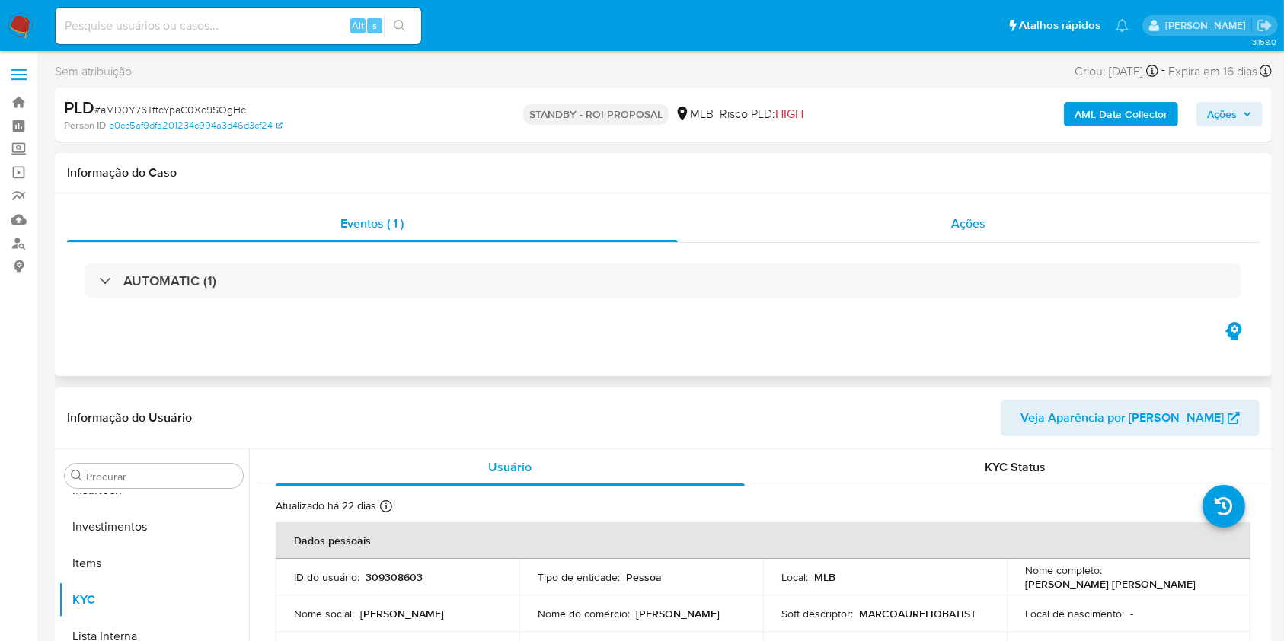
click at [884, 218] on div "Ações" at bounding box center [969, 224] width 582 height 37
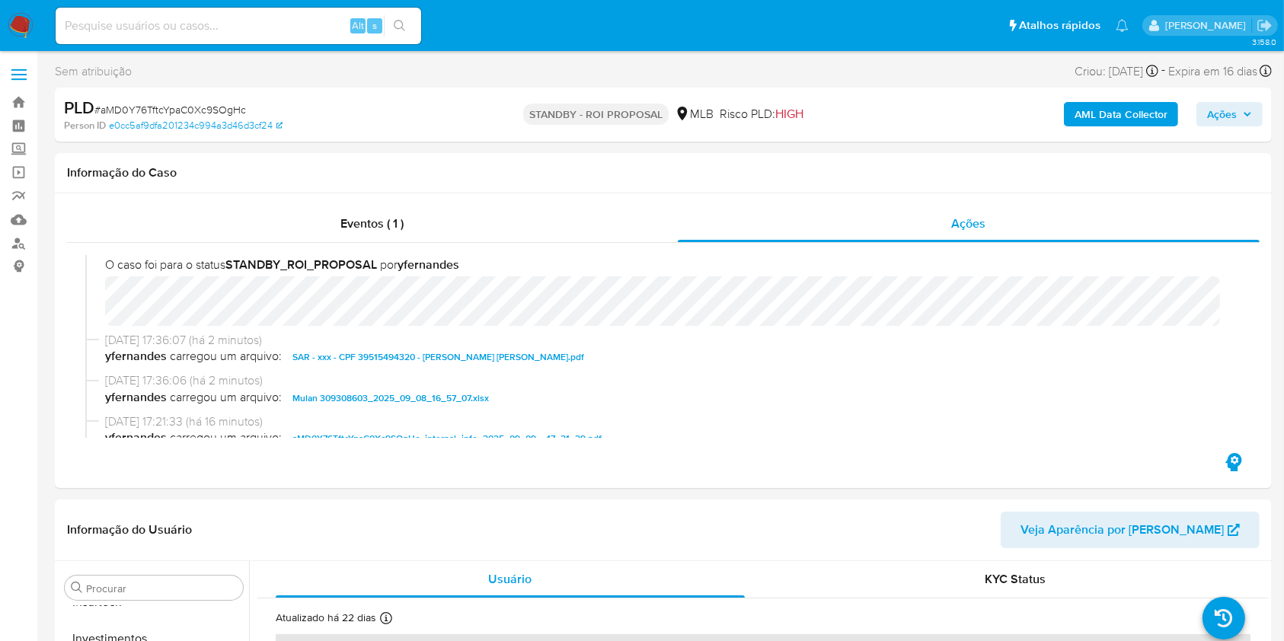
scroll to position [0, 0]
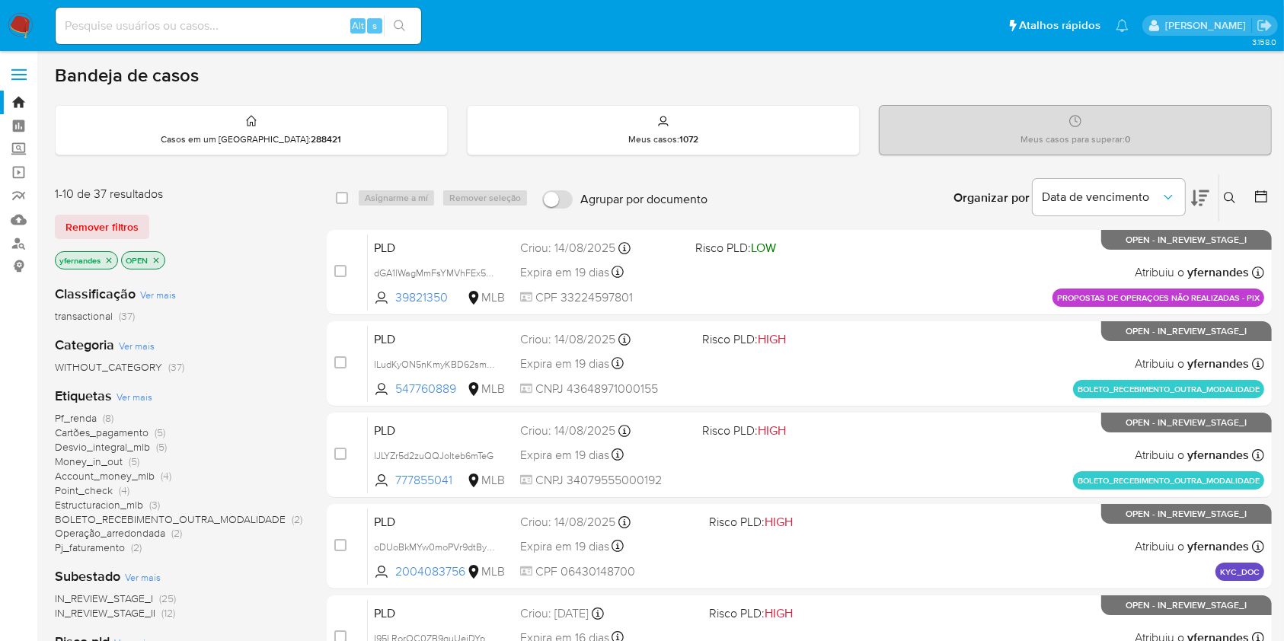
click at [190, 33] on input at bounding box center [239, 26] width 366 height 20
paste input "ijBFhTomqcZh76U3Lvz3Gr6j"
type input "ijBFhTomqcZh76U3Lvz3Gr6j"
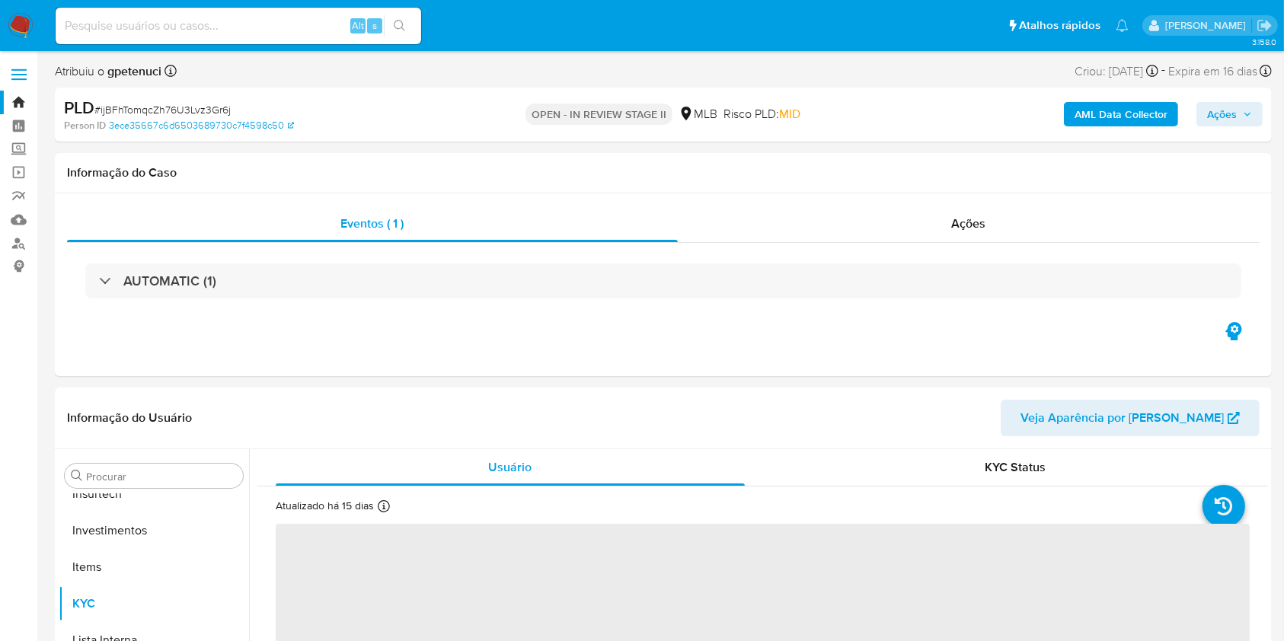
scroll to position [717, 0]
click at [11, 17] on img at bounding box center [21, 26] width 26 height 26
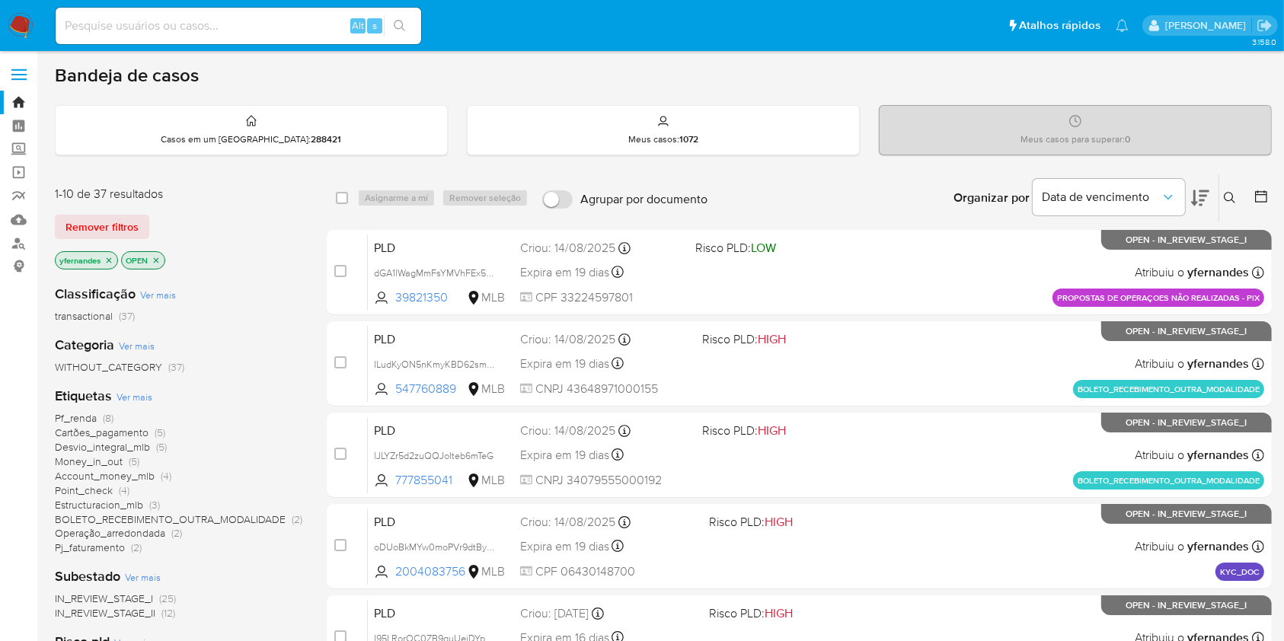
click at [273, 225] on div "Remover filtros" at bounding box center [177, 227] width 244 height 24
click at [140, 401] on span "Ver mais" at bounding box center [135, 397] width 36 height 14
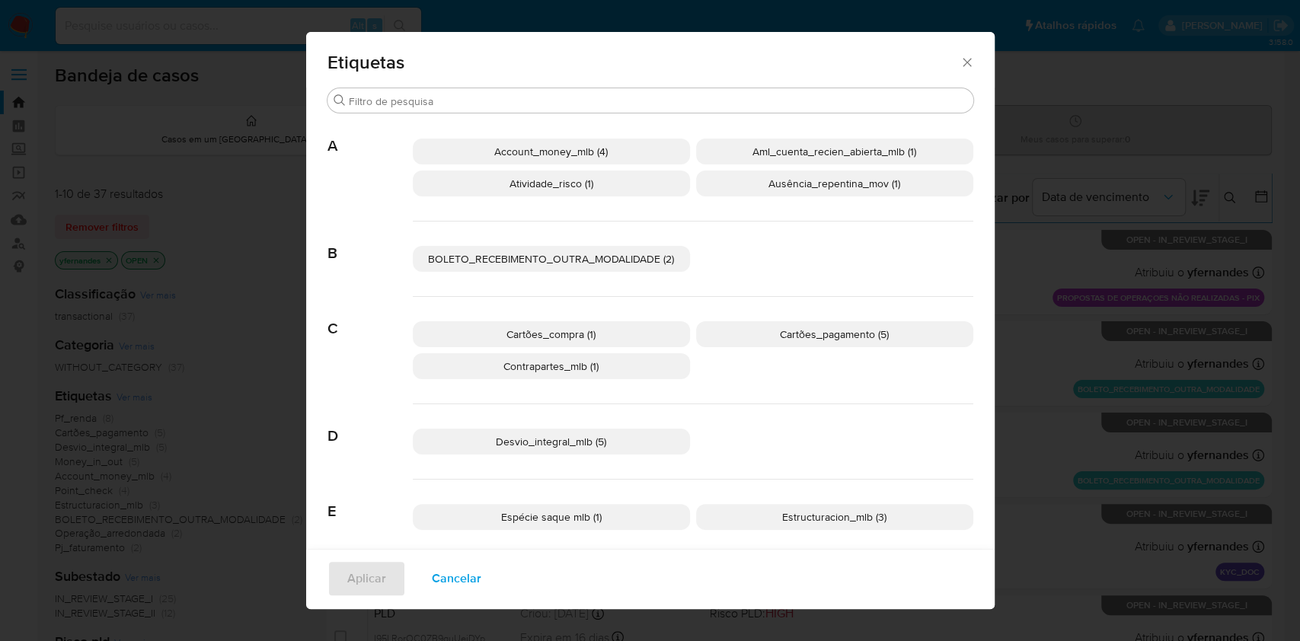
click at [973, 58] on div "Etiquetas" at bounding box center [650, 60] width 689 height 56
click at [964, 59] on icon "Fechar" at bounding box center [967, 62] width 15 height 15
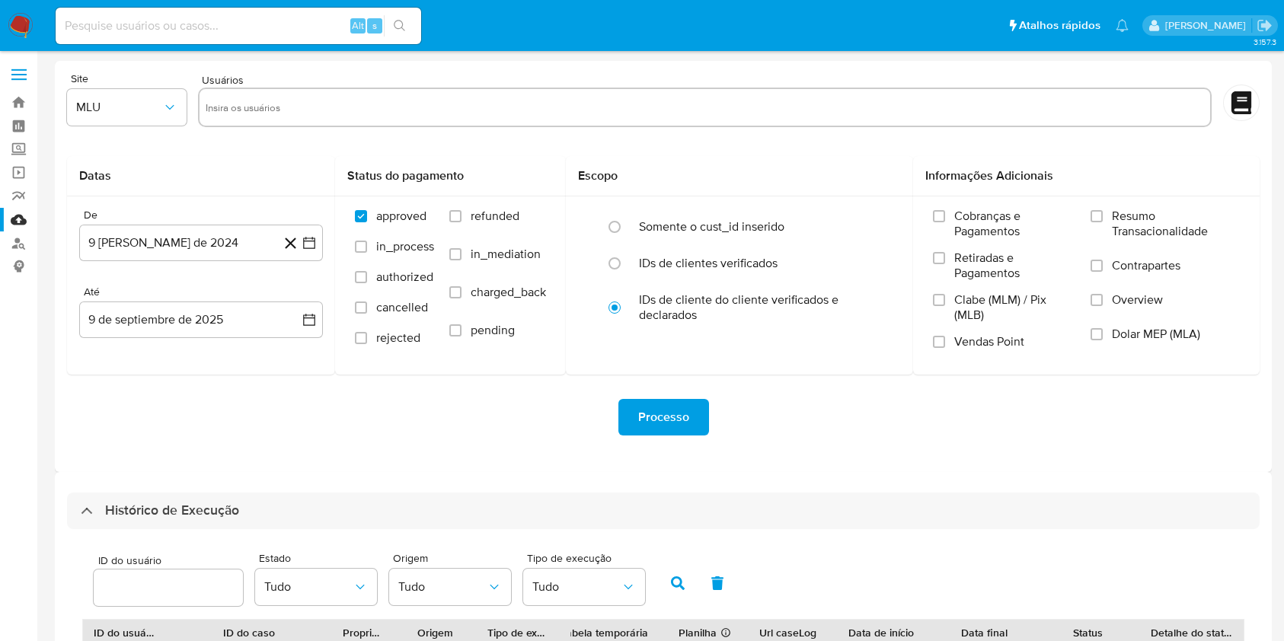
select select "10"
